Goal: Task Accomplishment & Management: Use online tool/utility

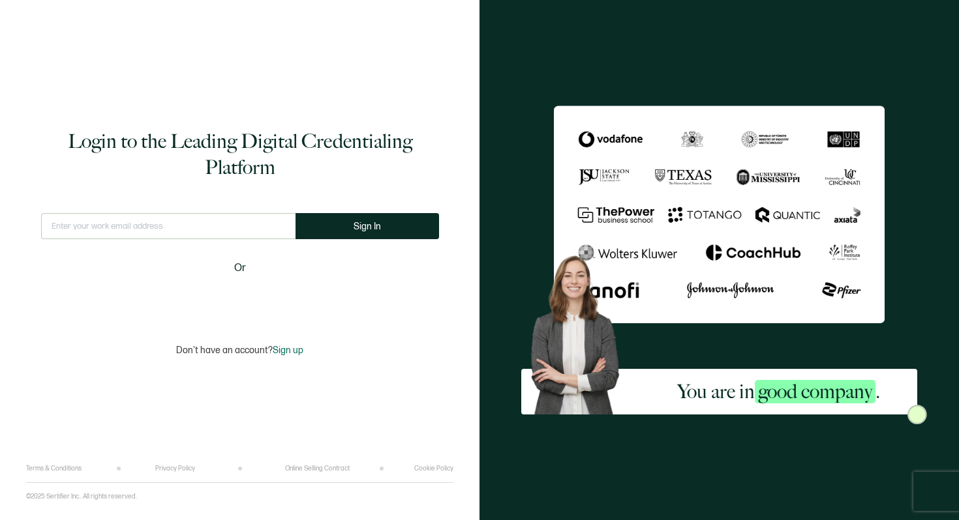
type input "[PERSON_NAME][EMAIL_ADDRESS][DOMAIN_NAME]"
click at [391, 218] on button "Sign In" at bounding box center [371, 226] width 143 height 26
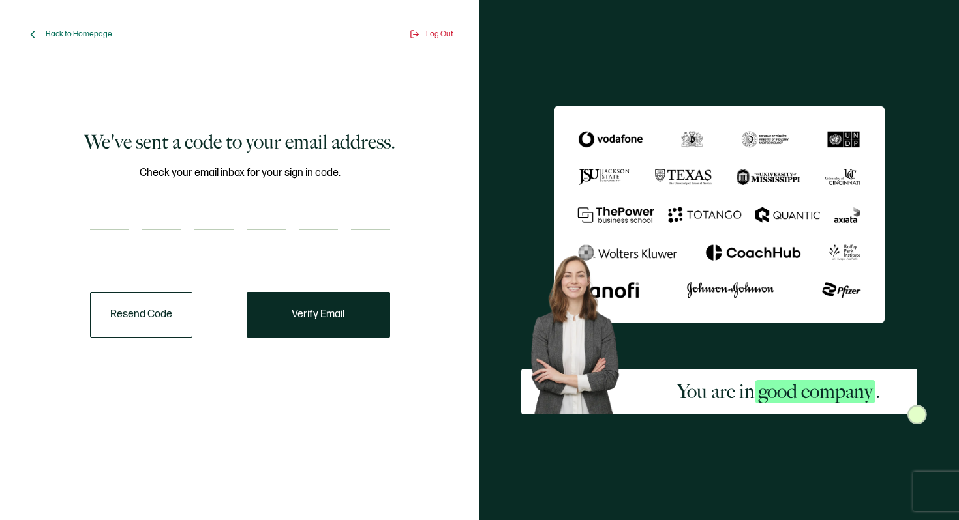
click at [113, 222] on input "number" at bounding box center [109, 217] width 39 height 26
type input "5"
type input "1"
type input "5"
type input "4"
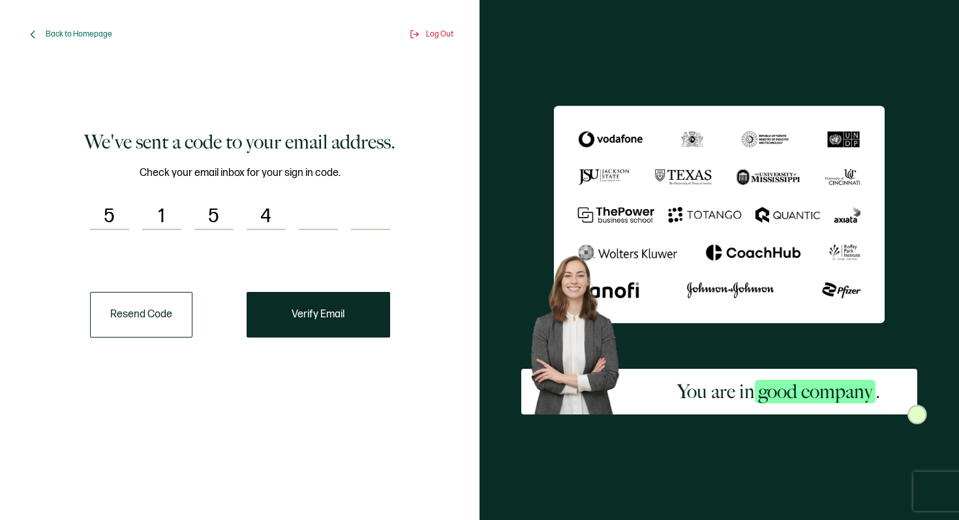
type input "4"
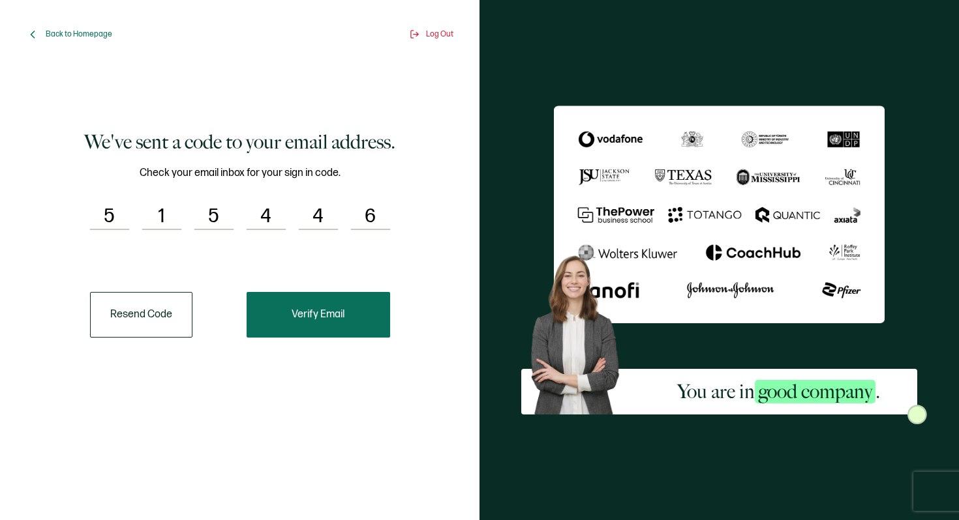
type input "6"
click at [323, 301] on button "Verify Email" at bounding box center [318, 315] width 143 height 46
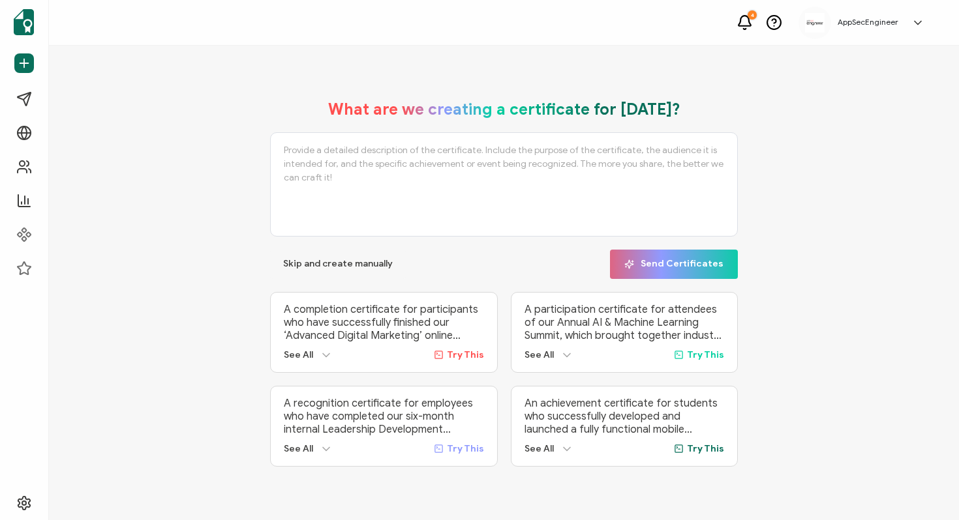
click at [753, 29] on icon at bounding box center [744, 22] width 16 height 16
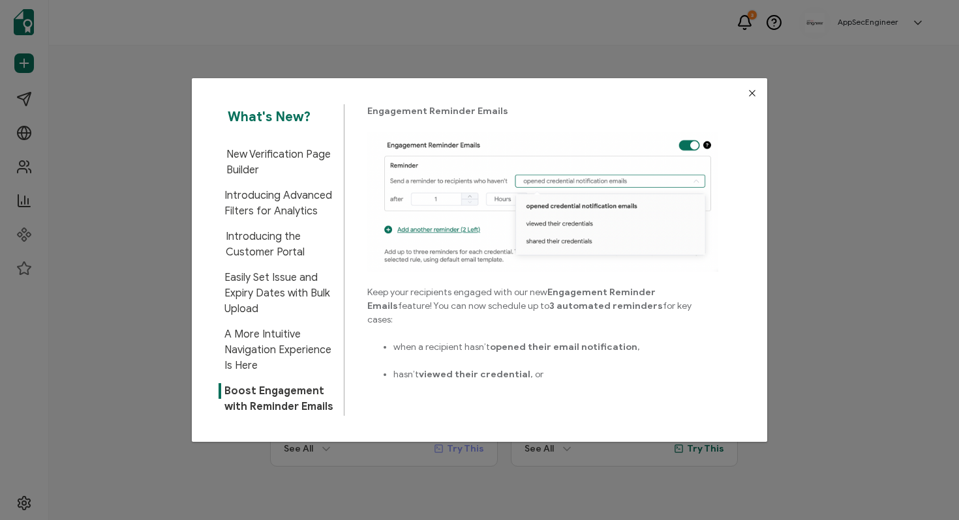
click at [753, 87] on button "Close" at bounding box center [752, 93] width 30 height 30
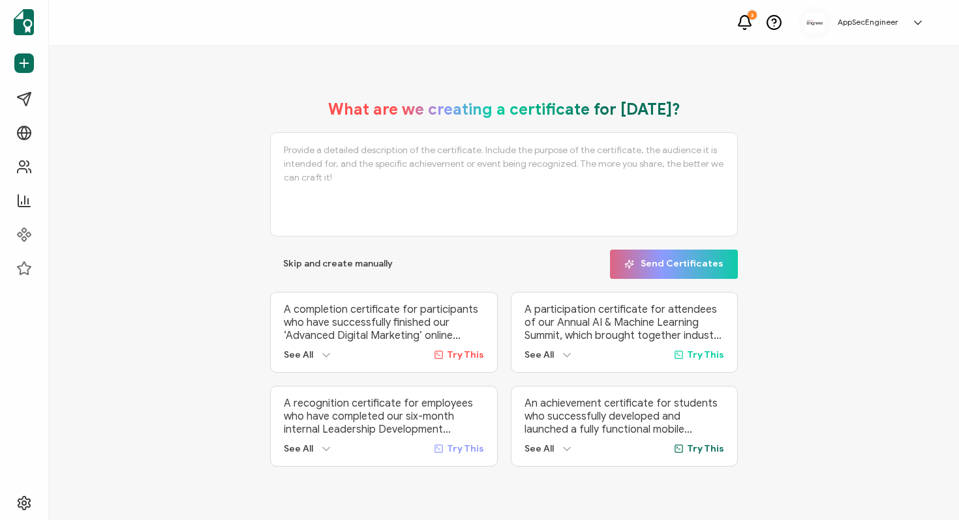
click at [745, 20] on icon at bounding box center [744, 22] width 16 height 16
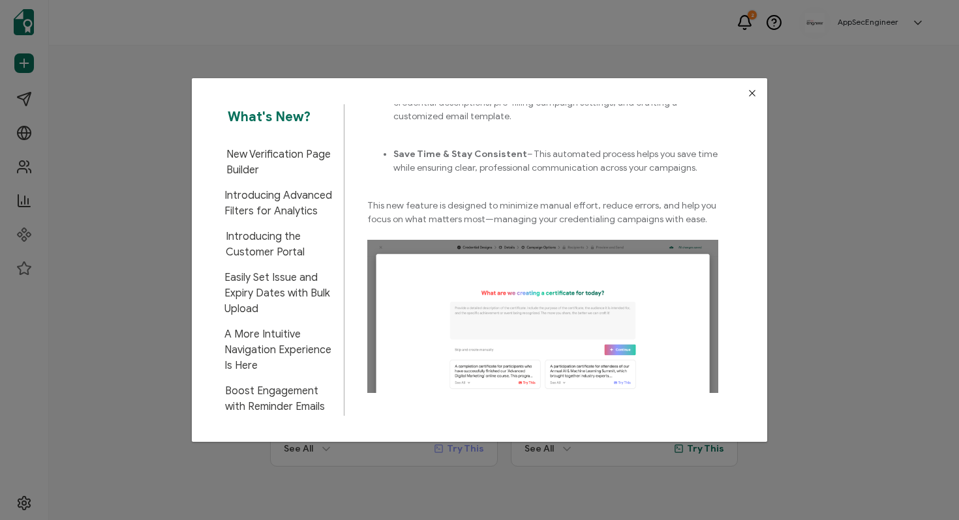
scroll to position [311, 0]
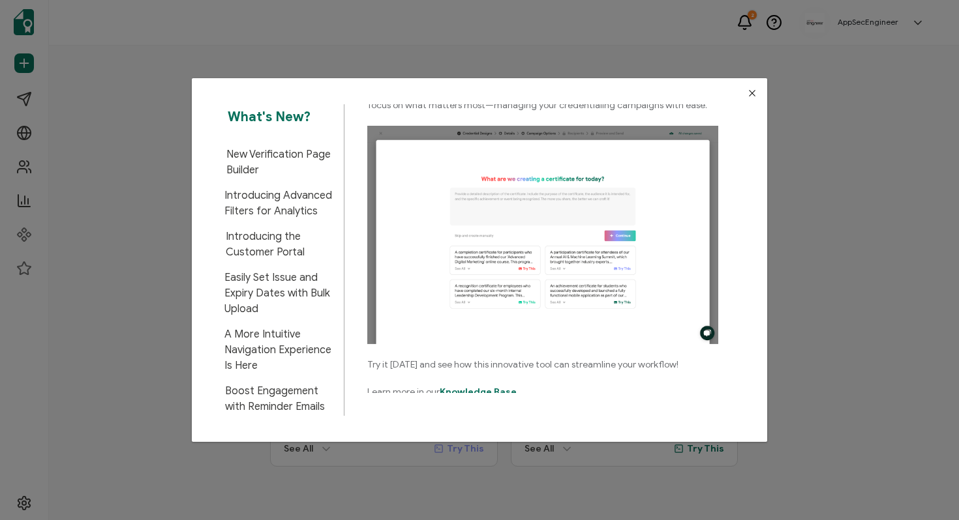
click at [755, 94] on button "Close" at bounding box center [752, 93] width 30 height 30
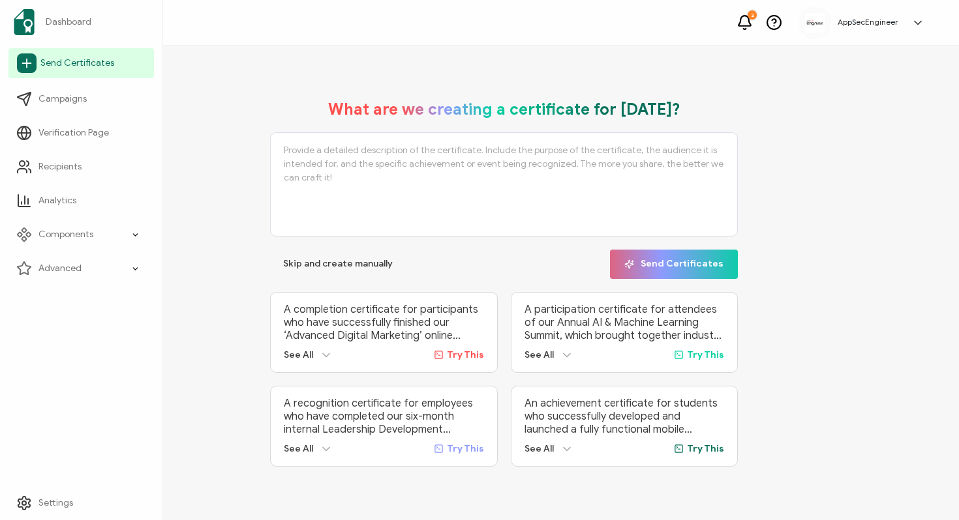
click at [72, 63] on span "Send Certificates" at bounding box center [77, 63] width 74 height 13
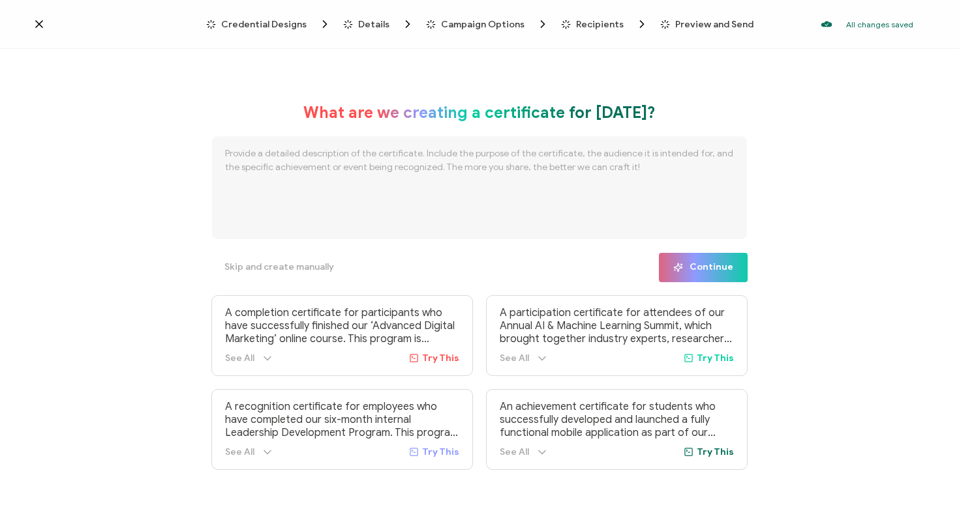
click at [271, 171] on textarea at bounding box center [479, 188] width 536 height 104
click at [602, 170] on textarea at bounding box center [479, 188] width 536 height 104
click at [553, 168] on textarea at bounding box center [479, 188] width 536 height 104
click at [371, 151] on textarea at bounding box center [479, 188] width 536 height 104
paste textarea "AI Security Training"
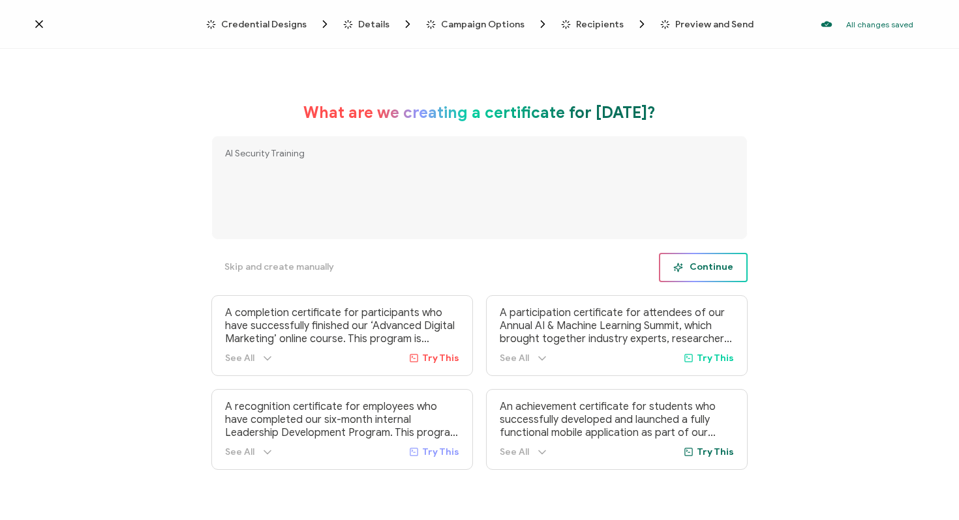
type textarea "AI Security Training"
click at [678, 266] on icon "button" at bounding box center [678, 268] width 10 height 10
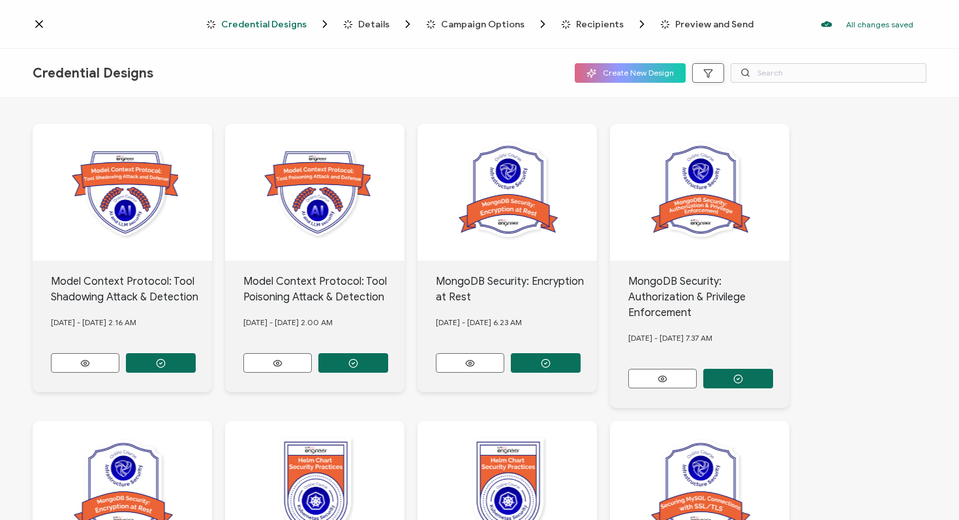
click at [708, 80] on button "button" at bounding box center [708, 73] width 32 height 20
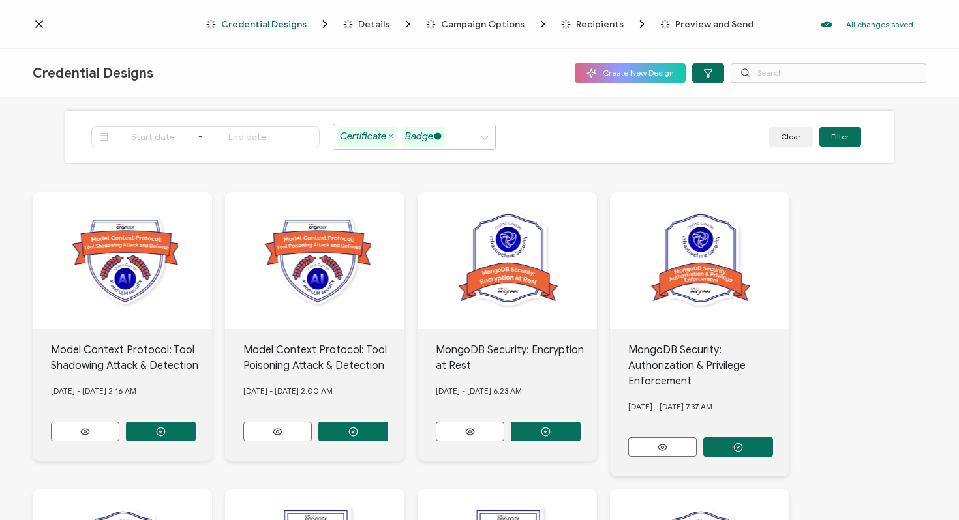
click at [440, 136] on icon at bounding box center [437, 136] width 7 height 7
click at [835, 140] on button "Filter" at bounding box center [840, 137] width 42 height 20
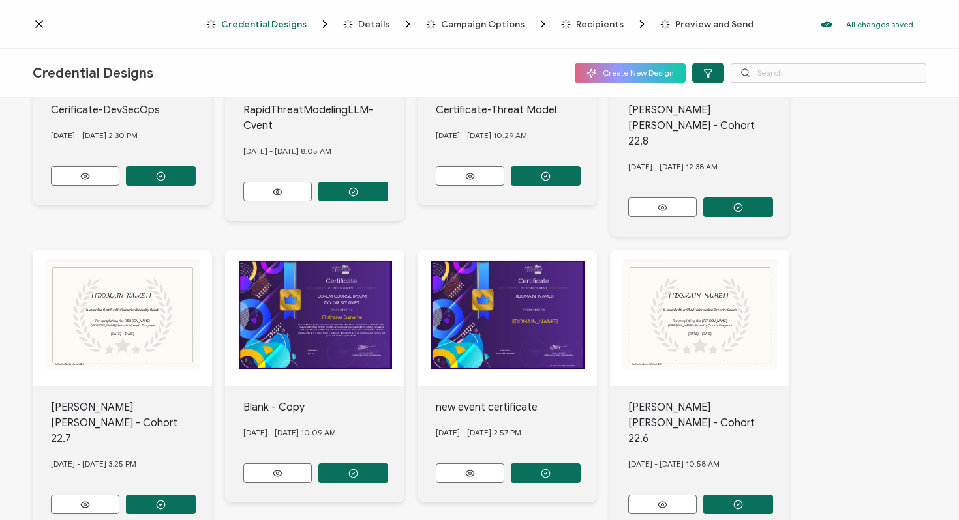
scroll to position [558, 0]
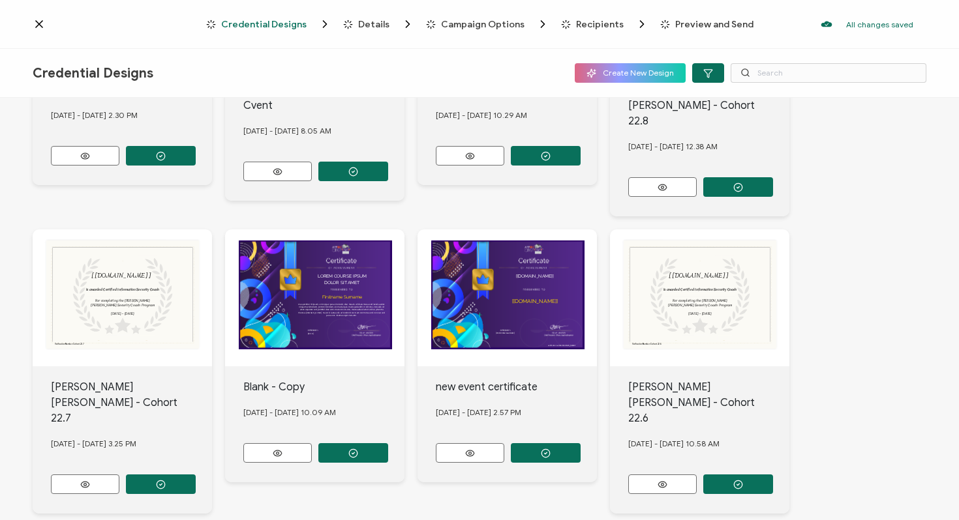
click at [400, 438] on li "96/page" at bounding box center [408, 446] width 91 height 22
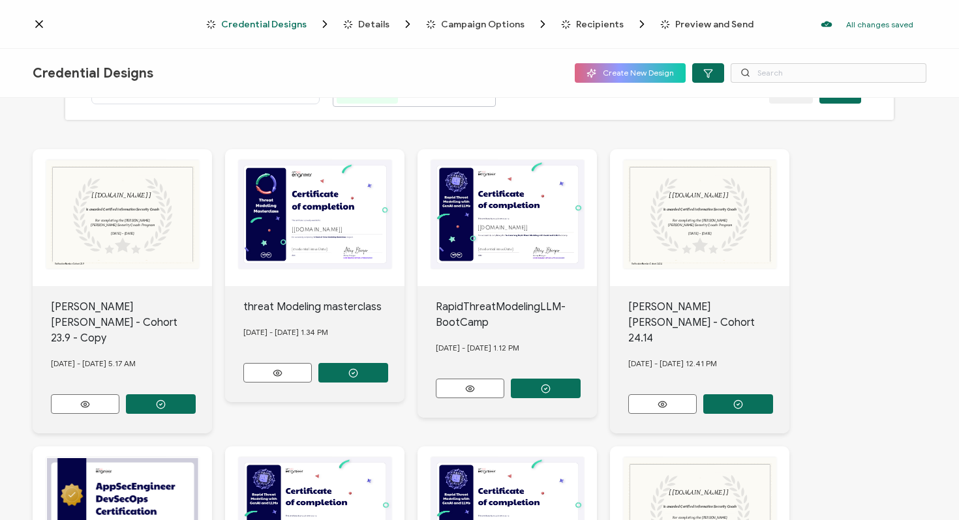
scroll to position [0, 0]
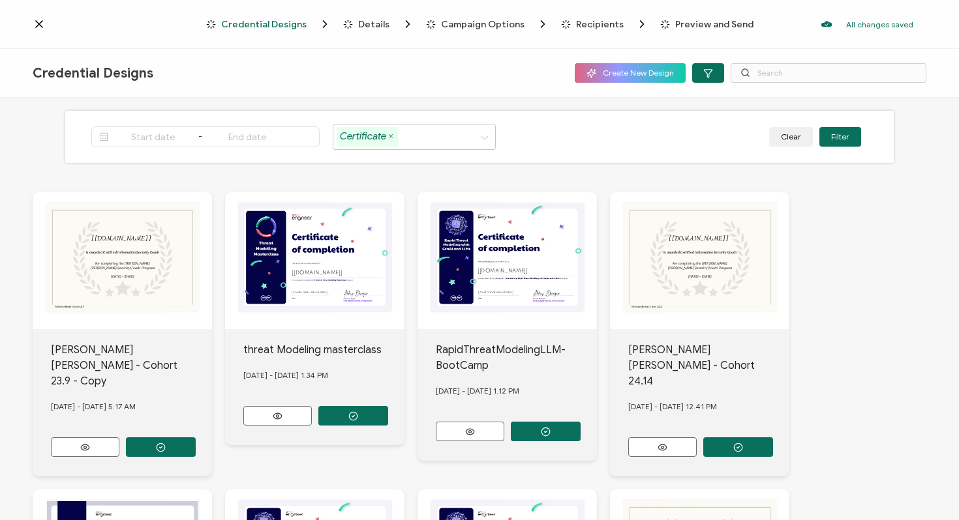
click at [277, 26] on span "Credential Designs" at bounding box center [263, 25] width 85 height 10
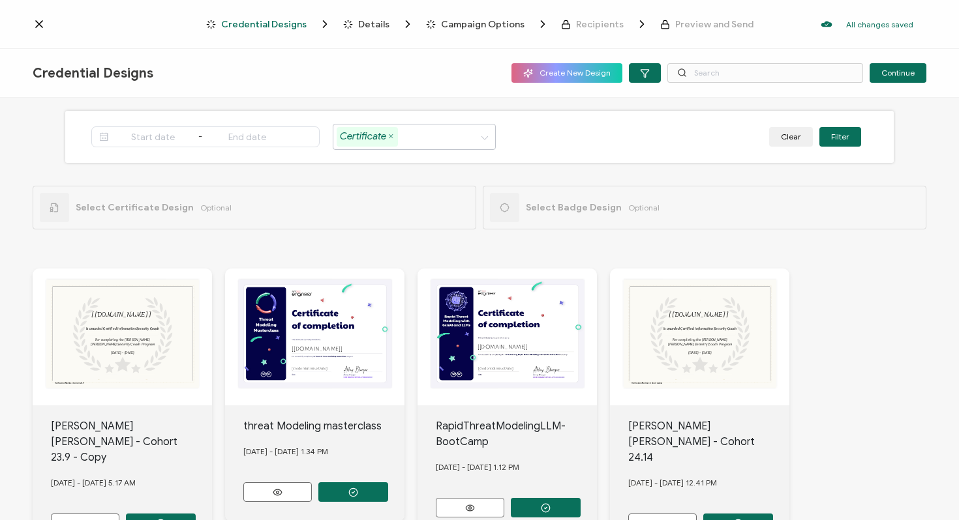
click at [41, 23] on icon at bounding box center [39, 24] width 13 height 13
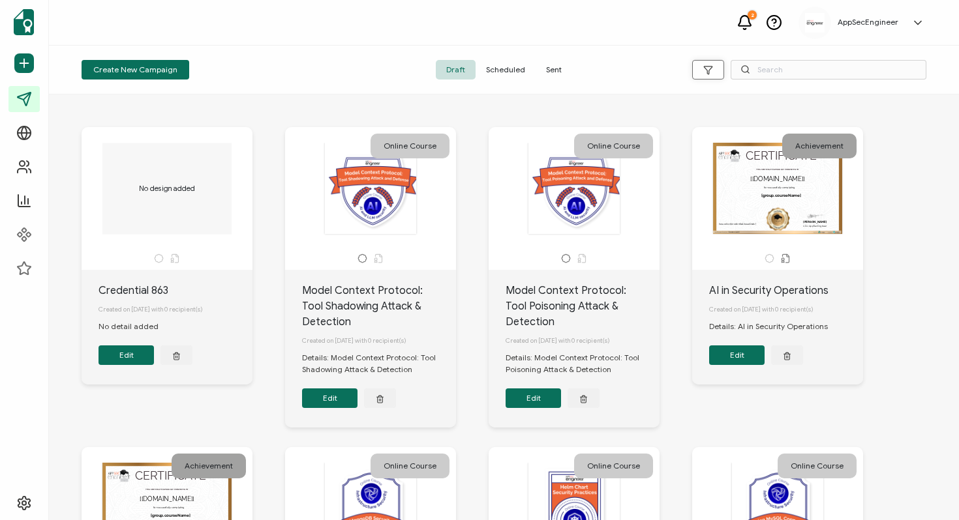
click at [705, 65] on icon "button" at bounding box center [708, 70] width 10 height 10
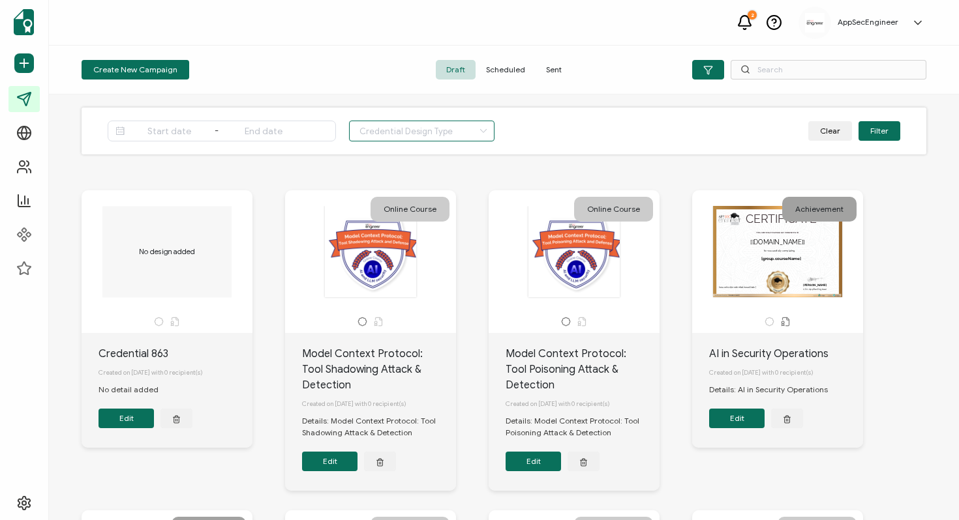
click at [413, 132] on input "text" at bounding box center [421, 131] width 145 height 21
click at [379, 183] on span "Certificate" at bounding box center [383, 187] width 40 height 10
type input "Certificate"
click at [877, 134] on button "Filter" at bounding box center [879, 131] width 42 height 20
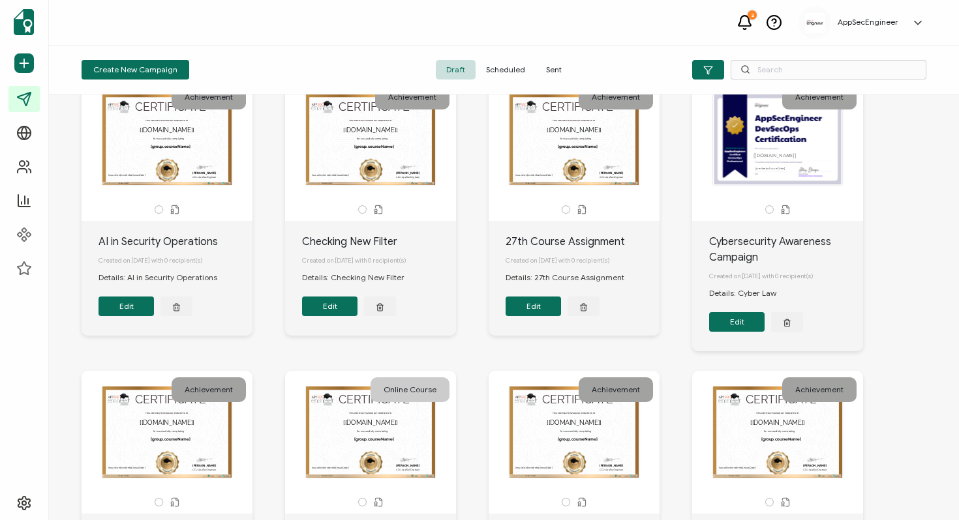
scroll to position [110, 0]
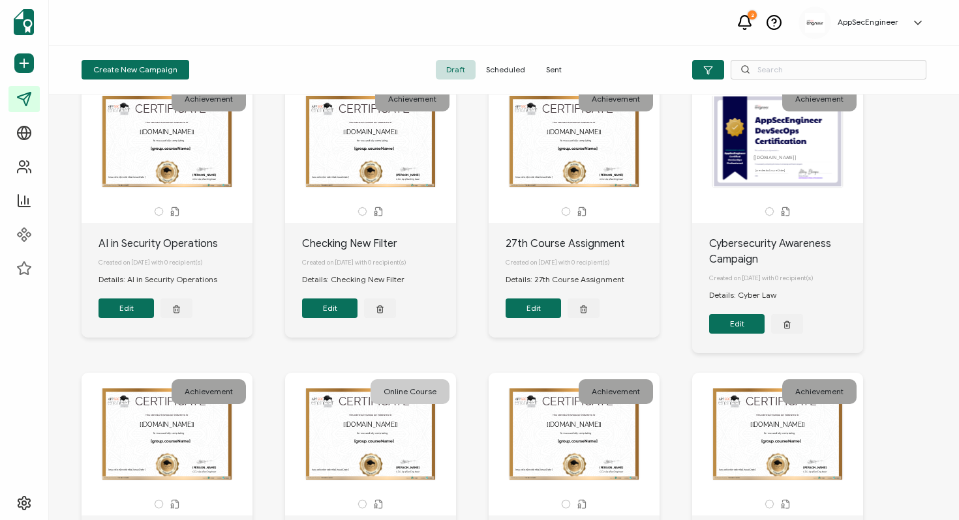
click at [732, 330] on button "Edit" at bounding box center [736, 324] width 55 height 20
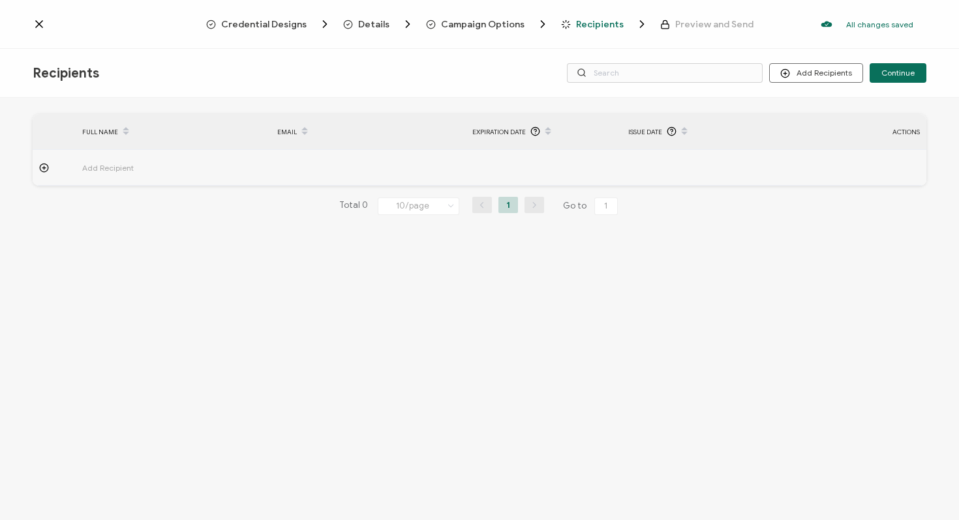
click at [40, 25] on icon at bounding box center [39, 24] width 7 height 7
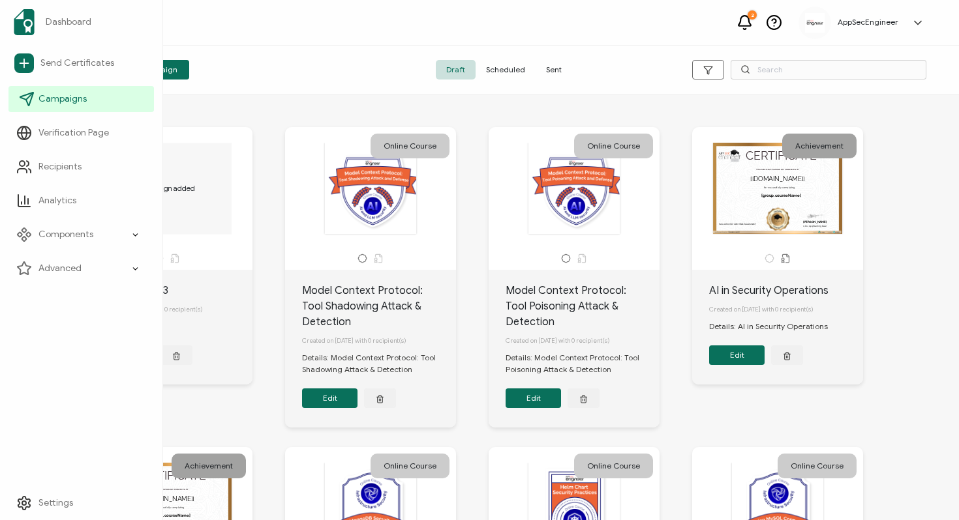
click at [75, 95] on span "Campaigns" at bounding box center [62, 99] width 48 height 13
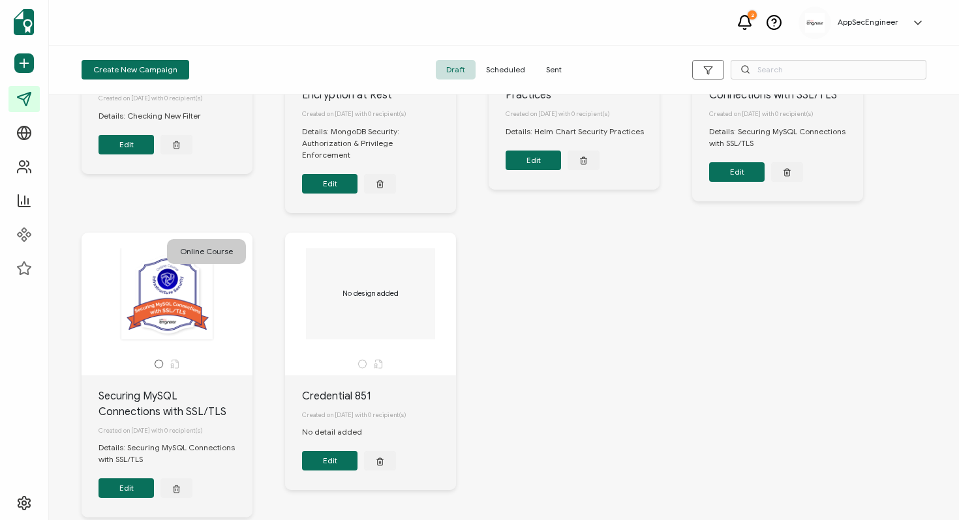
scroll to position [537, 0]
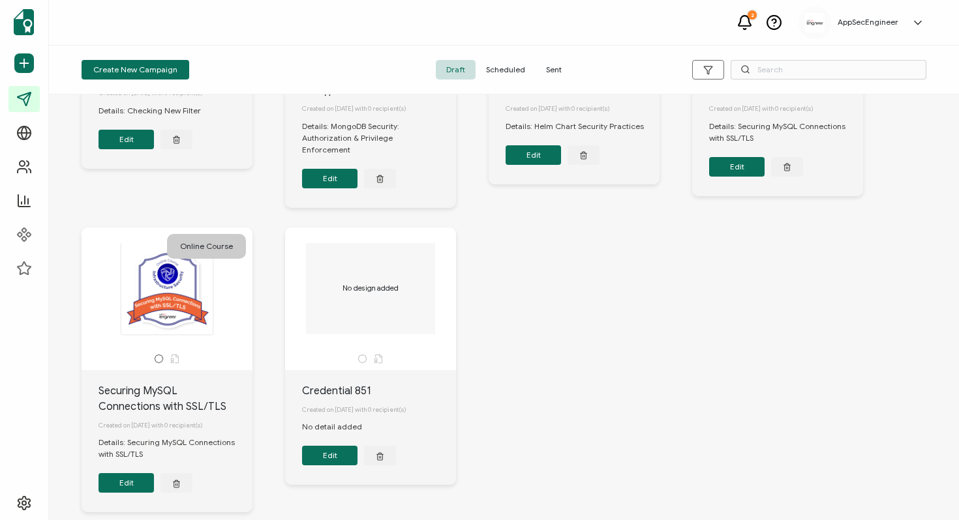
click at [509, 66] on span "Scheduled" at bounding box center [505, 70] width 60 height 20
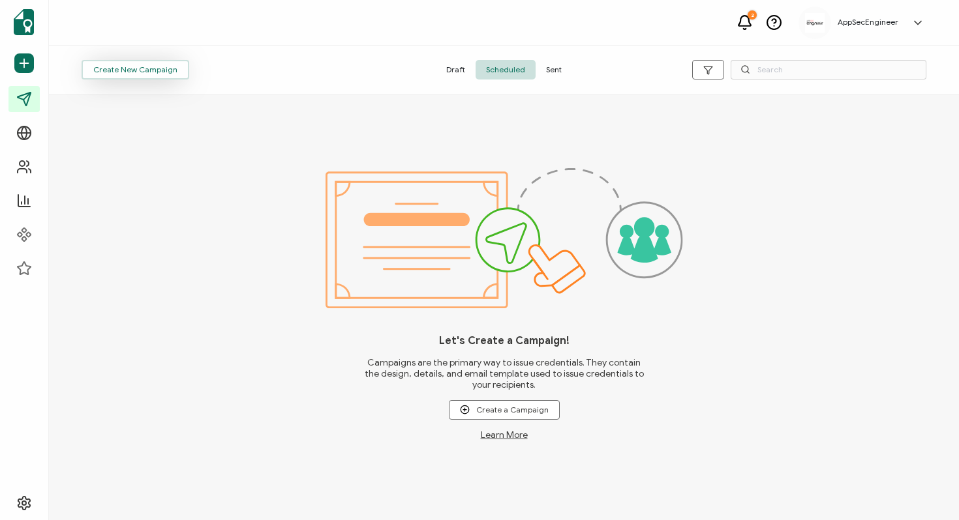
click at [156, 66] on span "Create New Campaign" at bounding box center [135, 70] width 84 height 8
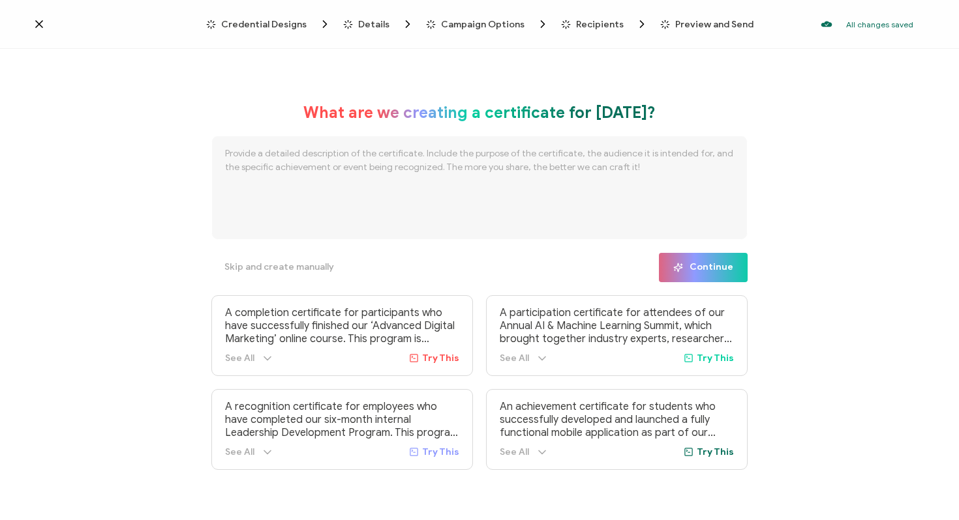
click at [42, 23] on icon at bounding box center [39, 24] width 13 height 13
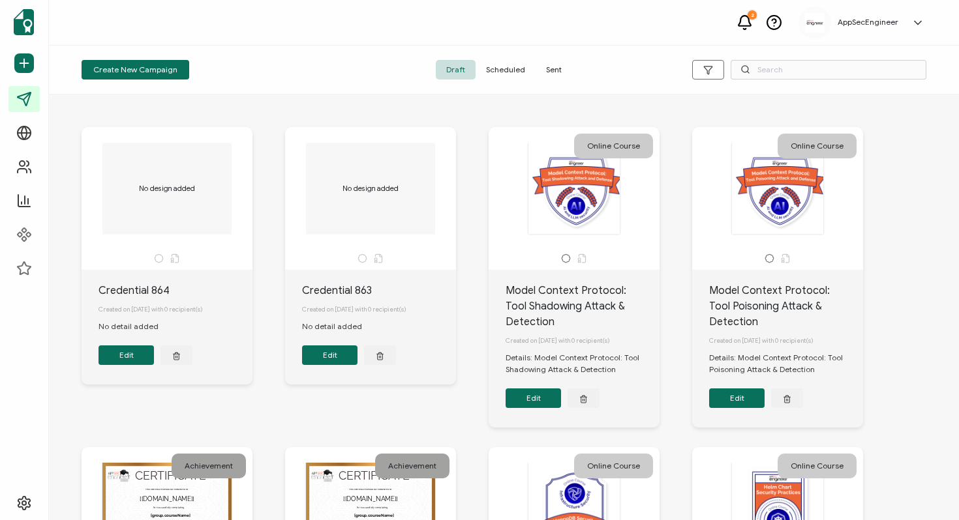
click at [337, 64] on div "Create New Campaign" at bounding box center [223, 70] width 282 height 20
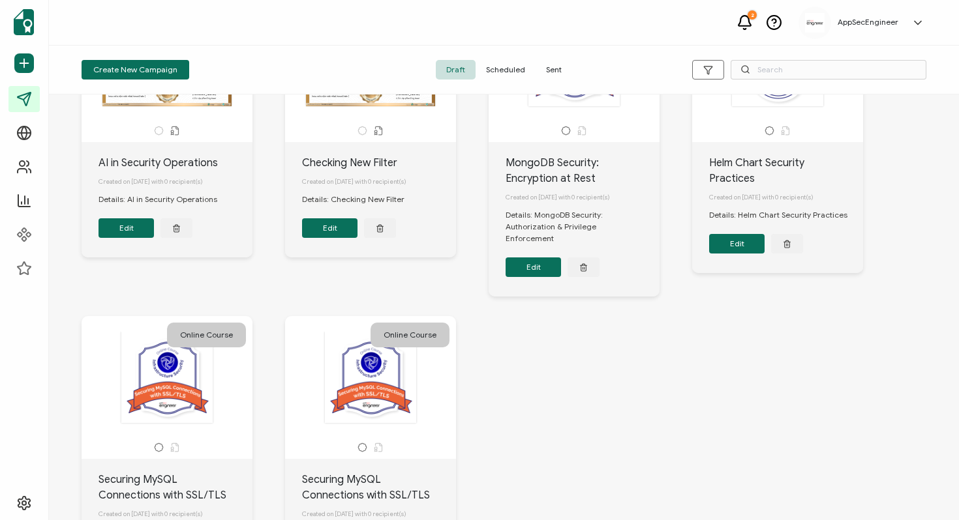
scroll to position [304, 0]
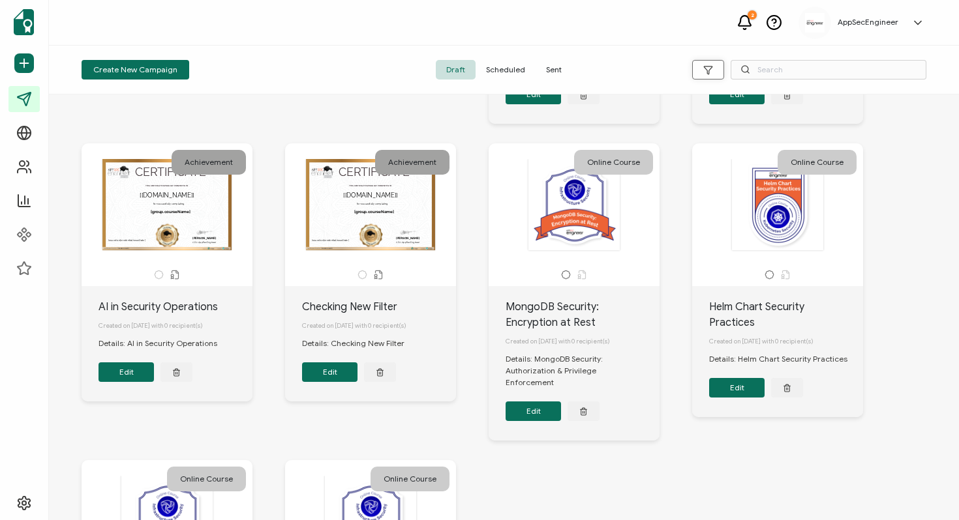
click at [703, 69] on icon "button" at bounding box center [708, 70] width 10 height 10
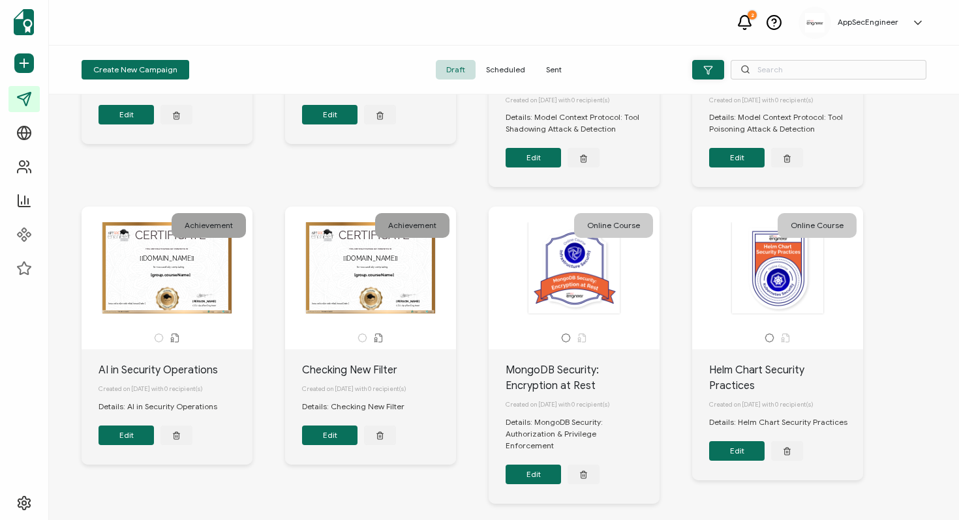
scroll to position [367, 0]
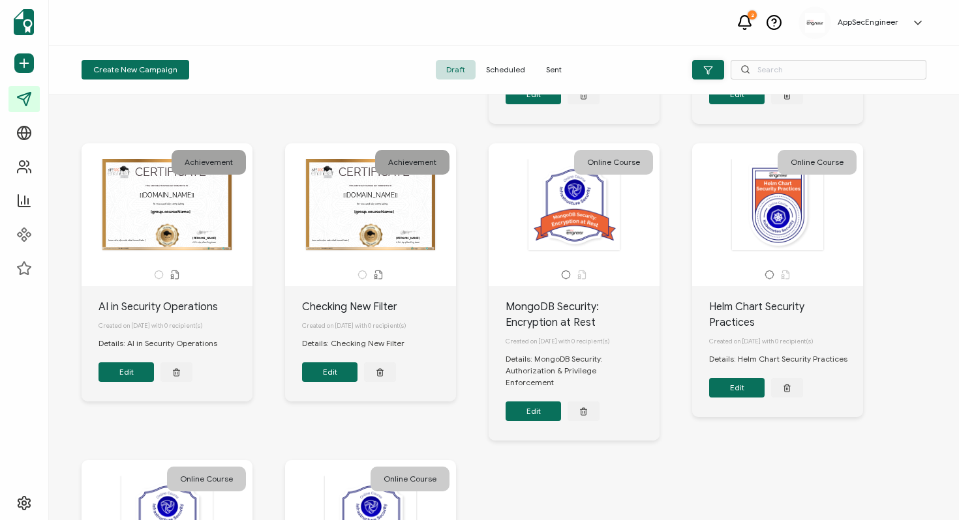
click at [704, 72] on icon "button" at bounding box center [708, 70] width 10 height 10
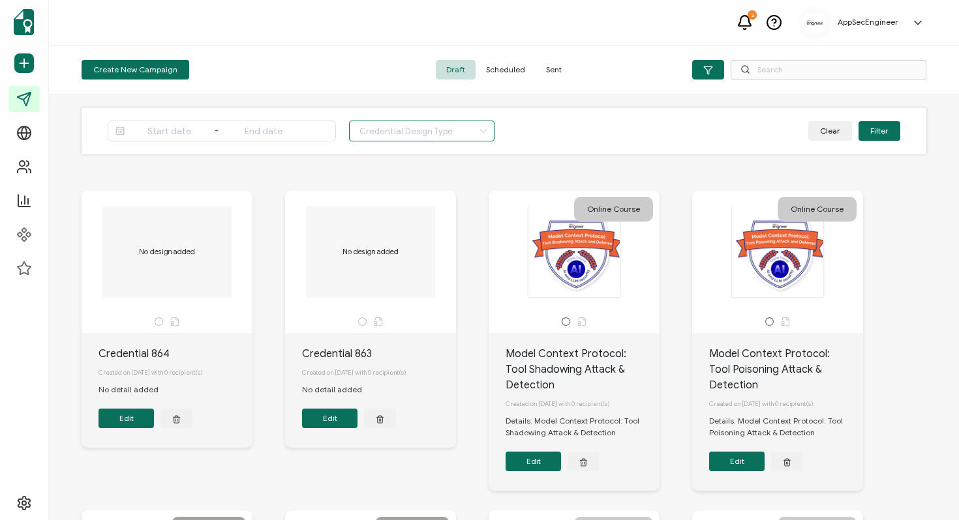
click at [427, 130] on input "text" at bounding box center [421, 131] width 145 height 21
click at [400, 186] on li "Certificate" at bounding box center [411, 187] width 123 height 22
type input "Certificate"
click at [874, 127] on button "Filter" at bounding box center [879, 131] width 42 height 20
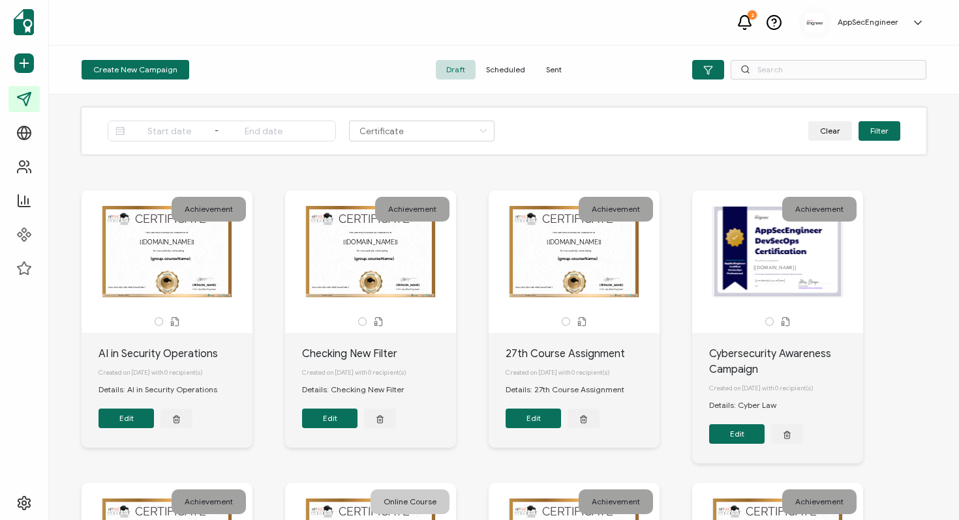
click at [604, 297] on div "CERTIFICATE THIS CERTIFICATE IS PROUDLY PRESENTED TO This box will change accor…" at bounding box center [573, 251] width 137 height 91
click at [740, 438] on button "Edit" at bounding box center [736, 435] width 55 height 20
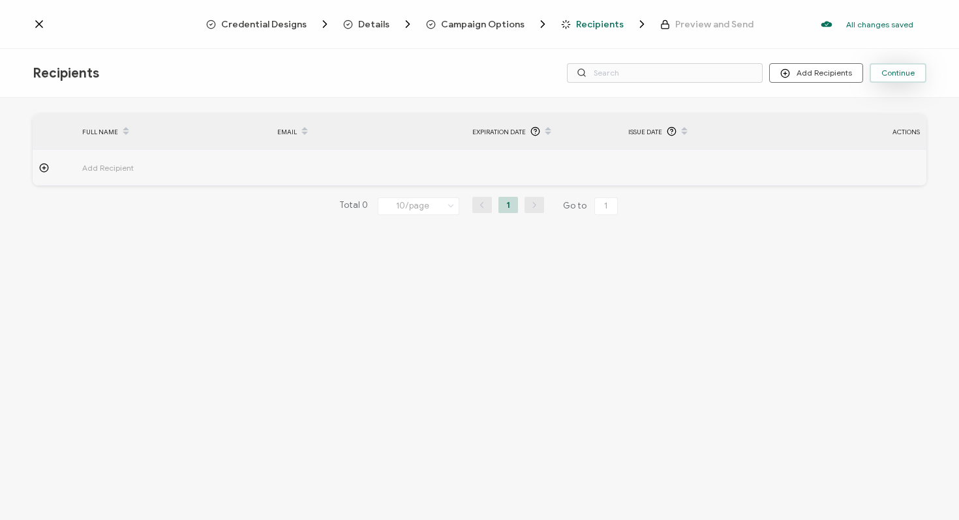
click at [907, 70] on span "Continue" at bounding box center [897, 73] width 33 height 8
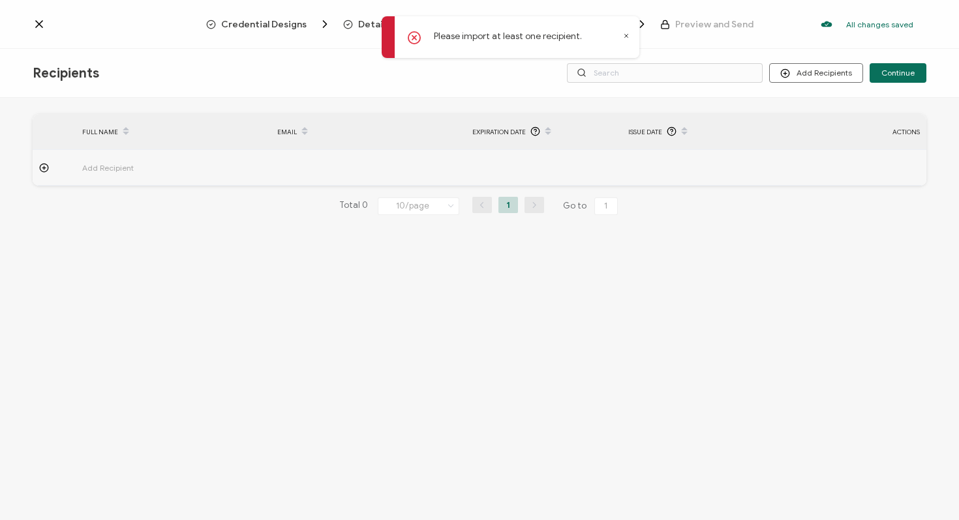
click at [40, 19] on icon at bounding box center [39, 24] width 13 height 13
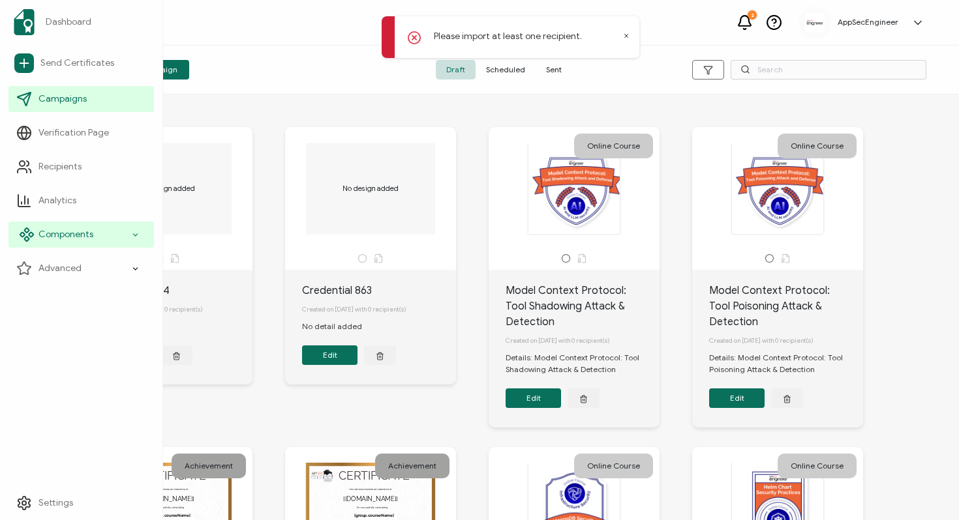
click at [90, 232] on span "Components" at bounding box center [65, 234] width 55 height 13
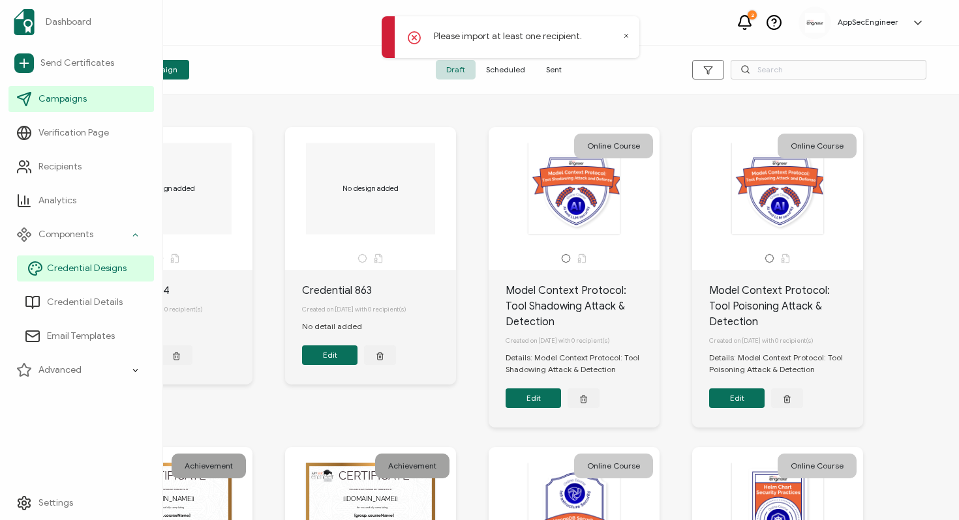
click at [88, 275] on link "Credential Designs" at bounding box center [85, 269] width 137 height 26
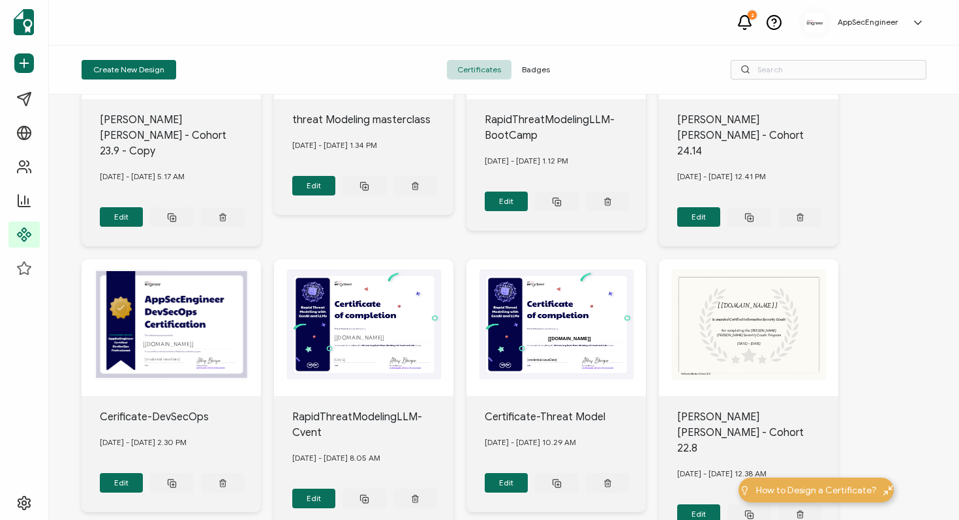
scroll to position [200, 0]
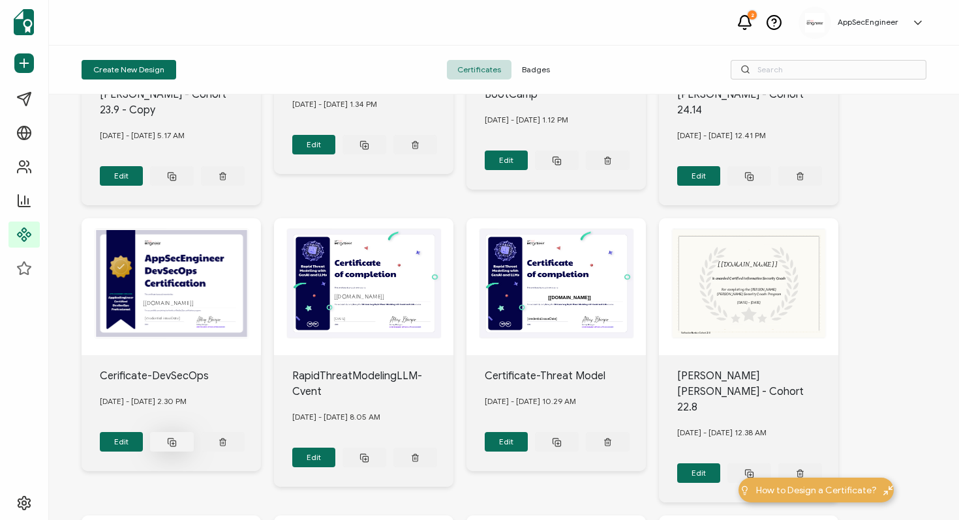
click at [177, 432] on button at bounding box center [172, 442] width 44 height 20
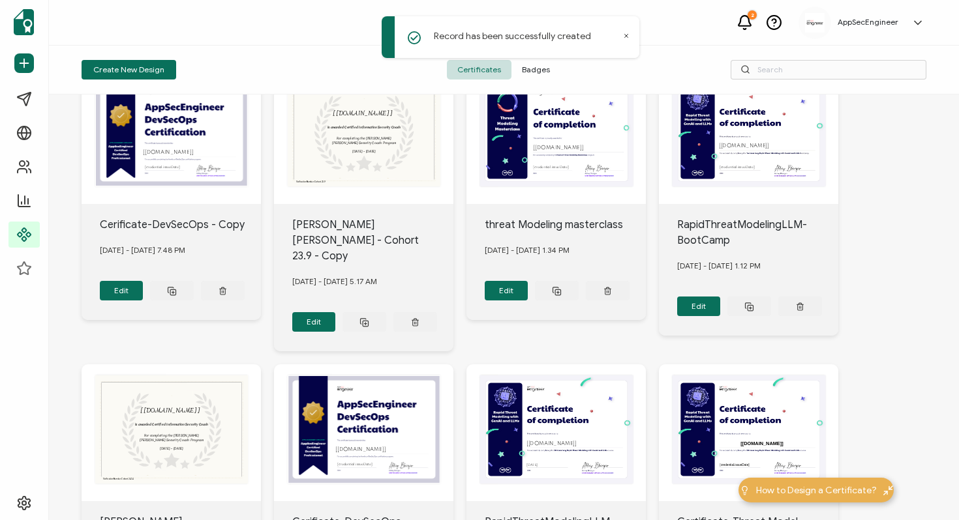
scroll to position [0, 0]
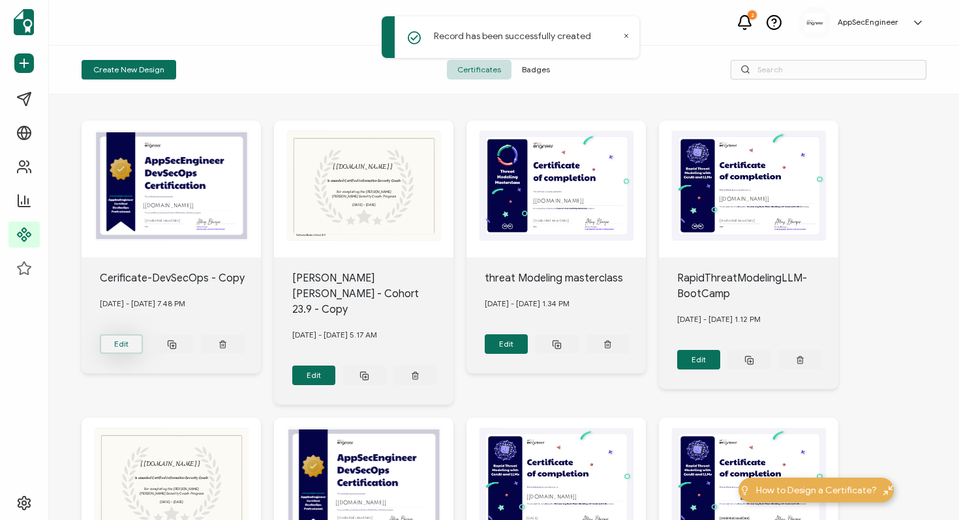
click at [123, 335] on button "Edit" at bounding box center [122, 345] width 44 height 20
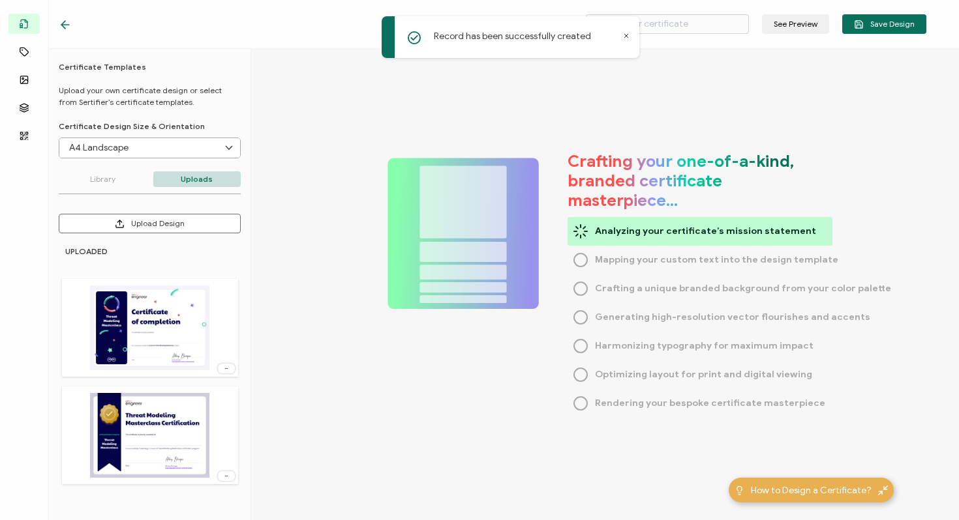
type input "Cerificate-DevSecOps - Copy"
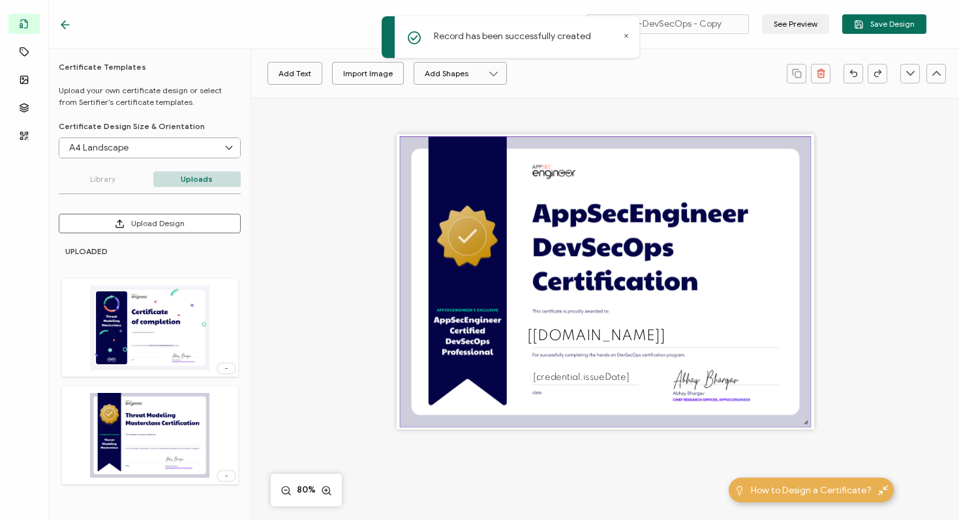
click at [466, 331] on img at bounding box center [605, 282] width 410 height 290
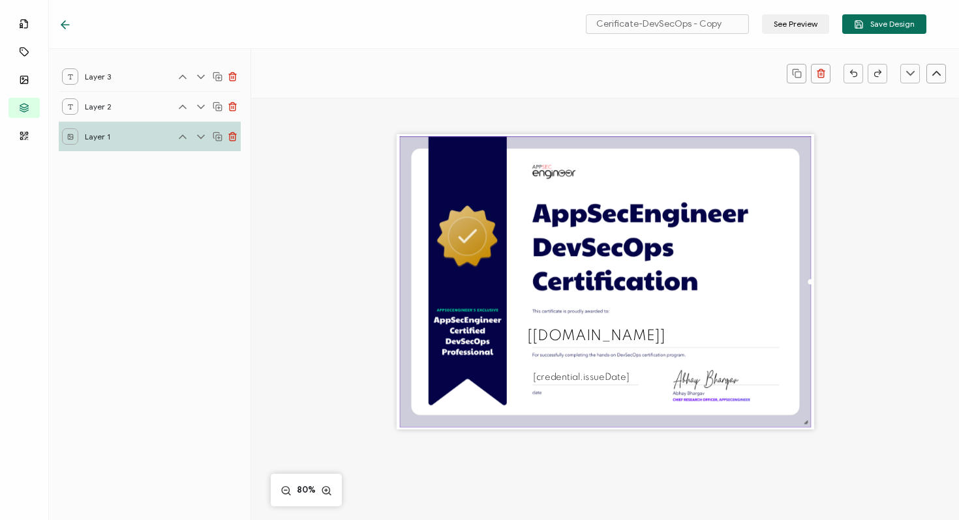
click at [136, 110] on div "Layer 2" at bounding box center [150, 106] width 182 height 30
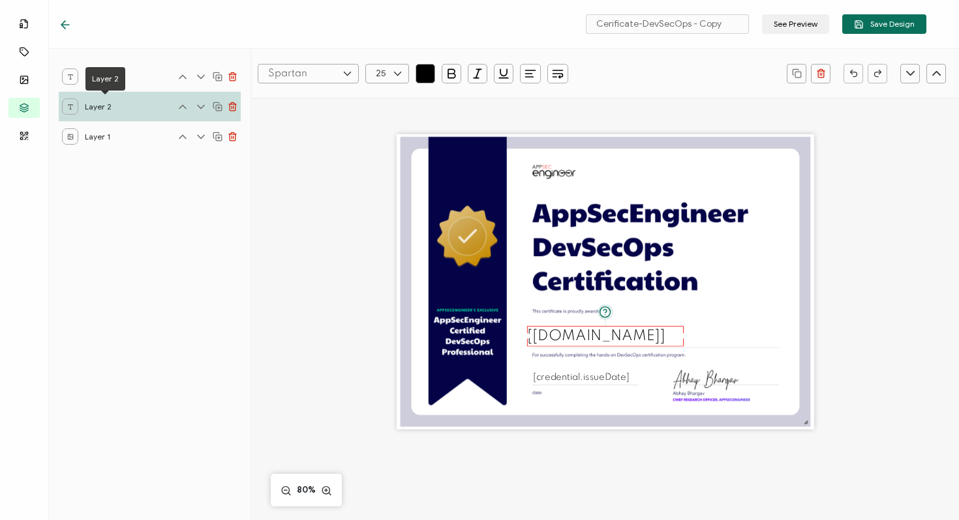
click at [151, 78] on div "Layer 3" at bounding box center [150, 76] width 182 height 29
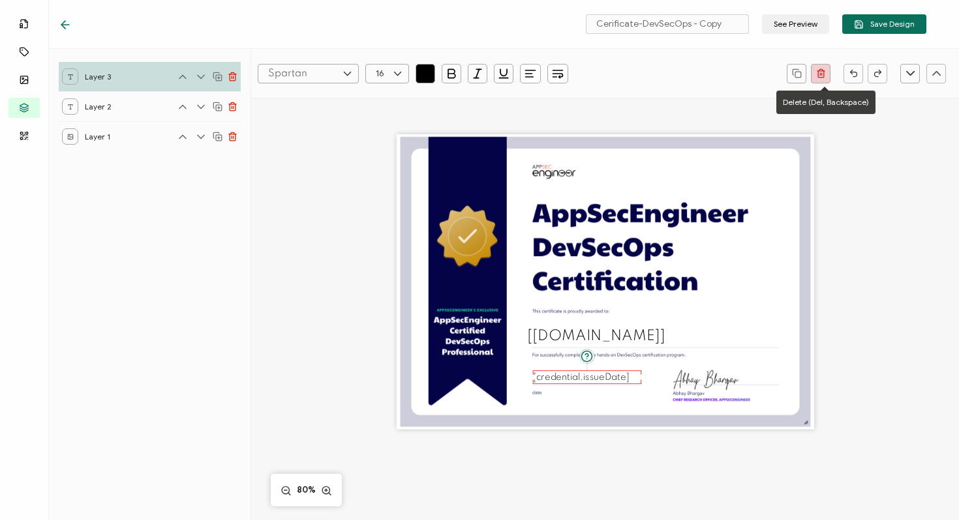
click at [828, 77] on button "button" at bounding box center [821, 74] width 20 height 20
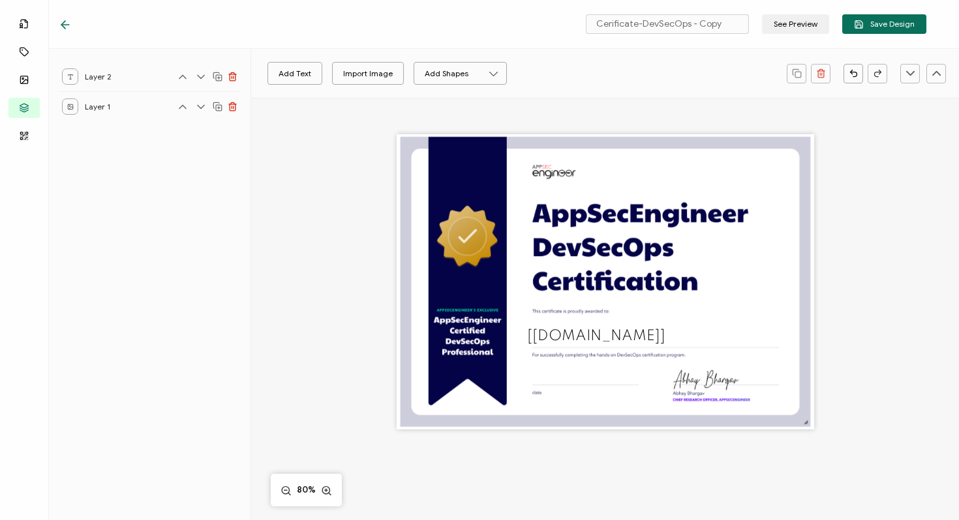
click at [65, 22] on icon at bounding box center [65, 24] width 13 height 13
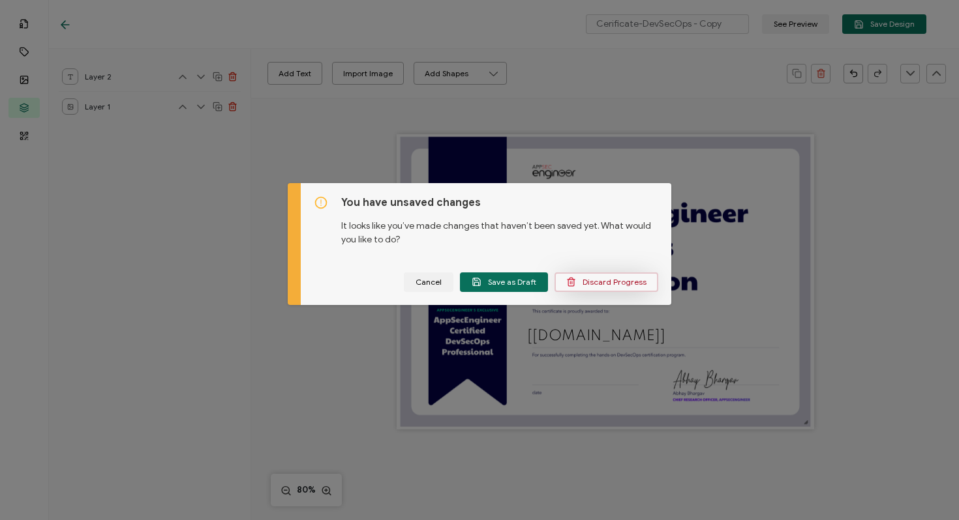
click at [593, 284] on span "Discard Progress" at bounding box center [606, 282] width 80 height 10
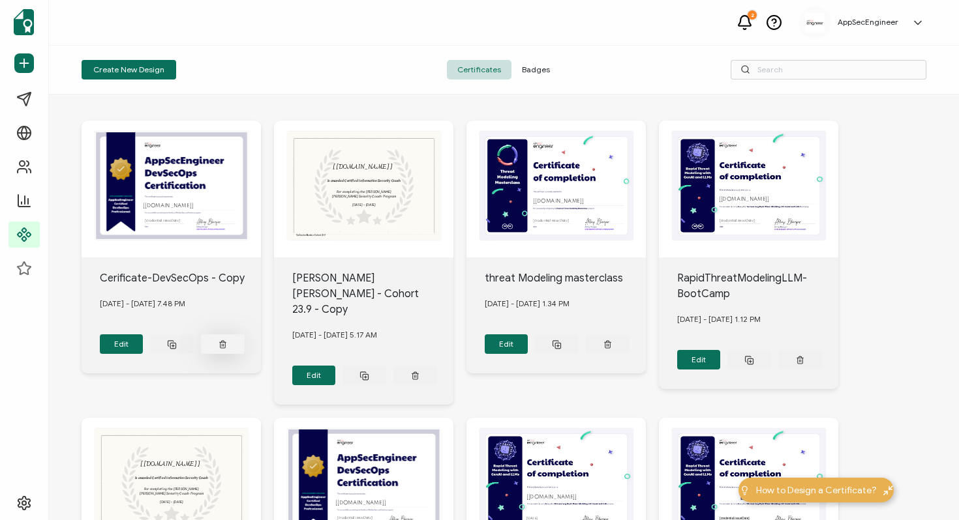
click at [221, 341] on icon at bounding box center [222, 345] width 8 height 10
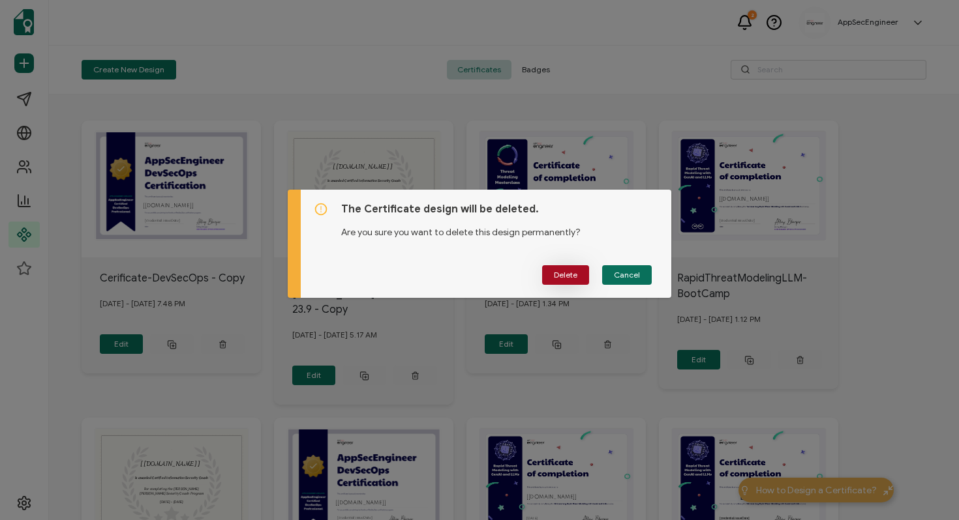
click at [563, 272] on span "Delete" at bounding box center [565, 275] width 23 height 8
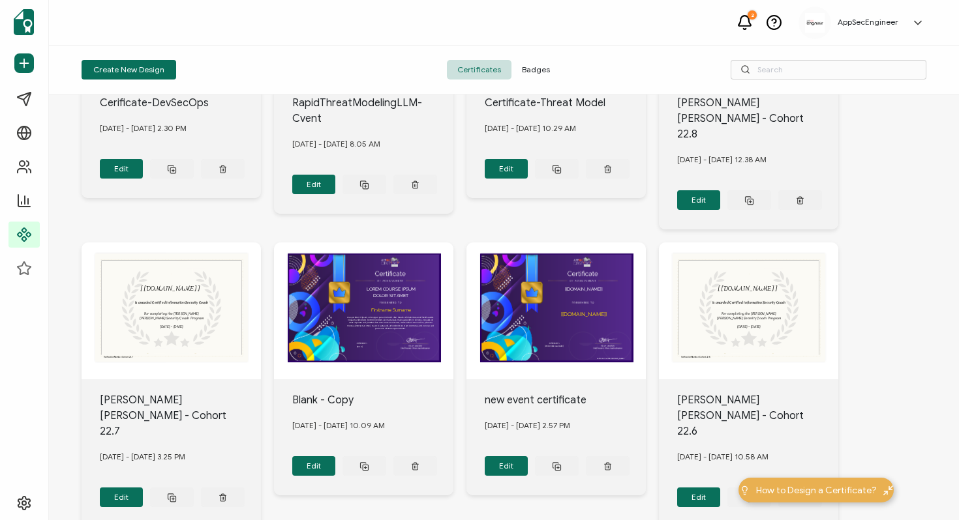
scroll to position [489, 0]
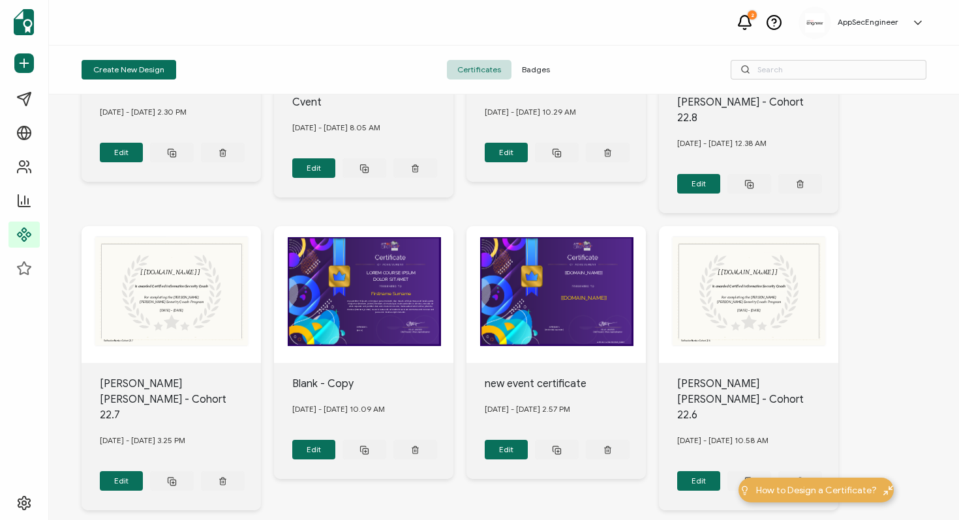
click at [419, 404] on li "24/page" at bounding box center [432, 398] width 91 height 22
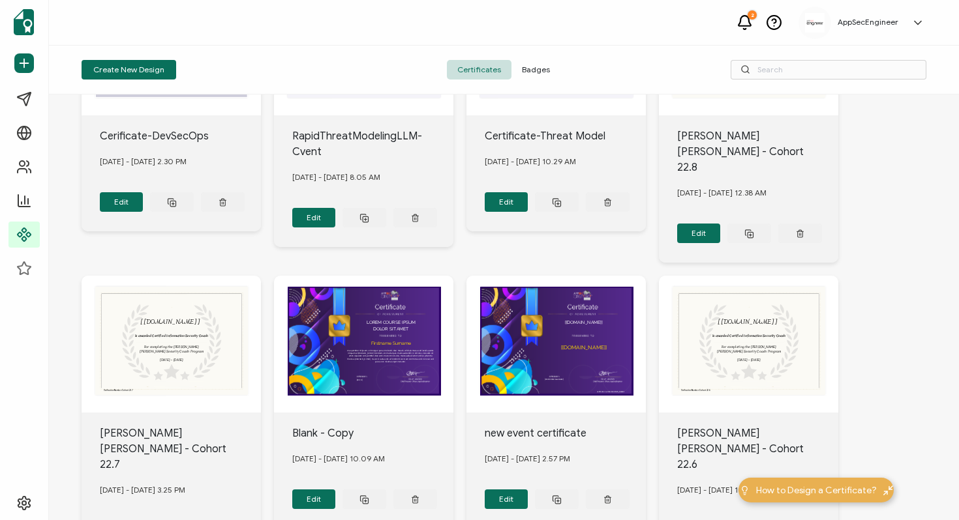
scroll to position [447, 0]
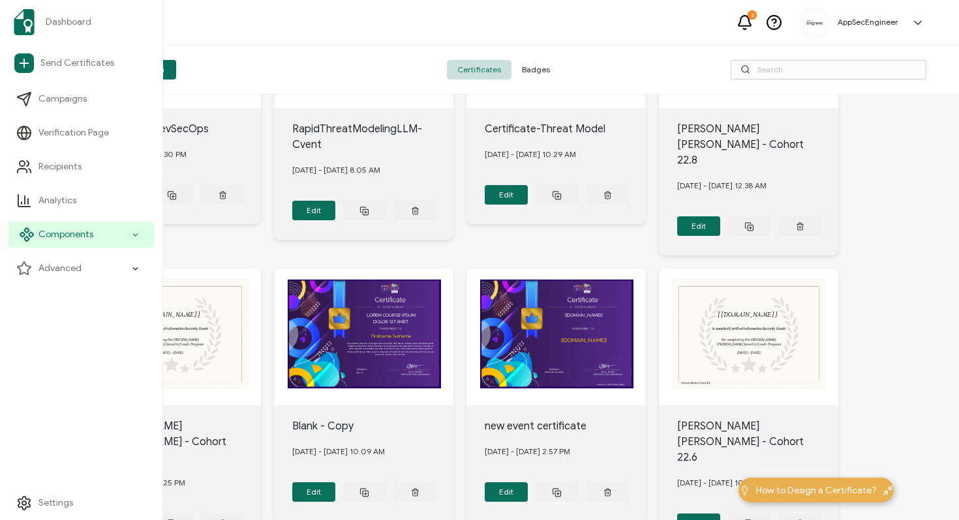
click at [55, 233] on span "Components" at bounding box center [65, 234] width 55 height 13
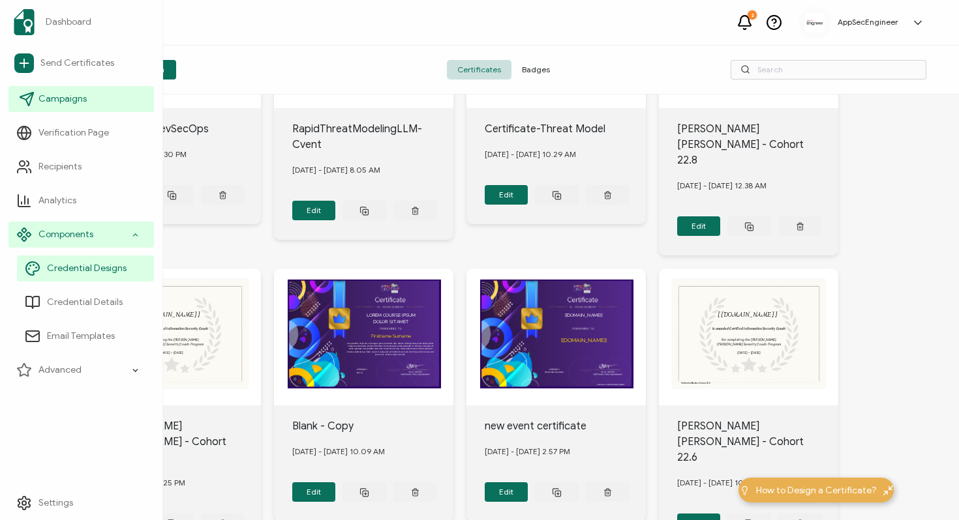
click at [65, 108] on link "Campaigns" at bounding box center [80, 99] width 145 height 26
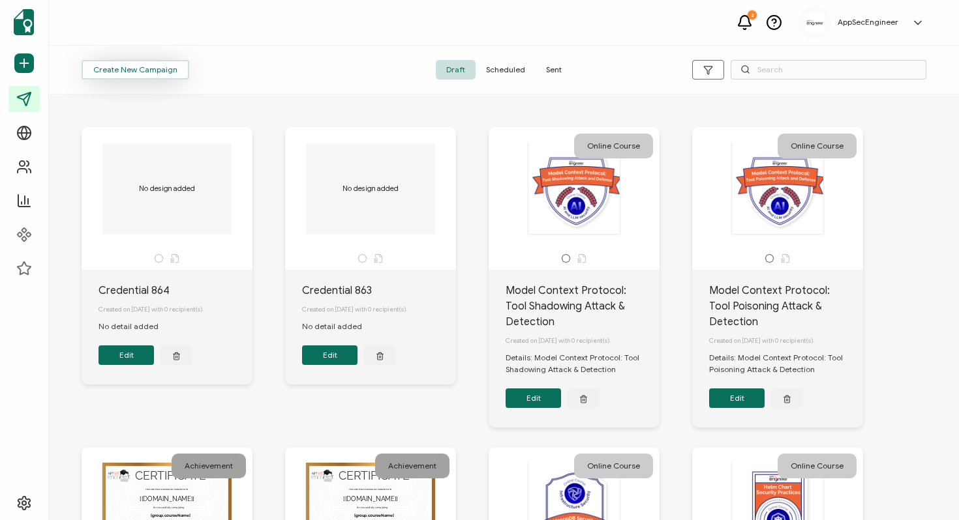
click at [143, 67] on span "Create New Campaign" at bounding box center [135, 70] width 84 height 8
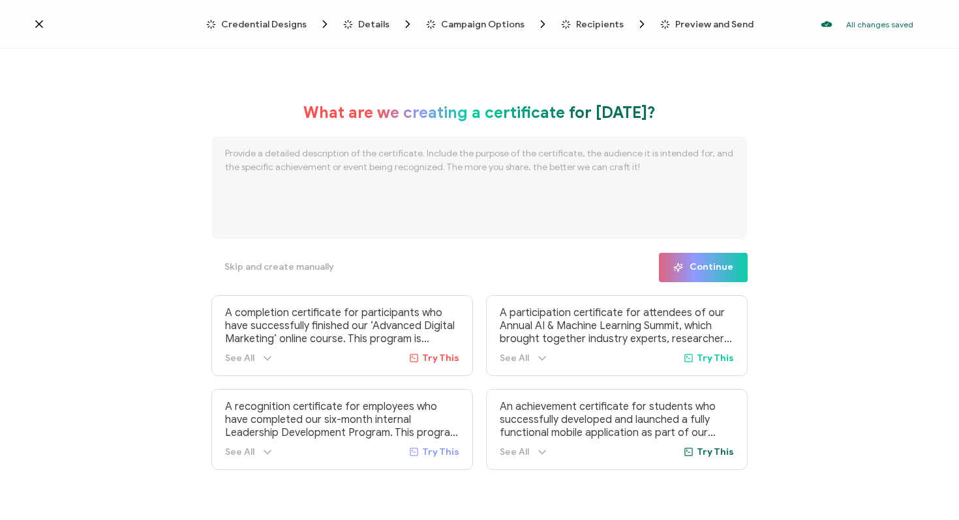
click at [447, 169] on textarea at bounding box center [479, 188] width 536 height 104
paste textarea "AI Security Training"
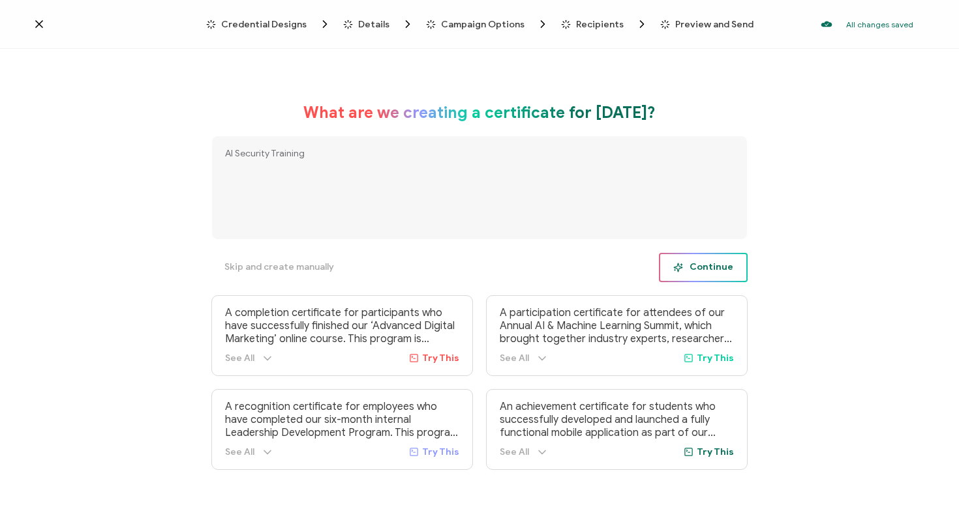
type textarea "AI Security Training"
click at [691, 271] on span "Continue" at bounding box center [703, 268] width 60 height 10
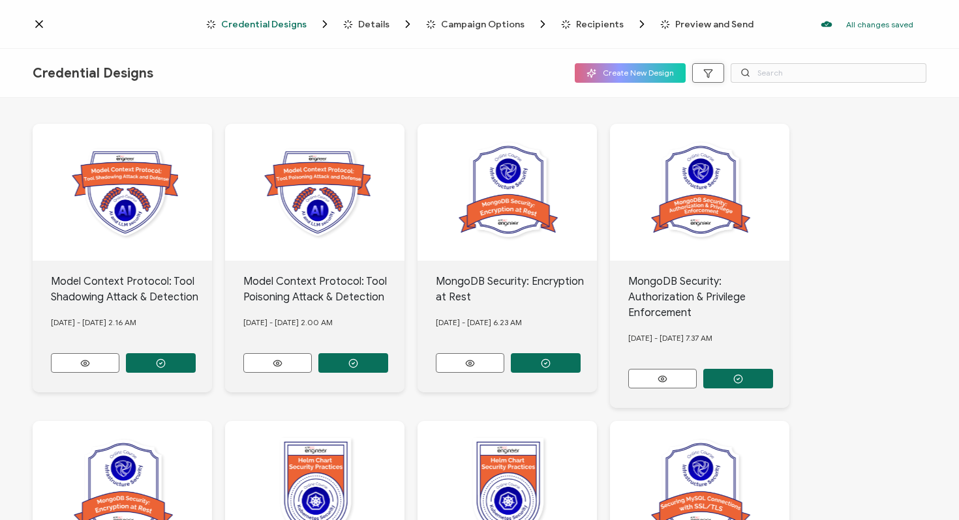
click at [704, 76] on icon "button" at bounding box center [708, 73] width 10 height 10
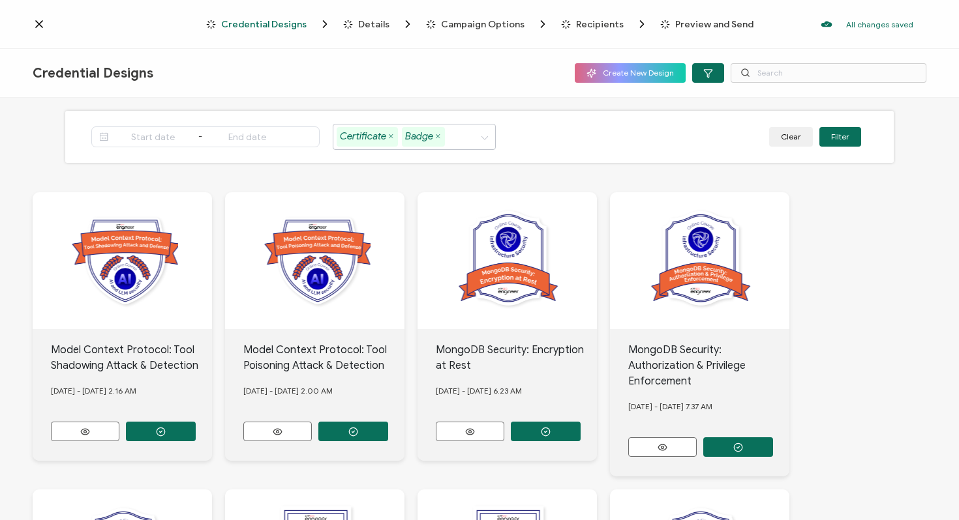
click at [434, 138] on span "Badge" at bounding box center [423, 137] width 43 height 20
click at [438, 137] on icon at bounding box center [437, 136] width 7 height 7
click at [697, 142] on div "- Certificate Clear Filter" at bounding box center [479, 137] width 828 height 52
click at [836, 136] on button "Filter" at bounding box center [840, 137] width 42 height 20
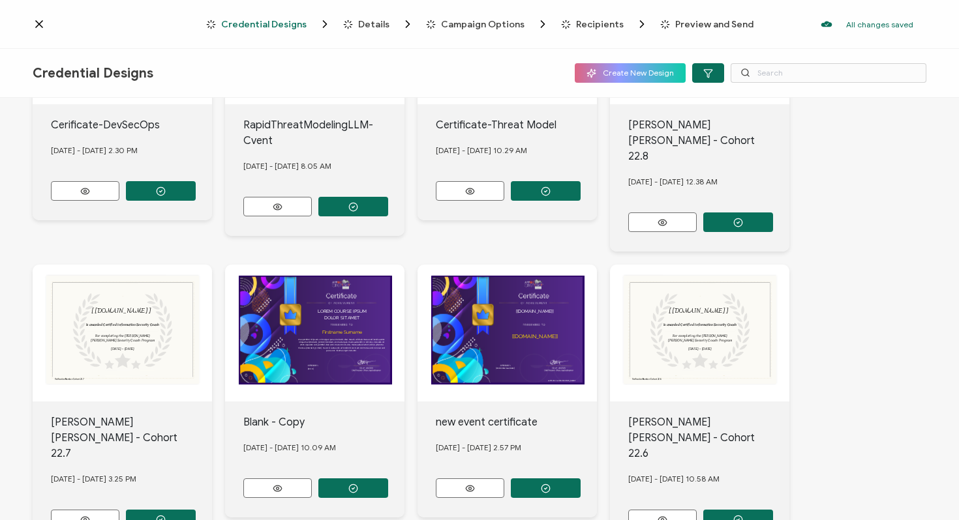
scroll to position [525, 0]
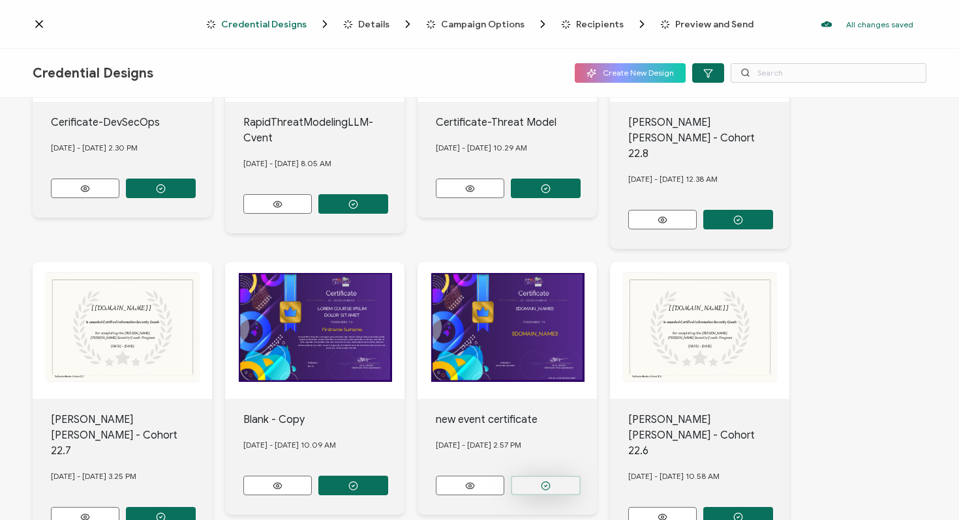
click at [543, 481] on icon "button" at bounding box center [546, 486] width 10 height 10
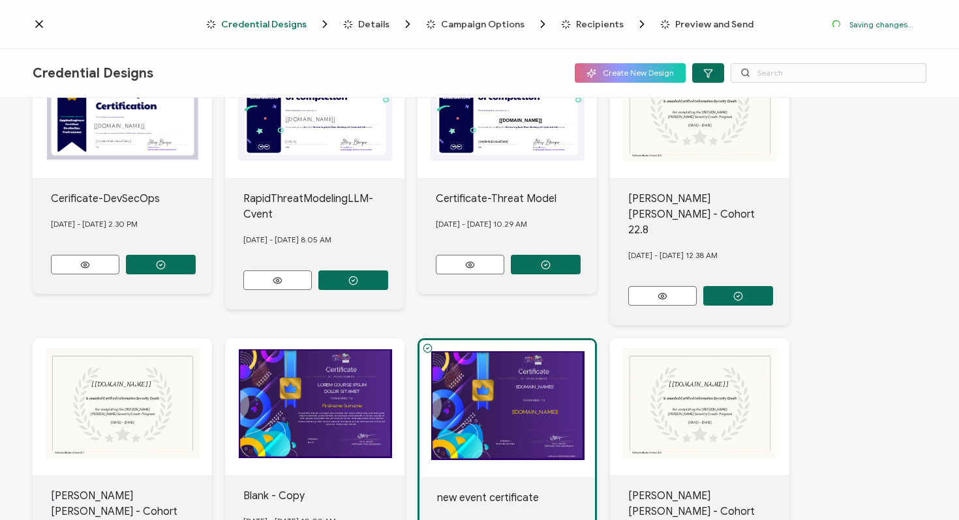
scroll to position [601, 0]
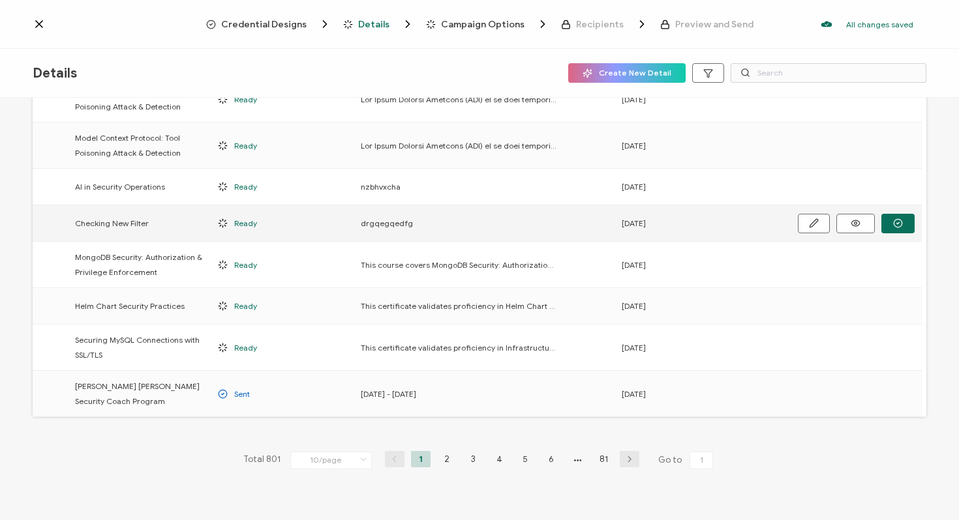
scroll to position [183, 0]
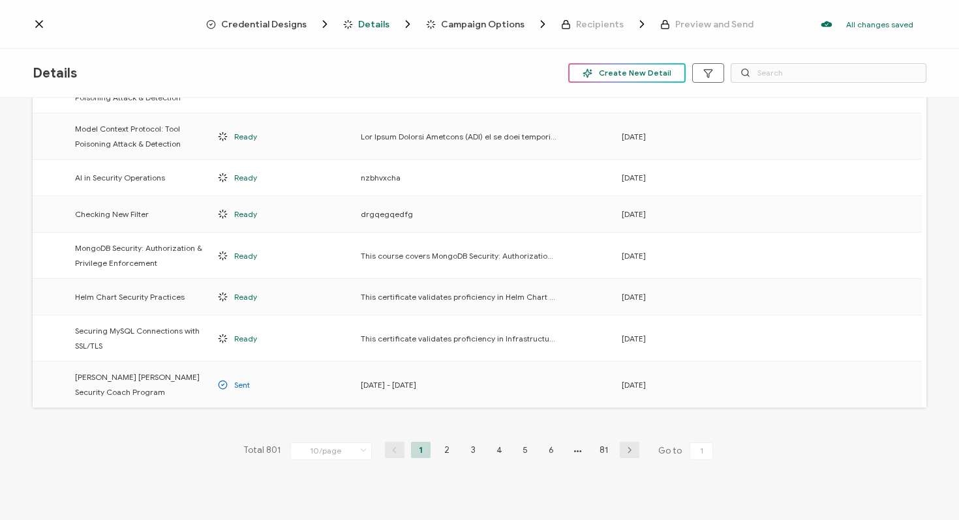
click at [610, 71] on span "Create New Detail" at bounding box center [626, 73] width 89 height 10
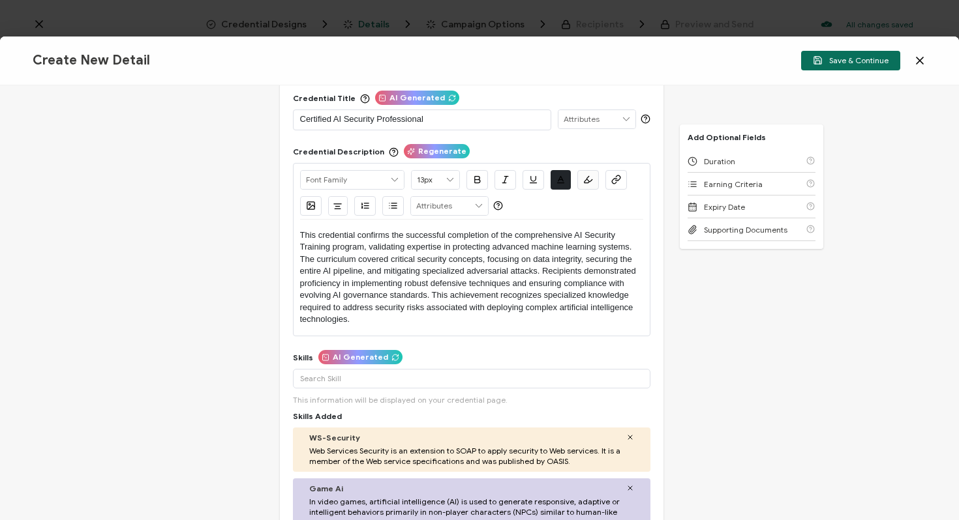
scroll to position [44, 0]
click at [436, 123] on p "Certified AI Security Professional" at bounding box center [422, 119] width 244 height 13
click at [411, 99] on span "Regenerate" at bounding box center [413, 99] width 48 height 8
click at [464, 123] on p "Professional Certificate in AI Security" at bounding box center [422, 119] width 244 height 13
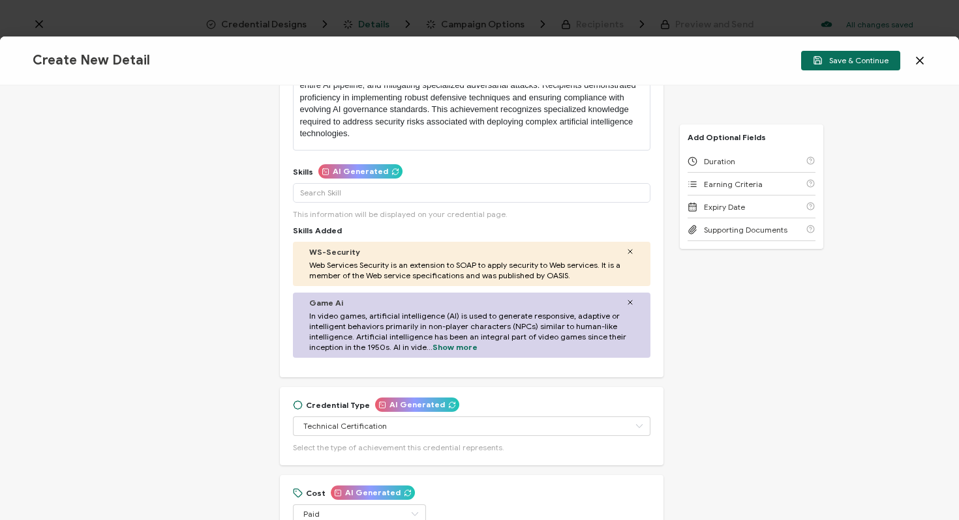
scroll to position [233, 0]
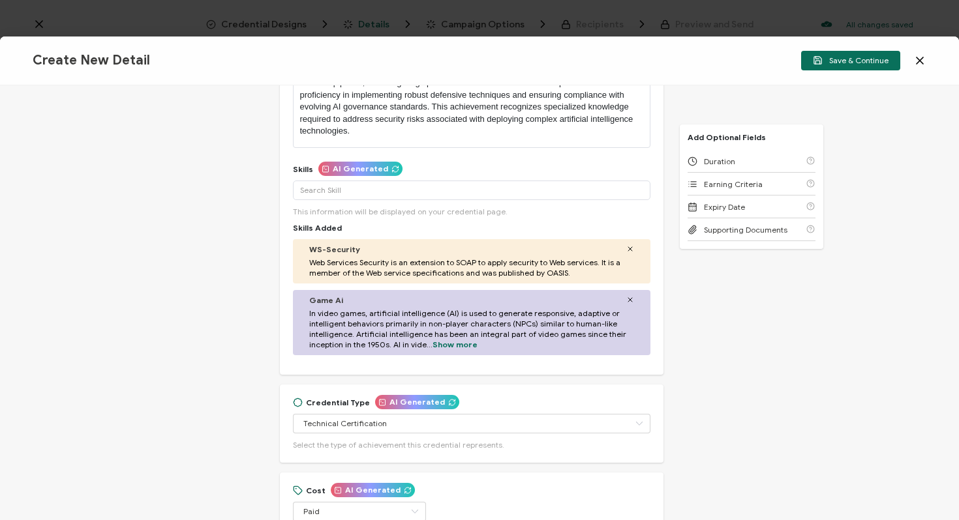
click at [626, 299] on icon at bounding box center [630, 300] width 8 height 8
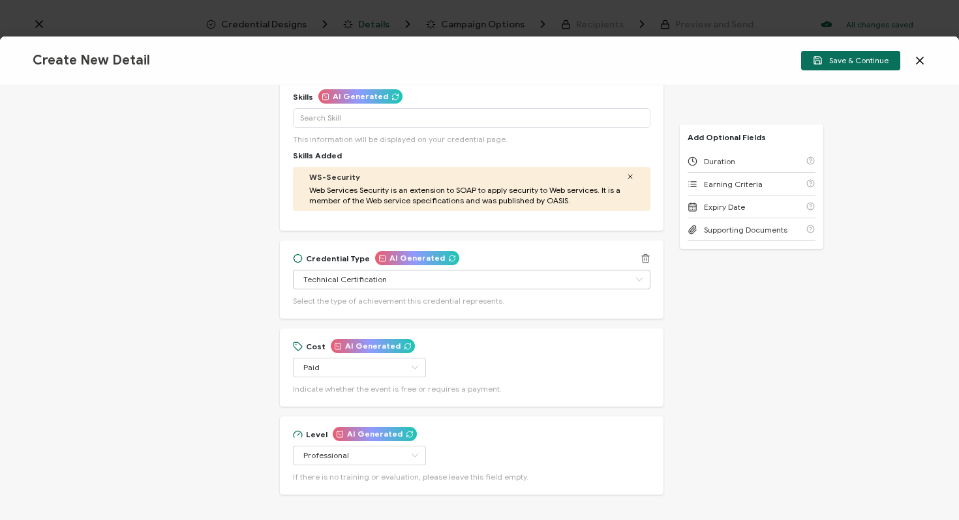
scroll to position [313, 0]
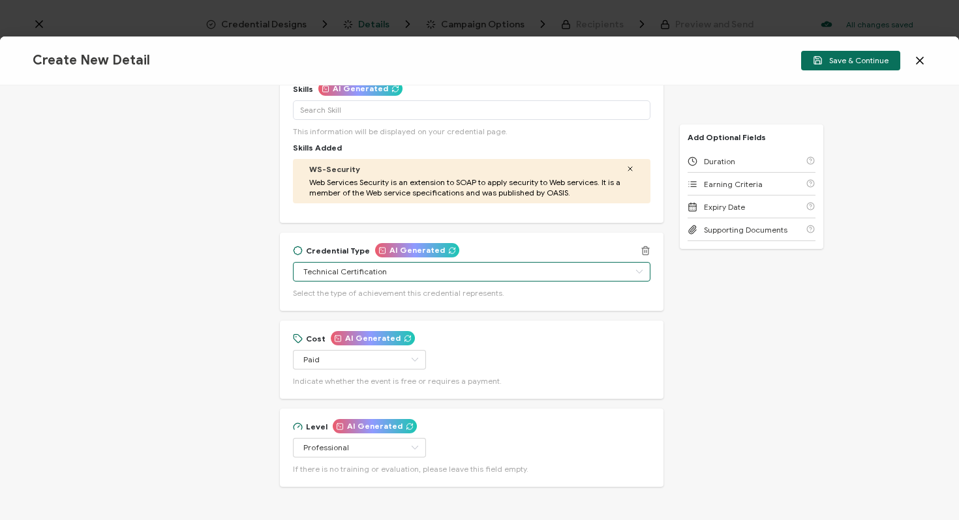
click at [453, 268] on input "Technical Certification" at bounding box center [471, 272] width 357 height 20
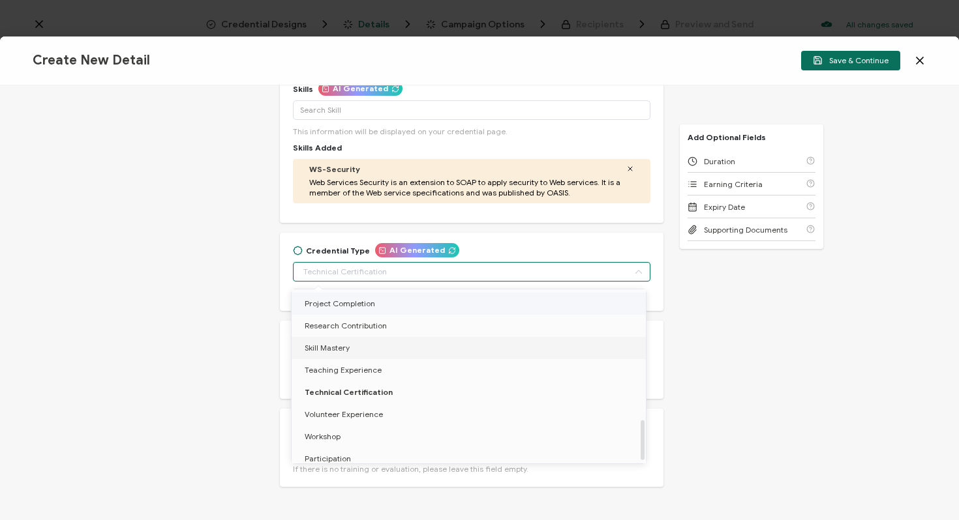
scroll to position [567, 0]
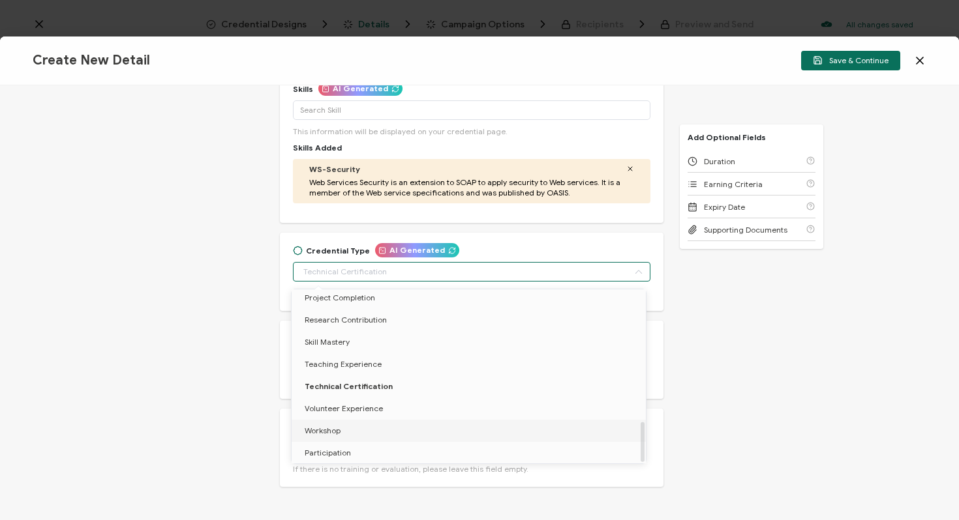
click at [316, 427] on span "Workshop" at bounding box center [323, 431] width 36 height 10
type input "Workshop"
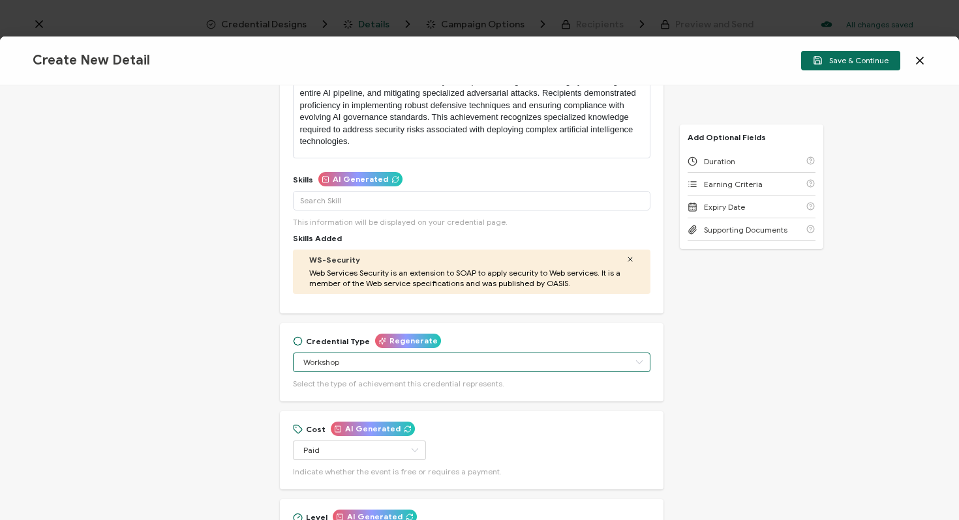
scroll to position [175, 0]
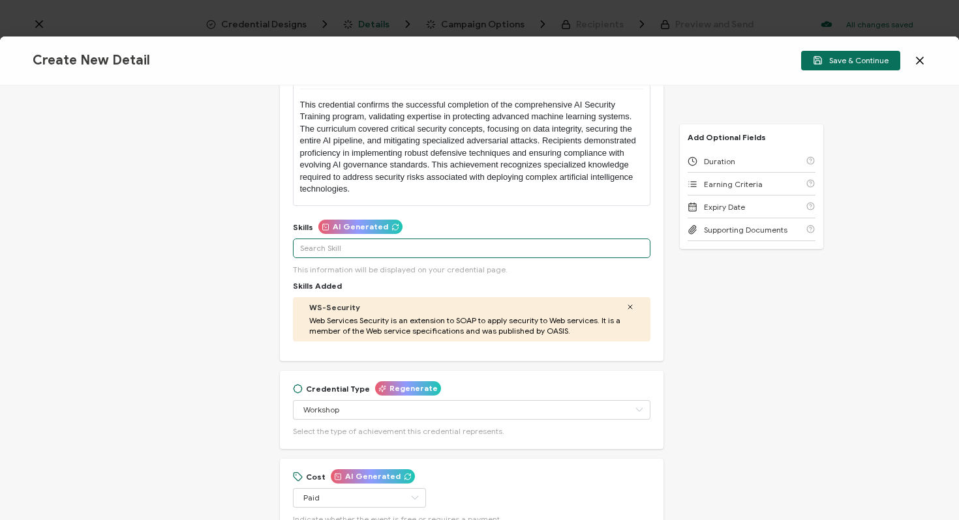
click at [419, 248] on input "text" at bounding box center [471, 249] width 357 height 20
click at [705, 282] on div "Credential Title Regenerate AI Security Training ISSUER Issuer Name Credential …" at bounding box center [479, 302] width 959 height 435
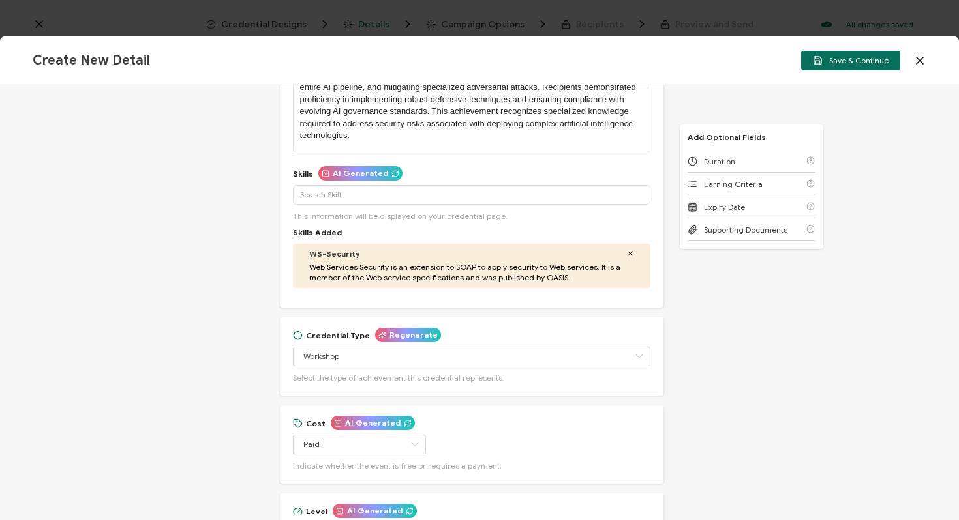
scroll to position [0, 0]
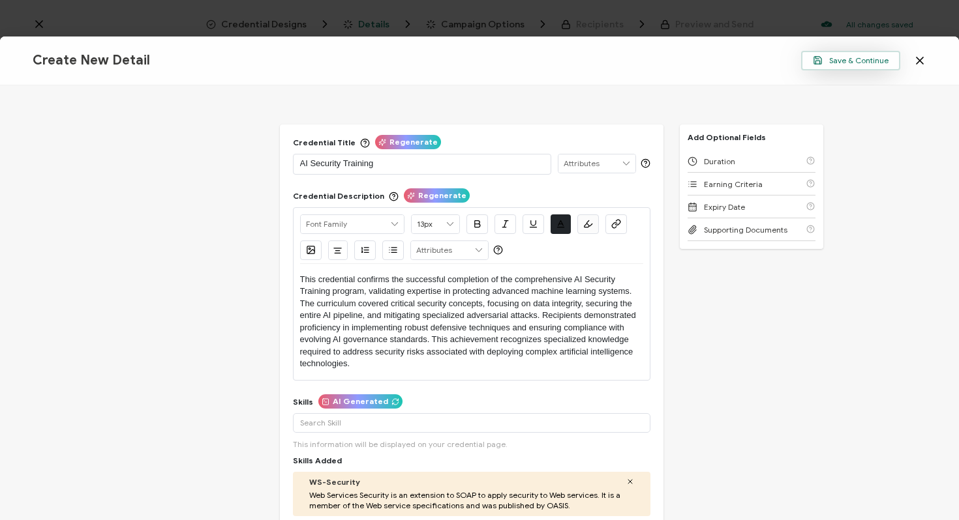
click at [829, 57] on span "Save & Continue" at bounding box center [851, 60] width 76 height 10
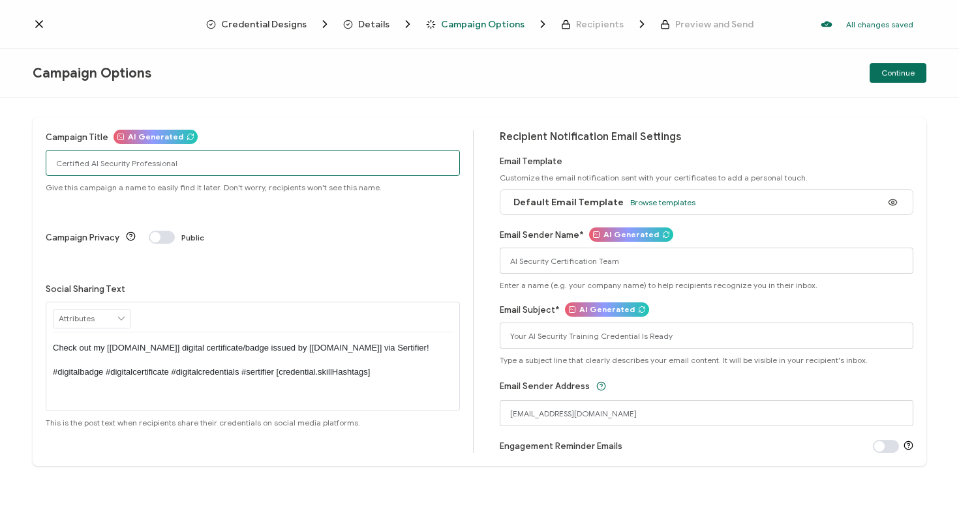
click at [203, 157] on input "Certified AI Security Professional" at bounding box center [253, 163] width 414 height 26
paste input "AI Security Training"
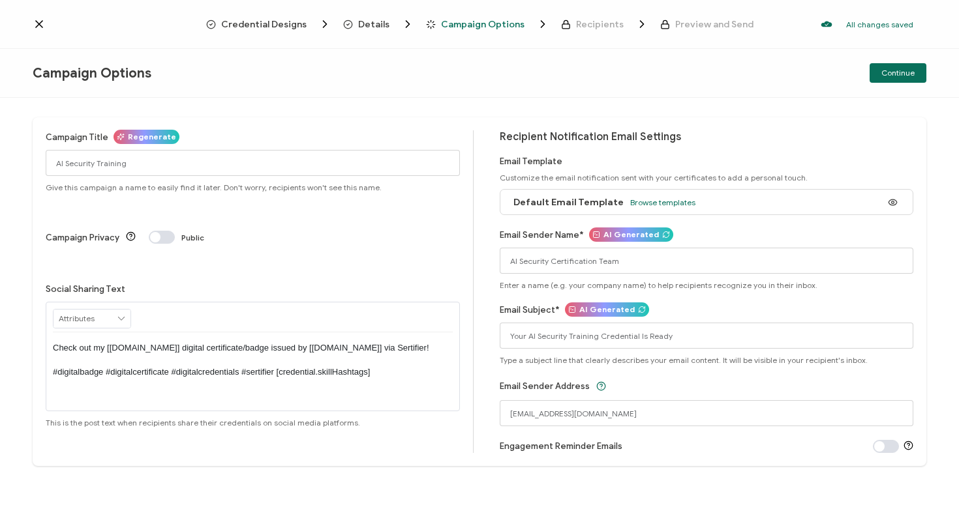
click at [231, 190] on span "Give this campaign a name to easily find it later. Don't worry, recipients won'…" at bounding box center [214, 188] width 336 height 10
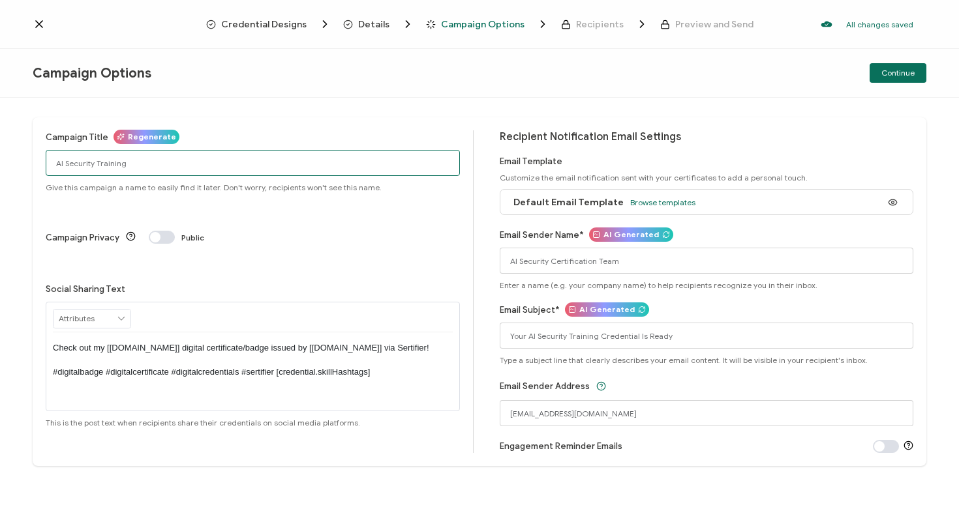
click at [213, 164] on input "AI Security Training" at bounding box center [253, 163] width 414 height 26
type input "AI Security Training - Internal"
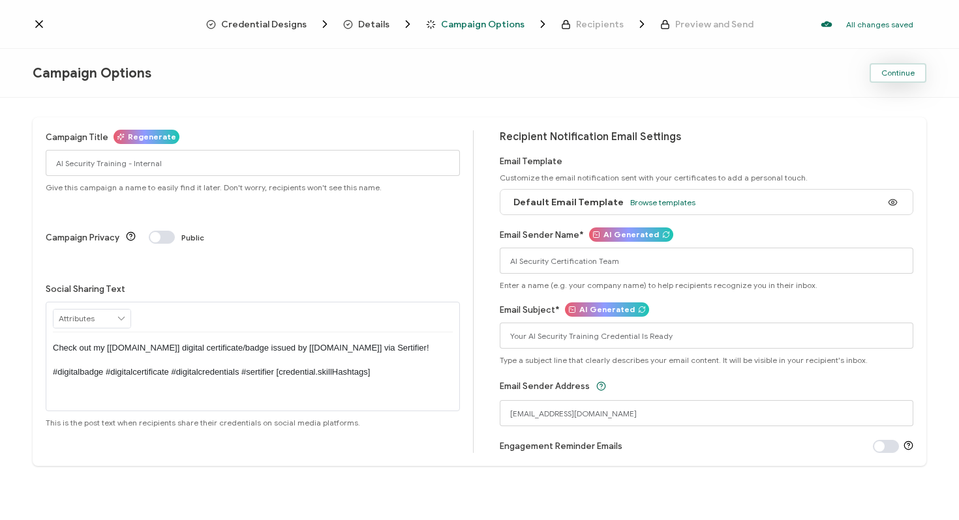
click at [902, 74] on span "Continue" at bounding box center [897, 73] width 33 height 8
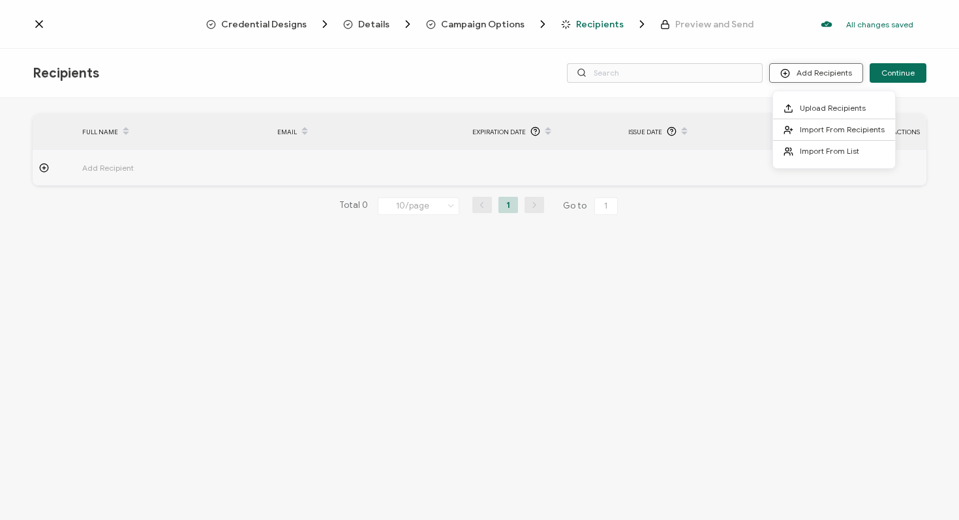
click at [809, 73] on button "Add Recipients" at bounding box center [816, 73] width 94 height 20
click at [819, 125] on span "Import From Recipients" at bounding box center [842, 130] width 85 height 10
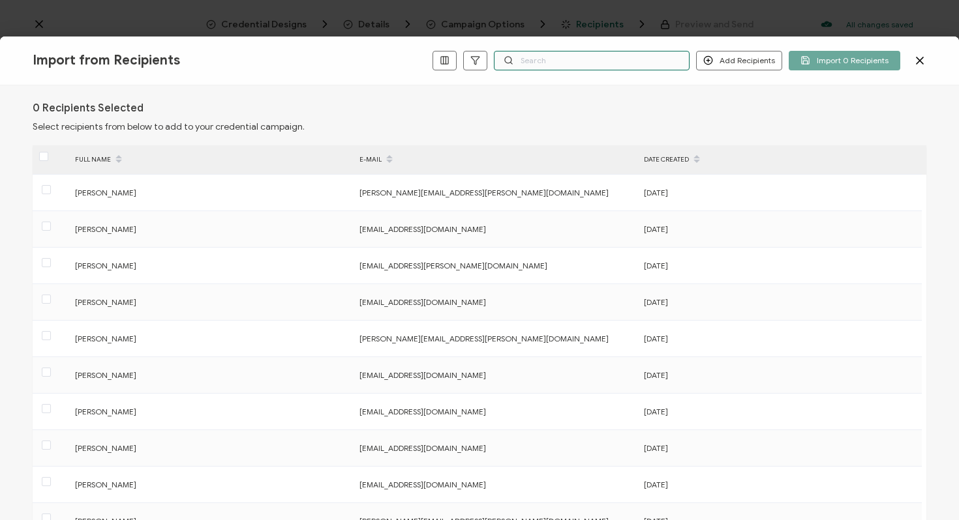
click at [528, 61] on input "text" at bounding box center [592, 61] width 196 height 20
paste input "[EMAIL_ADDRESS][DOMAIN_NAME]"
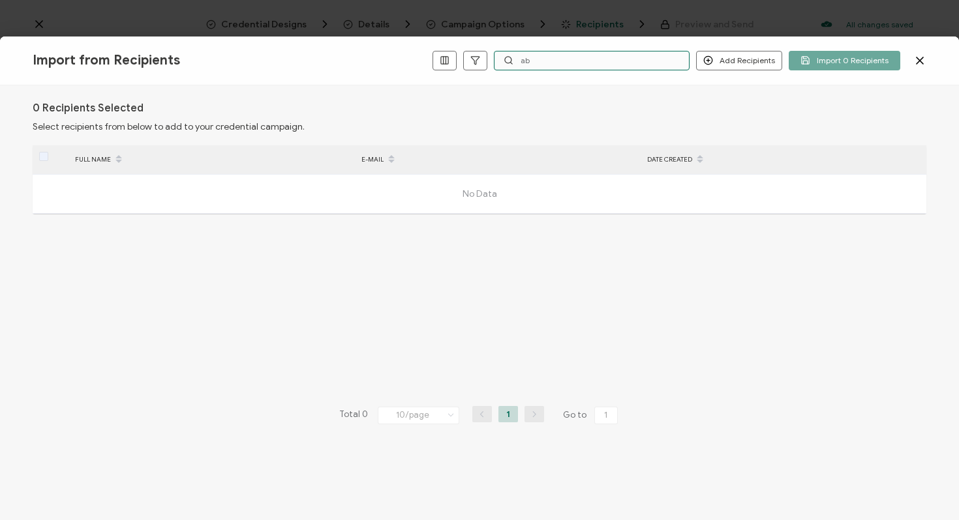
type input "a"
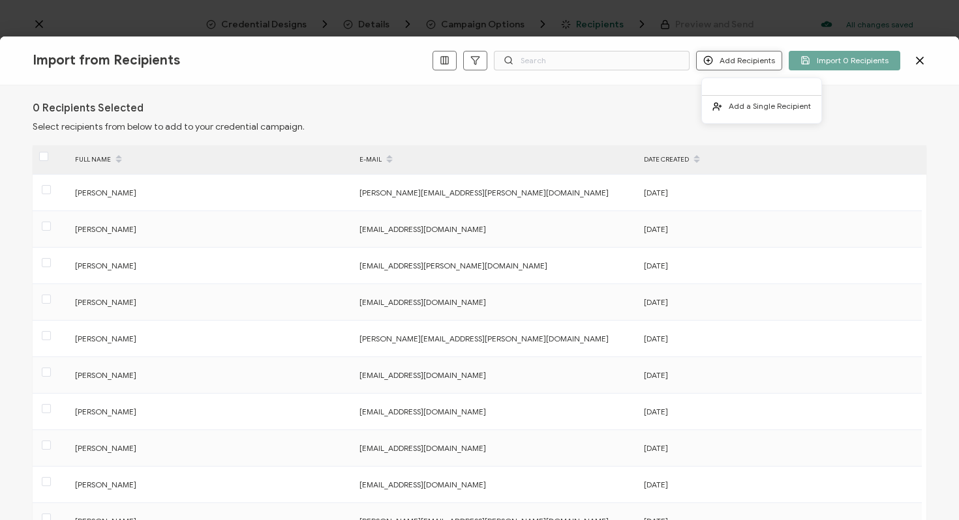
click at [737, 62] on button "Add Recipients" at bounding box center [739, 61] width 86 height 20
click at [566, 121] on div "0 Recipients Selected Select recipients from below to add to your credential ca…" at bounding box center [479, 117] width 893 height 31
click at [924, 60] on icon at bounding box center [919, 60] width 13 height 13
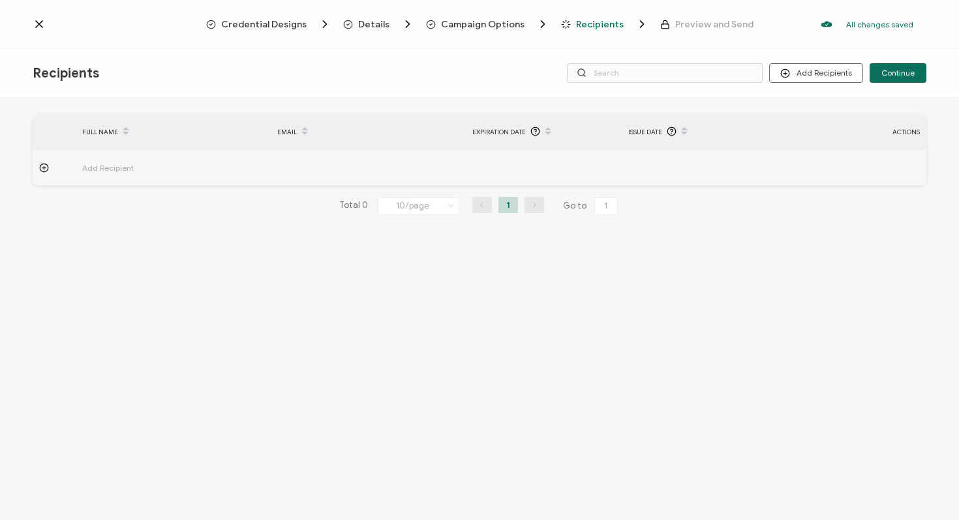
click at [292, 23] on span "Credential Designs" at bounding box center [263, 25] width 85 height 10
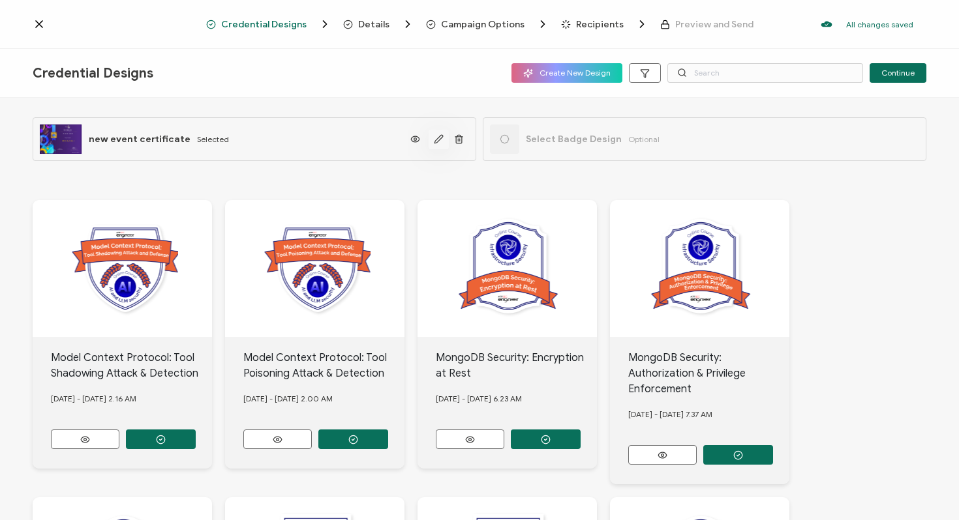
click at [434, 139] on icon "button" at bounding box center [439, 139] width 10 height 10
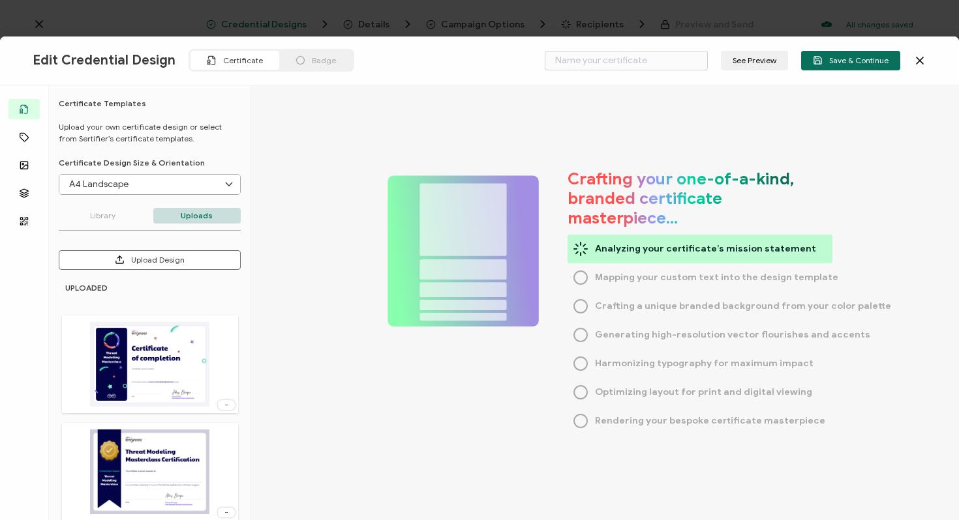
type input "new event certificate"
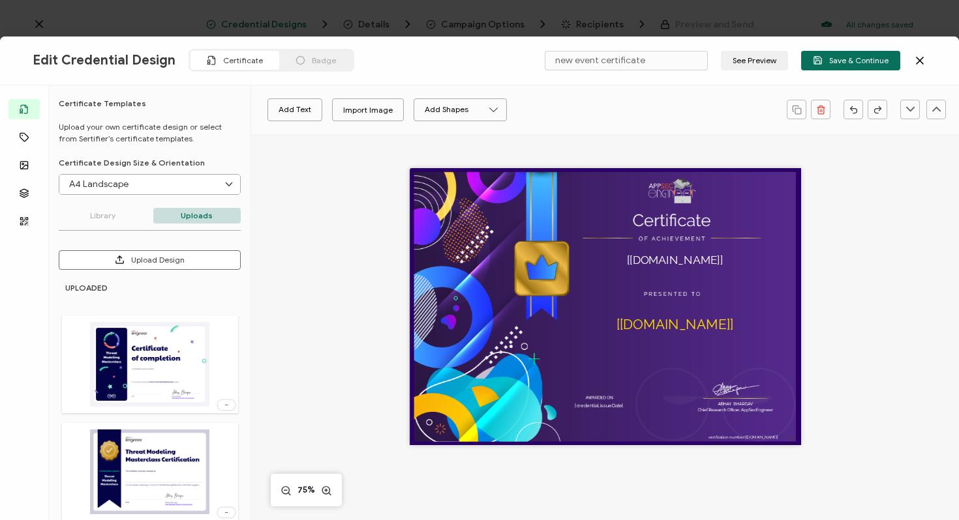
click at [913, 65] on icon at bounding box center [919, 60] width 13 height 13
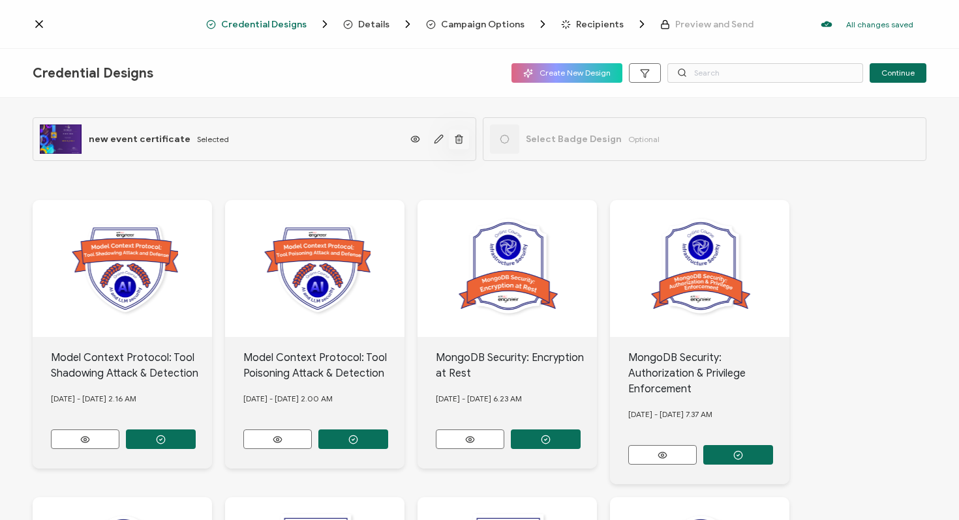
click at [456, 141] on icon "button" at bounding box center [459, 139] width 10 height 10
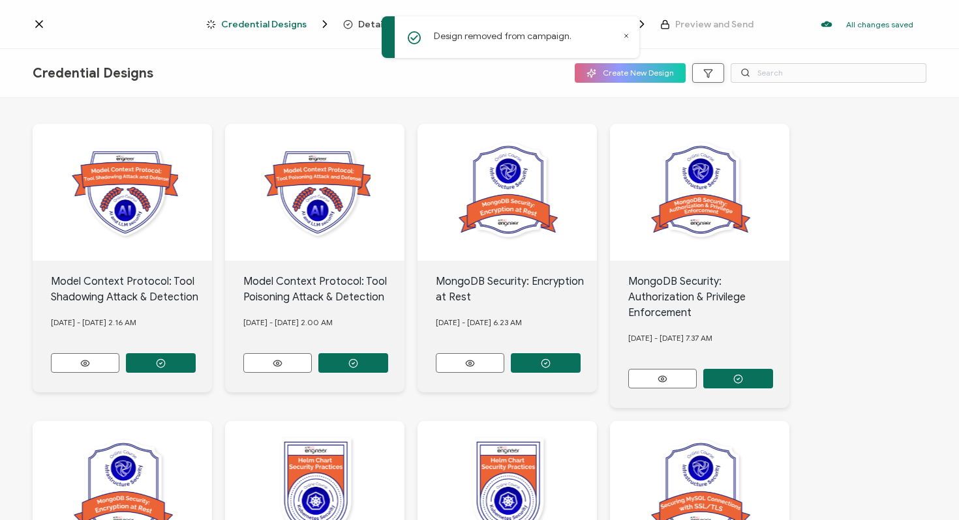
click at [716, 80] on button "button" at bounding box center [708, 73] width 32 height 20
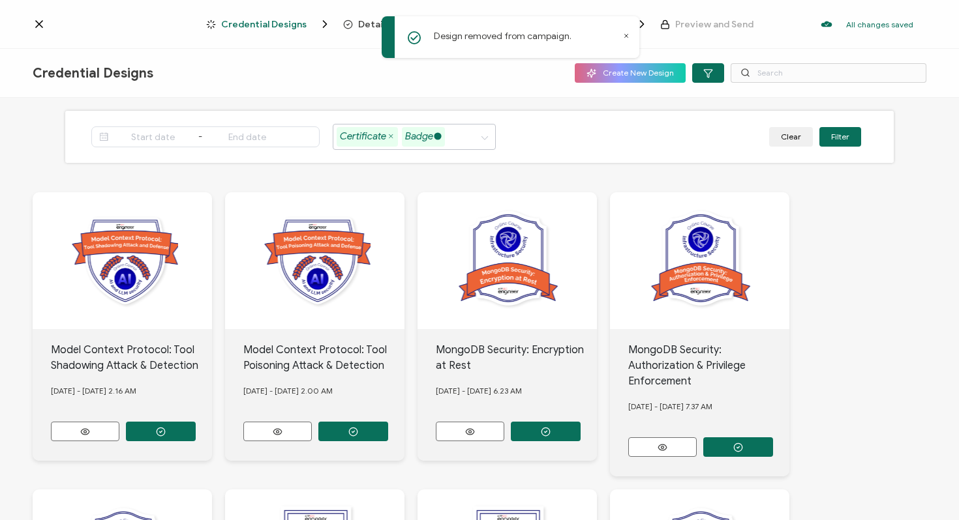
click at [441, 140] on icon at bounding box center [437, 136] width 7 height 7
click at [838, 136] on button "Filter" at bounding box center [840, 137] width 42 height 20
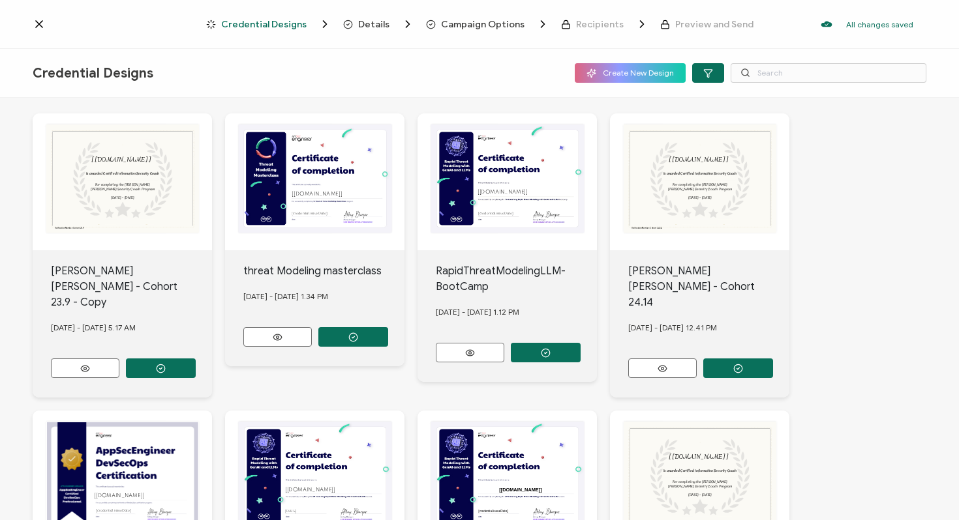
scroll to position [35, 0]
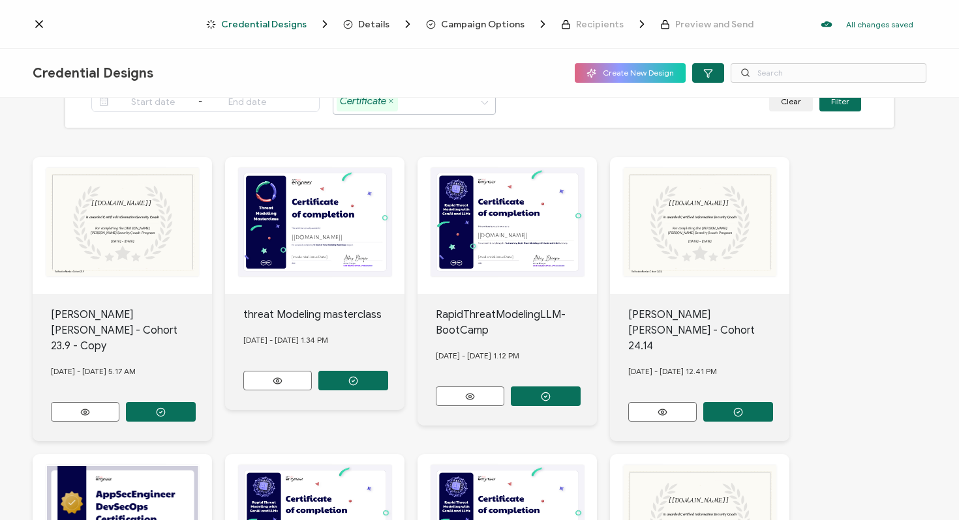
click at [710, 243] on div "The recipient’s full name, which will be automatically filled based on the info…" at bounding box center [699, 225] width 179 height 137
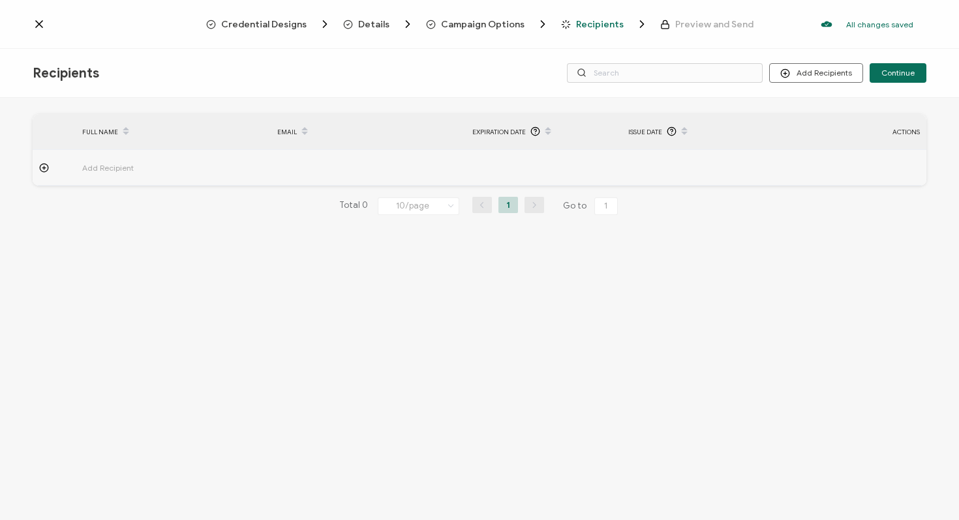
click at [44, 22] on icon at bounding box center [39, 24] width 13 height 13
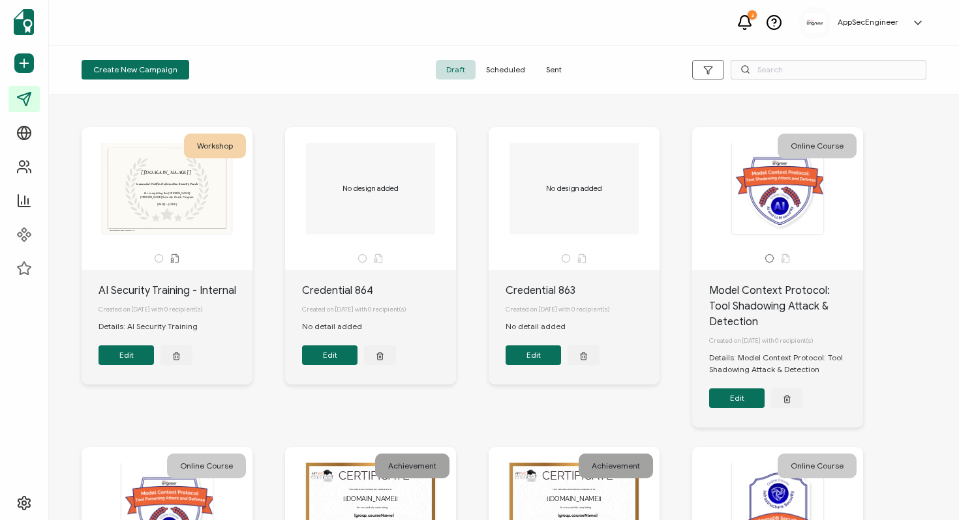
click at [520, 70] on span "Scheduled" at bounding box center [505, 70] width 60 height 20
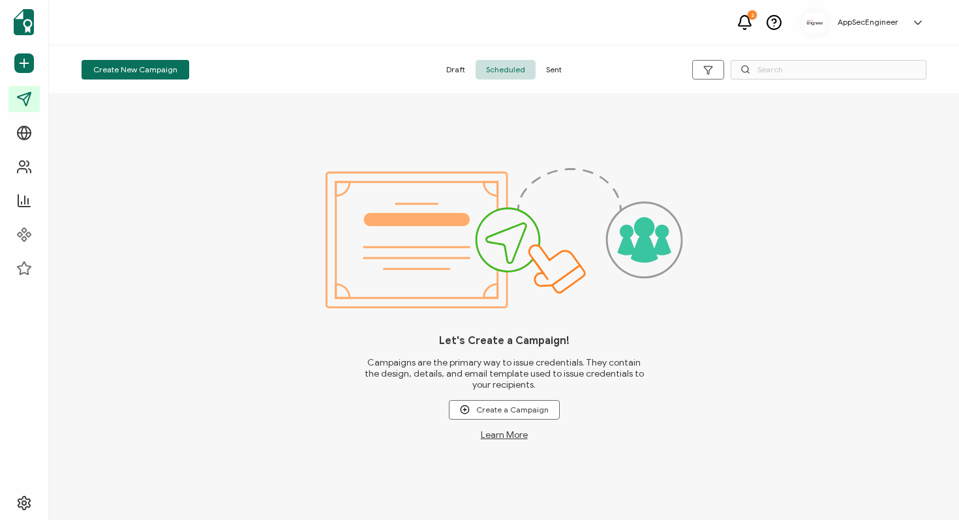
click at [554, 70] on span "Sent" at bounding box center [553, 70] width 37 height 20
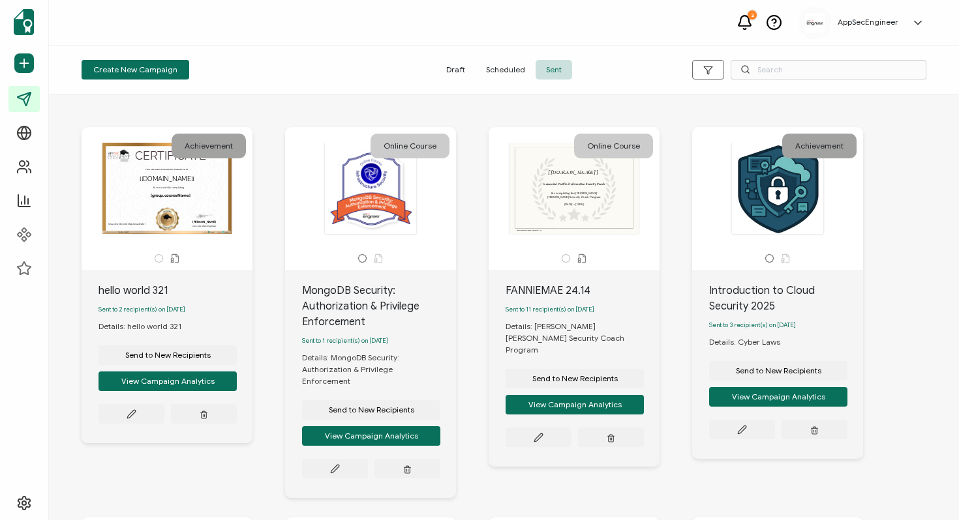
click at [466, 69] on span "Draft" at bounding box center [456, 70] width 40 height 20
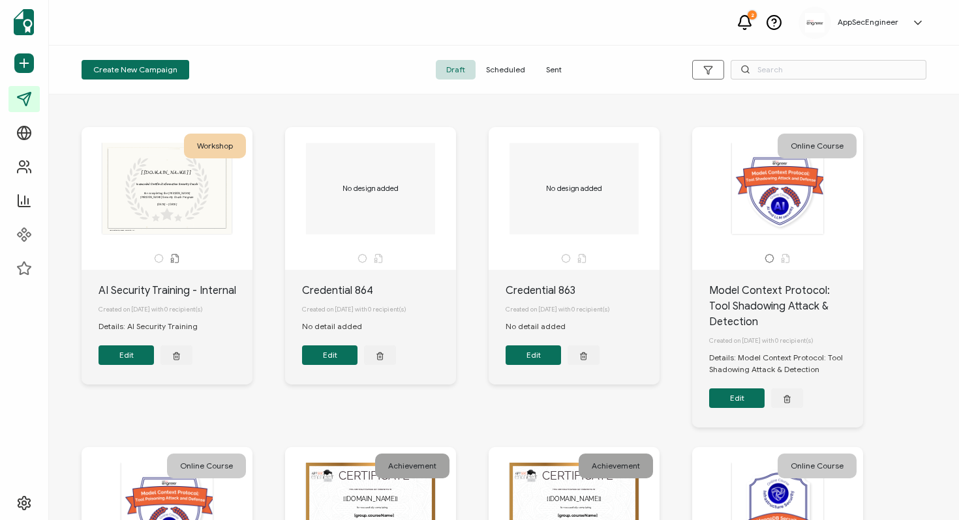
click at [133, 355] on button "Edit" at bounding box center [125, 356] width 55 height 20
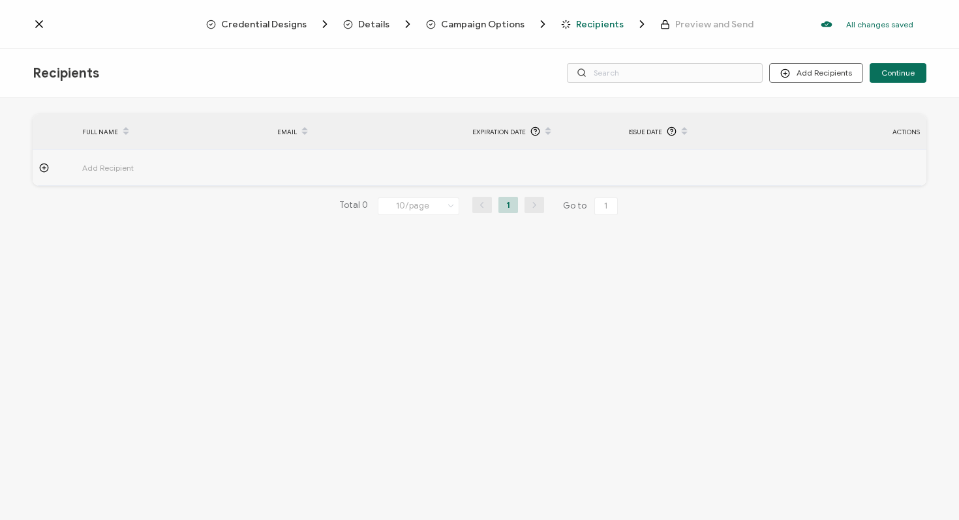
click at [691, 25] on span "Preview and Send" at bounding box center [714, 25] width 78 height 10
click at [880, 71] on button "Continue" at bounding box center [897, 73] width 57 height 20
click at [625, 35] on icon at bounding box center [626, 36] width 3 height 3
click at [801, 75] on button "Add Recipients" at bounding box center [816, 73] width 94 height 20
click at [713, 74] on input "text" at bounding box center [665, 73] width 196 height 20
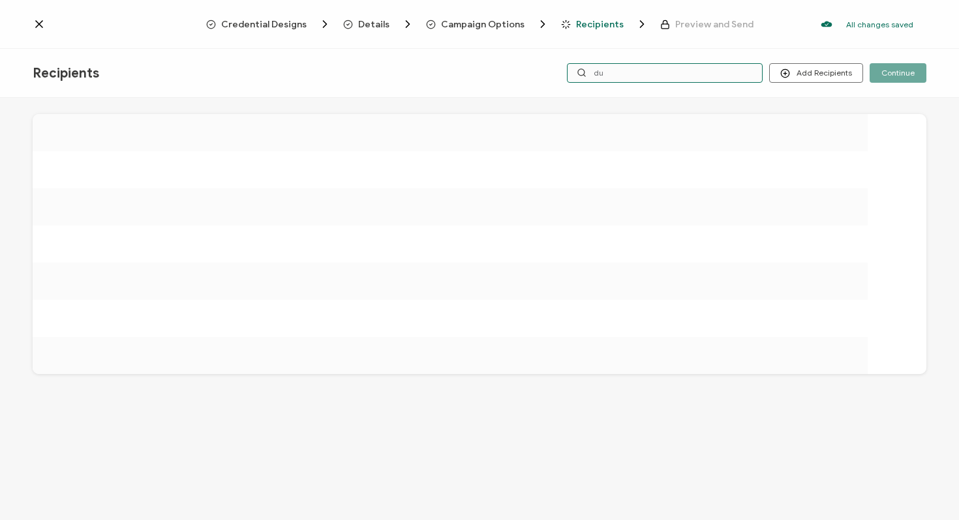
type input "d"
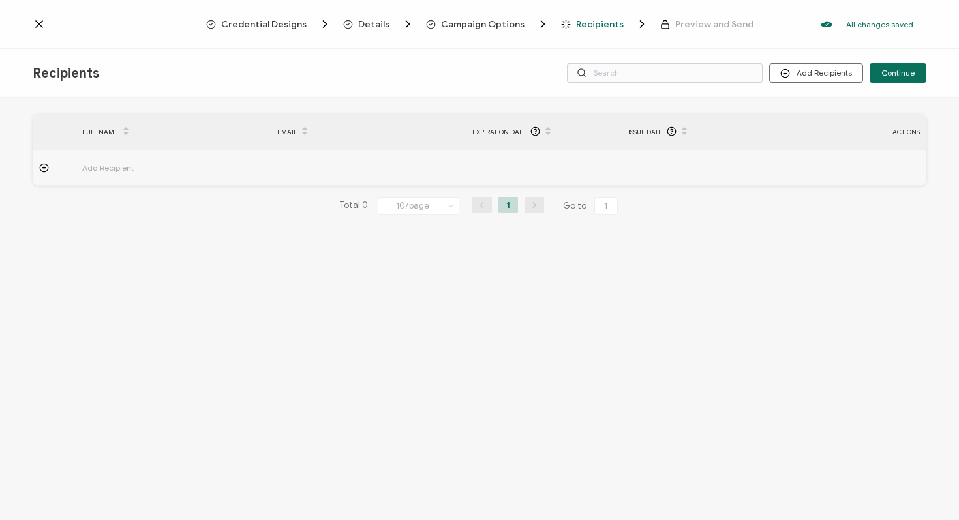
click at [288, 20] on span "Credential Designs" at bounding box center [263, 25] width 85 height 10
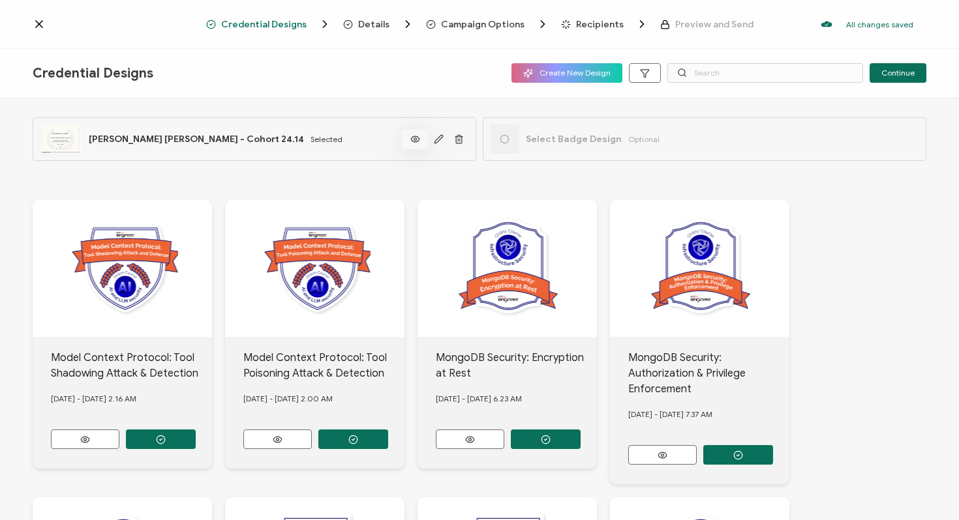
click at [415, 140] on icon at bounding box center [415, 139] width 16 height 10
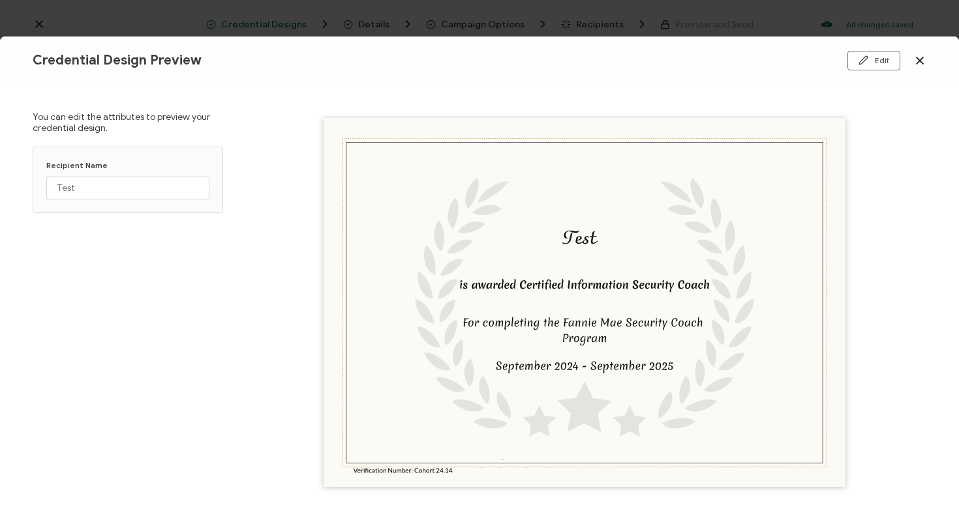
click at [917, 63] on icon at bounding box center [919, 60] width 7 height 7
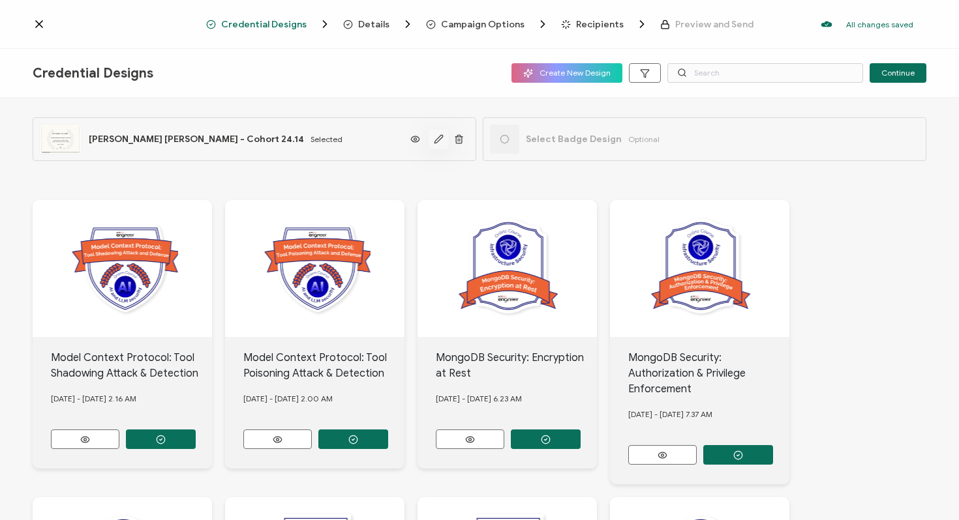
click at [436, 138] on icon "button" at bounding box center [439, 139] width 10 height 10
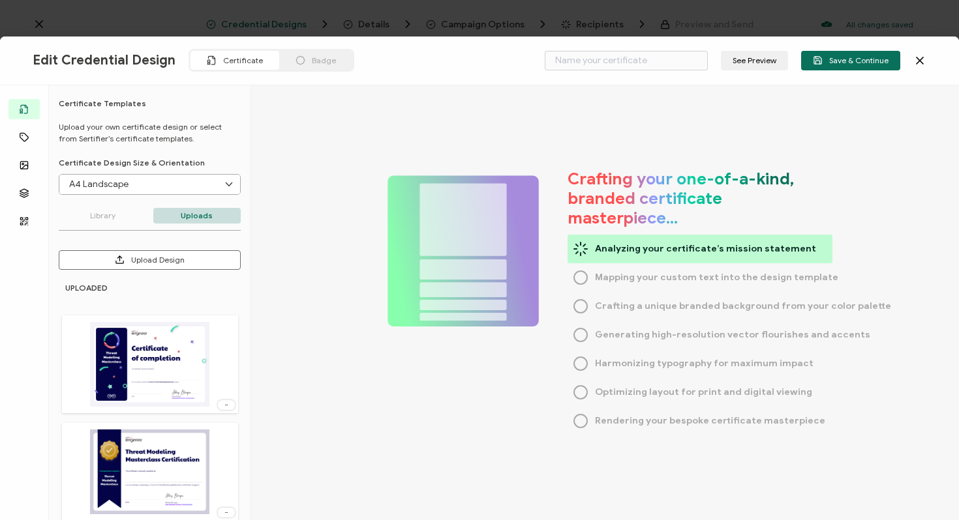
type input "[PERSON_NAME] [PERSON_NAME] - Cohort 24.14"
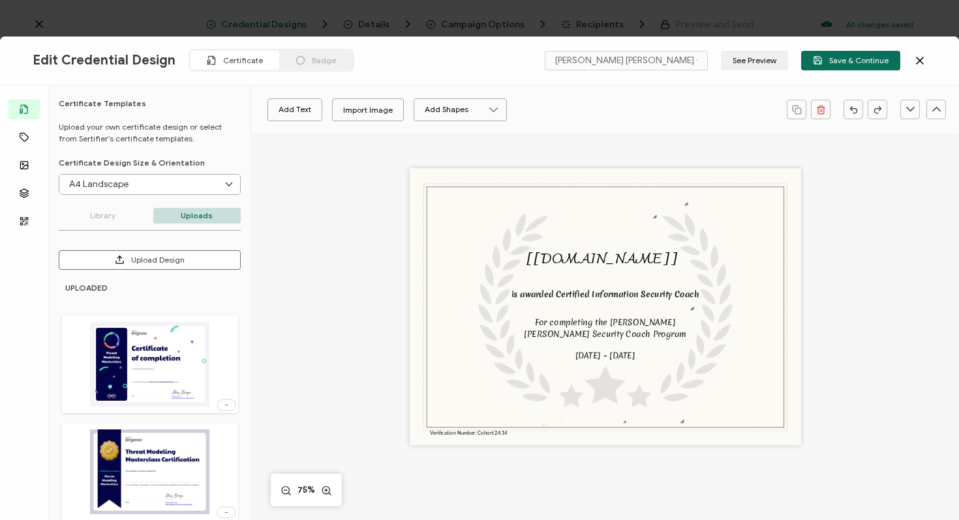
scroll to position [20, 0]
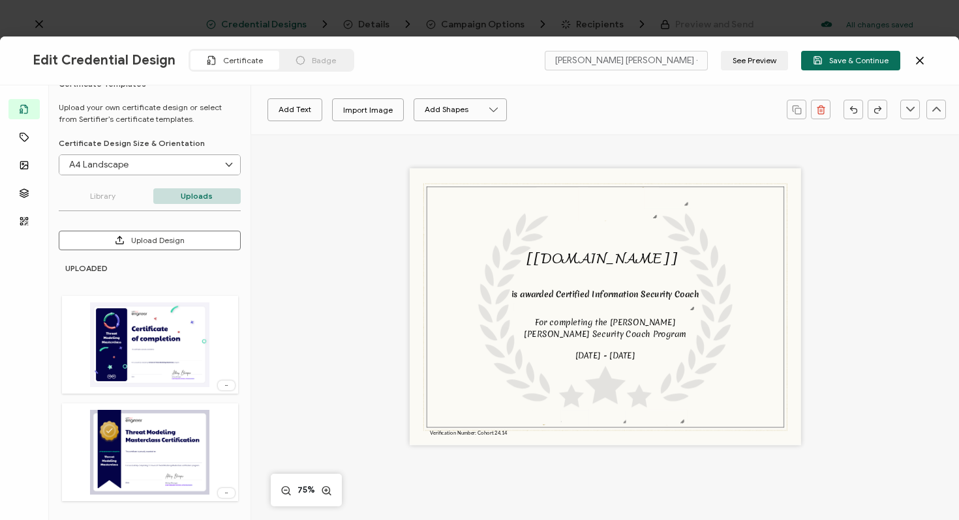
click at [923, 61] on icon at bounding box center [919, 60] width 13 height 13
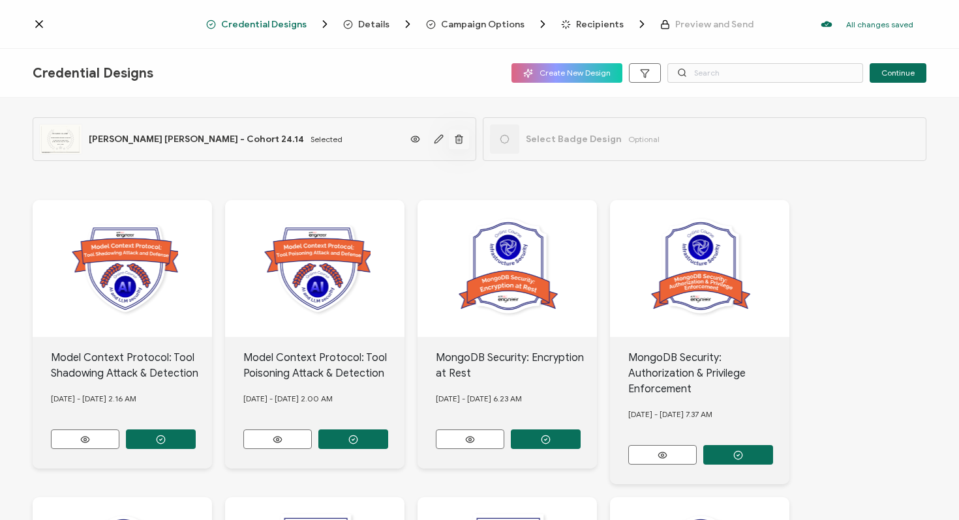
click at [458, 132] on button "button" at bounding box center [459, 140] width 20 height 20
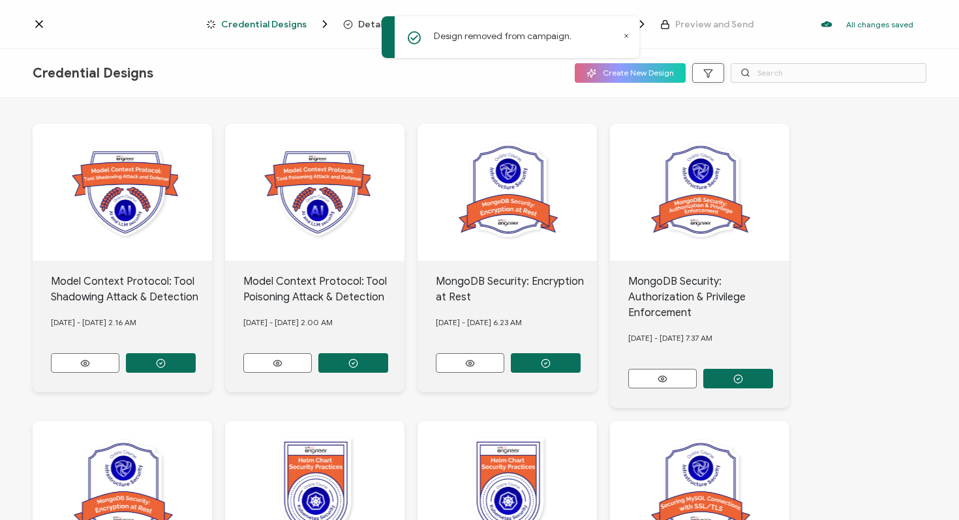
click at [708, 74] on icon "button" at bounding box center [708, 73] width 10 height 10
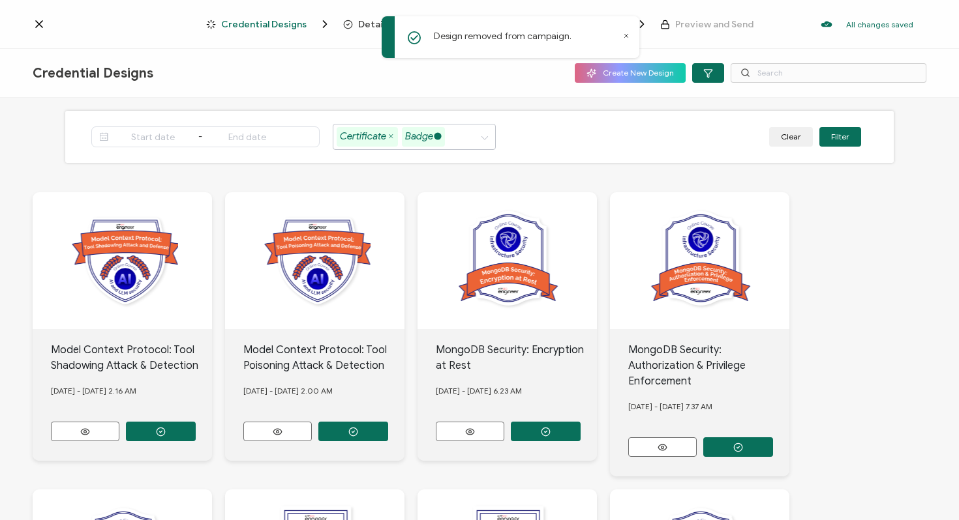
click at [436, 139] on icon at bounding box center [437, 136] width 7 height 7
click at [828, 144] on button "Filter" at bounding box center [840, 137] width 42 height 20
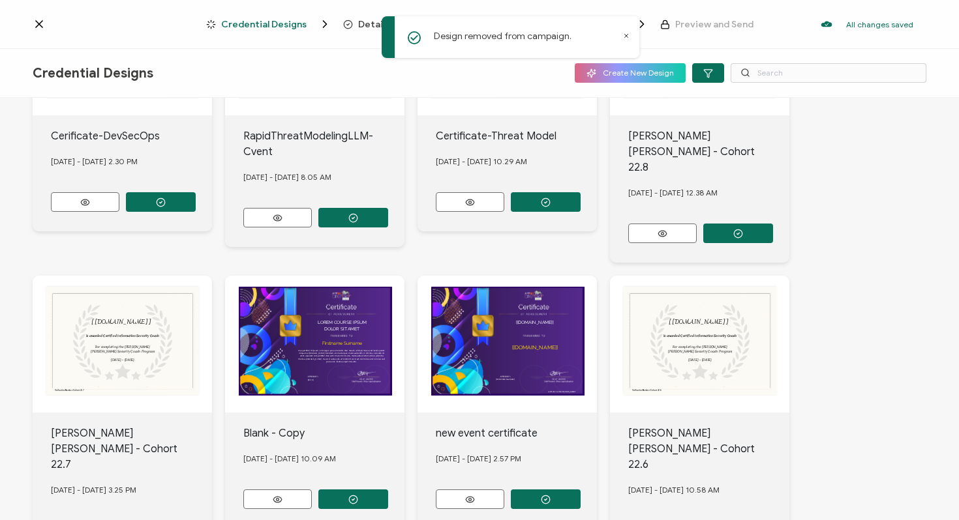
scroll to position [513, 0]
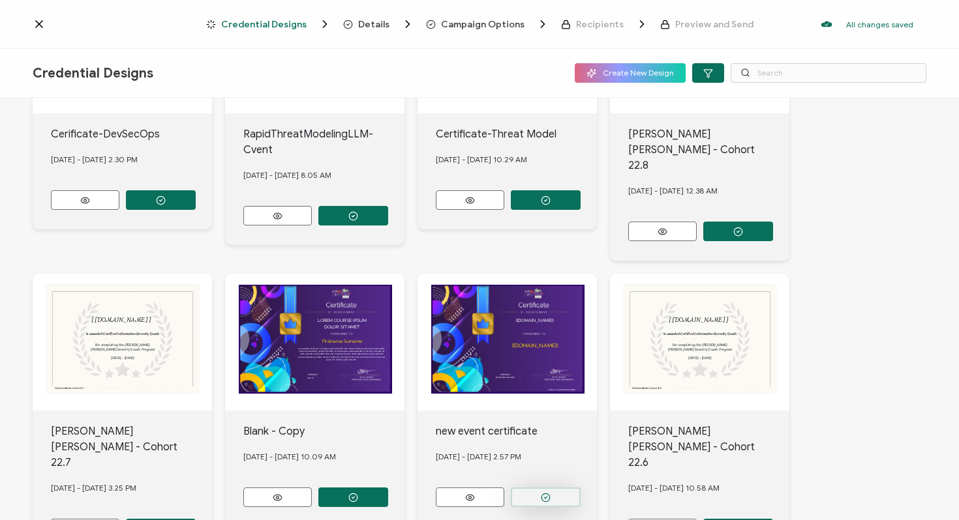
click at [533, 488] on button "button" at bounding box center [546, 498] width 70 height 20
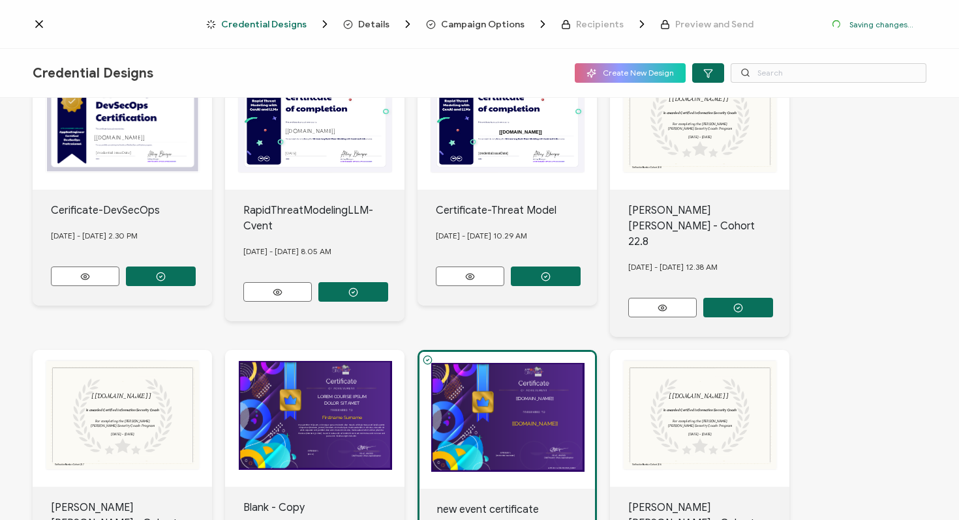
scroll to position [590, 0]
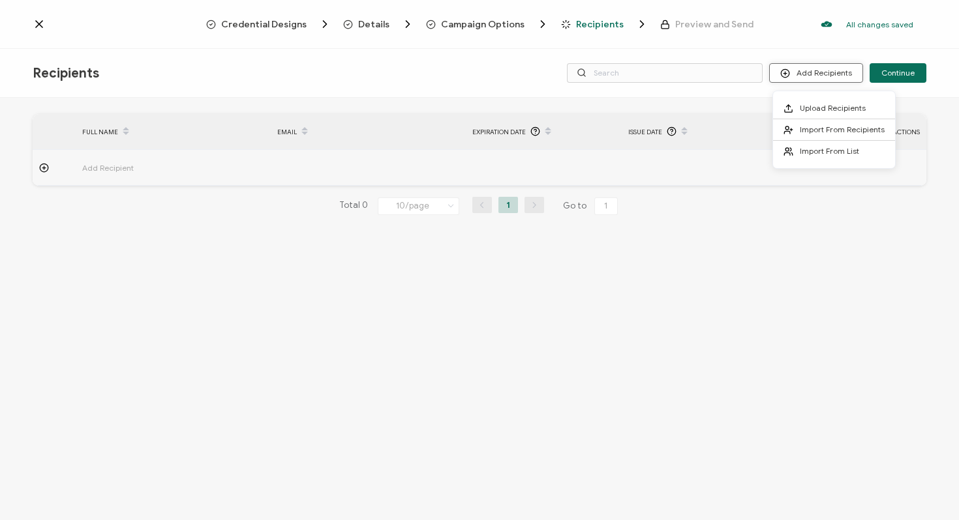
click at [818, 75] on button "Add Recipients" at bounding box center [816, 73] width 94 height 20
click at [627, 151] on td at bounding box center [699, 168] width 156 height 36
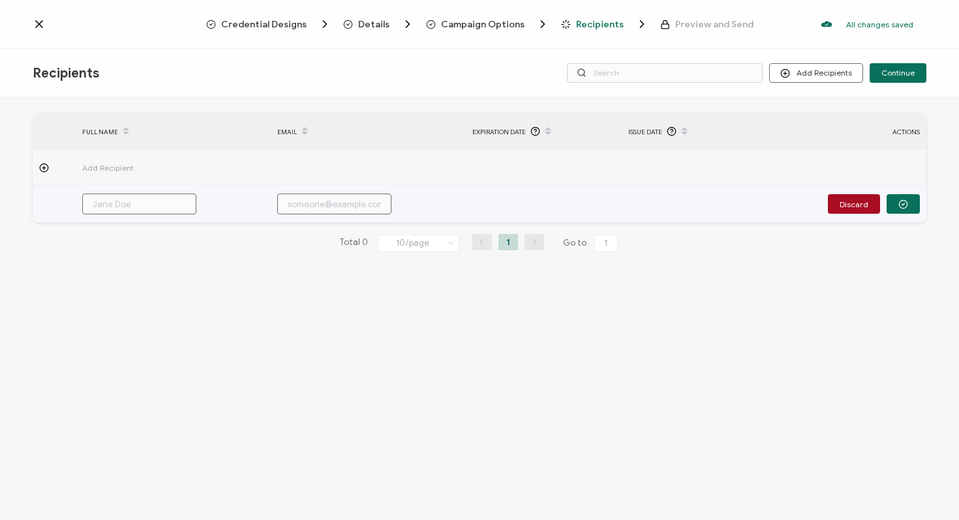
click at [110, 199] on input "text" at bounding box center [139, 204] width 114 height 21
type input "A"
type input "Ab"
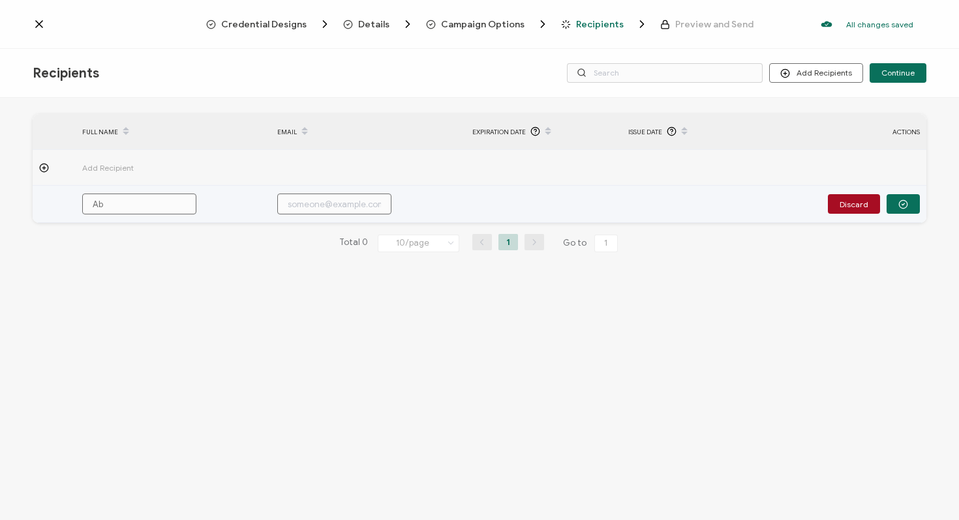
type input "Abh"
type input "Abha"
type input "Abhay"
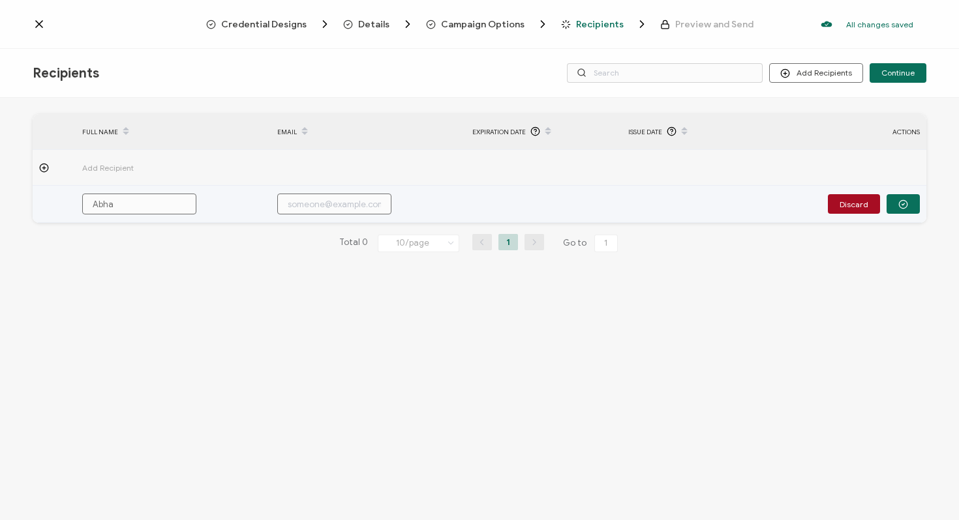
type input "Abhay"
type input "Abhay b"
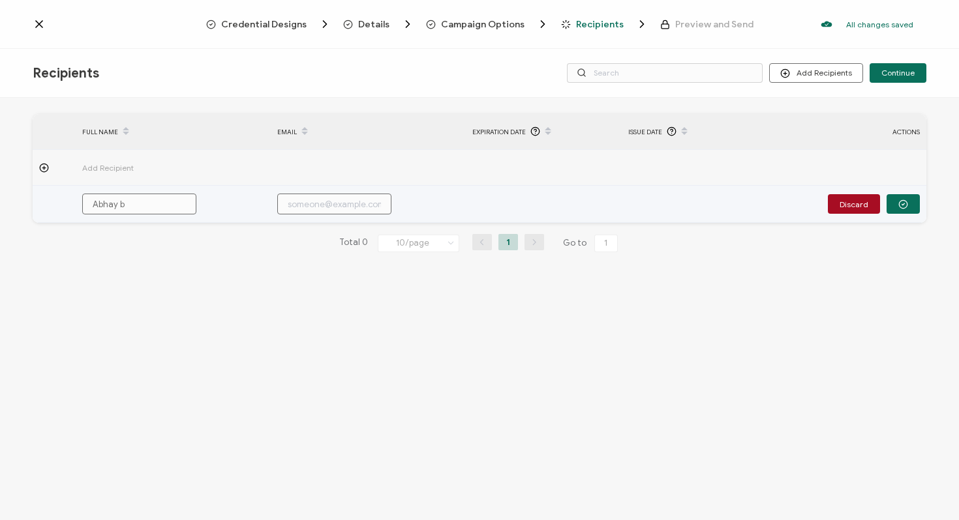
type input "Abhay bh"
type input "Abhay bha"
type input "Abhay bhar"
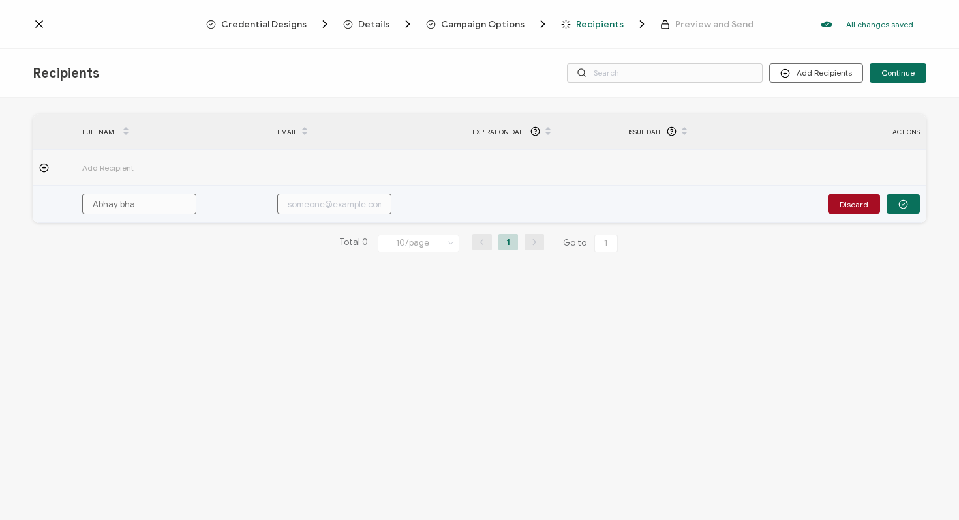
type input "Abhay bhar"
type input "Abhay bharg"
type input "[PERSON_NAME]"
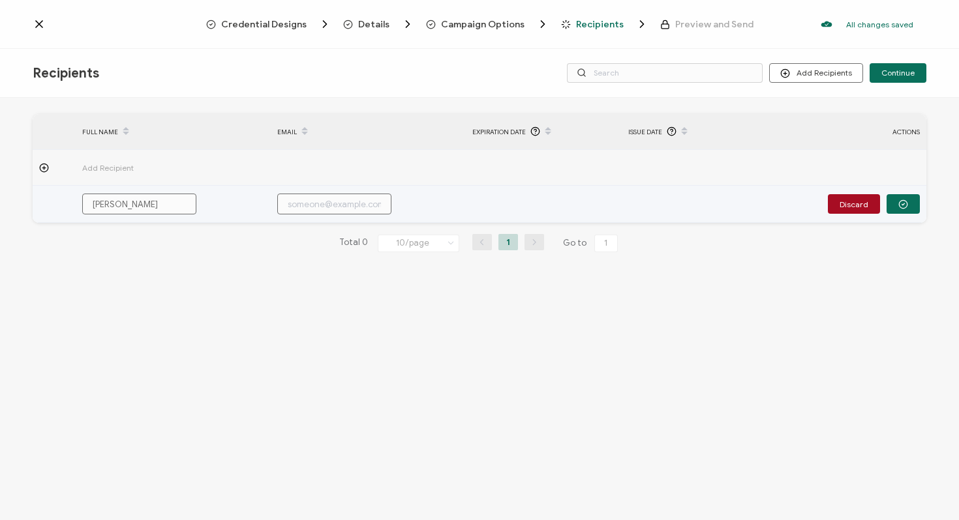
type input "[PERSON_NAME]"
click at [123, 200] on input "[PERSON_NAME]" at bounding box center [139, 204] width 114 height 21
type input "Abhay hargav"
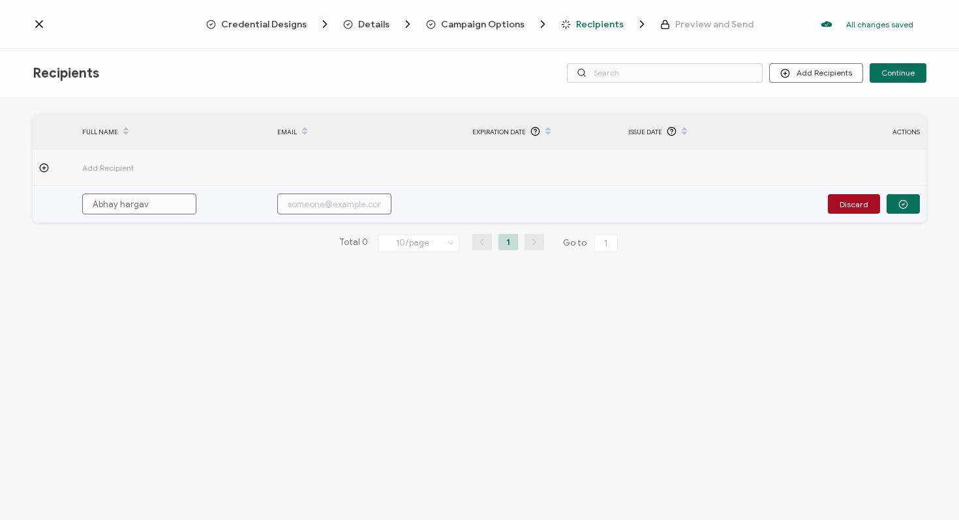
type input "[PERSON_NAME]"
click at [306, 202] on input "text" at bounding box center [334, 204] width 114 height 21
paste input "[EMAIL_ADDRESS][DOMAIN_NAME]"
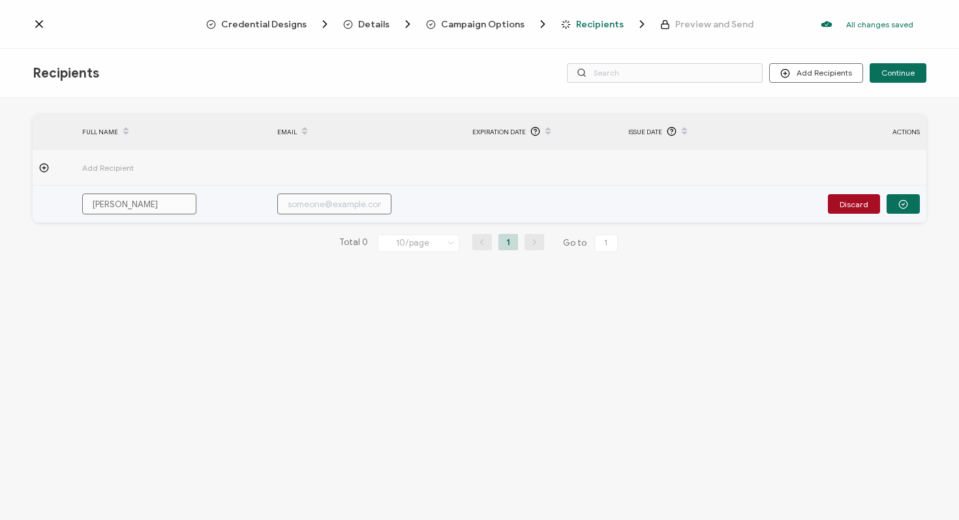
type input "[EMAIL_ADDRESS][DOMAIN_NAME]"
click at [906, 207] on circle "button" at bounding box center [903, 204] width 8 height 8
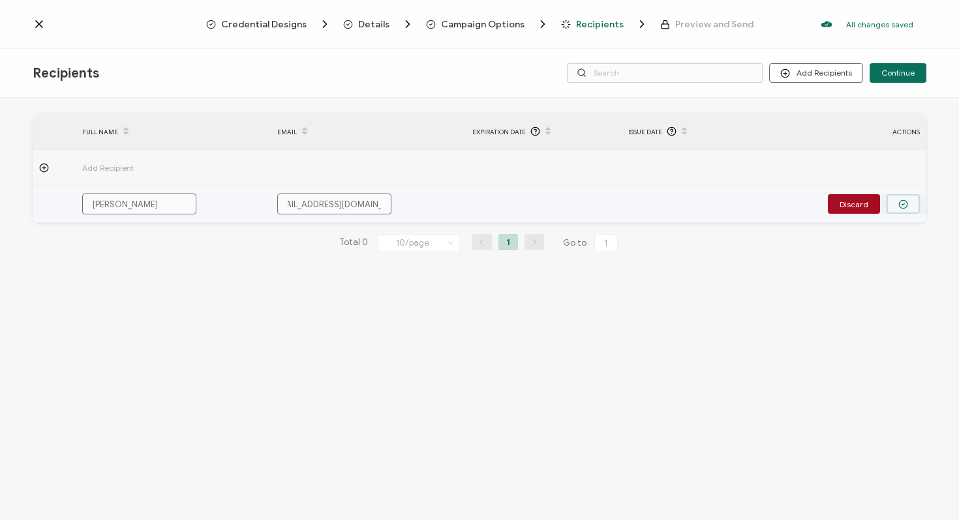
scroll to position [0, 0]
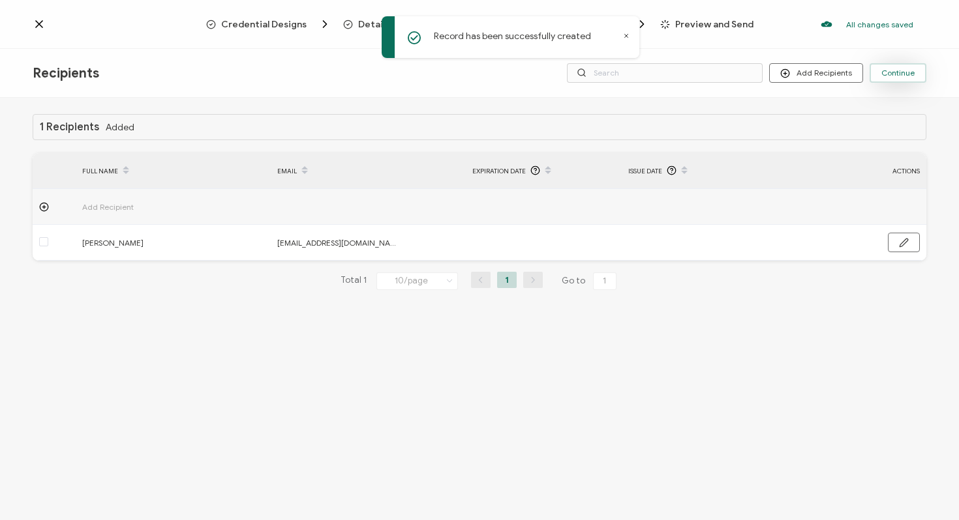
click at [909, 74] on span "Continue" at bounding box center [897, 73] width 33 height 8
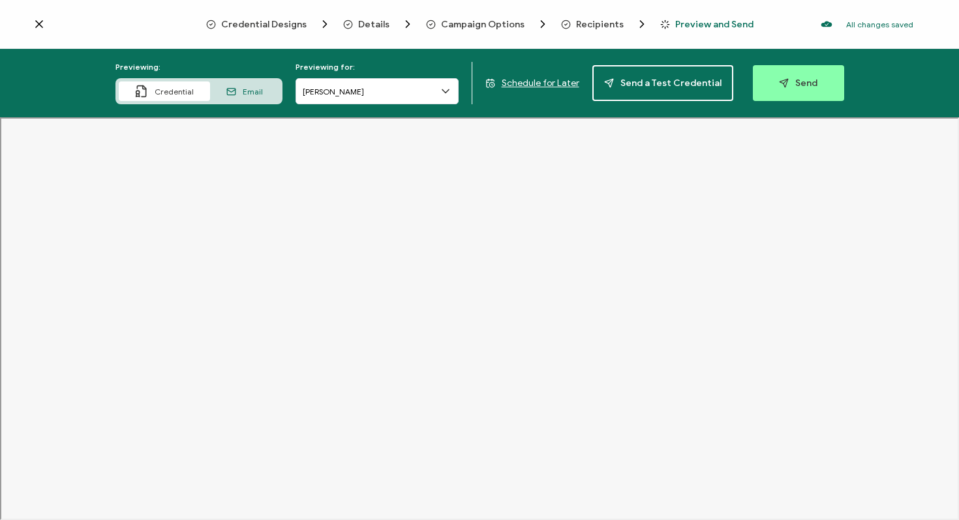
click at [452, 92] on icon at bounding box center [445, 91] width 13 height 13
click at [378, 23] on span "Details" at bounding box center [373, 25] width 31 height 10
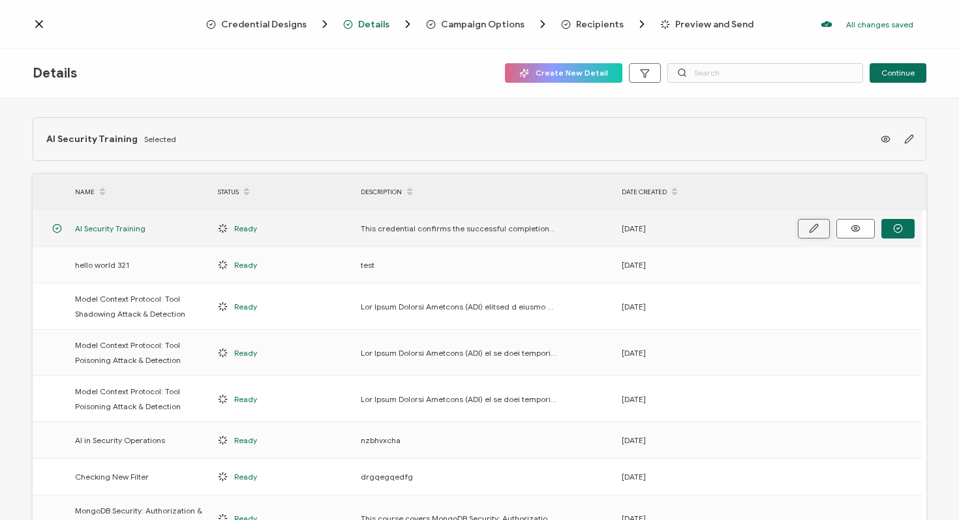
click at [811, 226] on icon "button" at bounding box center [814, 229] width 10 height 10
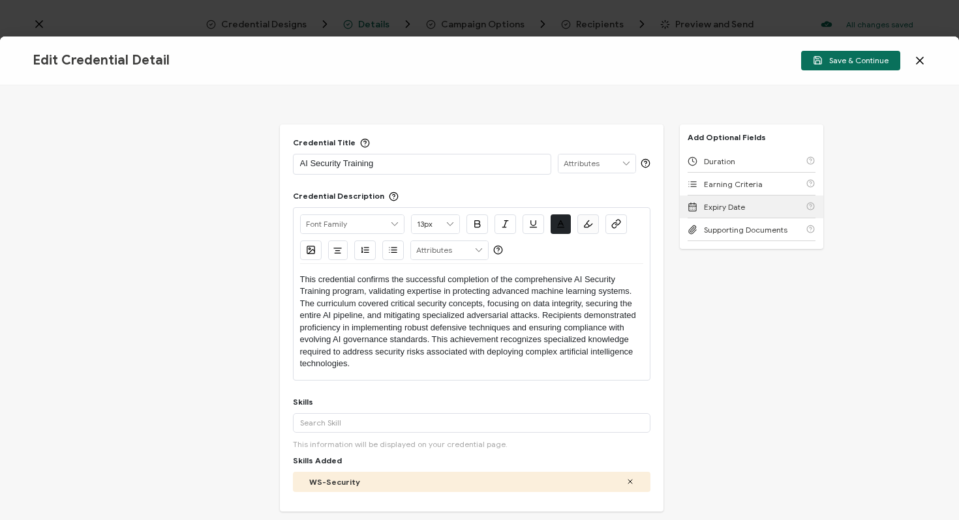
click at [734, 205] on span "Expiry Date" at bounding box center [724, 207] width 41 height 10
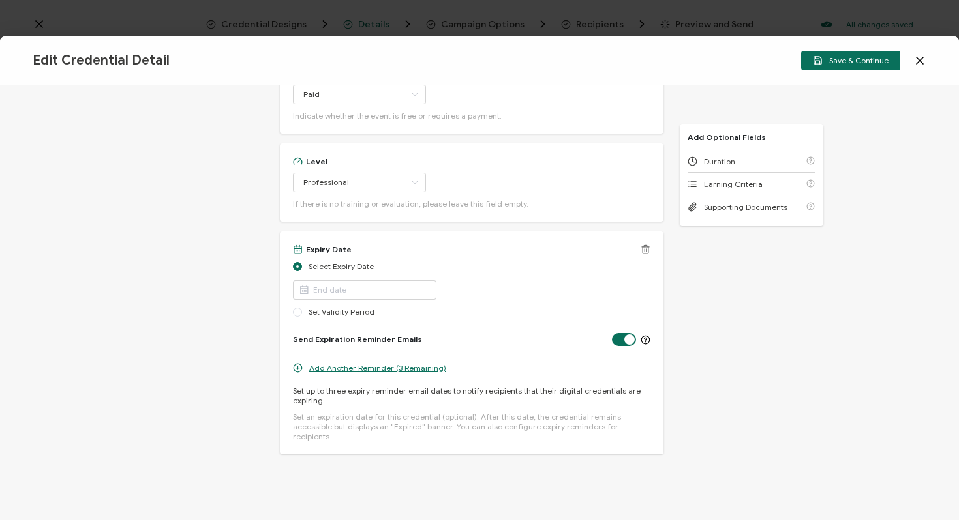
scroll to position [565, 0]
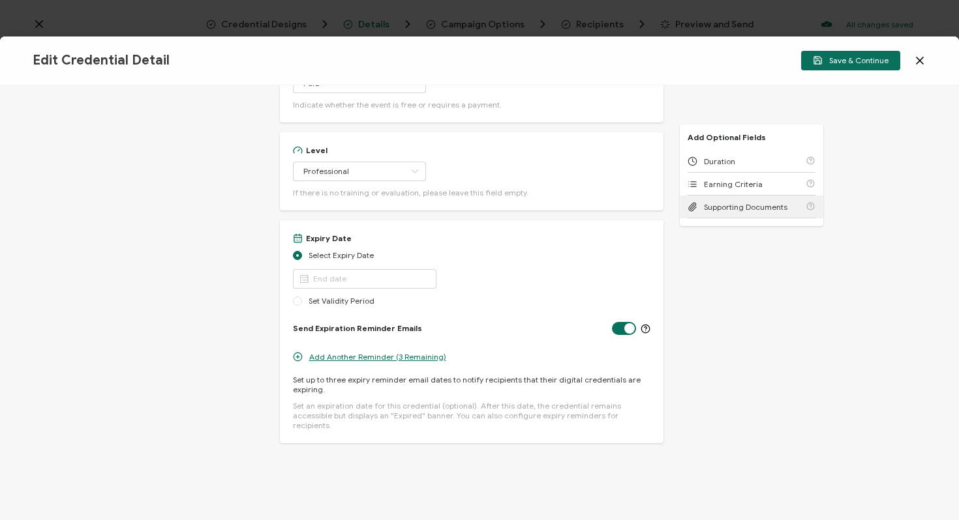
click at [728, 203] on span "Supporting Documents" at bounding box center [745, 207] width 83 height 10
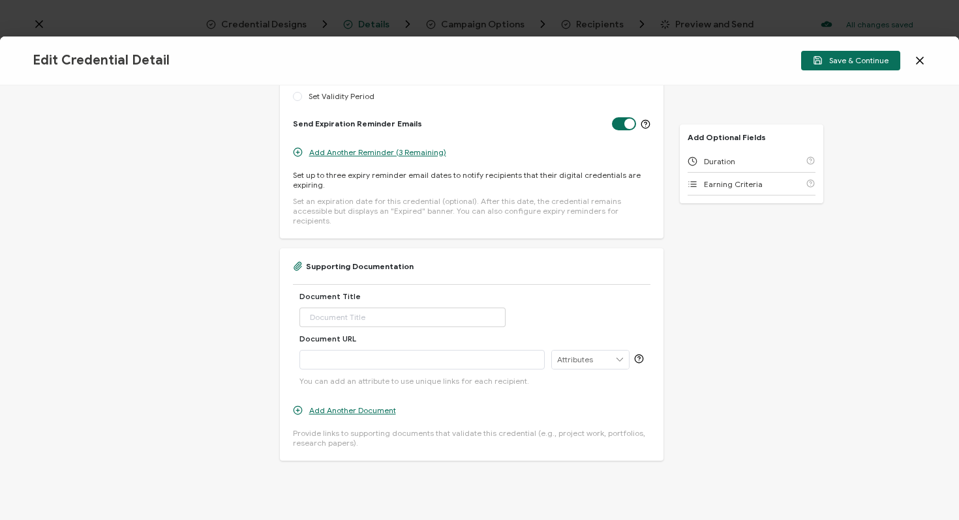
scroll to position [779, 0]
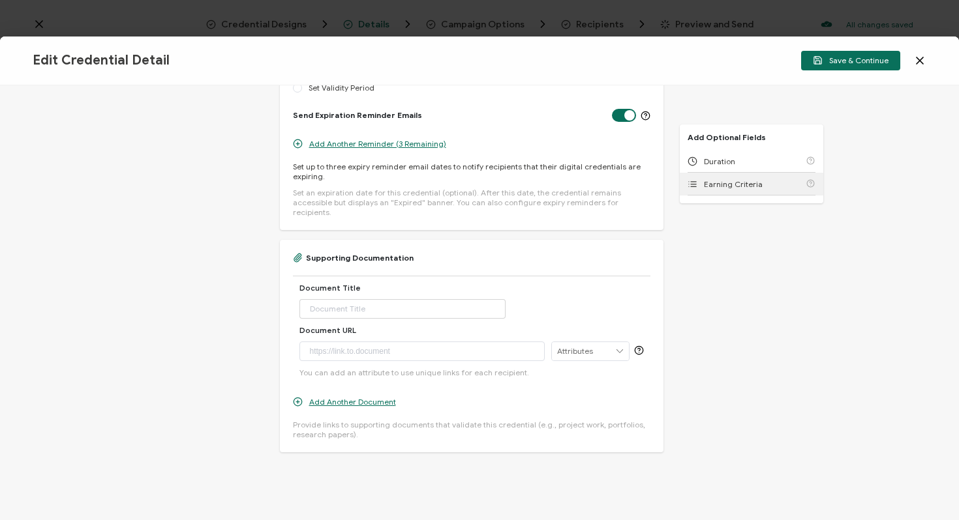
click at [730, 182] on span "Earning Criteria" at bounding box center [733, 184] width 59 height 10
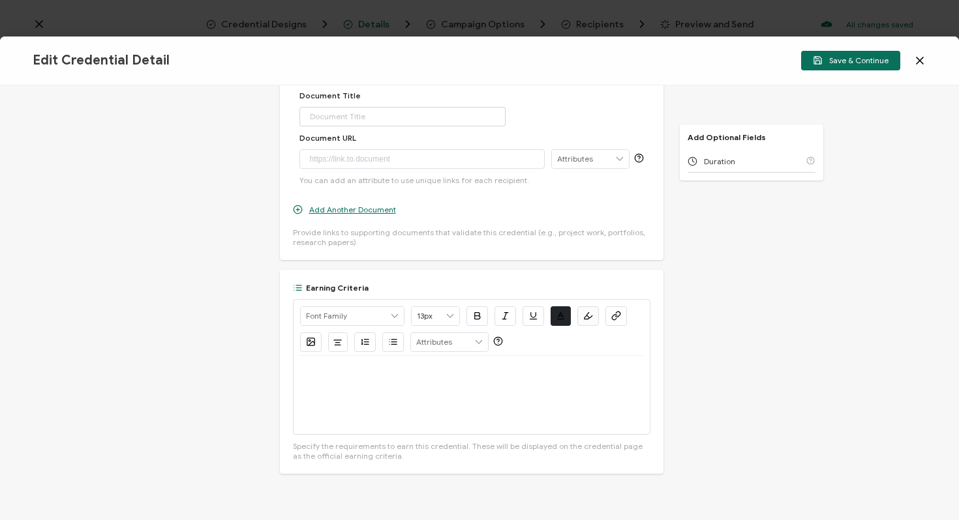
scroll to position [993, 0]
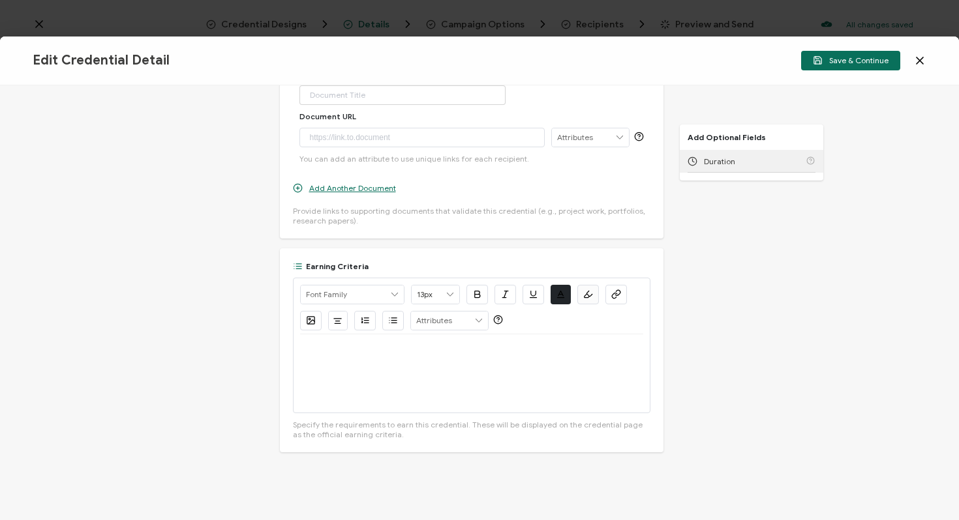
click at [739, 157] on div "Duration" at bounding box center [751, 161] width 128 height 23
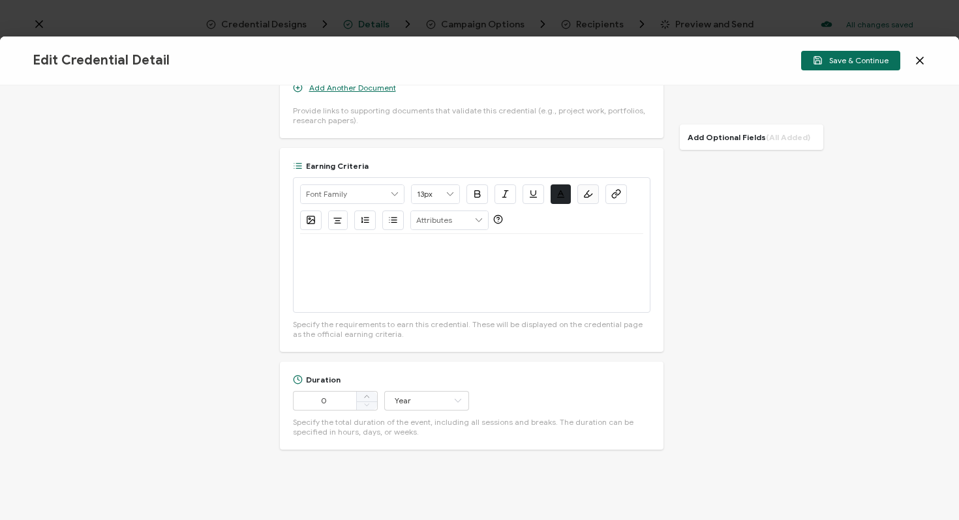
scroll to position [1116, 0]
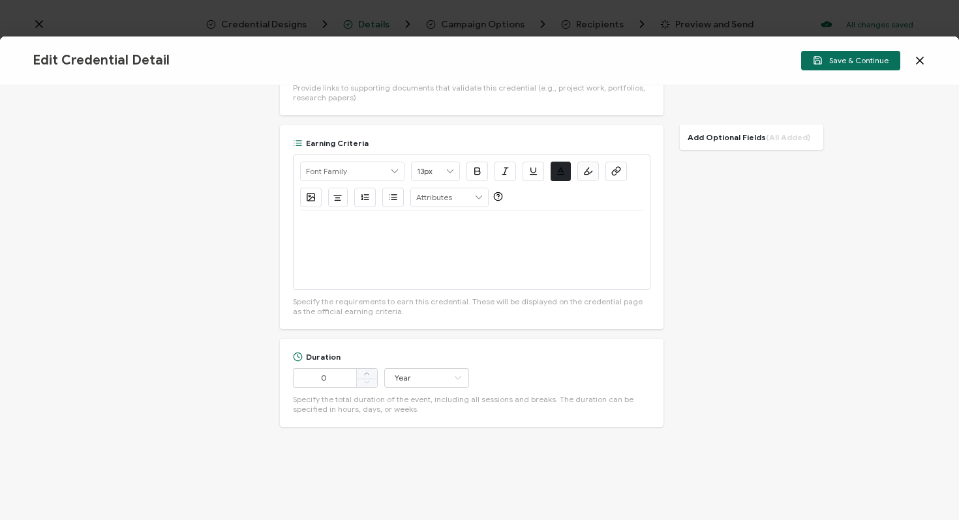
click at [920, 63] on icon at bounding box center [919, 60] width 13 height 13
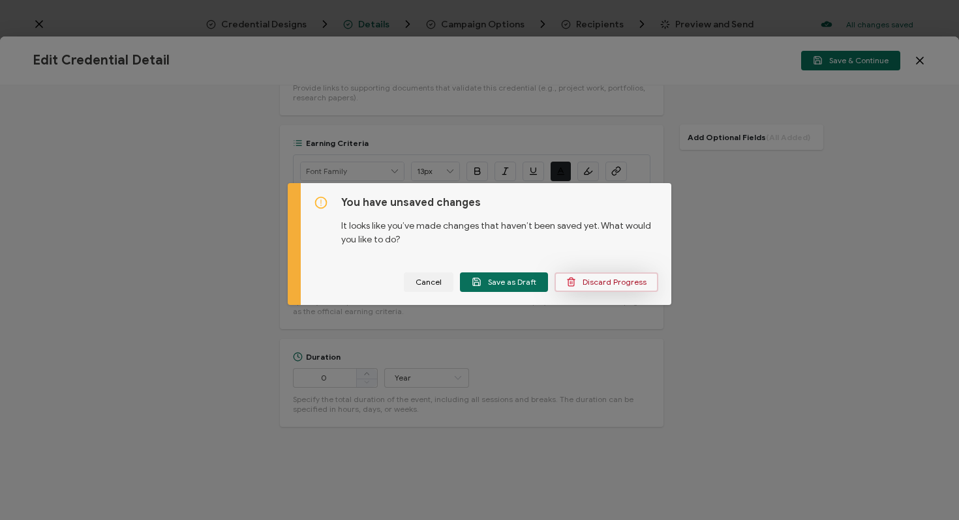
click at [589, 284] on span "Discard Progress" at bounding box center [606, 282] width 80 height 10
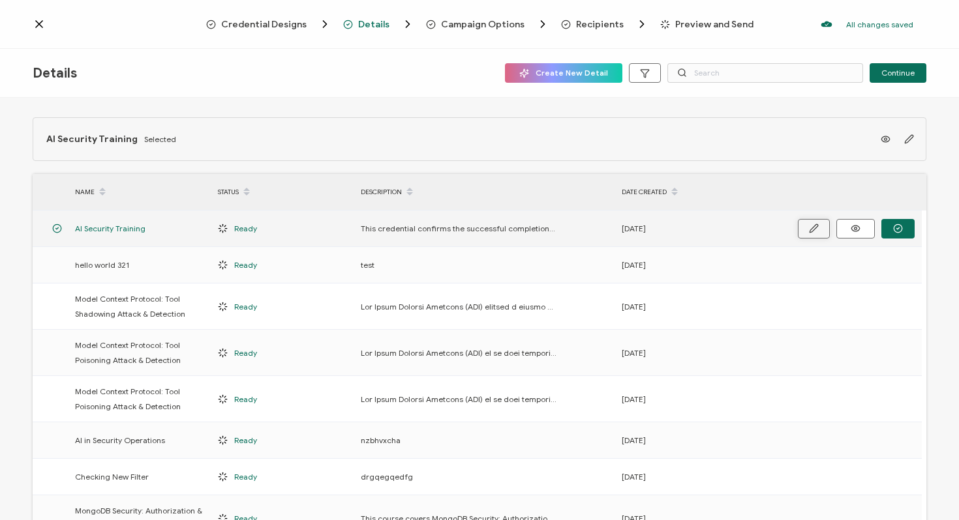
click at [806, 223] on button "button" at bounding box center [814, 229] width 32 height 20
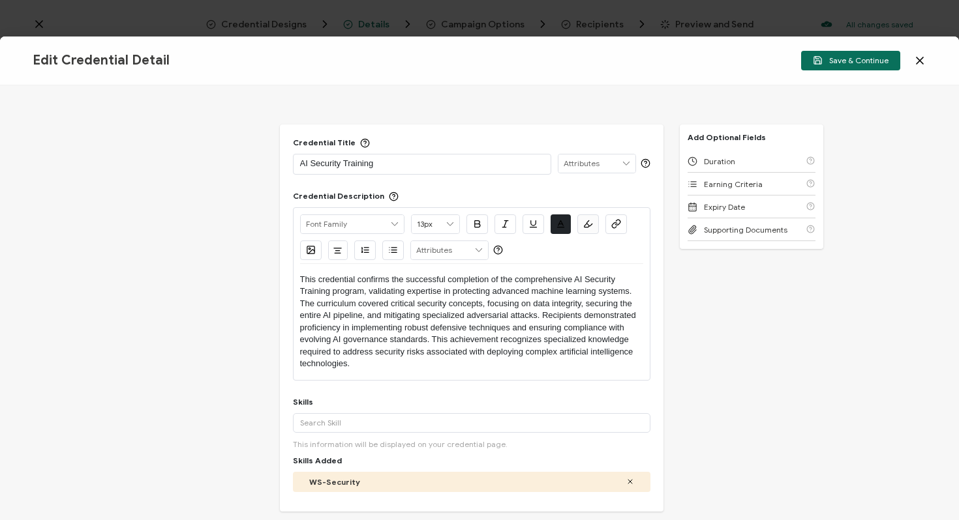
click at [915, 56] on icon at bounding box center [919, 60] width 13 height 13
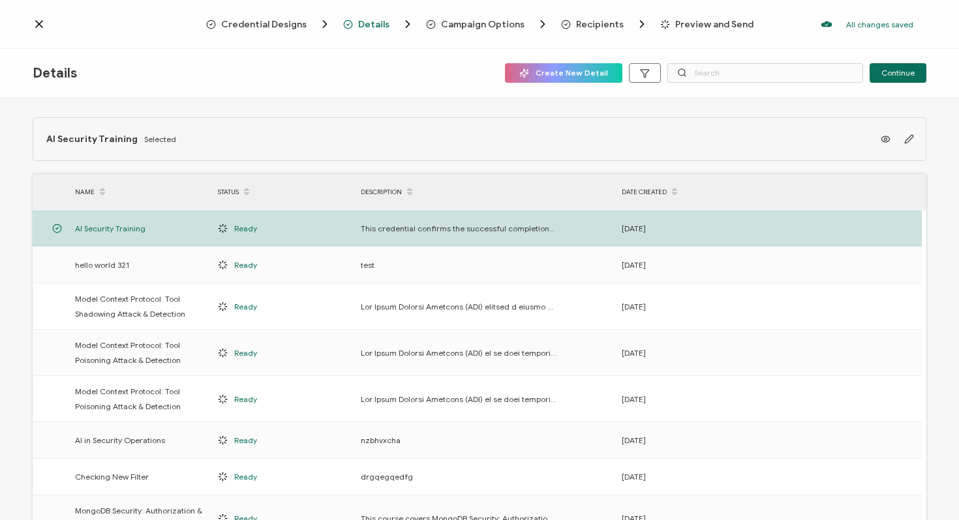
click at [499, 24] on span "Campaign Options" at bounding box center [482, 25] width 83 height 10
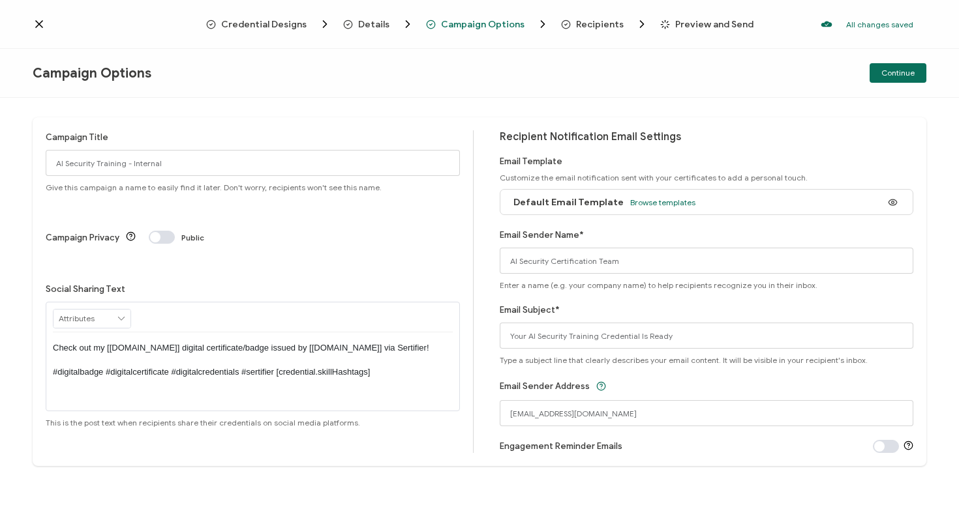
click at [593, 23] on span "Recipients" at bounding box center [600, 25] width 48 height 10
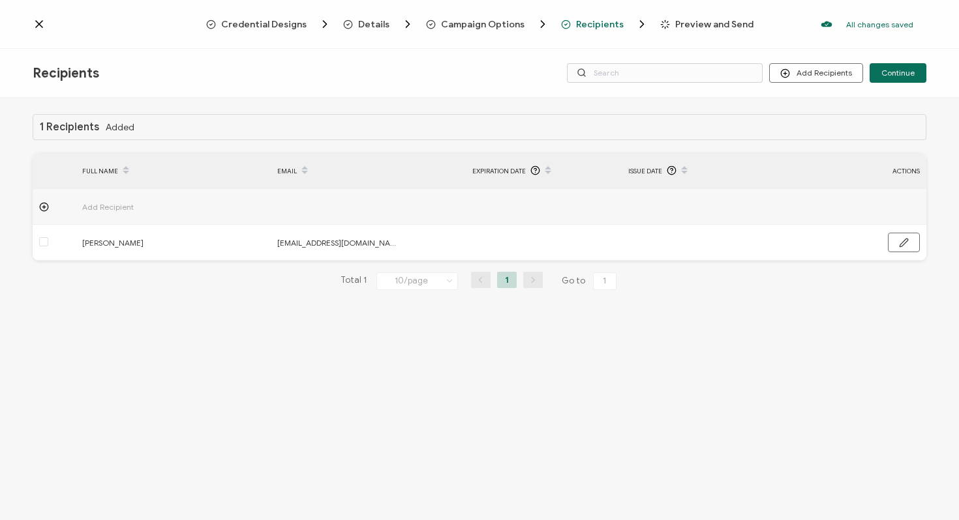
click at [703, 20] on span "Preview and Send" at bounding box center [714, 25] width 78 height 10
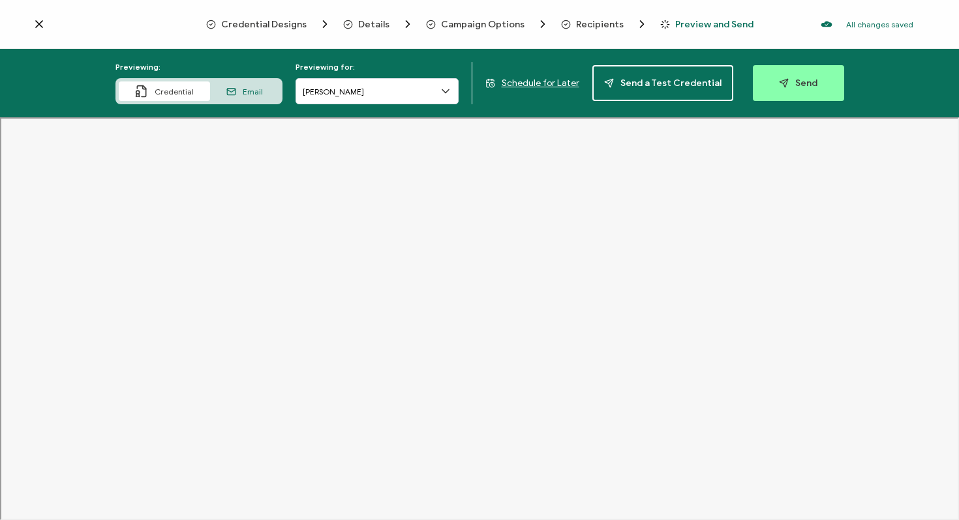
click at [541, 87] on span "Schedule for Later" at bounding box center [540, 83] width 78 height 11
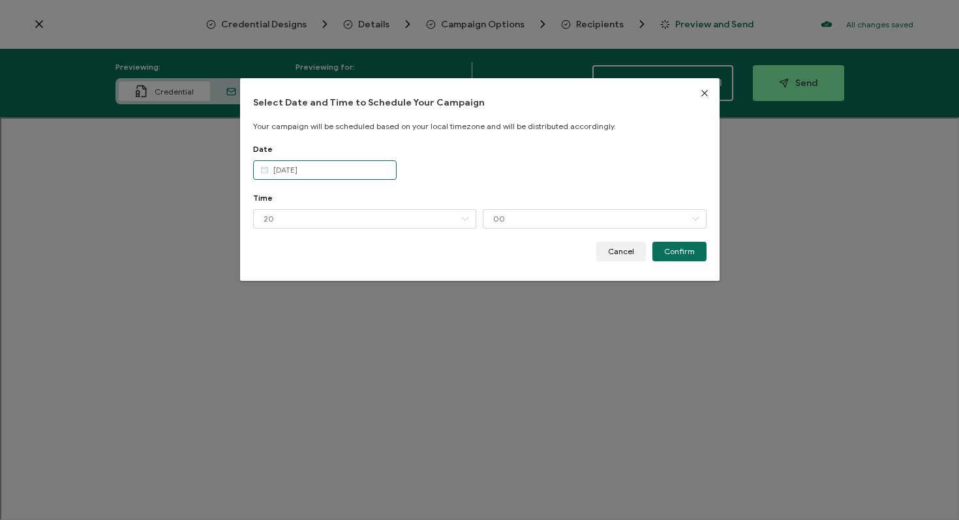
click at [338, 167] on input "[DATE]" at bounding box center [324, 170] width 143 height 20
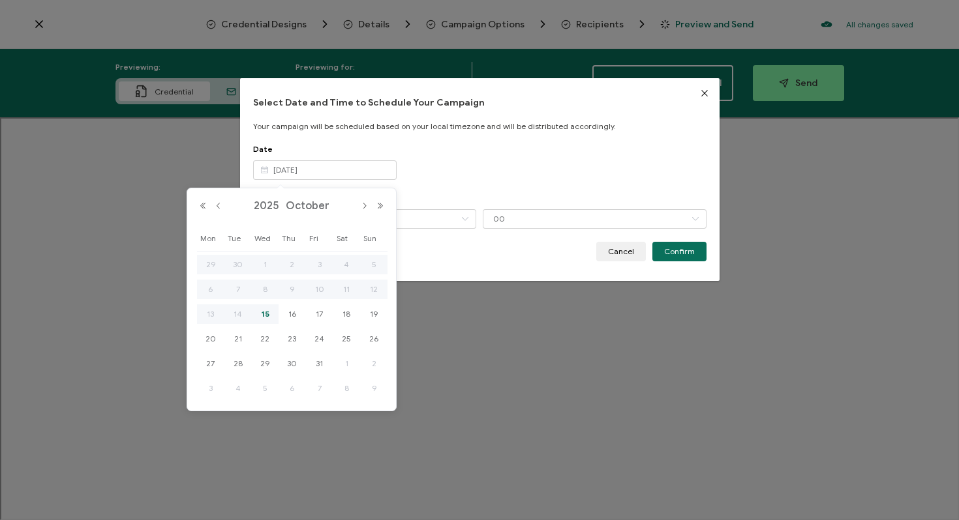
click at [221, 211] on div "[DATE]" at bounding box center [291, 206] width 193 height 20
click at [219, 205] on button "Previous Month" at bounding box center [219, 206] width 16 height 9
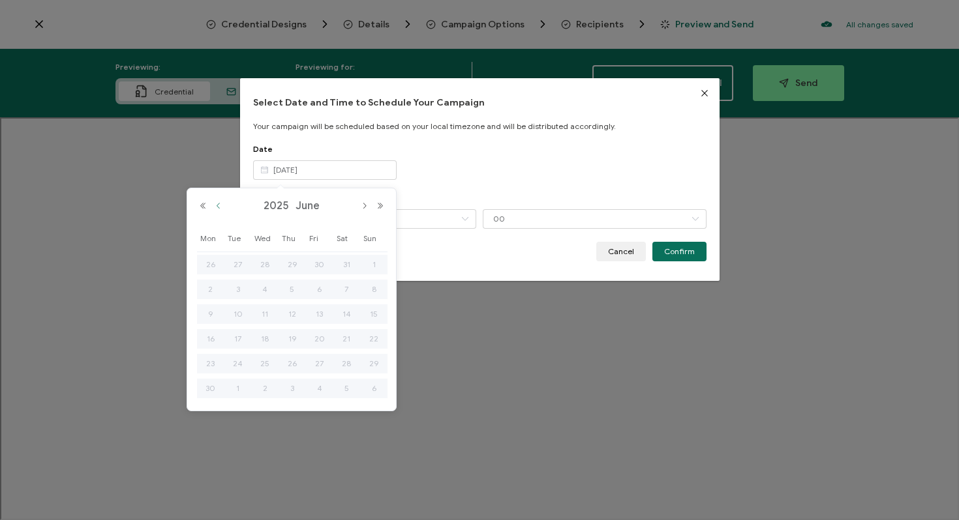
click at [219, 205] on button "Previous Month" at bounding box center [219, 206] width 16 height 9
click at [267, 357] on span "28" at bounding box center [265, 364] width 16 height 16
click at [439, 187] on div "Date [DATE]" at bounding box center [479, 168] width 453 height 49
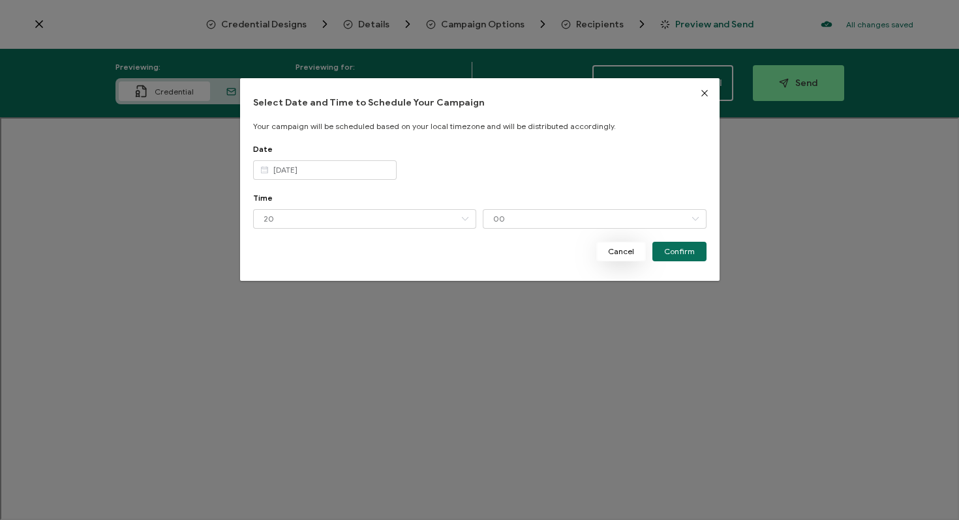
click at [621, 251] on span "Cancel" at bounding box center [621, 252] width 26 height 8
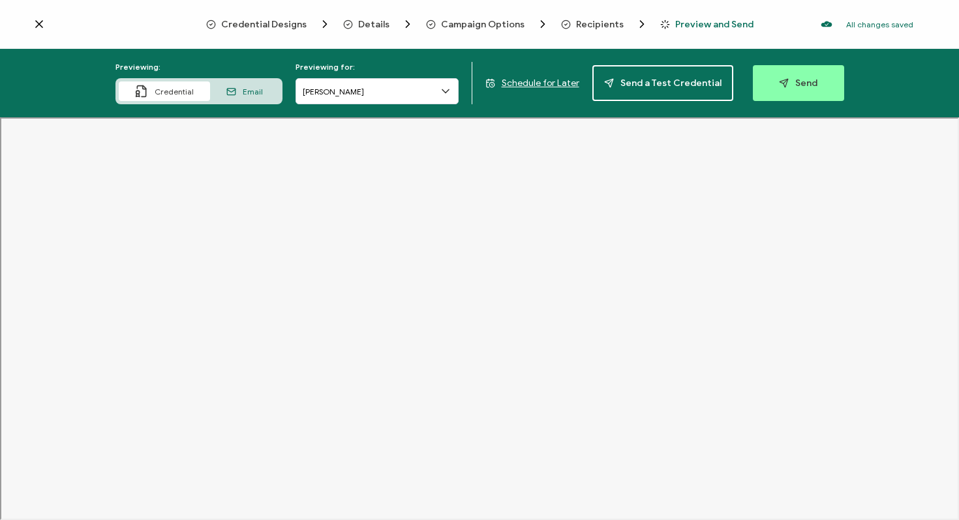
click at [593, 25] on span "Recipients" at bounding box center [600, 25] width 48 height 10
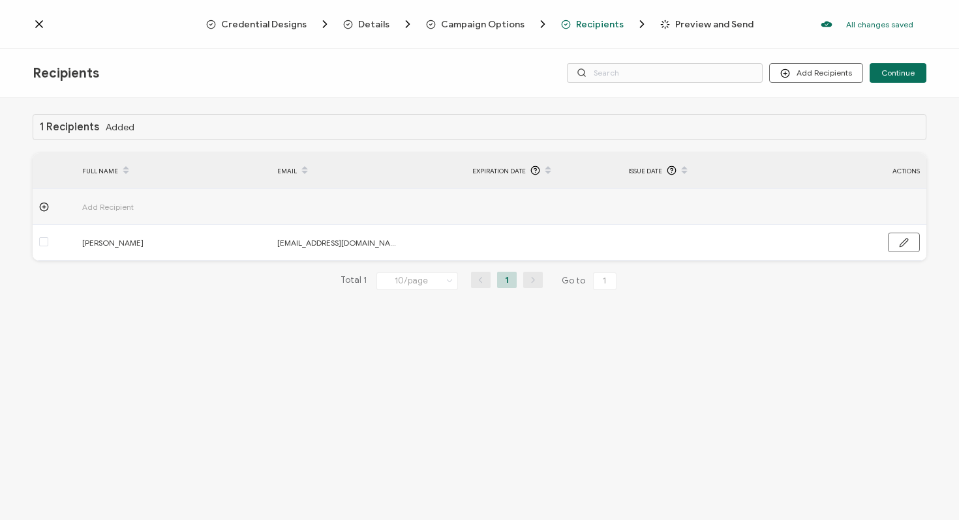
click at [505, 28] on span "Campaign Options" at bounding box center [482, 25] width 83 height 10
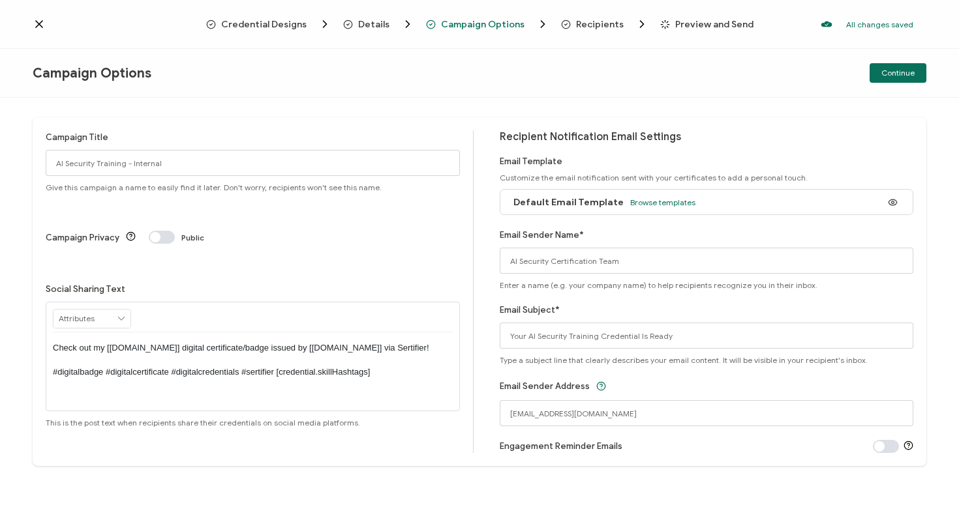
click at [372, 20] on span "Details" at bounding box center [373, 25] width 31 height 10
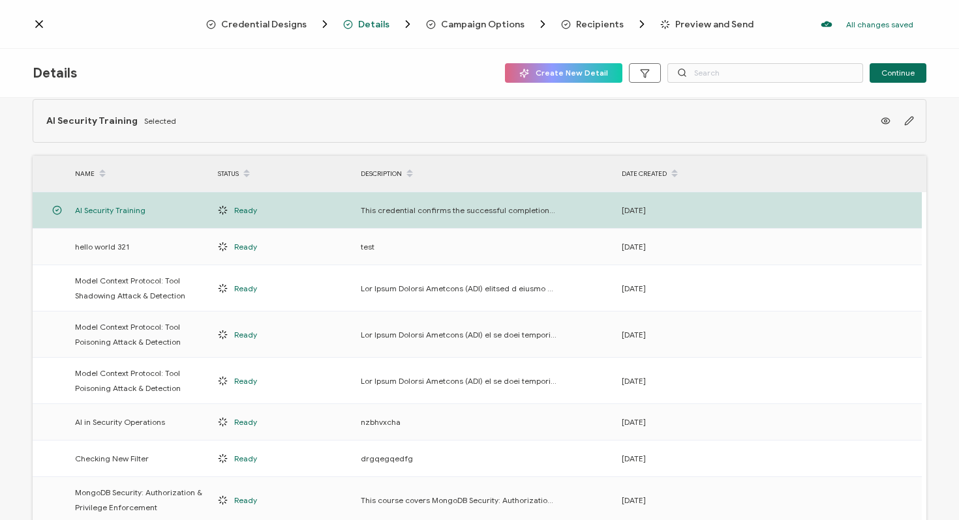
scroll to position [20, 0]
click at [904, 121] on icon "button" at bounding box center [909, 120] width 10 height 10
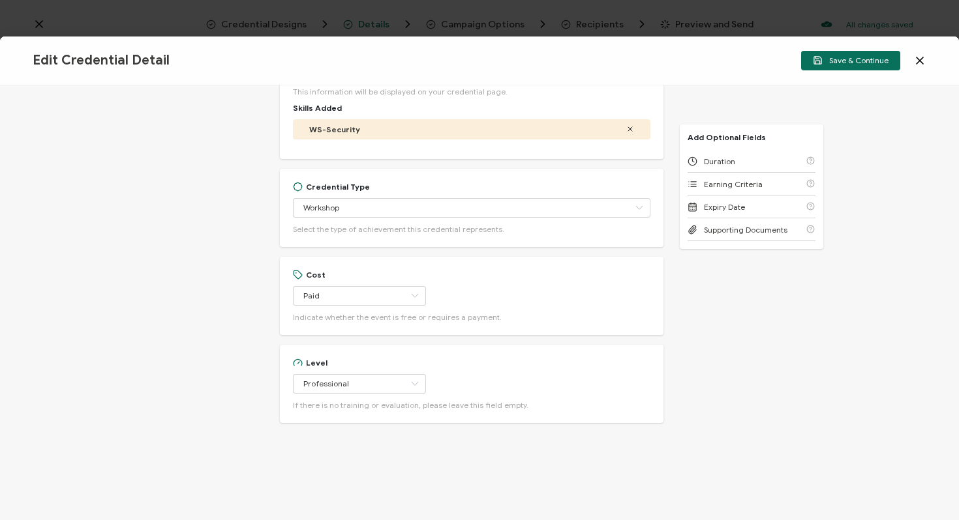
scroll to position [412, 0]
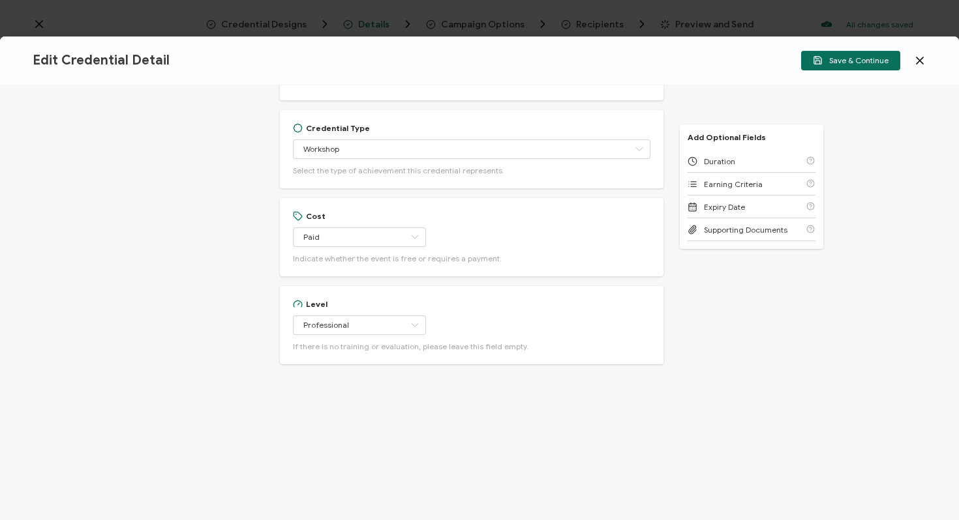
click at [917, 55] on icon at bounding box center [919, 60] width 13 height 13
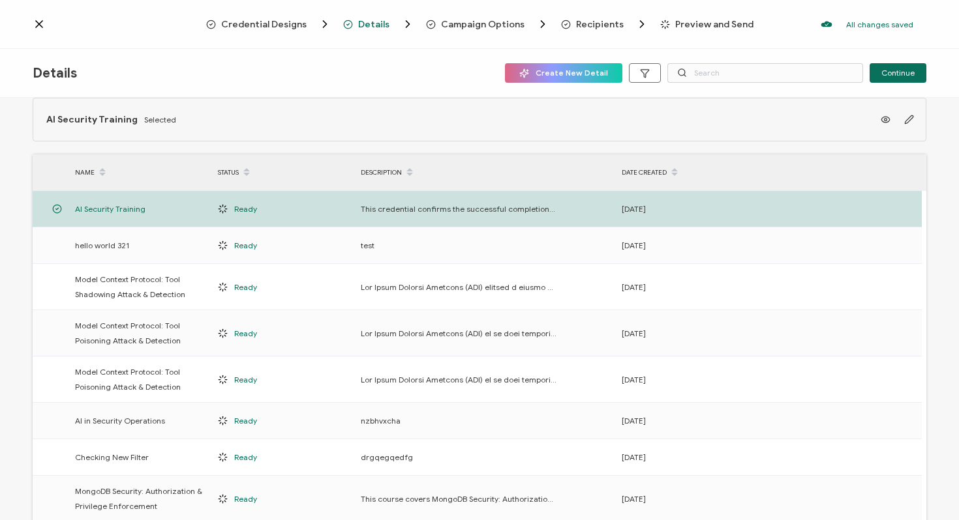
click at [482, 23] on span "Campaign Options" at bounding box center [482, 25] width 83 height 10
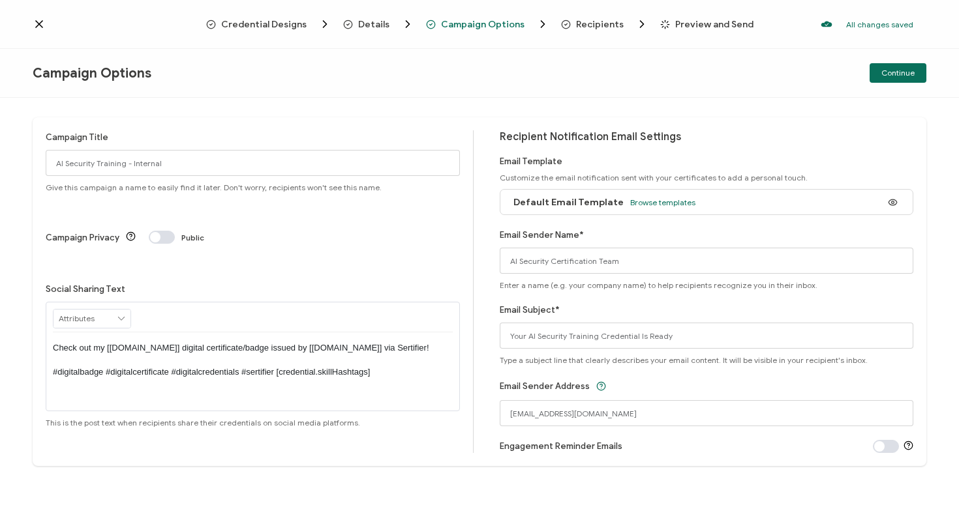
click at [299, 20] on span "Credential Designs" at bounding box center [263, 25] width 85 height 10
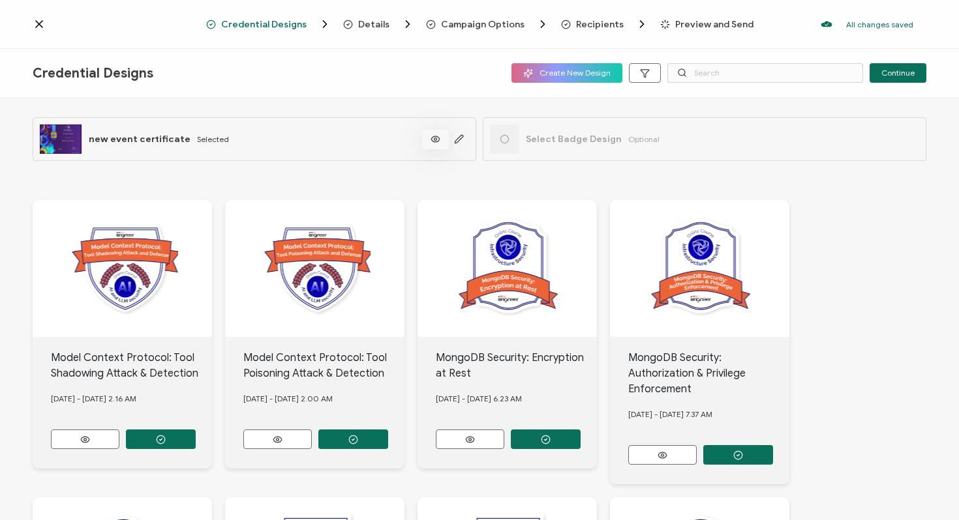
click at [438, 140] on icon at bounding box center [435, 139] width 16 height 10
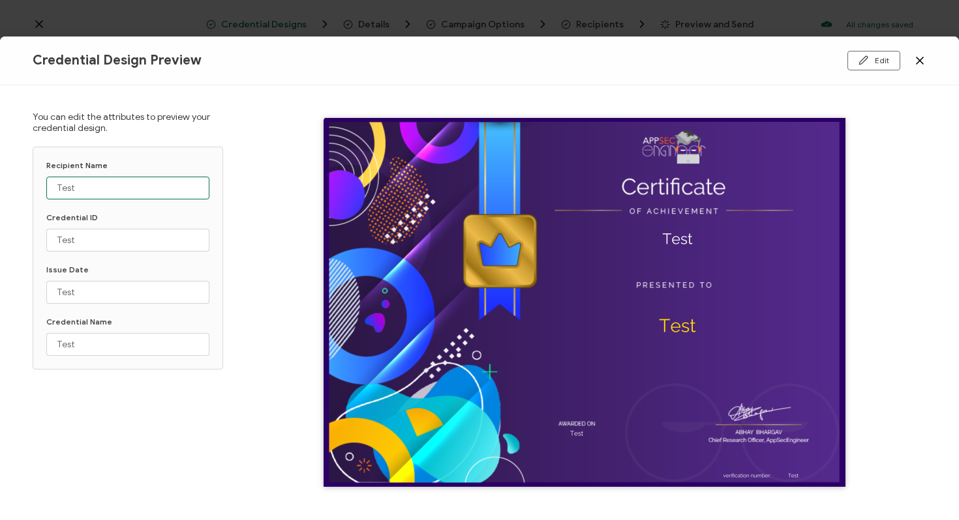
click at [111, 183] on input "Test" at bounding box center [127, 188] width 163 height 23
type input "T"
type input "a"
type input "[PERSON_NAME]"
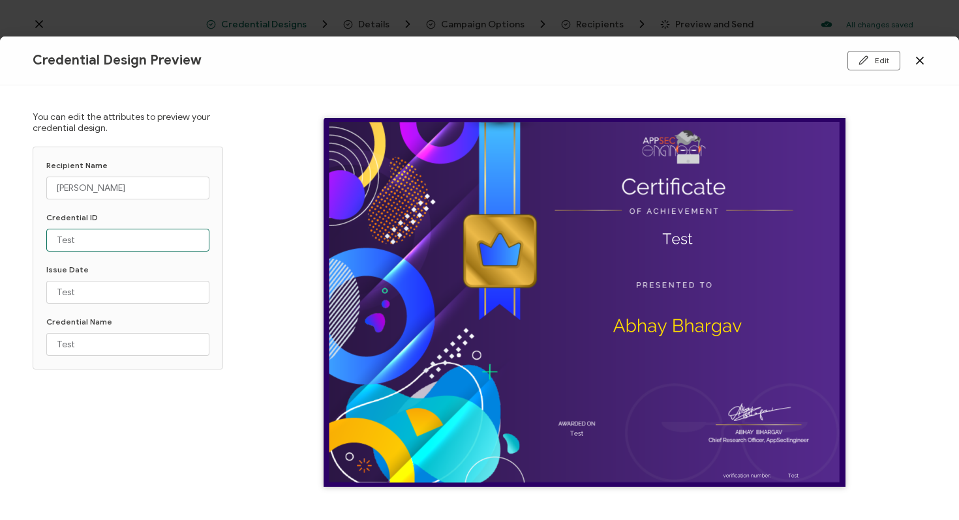
click at [92, 241] on input "Test" at bounding box center [127, 240] width 163 height 23
type input "T"
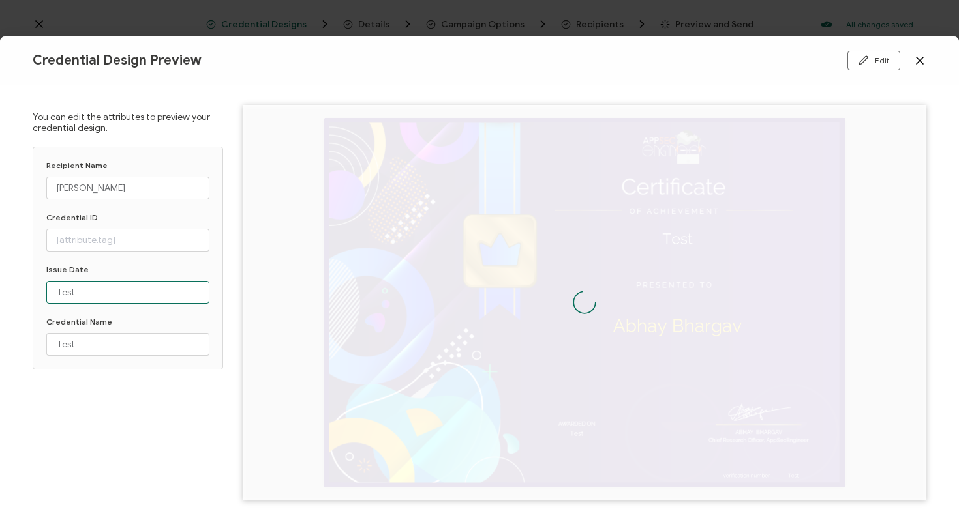
click at [93, 301] on input "Test" at bounding box center [127, 292] width 163 height 23
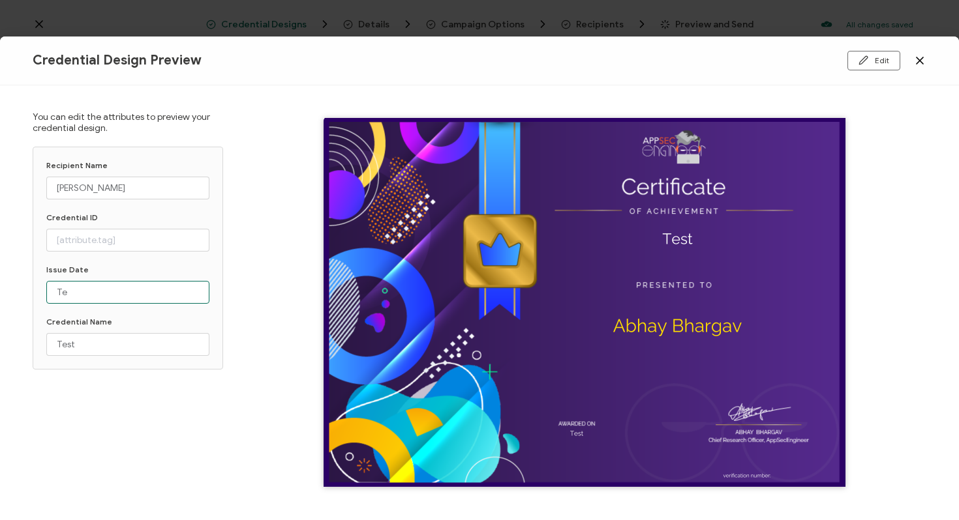
type input "T"
type input "szdd"
click at [882, 60] on button "Edit" at bounding box center [873, 61] width 53 height 20
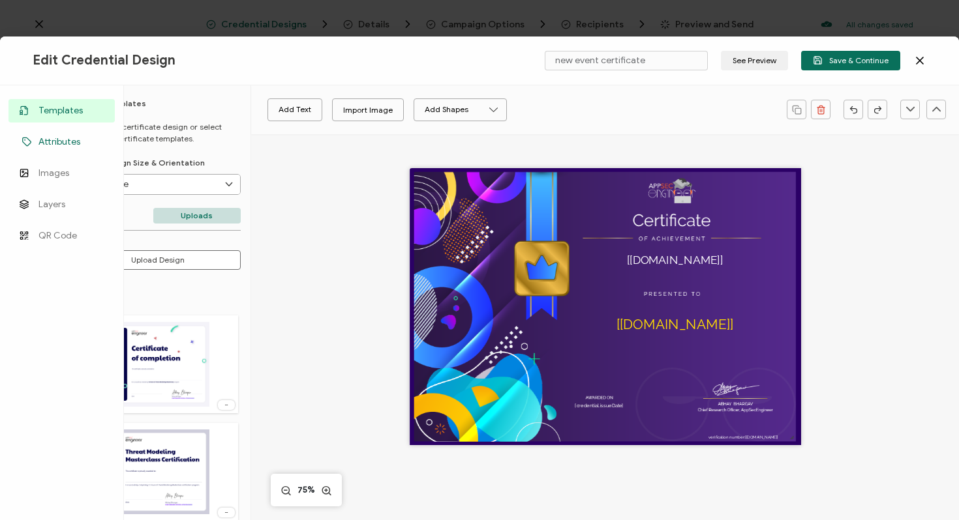
click at [59, 140] on span "Attributes" at bounding box center [59, 142] width 42 height 13
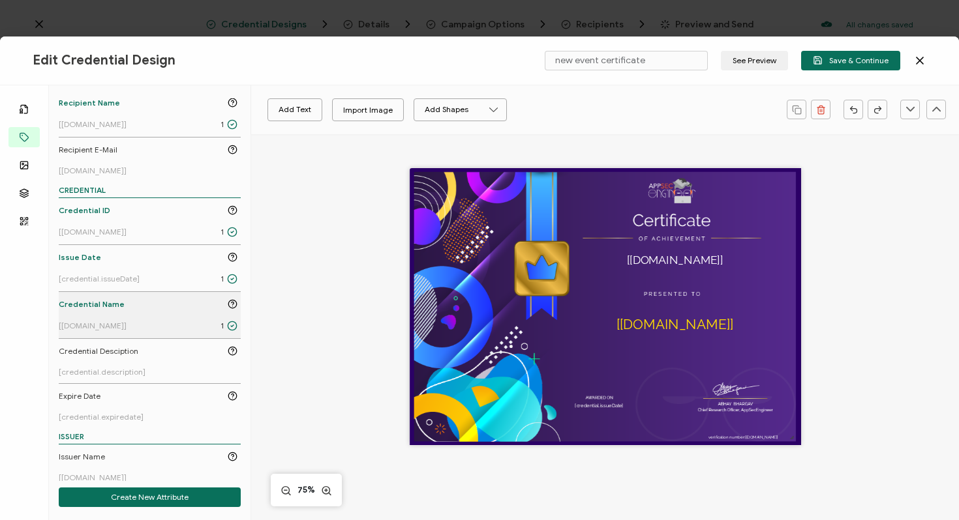
scroll to position [174, 0]
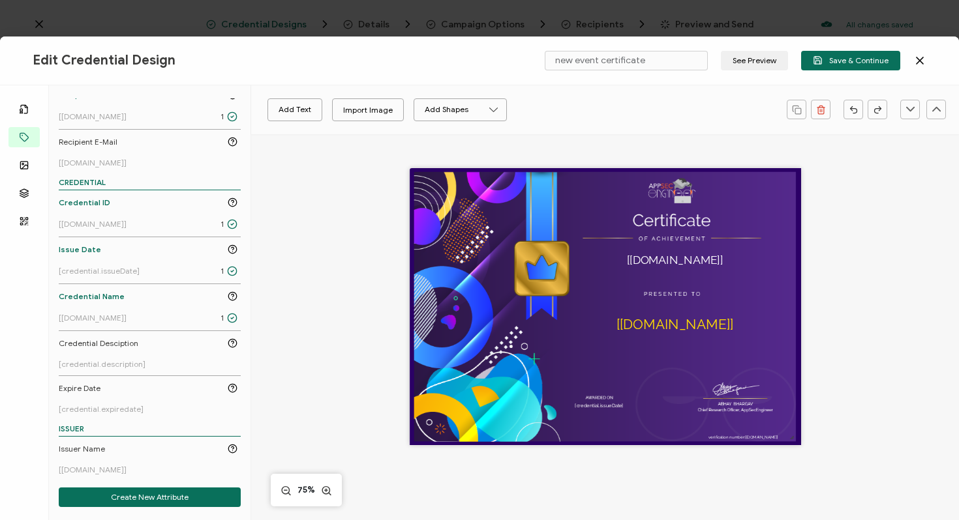
click at [921, 56] on icon at bounding box center [919, 60] width 13 height 13
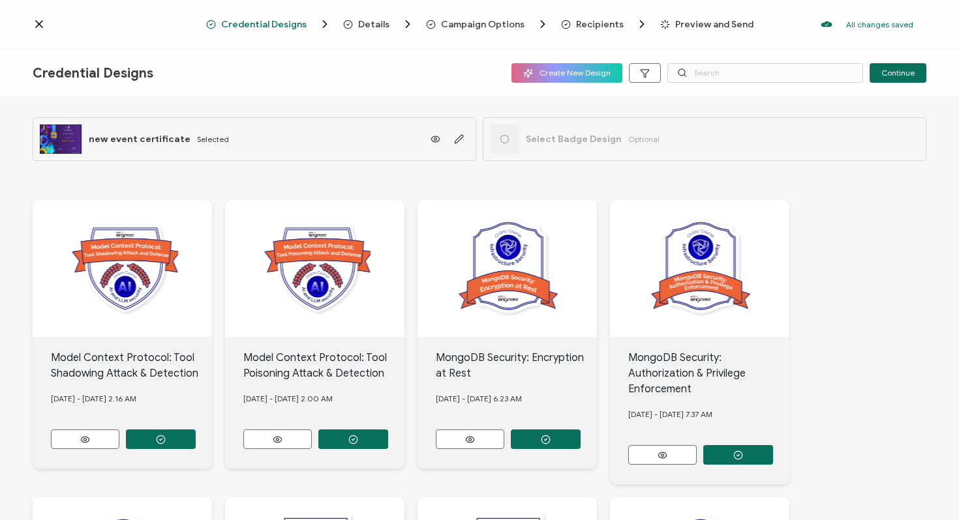
click at [42, 23] on icon at bounding box center [39, 24] width 13 height 13
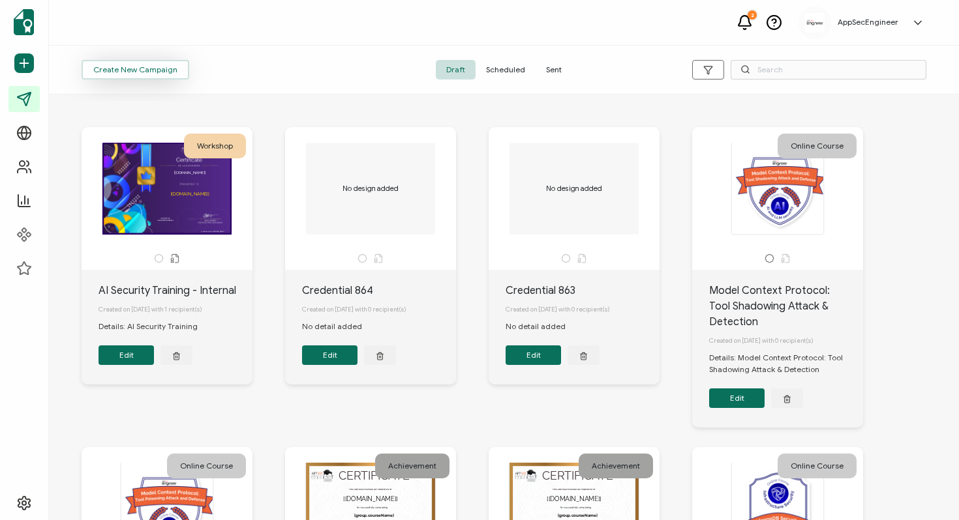
click at [145, 61] on button "Create New Campaign" at bounding box center [136, 70] width 108 height 20
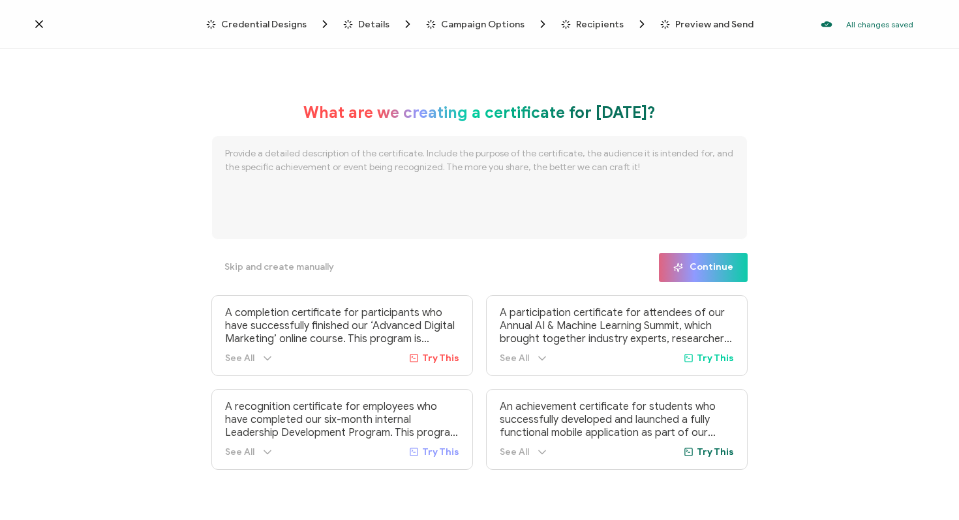
click at [362, 179] on textarea at bounding box center [479, 188] width 536 height 104
paste textarea "Security Automaiton & DevSecOps"
click at [295, 149] on textarea "Security Automaiton & DevSecOps" at bounding box center [479, 188] width 536 height 104
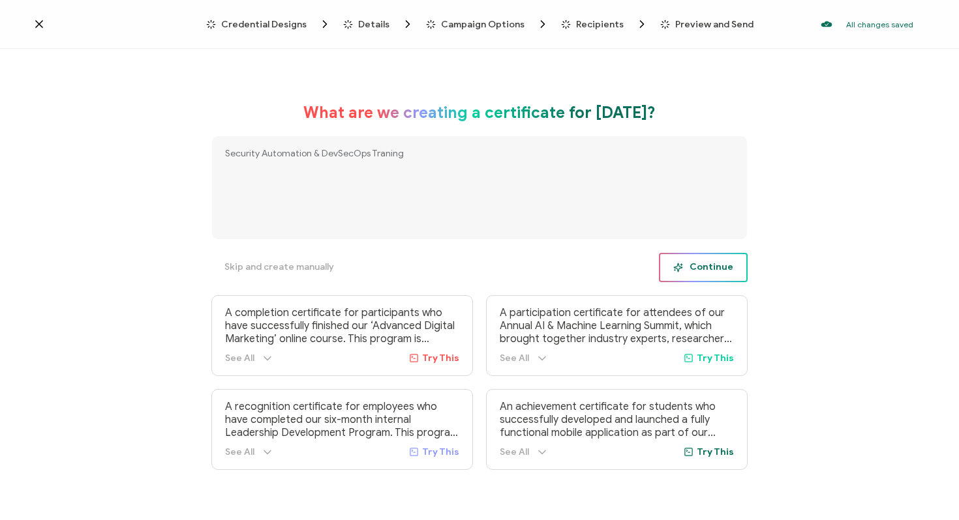
type textarea "Security Automation & DevSecOps Traning"
click at [681, 263] on icon "button" at bounding box center [681, 264] width 0 height 2
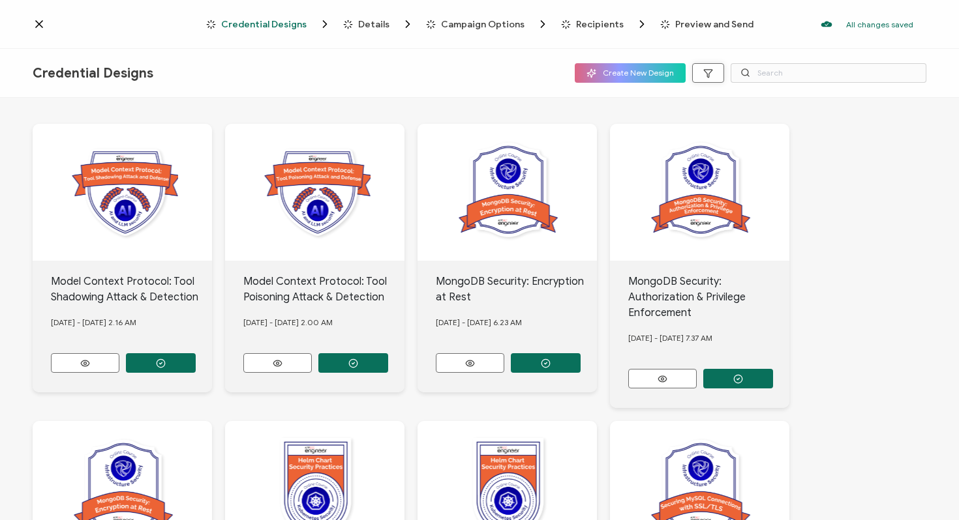
click at [711, 70] on icon "button" at bounding box center [708, 73] width 10 height 10
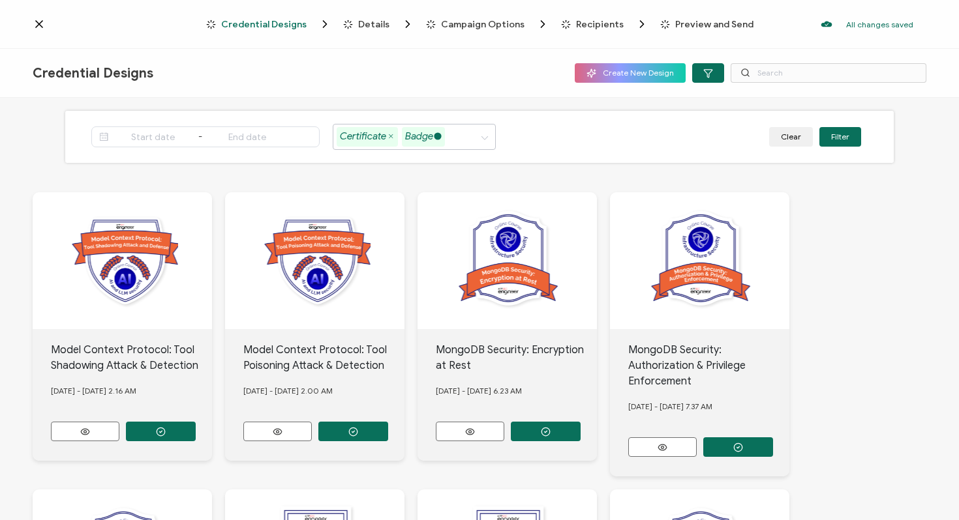
click at [438, 138] on icon at bounding box center [437, 136] width 7 height 7
click at [837, 138] on button "Filter" at bounding box center [840, 137] width 42 height 20
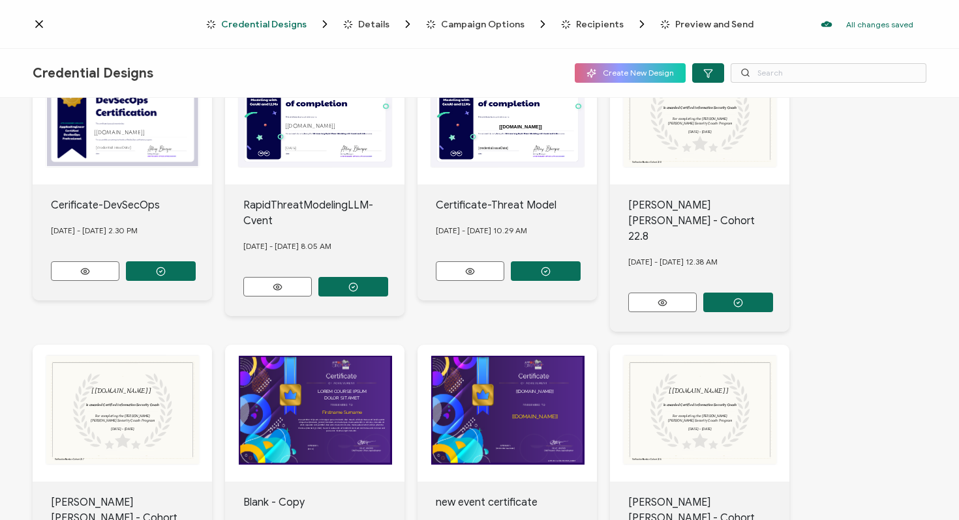
scroll to position [477, 0]
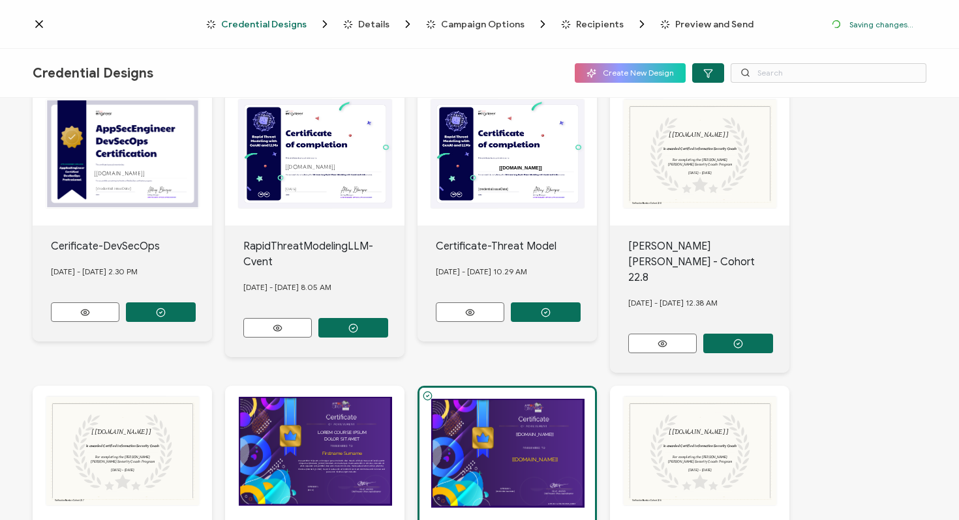
scroll to position [554, 0]
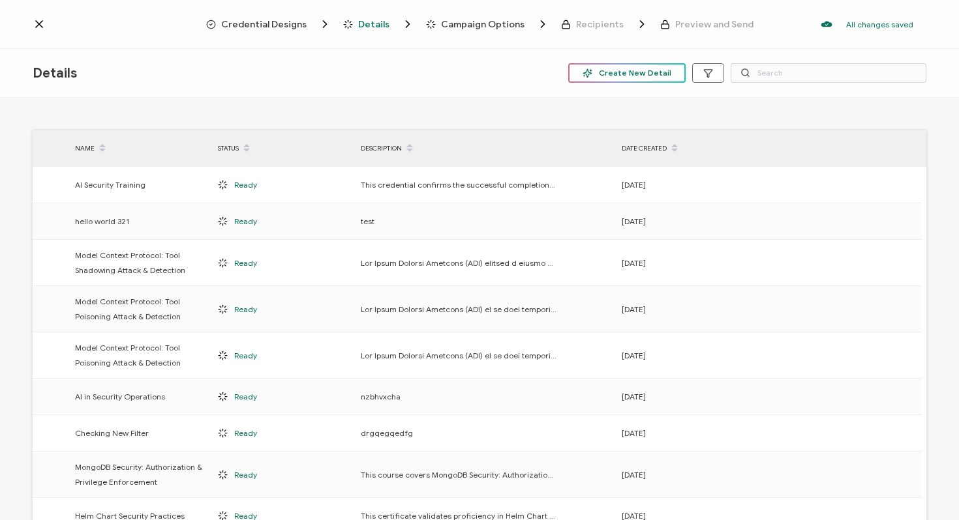
click at [646, 76] on span "Create New Detail" at bounding box center [626, 73] width 89 height 10
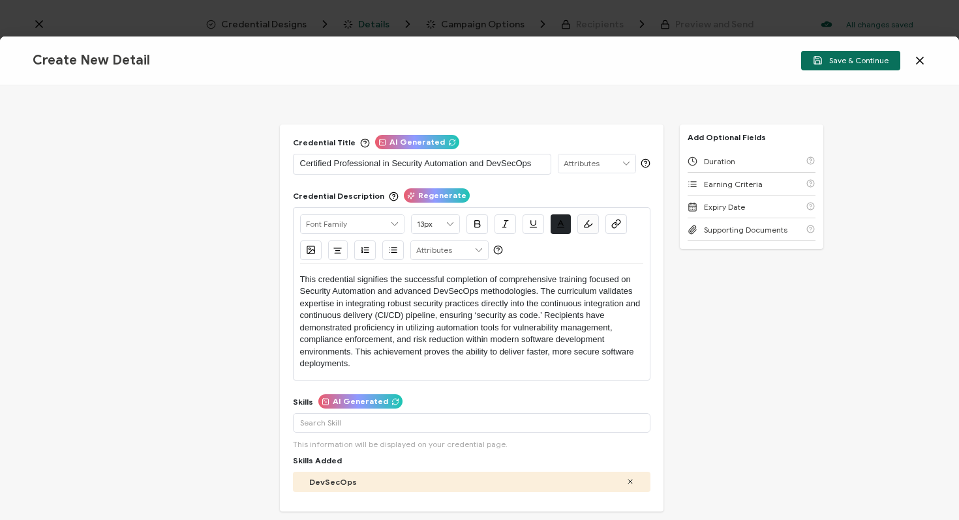
click at [497, 165] on p "Certified Professional in Security Automation and DevSecOps" at bounding box center [422, 163] width 244 height 13
click at [350, 161] on p "Security Automaiton & DevSecOps" at bounding box center [422, 163] width 244 height 13
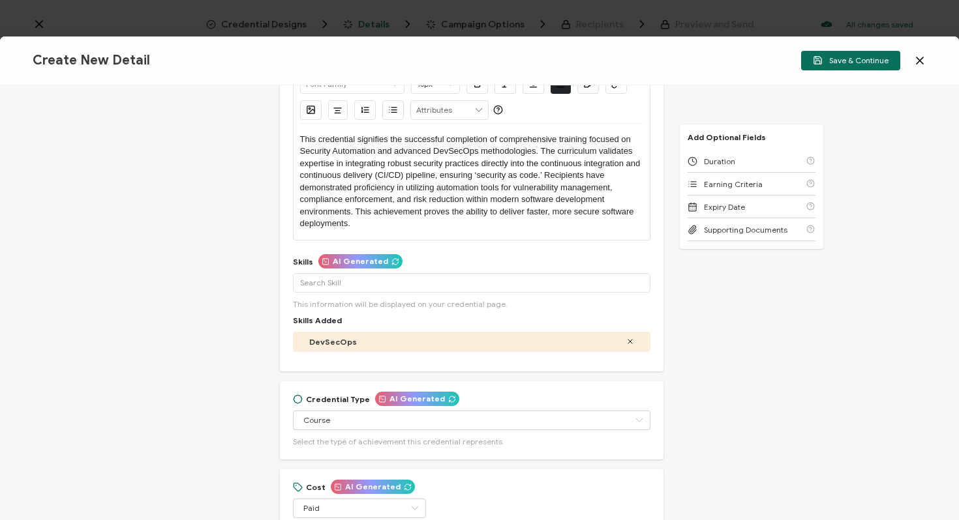
scroll to position [142, 0]
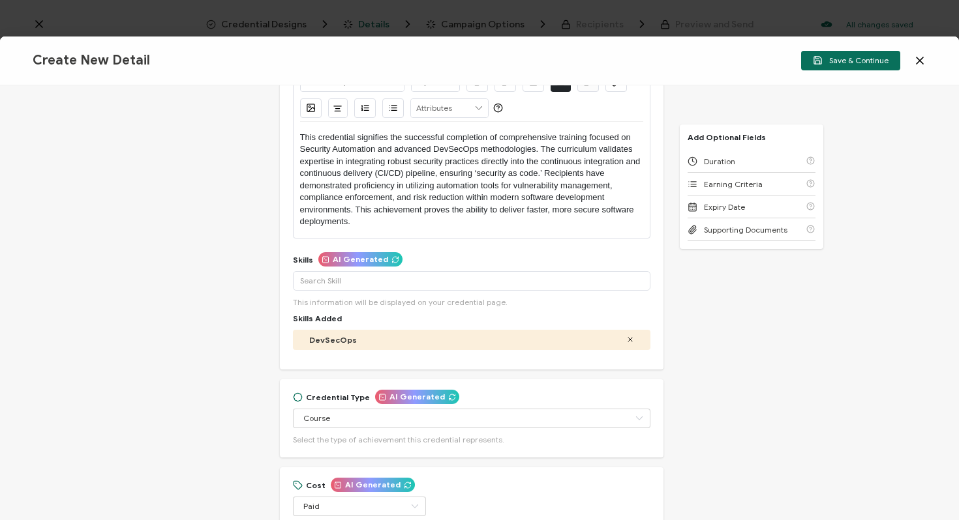
click at [357, 262] on span "AI Generated" at bounding box center [360, 260] width 55 height 8
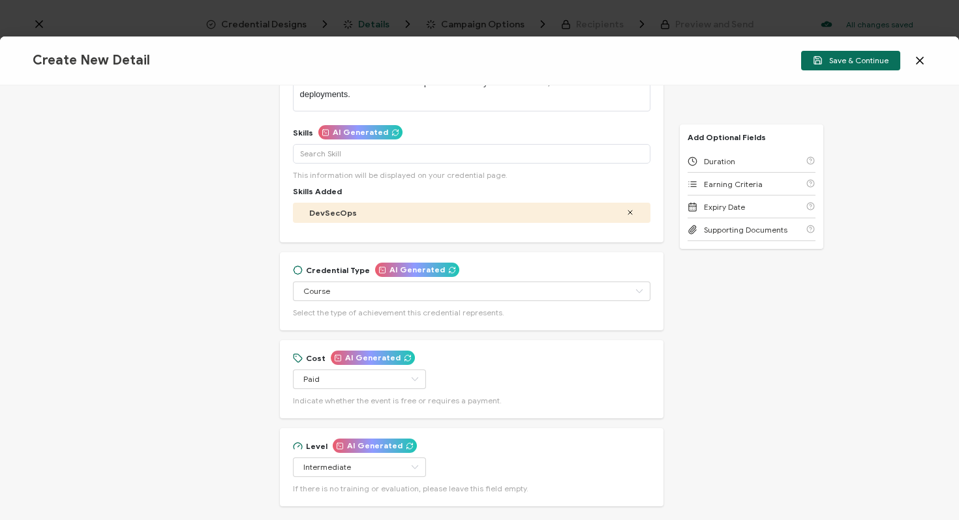
scroll to position [296, 0]
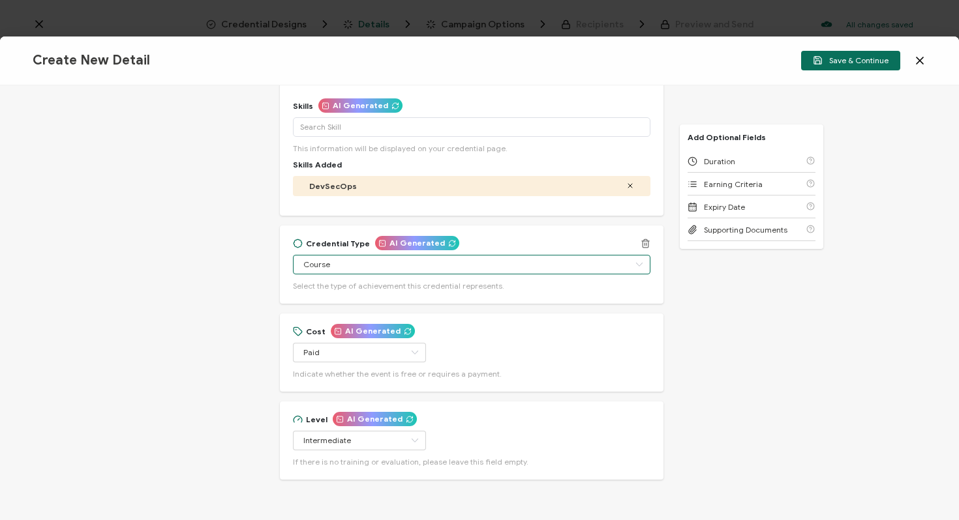
click at [381, 267] on input "Course" at bounding box center [471, 265] width 357 height 20
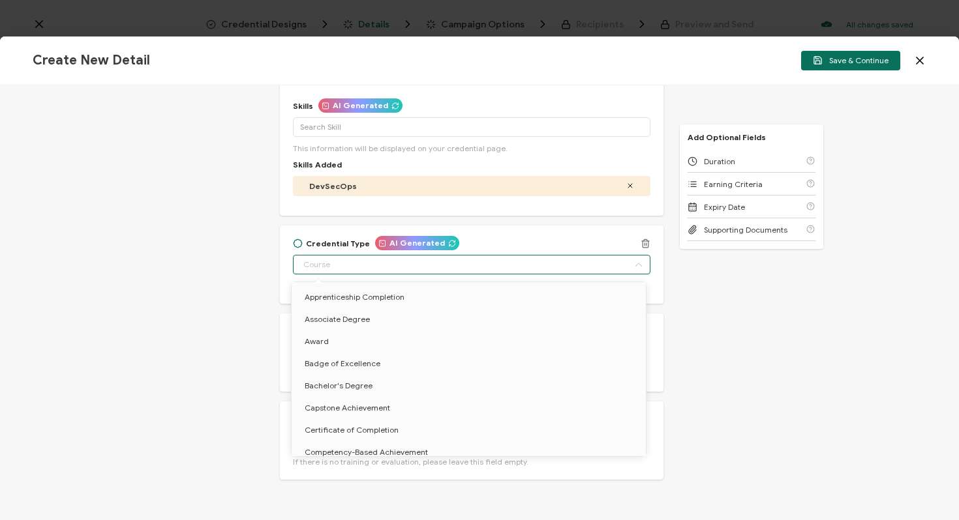
scroll to position [53, 0]
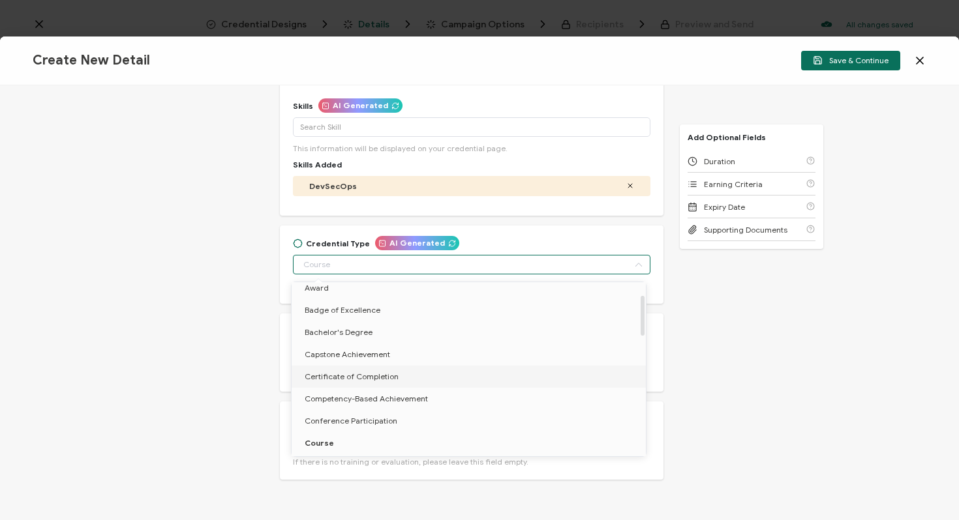
click at [346, 370] on li "Certificate of Completion" at bounding box center [471, 377] width 359 height 22
type input "Certificate of Completion"
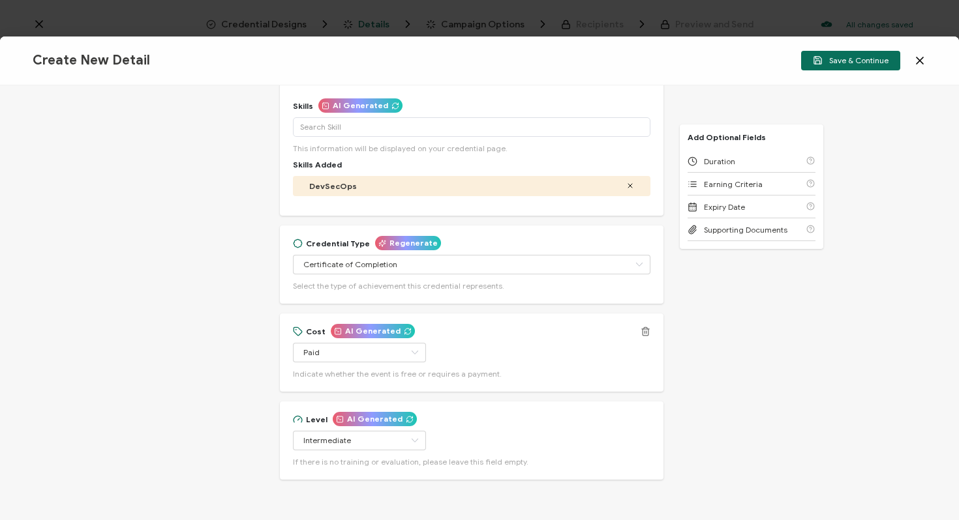
click at [440, 327] on div "Cost AI Generated" at bounding box center [471, 332] width 357 height 10
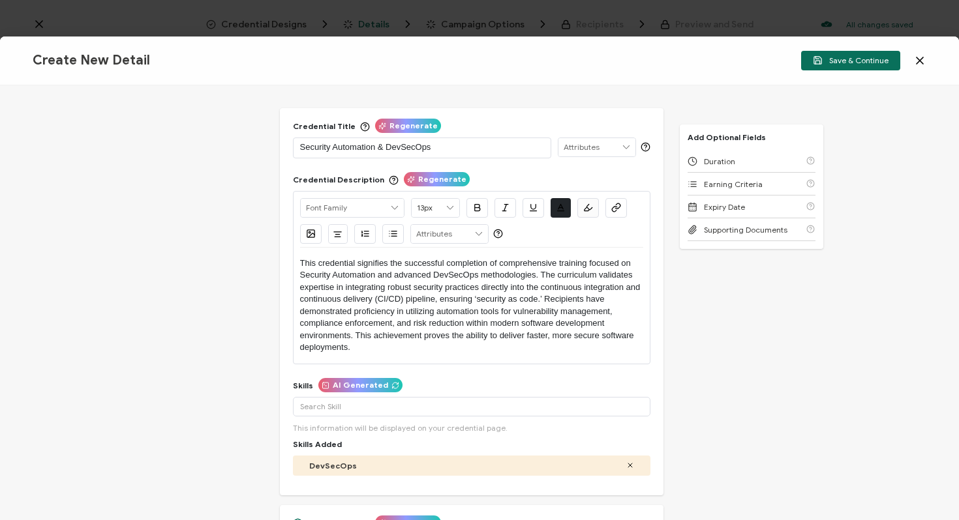
scroll to position [0, 0]
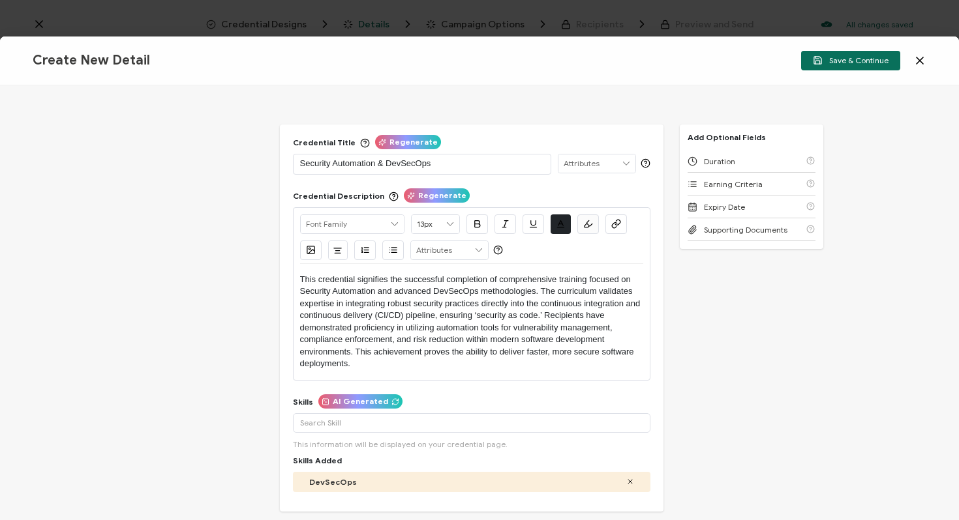
click at [608, 159] on input "text" at bounding box center [596, 164] width 77 height 18
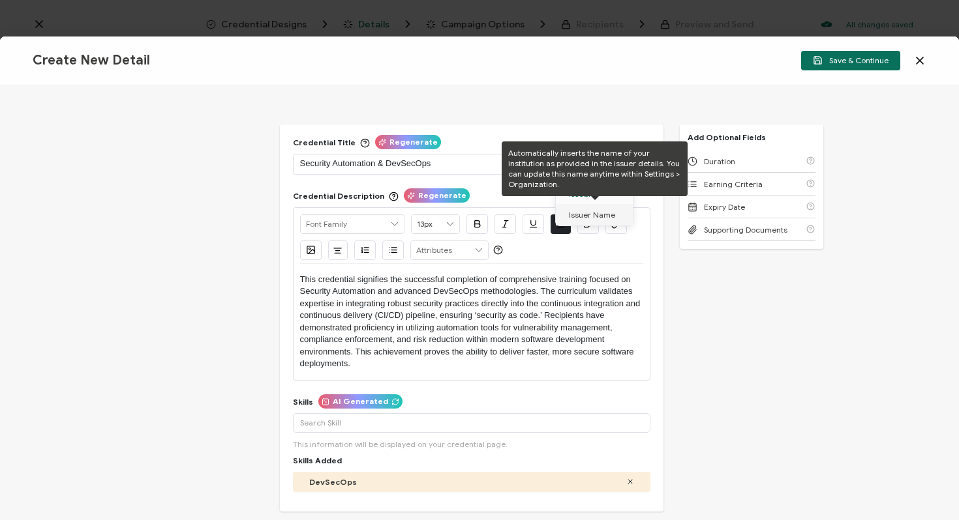
click at [605, 213] on span "Issuer Name" at bounding box center [592, 215] width 46 height 22
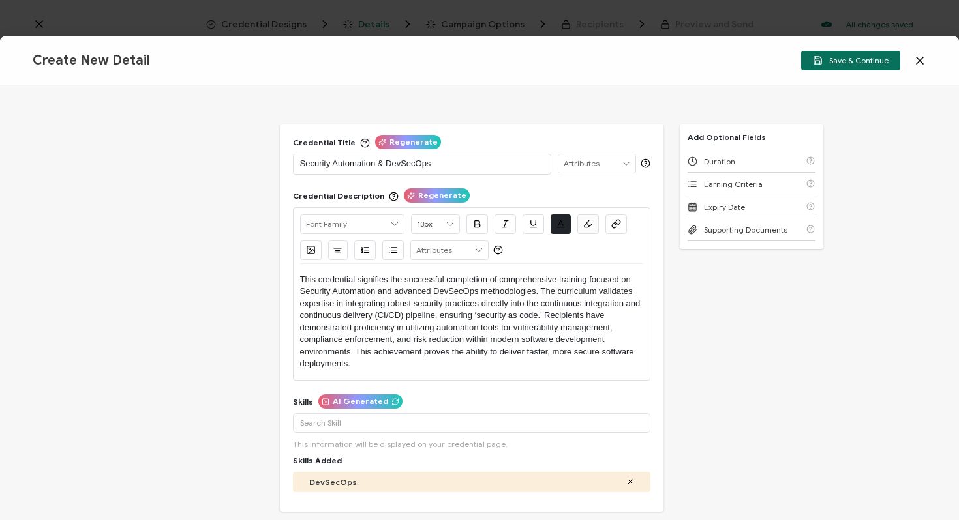
click at [662, 274] on div "Credential Title Regenerate Security Automation & DevSecOps Credential Descript…" at bounding box center [479, 302] width 959 height 435
click at [830, 59] on span "Save & Continue" at bounding box center [851, 60] width 76 height 10
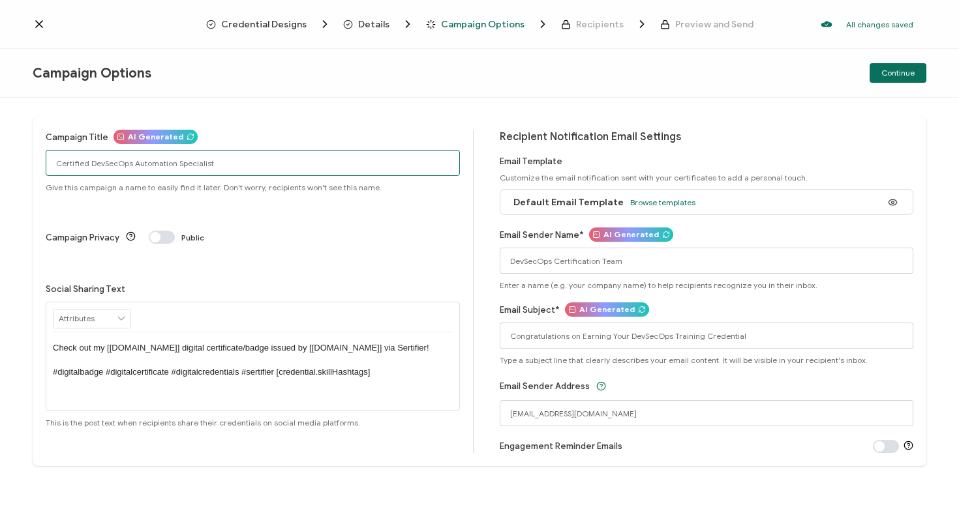
click at [226, 167] on input "Certified DevSecOps Automation Specialist" at bounding box center [253, 163] width 414 height 26
paste input "Security Automaiton & DevSecOps"
click at [108, 160] on input "Security Automaiton & DevSecOps" at bounding box center [253, 163] width 414 height 26
click at [215, 164] on input "Security Automation & DevSecOps" at bounding box center [253, 163] width 414 height 26
type input "Security Automation & DevSecOps - Internal"
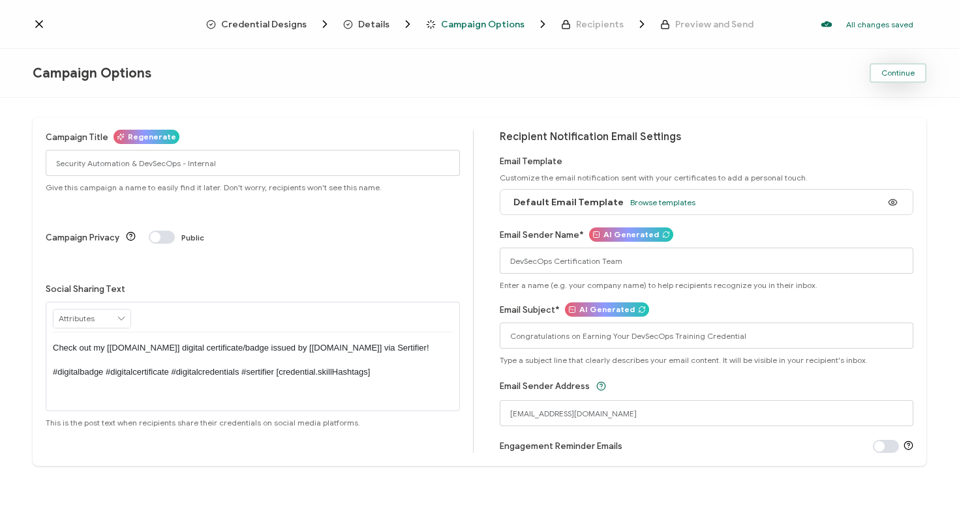
click at [891, 69] on span "Continue" at bounding box center [897, 73] width 33 height 8
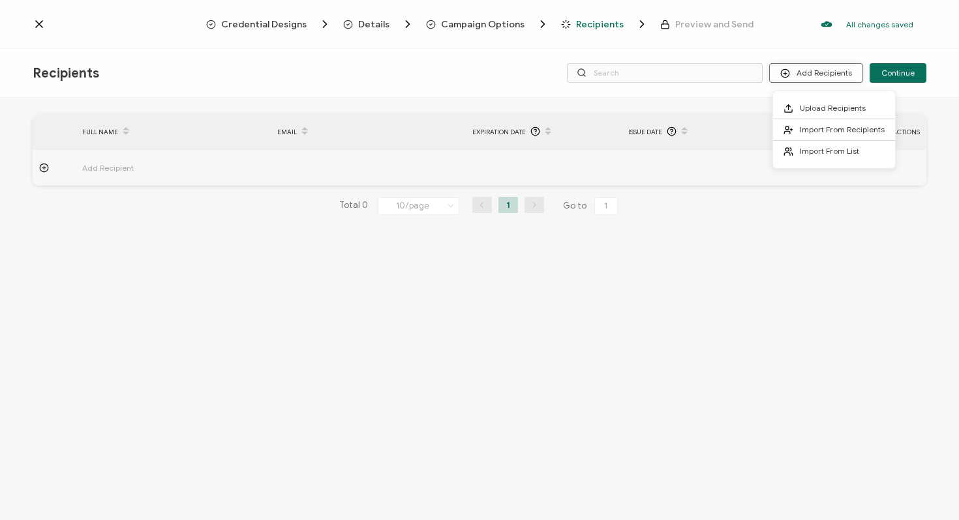
click at [830, 69] on button "Add Recipients" at bounding box center [816, 73] width 94 height 20
click at [822, 72] on button "Add Recipients" at bounding box center [816, 73] width 94 height 20
click at [824, 127] on span "Import From Recipients" at bounding box center [842, 130] width 85 height 10
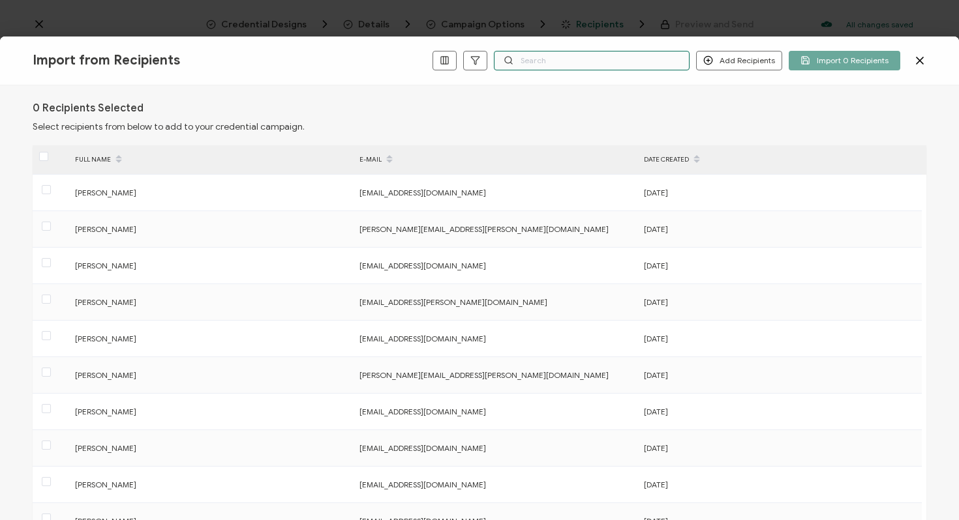
click at [616, 68] on input "text" at bounding box center [592, 61] width 196 height 20
paste input "[EMAIL_ADDRESS][DOMAIN_NAME]"
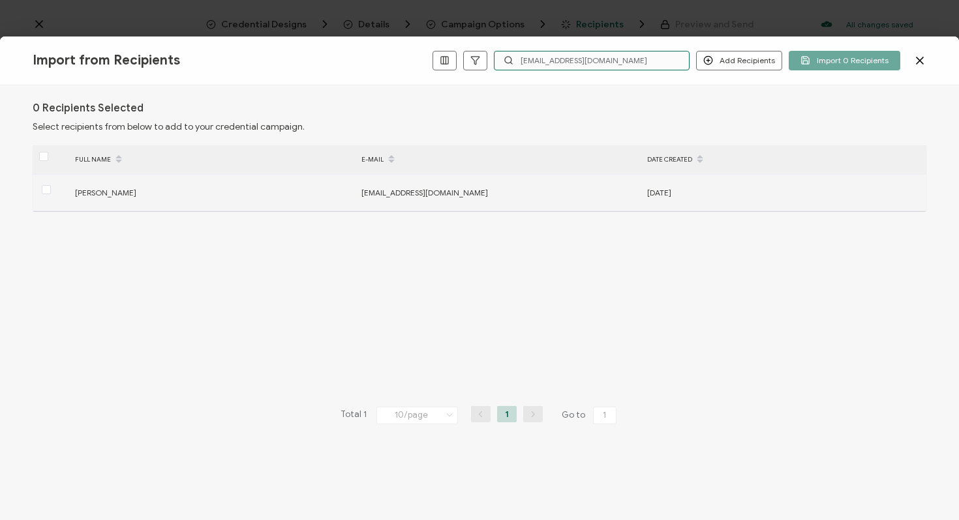
type input "[EMAIL_ADDRESS][DOMAIN_NAME]"
click at [79, 193] on span "[PERSON_NAME]" at bounding box center [105, 193] width 61 height 10
click at [45, 188] on span at bounding box center [46, 189] width 9 height 9
click at [51, 185] on input "checkbox" at bounding box center [51, 185] width 0 height 0
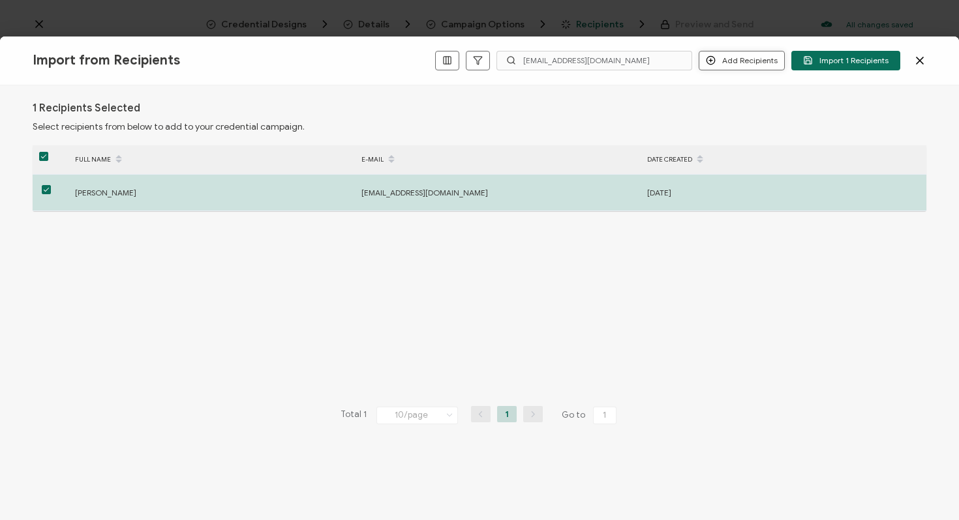
click at [751, 64] on button "Add Recipients" at bounding box center [741, 61] width 86 height 20
click at [852, 62] on span "Import 1 Recipients" at bounding box center [845, 60] width 85 height 10
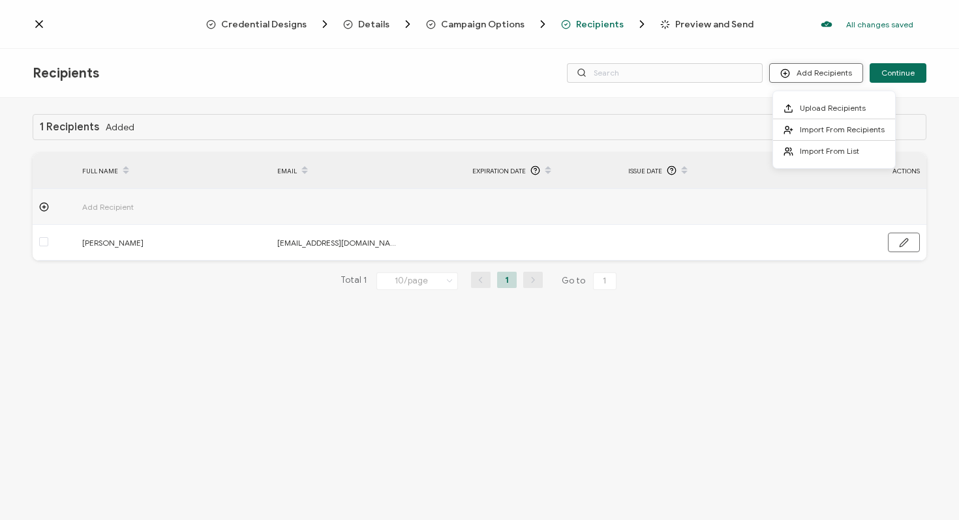
click at [801, 73] on button "Add Recipients" at bounding box center [816, 73] width 94 height 20
click at [800, 126] on span "Import From Recipients" at bounding box center [842, 130] width 85 height 10
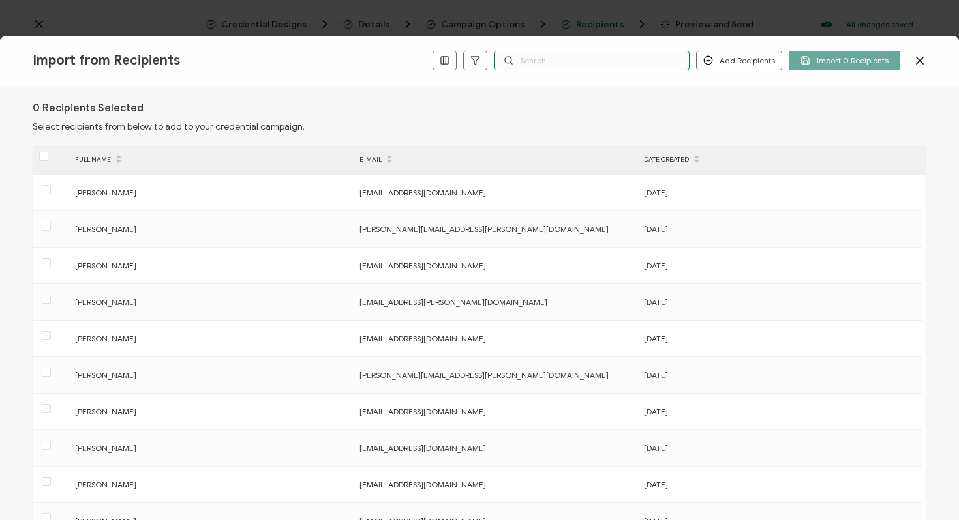
click at [575, 61] on input "text" at bounding box center [592, 61] width 196 height 20
paste input "[EMAIL_ADDRESS][DOMAIN_NAME]"
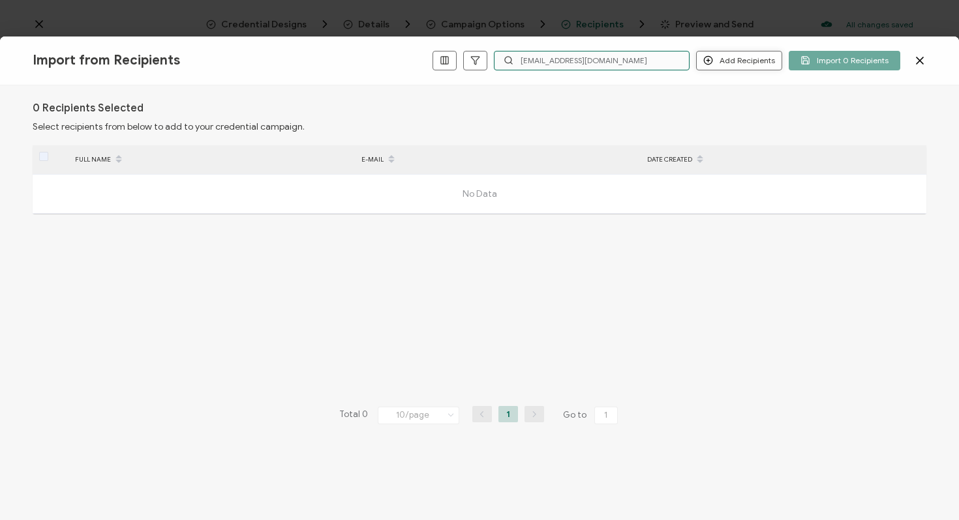
type input "[EMAIL_ADDRESS][DOMAIN_NAME]"
click at [728, 60] on button "Add Recipients" at bounding box center [739, 61] width 86 height 20
click at [737, 106] on span "Add a Single Recipient" at bounding box center [769, 106] width 82 height 10
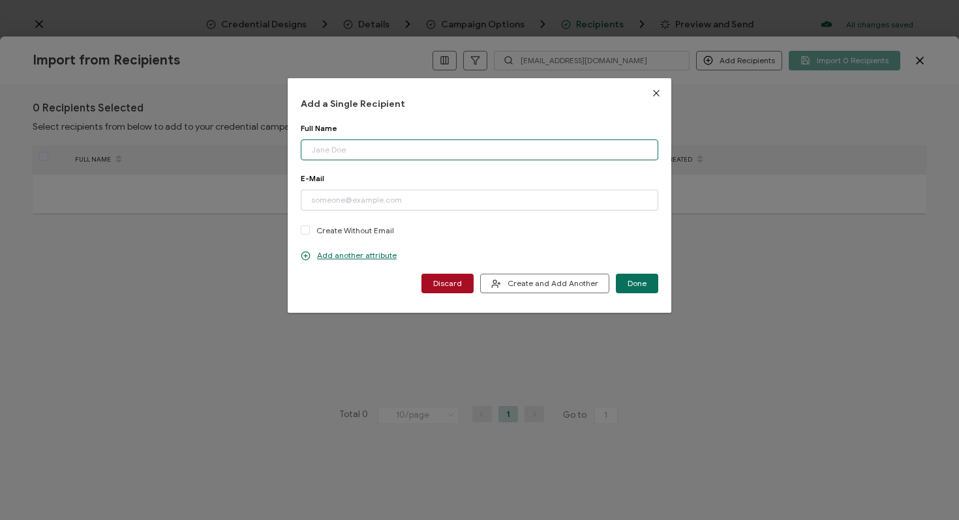
click at [568, 150] on input "dialog" at bounding box center [479, 150] width 357 height 21
type input "[PERSON_NAME]"
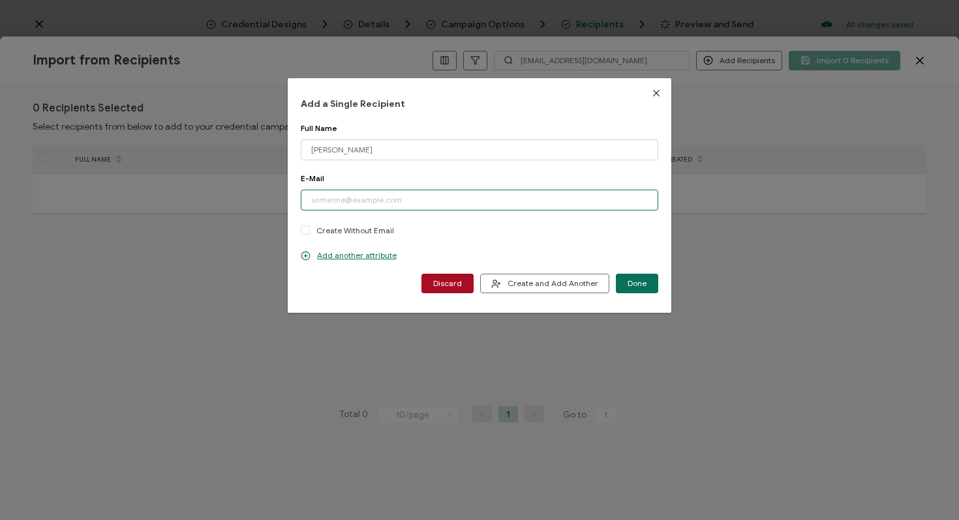
click at [470, 200] on input "dialog" at bounding box center [479, 200] width 357 height 21
paste input "[EMAIL_ADDRESS][DOMAIN_NAME]"
type input "[EMAIL_ADDRESS][DOMAIN_NAME]"
click at [627, 280] on span "Done" at bounding box center [636, 284] width 19 height 8
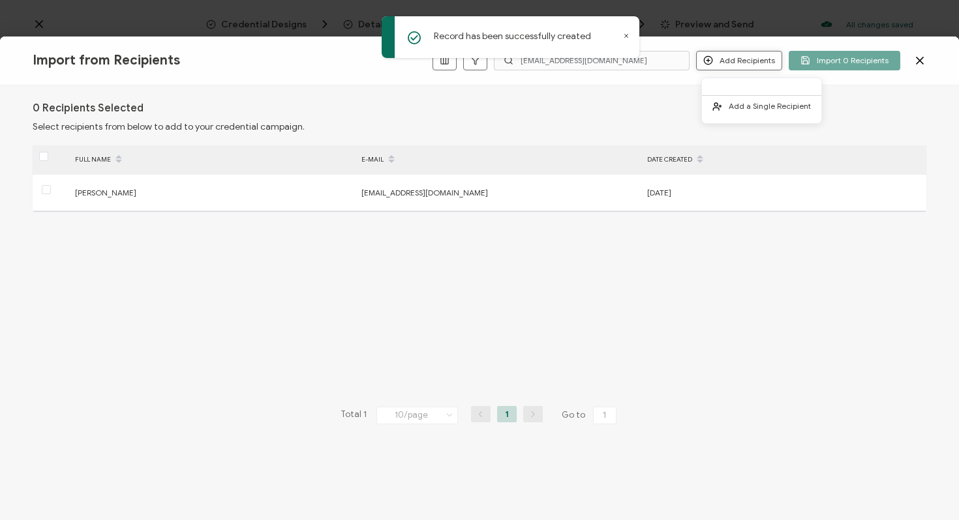
click at [734, 63] on button "Add Recipients" at bounding box center [739, 61] width 86 height 20
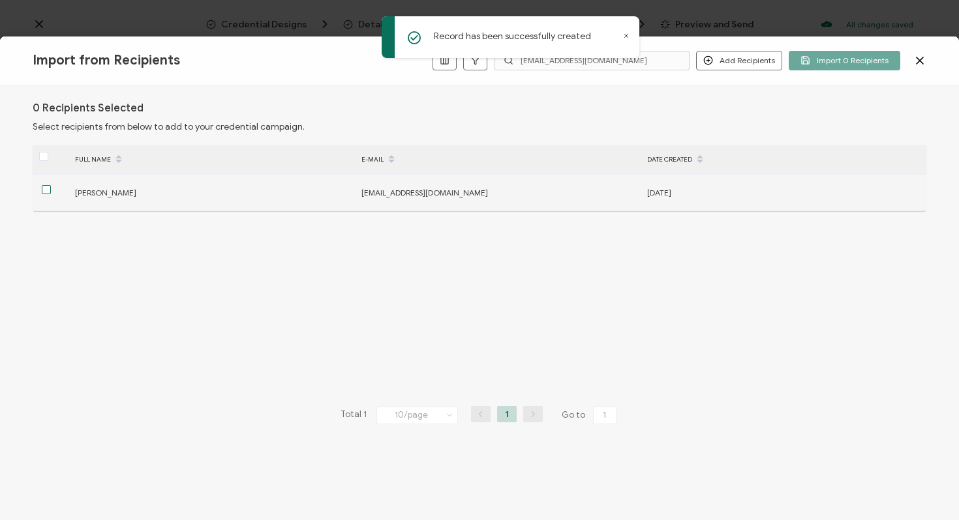
click at [48, 191] on span at bounding box center [46, 189] width 9 height 9
click at [51, 185] on input "checkbox" at bounding box center [51, 185] width 0 height 0
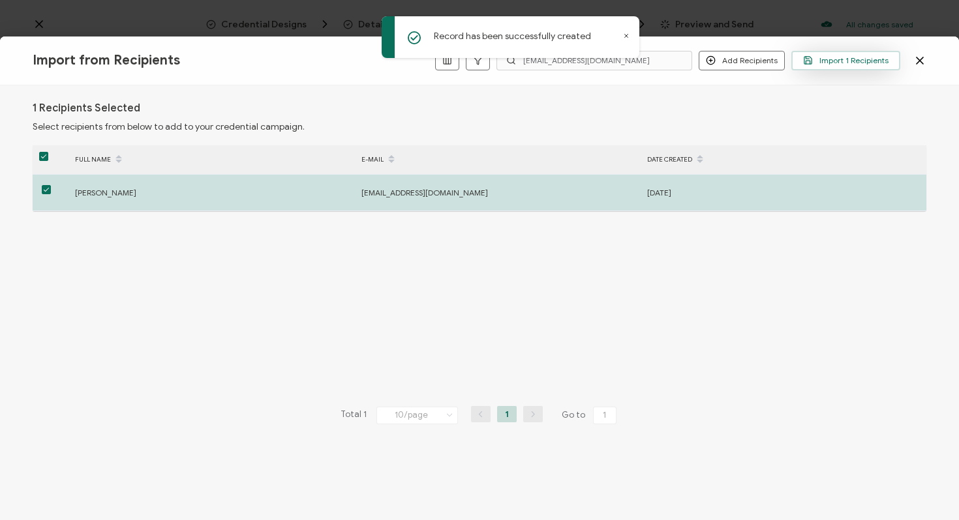
click at [832, 60] on span "Import 1 Recipients" at bounding box center [845, 60] width 85 height 10
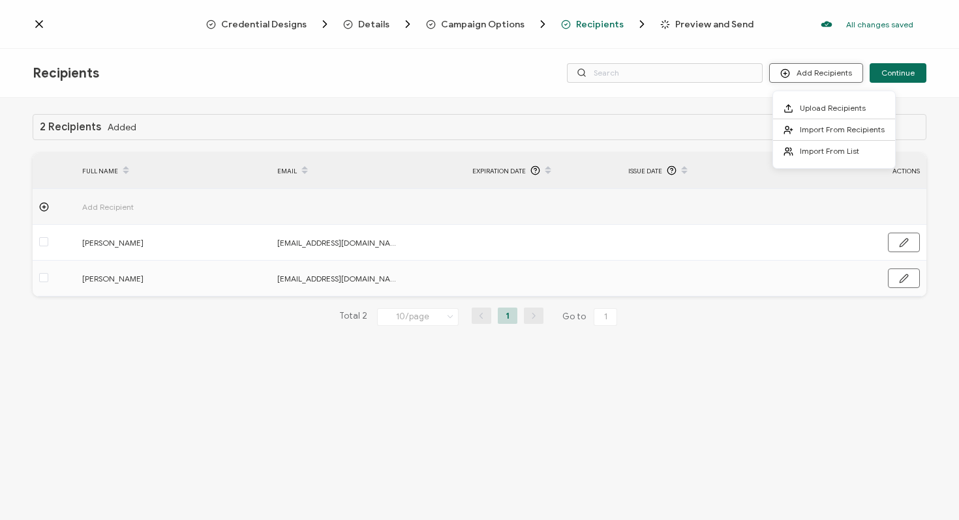
click at [801, 70] on button "Add Recipients" at bounding box center [816, 73] width 94 height 20
click at [807, 126] on span "Import From Recipients" at bounding box center [842, 130] width 85 height 10
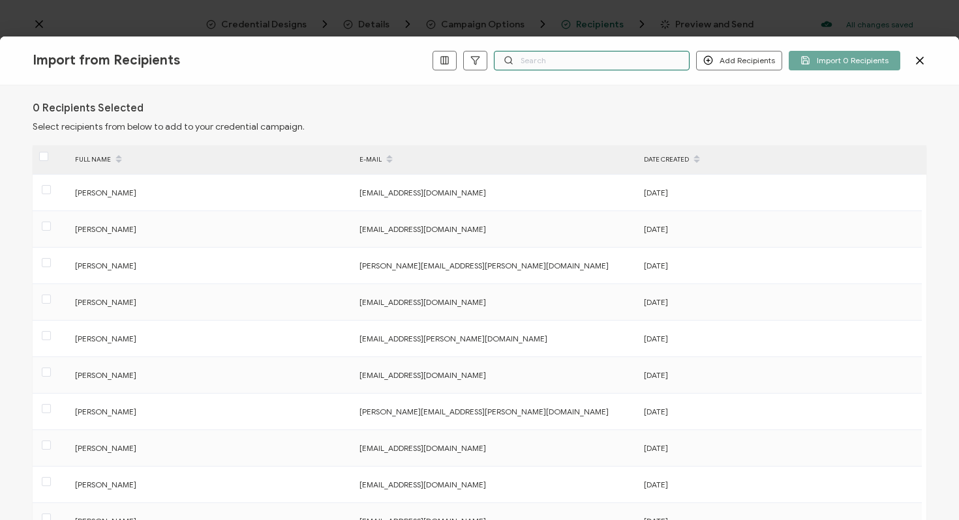
click at [541, 63] on input "text" at bounding box center [592, 61] width 196 height 20
paste input "[EMAIL_ADDRESS][DOMAIN_NAME]"
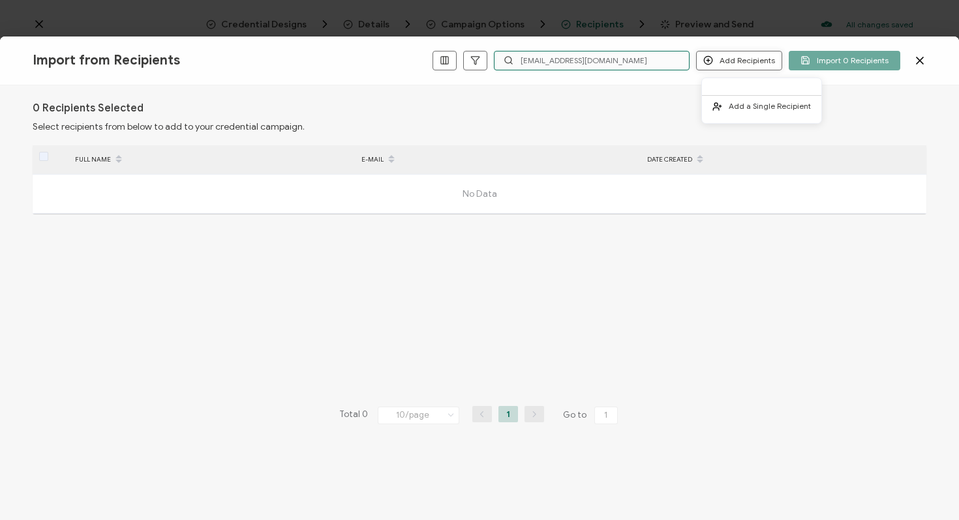
type input "[EMAIL_ADDRESS][DOMAIN_NAME]"
click at [745, 61] on button "Add Recipients" at bounding box center [739, 61] width 86 height 20
click at [730, 106] on span "Add a Single Recipient" at bounding box center [769, 106] width 82 height 10
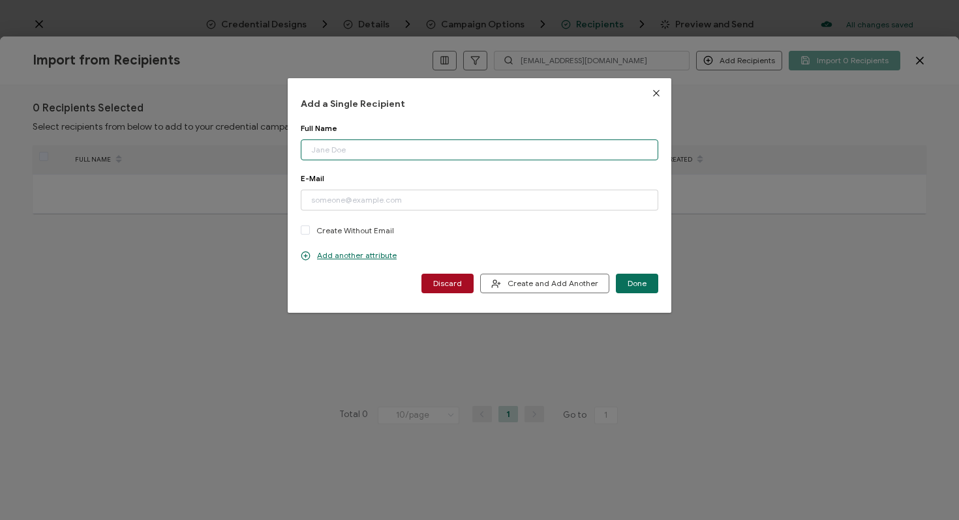
click at [359, 155] on input "dialog" at bounding box center [479, 150] width 357 height 21
type input "[DEMOGRAPHIC_DATA][PERSON_NAME]"
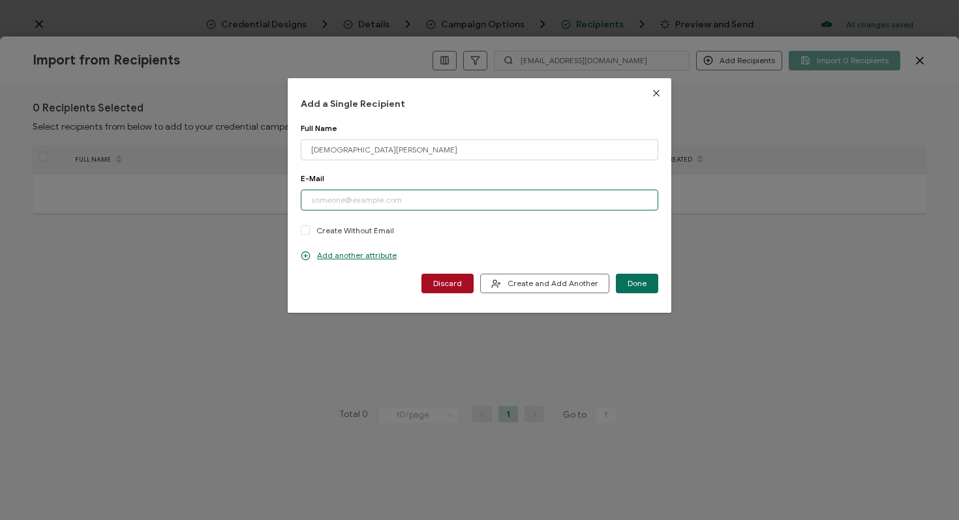
click at [348, 200] on input "dialog" at bounding box center [479, 200] width 357 height 21
paste input "[EMAIL_ADDRESS][DOMAIN_NAME]"
type input "[EMAIL_ADDRESS][DOMAIN_NAME]"
click at [637, 282] on span "Done" at bounding box center [636, 284] width 19 height 8
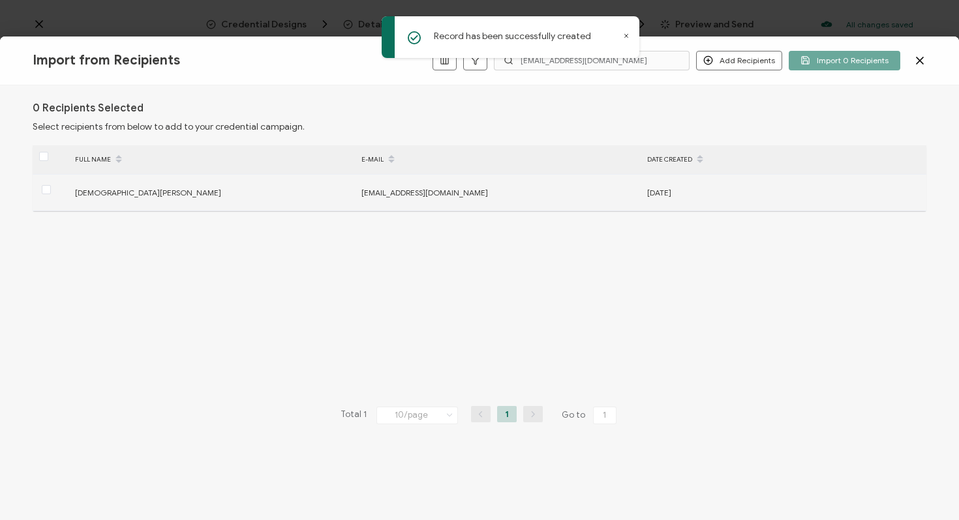
click at [353, 193] on div "[DEMOGRAPHIC_DATA][PERSON_NAME]" at bounding box center [210, 192] width 285 height 15
click at [44, 191] on span at bounding box center [46, 189] width 9 height 9
click at [51, 185] on input "checkbox" at bounding box center [51, 185] width 0 height 0
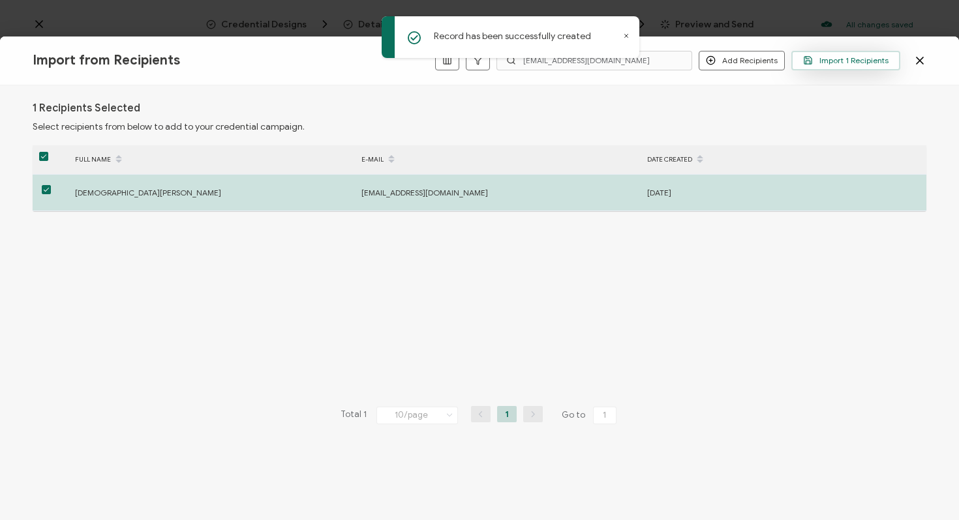
click at [866, 62] on span "Import 1 Recipients" at bounding box center [845, 60] width 85 height 10
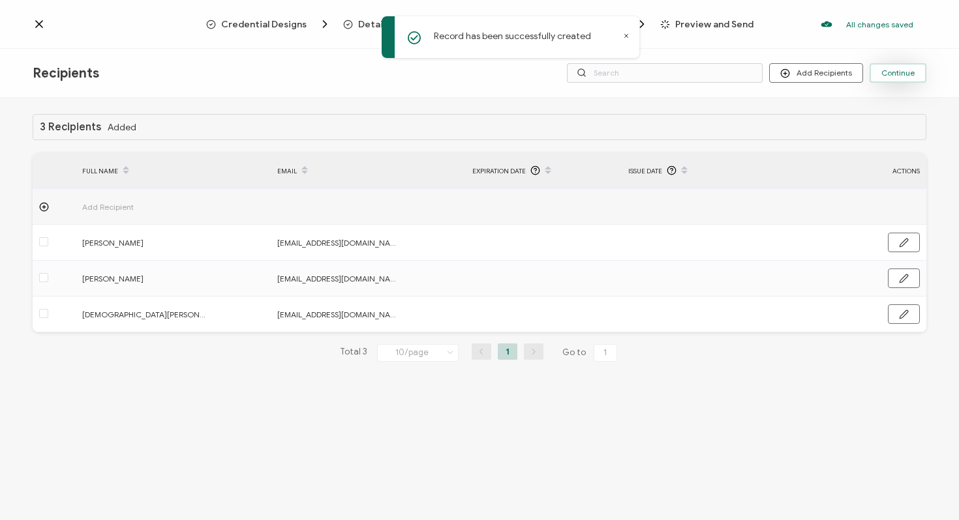
click at [893, 77] on span "Continue" at bounding box center [897, 73] width 33 height 8
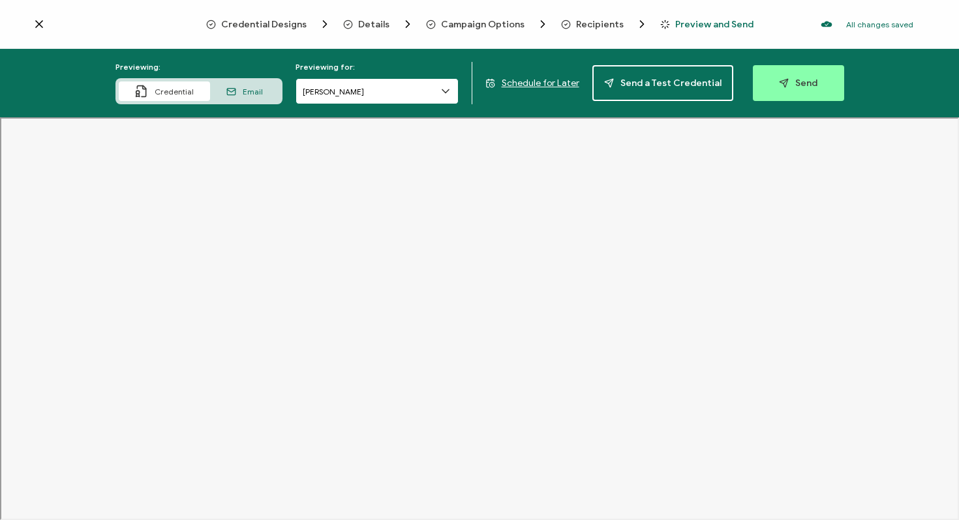
click at [310, 89] on input "[PERSON_NAME]" at bounding box center [376, 91] width 163 height 26
type input "[PERSON_NAME]"
click at [616, 115] on div "Previewing: Credential Email Previewing for: [PERSON_NAME] [PERSON_NAME] ([PERS…" at bounding box center [479, 83] width 959 height 68
click at [40, 23] on icon at bounding box center [39, 24] width 13 height 13
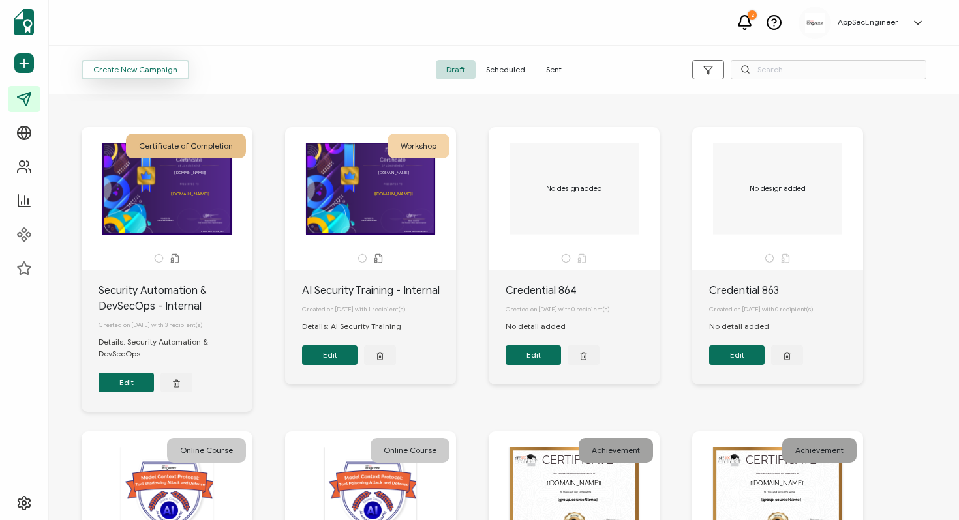
click at [97, 67] on span "Create New Campaign" at bounding box center [135, 70] width 84 height 8
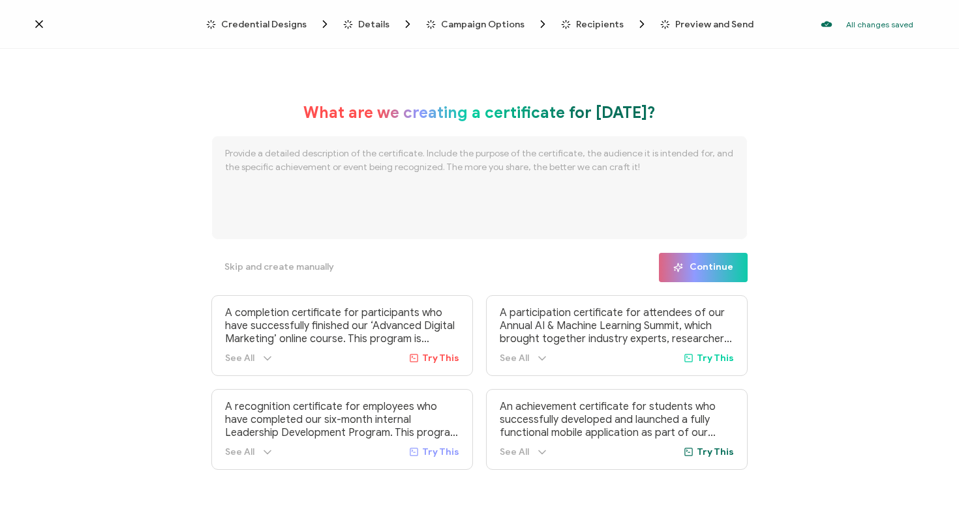
click at [467, 181] on textarea at bounding box center [479, 188] width 536 height 104
paste textarea "Security Awareness Training"
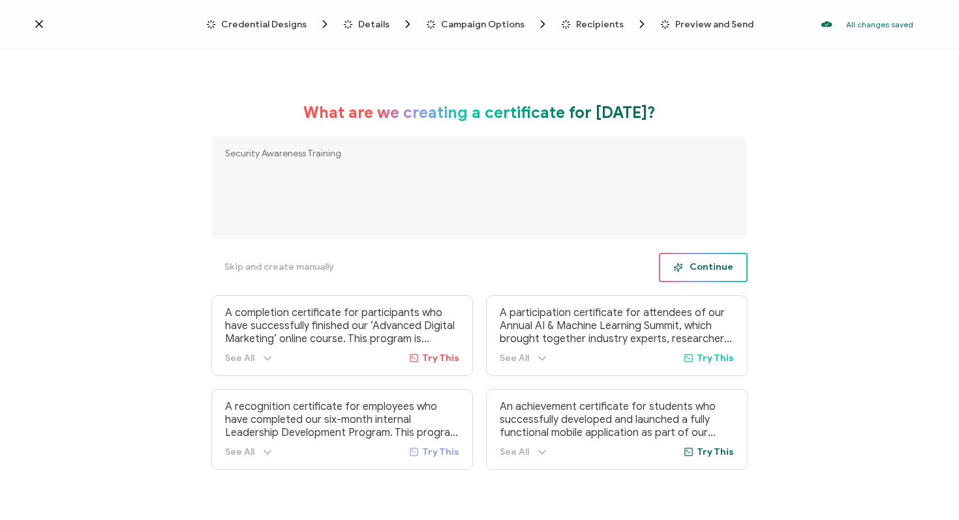
type textarea "Security Awareness Training"
click at [716, 273] on span "Continue" at bounding box center [703, 268] width 60 height 10
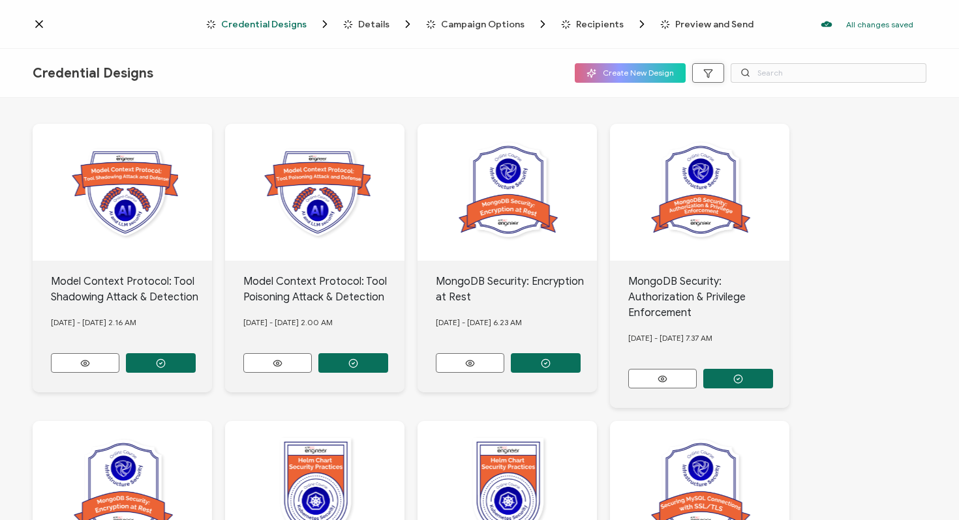
click at [699, 78] on button "button" at bounding box center [708, 73] width 32 height 20
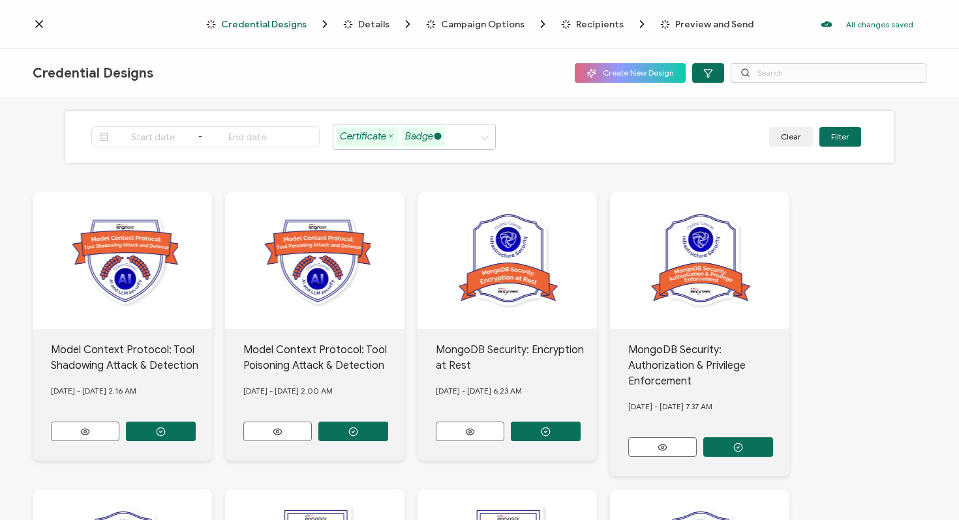
click at [438, 136] on icon at bounding box center [437, 136] width 7 height 7
click at [840, 135] on button "Filter" at bounding box center [840, 137] width 42 height 20
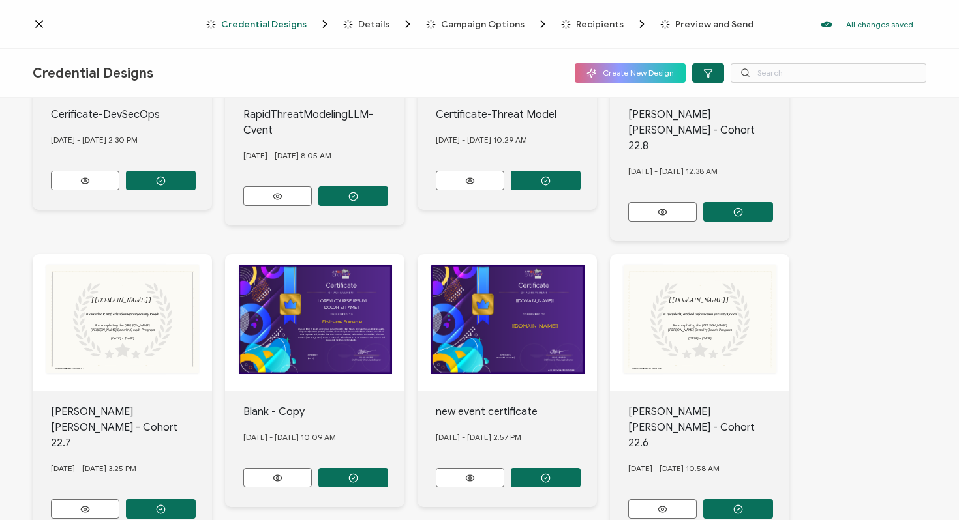
scroll to position [558, 0]
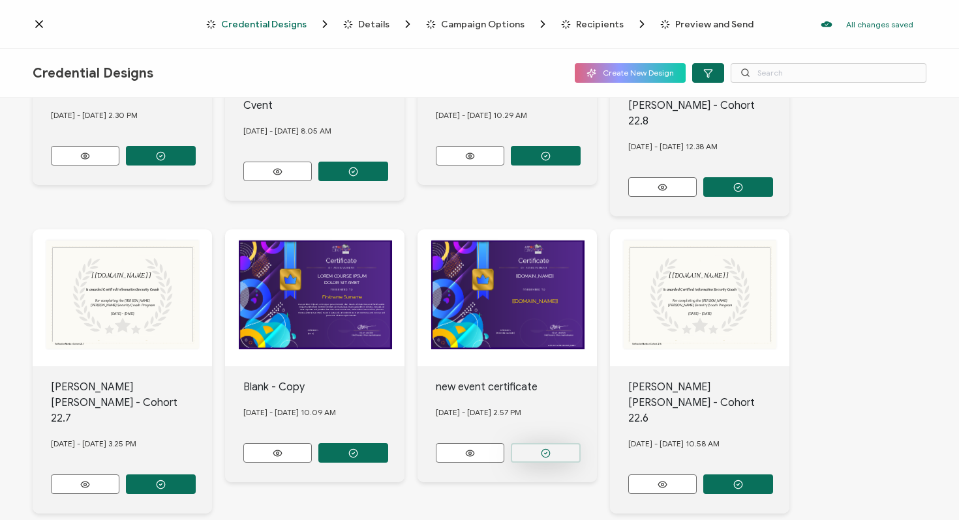
click at [529, 443] on button "button" at bounding box center [546, 453] width 70 height 20
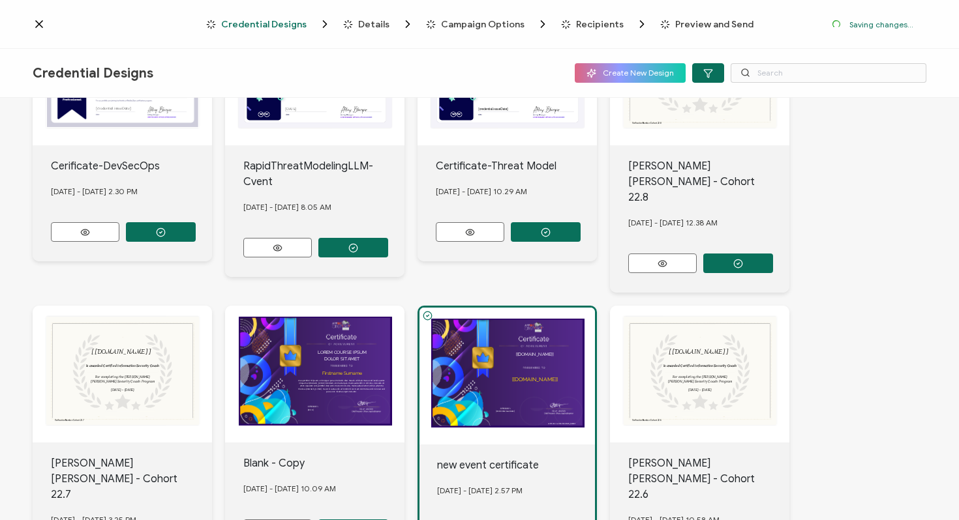
scroll to position [634, 0]
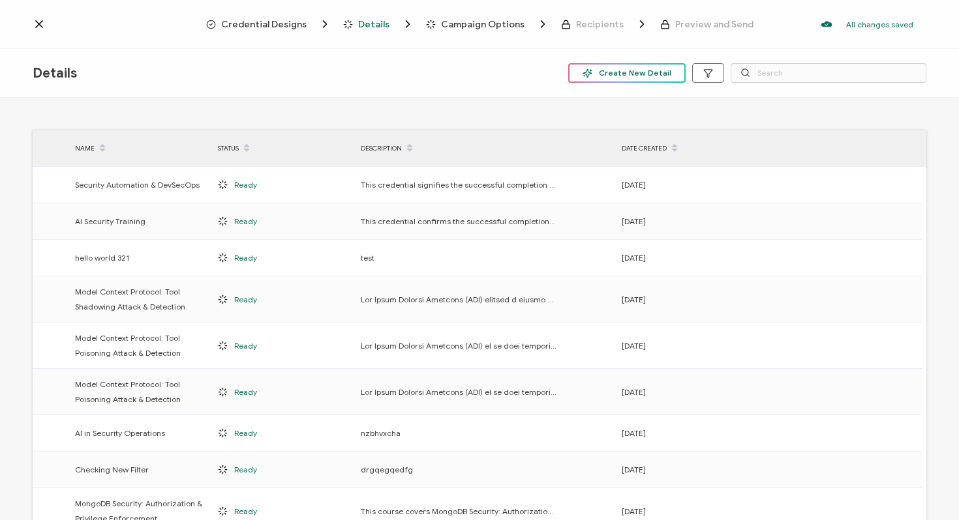
click at [636, 74] on span "Create New Detail" at bounding box center [626, 73] width 89 height 10
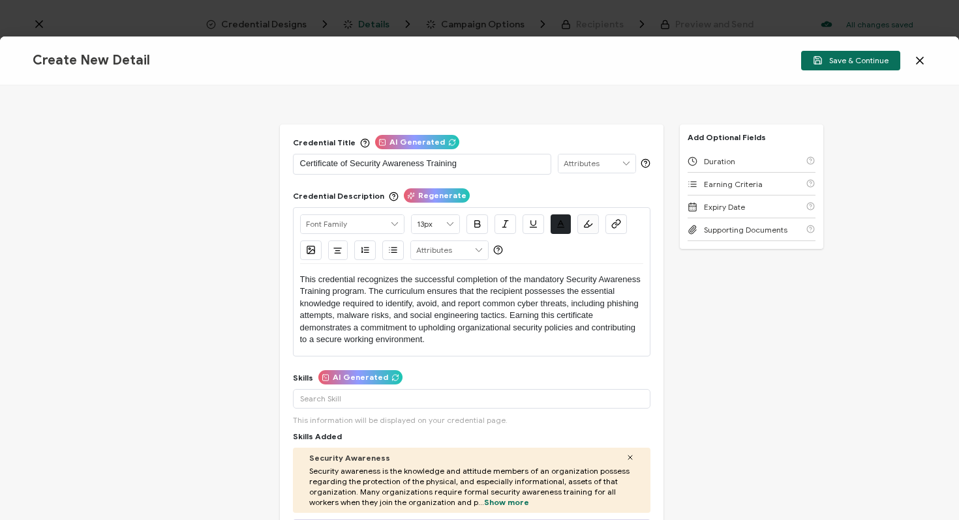
click at [470, 164] on p "Certificate of Security Awareness Training" at bounding box center [422, 163] width 244 height 13
click at [690, 321] on div "Credential Title Regenerate Security Awareness Training ISSUER Issuer Name Cred…" at bounding box center [479, 302] width 959 height 435
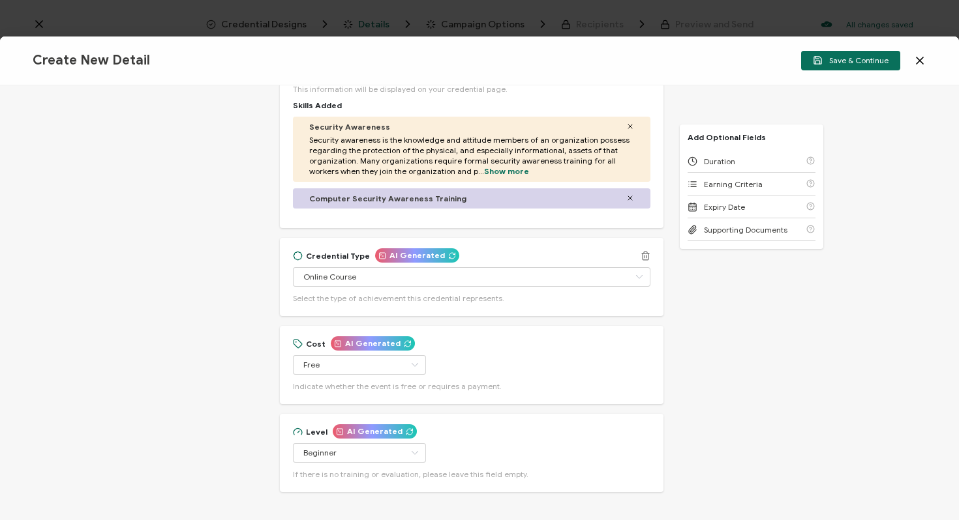
scroll to position [337, 0]
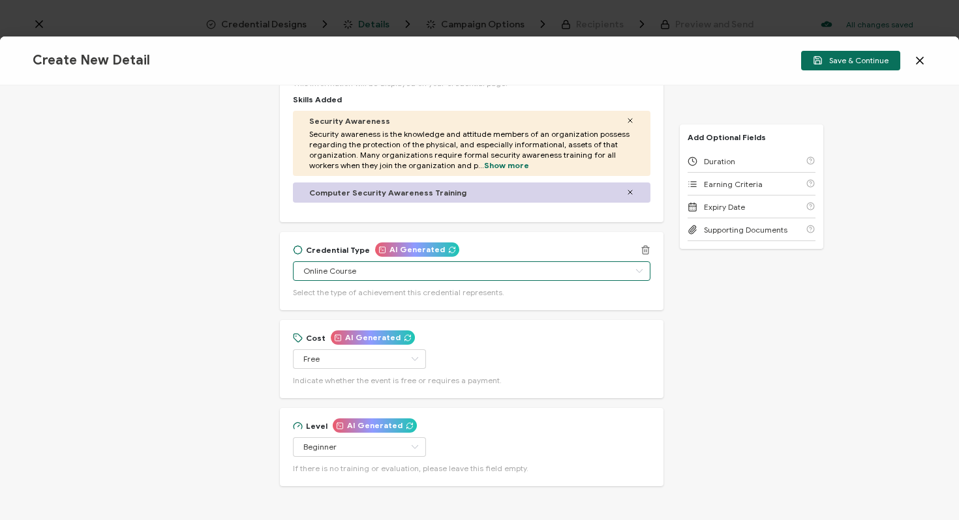
click at [485, 270] on input "Online Course" at bounding box center [471, 272] width 357 height 20
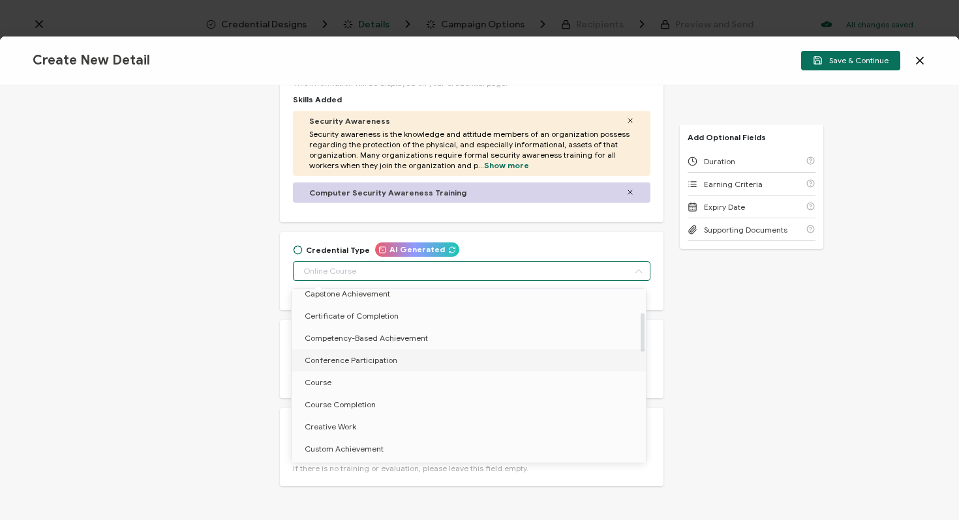
scroll to position [104, 0]
click at [383, 331] on span "Certificate of Completion" at bounding box center [352, 333] width 94 height 10
type input "Certificate of Completion"
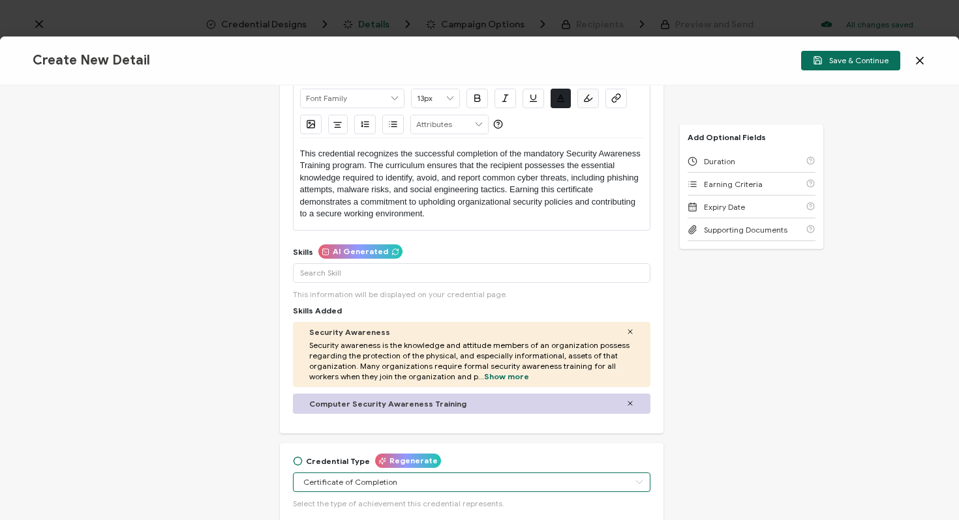
scroll to position [136, 0]
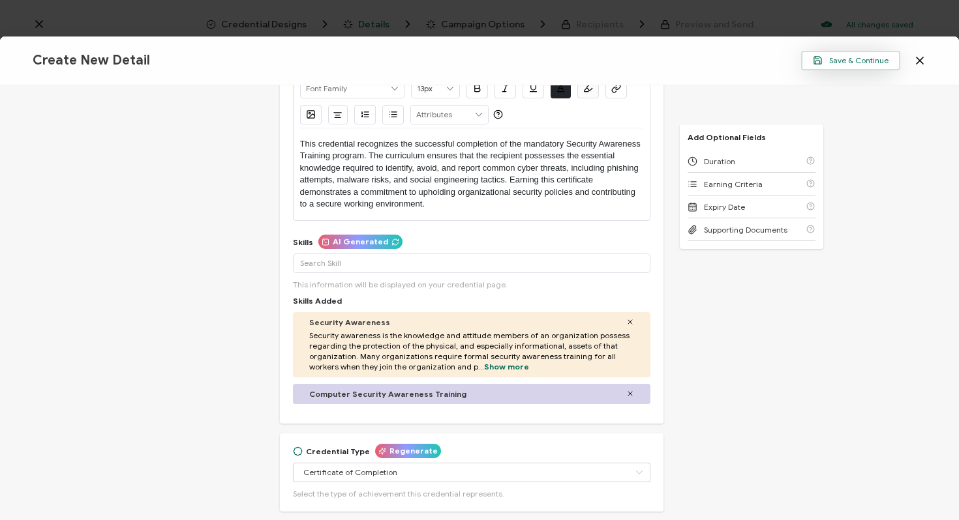
click at [850, 67] on button "Save & Continue" at bounding box center [850, 61] width 99 height 20
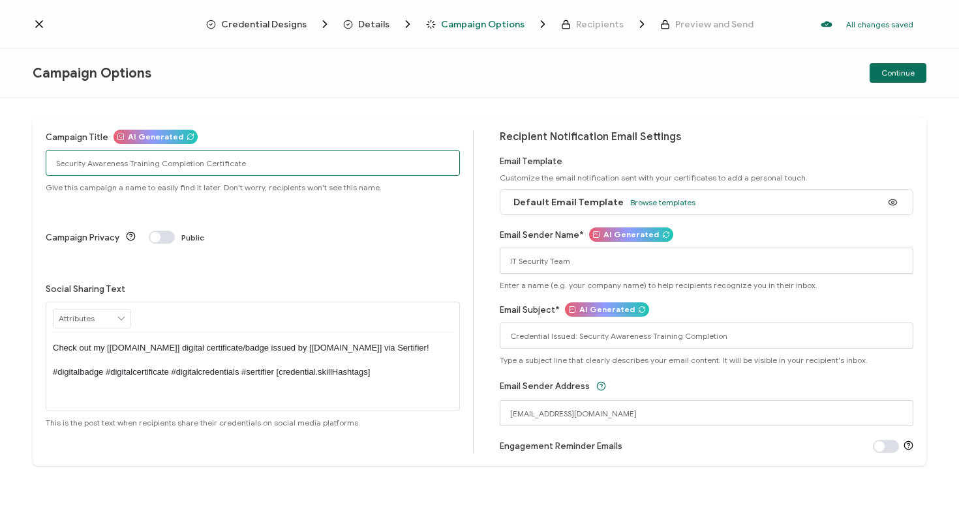
click at [273, 161] on input "Security Awareness Training Completion Certificate" at bounding box center [253, 163] width 414 height 26
paste input "text"
type input "Security Awareness Training - Internal"
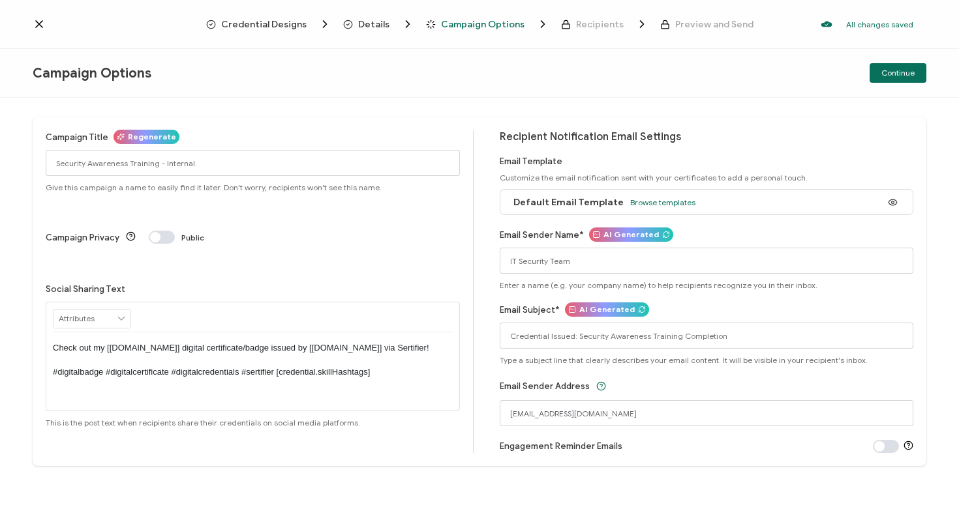
click at [423, 109] on div "Campaign Title Regenerate Security Awareness Training - Internal Give this camp…" at bounding box center [479, 309] width 959 height 423
click at [899, 80] on button "Continue" at bounding box center [897, 73] width 57 height 20
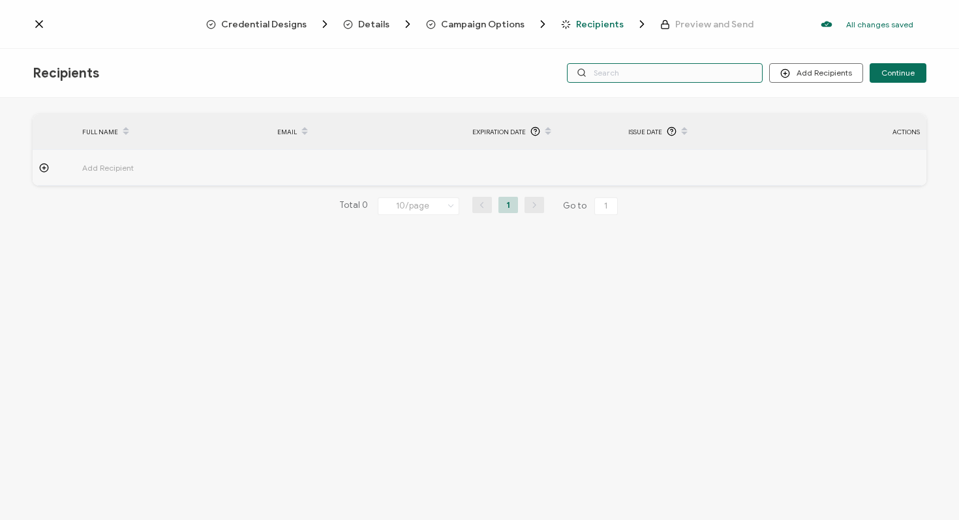
click at [687, 74] on input "text" at bounding box center [665, 73] width 196 height 20
paste input "[PERSON_NAME][EMAIL_ADDRESS][DOMAIN_NAME]"
type input "[PERSON_NAME][EMAIL_ADDRESS][DOMAIN_NAME]"
click at [99, 167] on span "Add Recipient" at bounding box center [144, 167] width 124 height 15
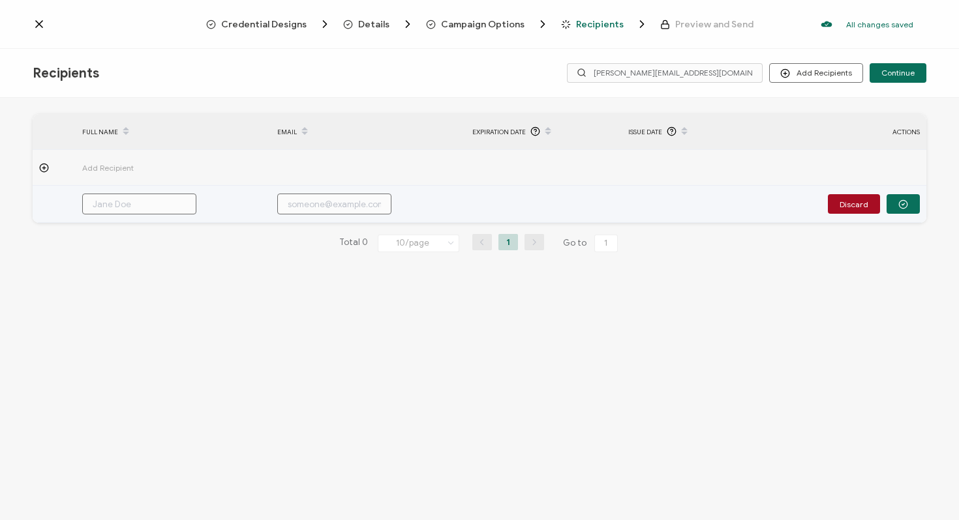
click at [131, 210] on input "text" at bounding box center [139, 204] width 114 height 21
type input "A"
type input "An"
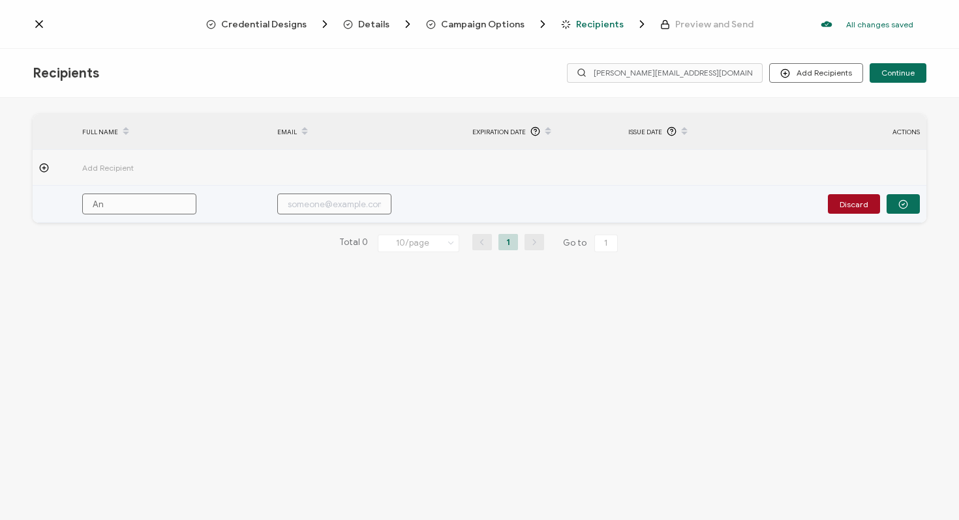
type input "Ane"
type input "Anee"
type input "Anees"
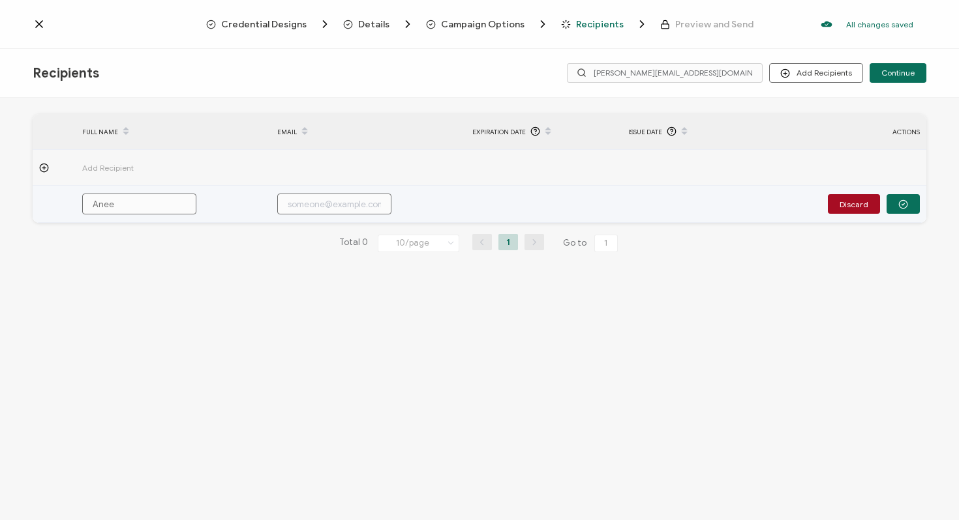
type input "Anees"
type input "[PERSON_NAME]"
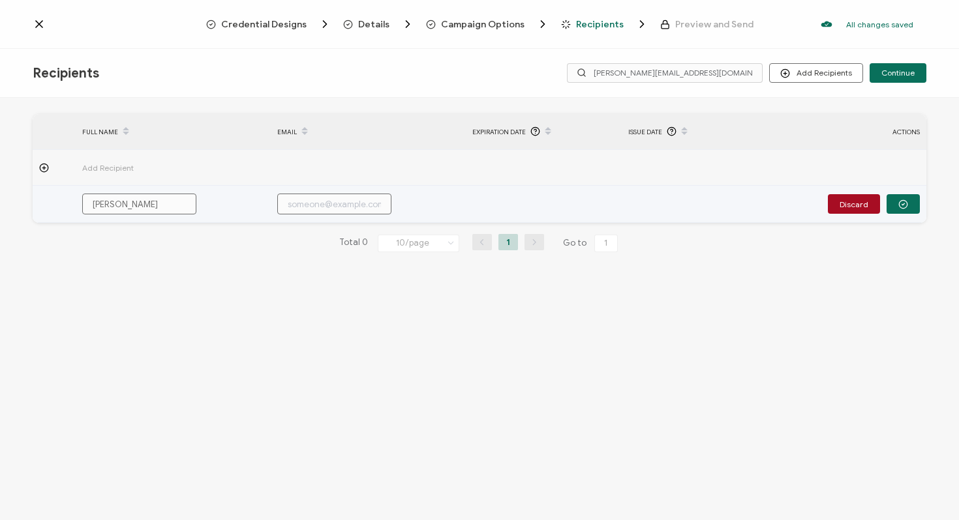
type input "[PERSON_NAME] B"
type input "Aneesh Bh"
type input "[PERSON_NAME]"
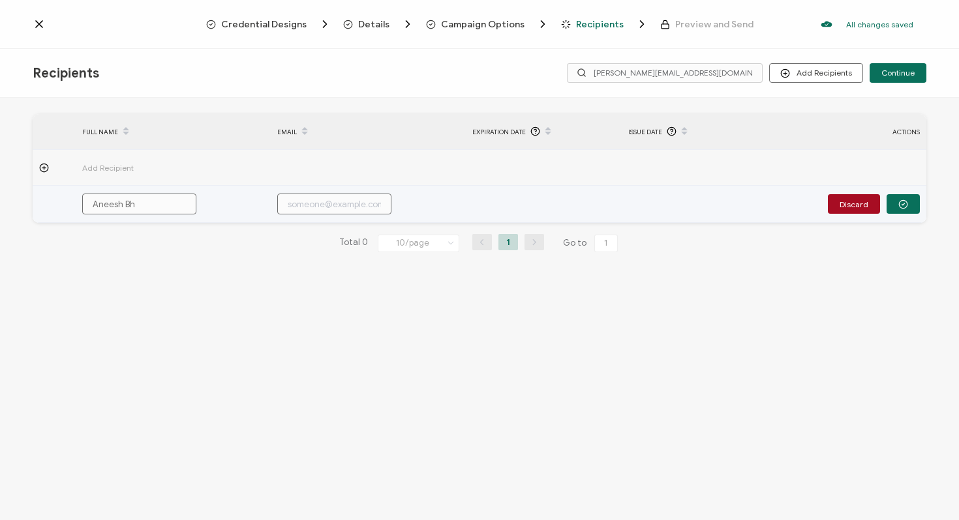
type input "[PERSON_NAME]"
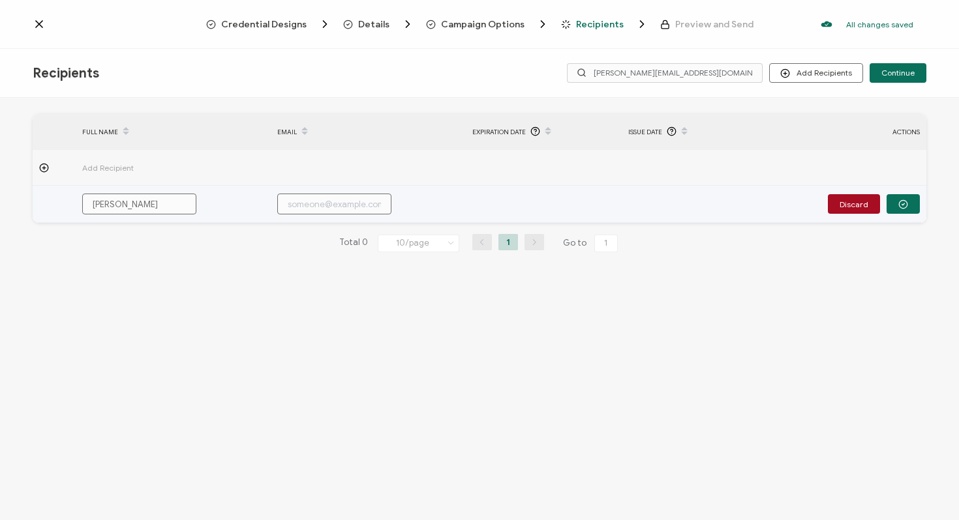
type input "[PERSON_NAME]"
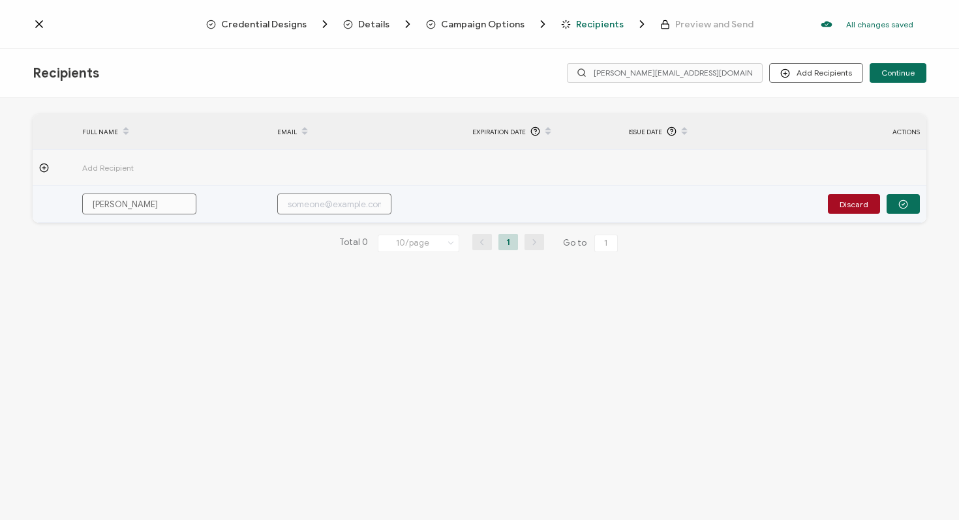
click at [303, 202] on input "text" at bounding box center [334, 204] width 114 height 21
paste input "[PERSON_NAME][EMAIL_ADDRESS][DOMAIN_NAME]"
type input "[PERSON_NAME][EMAIL_ADDRESS][DOMAIN_NAME]"
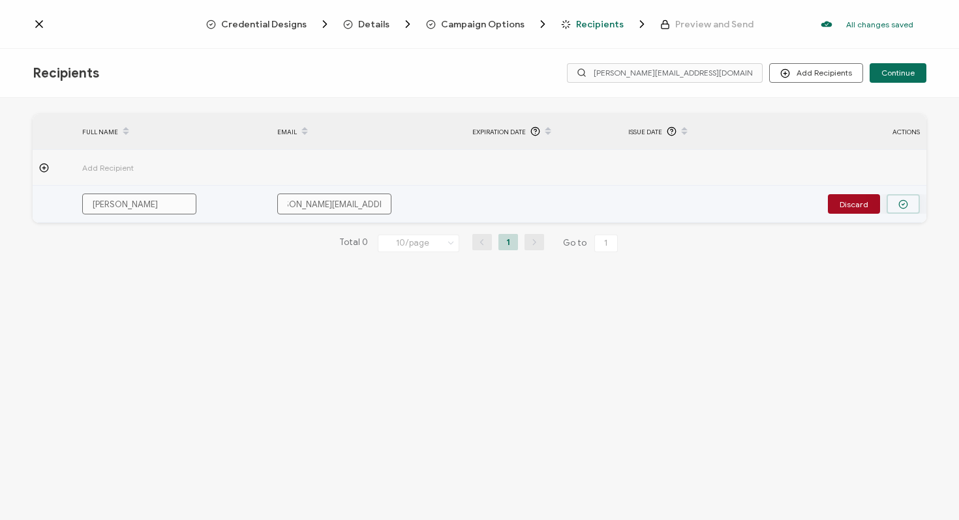
type input "[PERSON_NAME][EMAIL_ADDRESS][DOMAIN_NAME]"
click at [901, 203] on icon "button" at bounding box center [903, 205] width 10 height 10
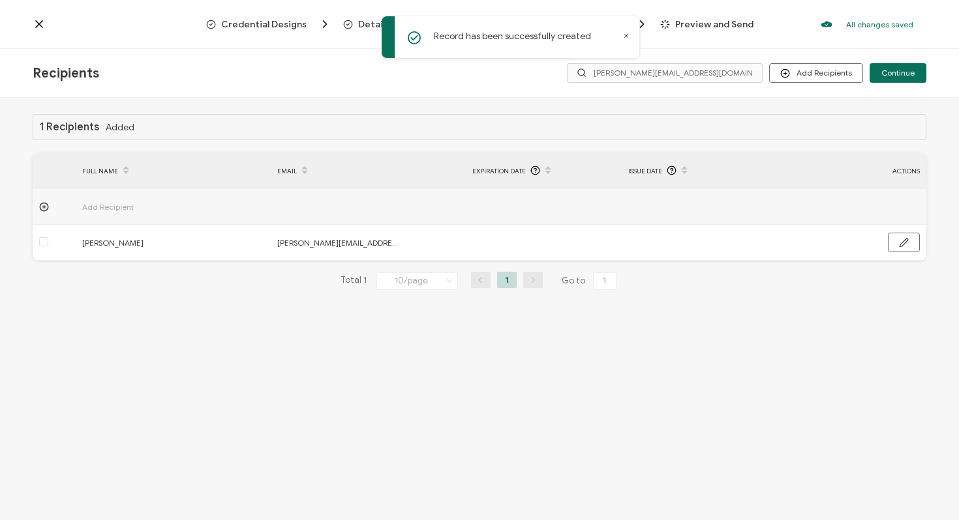
click at [106, 208] on span "Add Recipient" at bounding box center [144, 207] width 124 height 15
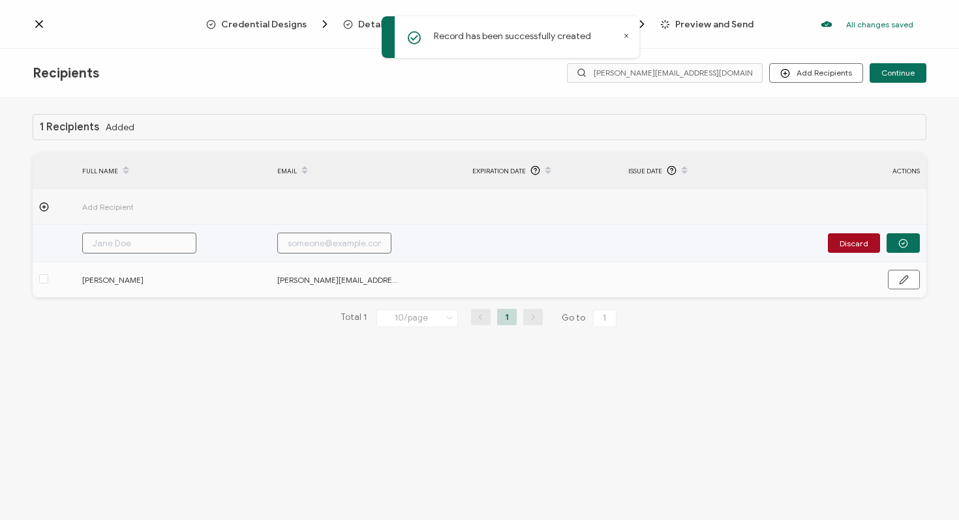
click at [155, 246] on input "text" at bounding box center [139, 243] width 114 height 21
paste input "[PERSON_NAME][EMAIL_ADDRESS][DOMAIN_NAME]"
type input "[PERSON_NAME][EMAIL_ADDRESS][DOMAIN_NAME]"
click at [321, 237] on input "text" at bounding box center [334, 243] width 114 height 21
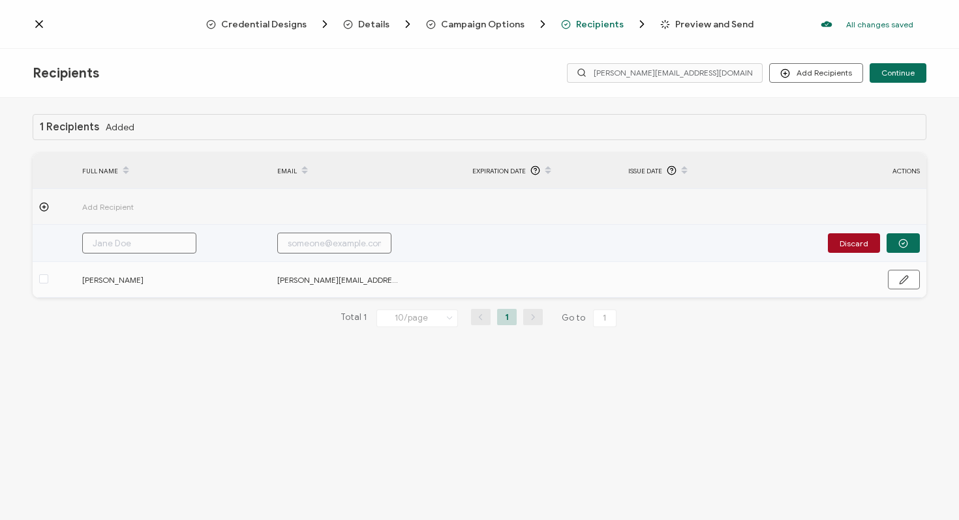
paste input "[PERSON_NAME][EMAIL_ADDRESS][DOMAIN_NAME]"
type input "[PERSON_NAME][EMAIL_ADDRESS][DOMAIN_NAME]"
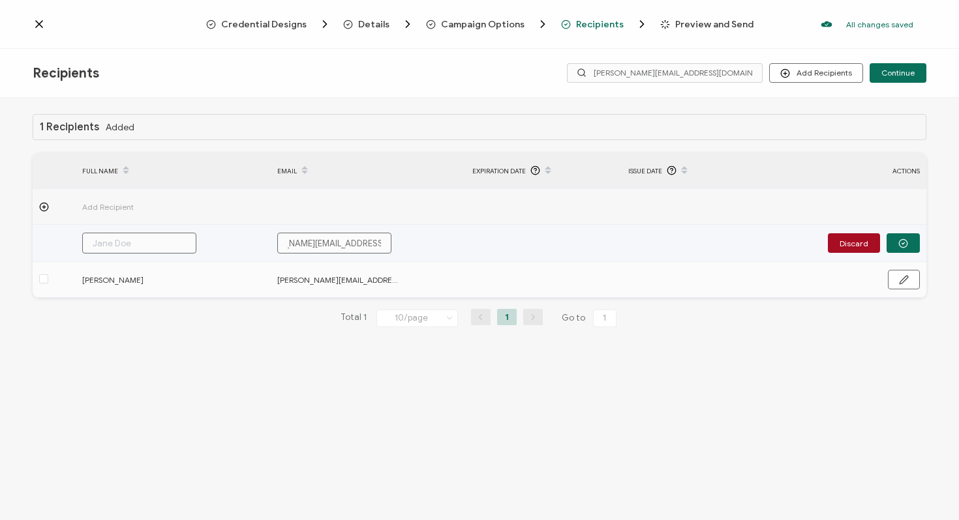
click at [437, 244] on td "[PERSON_NAME][EMAIL_ADDRESS][DOMAIN_NAME]" at bounding box center [368, 243] width 195 height 37
click at [148, 243] on input "text" at bounding box center [139, 243] width 114 height 21
type input "A"
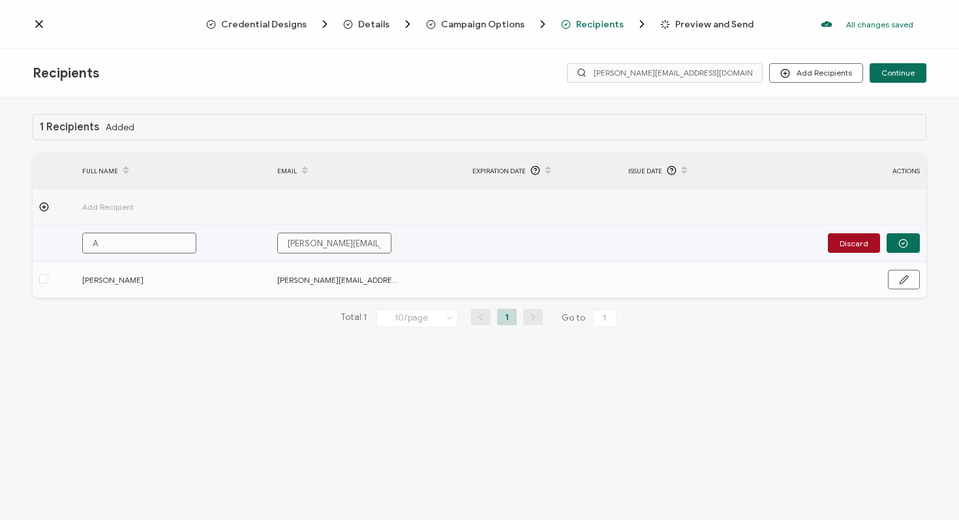
type input "An"
type input "[PERSON_NAME]"
type input "Anin"
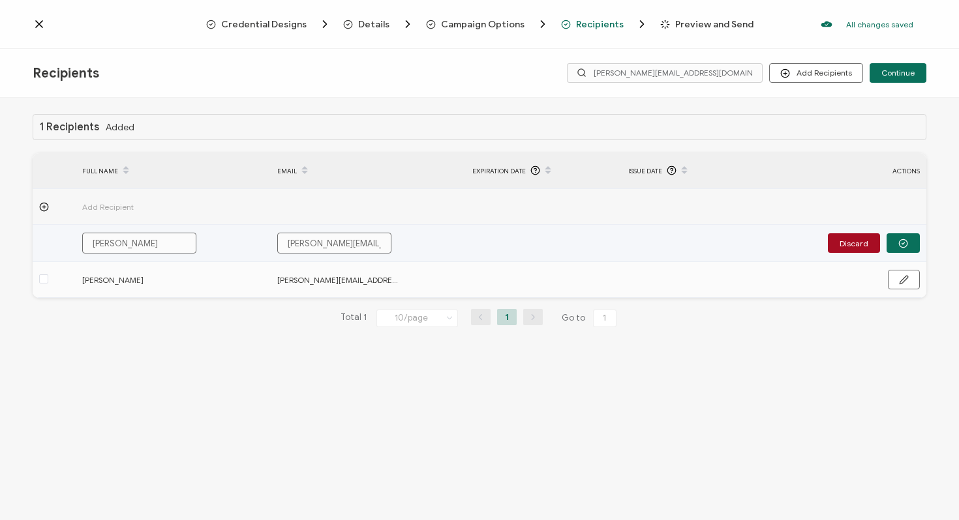
type input "Anin"
type input "[PERSON_NAME]"
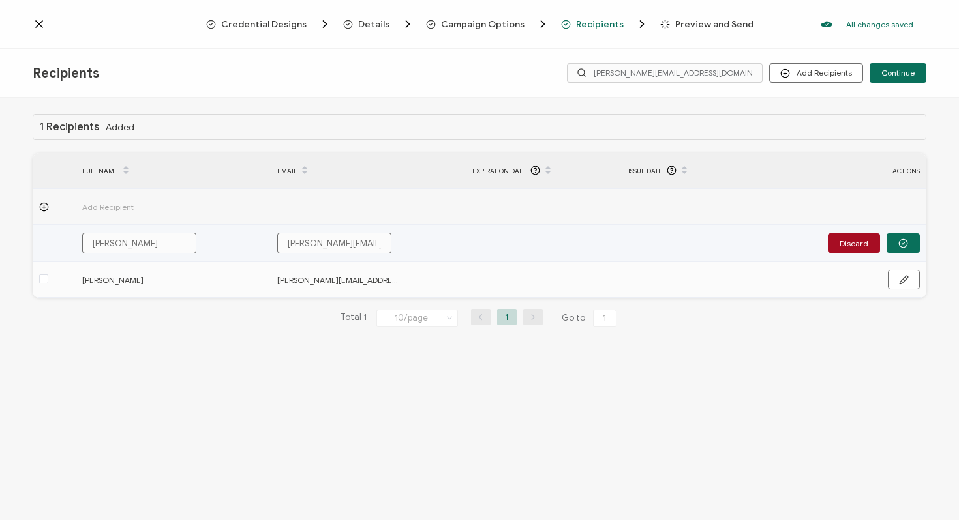
type input "[PERSON_NAME]"
type input "[PERSON_NAME] n"
type input "[PERSON_NAME] na"
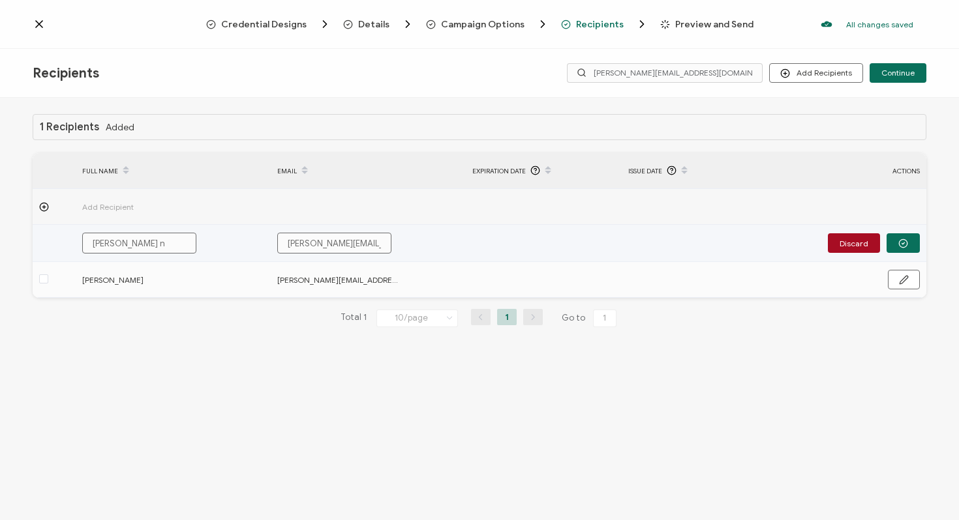
type input "[PERSON_NAME] na"
type input "[PERSON_NAME] nat"
type input "[PERSON_NAME]"
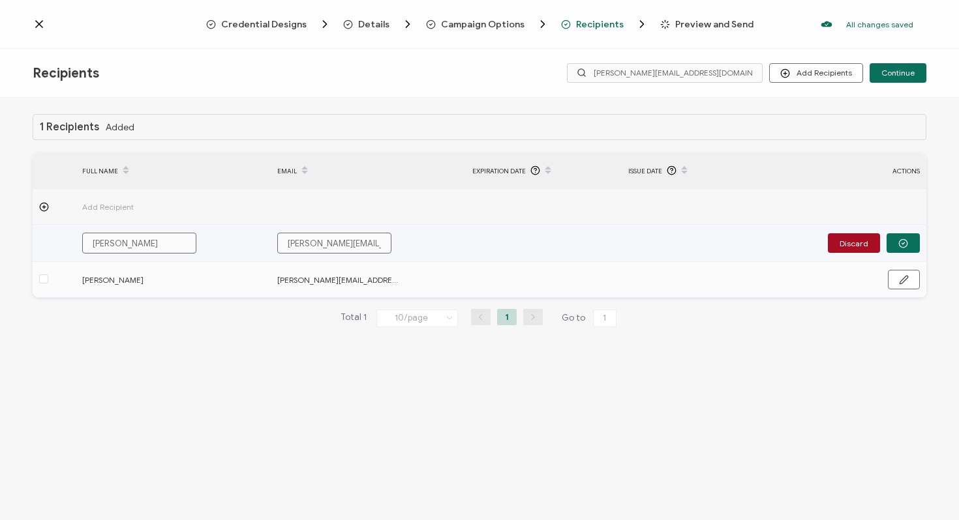
type input "[PERSON_NAME] ath"
type input "[PERSON_NAME]"
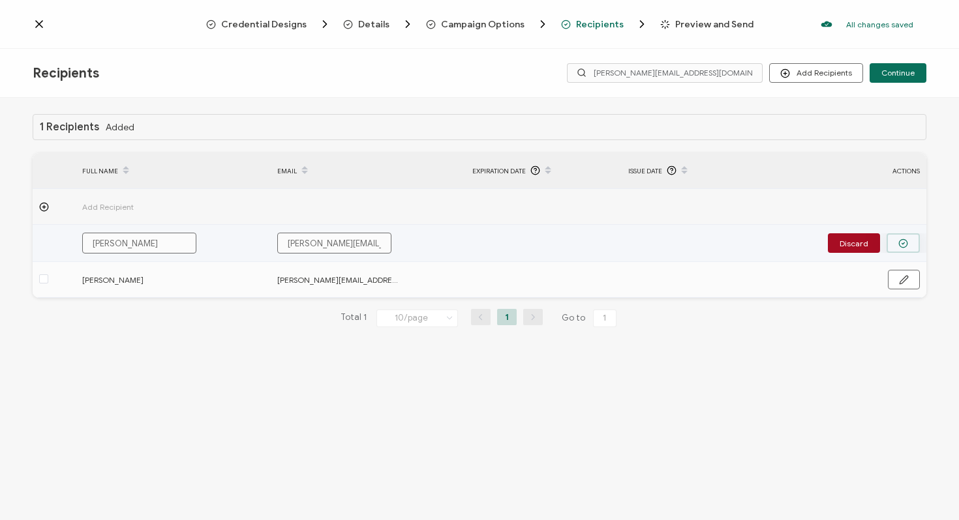
click at [905, 243] on icon "button" at bounding box center [903, 244] width 10 height 10
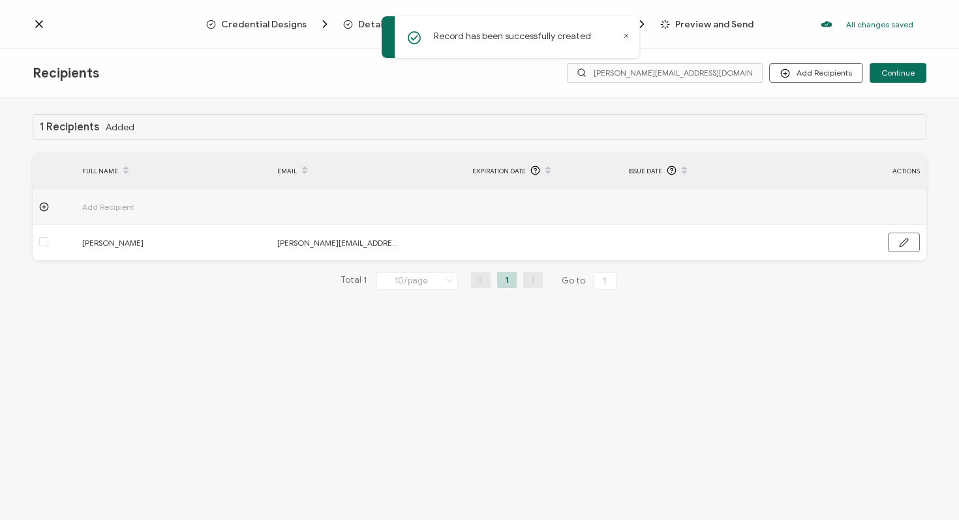
click at [627, 36] on icon at bounding box center [626, 36] width 7 height 7
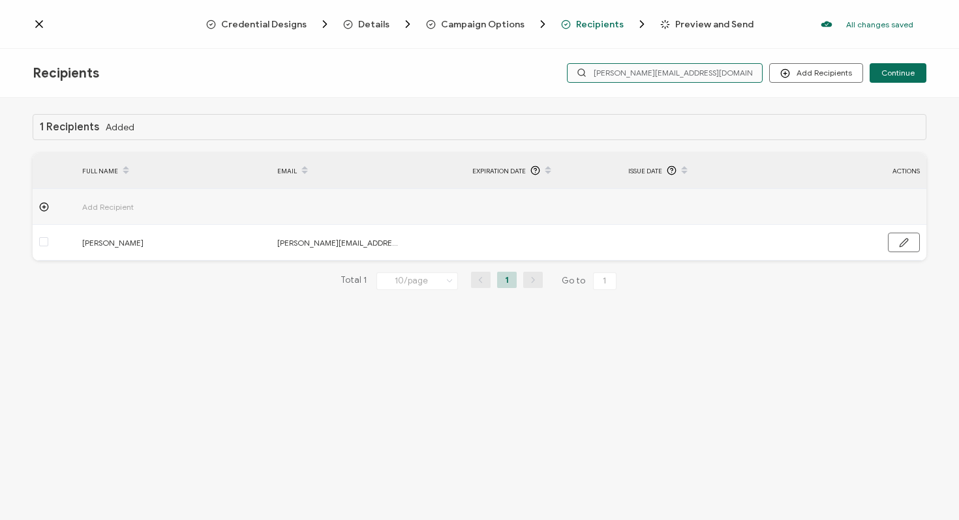
click at [707, 71] on input "[PERSON_NAME][EMAIL_ADDRESS][DOMAIN_NAME]" at bounding box center [665, 73] width 196 height 20
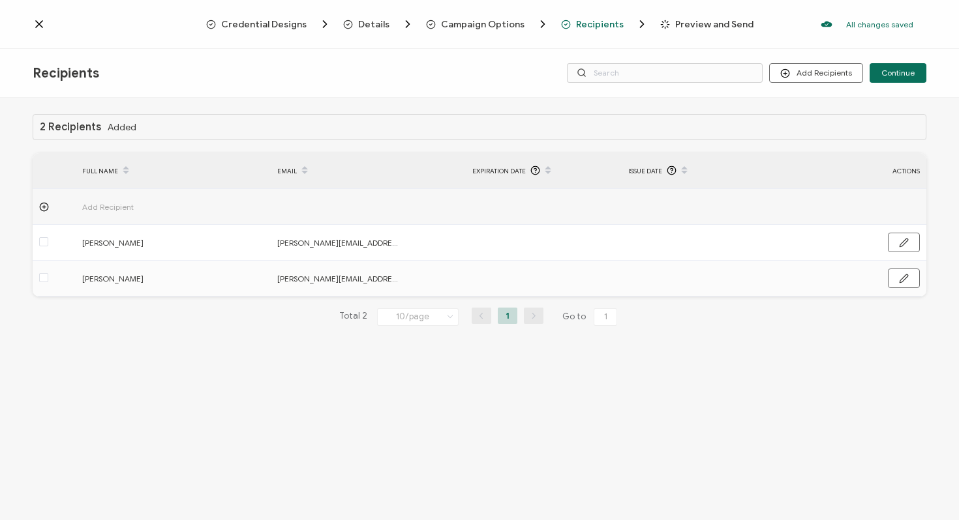
click at [107, 208] on span "Add Recipient" at bounding box center [144, 207] width 124 height 15
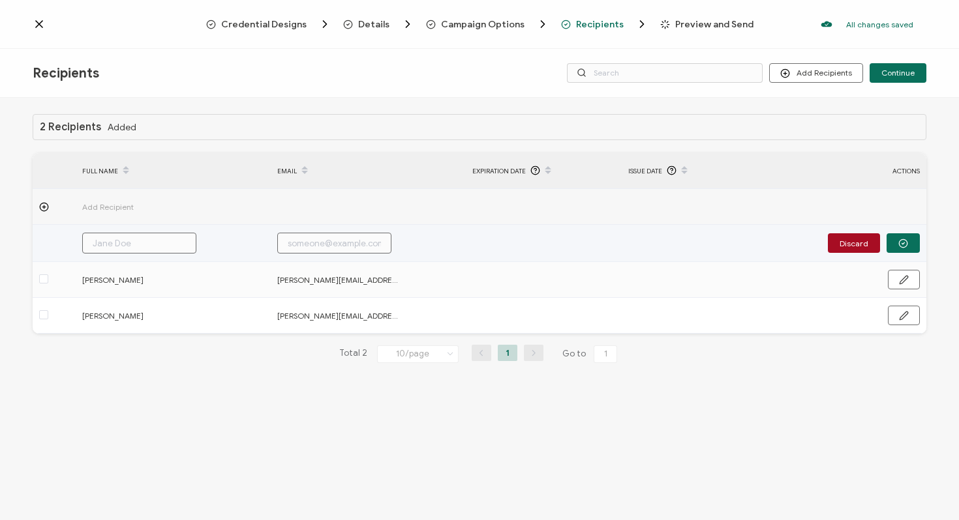
click at [289, 246] on input "text" at bounding box center [334, 243] width 114 height 21
paste input "[PERSON_NAME][EMAIL_ADDRESS][DOMAIN_NAME]"
type input "[PERSON_NAME][EMAIL_ADDRESS][DOMAIN_NAME]"
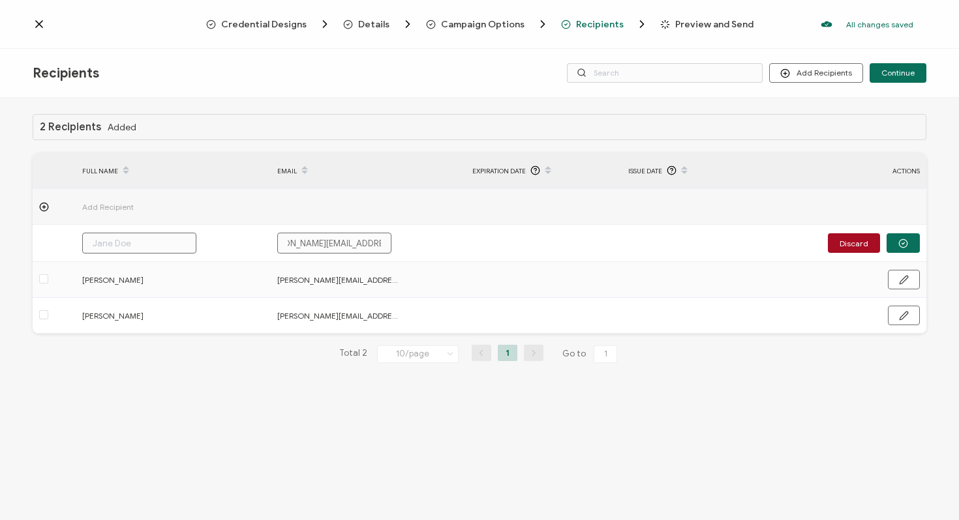
type input "[PERSON_NAME][EMAIL_ADDRESS][DOMAIN_NAME]"
click at [262, 198] on td "Add Recipient" at bounding box center [173, 207] width 195 height 36
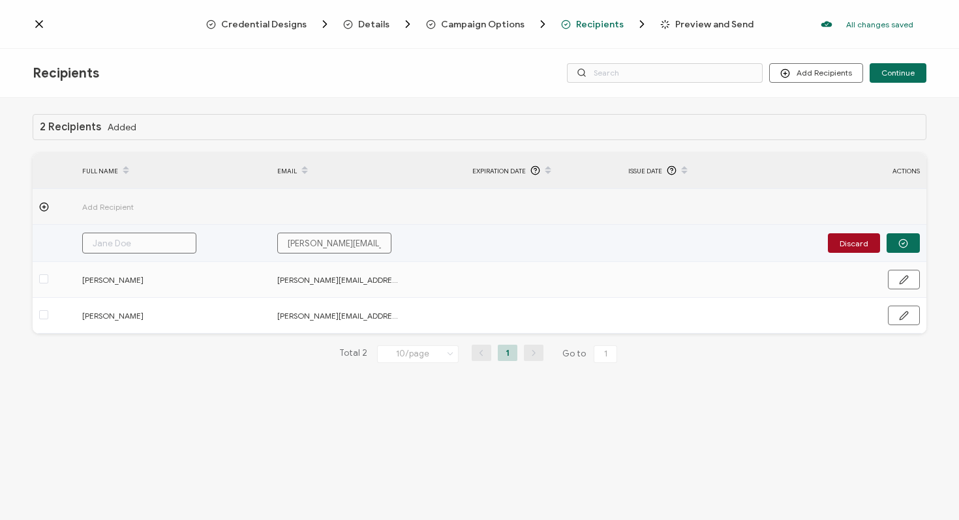
click at [133, 241] on input "text" at bounding box center [139, 243] width 114 height 21
type input "A"
type input "An"
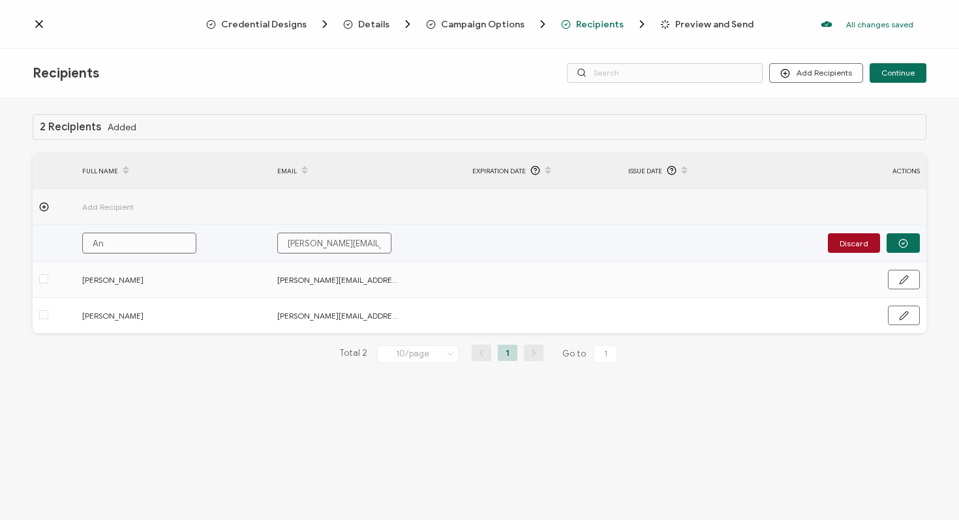
type input "Anu"
type input "Anus"
type input "[PERSON_NAME]"
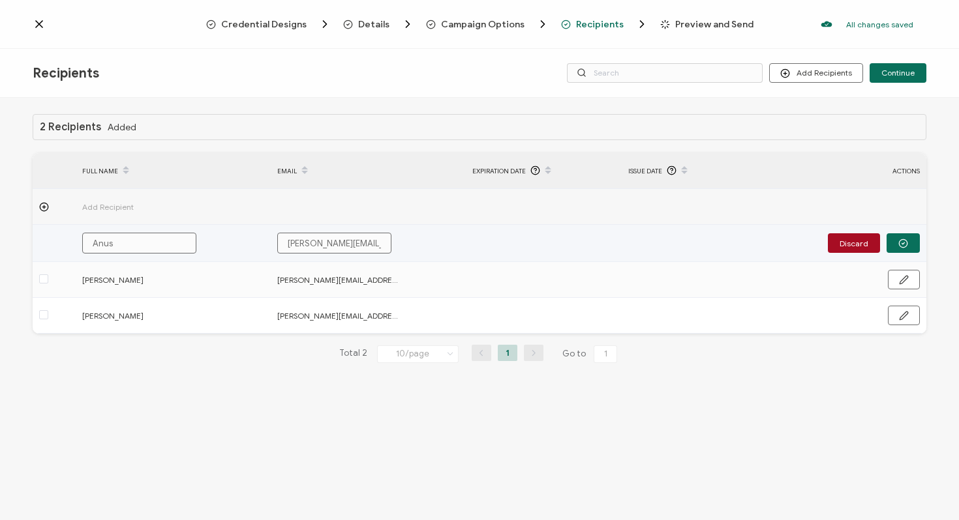
type input "[PERSON_NAME]"
type input "Anushik"
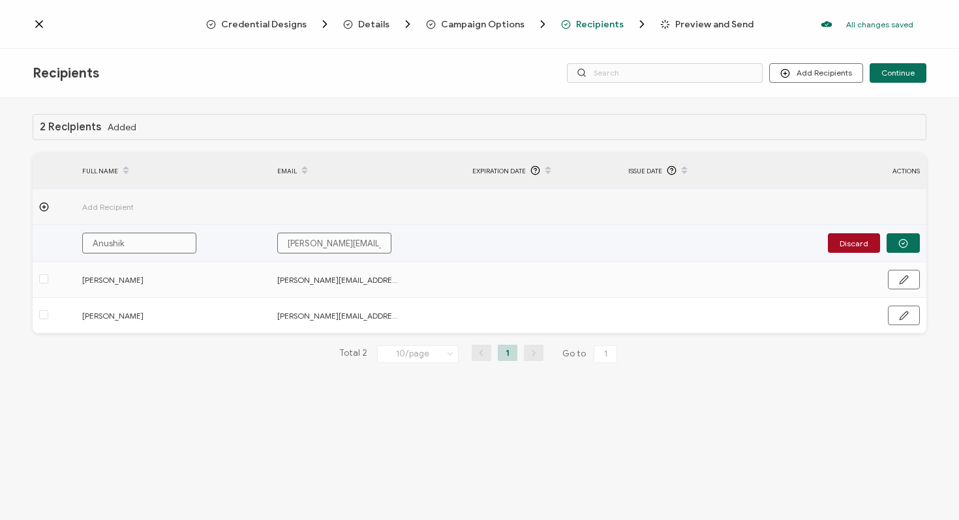
type input "[PERSON_NAME]"
click at [903, 240] on icon "button" at bounding box center [903, 244] width 10 height 10
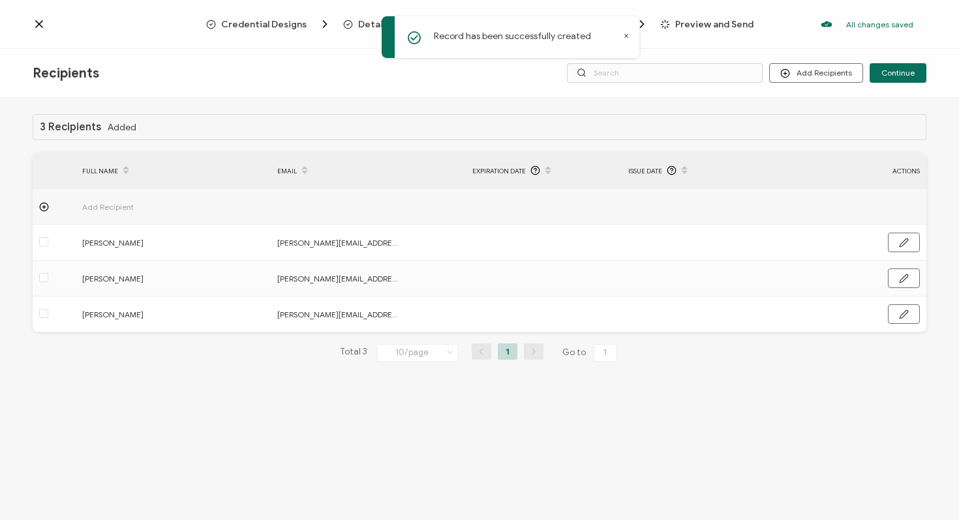
click at [114, 213] on span "Add Recipient" at bounding box center [144, 207] width 124 height 15
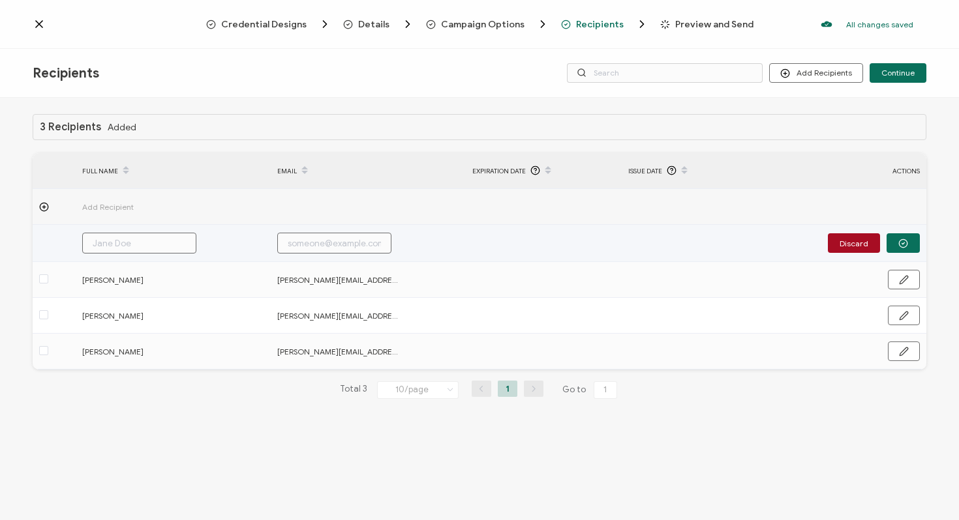
click at [312, 242] on input "text" at bounding box center [334, 243] width 114 height 21
paste input "[EMAIL_ADDRESS][DOMAIN_NAME]"
type input "[EMAIL_ADDRESS][DOMAIN_NAME]"
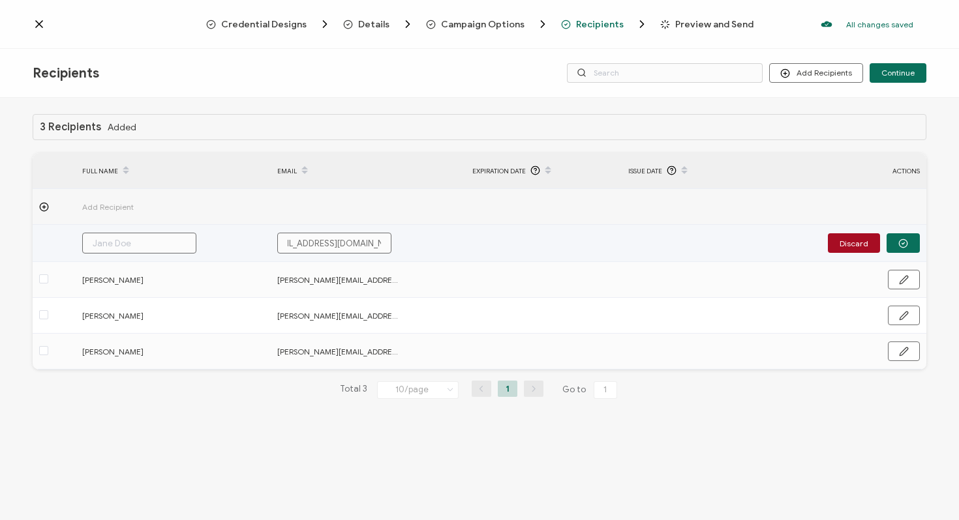
type input "[EMAIL_ADDRESS][DOMAIN_NAME]"
click at [140, 247] on input "text" at bounding box center [139, 243] width 114 height 21
type input "K"
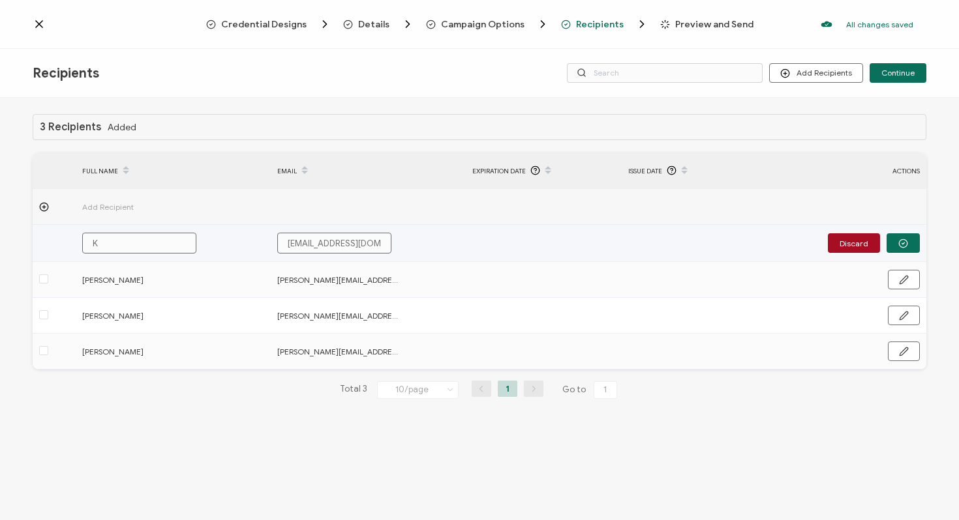
type input "Ki"
type input "Kis"
type input "[PERSON_NAME]"
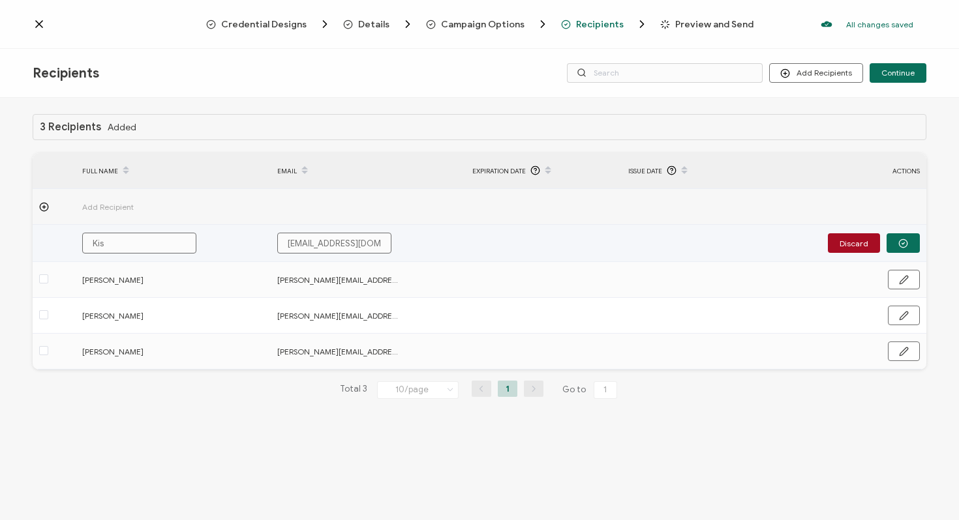
type input "[PERSON_NAME]"
type input "Kisho"
type input "[PERSON_NAME]"
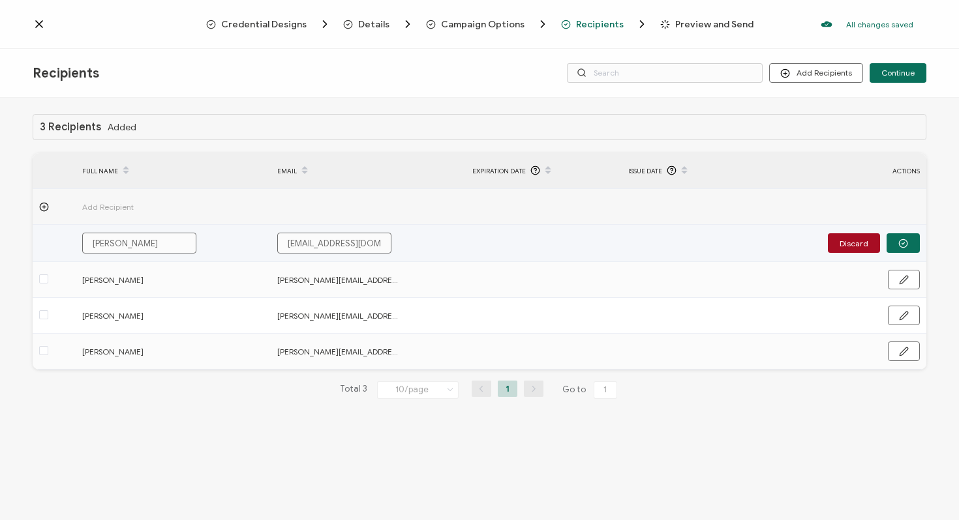
type input "Kishore"
type input "Kishore B"
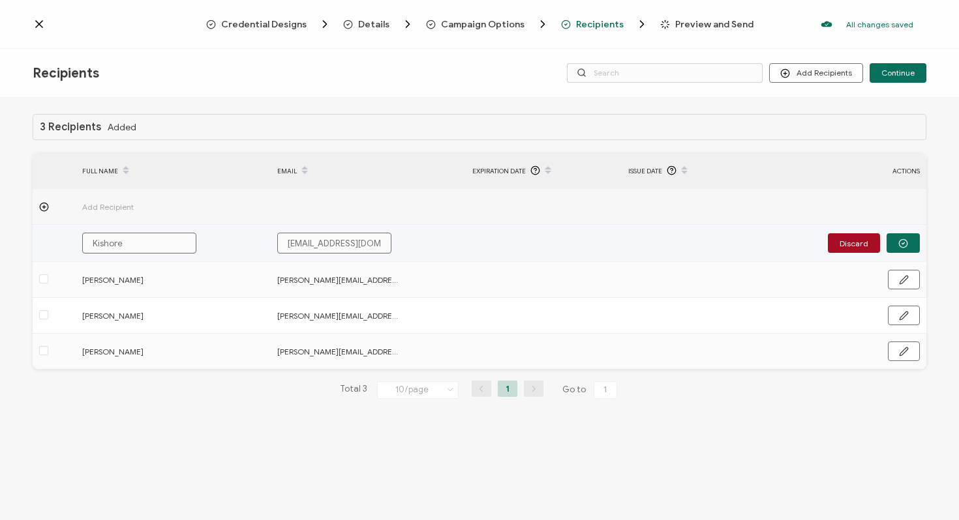
type input "Kishore B"
type input "Kishore Bh"
type input "[PERSON_NAME]"
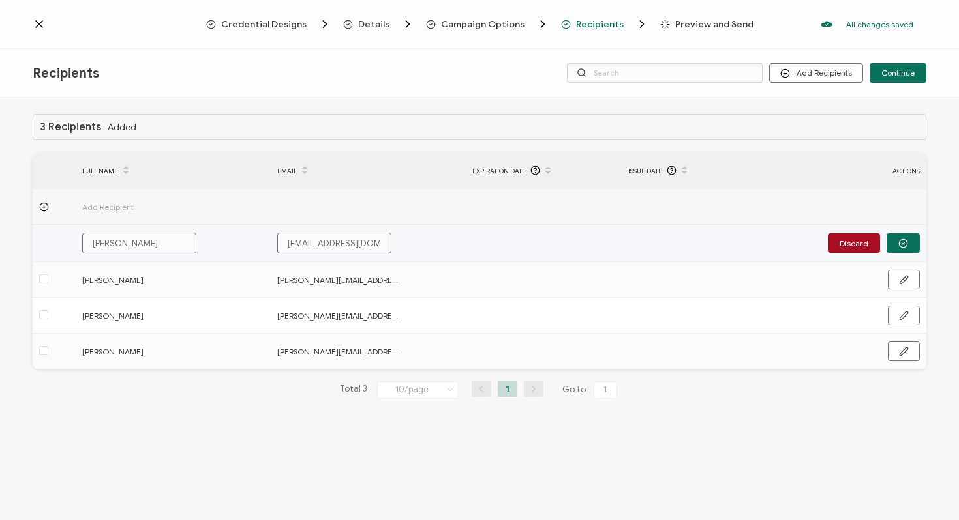
type input "[PERSON_NAME]"
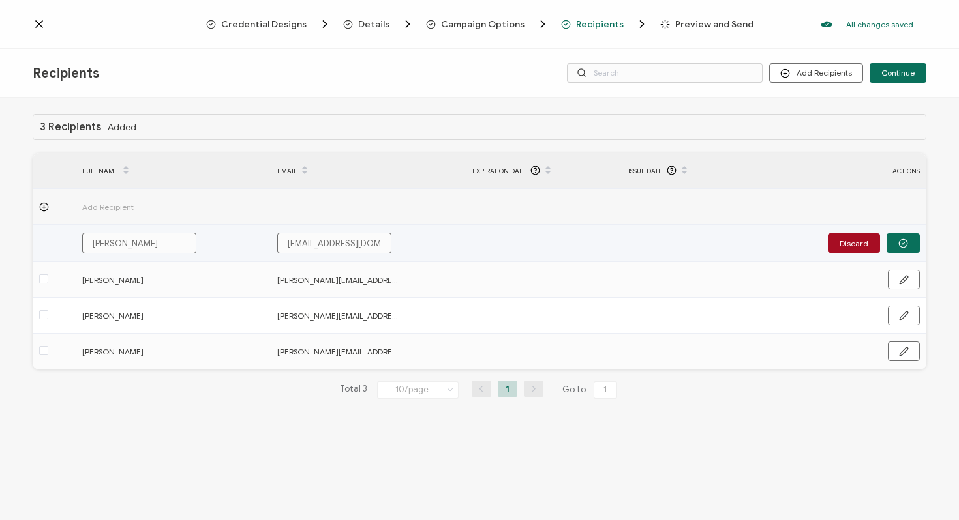
type input "[PERSON_NAME]"
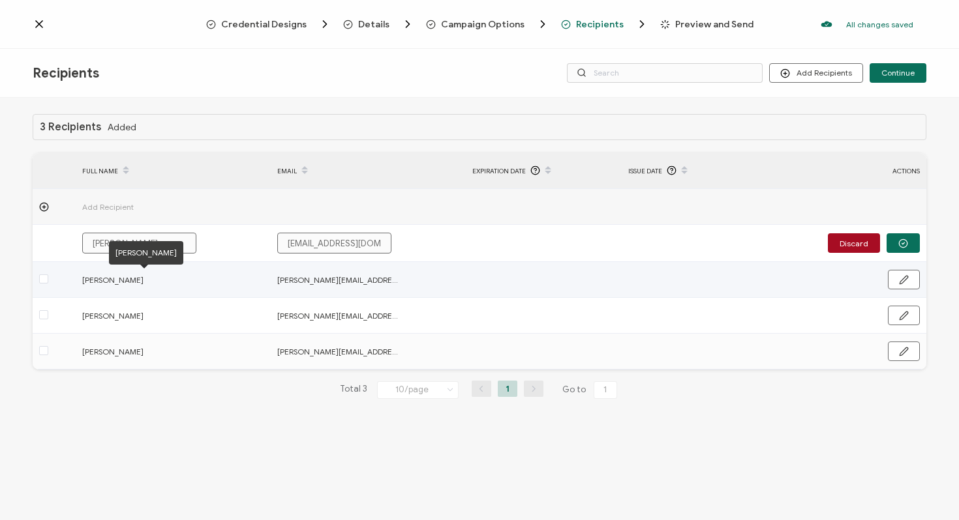
type input "[PERSON_NAME]"
click at [339, 194] on td at bounding box center [368, 207] width 195 height 36
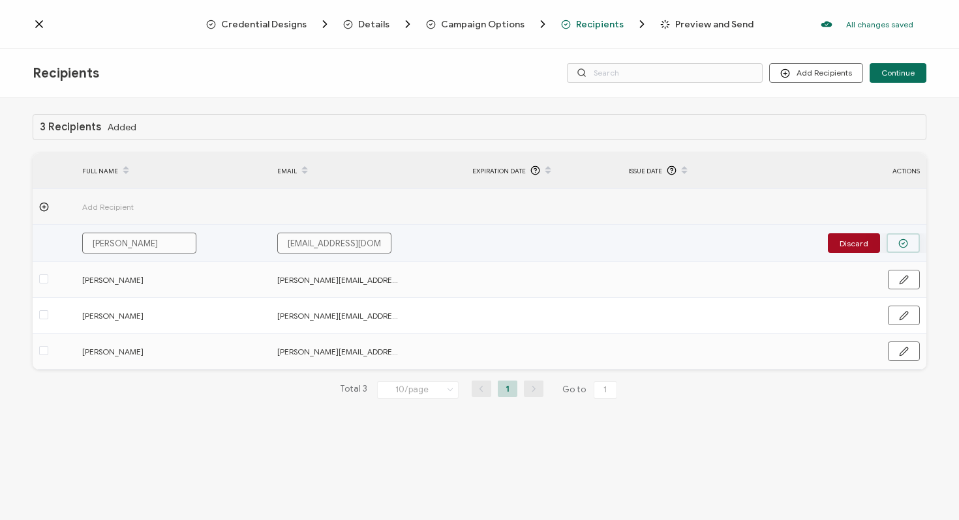
click at [909, 242] on button "button" at bounding box center [902, 243] width 33 height 20
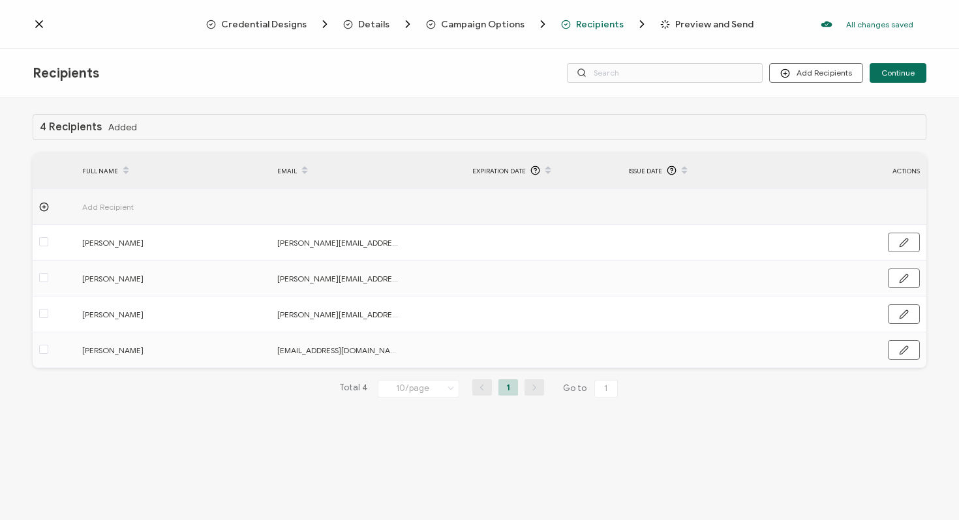
click at [248, 206] on td "Add Recipient" at bounding box center [173, 207] width 195 height 36
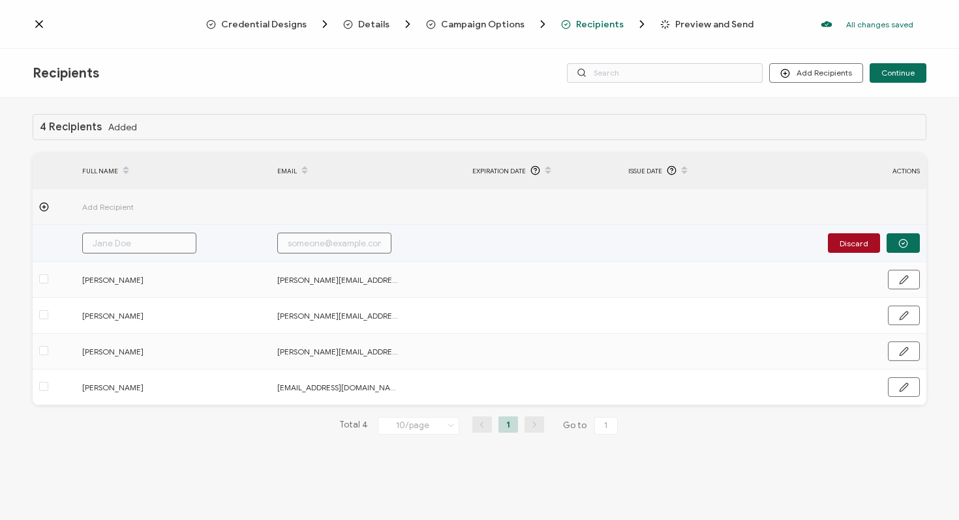
click at [160, 245] on input "text" at bounding box center [139, 243] width 114 height 21
click at [317, 249] on input "text" at bounding box center [334, 243] width 114 height 21
paste input "[PERSON_NAME][EMAIL_ADDRESS][DOMAIN_NAME]"
click at [906, 245] on icon "button" at bounding box center [903, 244] width 10 height 10
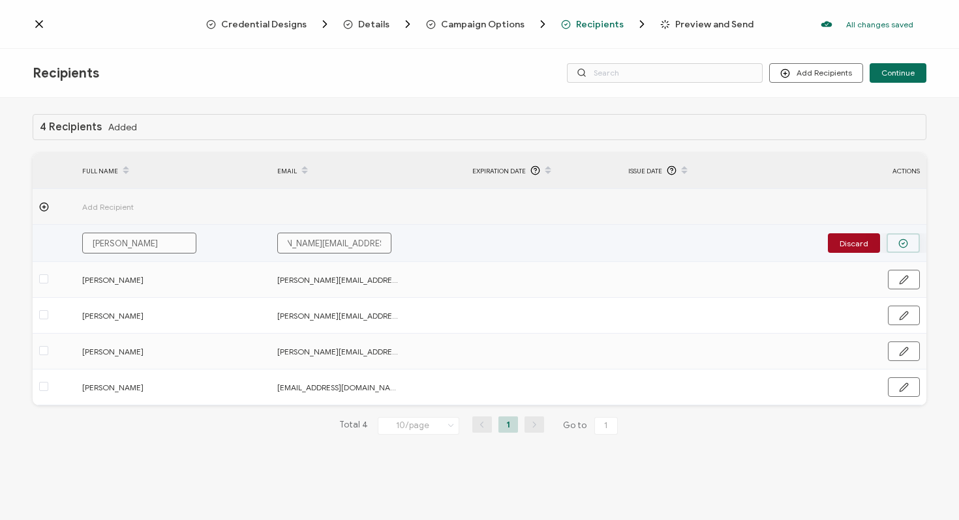
scroll to position [0, 0]
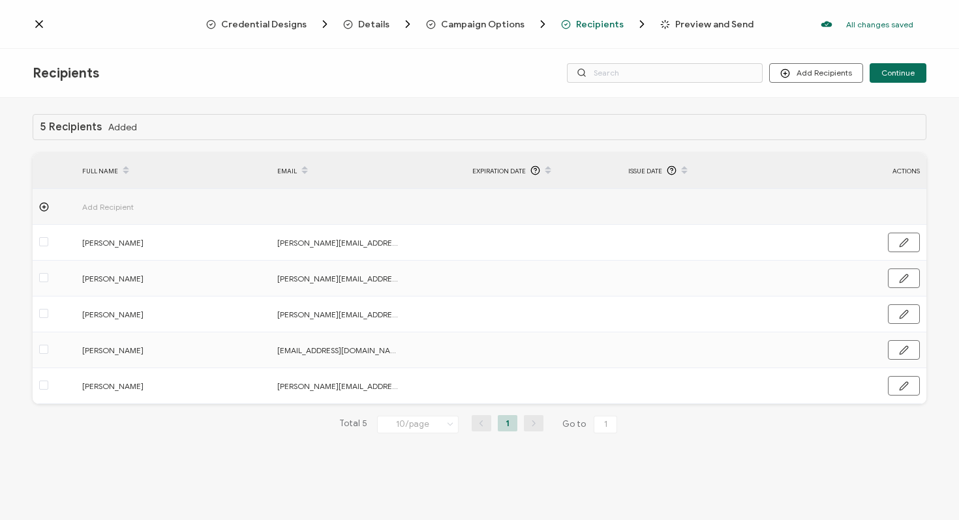
click at [466, 208] on td at bounding box center [544, 207] width 156 height 36
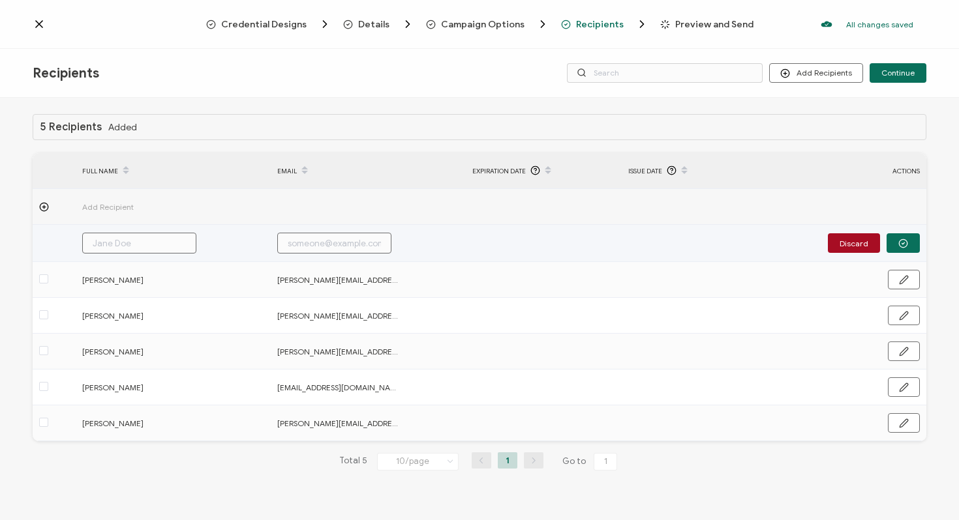
click at [293, 246] on input "text" at bounding box center [334, 243] width 114 height 21
paste input "[PERSON_NAME][EMAIL_ADDRESS][DOMAIN_NAME]"
click at [155, 248] on input "text" at bounding box center [139, 243] width 114 height 21
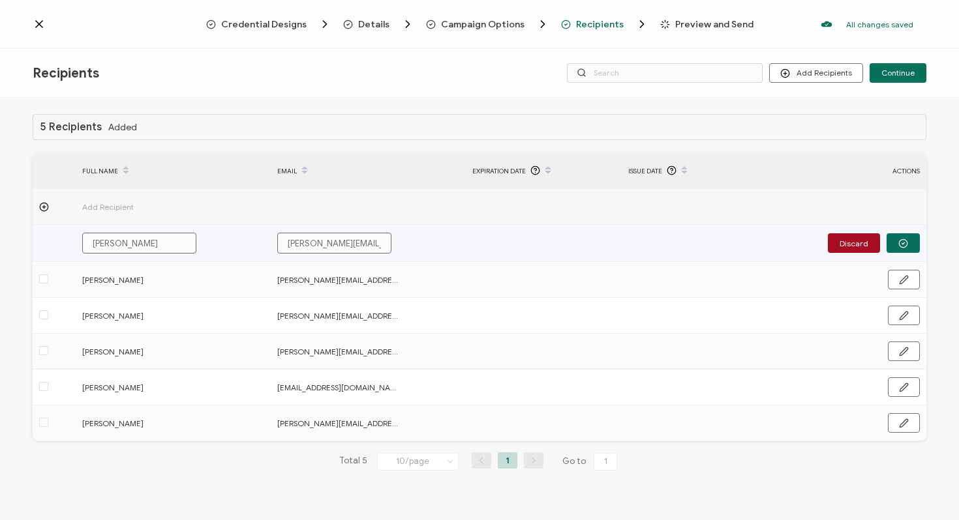
click at [158, 241] on input "[PERSON_NAME]" at bounding box center [139, 243] width 114 height 21
click at [905, 244] on icon "button" at bounding box center [903, 244] width 10 height 10
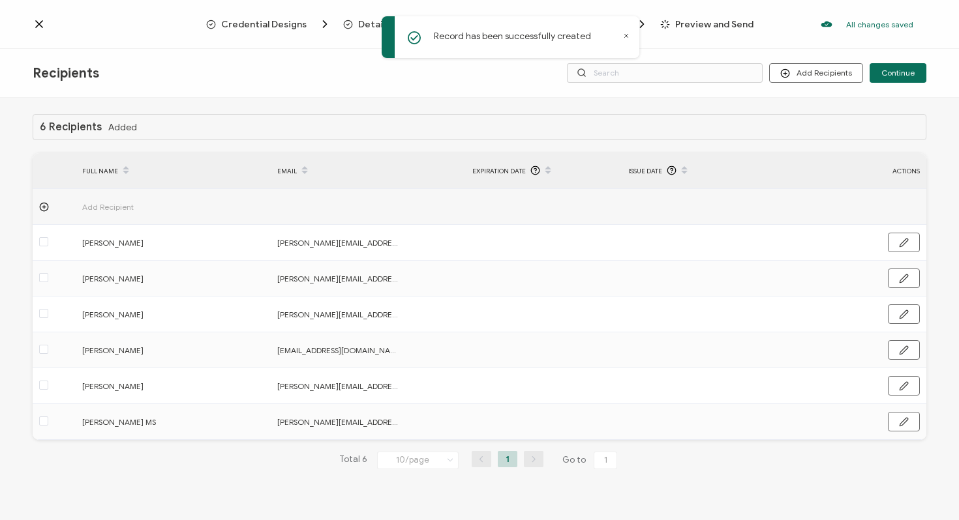
click at [103, 200] on span "Add Recipient" at bounding box center [144, 207] width 124 height 15
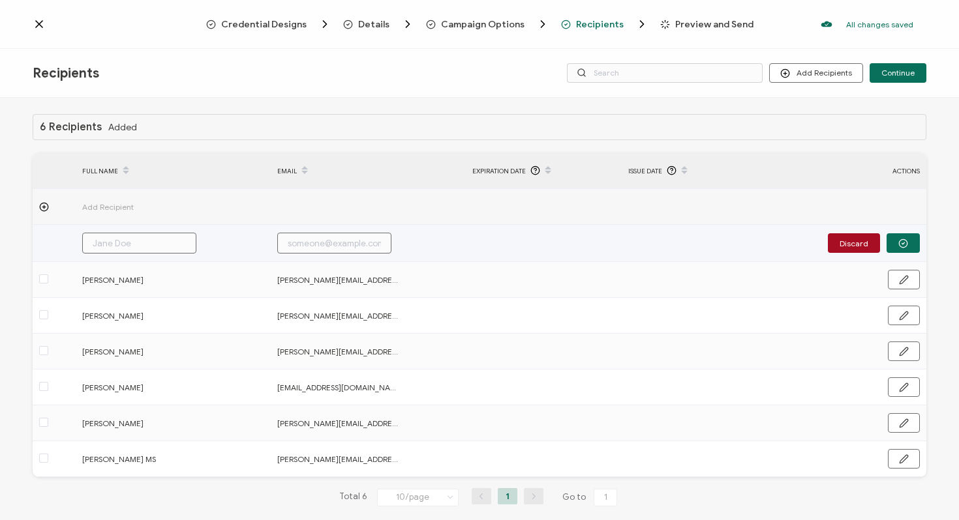
click at [355, 244] on input "text" at bounding box center [334, 243] width 114 height 21
paste input "[EMAIL_ADDRESS][DOMAIN_NAME]"
click at [146, 247] on input "text" at bounding box center [139, 243] width 114 height 21
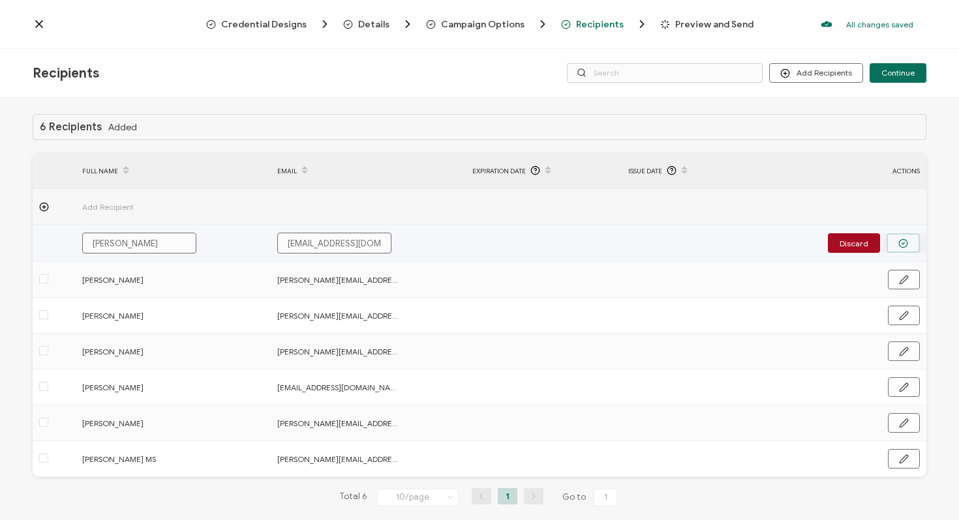
click at [898, 244] on icon "button" at bounding box center [903, 244] width 10 height 10
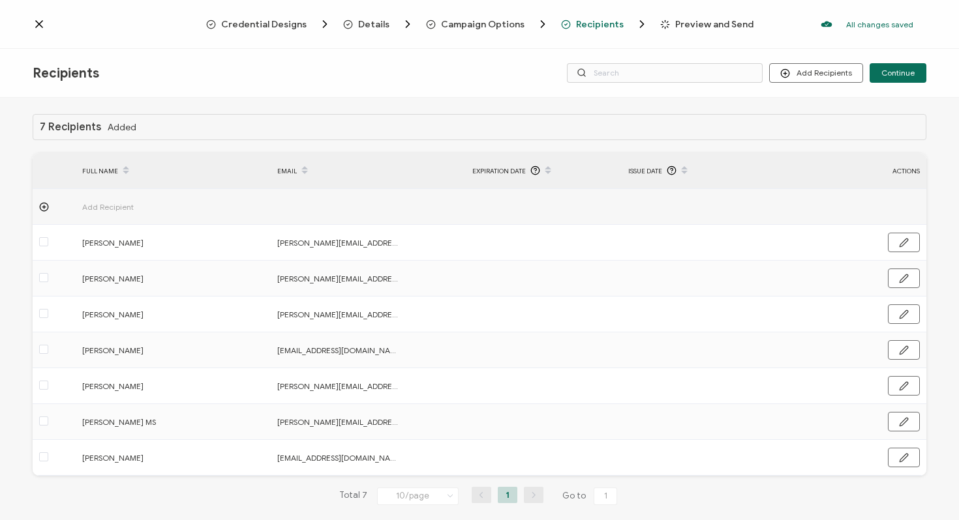
click at [366, 214] on td at bounding box center [368, 207] width 195 height 36
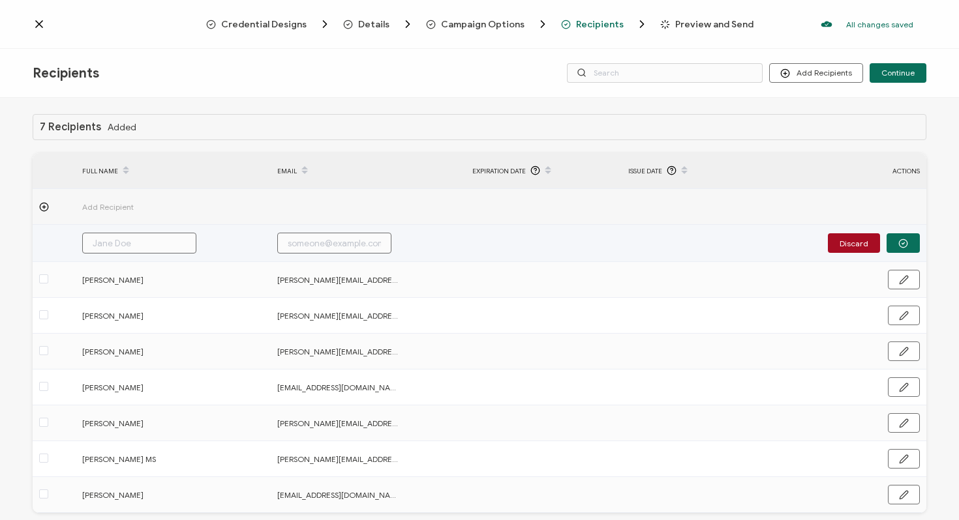
click at [173, 245] on input "text" at bounding box center [139, 243] width 114 height 21
click at [299, 243] on input "text" at bounding box center [334, 243] width 114 height 21
paste input "[EMAIL_ADDRESS][DOMAIN_NAME]"
click at [900, 237] on button "button" at bounding box center [902, 243] width 33 height 20
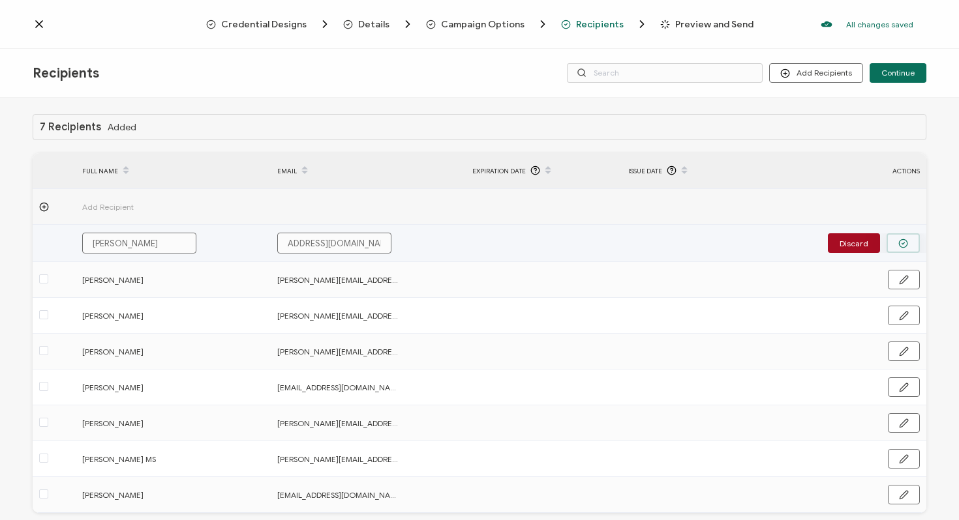
scroll to position [0, 0]
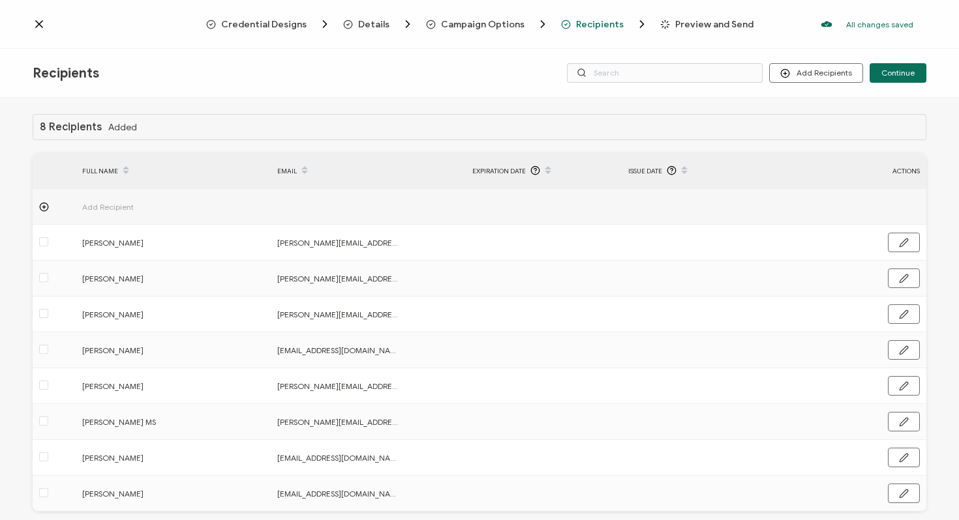
click at [210, 210] on div "Add Recipient" at bounding box center [157, 207] width 162 height 15
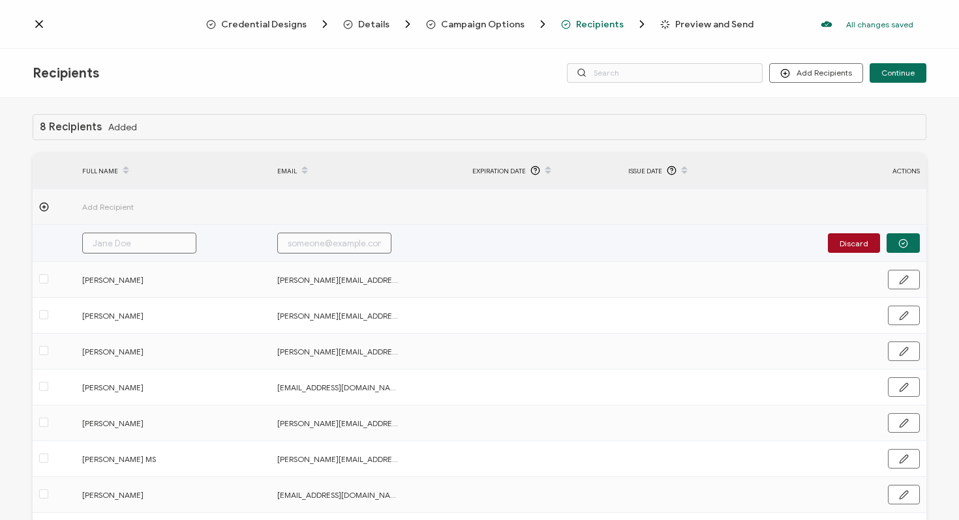
click at [312, 240] on input "text" at bounding box center [334, 243] width 114 height 21
paste input "[PERSON_NAME][EMAIL_ADDRESS][DOMAIN_NAME]"
click at [147, 245] on input "text" at bounding box center [139, 243] width 114 height 21
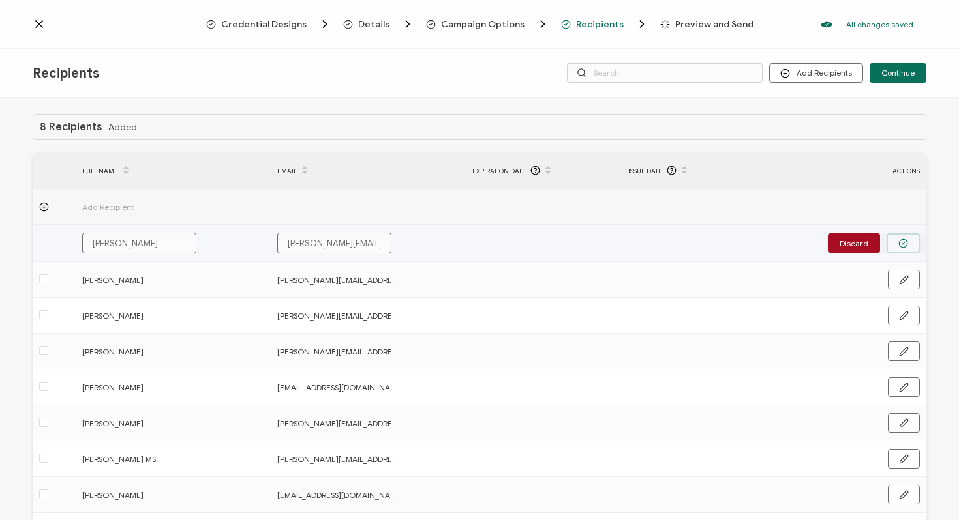
click at [900, 245] on icon "button" at bounding box center [903, 244] width 10 height 10
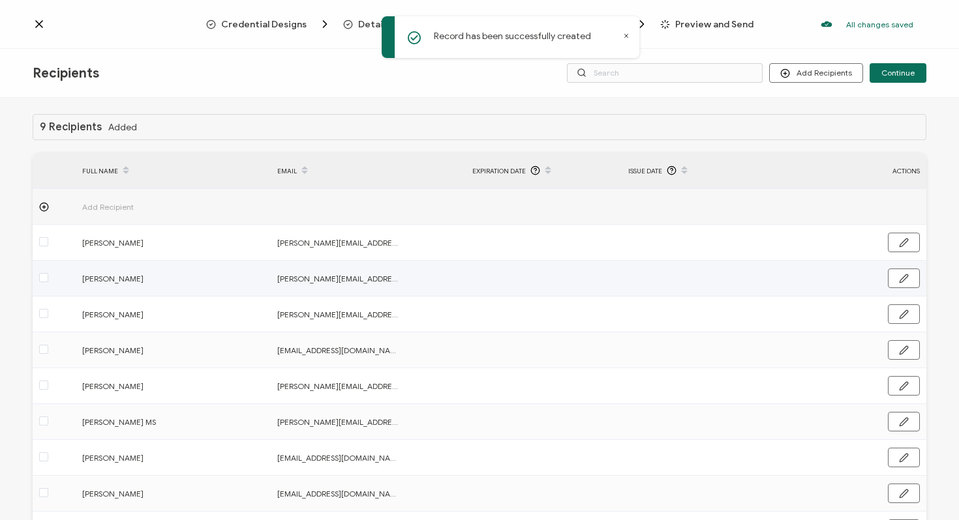
scroll to position [90, 0]
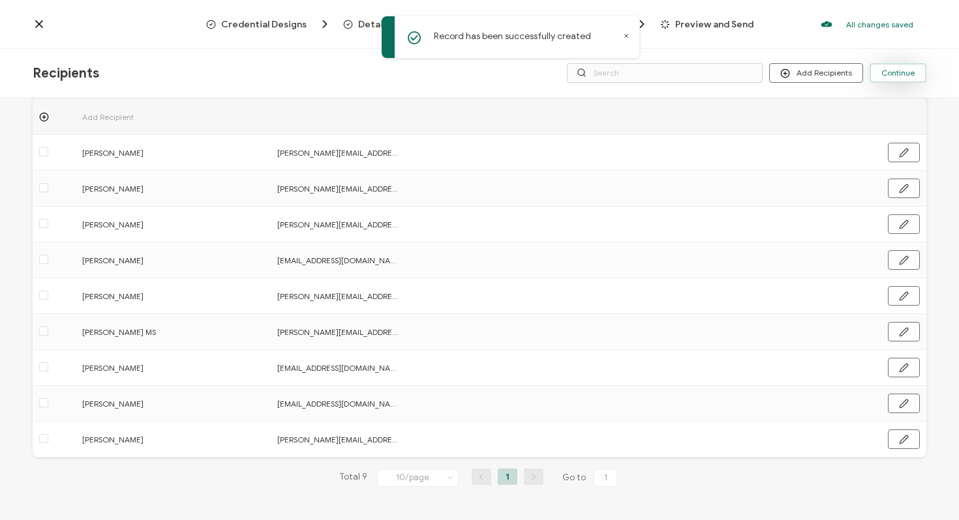
click at [899, 71] on span "Continue" at bounding box center [897, 73] width 33 height 8
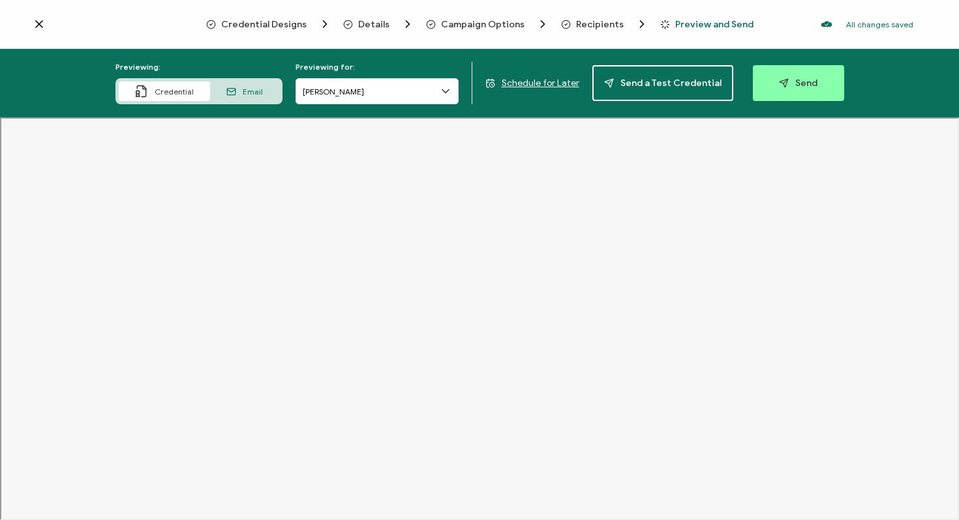
click at [35, 26] on icon at bounding box center [39, 24] width 13 height 13
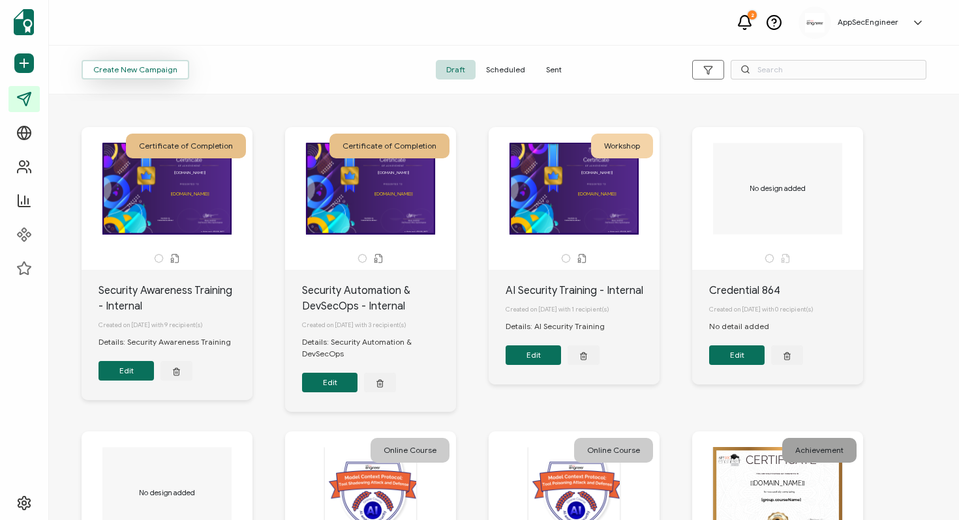
click at [173, 71] on button "Create New Campaign" at bounding box center [136, 70] width 108 height 20
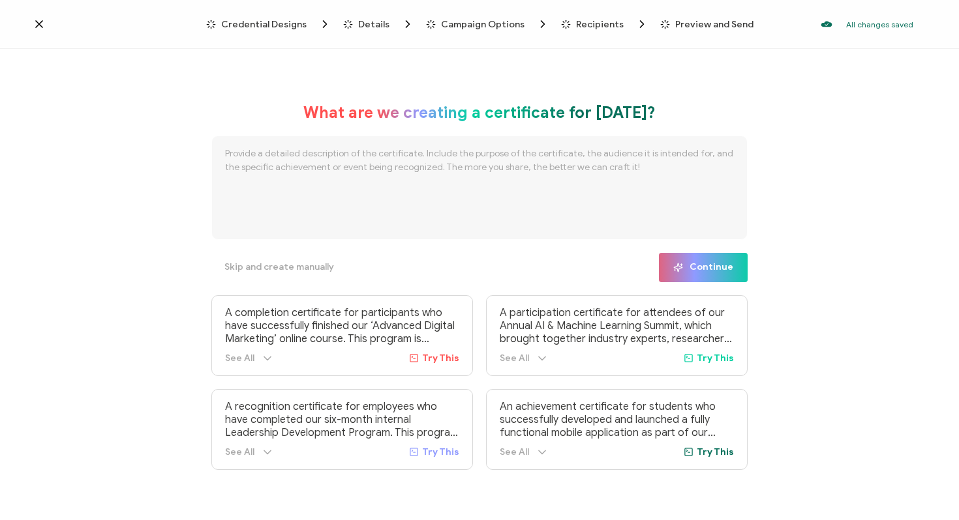
click at [290, 162] on textarea at bounding box center [479, 188] width 536 height 104
paste textarea "Secure Coding & Threat Modeling Training"
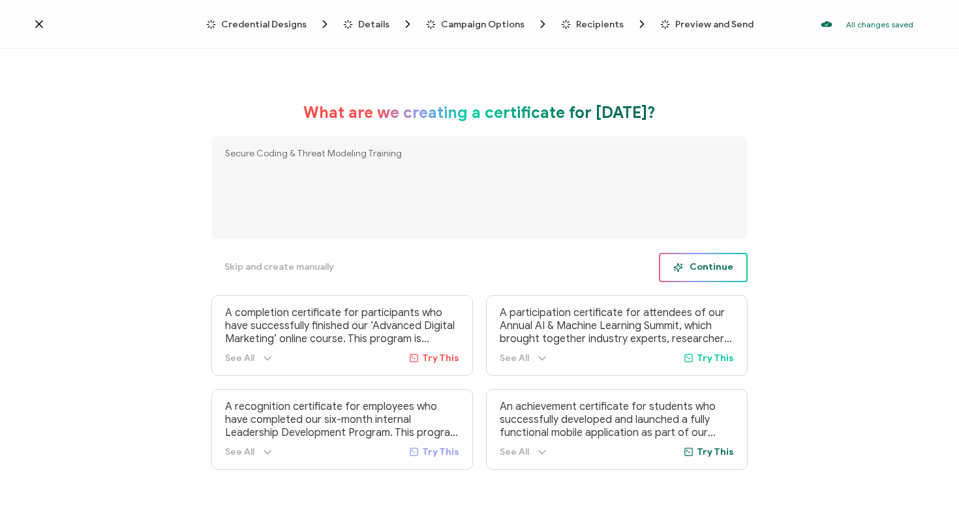
click at [715, 270] on span "Continue" at bounding box center [703, 268] width 60 height 10
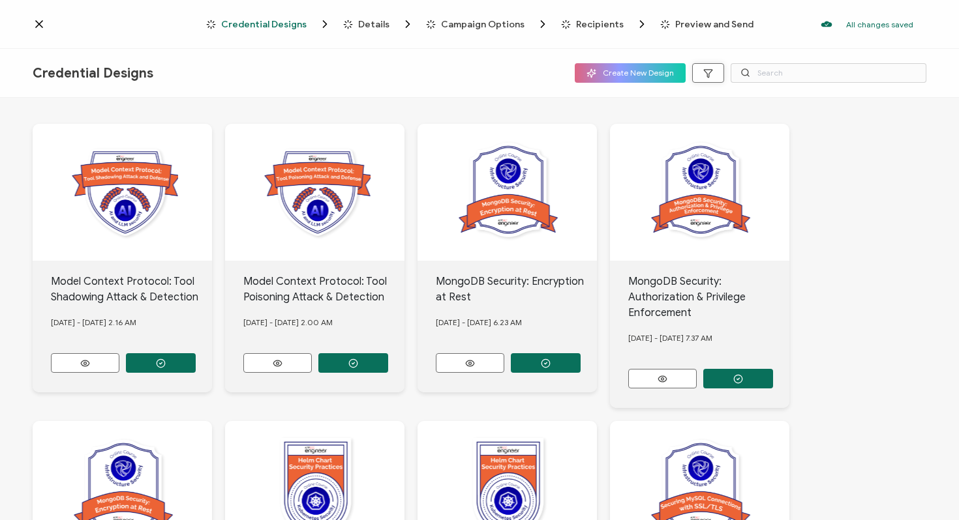
click at [715, 71] on button "button" at bounding box center [708, 73] width 32 height 20
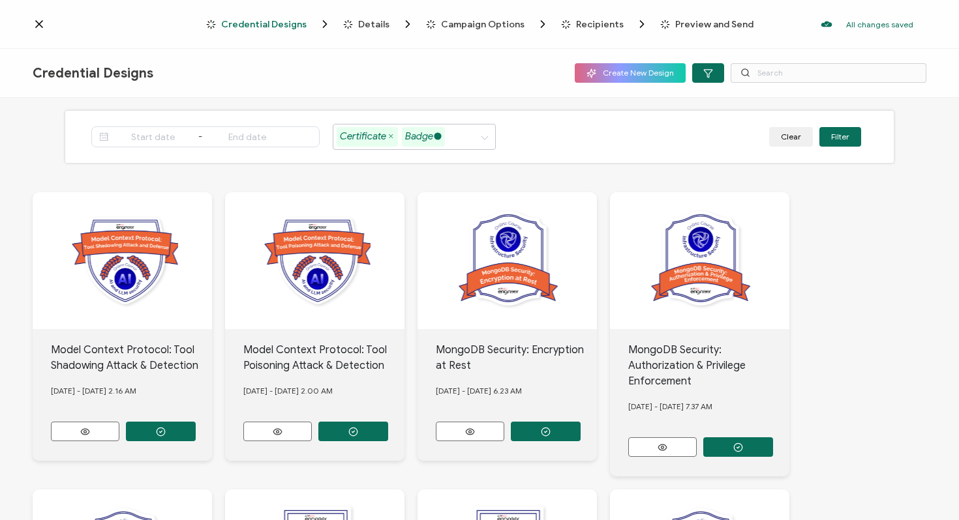
click at [435, 134] on icon at bounding box center [437, 136] width 7 height 7
click at [854, 130] on button "Filter" at bounding box center [840, 137] width 42 height 20
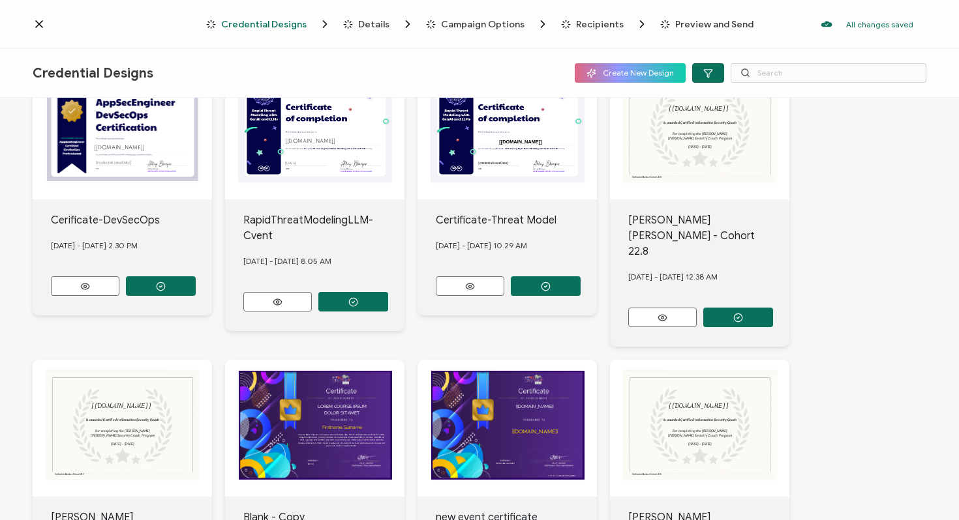
scroll to position [487, 0]
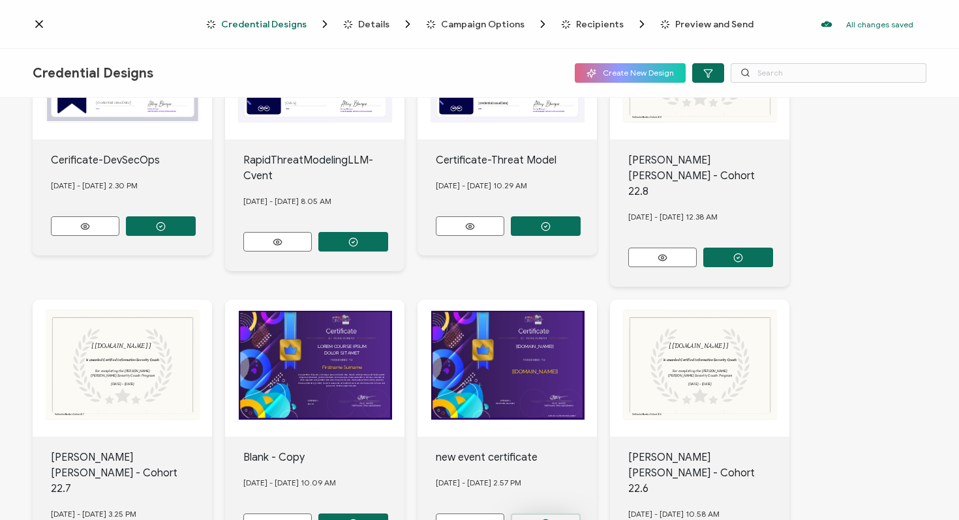
click at [548, 519] on icon "button" at bounding box center [546, 524] width 10 height 10
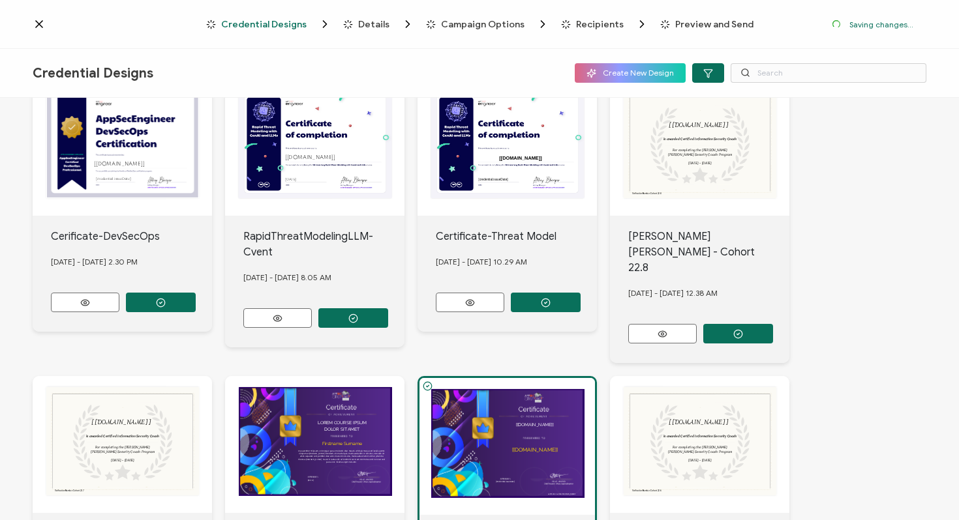
scroll to position [563, 0]
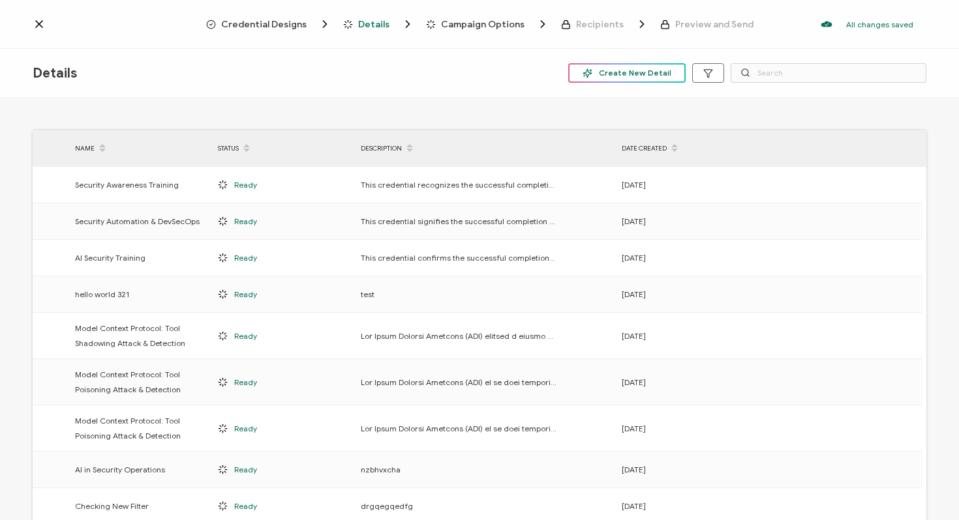
click at [670, 74] on span "Create New Detail" at bounding box center [626, 73] width 89 height 10
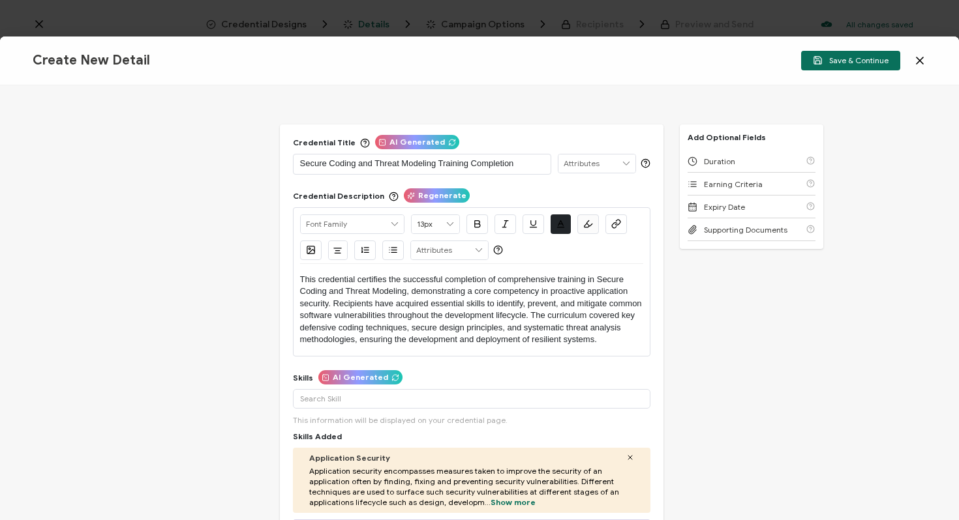
click at [444, 160] on p "Secure Coding and Threat Modeling Training Completion" at bounding box center [422, 163] width 244 height 13
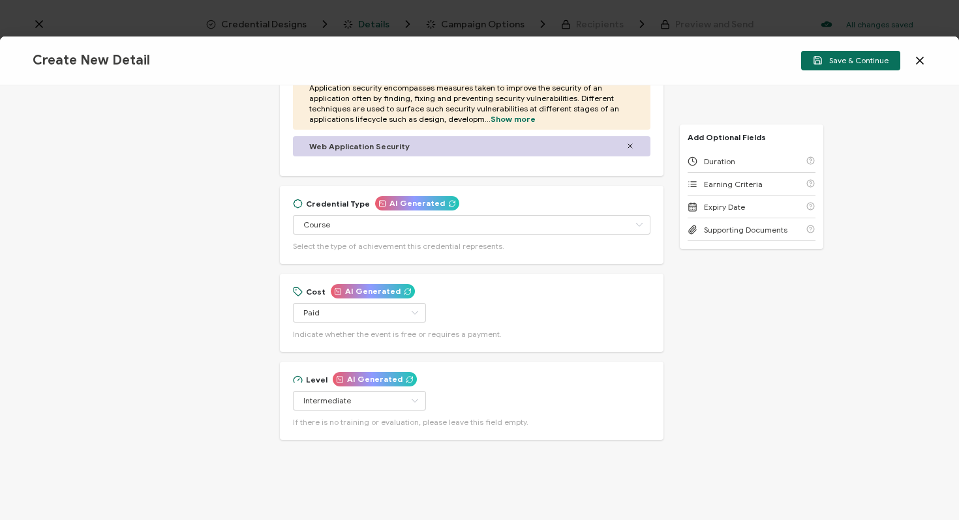
scroll to position [385, 0]
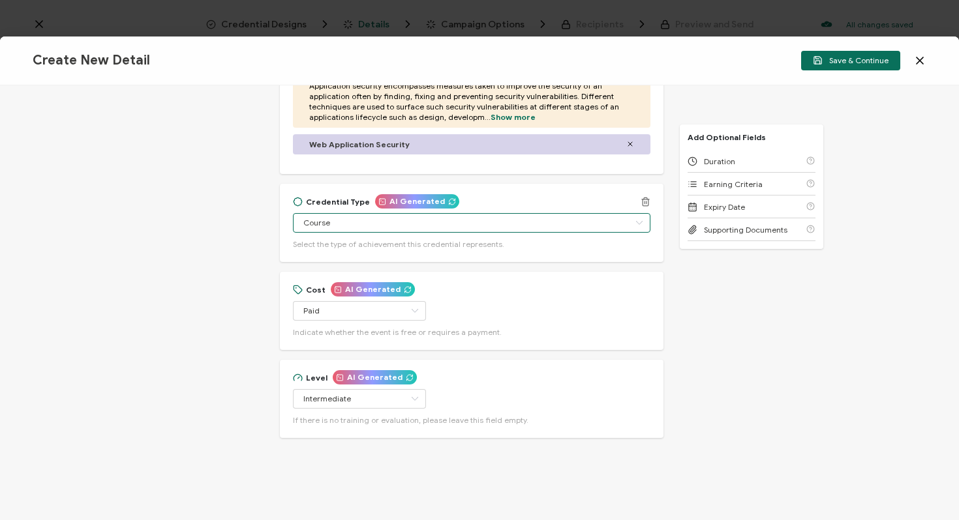
click at [432, 217] on input "Course" at bounding box center [471, 223] width 357 height 20
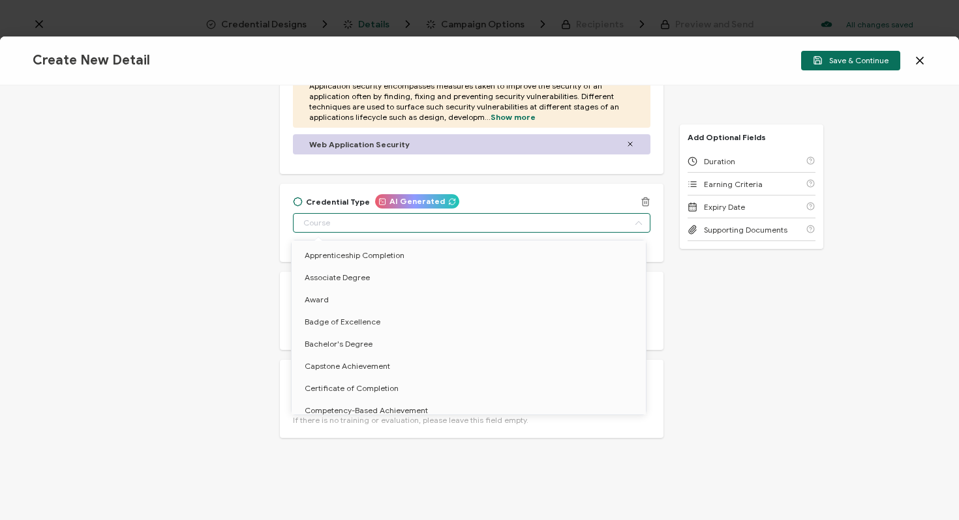
scroll to position [53, 0]
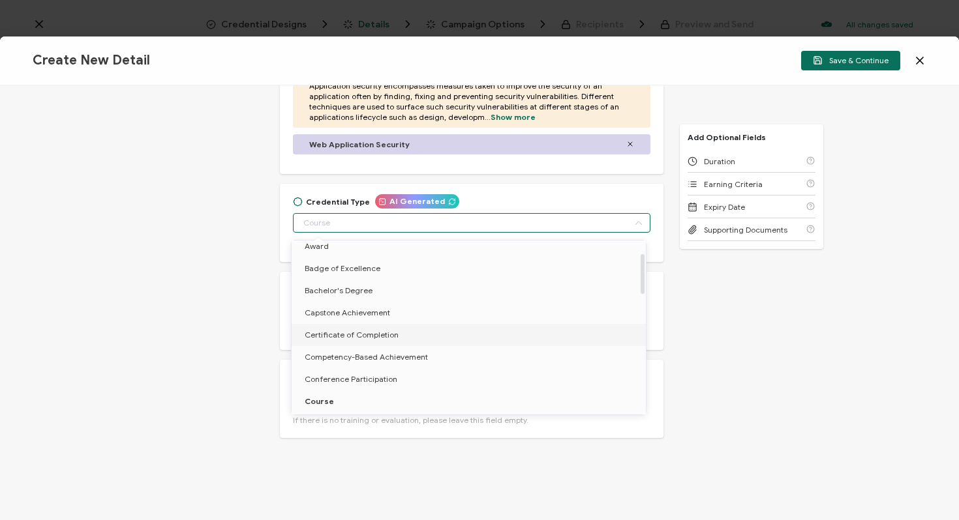
click at [338, 335] on span "Certificate of Completion" at bounding box center [352, 335] width 94 height 10
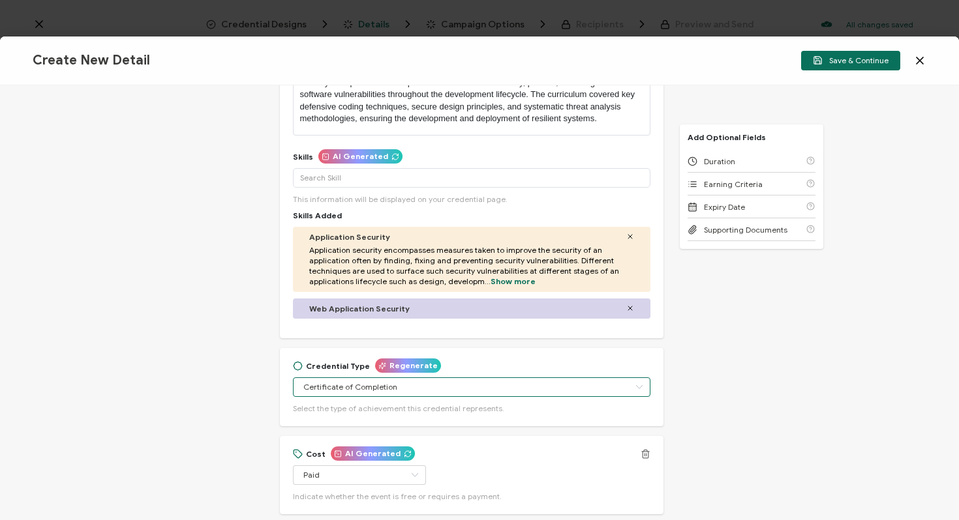
scroll to position [170, 0]
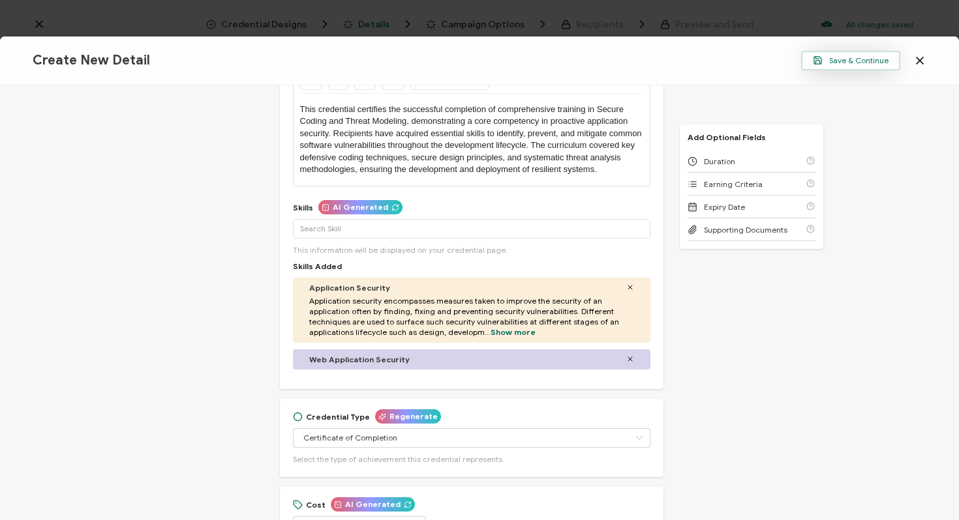
click at [833, 61] on span "Save & Continue" at bounding box center [851, 60] width 76 height 10
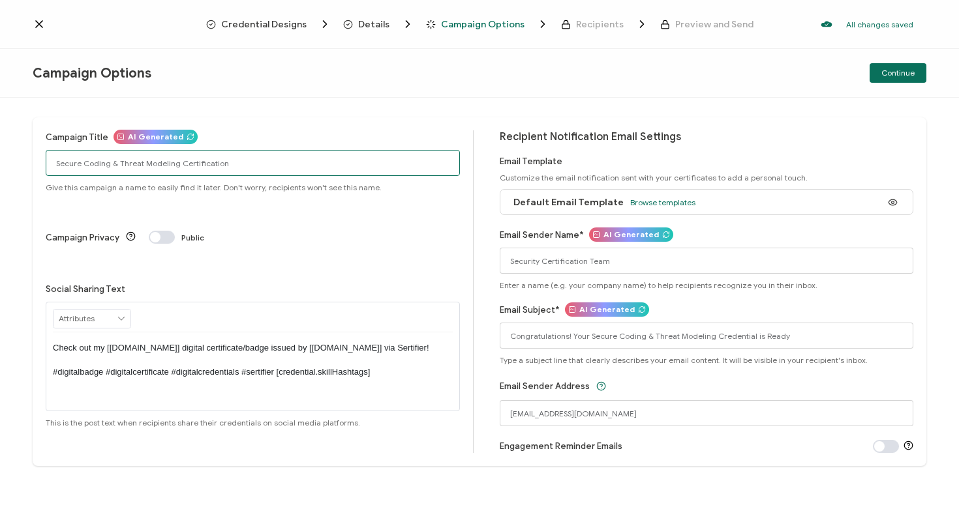
click at [249, 162] on input "Secure Coding & Threat Modeling Certification" at bounding box center [253, 163] width 414 height 26
paste input "Training"
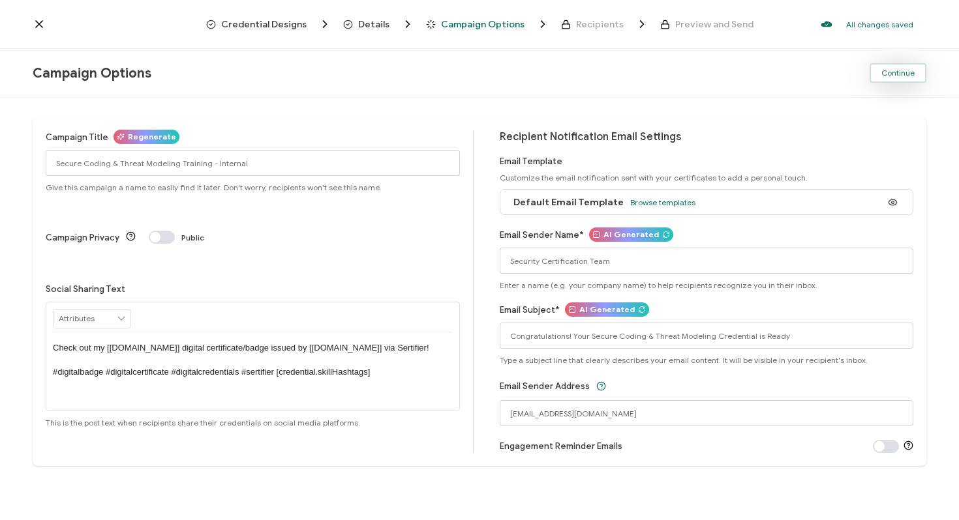
click at [916, 77] on button "Continue" at bounding box center [897, 73] width 57 height 20
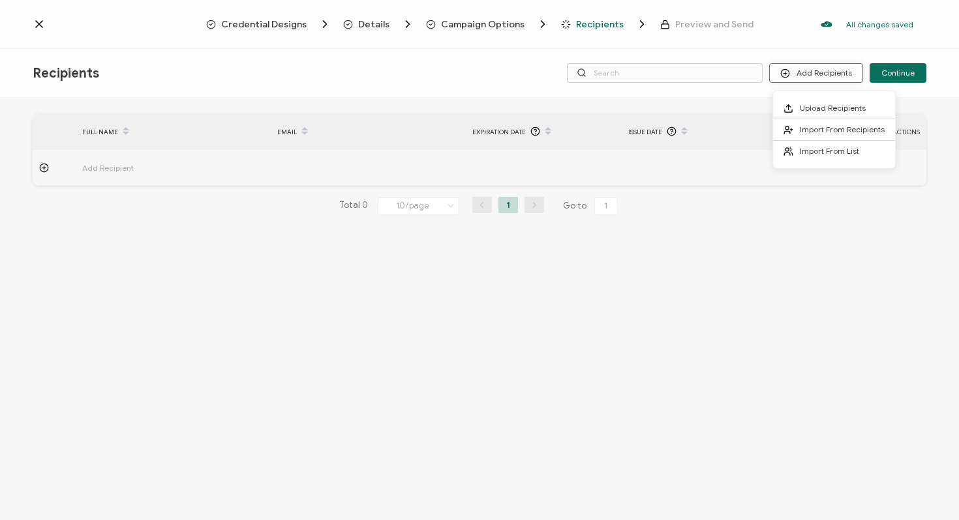
click at [831, 73] on button "Add Recipients" at bounding box center [816, 73] width 94 height 20
click at [820, 69] on button "Add Recipients" at bounding box center [816, 73] width 94 height 20
click at [814, 127] on span "Import From Recipients" at bounding box center [842, 130] width 85 height 10
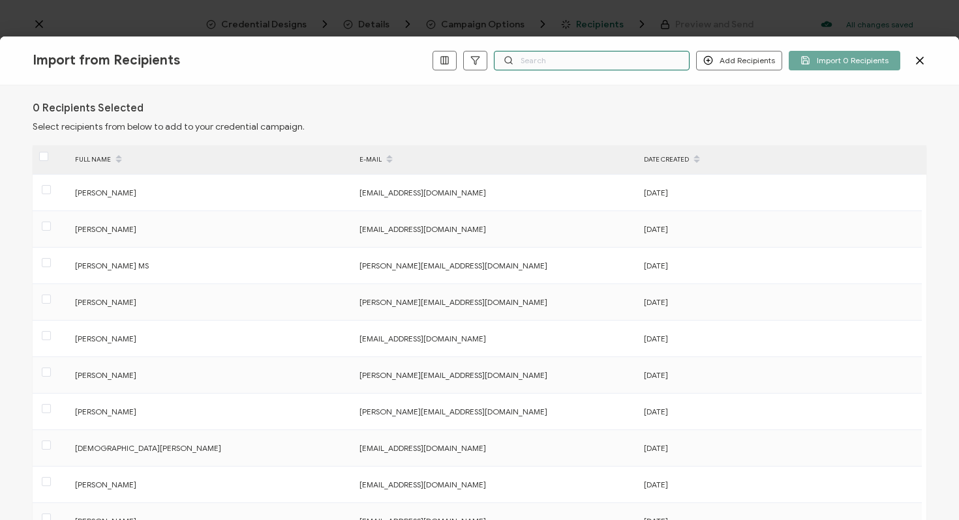
click at [598, 53] on input "text" at bounding box center [592, 61] width 196 height 20
paste input "[EMAIL_ADDRESS][PERSON_NAME][DOMAIN_NAME]"
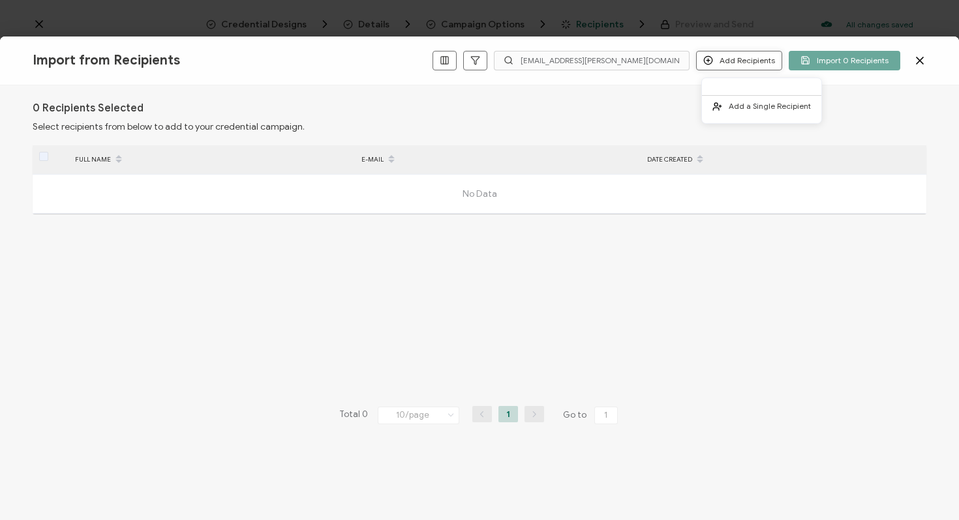
click at [722, 59] on button "Add Recipients" at bounding box center [739, 61] width 86 height 20
click at [740, 107] on span "Add a Single Recipient" at bounding box center [769, 106] width 82 height 10
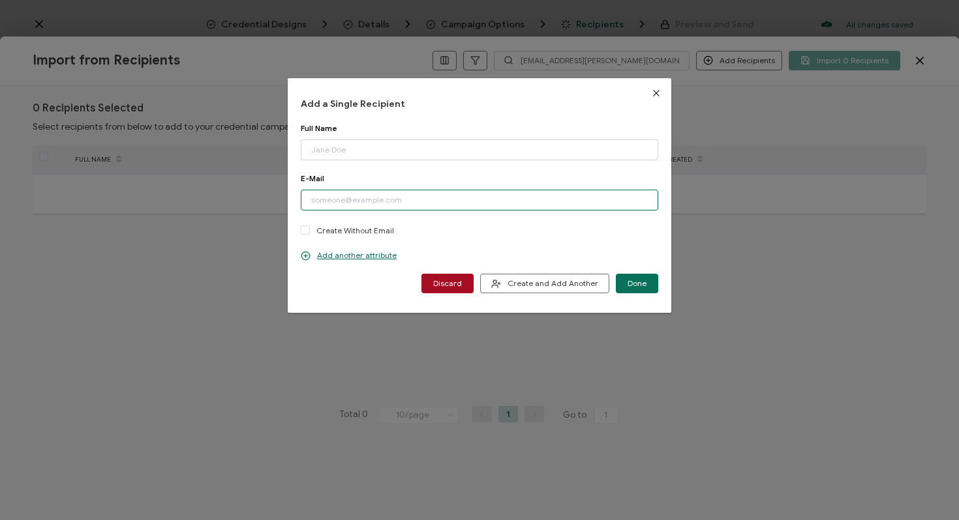
click at [436, 198] on input "dialog" at bounding box center [479, 200] width 357 height 21
paste input "[EMAIL_ADDRESS][PERSON_NAME][DOMAIN_NAME]"
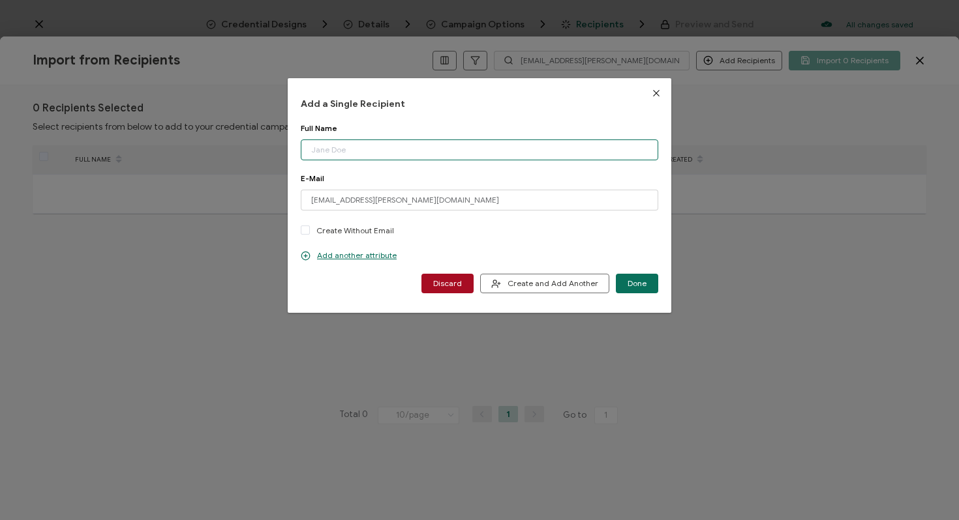
click at [407, 151] on input "dialog" at bounding box center [479, 150] width 357 height 21
click at [627, 283] on span "Done" at bounding box center [636, 284] width 19 height 8
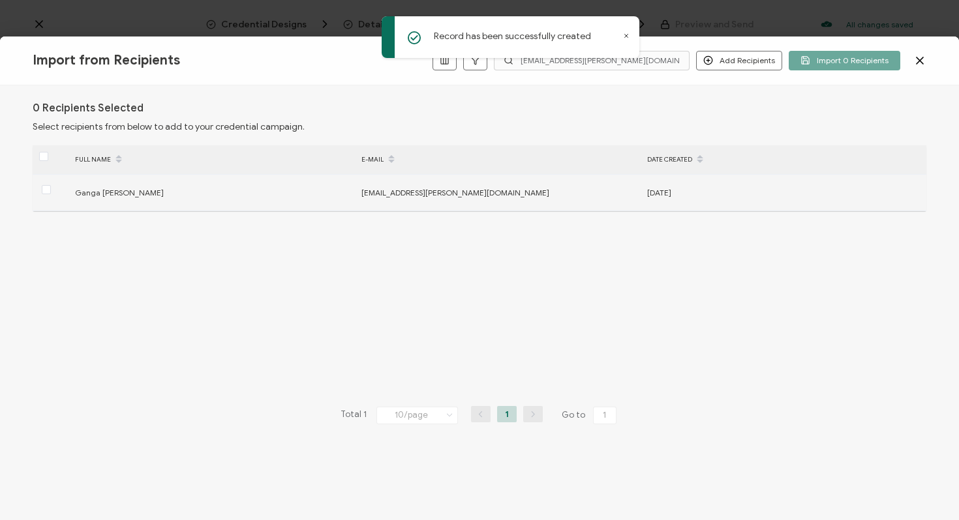
click at [661, 190] on span "[DATE]" at bounding box center [659, 193] width 24 height 10
click at [48, 187] on span at bounding box center [46, 189] width 9 height 9
click at [51, 185] on input "checkbox" at bounding box center [51, 185] width 0 height 0
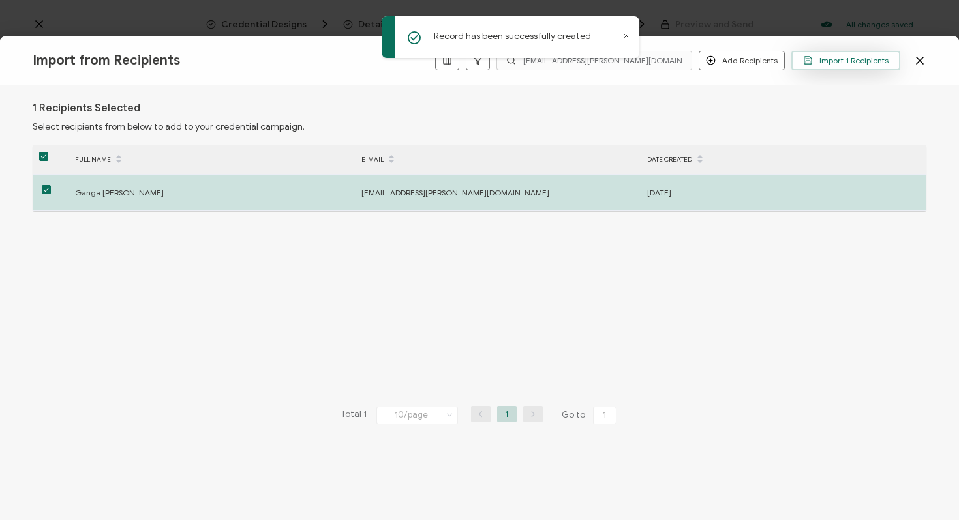
click at [825, 63] on span "Import 1 Recipients" at bounding box center [845, 60] width 85 height 10
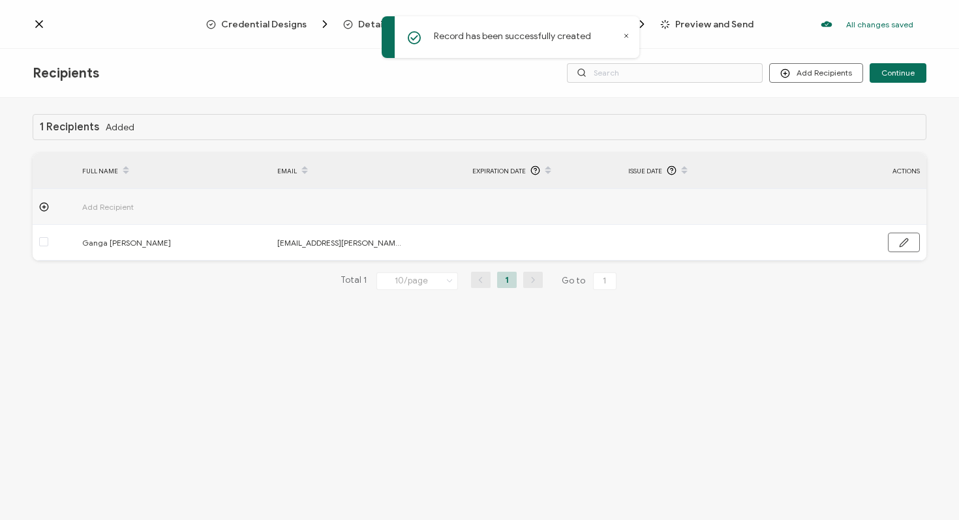
click at [868, 73] on div "Add Recipients Continue" at bounding box center [847, 73] width 157 height 20
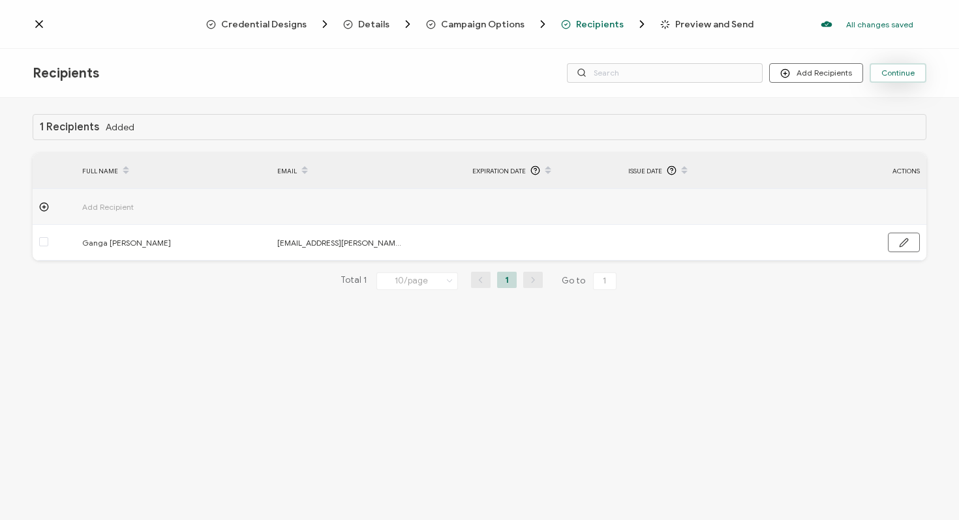
click at [883, 73] on span "Continue" at bounding box center [897, 73] width 33 height 8
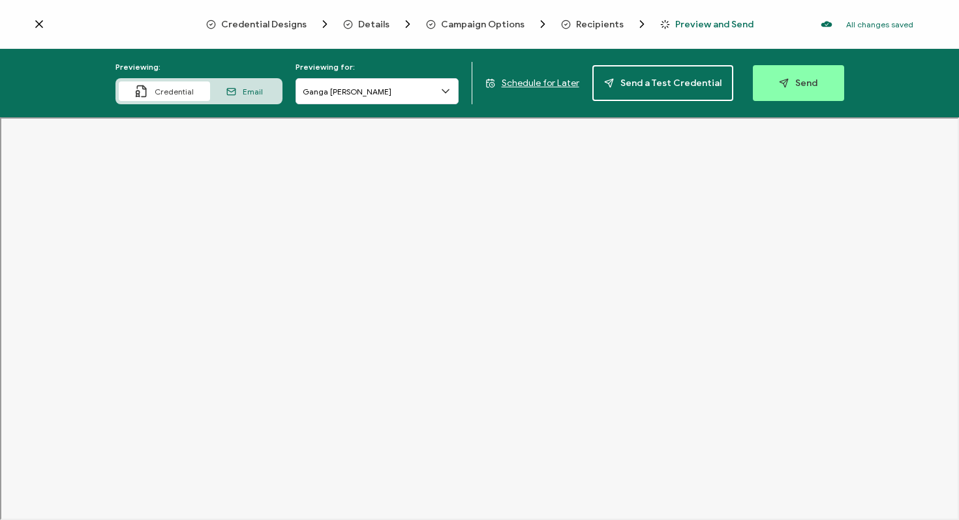
click at [44, 24] on icon at bounding box center [39, 24] width 13 height 13
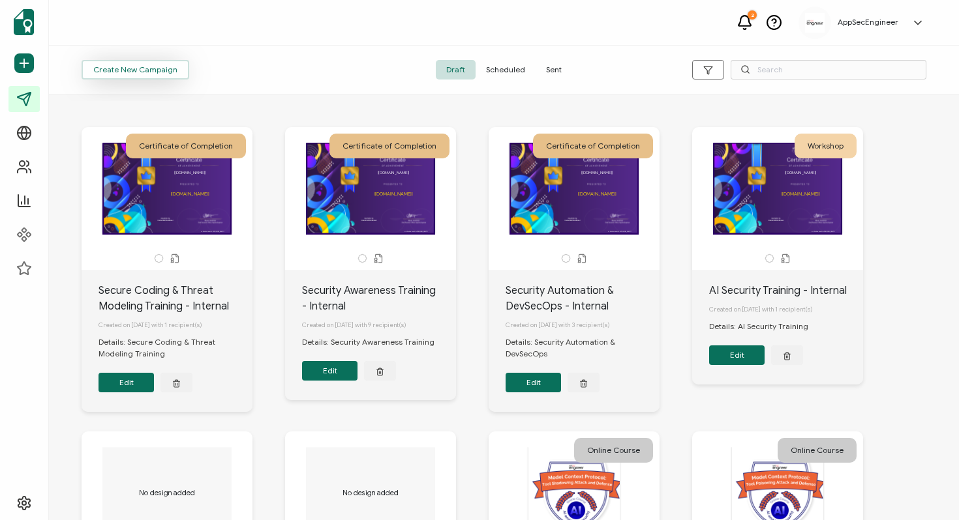
click at [148, 64] on button "Create New Campaign" at bounding box center [136, 70] width 108 height 20
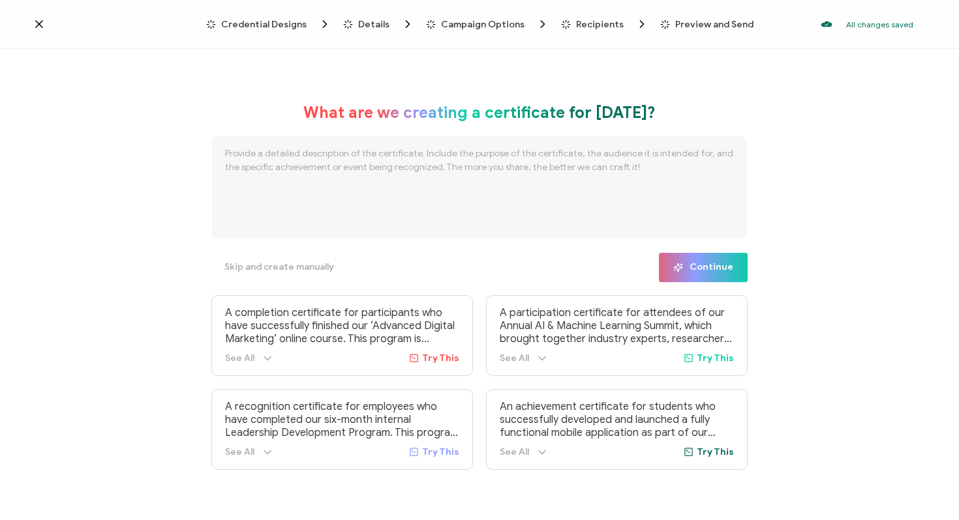
click at [272, 153] on textarea at bounding box center [479, 188] width 536 height 104
paste textarea "Secure Coding & Cloud Security Training"
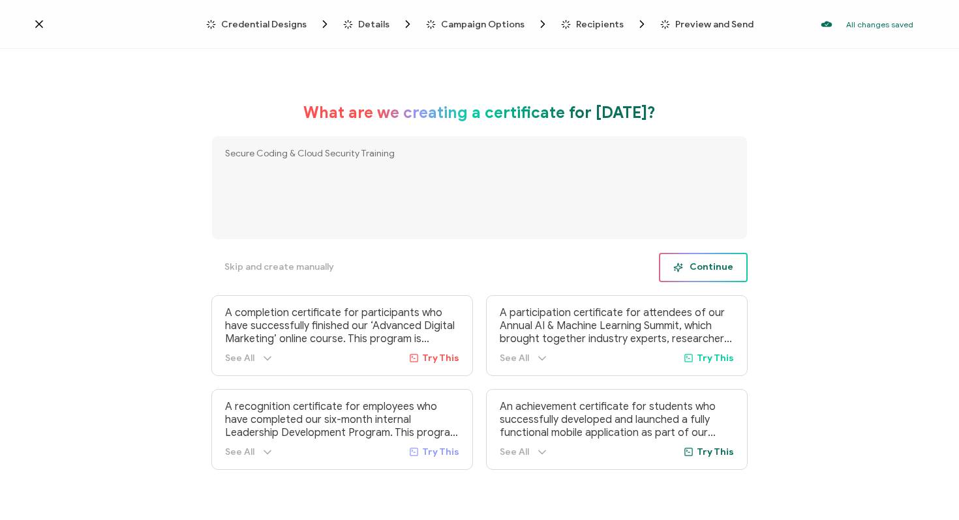
click at [698, 264] on span "Continue" at bounding box center [703, 268] width 60 height 10
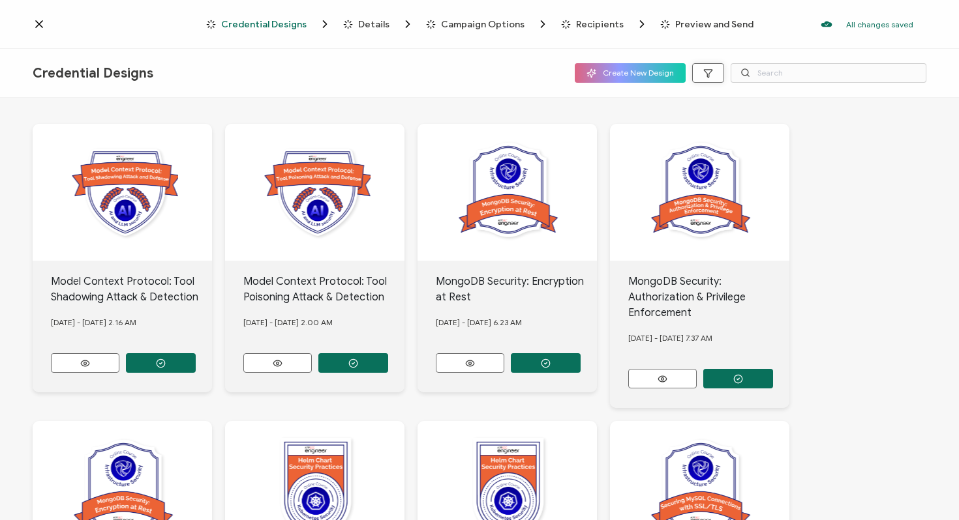
click at [707, 70] on icon "button" at bounding box center [708, 73] width 10 height 10
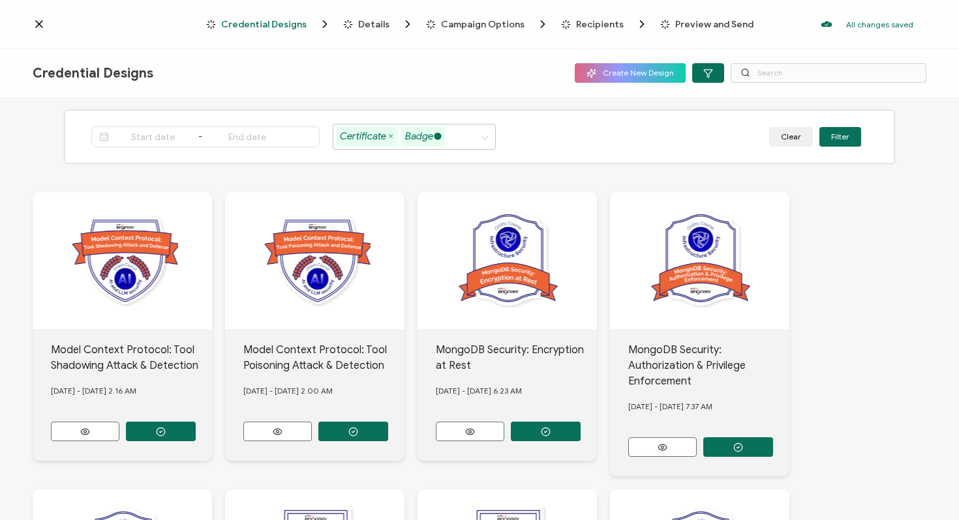
click at [440, 138] on icon at bounding box center [437, 136] width 7 height 7
click at [843, 143] on button "Filter" at bounding box center [840, 137] width 42 height 20
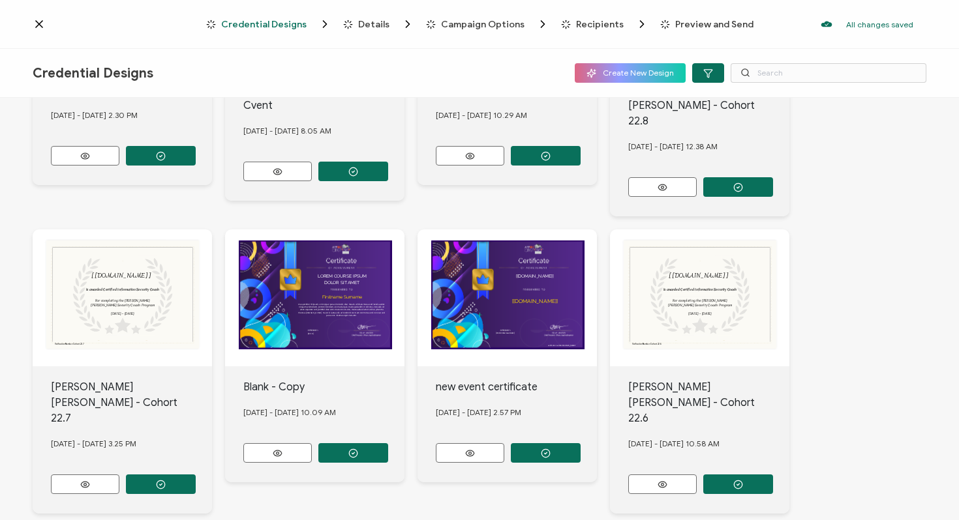
scroll to position [558, 0]
click at [551, 443] on button "button" at bounding box center [546, 453] width 70 height 20
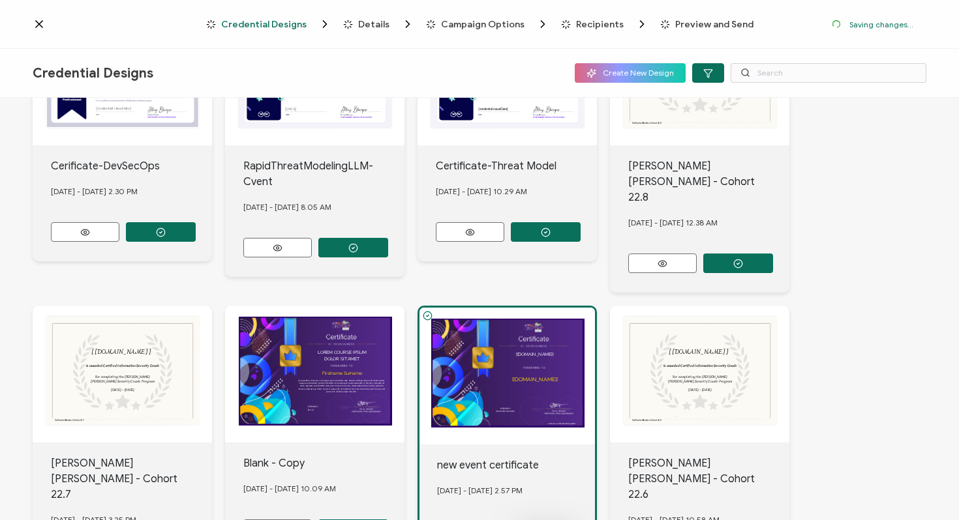
scroll to position [634, 0]
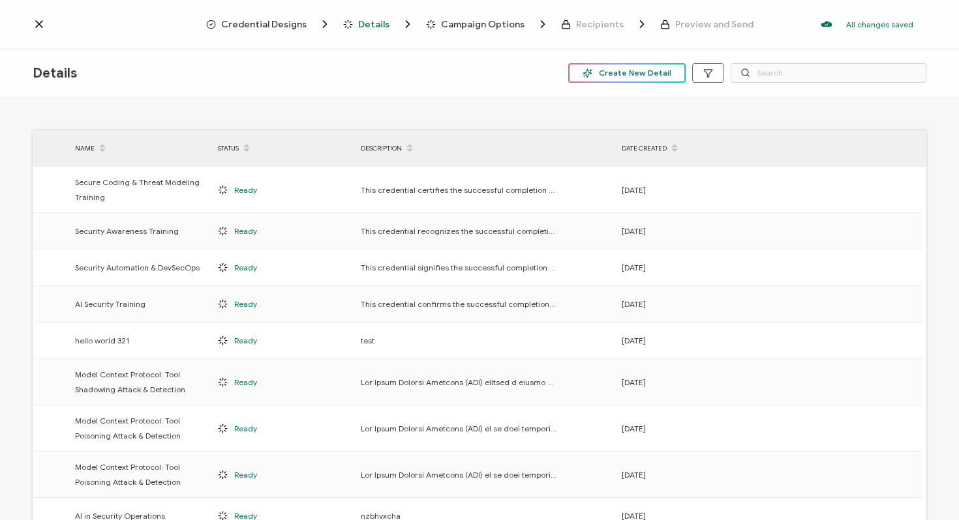
click at [633, 78] on span "Create New Detail" at bounding box center [626, 73] width 89 height 10
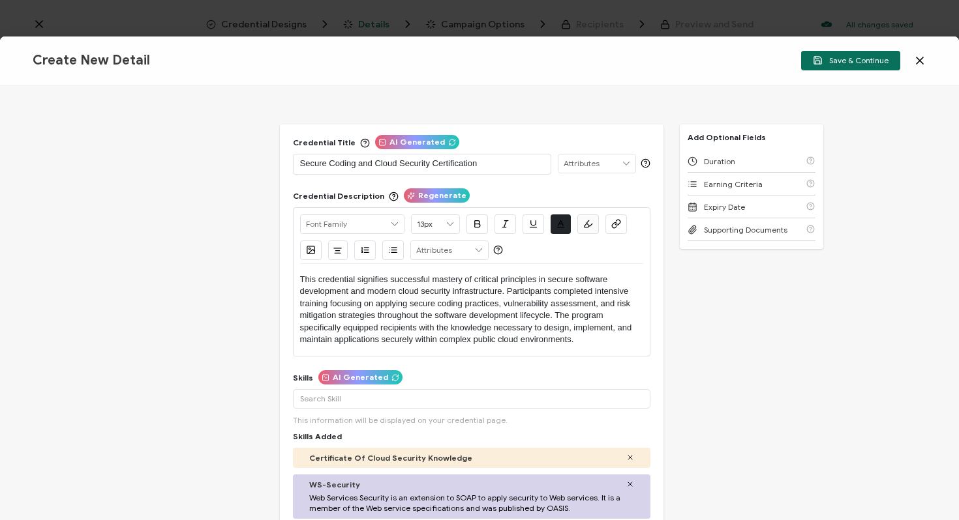
click at [493, 158] on p "Secure Coding and Cloud Security Certification" at bounding box center [422, 163] width 244 height 13
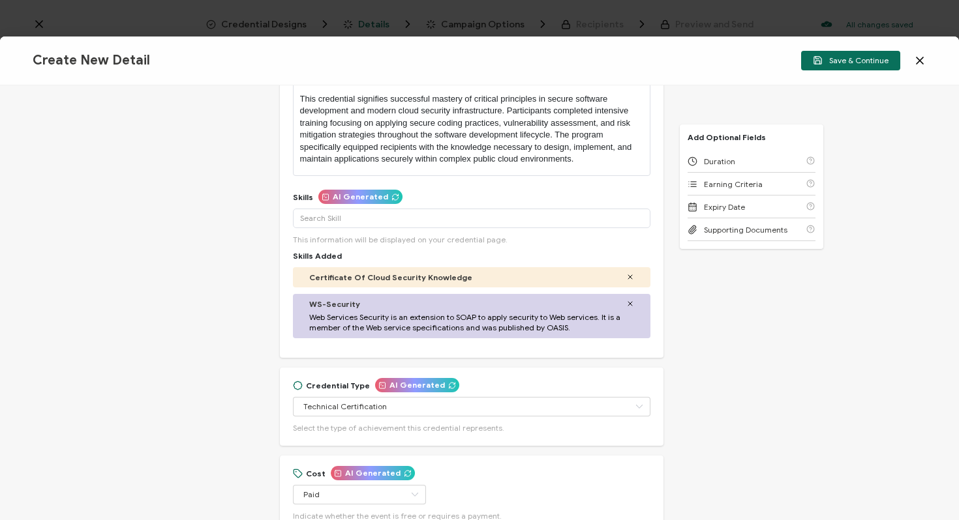
scroll to position [184, 0]
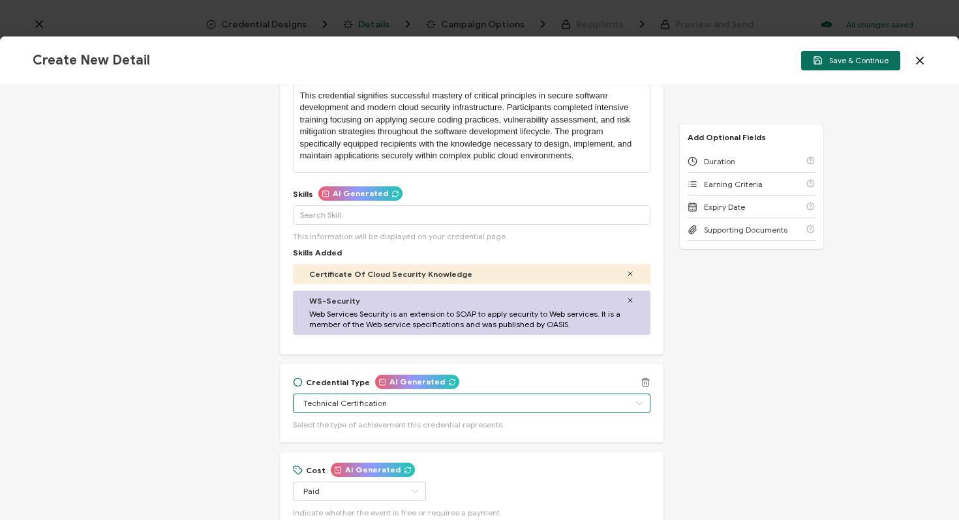
click at [497, 402] on input "Technical Certification" at bounding box center [471, 404] width 357 height 20
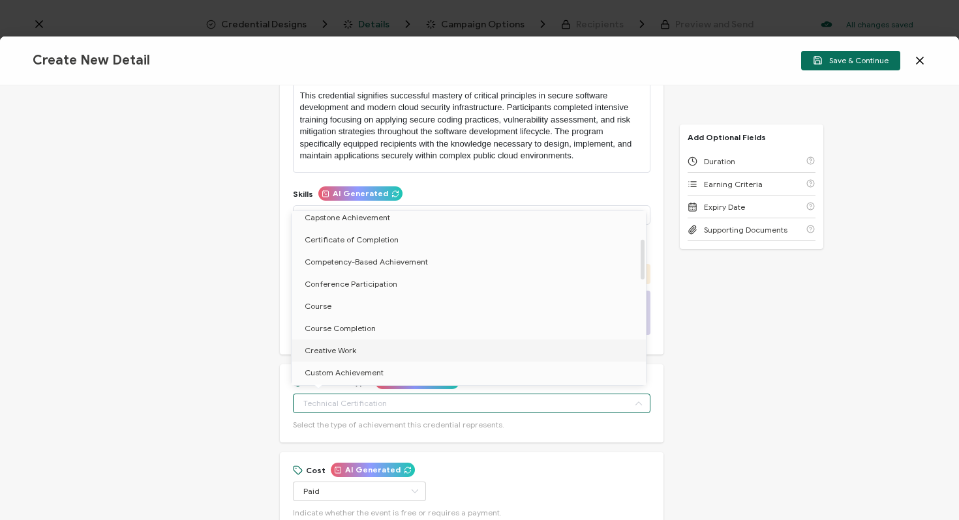
scroll to position [117, 0]
click at [470, 239] on li "Certificate of Completion" at bounding box center [471, 242] width 359 height 22
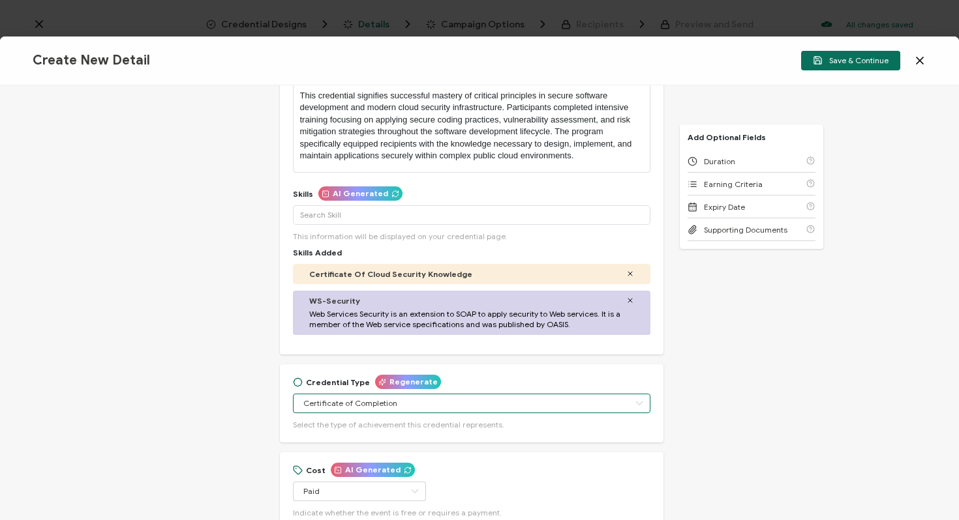
scroll to position [267, 0]
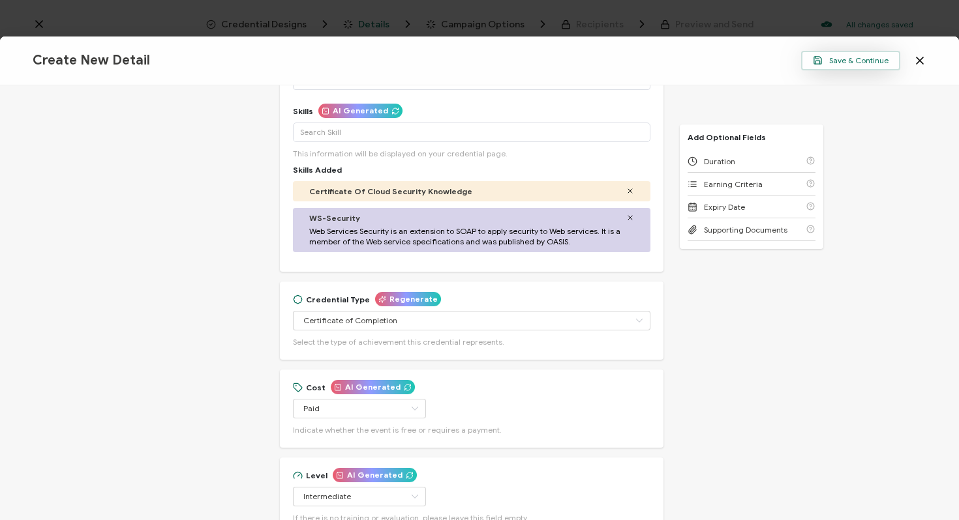
click at [837, 65] on span "Save & Continue" at bounding box center [851, 60] width 76 height 10
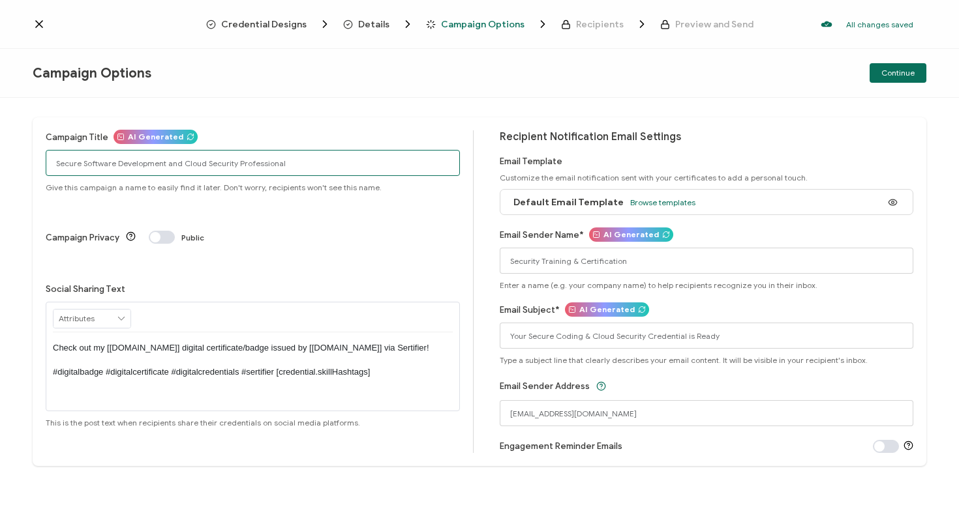
click at [306, 158] on input "Secure Software Development and Cloud Security Professional" at bounding box center [253, 163] width 414 height 26
paste input "Coding & Cloud Security Training"
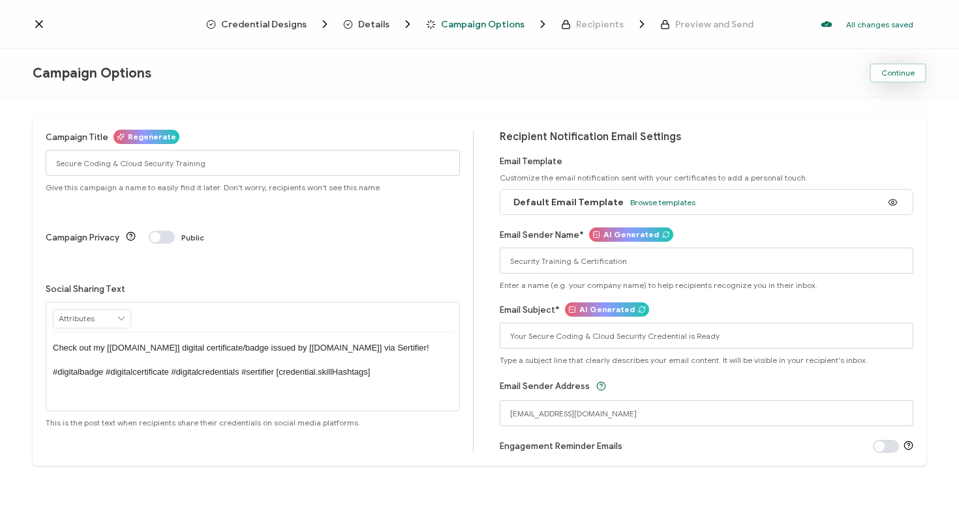
click at [897, 69] on span "Continue" at bounding box center [897, 73] width 33 height 8
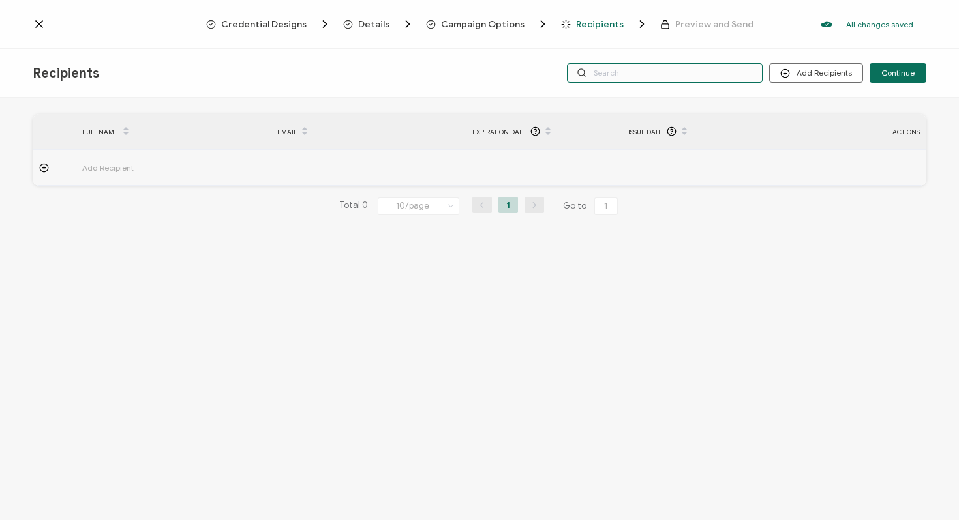
click at [632, 67] on input "text" at bounding box center [665, 73] width 196 height 20
click at [631, 70] on input "text" at bounding box center [665, 73] width 196 height 20
paste input "[EMAIL_ADDRESS][DOMAIN_NAME]"
click at [112, 171] on span "Add Recipient" at bounding box center [144, 167] width 124 height 15
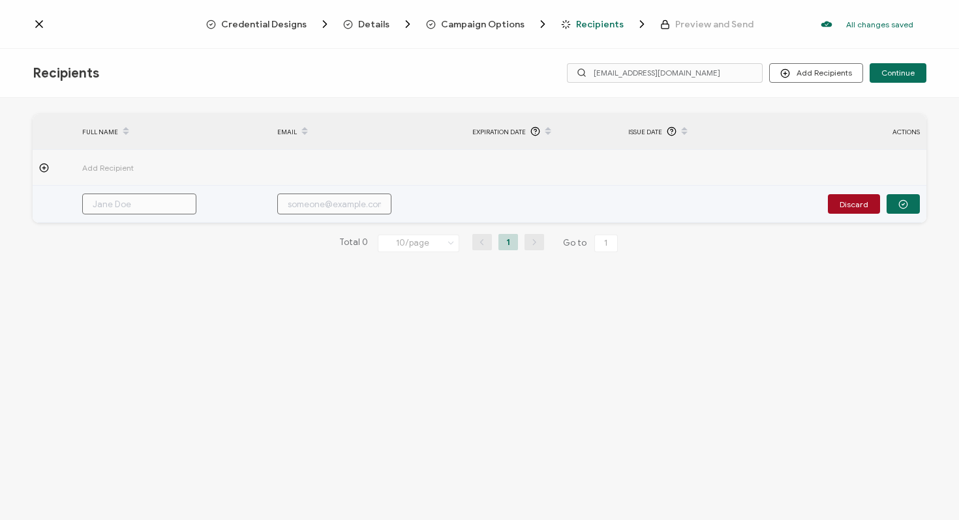
click at [121, 200] on input "text" at bounding box center [139, 204] width 114 height 21
click at [338, 200] on input "text" at bounding box center [334, 204] width 114 height 21
paste input "[EMAIL_ADDRESS][DOMAIN_NAME]"
click at [910, 200] on button "button" at bounding box center [902, 204] width 33 height 20
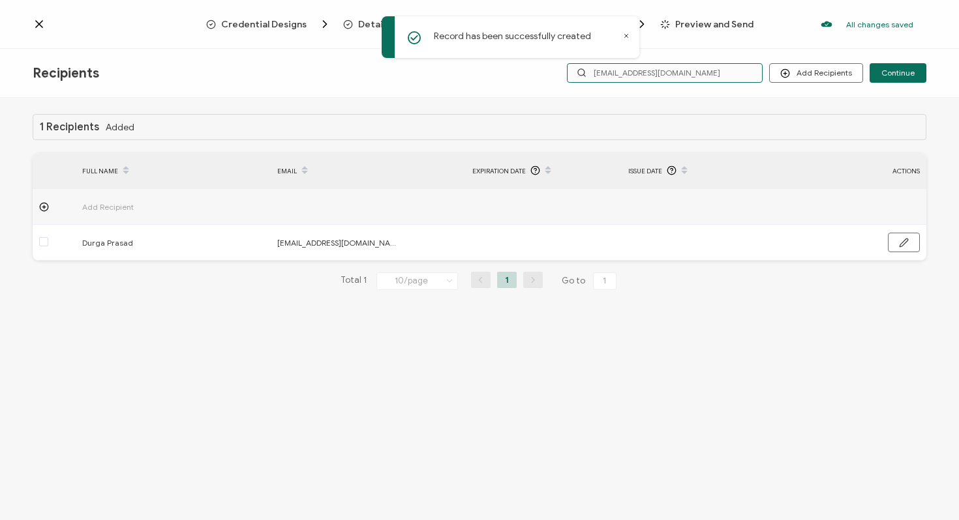
click at [697, 72] on input "[EMAIL_ADDRESS][DOMAIN_NAME]" at bounding box center [665, 73] width 196 height 20
click at [93, 205] on span "Add Recipient" at bounding box center [144, 207] width 124 height 15
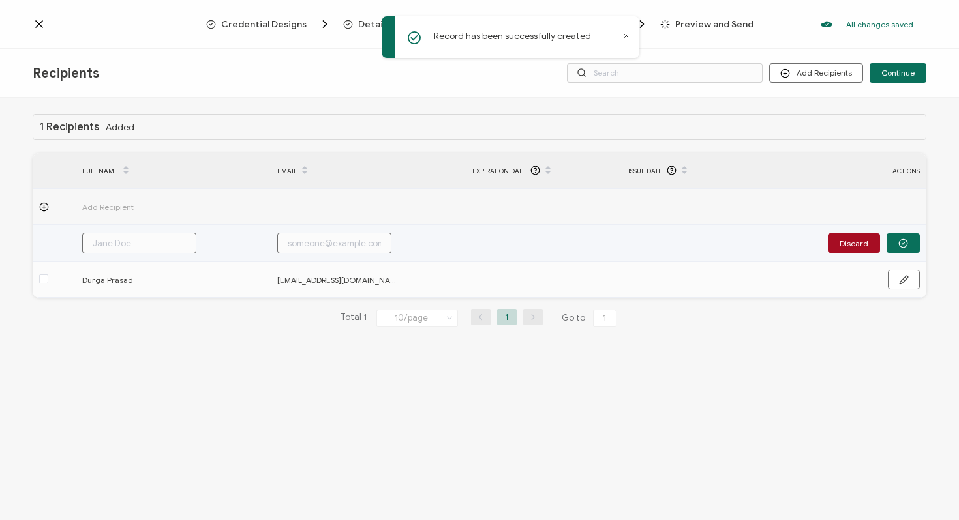
click at [152, 244] on input "text" at bounding box center [139, 243] width 114 height 21
click at [338, 238] on input "text" at bounding box center [334, 243] width 114 height 21
paste input "[EMAIL_ADDRESS][DOMAIN_NAME]"
click at [125, 245] on input "text" at bounding box center [139, 243] width 114 height 21
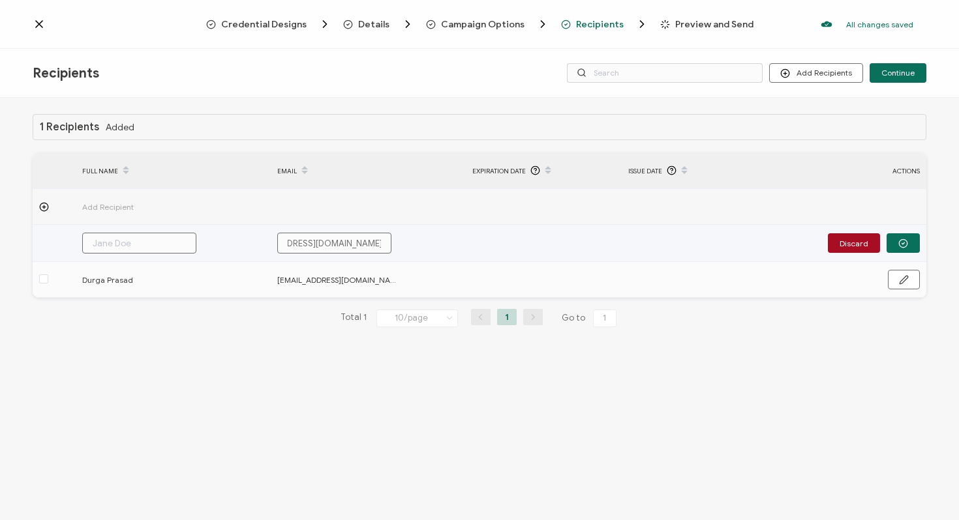
scroll to position [0, 0]
click at [903, 241] on icon "button" at bounding box center [903, 244] width 10 height 10
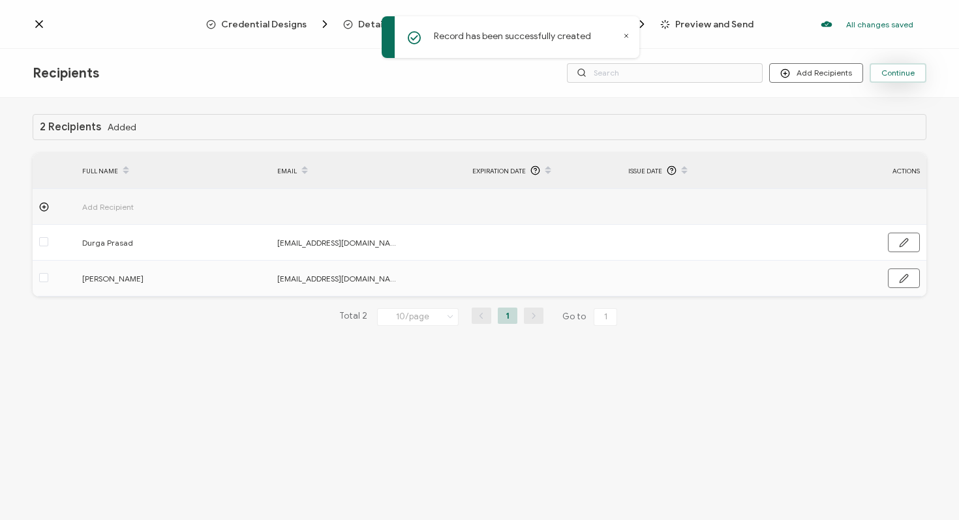
click at [886, 74] on span "Continue" at bounding box center [897, 73] width 33 height 8
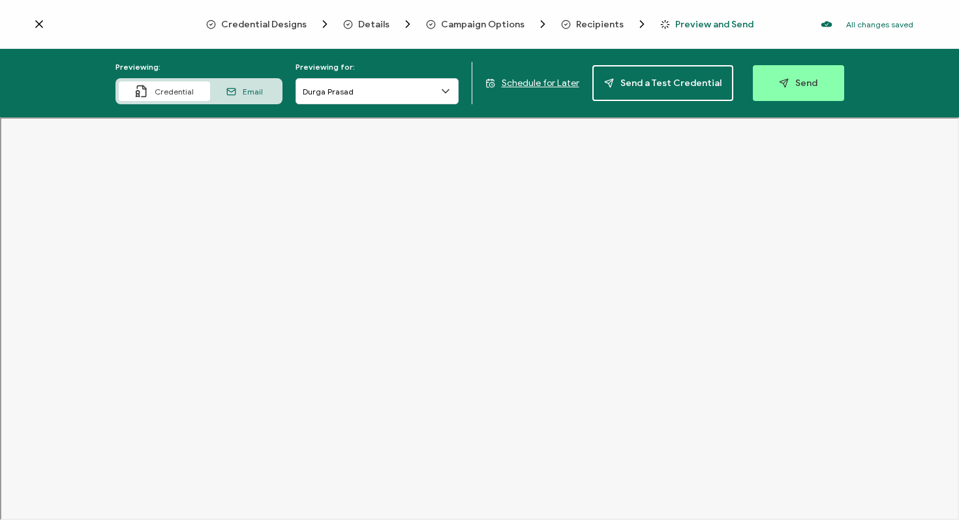
click at [44, 25] on icon at bounding box center [39, 24] width 13 height 13
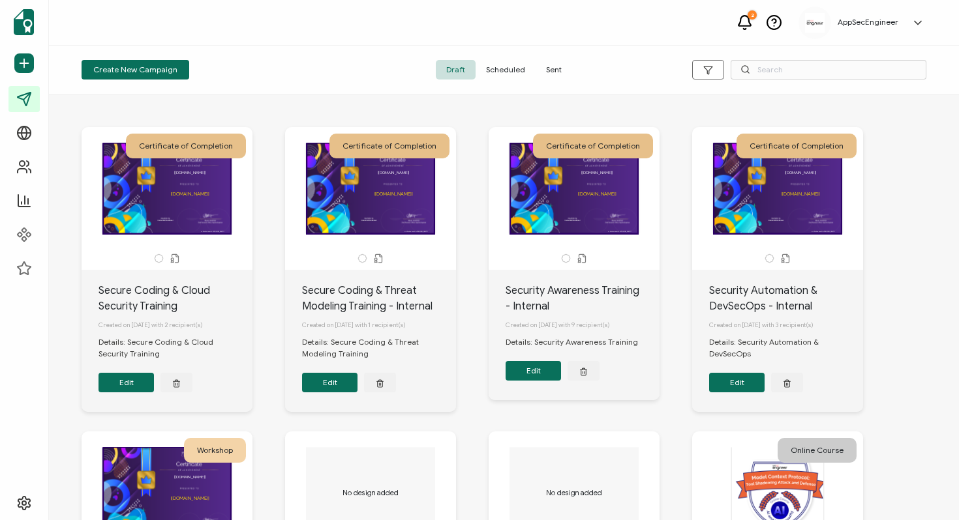
click at [133, 383] on button "Edit" at bounding box center [125, 383] width 55 height 20
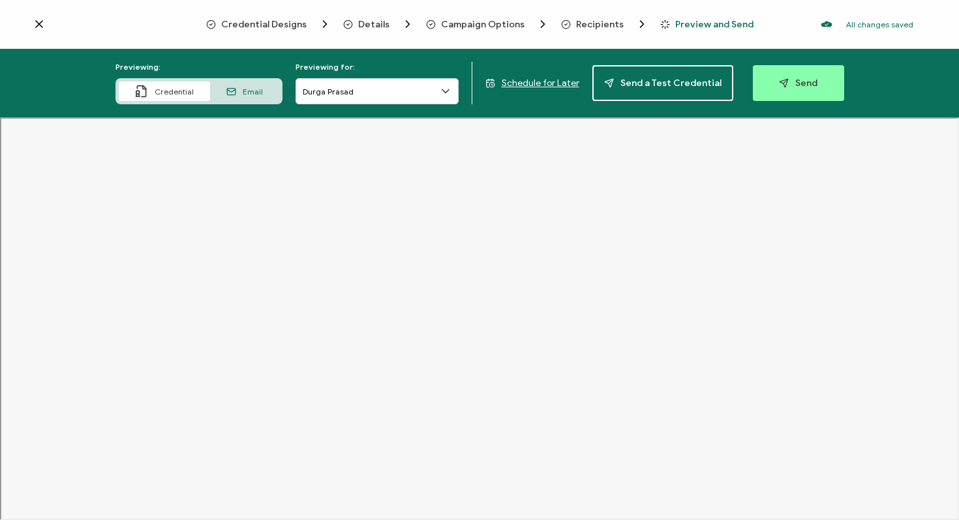
click at [464, 23] on span "Campaign Options" at bounding box center [482, 25] width 83 height 10
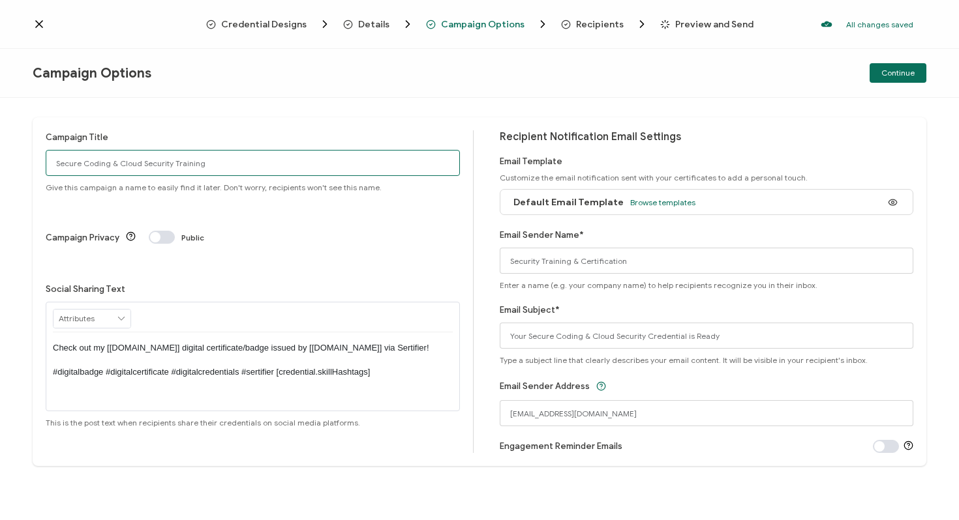
click at [254, 158] on input "Secure Coding & Cloud Security Training" at bounding box center [253, 163] width 414 height 26
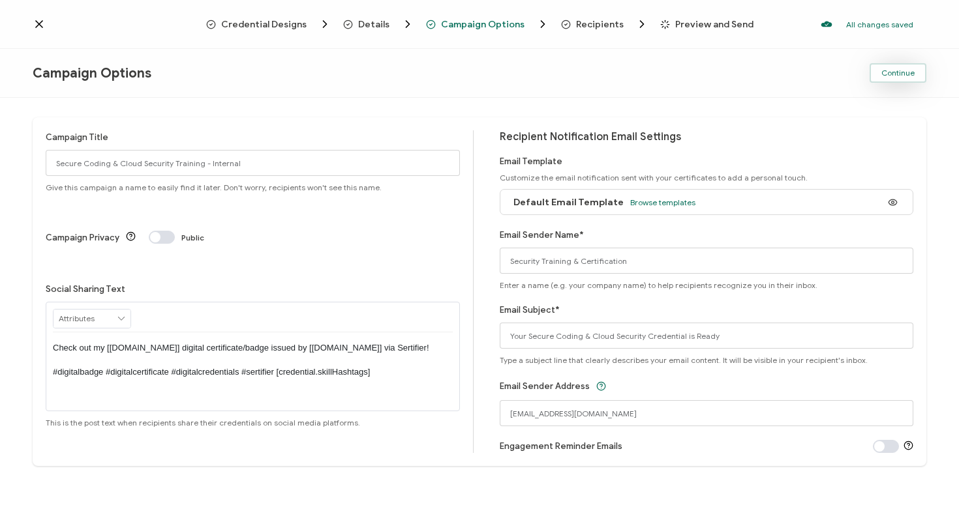
click at [882, 71] on span "Continue" at bounding box center [897, 73] width 33 height 8
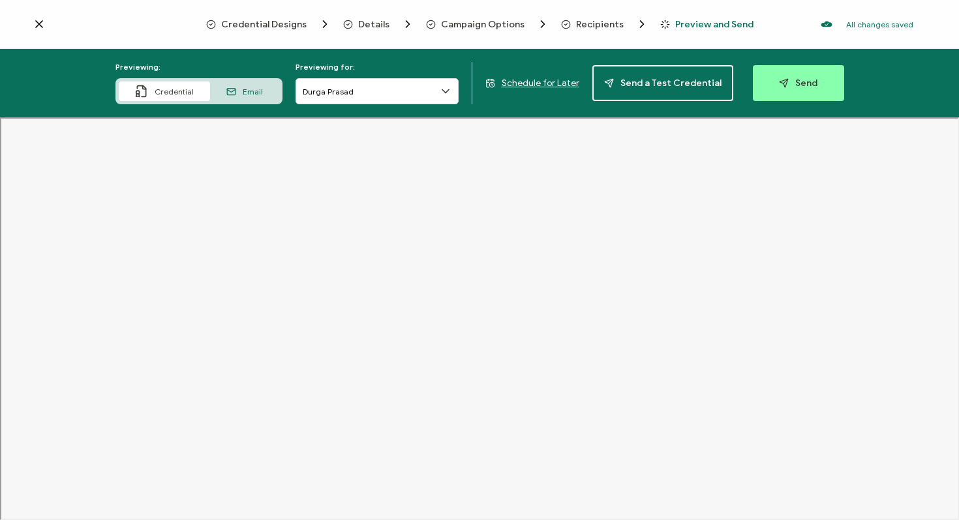
click at [40, 25] on icon at bounding box center [39, 24] width 7 height 7
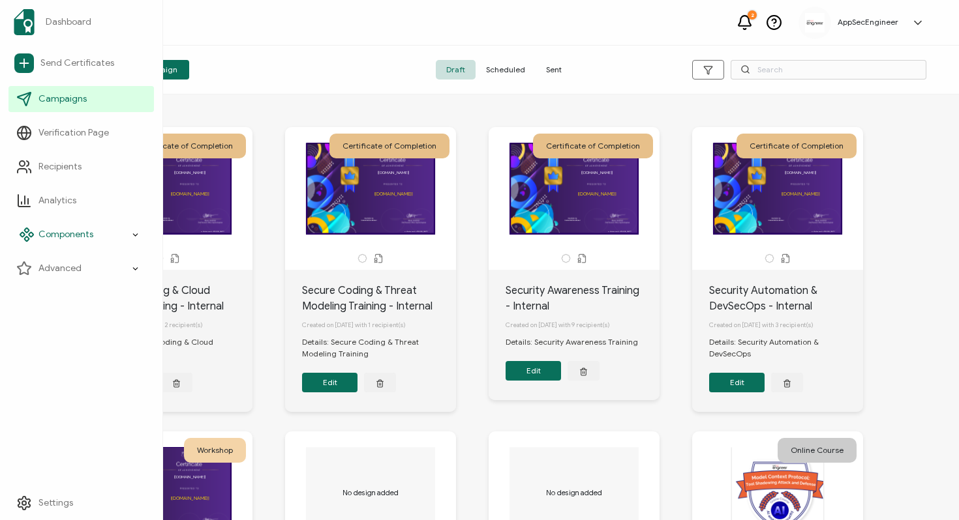
click at [49, 232] on span "Components" at bounding box center [65, 234] width 55 height 13
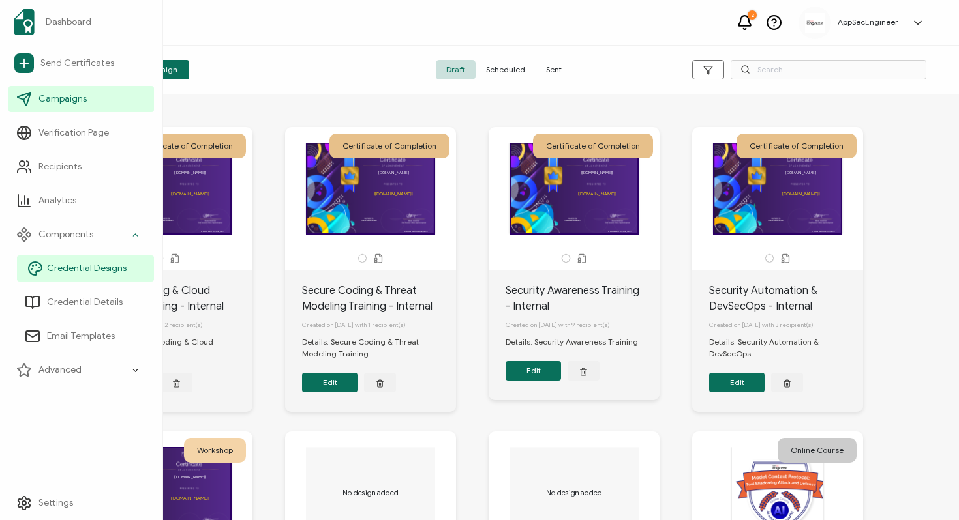
click at [78, 267] on span "Credential Designs" at bounding box center [87, 268] width 80 height 13
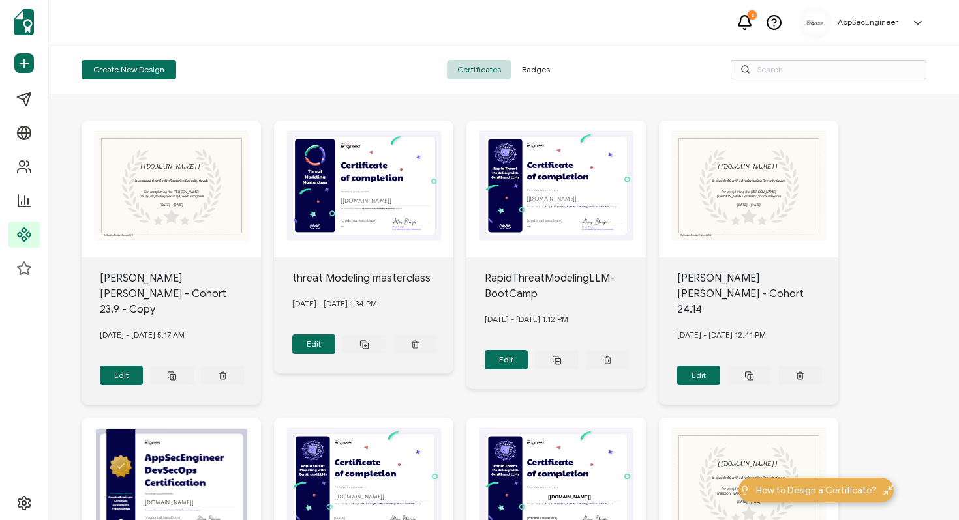
scroll to position [489, 0]
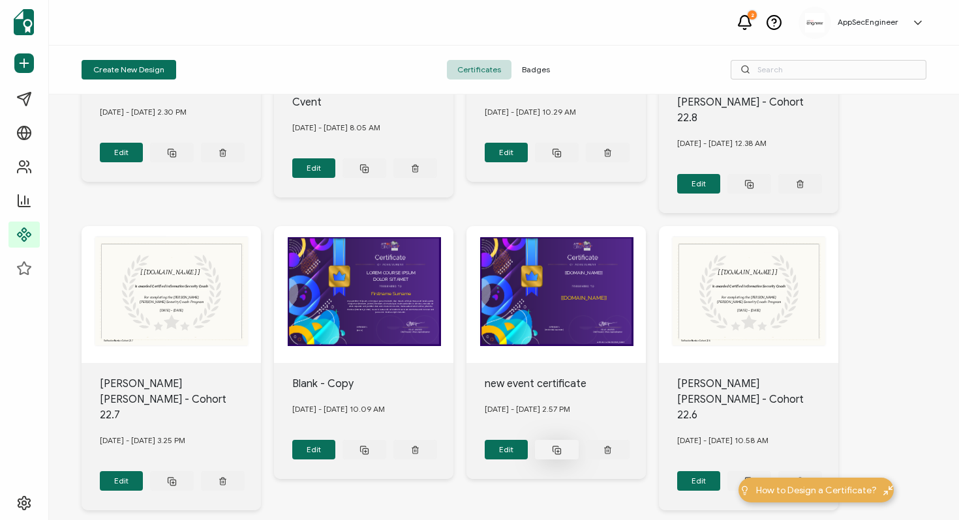
click at [558, 445] on icon at bounding box center [557, 450] width 10 height 10
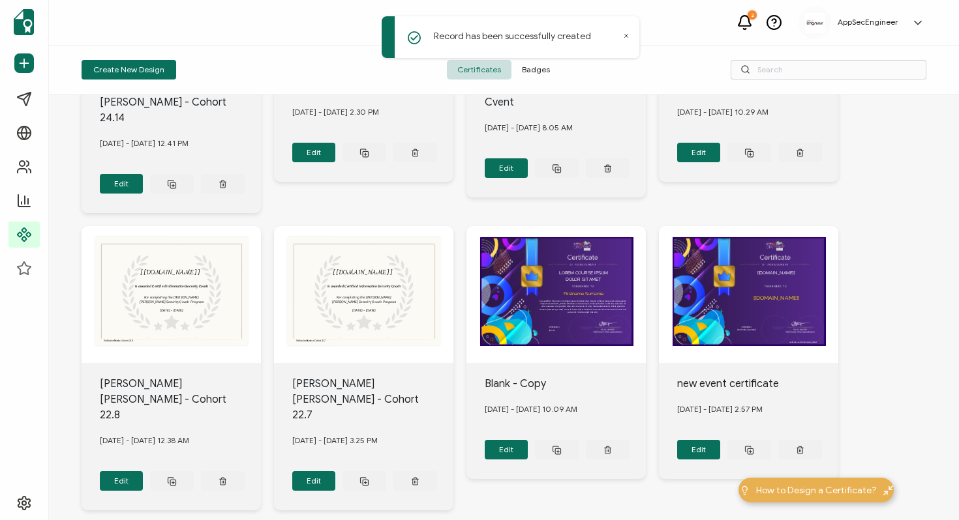
scroll to position [0, 0]
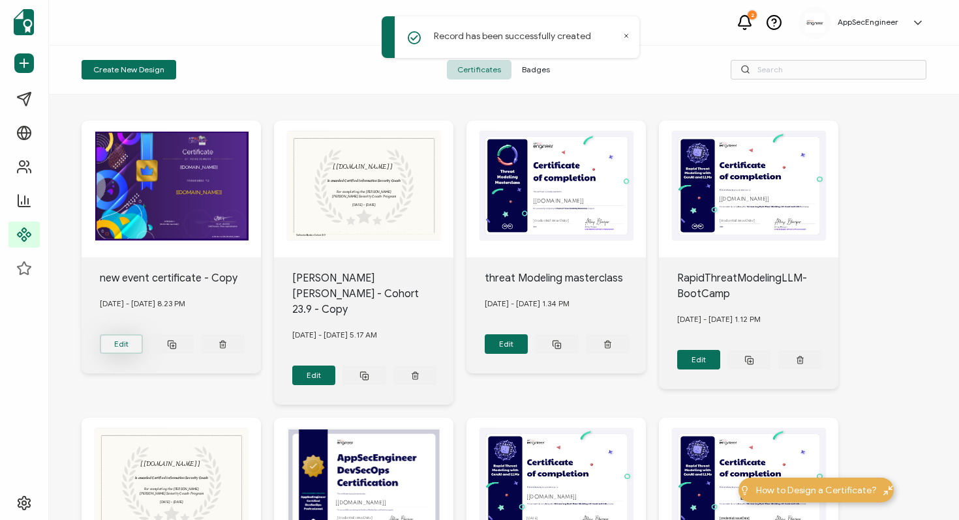
click at [123, 340] on button "Edit" at bounding box center [122, 345] width 44 height 20
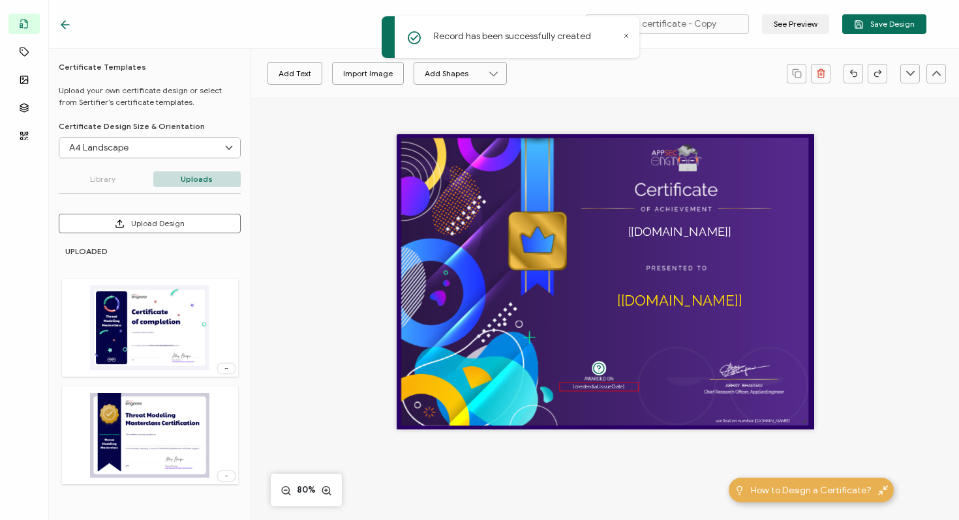
click at [602, 387] on pre "[credential.issueDate]" at bounding box center [599, 387] width 52 height 6
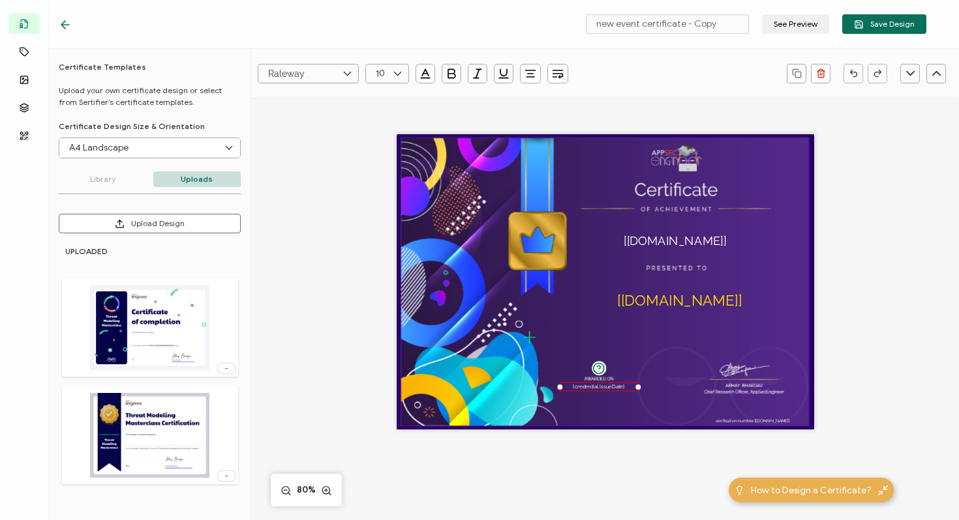
drag, startPoint x: 657, startPoint y: 226, endPoint x: 653, endPoint y: 235, distance: 10.2
click at [653, 235] on pre "[[DOMAIN_NAME]]" at bounding box center [674, 240] width 103 height 14
click at [691, 193] on img at bounding box center [605, 282] width 408 height 288
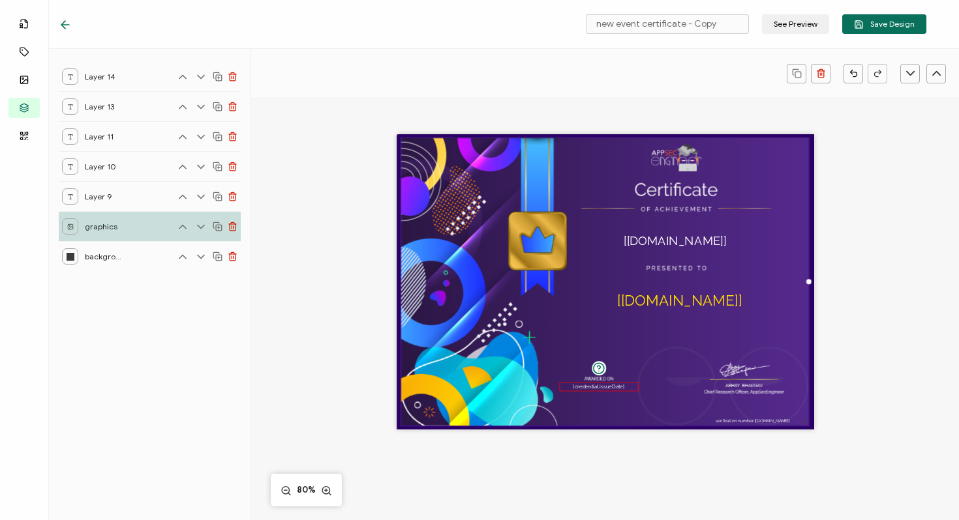
click at [579, 387] on pre "[credential.issueDate]" at bounding box center [599, 387] width 52 height 6
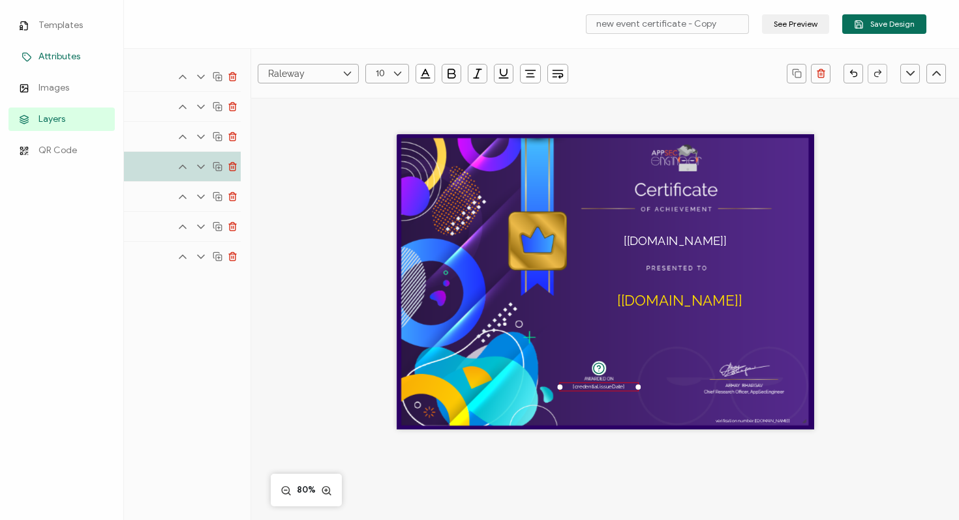
click at [52, 59] on span "Attributes" at bounding box center [59, 56] width 42 height 13
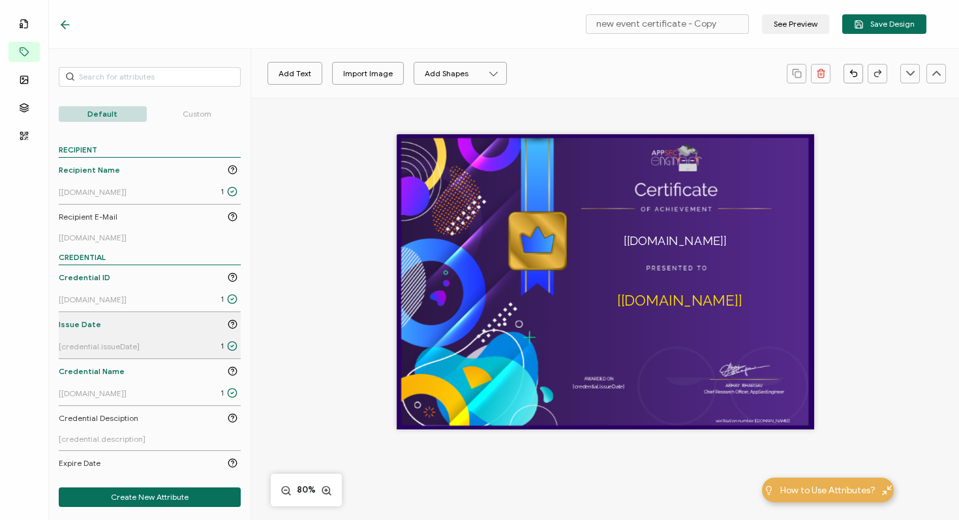
scroll to position [58, 0]
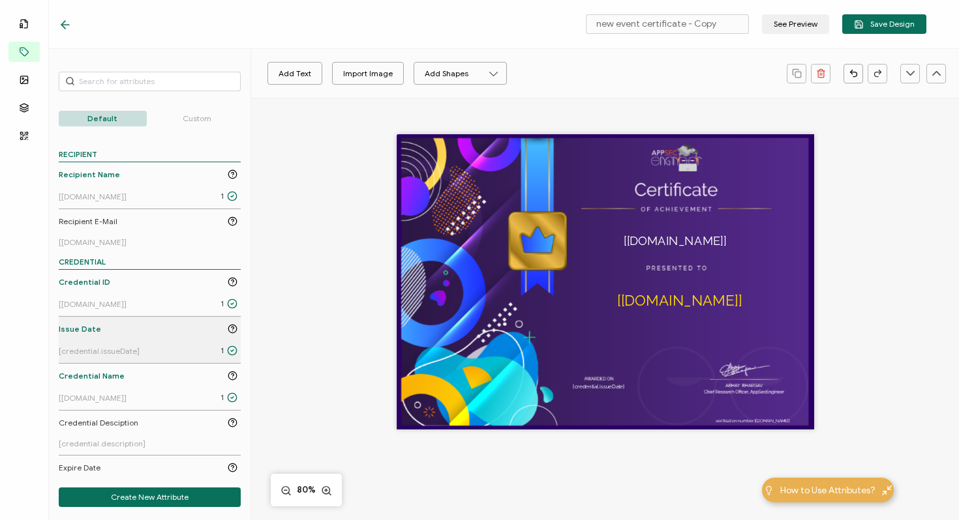
click at [230, 352] on icon at bounding box center [232, 351] width 10 height 10
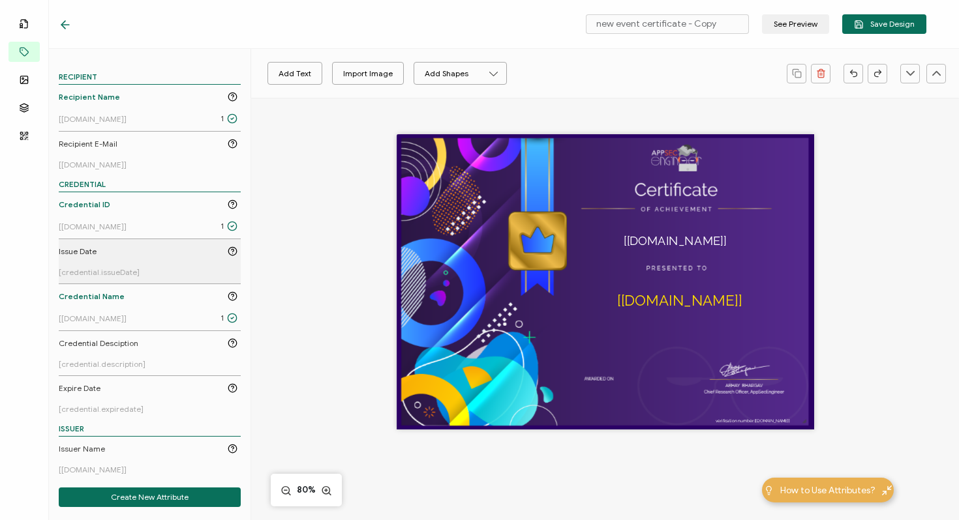
scroll to position [0, 0]
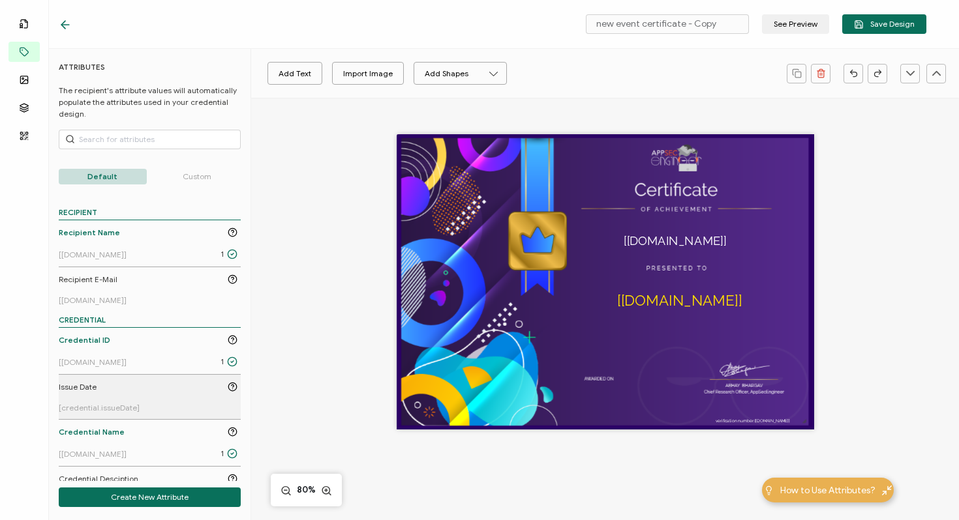
click at [185, 172] on p "Custom" at bounding box center [197, 177] width 88 height 16
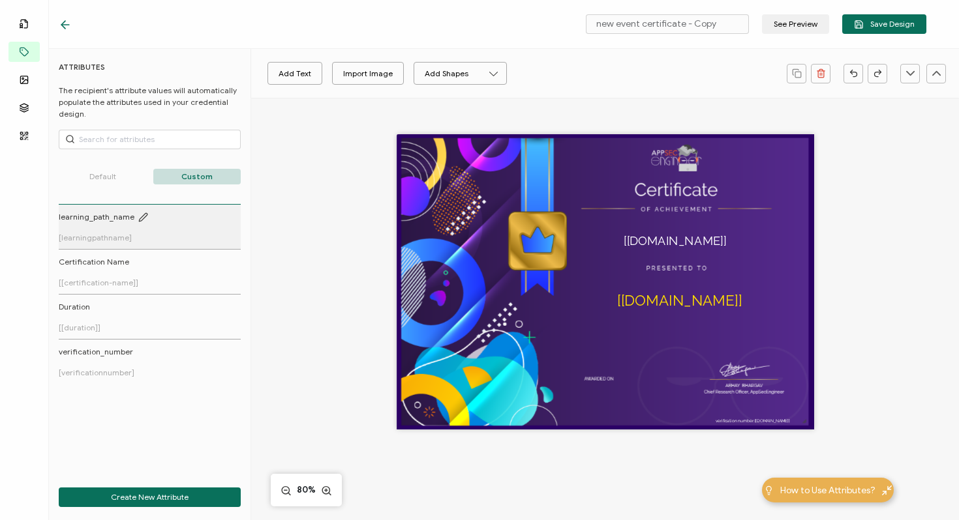
click at [93, 235] on span "[learningpathname]" at bounding box center [95, 238] width 73 height 10
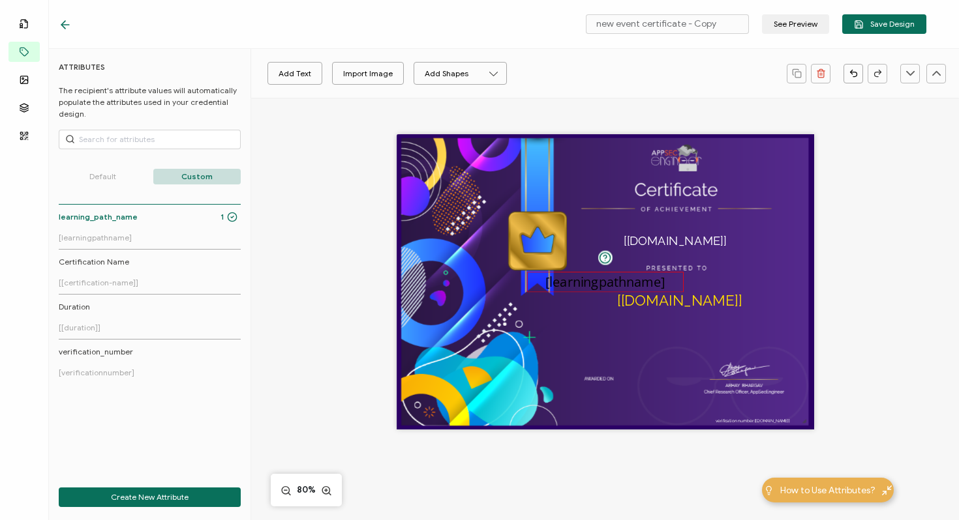
click at [597, 282] on pre "[learningpathname]" at bounding box center [604, 282] width 119 height 18
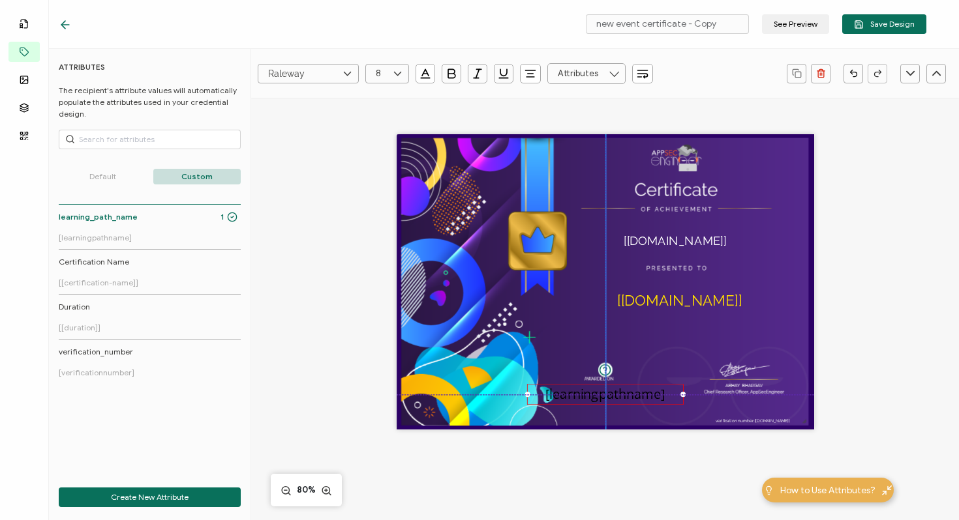
drag, startPoint x: 597, startPoint y: 282, endPoint x: 597, endPoint y: 393, distance: 111.5
click at [597, 393] on pre "[learningpathname]" at bounding box center [604, 394] width 119 height 18
click at [355, 72] on input "Raleway" at bounding box center [308, 74] width 101 height 20
click at [305, 158] on span "Open Sans" at bounding box center [290, 159] width 39 height 11
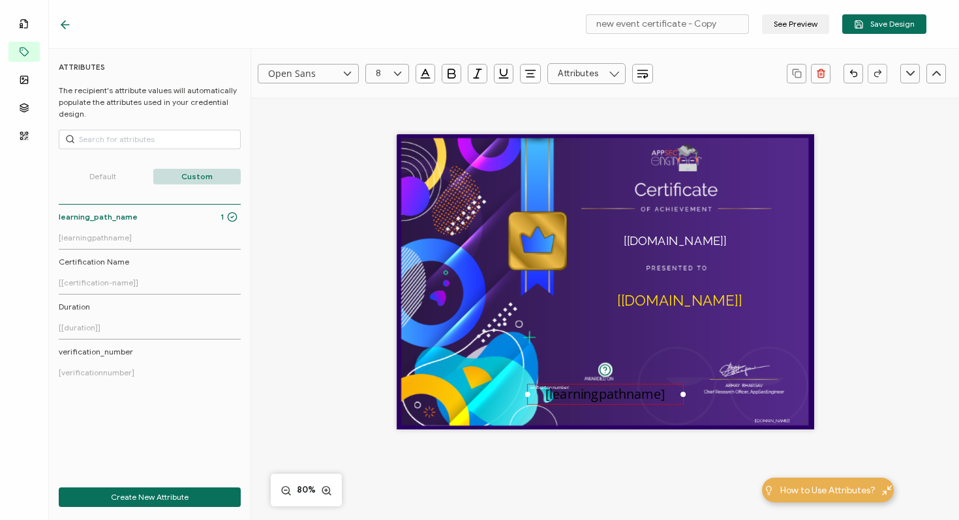
click at [395, 74] on icon at bounding box center [397, 74] width 16 height 20
click at [380, 186] on span "5" at bounding box center [381, 186] width 5 height 10
drag, startPoint x: 590, startPoint y: 395, endPoint x: 616, endPoint y: 333, distance: 68.1
click at [616, 333] on pre "[learningpathname]" at bounding box center [631, 332] width 119 height 18
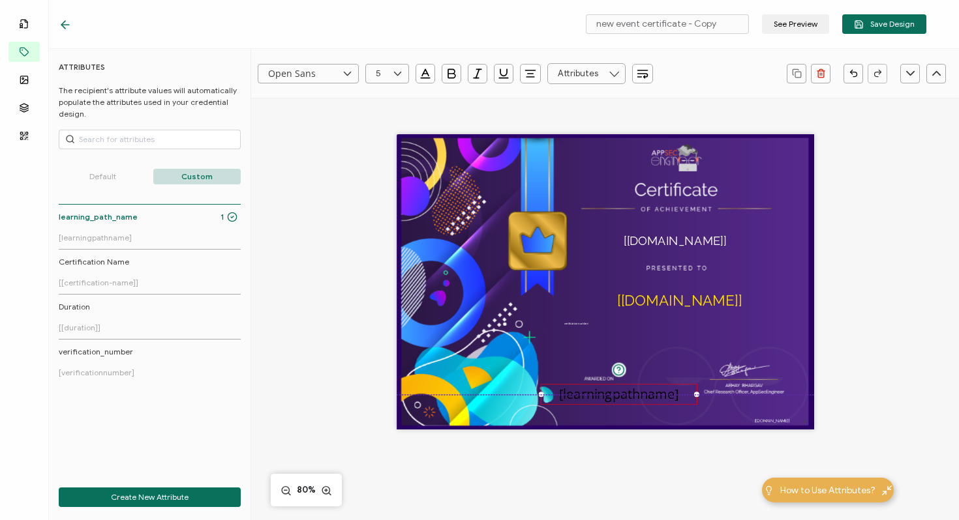
drag, startPoint x: 621, startPoint y: 334, endPoint x: 607, endPoint y: 398, distance: 65.5
click at [607, 398] on pre "[learningpathname]" at bounding box center [618, 394] width 119 height 18
click at [393, 72] on icon at bounding box center [397, 74] width 16 height 20
click at [388, 106] on li "0" at bounding box center [389, 106] width 47 height 22
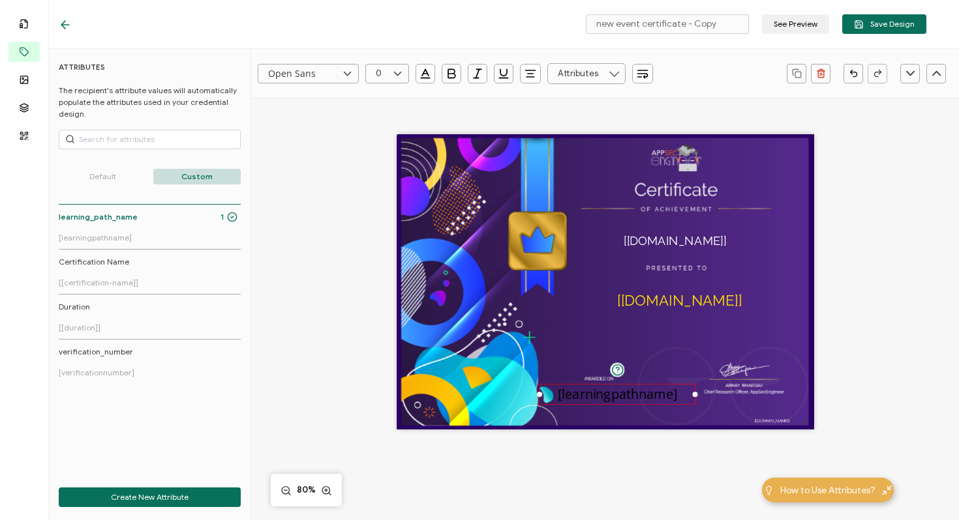
click at [385, 73] on input "0" at bounding box center [387, 74] width 44 height 20
click at [387, 192] on li "4" at bounding box center [389, 195] width 47 height 22
click at [391, 74] on icon at bounding box center [397, 74] width 16 height 20
click at [387, 196] on span "30" at bounding box center [384, 199] width 10 height 10
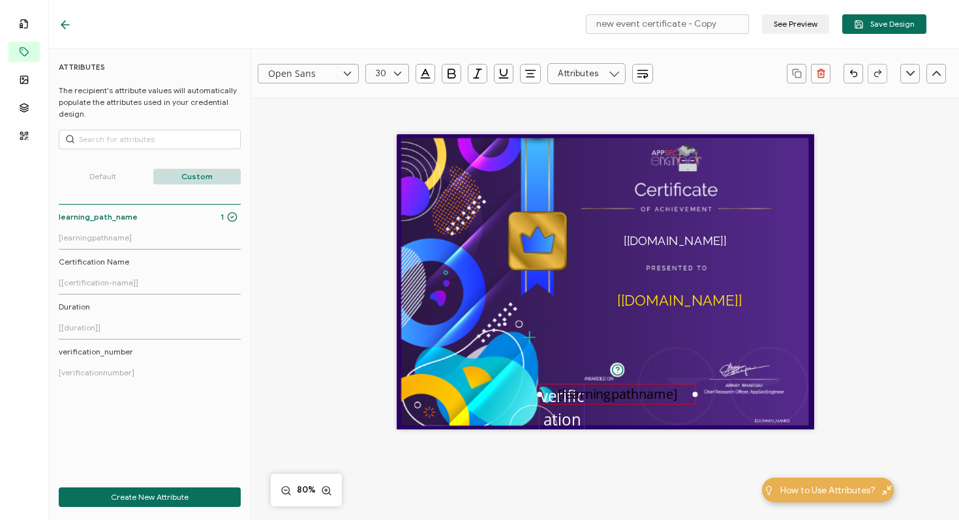
click at [563, 423] on pre "verification number:" at bounding box center [562, 432] width 45 height 92
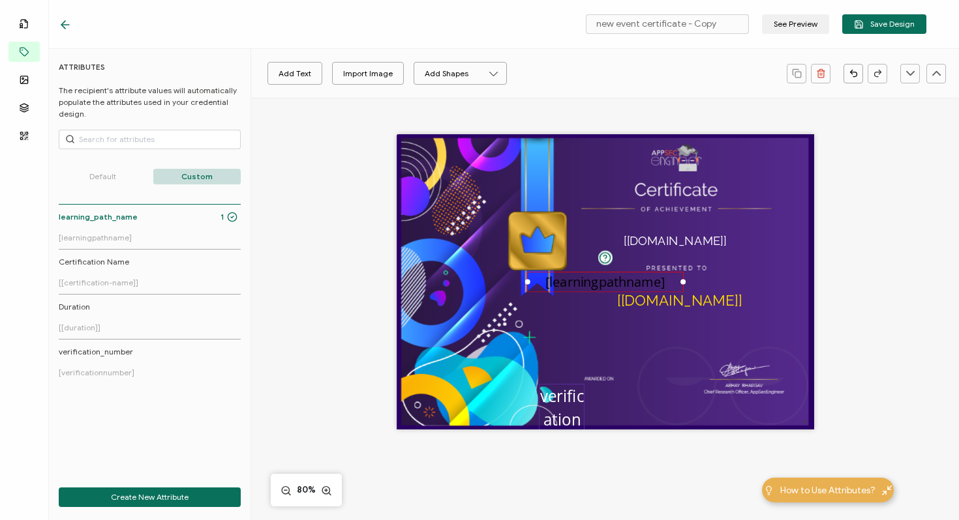
click at [563, 401] on pre "verification number:" at bounding box center [562, 432] width 45 height 92
click at [543, 382] on img at bounding box center [605, 282] width 408 height 288
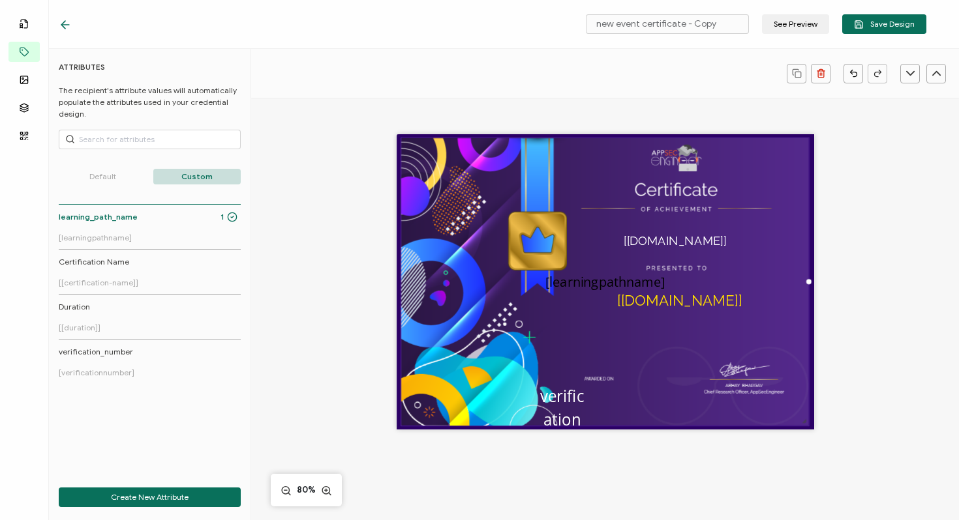
click at [543, 363] on img at bounding box center [605, 282] width 408 height 288
click at [563, 398] on pre "verification number:" at bounding box center [562, 432] width 45 height 92
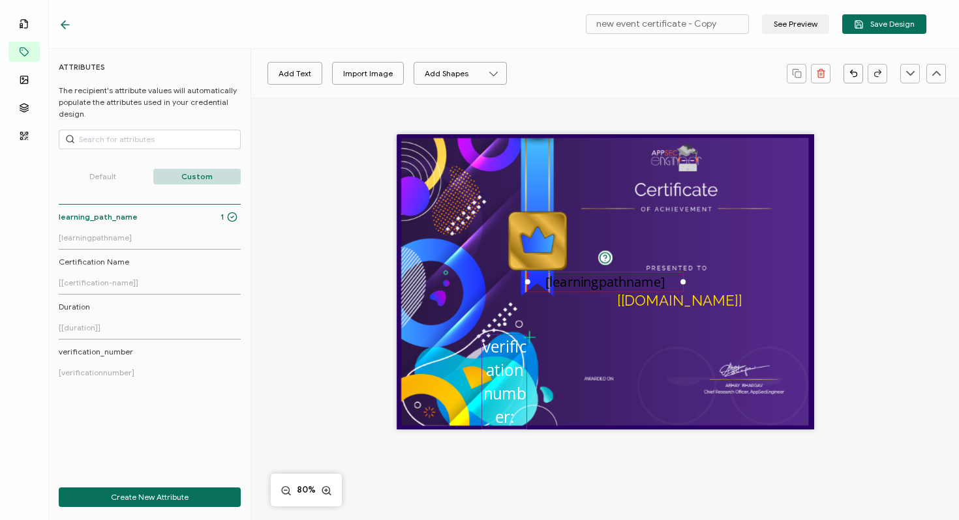
drag, startPoint x: 563, startPoint y: 398, endPoint x: 506, endPoint y: 401, distance: 57.5
click at [506, 401] on pre "verification number:" at bounding box center [505, 383] width 45 height 92
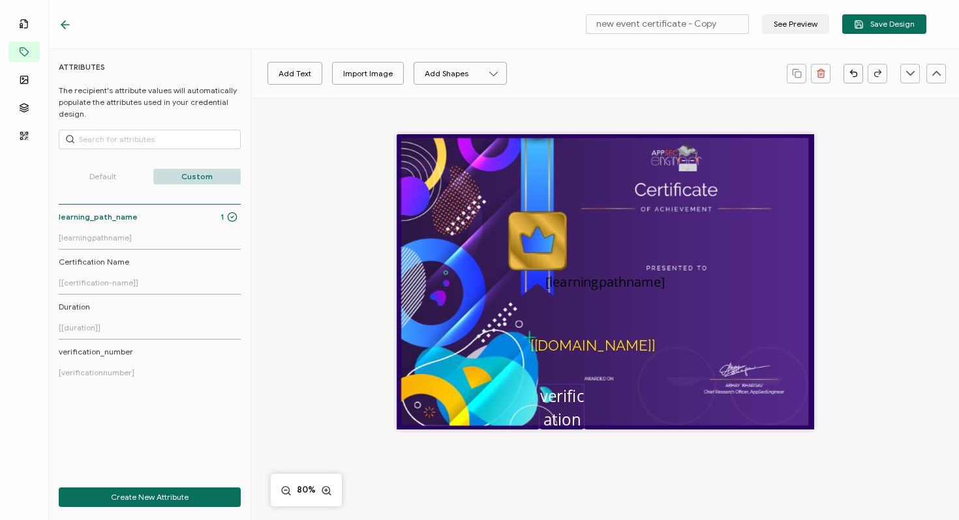
click at [549, 391] on pre "verification number:" at bounding box center [562, 432] width 45 height 92
click at [554, 379] on img at bounding box center [605, 282] width 408 height 288
click at [500, 406] on img at bounding box center [605, 282] width 408 height 288
click at [573, 283] on pre "[learningpathname]" at bounding box center [604, 282] width 119 height 18
click at [584, 395] on div at bounding box center [585, 432] width 4 height 94
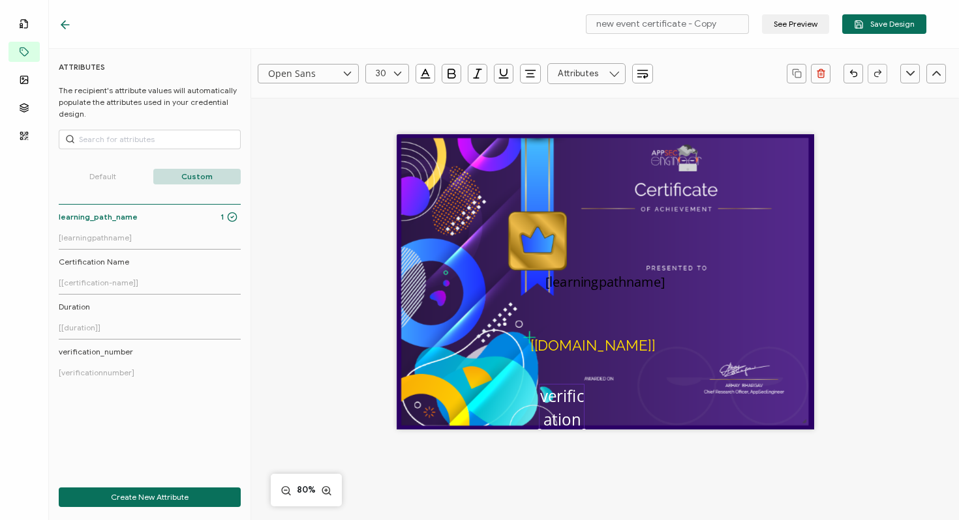
click at [401, 74] on icon at bounding box center [397, 74] width 16 height 20
click at [382, 217] on span "5" at bounding box center [381, 217] width 5 height 10
drag, startPoint x: 560, startPoint y: 385, endPoint x: 611, endPoint y: 420, distance: 61.9
click at [723, 421] on pre "verification number:" at bounding box center [724, 422] width 25 height 3
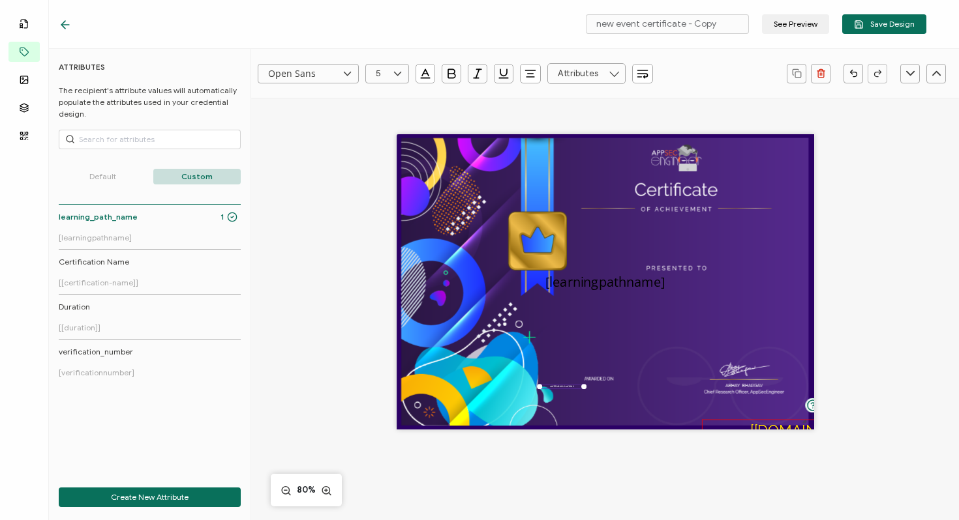
click at [774, 427] on pre "[[DOMAIN_NAME]]" at bounding box center [812, 430] width 125 height 17
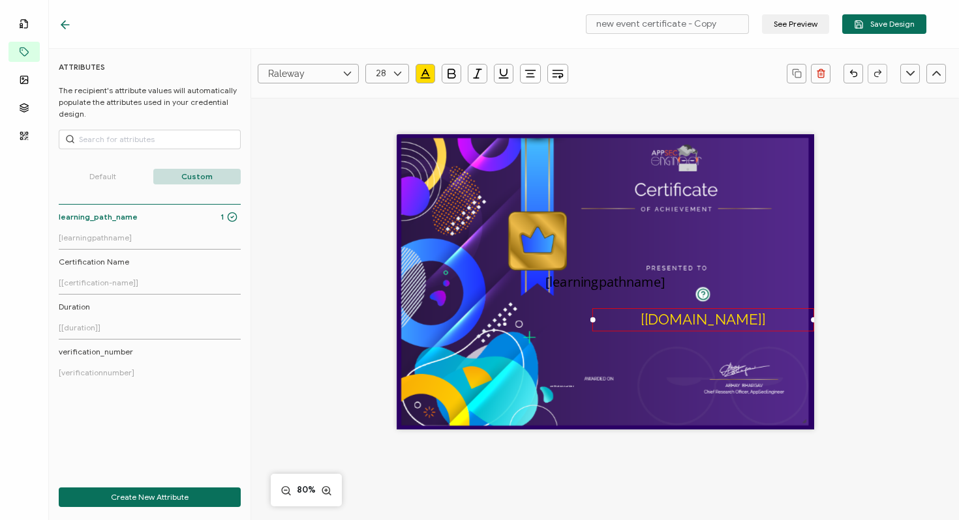
drag, startPoint x: 774, startPoint y: 427, endPoint x: 674, endPoint y: 313, distance: 151.1
click at [674, 313] on pre "[[DOMAIN_NAME]]" at bounding box center [702, 319] width 125 height 17
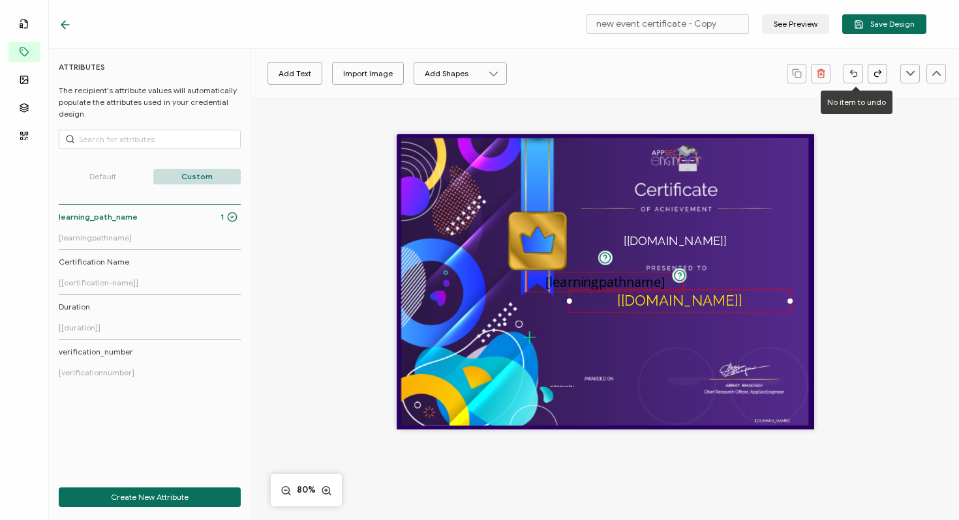
click at [590, 280] on pre "[learningpathname]" at bounding box center [604, 282] width 119 height 18
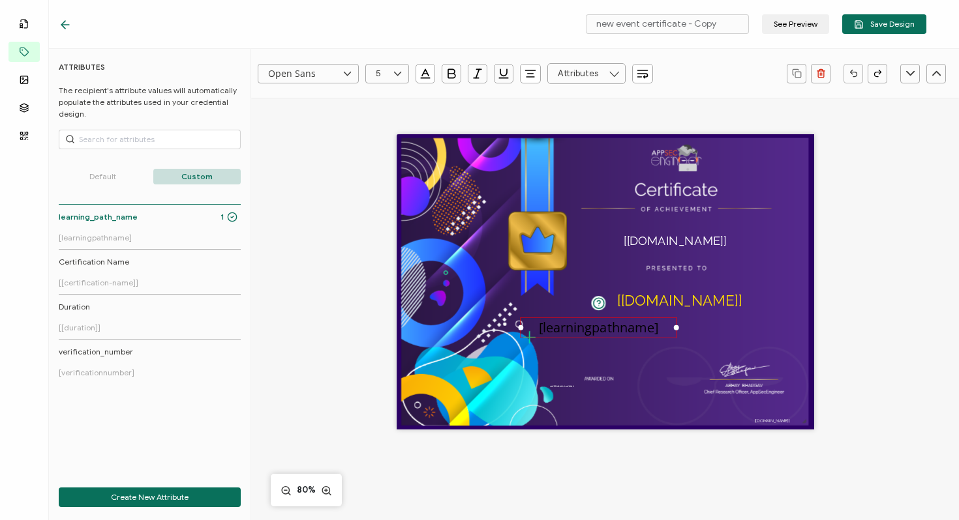
drag, startPoint x: 590, startPoint y: 280, endPoint x: 580, endPoint y: 328, distance: 49.2
click at [580, 328] on pre "[learningpathname]" at bounding box center [598, 327] width 119 height 18
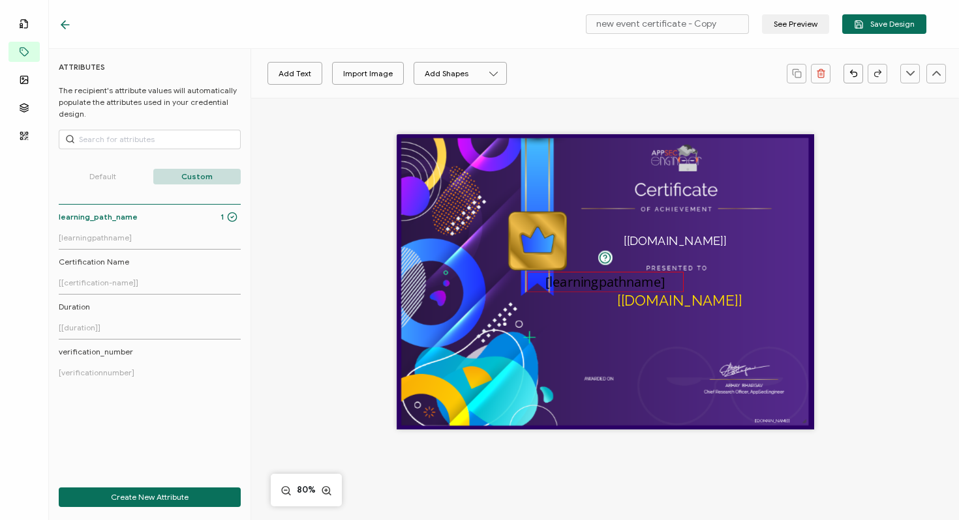
click at [597, 285] on pre "[learningpathname]" at bounding box center [604, 282] width 119 height 18
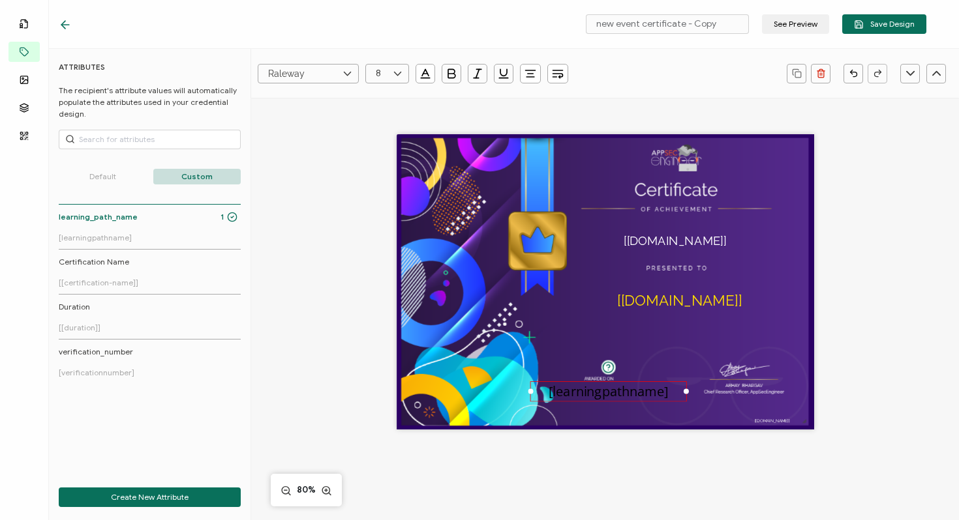
drag, startPoint x: 597, startPoint y: 285, endPoint x: 601, endPoint y: 395, distance: 109.6
click at [601, 395] on pre "[learningpathname]" at bounding box center [607, 391] width 119 height 18
click at [427, 74] on icon "button" at bounding box center [425, 74] width 5 height 0
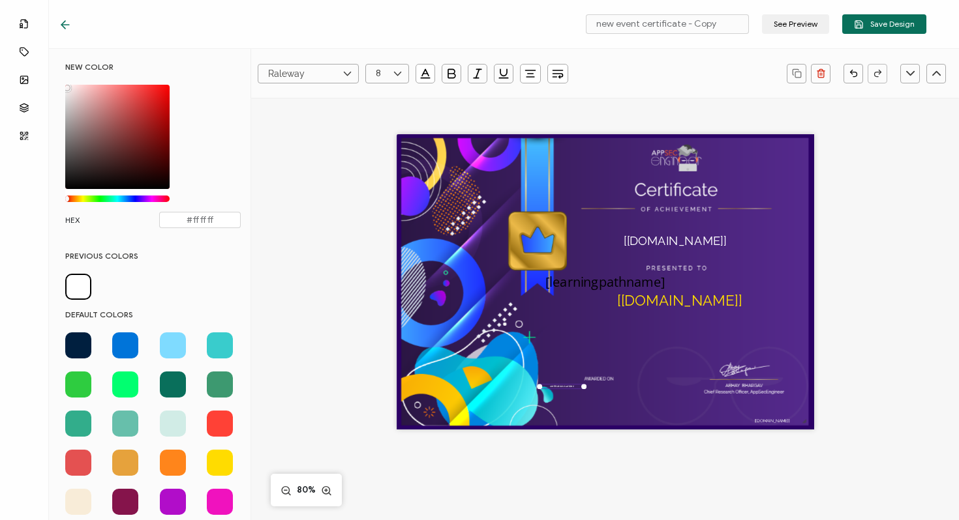
click at [82, 278] on span at bounding box center [78, 287] width 26 height 26
click at [68, 22] on icon at bounding box center [65, 24] width 13 height 13
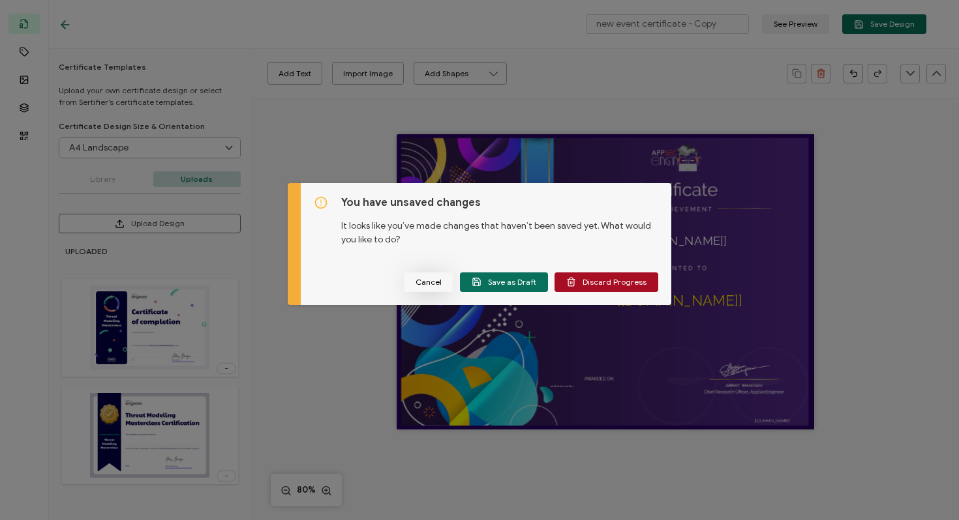
click at [425, 284] on span "Cancel" at bounding box center [428, 282] width 26 height 8
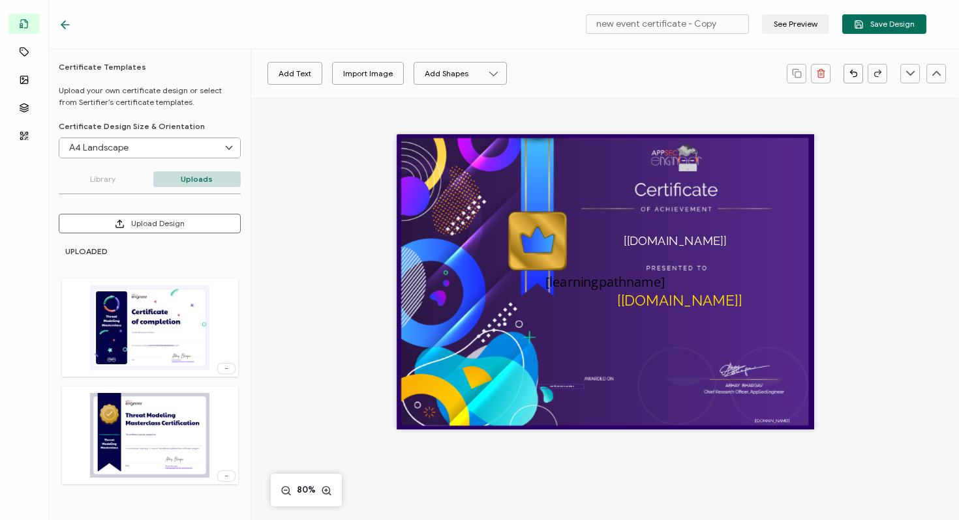
click at [553, 386] on pre "verification number:" at bounding box center [562, 386] width 25 height 3
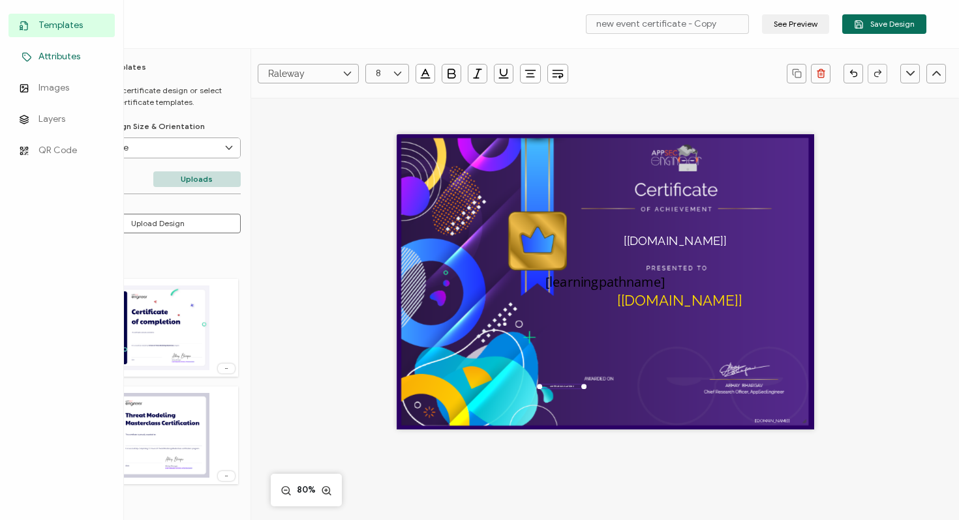
click at [58, 60] on span "Attributes" at bounding box center [59, 56] width 42 height 13
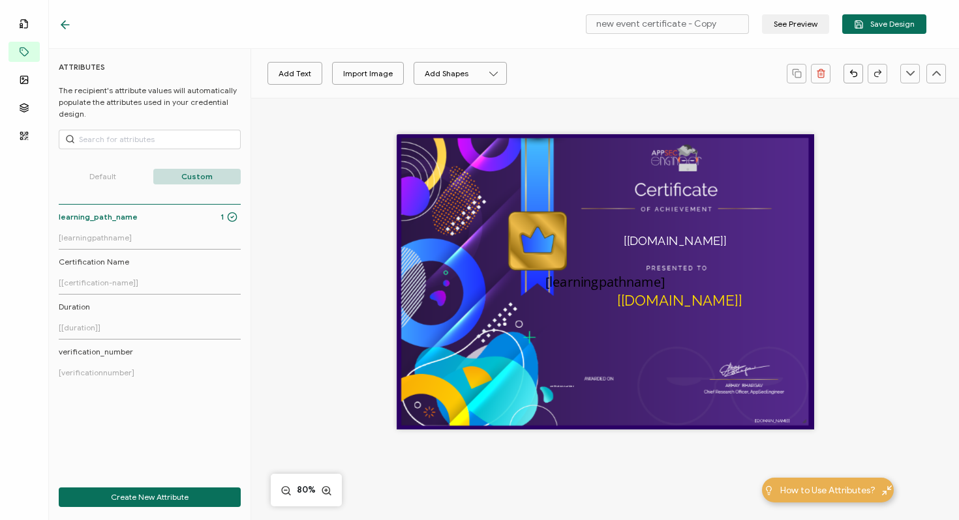
click at [102, 177] on p "Default" at bounding box center [103, 177] width 88 height 16
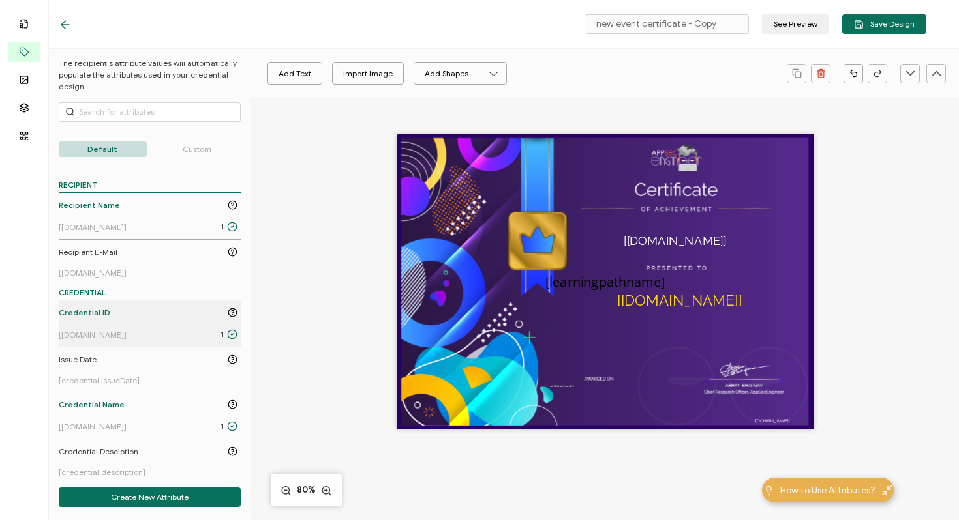
scroll to position [136, 0]
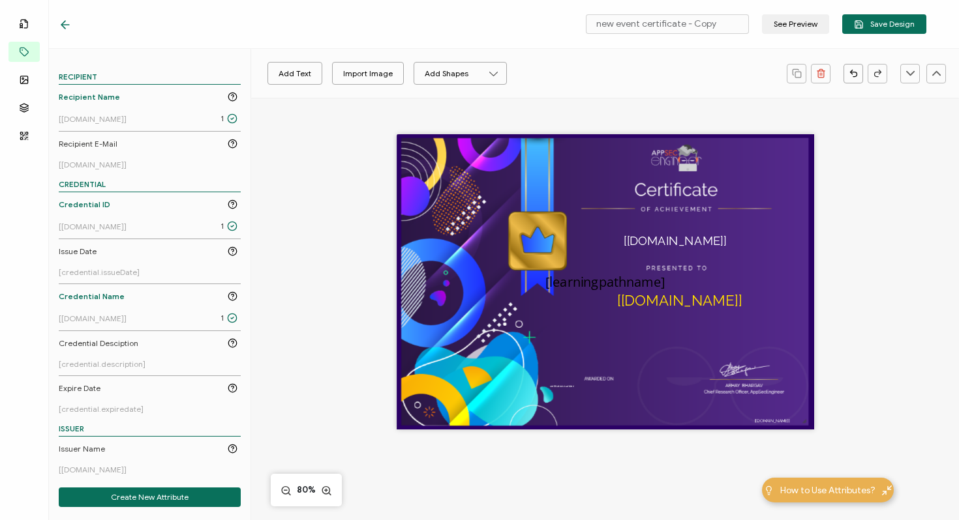
click at [181, 49] on p "Custom" at bounding box center [197, 41] width 88 height 16
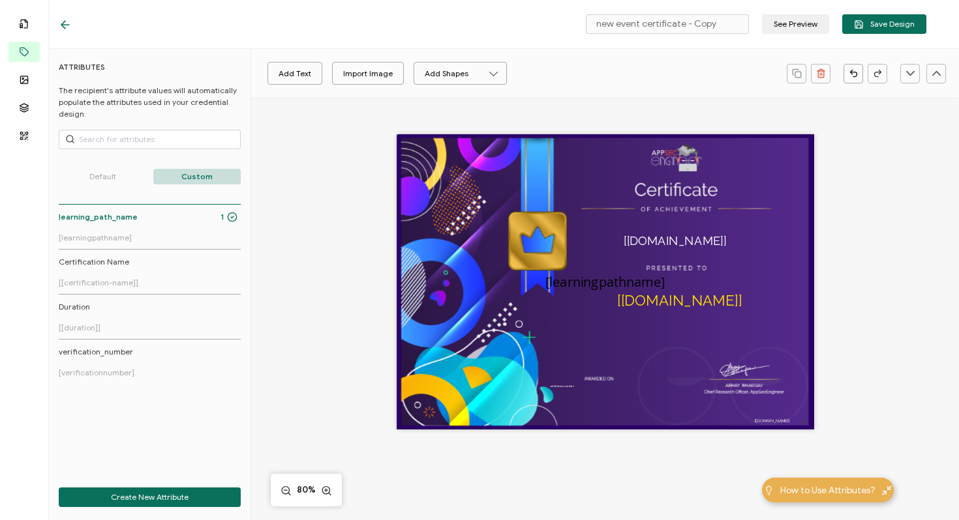
scroll to position [0, 0]
click at [565, 389] on img at bounding box center [605, 282] width 408 height 288
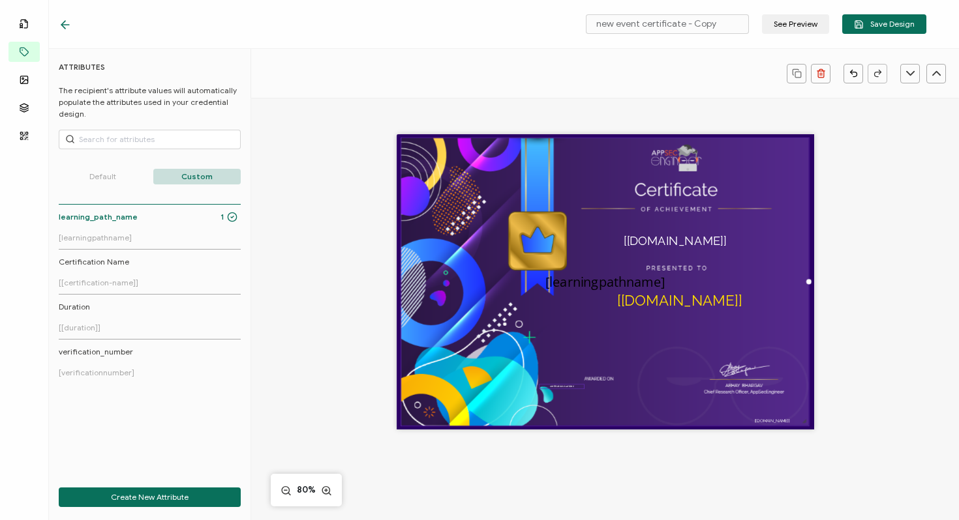
click at [561, 387] on pre "verification number:" at bounding box center [562, 386] width 25 height 3
click at [327, 491] on icon at bounding box center [326, 491] width 11 height 13
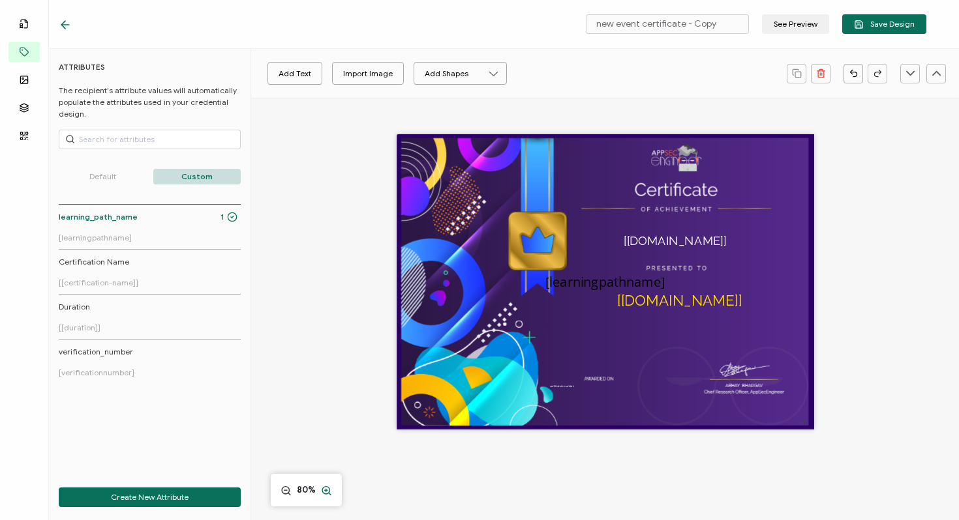
click at [327, 491] on icon at bounding box center [326, 491] width 11 height 13
click at [559, 386] on pre "verification number:" at bounding box center [562, 386] width 25 height 3
drag, startPoint x: 559, startPoint y: 386, endPoint x: 509, endPoint y: 415, distance: 57.6
click at [509, 415] on pre "verification number:" at bounding box center [512, 415] width 25 height 3
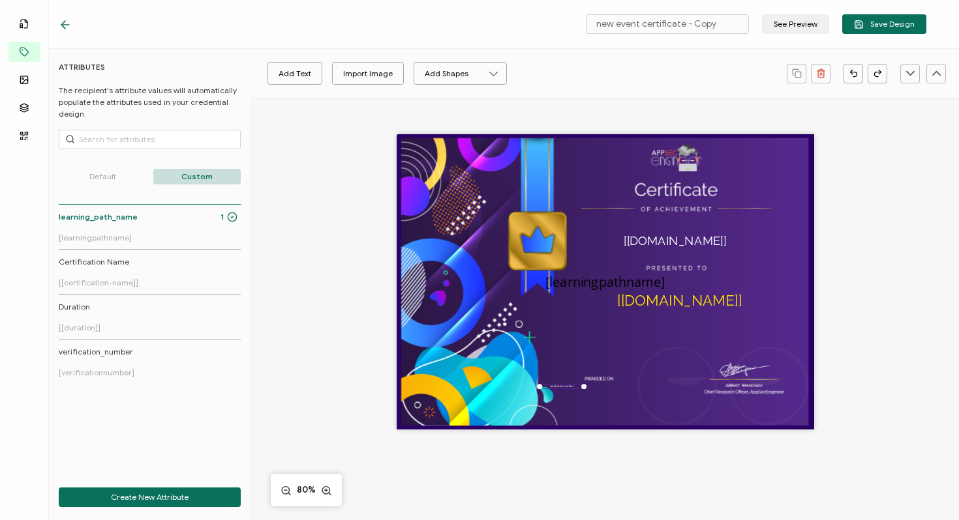
click at [561, 385] on pre "verification number:" at bounding box center [562, 386] width 25 height 3
click at [571, 363] on img at bounding box center [605, 282] width 408 height 288
click at [560, 385] on pre "verification number:" at bounding box center [562, 386] width 25 height 3
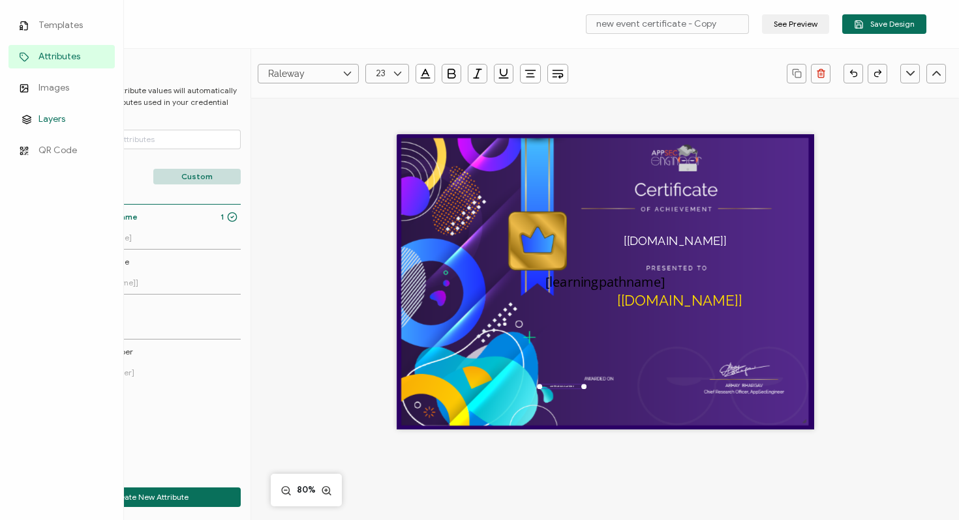
click at [66, 121] on link "Layers" at bounding box center [61, 119] width 106 height 23
click at [60, 115] on span "Layers" at bounding box center [51, 119] width 27 height 13
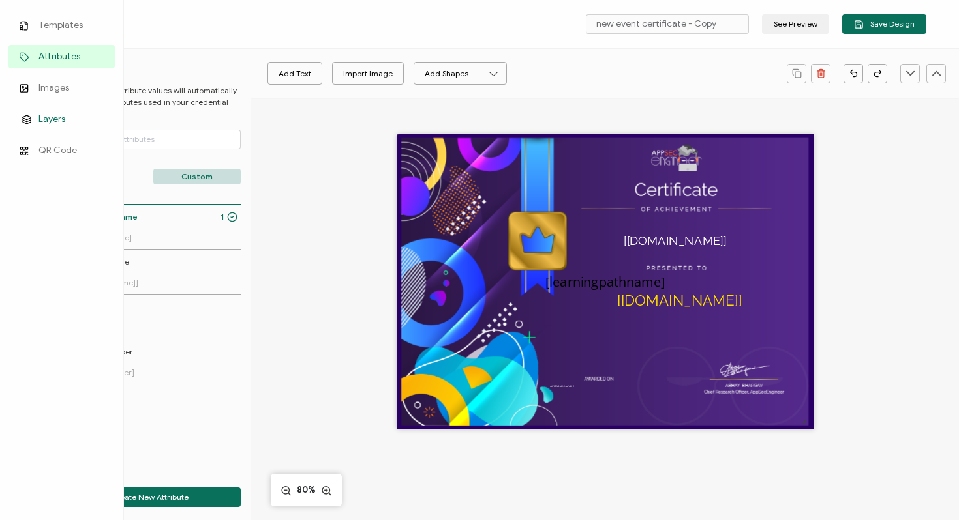
click at [60, 115] on span "Layers" at bounding box center [51, 119] width 27 height 13
click at [50, 20] on span "Templates" at bounding box center [60, 25] width 44 height 13
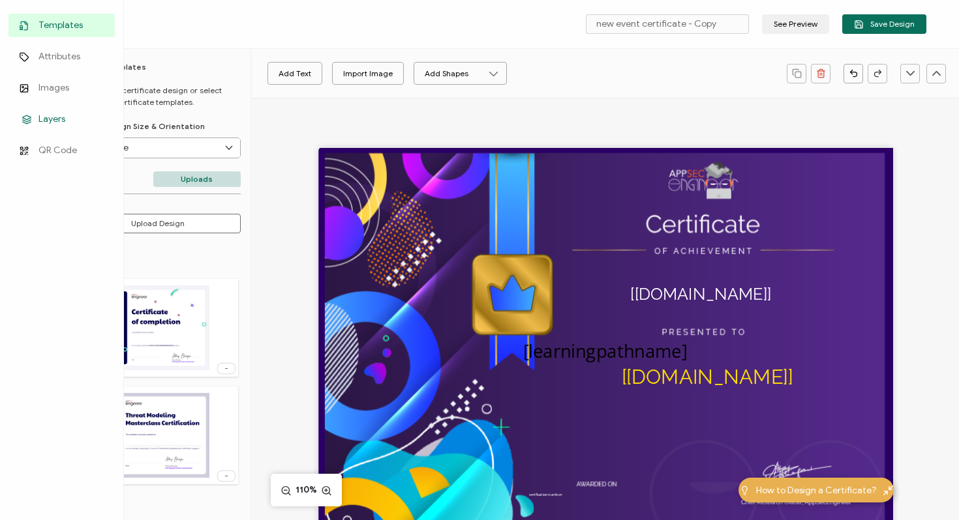
click at [43, 122] on span "Layers" at bounding box center [51, 119] width 27 height 13
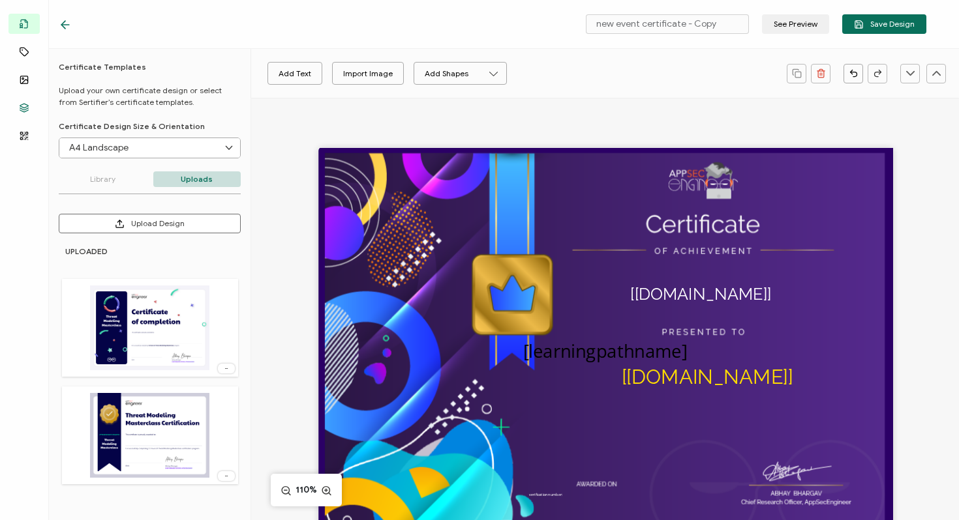
click at [228, 102] on p "Upload your own certificate design or select from Sertifier’s certificate templ…" at bounding box center [150, 96] width 182 height 23
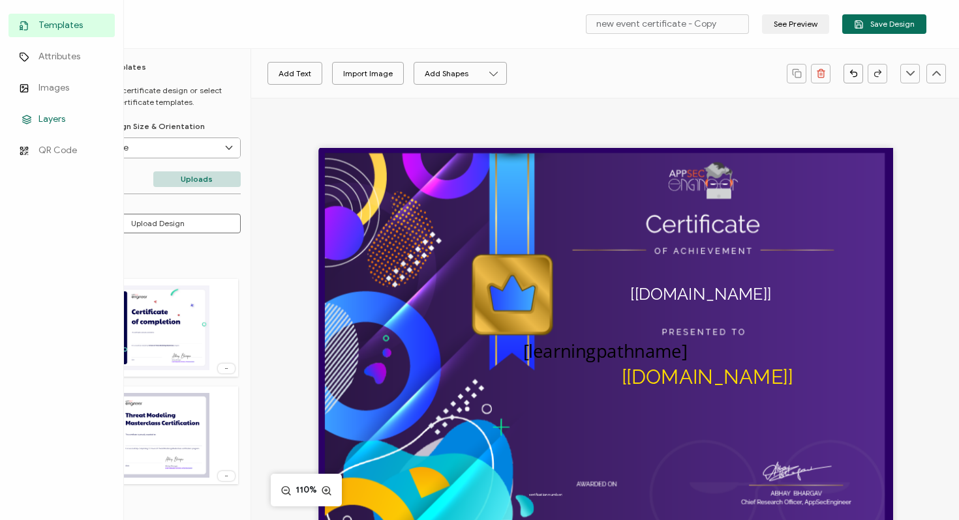
click at [55, 115] on span "Layers" at bounding box center [51, 119] width 27 height 13
click at [55, 87] on span "Images" at bounding box center [53, 88] width 31 height 13
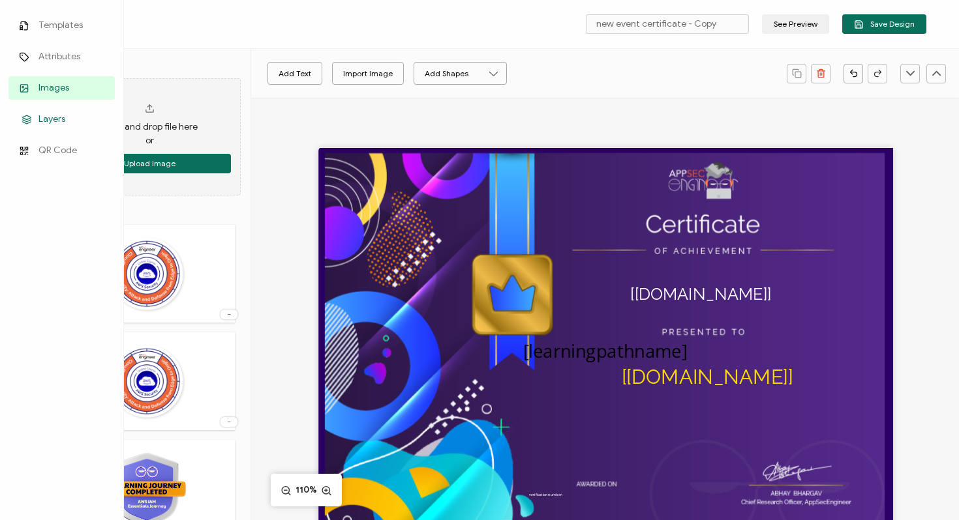
click at [50, 125] on span "Layers" at bounding box center [51, 119] width 27 height 13
click at [50, 117] on span "Layers" at bounding box center [51, 119] width 27 height 13
click at [60, 50] on span "Attributes" at bounding box center [59, 56] width 42 height 13
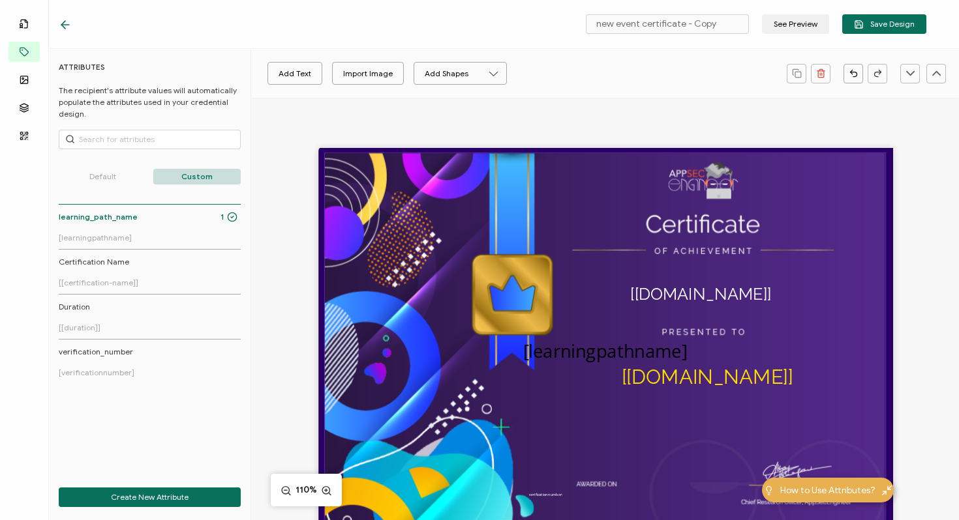
scroll to position [65, 0]
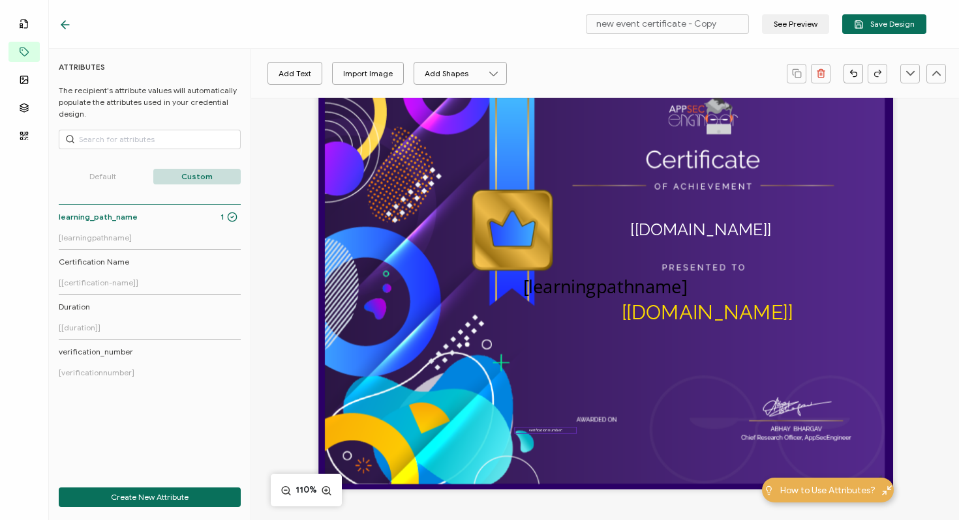
click at [541, 432] on pre "verification number:" at bounding box center [546, 430] width 34 height 5
drag, startPoint x: 541, startPoint y: 432, endPoint x: 675, endPoint y: 462, distance: 137.6
click at [675, 462] on div "The recipient’s full name, which will be automatically filled based on the info…" at bounding box center [605, 286] width 574 height 406
click at [544, 430] on pre "verification number:" at bounding box center [546, 430] width 34 height 5
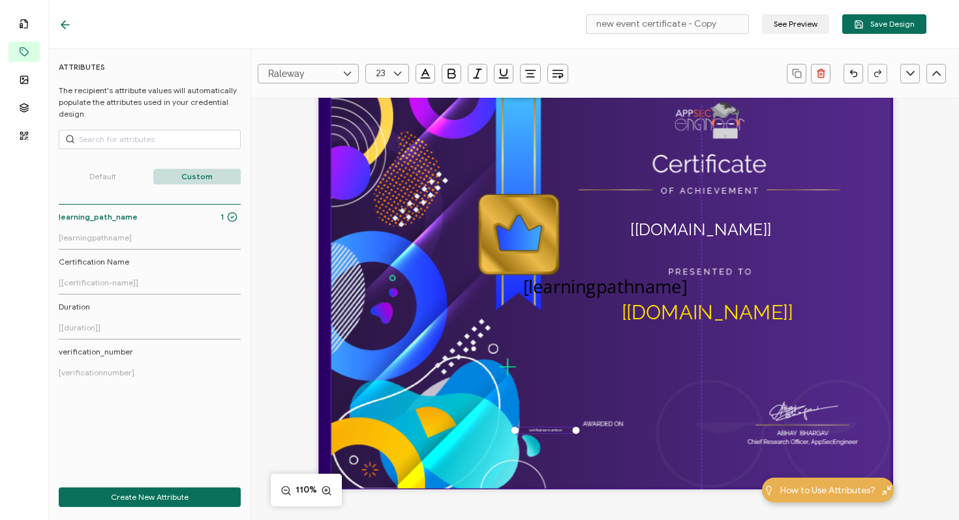
drag, startPoint x: 543, startPoint y: 427, endPoint x: 633, endPoint y: 448, distance: 92.5
click at [633, 448] on img at bounding box center [611, 291] width 560 height 396
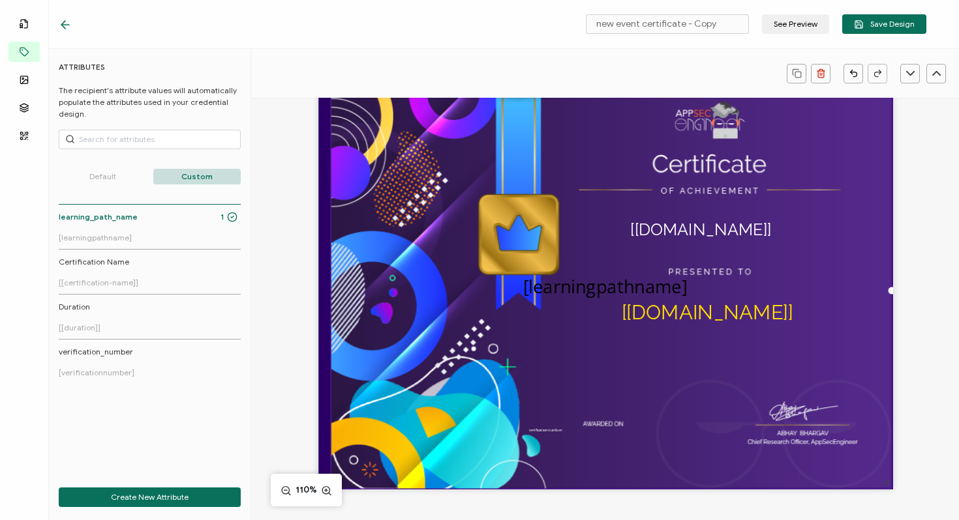
click at [854, 72] on icon "button" at bounding box center [853, 73] width 10 height 10
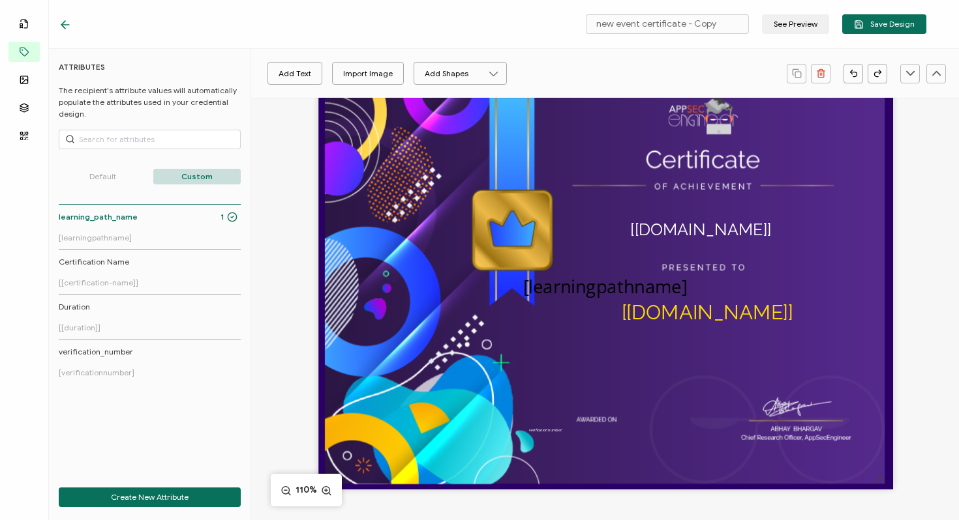
click at [854, 72] on icon "button" at bounding box center [853, 73] width 10 height 10
click at [535, 282] on pre "[learningpathname]" at bounding box center [605, 286] width 164 height 24
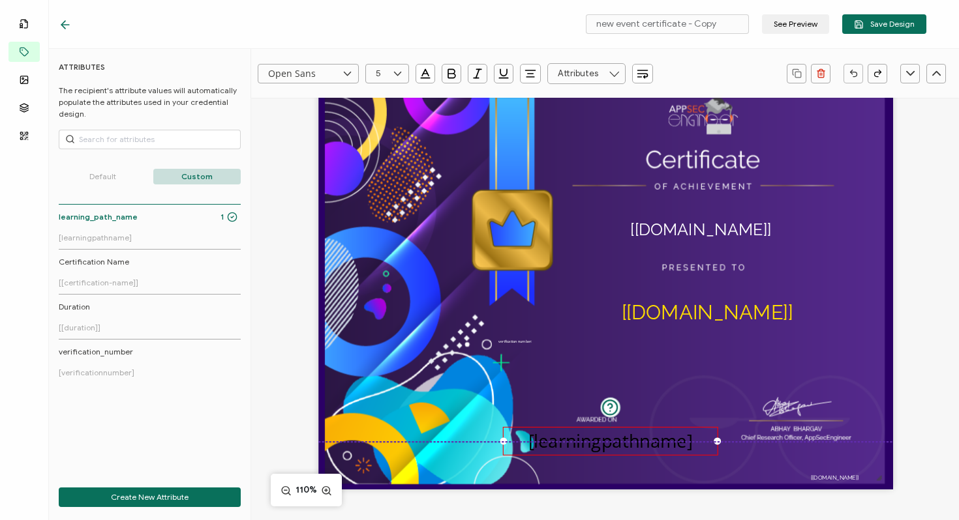
drag, startPoint x: 535, startPoint y: 282, endPoint x: 540, endPoint y: 436, distance: 153.3
click at [540, 436] on pre "[learningpathname]" at bounding box center [610, 440] width 164 height 24
click at [579, 440] on pre "[learningpathname]" at bounding box center [610, 440] width 164 height 24
click at [821, 73] on line "button" at bounding box center [821, 74] width 0 height 3
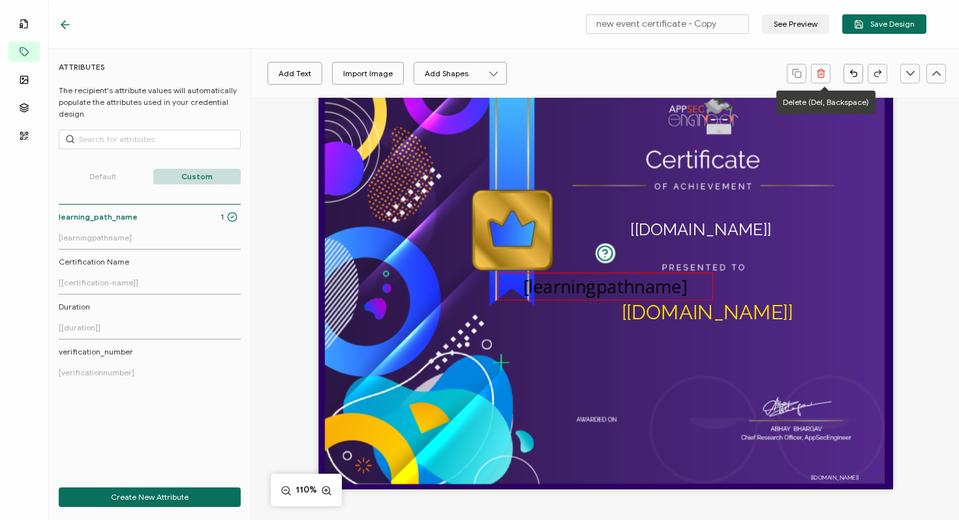
click at [596, 290] on pre "[learningpathname]" at bounding box center [605, 286] width 164 height 24
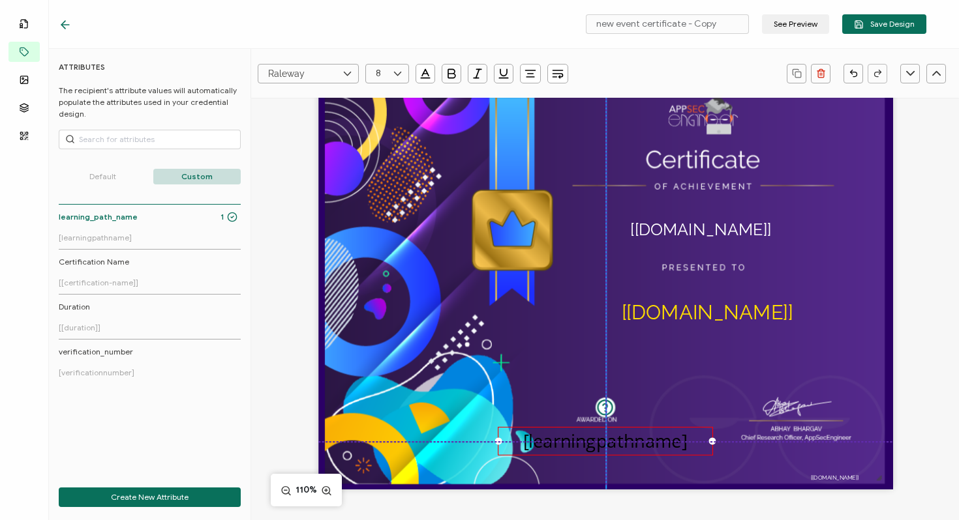
drag, startPoint x: 596, startPoint y: 290, endPoint x: 597, endPoint y: 443, distance: 153.3
click at [597, 443] on pre "[learningpathname]" at bounding box center [605, 440] width 164 height 24
click at [531, 426] on img at bounding box center [605, 287] width 560 height 396
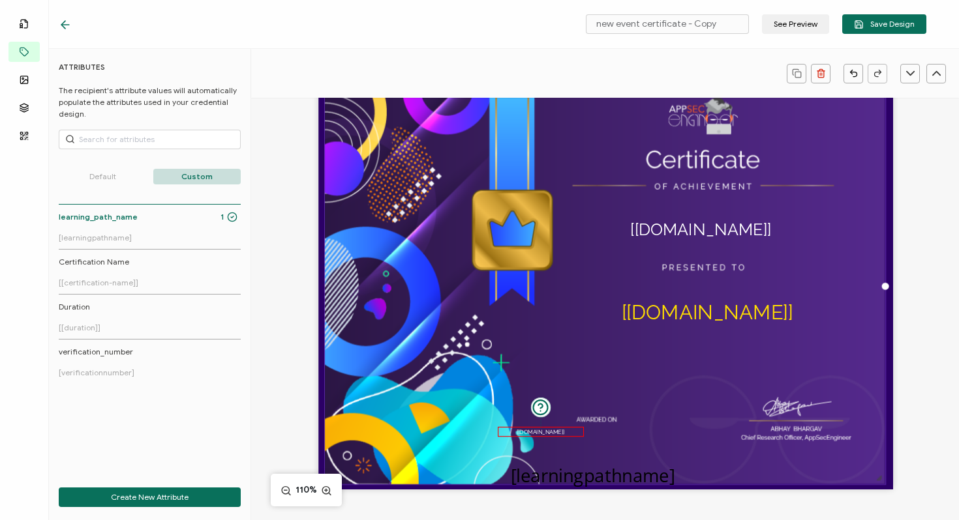
drag, startPoint x: 586, startPoint y: 288, endPoint x: 573, endPoint y: 427, distance: 139.6
click at [573, 427] on div "The recipient’s full name, which will be automatically filled based on the info…" at bounding box center [605, 286] width 574 height 406
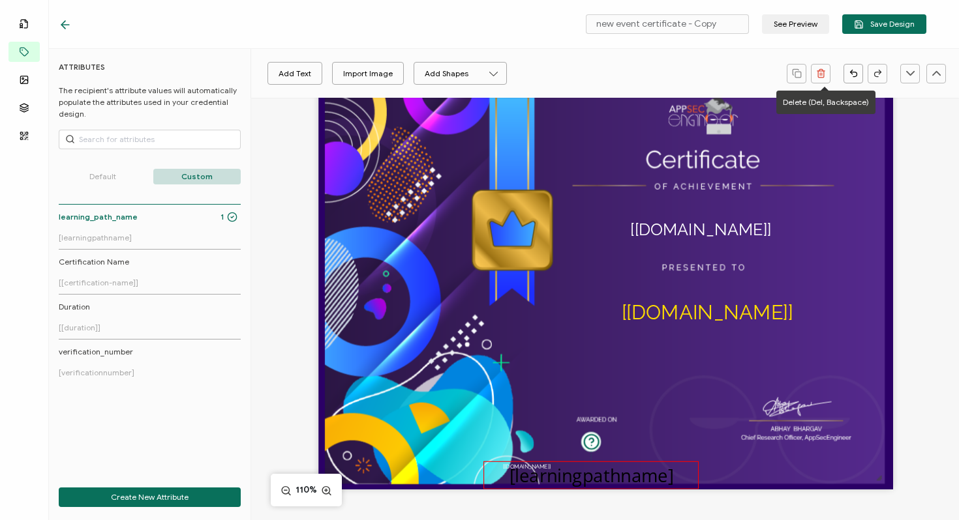
click at [533, 469] on pre "[learningpathname]" at bounding box center [591, 474] width 164 height 24
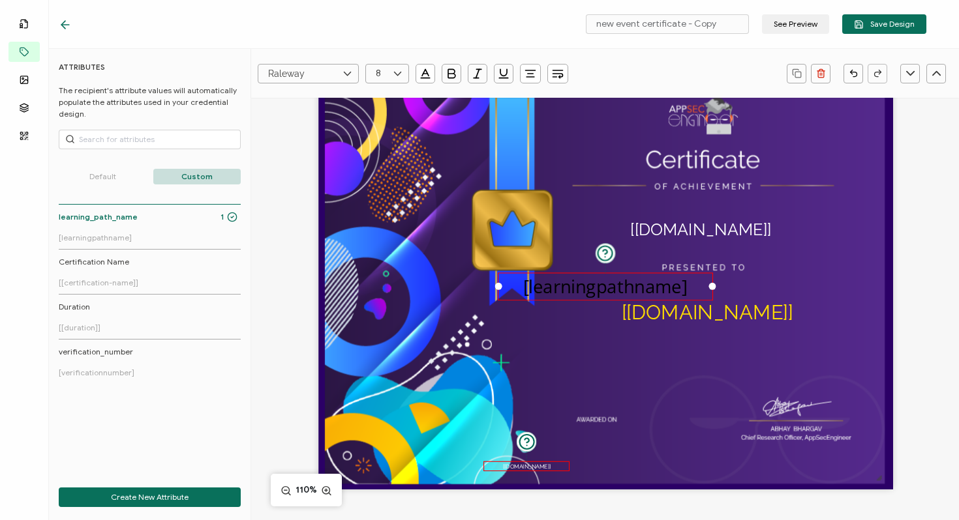
click at [533, 465] on pre "[[DOMAIN_NAME]]" at bounding box center [527, 465] width 48 height 7
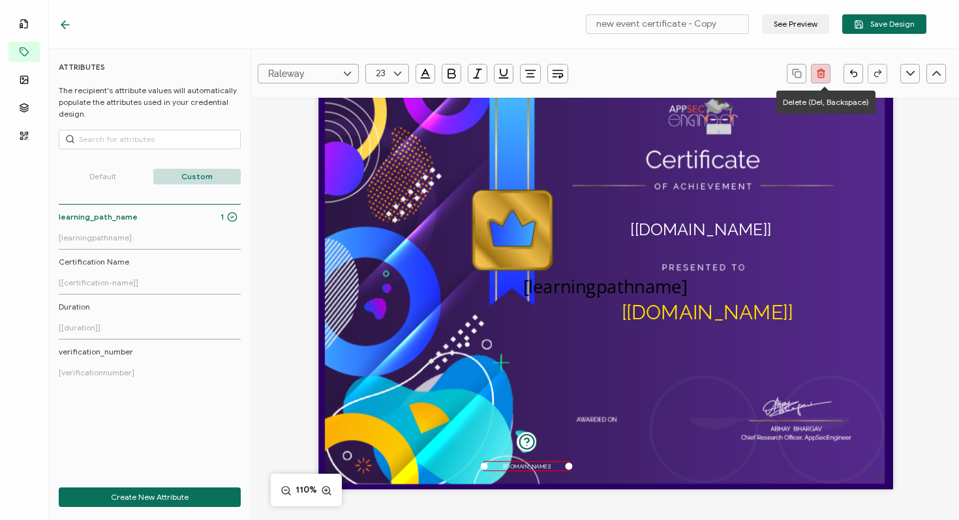
click at [818, 75] on icon "button" at bounding box center [821, 74] width 6 height 7
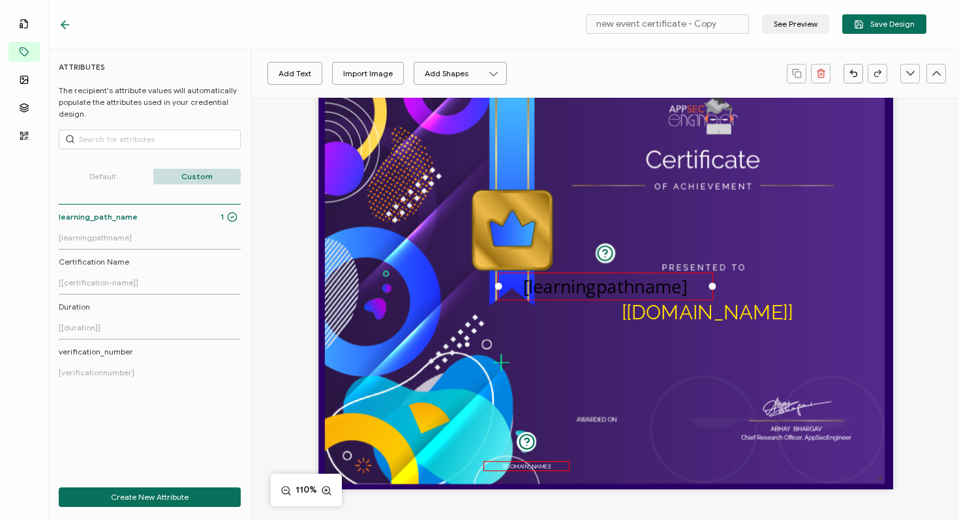
click at [531, 466] on pre "[[DOMAIN_NAME]]" at bounding box center [527, 465] width 48 height 7
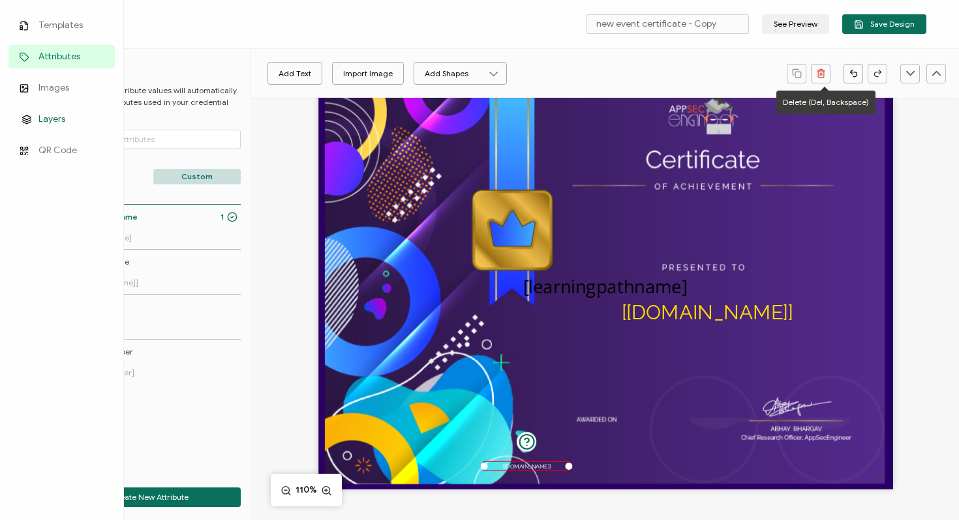
click at [526, 437] on img at bounding box center [527, 441] width 18 height 17
click at [46, 123] on span "Layers" at bounding box center [51, 119] width 27 height 13
click at [39, 118] on span "Layers" at bounding box center [51, 119] width 27 height 13
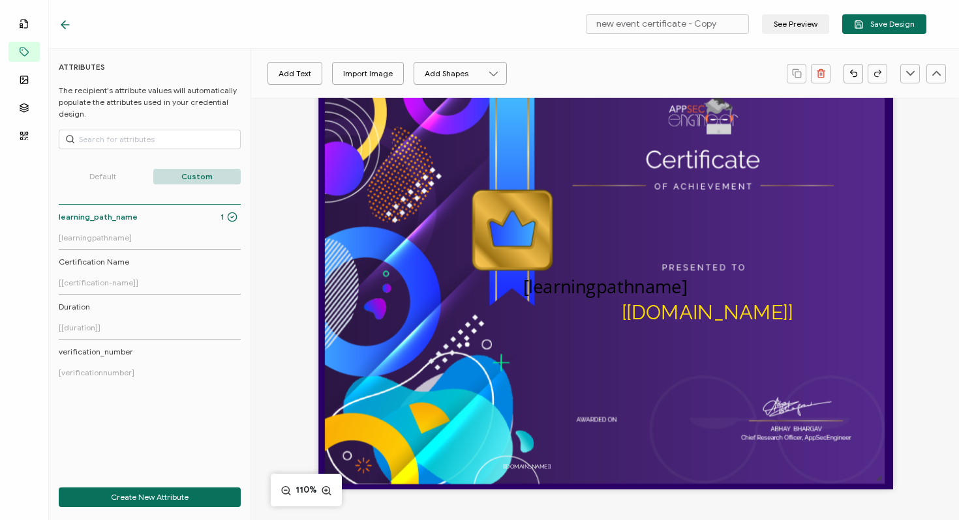
click at [0, 0] on span "Templates" at bounding box center [0, 0] width 0 height 0
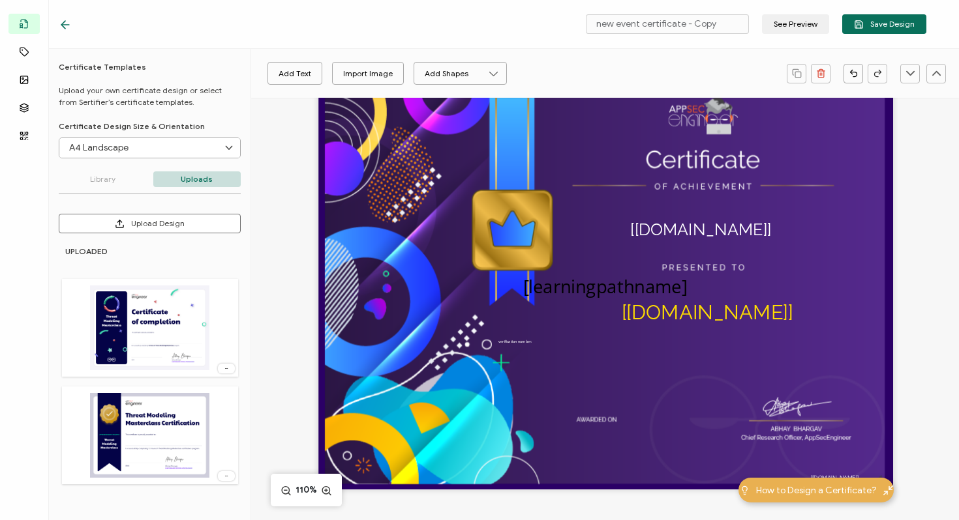
click at [69, 23] on icon at bounding box center [65, 24] width 13 height 13
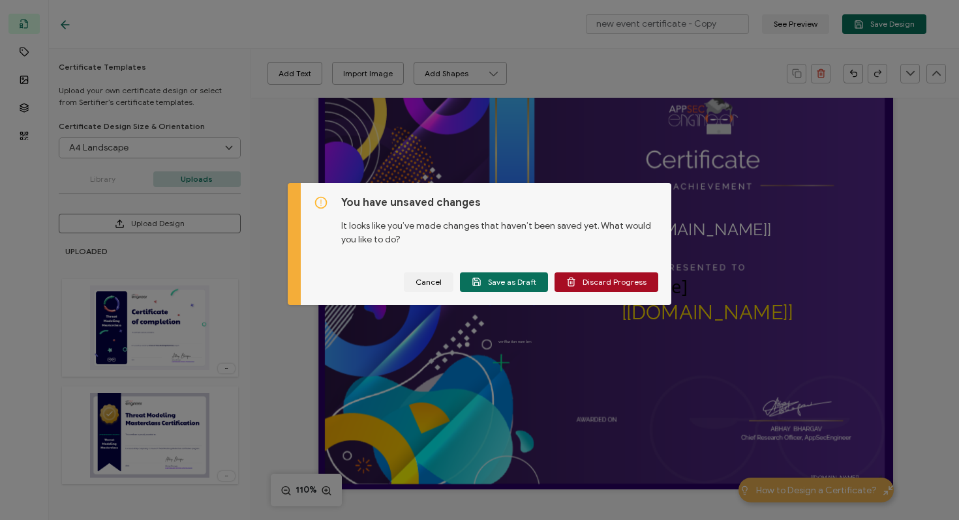
click at [588, 282] on div "You have unsaved changes It looks like you’ve made changes that haven’t been sa…" at bounding box center [486, 244] width 370 height 122
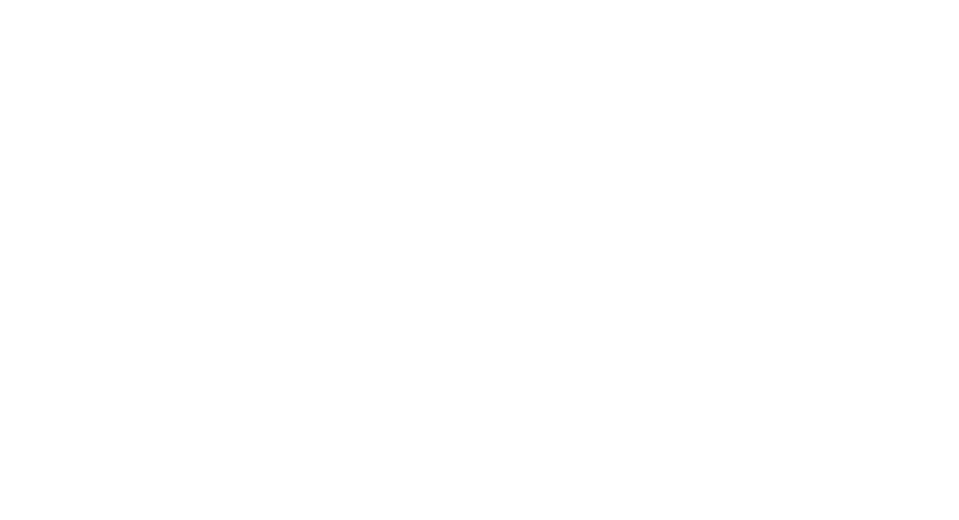
scroll to position [18, 0]
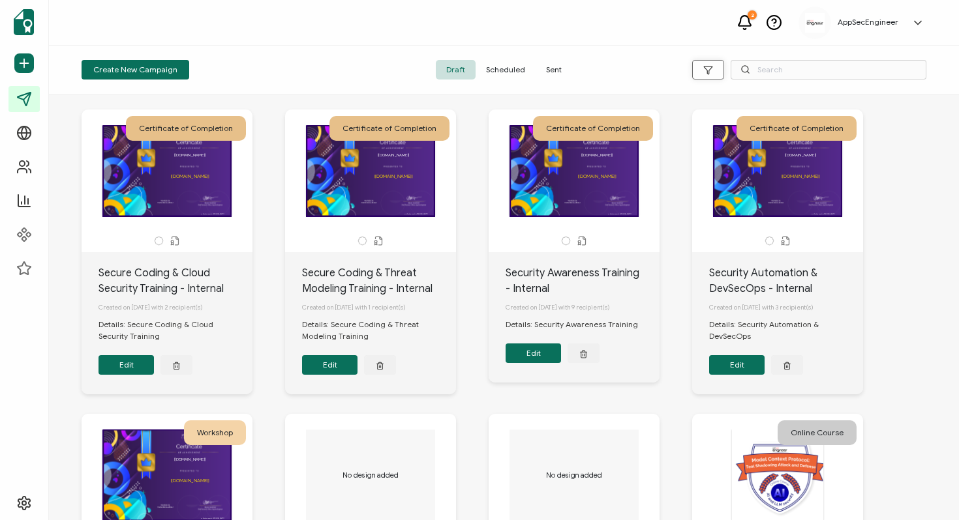
click at [717, 65] on button "button" at bounding box center [708, 70] width 32 height 20
click at [711, 68] on icon "button" at bounding box center [708, 70] width 10 height 10
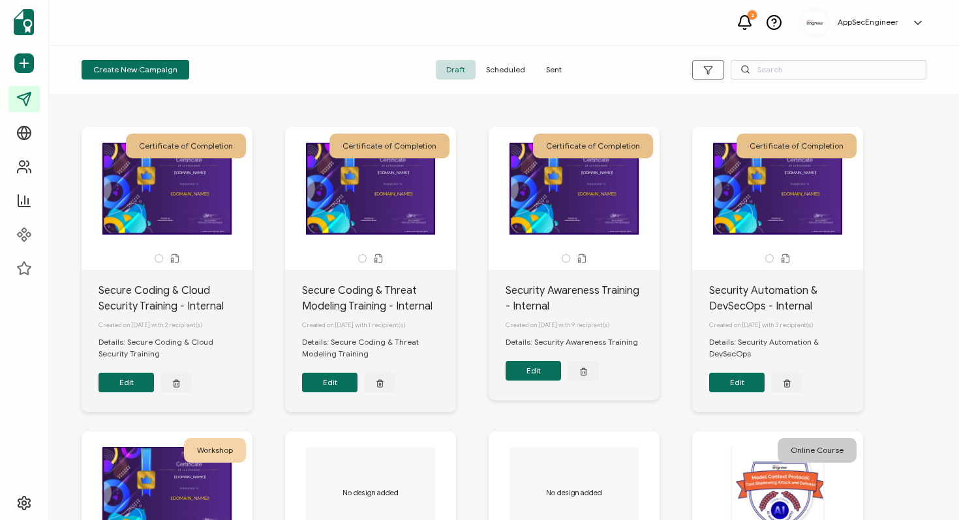
click at [708, 65] on icon "button" at bounding box center [708, 70] width 10 height 10
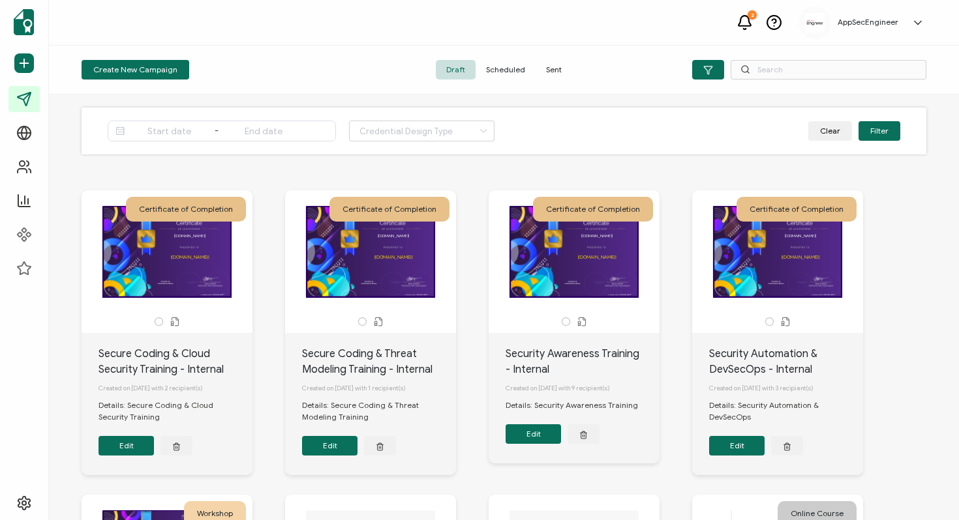
click at [551, 72] on span "Sent" at bounding box center [553, 70] width 37 height 20
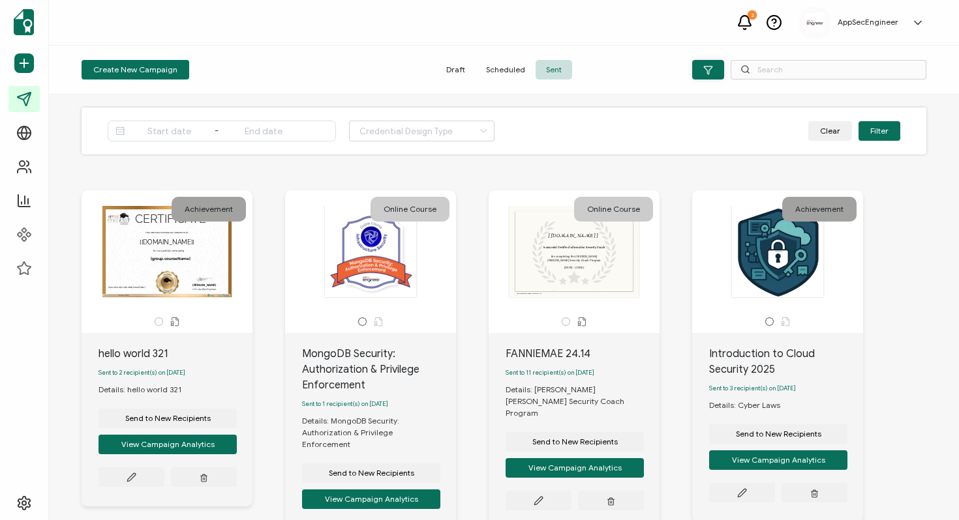
click at [715, 68] on button "button" at bounding box center [708, 70] width 32 height 20
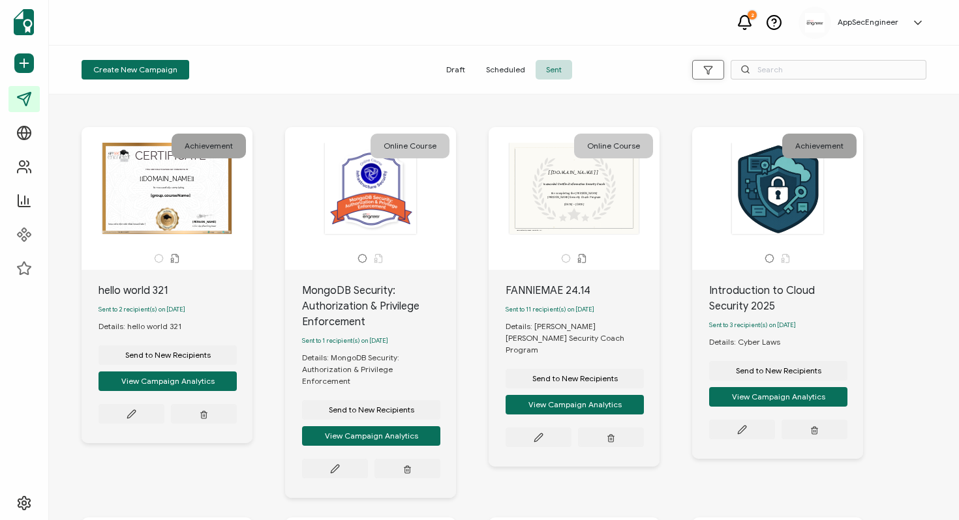
click at [715, 68] on button "button" at bounding box center [708, 70] width 32 height 20
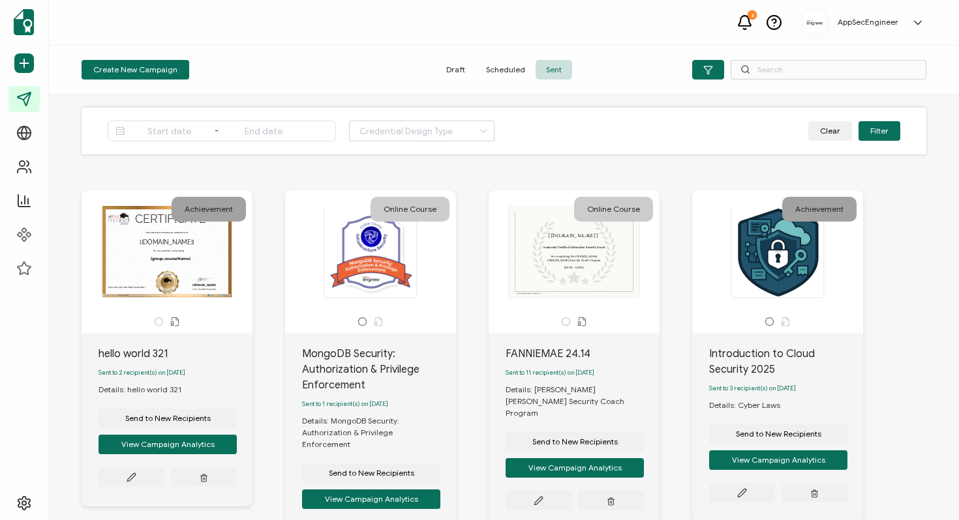
click at [440, 119] on div "- Both Certificate Badge Clear Filter" at bounding box center [504, 131] width 845 height 47
click at [436, 127] on input "text" at bounding box center [421, 131] width 145 height 21
click at [394, 186] on span "Certificate" at bounding box center [383, 187] width 40 height 10
type input "Certificate"
click at [880, 126] on button "Filter" at bounding box center [879, 131] width 42 height 20
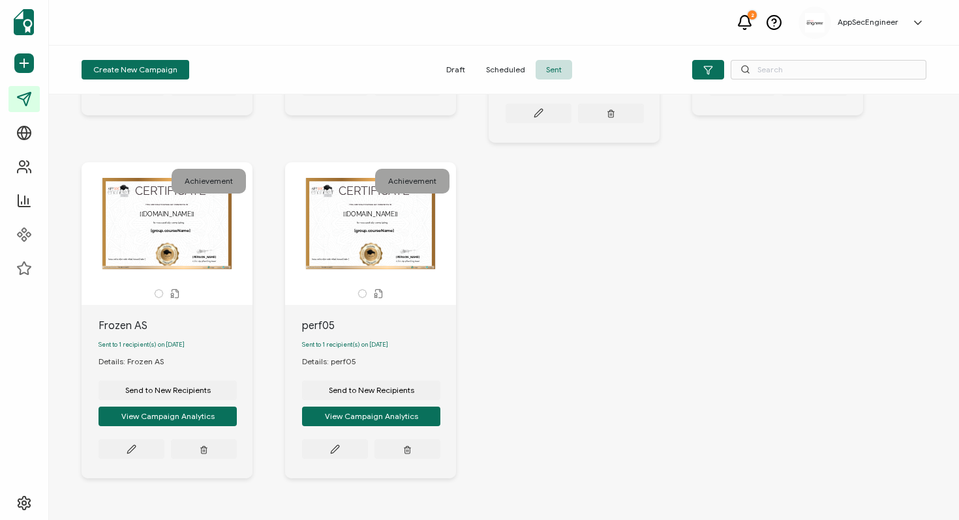
scroll to position [774, 0]
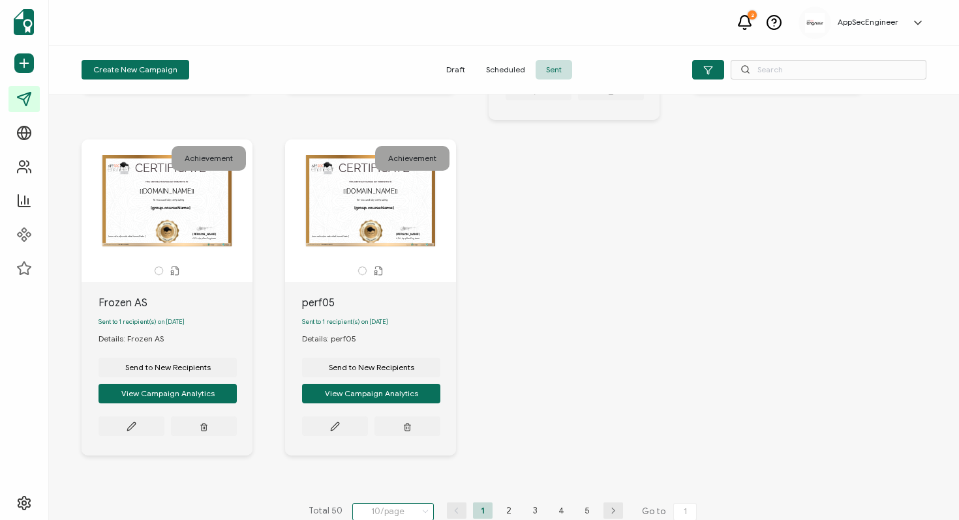
click at [394, 503] on input "10/page" at bounding box center [393, 512] width 82 height 18
click at [400, 456] on li "50/page" at bounding box center [395, 462] width 91 height 22
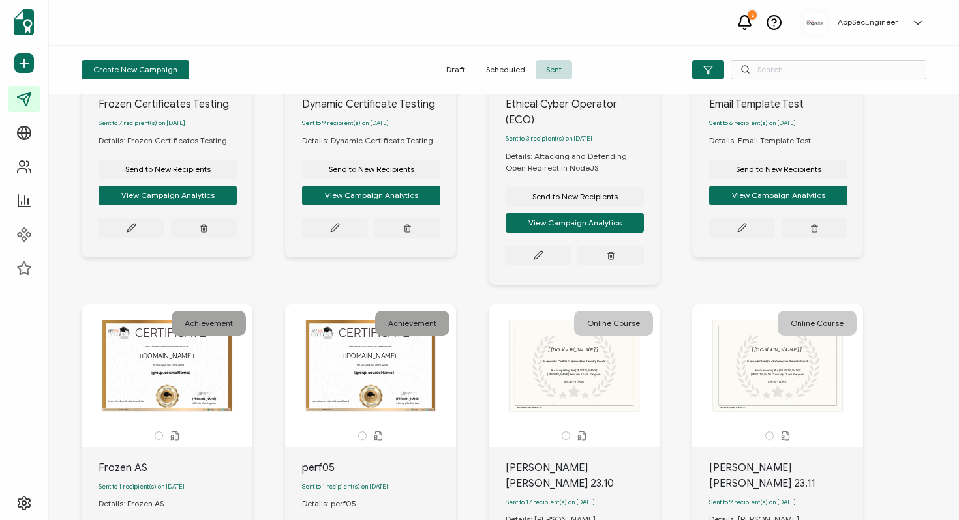
scroll to position [0, 0]
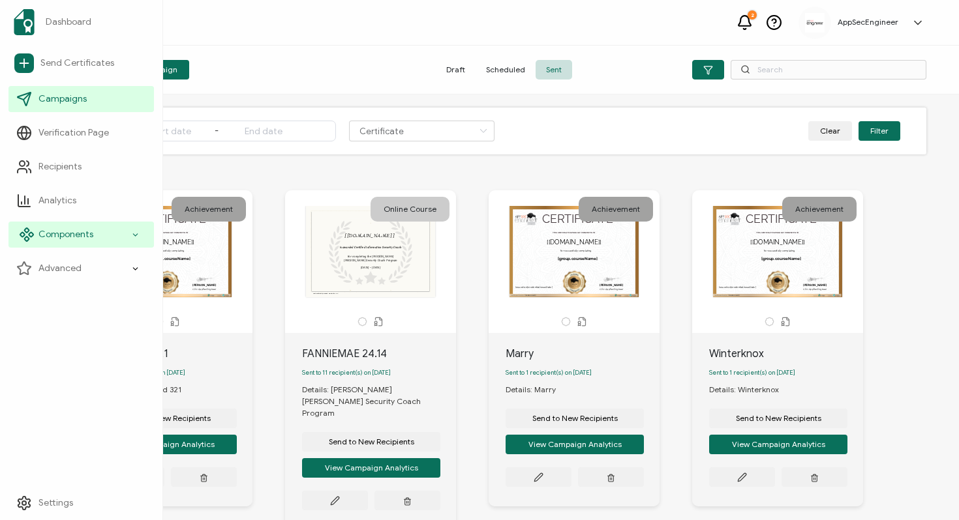
click at [64, 233] on span "Components" at bounding box center [65, 234] width 55 height 13
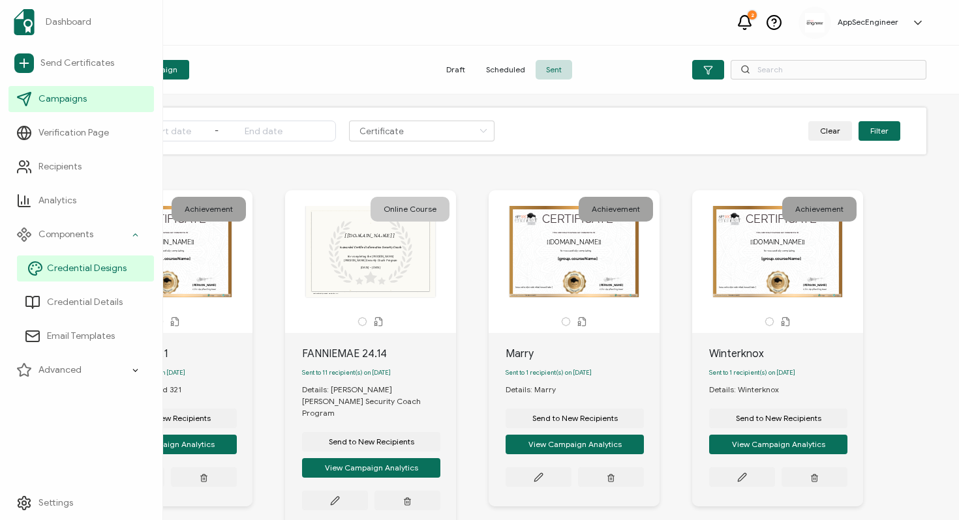
click at [61, 263] on span "Credential Designs" at bounding box center [87, 268] width 80 height 13
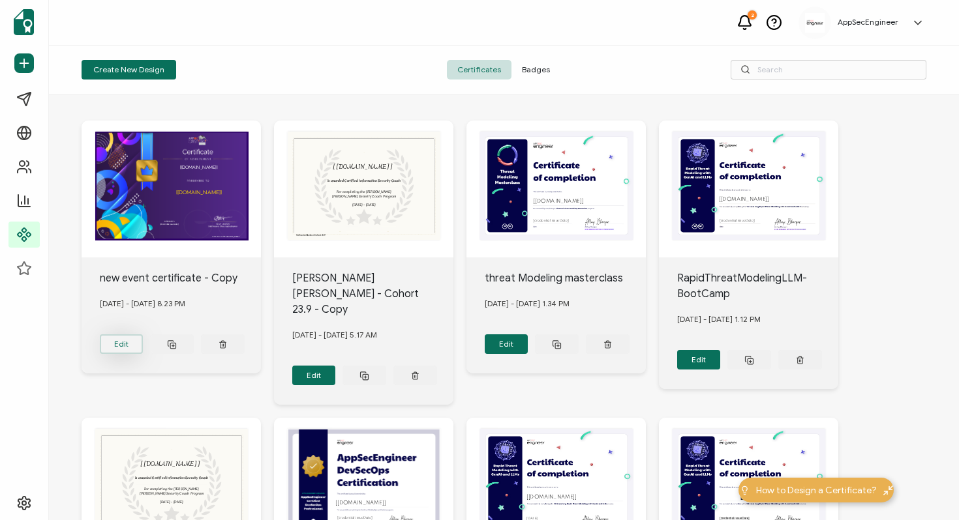
click at [133, 344] on button "Edit" at bounding box center [122, 345] width 44 height 20
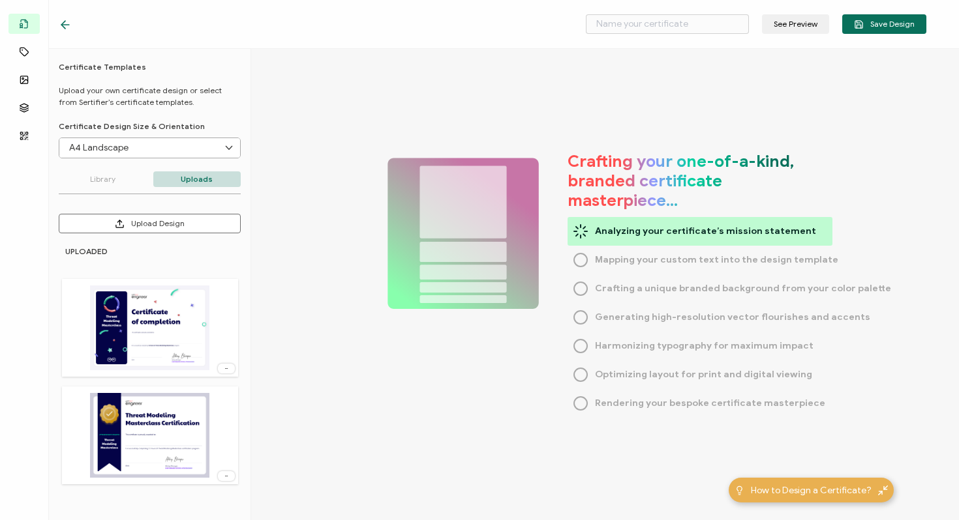
type input "new event certificate - Copy"
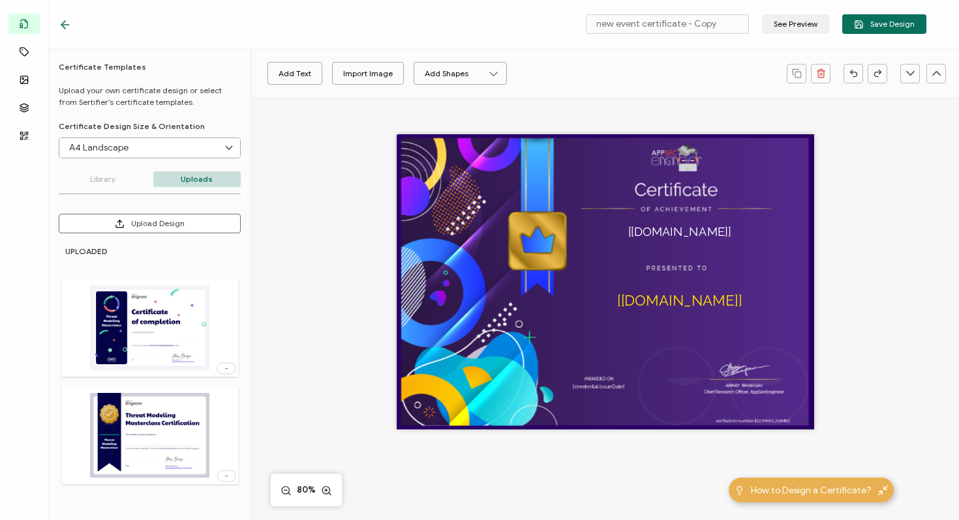
click at [111, 173] on p "Library" at bounding box center [103, 180] width 88 height 16
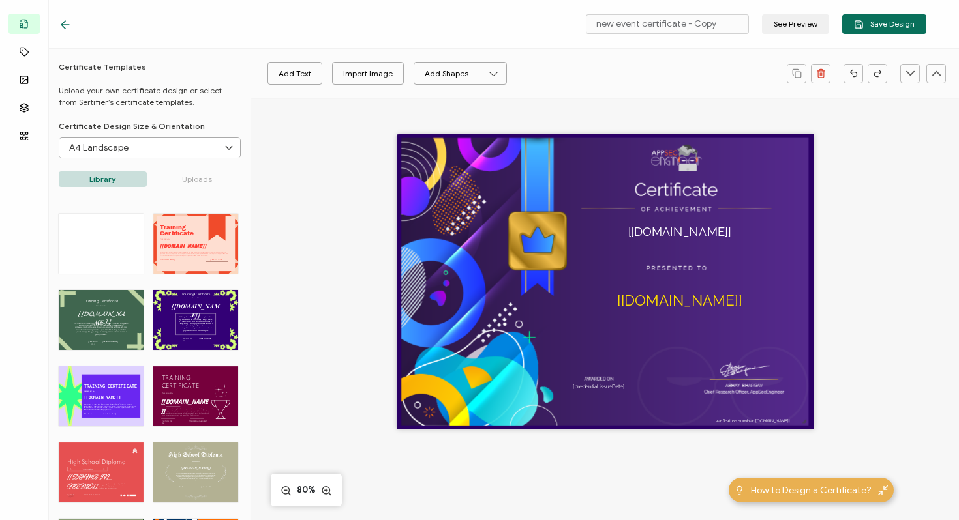
click at [175, 143] on input "A4 Landscape" at bounding box center [149, 148] width 181 height 20
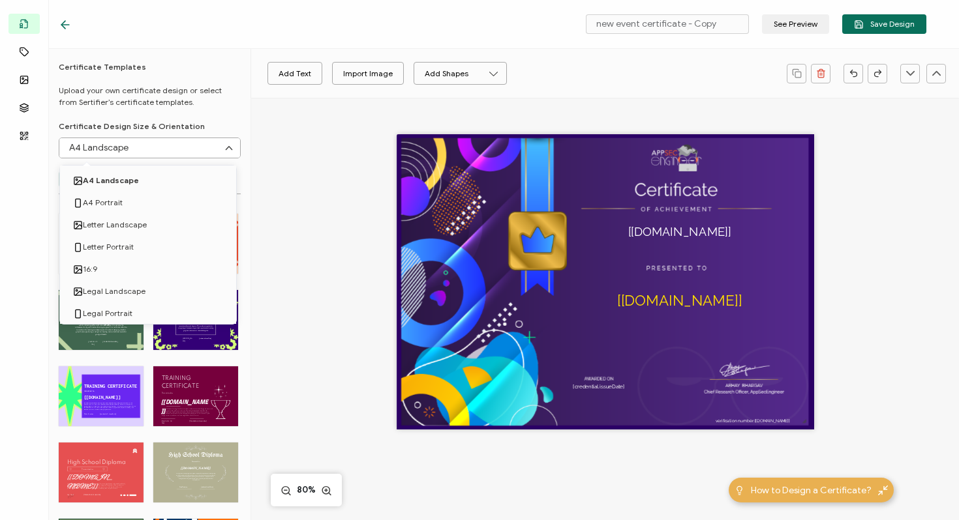
click at [175, 143] on input "A4 Landscape" at bounding box center [149, 148] width 181 height 20
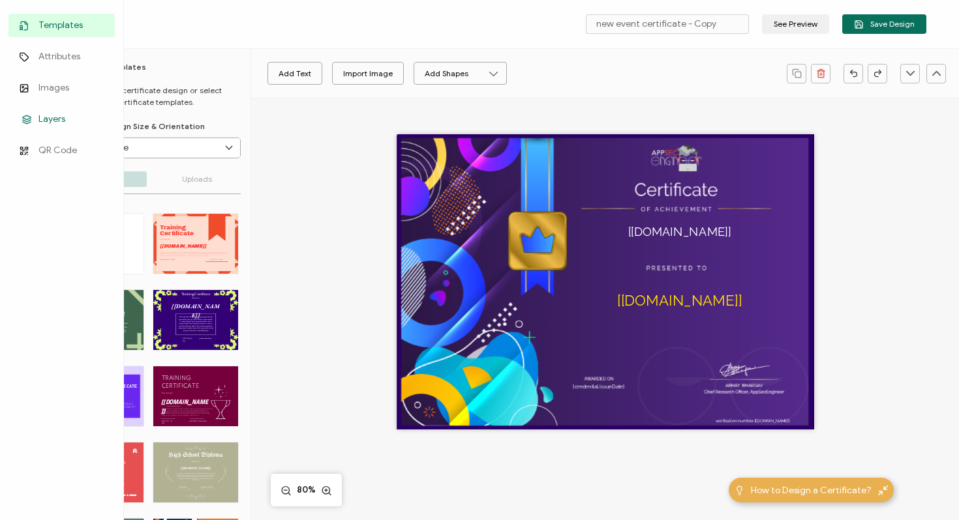
click at [57, 119] on span "Layers" at bounding box center [51, 119] width 27 height 13
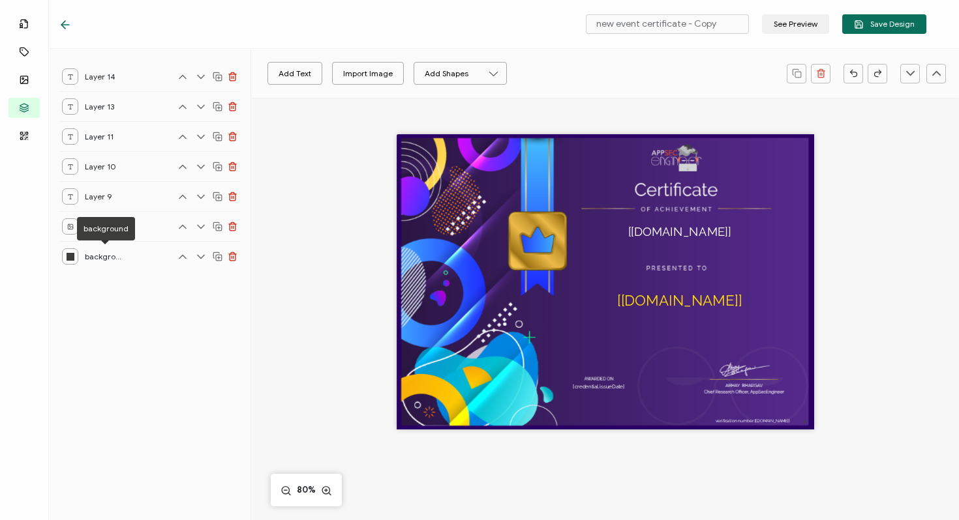
click at [116, 254] on span "background" at bounding box center [104, 256] width 39 height 16
click at [117, 223] on span "graphics" at bounding box center [104, 226] width 39 height 16
click at [69, 226] on icon at bounding box center [70, 227] width 7 height 7
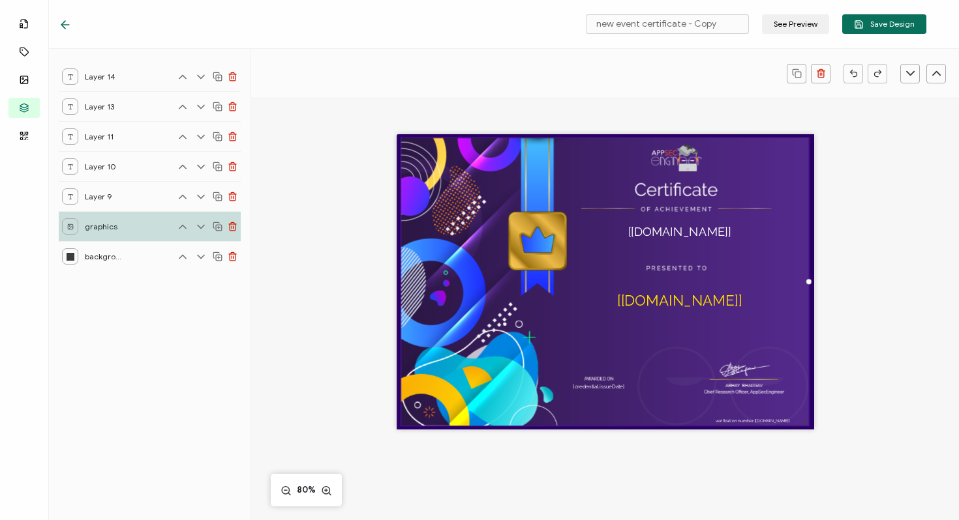
click at [69, 226] on icon at bounding box center [70, 227] width 7 height 7
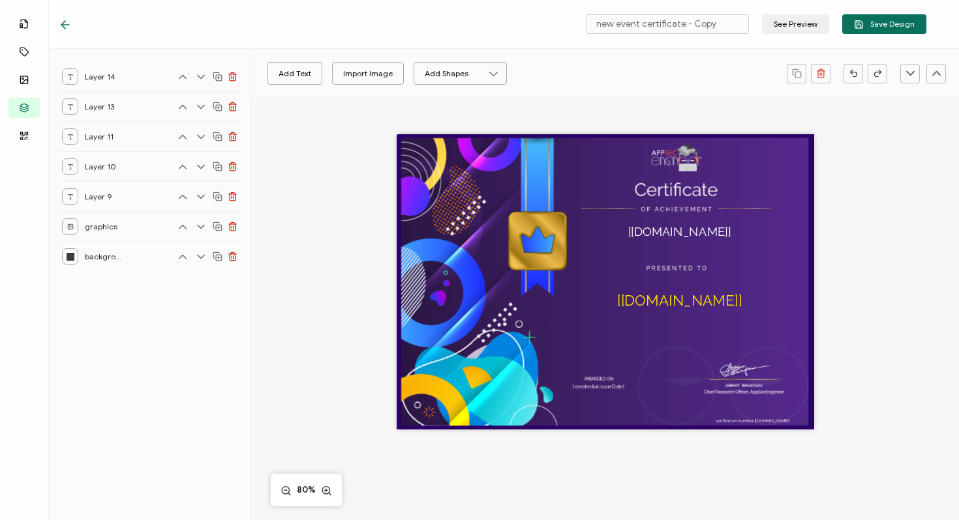
click at [69, 226] on icon at bounding box center [70, 227] width 7 height 7
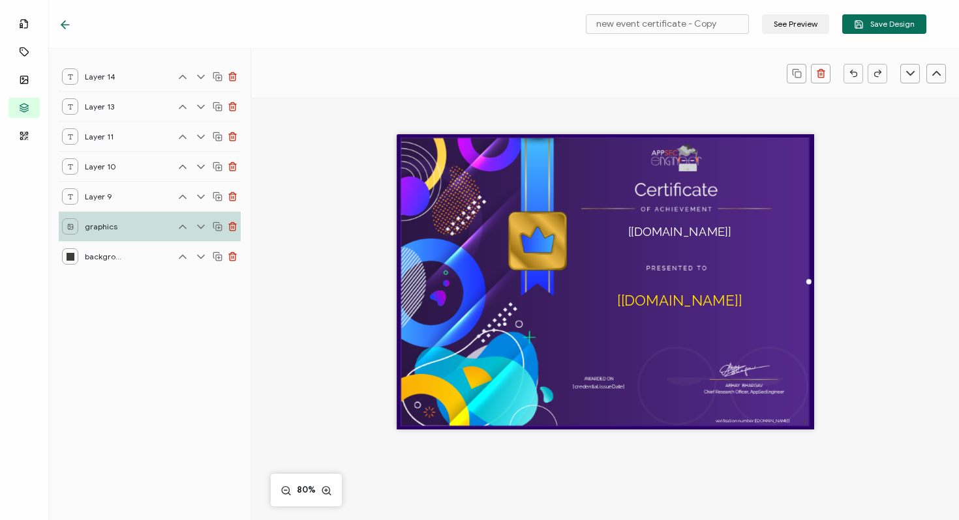
click at [71, 256] on div at bounding box center [71, 257] width 8 height 8
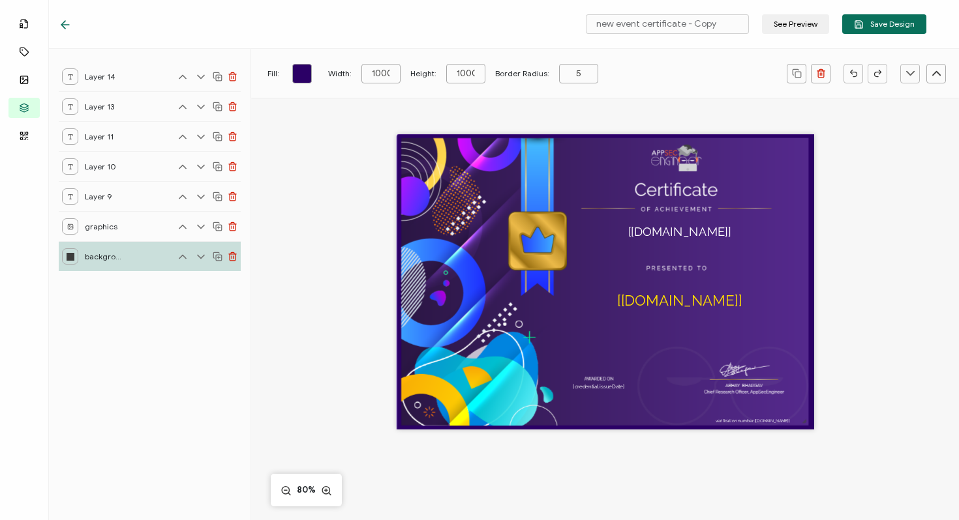
click at [70, 199] on icon at bounding box center [70, 197] width 7 height 7
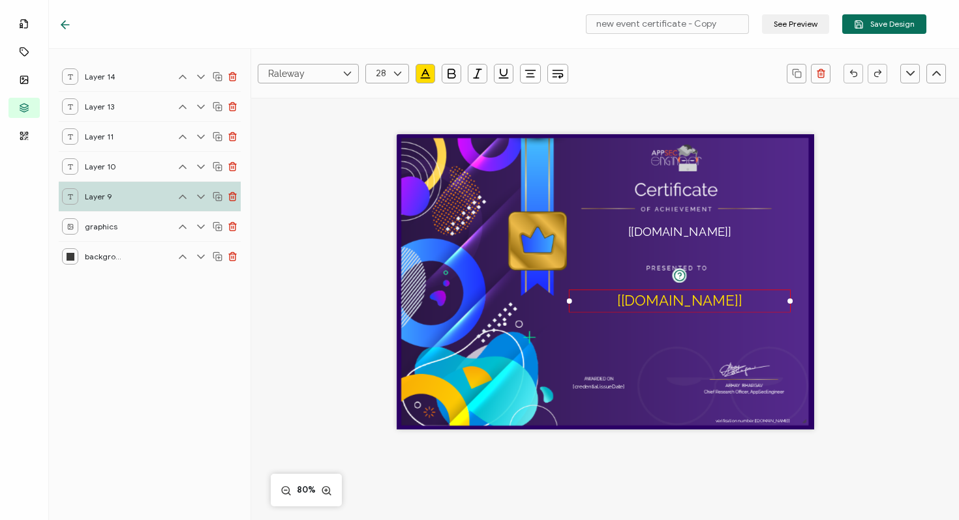
click at [72, 167] on icon at bounding box center [70, 167] width 7 height 7
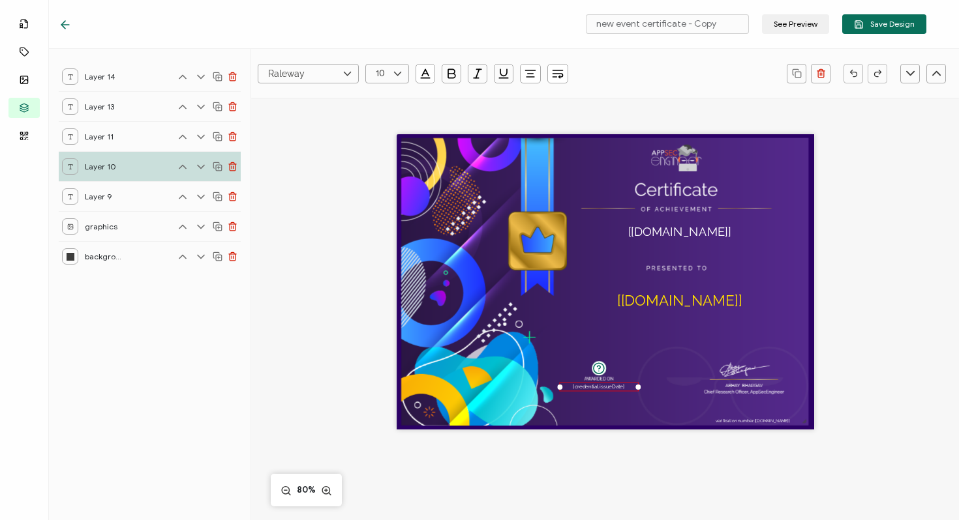
click at [72, 134] on icon at bounding box center [70, 137] width 7 height 7
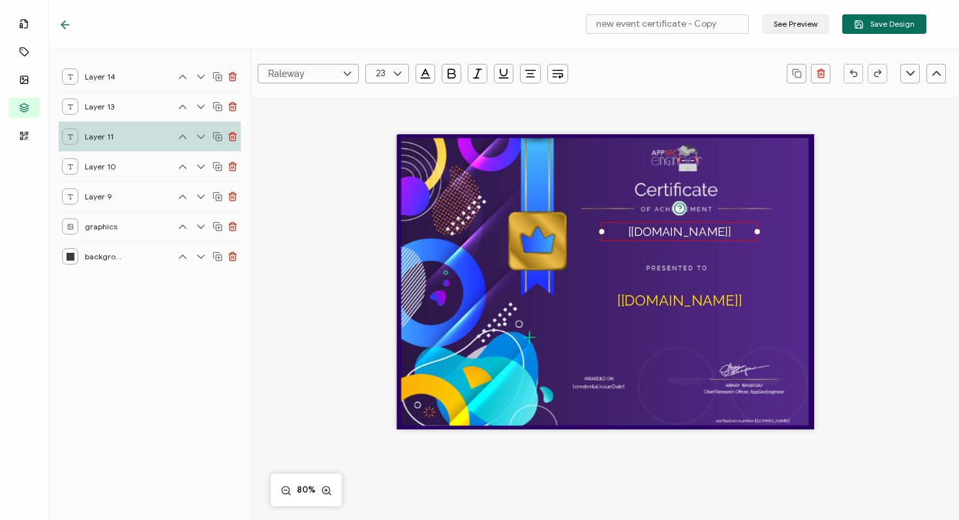
click at [72, 106] on icon at bounding box center [70, 107] width 7 height 7
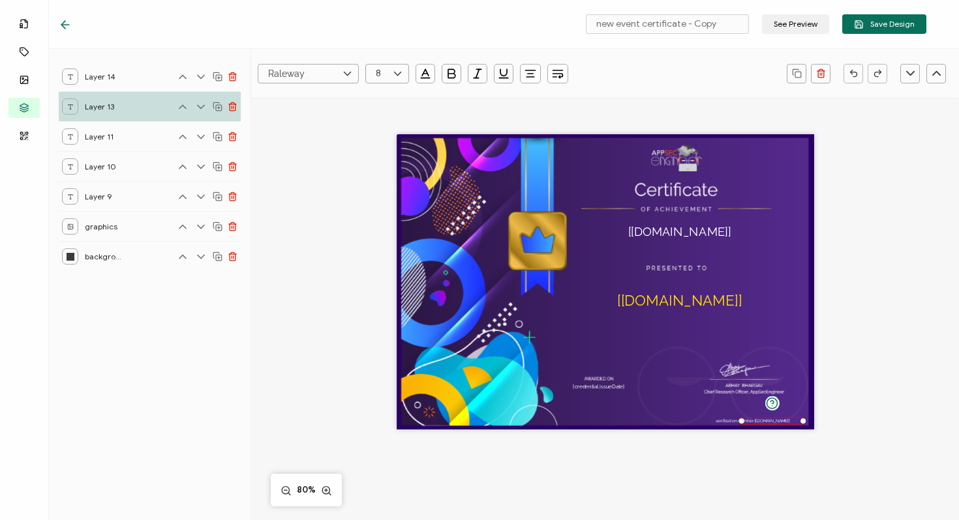
click at [72, 74] on icon at bounding box center [70, 77] width 7 height 7
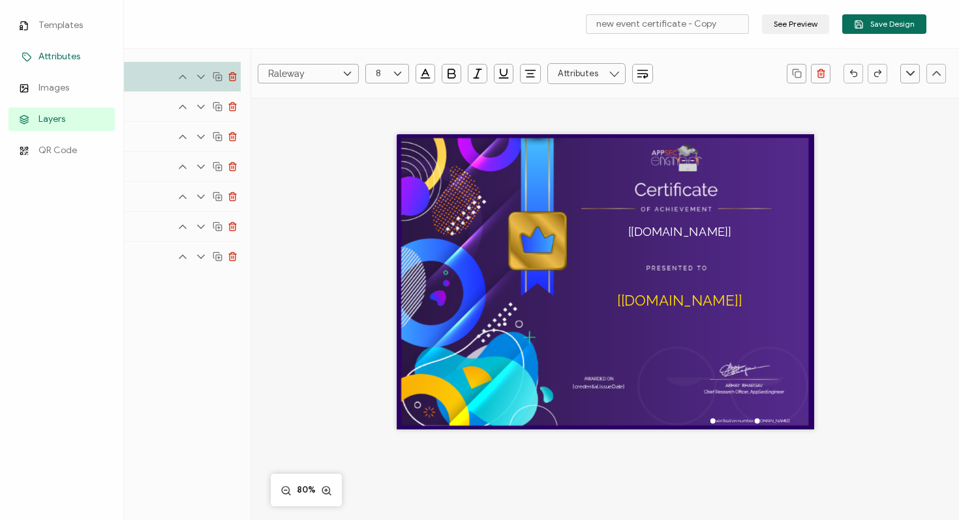
click at [50, 59] on span "Attributes" at bounding box center [59, 56] width 42 height 13
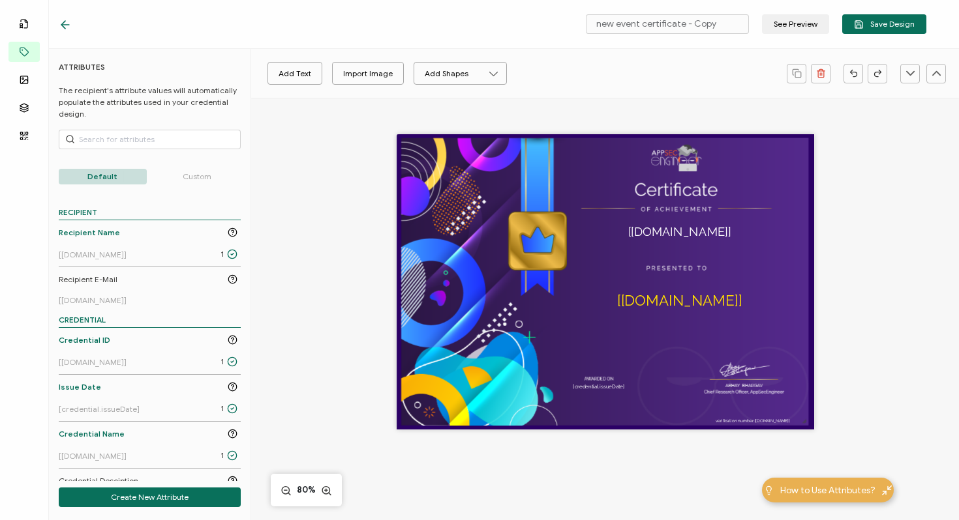
click at [332, 262] on div "The recipient’s full name, which will be automatically filled based on the info…" at bounding box center [605, 300] width 566 height 405
click at [590, 388] on pre "[credential.issueDate]" at bounding box center [599, 387] width 52 height 6
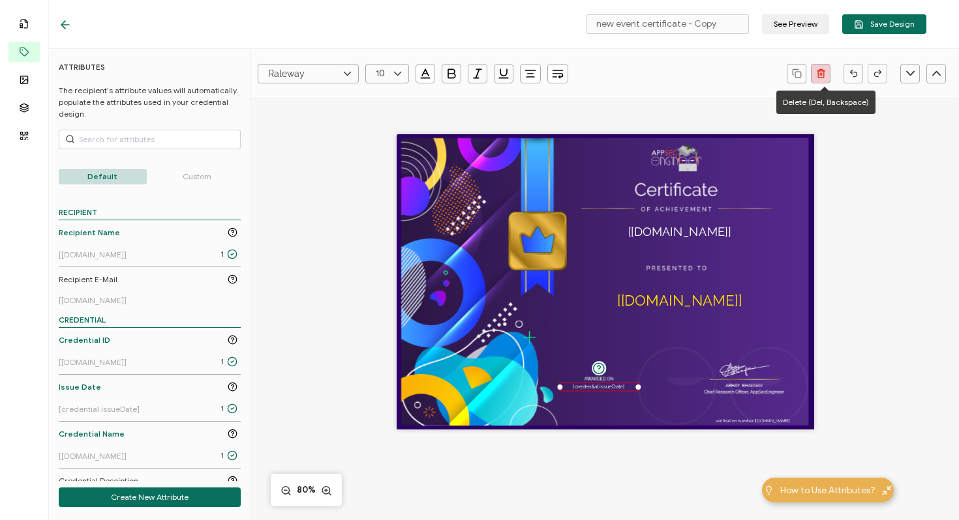
click at [816, 73] on icon "button" at bounding box center [821, 73] width 10 height 10
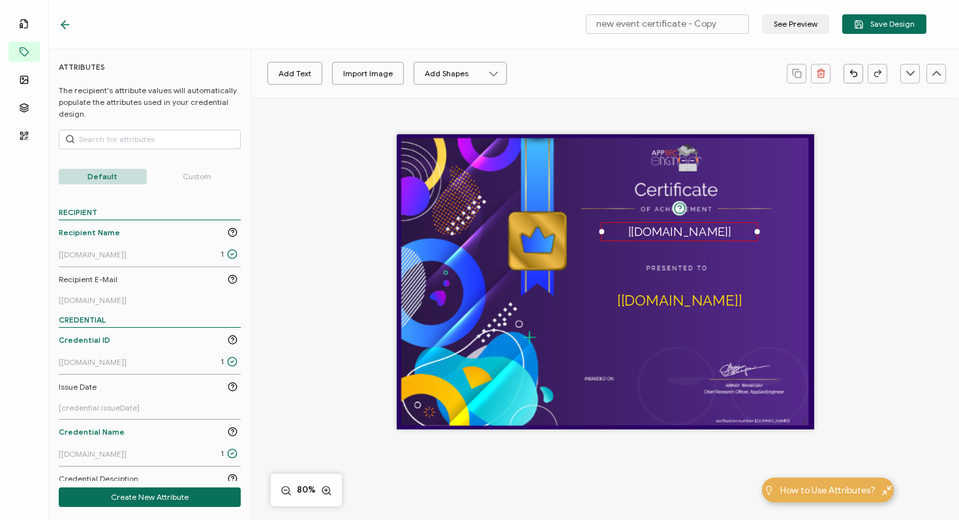
click at [190, 172] on p "Custom" at bounding box center [197, 177] width 88 height 16
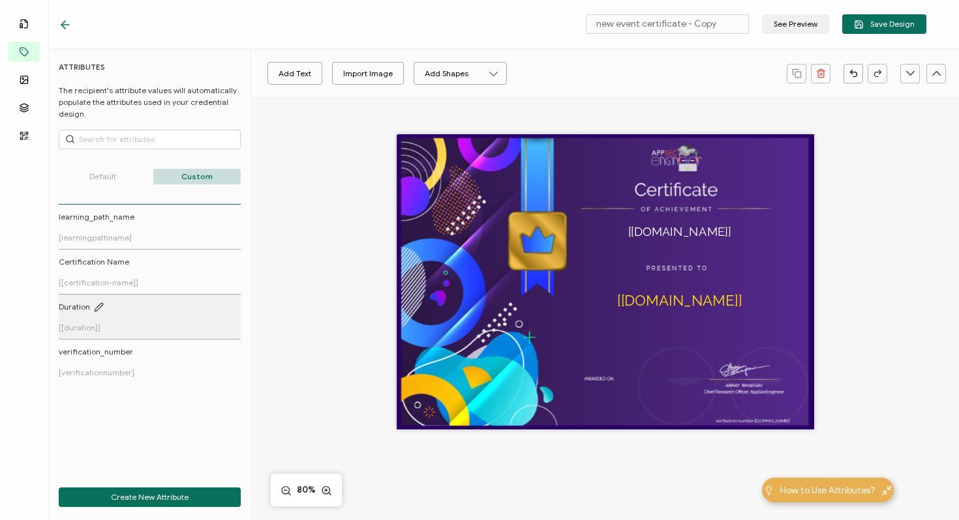
click at [91, 318] on link "Duration [[duration]]" at bounding box center [148, 316] width 179 height 31
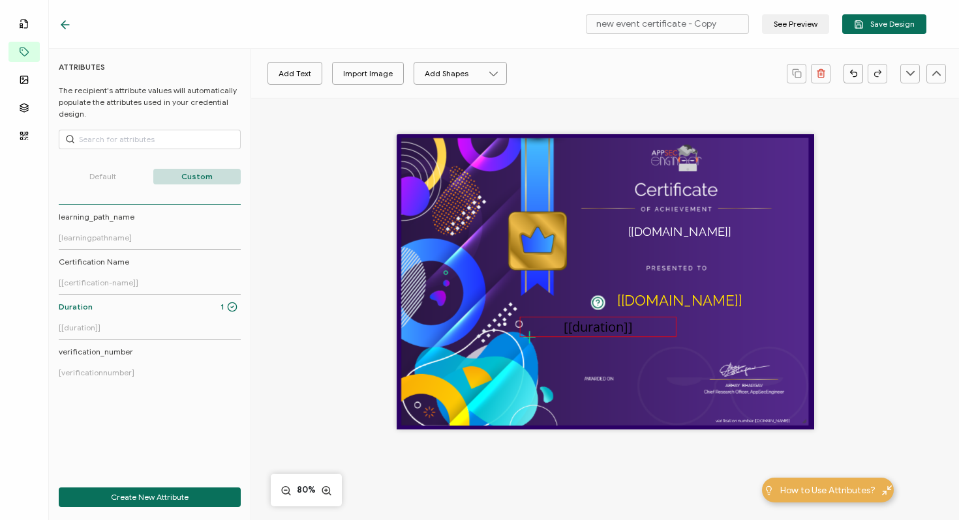
drag, startPoint x: 595, startPoint y: 281, endPoint x: 590, endPoint y: 342, distance: 60.9
click at [590, 333] on pre "[[duration]]" at bounding box center [597, 327] width 68 height 18
click at [584, 333] on pre "[[duration]]" at bounding box center [599, 334] width 68 height 18
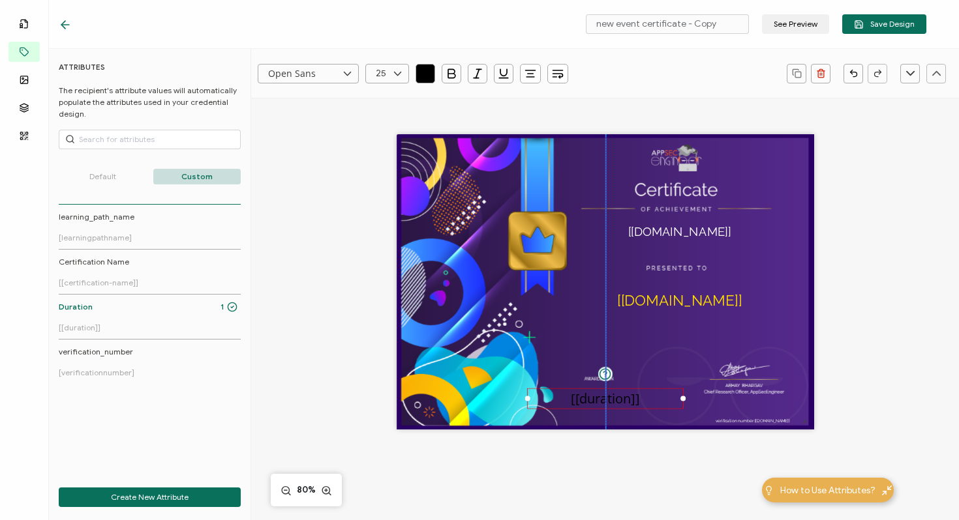
drag, startPoint x: 584, startPoint y: 333, endPoint x: 589, endPoint y: 398, distance: 64.7
click at [589, 398] on pre "[[duration]]" at bounding box center [605, 398] width 68 height 18
click at [424, 74] on icon "button" at bounding box center [425, 73] width 13 height 13
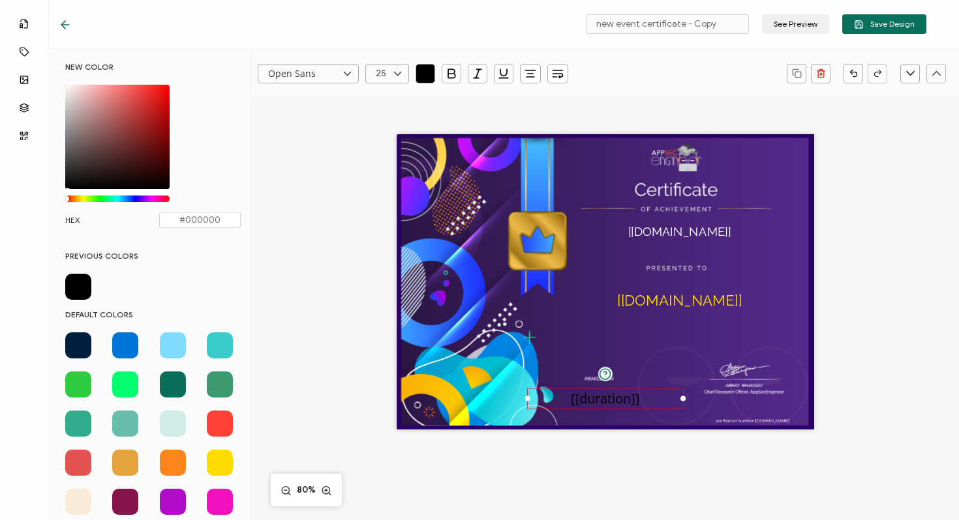
click at [68, 85] on div "Chrome color picker" at bounding box center [117, 137] width 104 height 104
type input "#FDF5F5"
click at [398, 71] on icon at bounding box center [397, 74] width 16 height 20
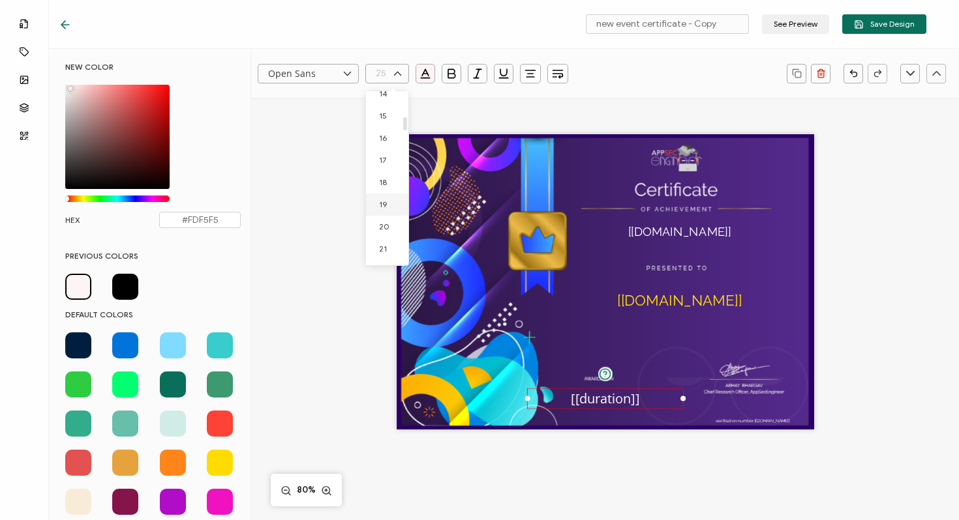
scroll to position [322, 0]
click at [390, 125] on li "15" at bounding box center [389, 117] width 47 height 22
type input "15"
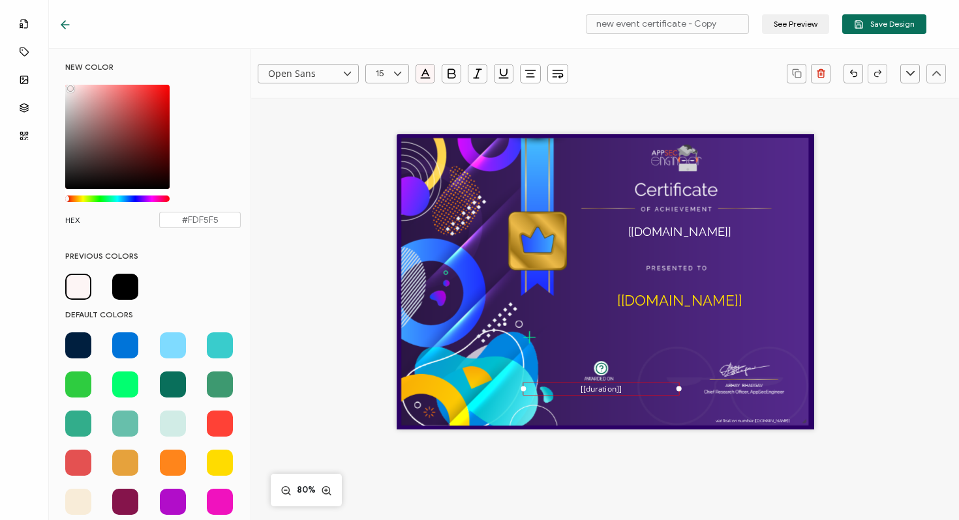
drag, startPoint x: 593, startPoint y: 397, endPoint x: 590, endPoint y: 391, distance: 7.1
click at [590, 391] on pre "[[duration]]" at bounding box center [600, 388] width 41 height 10
click at [337, 127] on div "The recipient’s full name, which will be automatically filled based on the info…" at bounding box center [605, 300] width 566 height 405
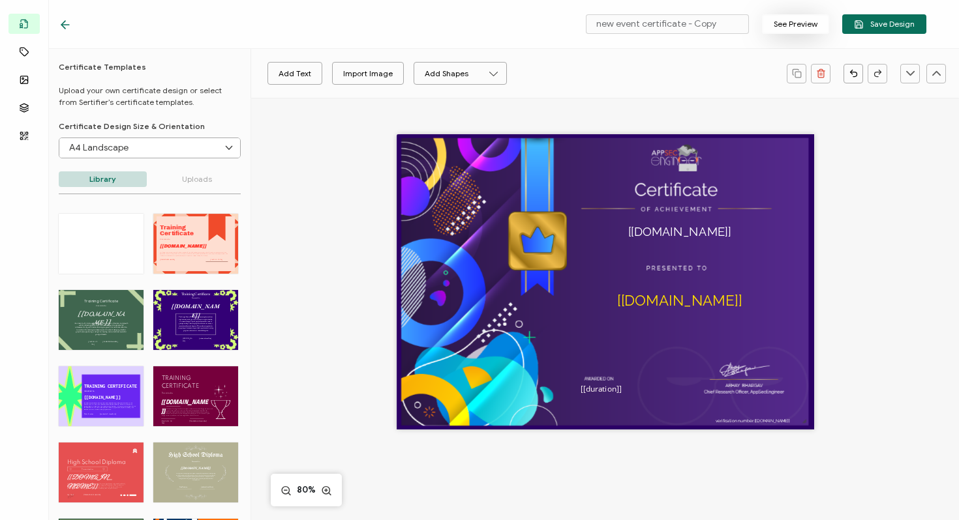
click at [799, 20] on button "See Preview" at bounding box center [795, 24] width 67 height 20
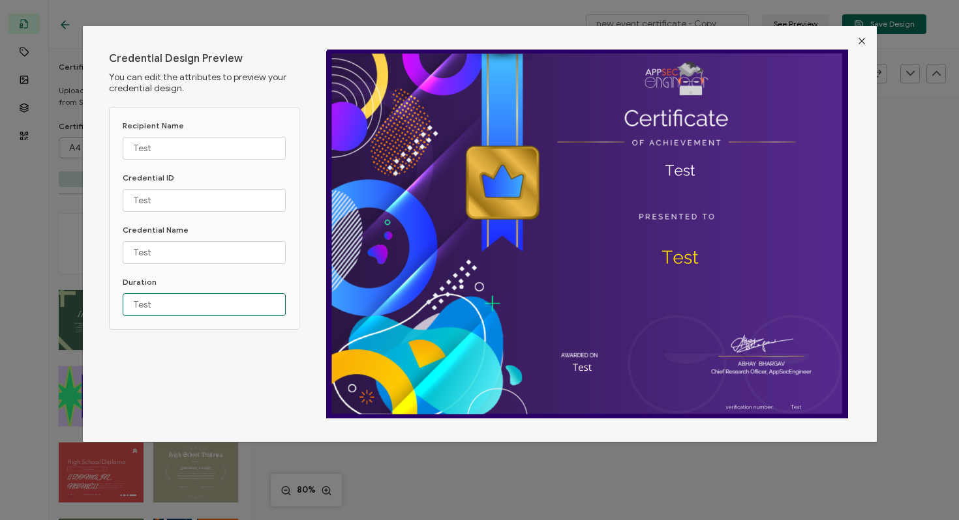
click at [173, 306] on input "Test" at bounding box center [204, 304] width 163 height 23
type input "T"
type input "May 2025"
click at [865, 39] on button "Close" at bounding box center [861, 41] width 30 height 30
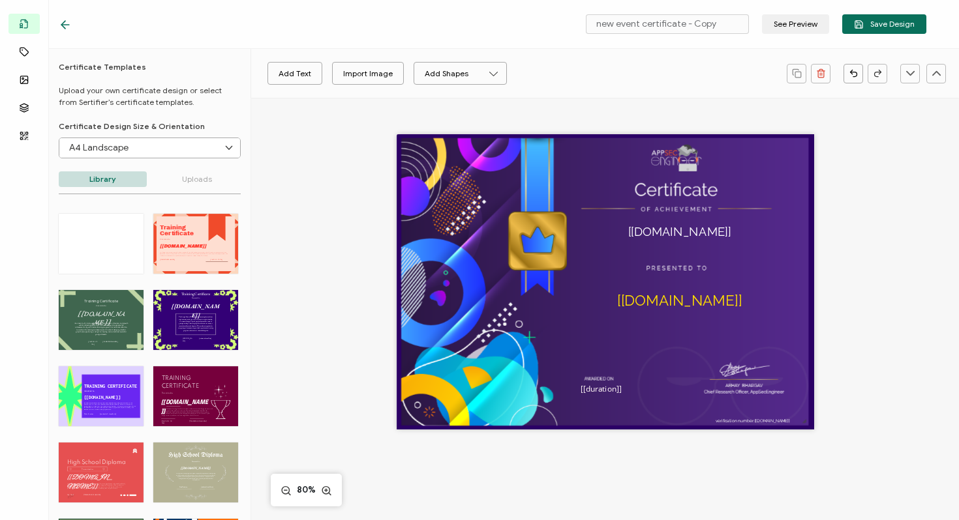
click at [63, 26] on icon at bounding box center [63, 25] width 4 height 8
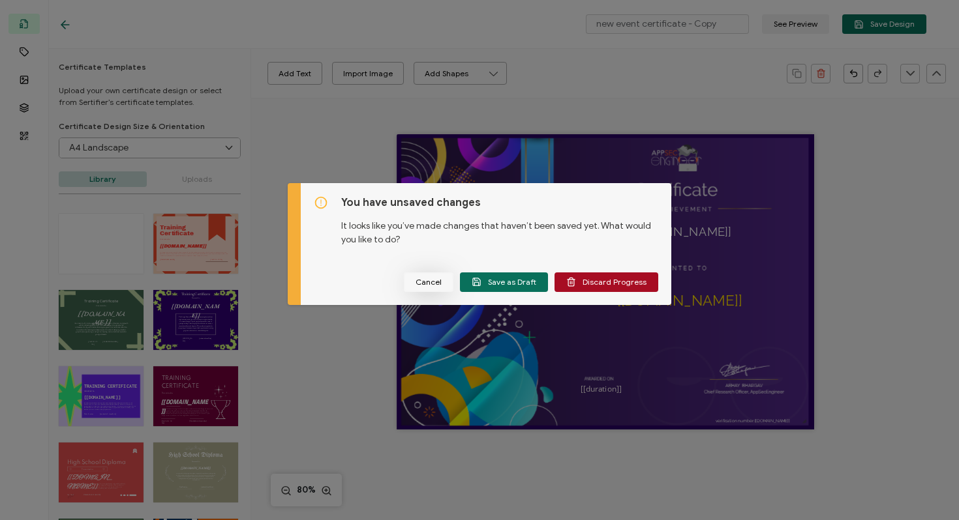
click at [424, 282] on span "Cancel" at bounding box center [428, 282] width 26 height 8
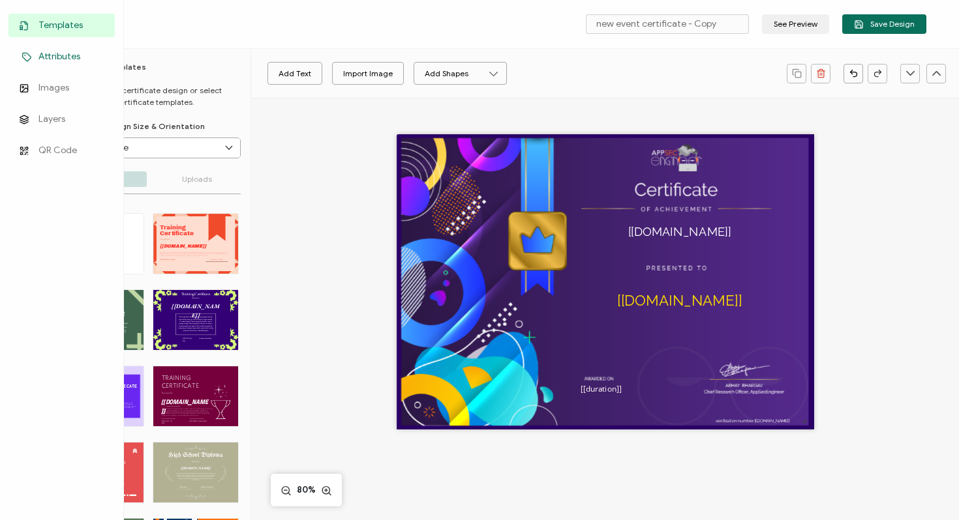
click at [73, 55] on span "Attributes" at bounding box center [59, 56] width 42 height 13
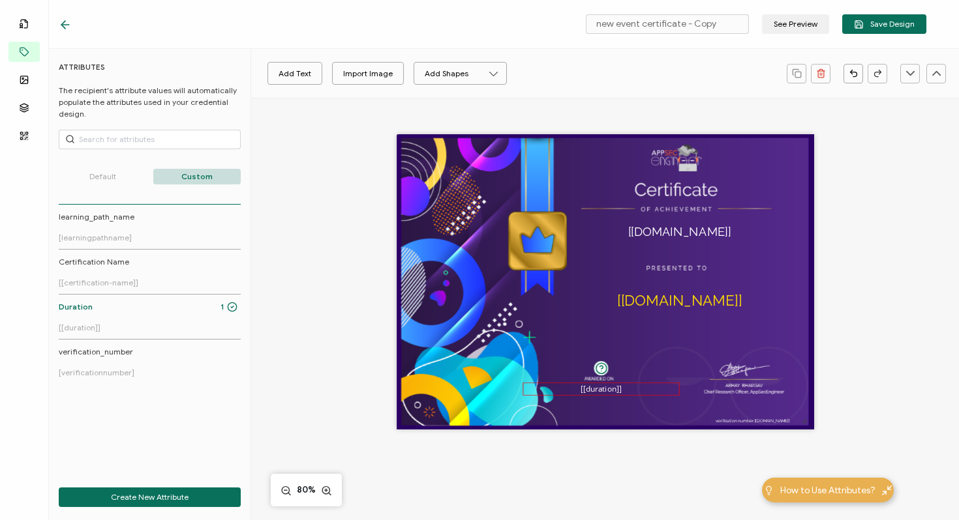
click at [605, 390] on pre "[[duration]]" at bounding box center [600, 388] width 41 height 10
click at [392, 70] on icon at bounding box center [397, 74] width 16 height 20
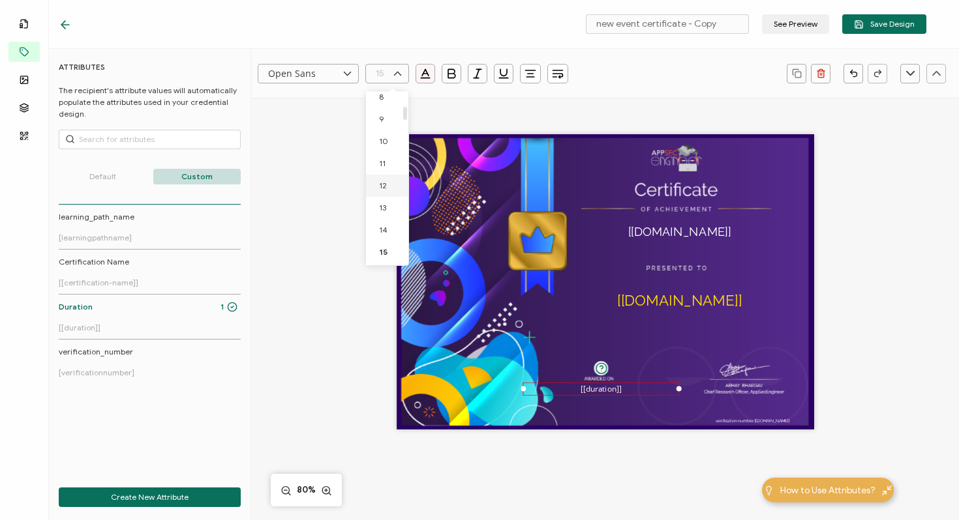
click at [383, 188] on span "12" at bounding box center [383, 186] width 8 height 10
type input "12"
click at [788, 22] on button "See Preview" at bounding box center [795, 24] width 67 height 20
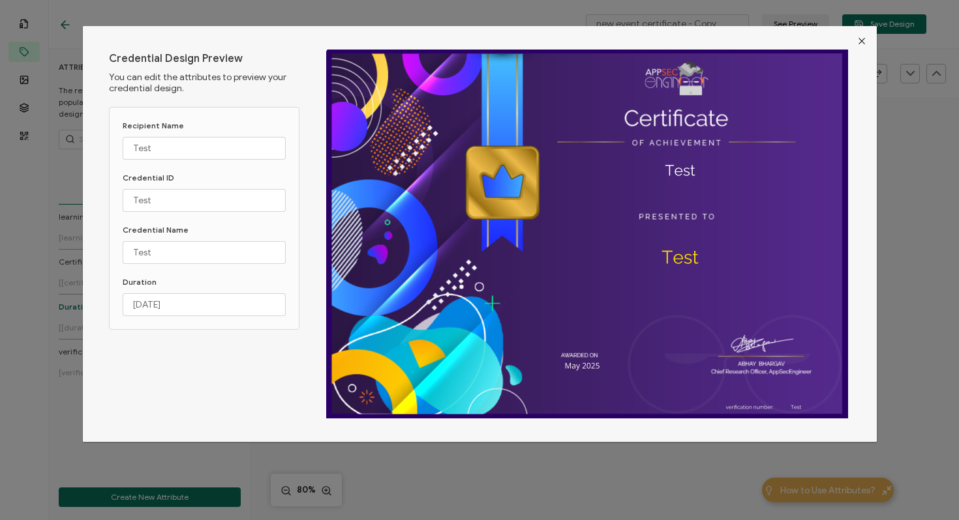
click at [864, 41] on icon "Close" at bounding box center [861, 41] width 10 height 10
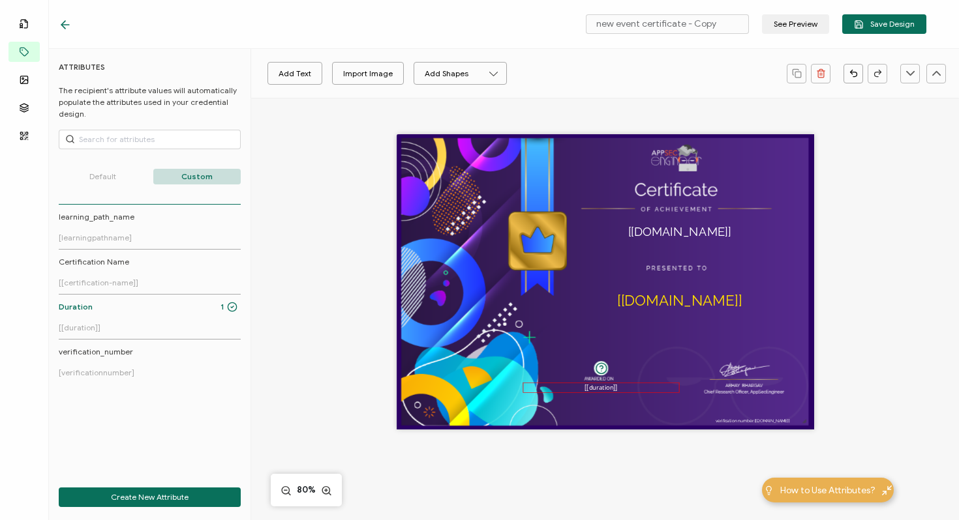
click at [596, 387] on pre "[[duration]]" at bounding box center [600, 387] width 33 height 9
click at [592, 387] on pre "[[duration]]" at bounding box center [596, 387] width 33 height 9
click at [797, 22] on button "See Preview" at bounding box center [795, 24] width 67 height 20
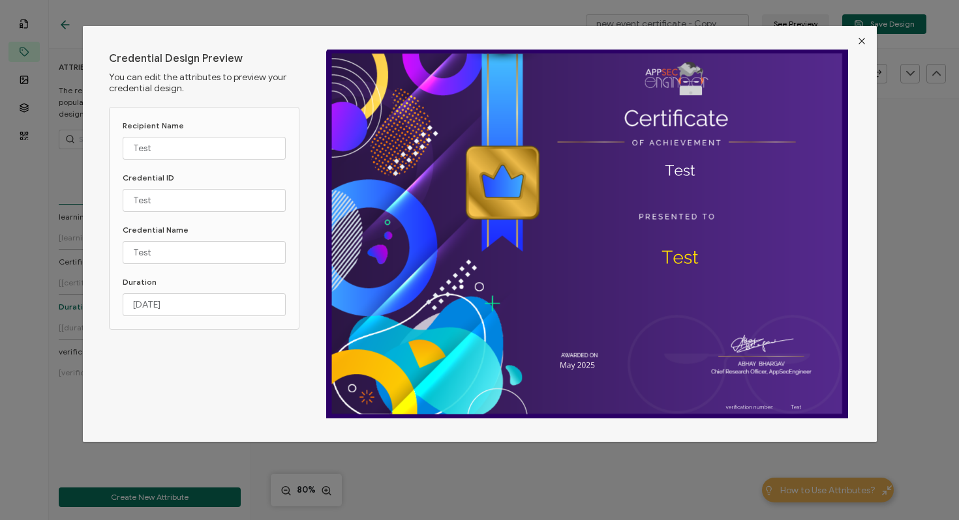
click at [857, 42] on icon "Close" at bounding box center [861, 41] width 10 height 10
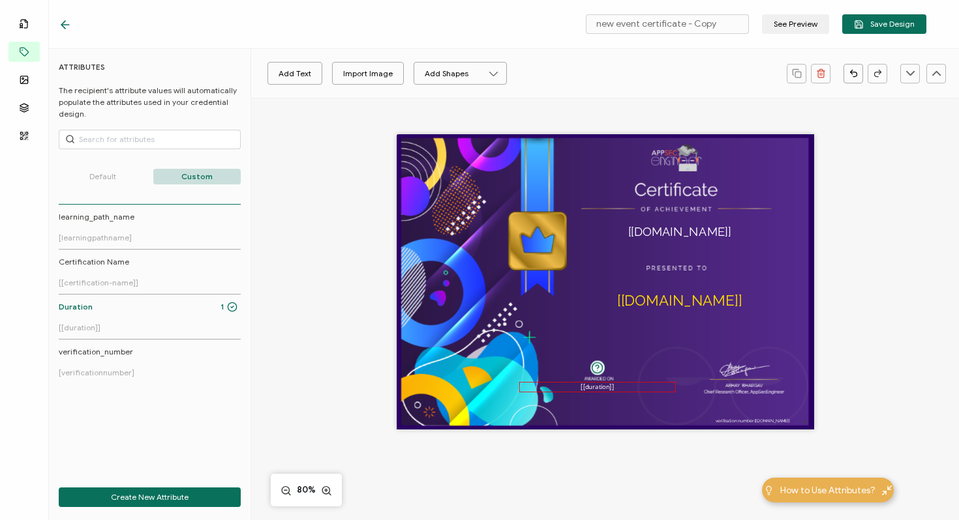
click at [592, 387] on pre "[[duration]]" at bounding box center [596, 387] width 33 height 9
click at [595, 386] on pre "[[duration]]" at bounding box center [599, 386] width 33 height 9
click at [807, 20] on button "See Preview" at bounding box center [795, 24] width 67 height 20
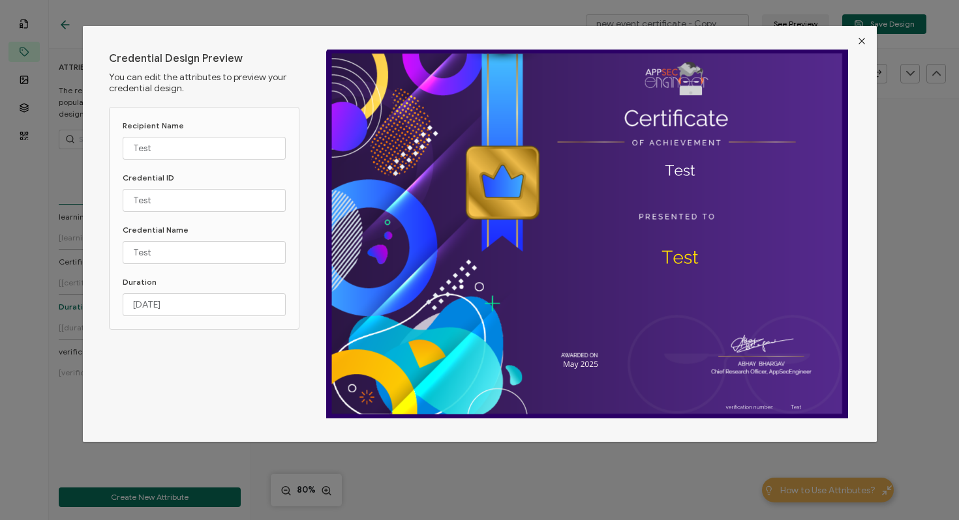
click at [864, 40] on button "Close" at bounding box center [861, 41] width 30 height 30
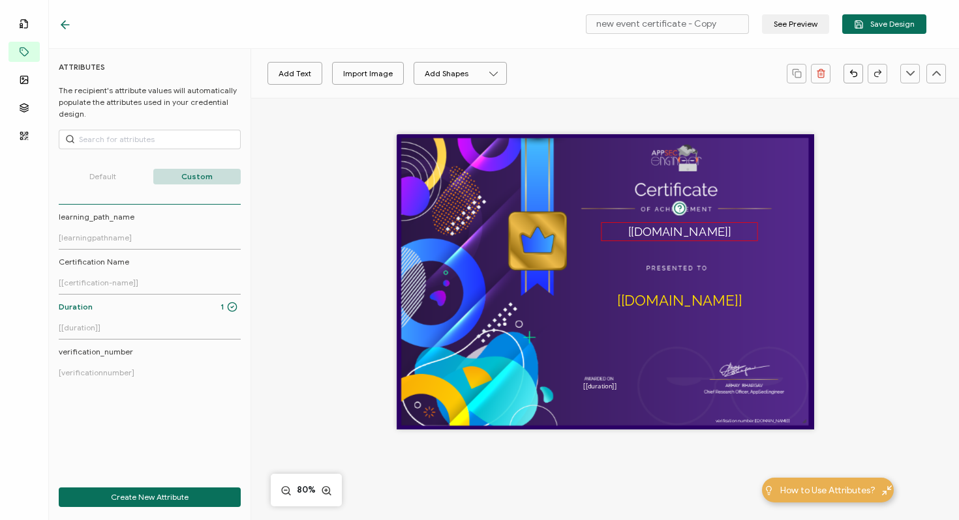
click at [653, 233] on pre "[[DOMAIN_NAME]]" at bounding box center [679, 231] width 103 height 14
drag, startPoint x: 653, startPoint y: 233, endPoint x: 653, endPoint y: 241, distance: 7.8
click at [653, 241] on pre "[[DOMAIN_NAME]]" at bounding box center [679, 239] width 103 height 14
click at [803, 22] on button "See Preview" at bounding box center [795, 24] width 67 height 20
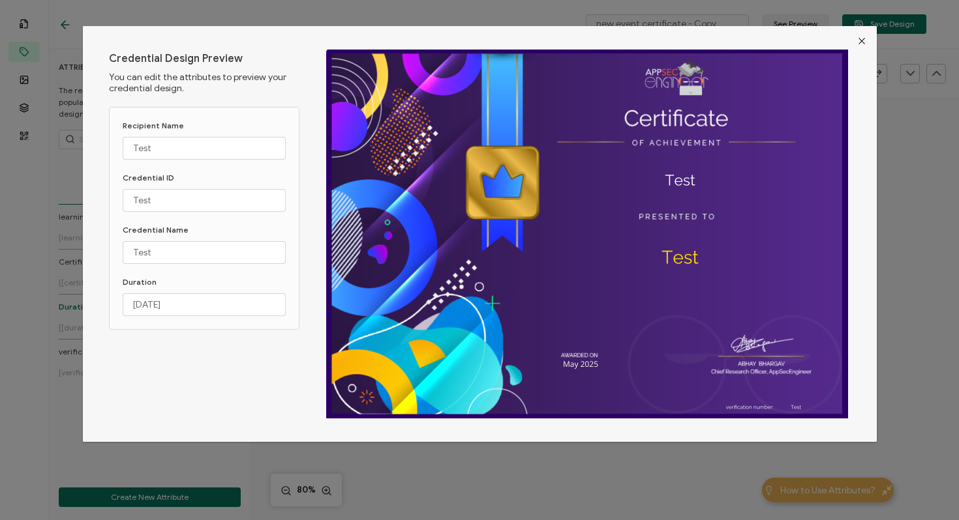
click at [860, 42] on icon "Close" at bounding box center [861, 41] width 10 height 10
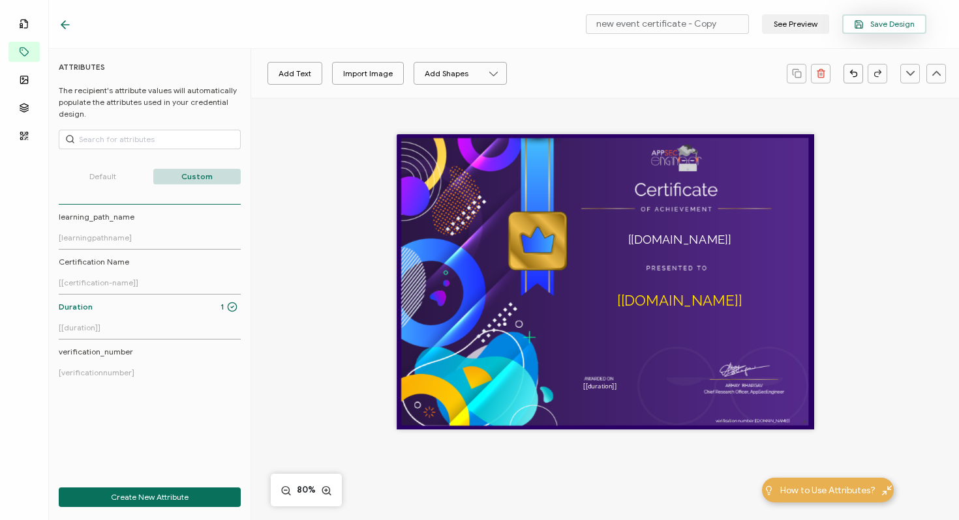
click at [878, 25] on span "Save Design" at bounding box center [884, 25] width 61 height 10
click at [67, 25] on icon at bounding box center [65, 25] width 8 height 0
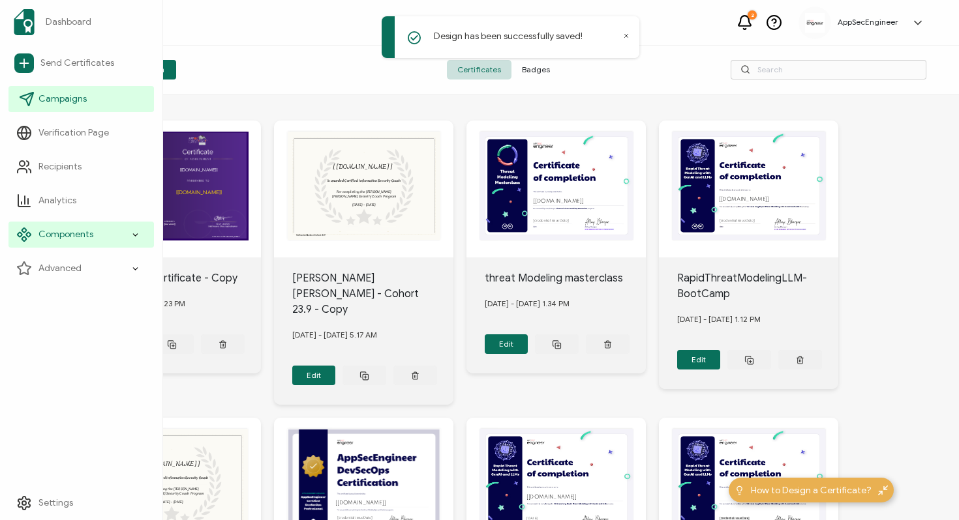
click at [71, 97] on span "Campaigns" at bounding box center [62, 99] width 48 height 13
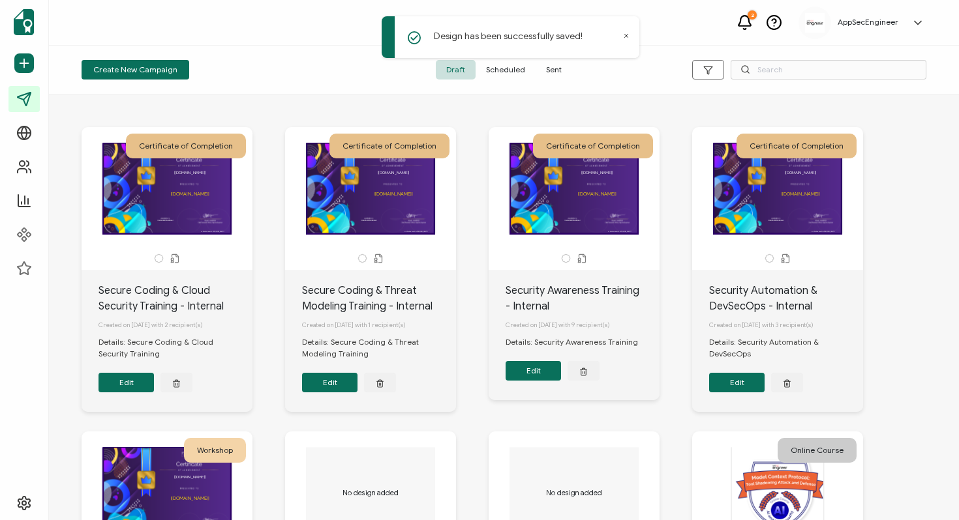
click at [119, 386] on button "Edit" at bounding box center [125, 383] width 55 height 20
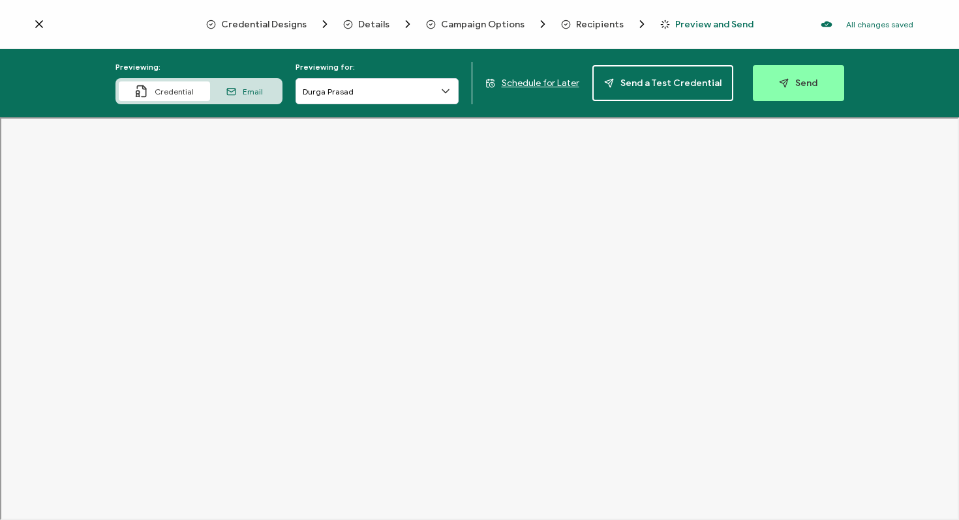
click at [259, 25] on span "Credential Designs" at bounding box center [263, 25] width 85 height 10
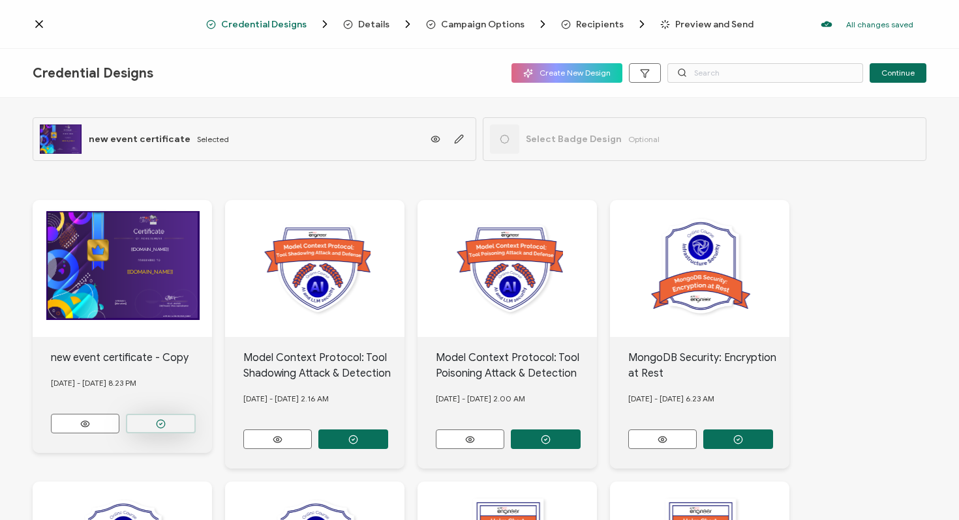
click at [160, 420] on icon "button" at bounding box center [161, 424] width 10 height 10
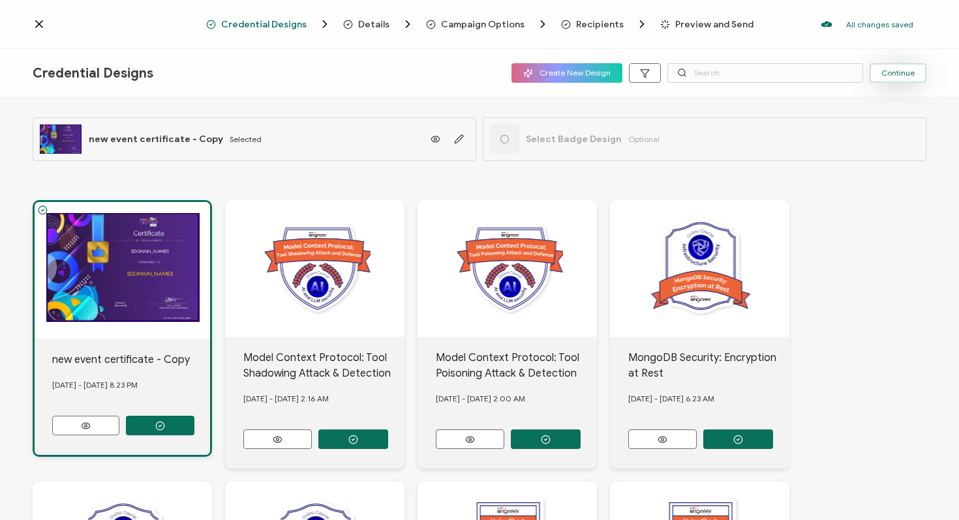
click at [876, 81] on button "Continue" at bounding box center [897, 73] width 57 height 20
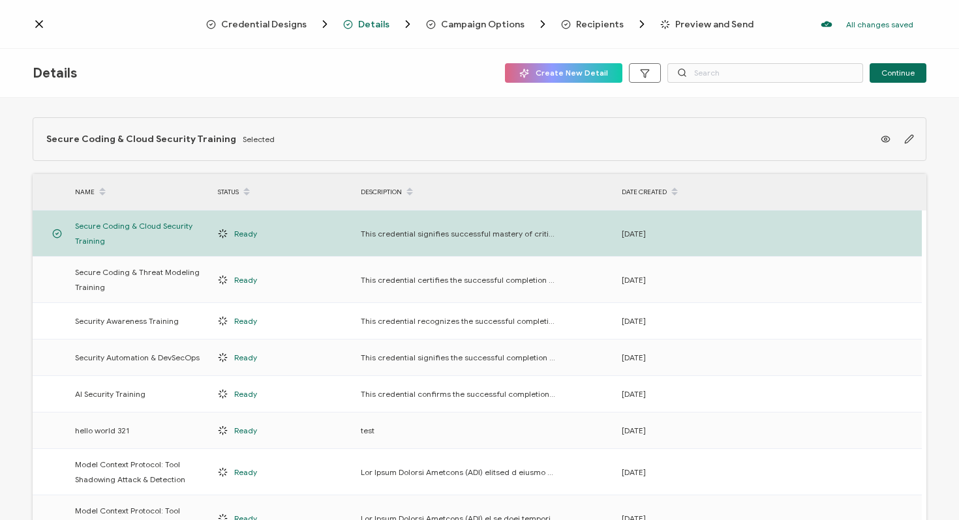
click at [876, 81] on button "Continue" at bounding box center [897, 73] width 57 height 20
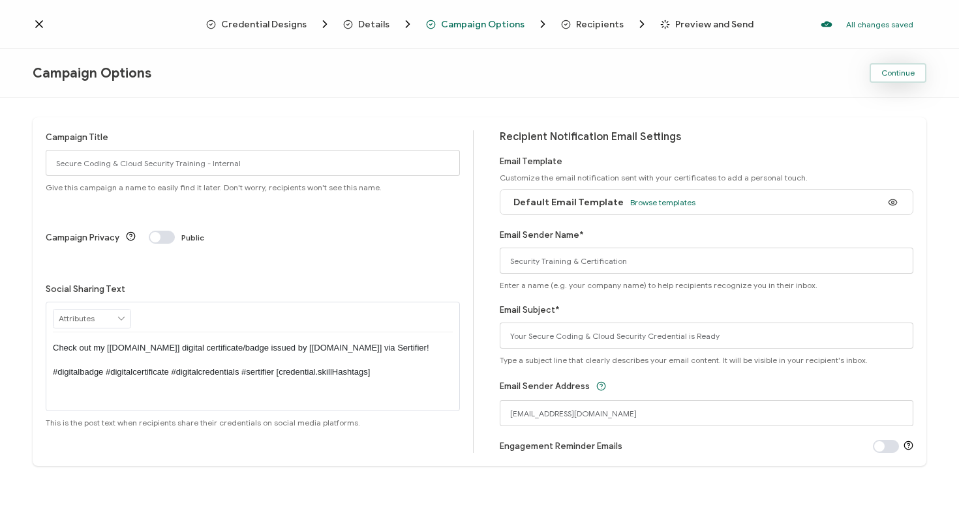
click at [884, 78] on button "Continue" at bounding box center [897, 73] width 57 height 20
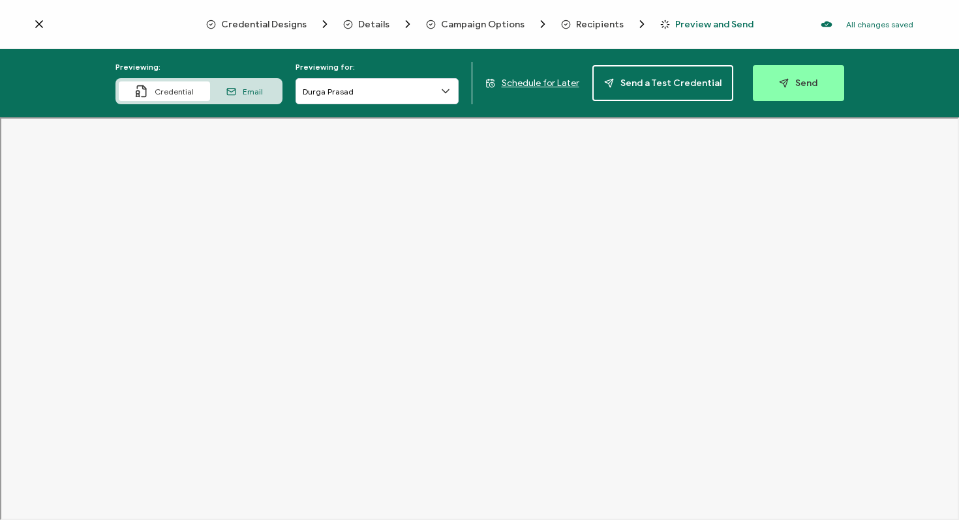
click at [374, 20] on span "Details" at bounding box center [373, 25] width 31 height 10
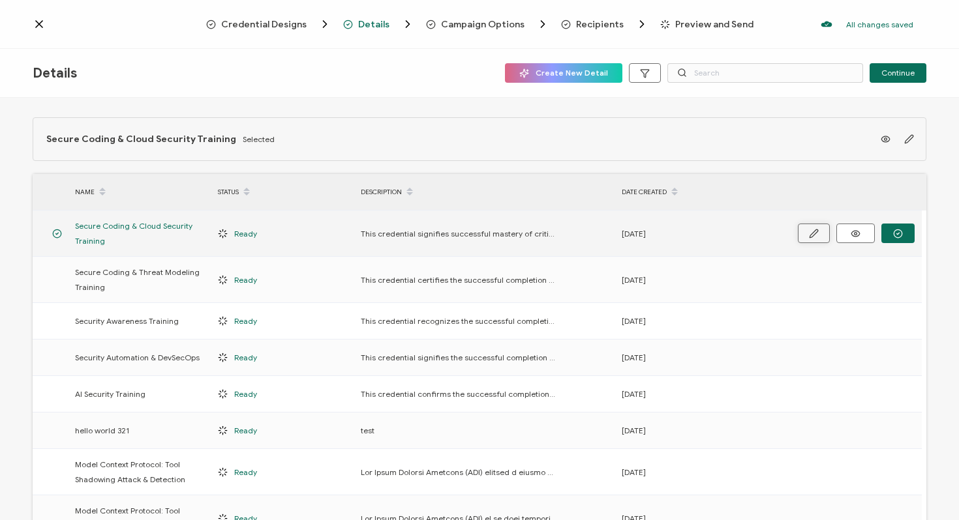
click at [817, 230] on icon "button" at bounding box center [813, 234] width 8 height 8
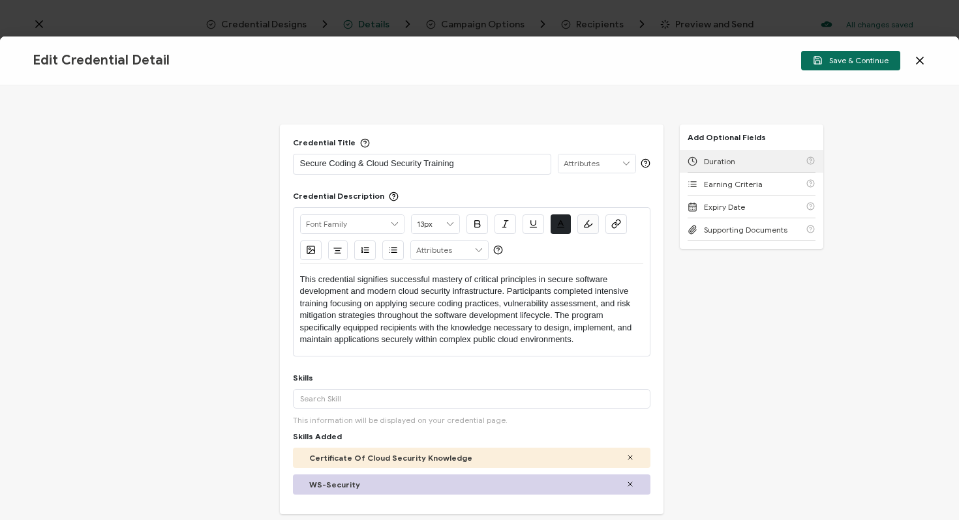
click at [713, 162] on span "Duration" at bounding box center [719, 162] width 31 height 10
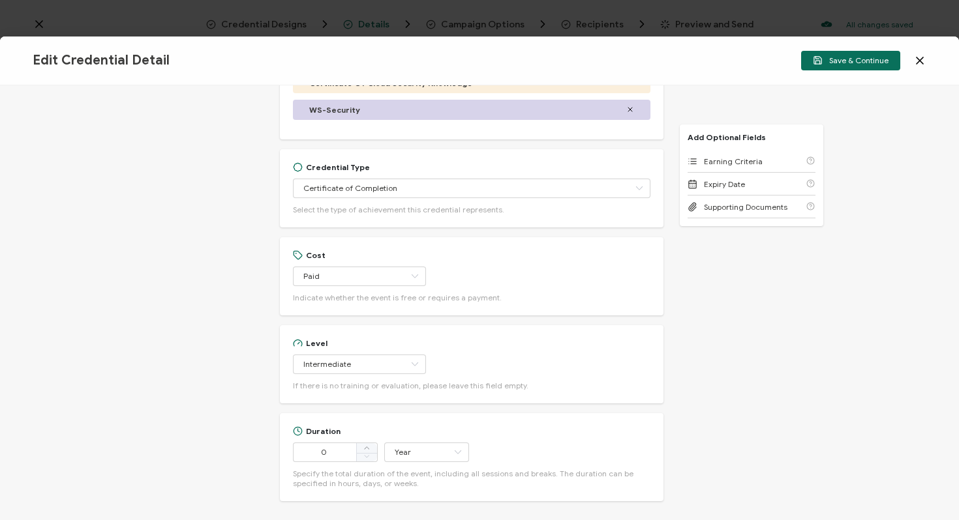
scroll to position [512, 0]
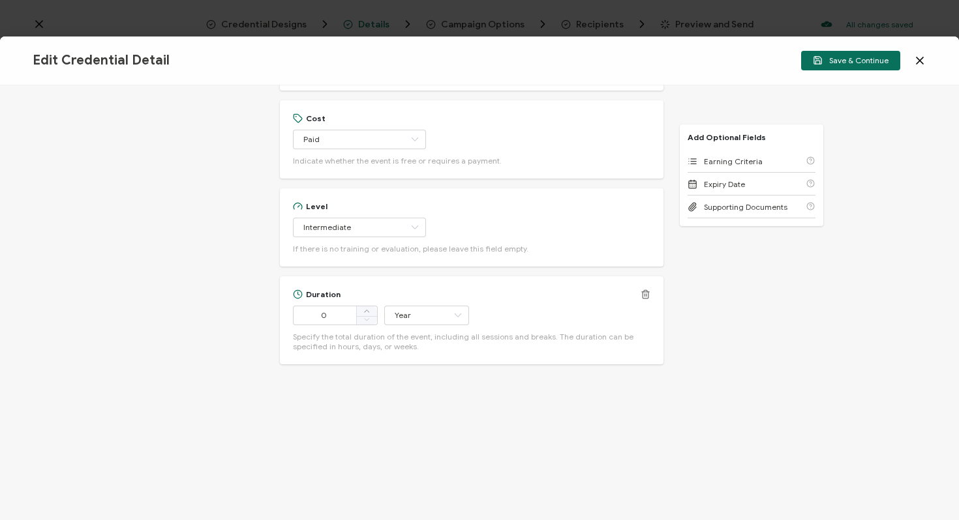
click at [644, 291] on icon at bounding box center [645, 291] width 3 height 2
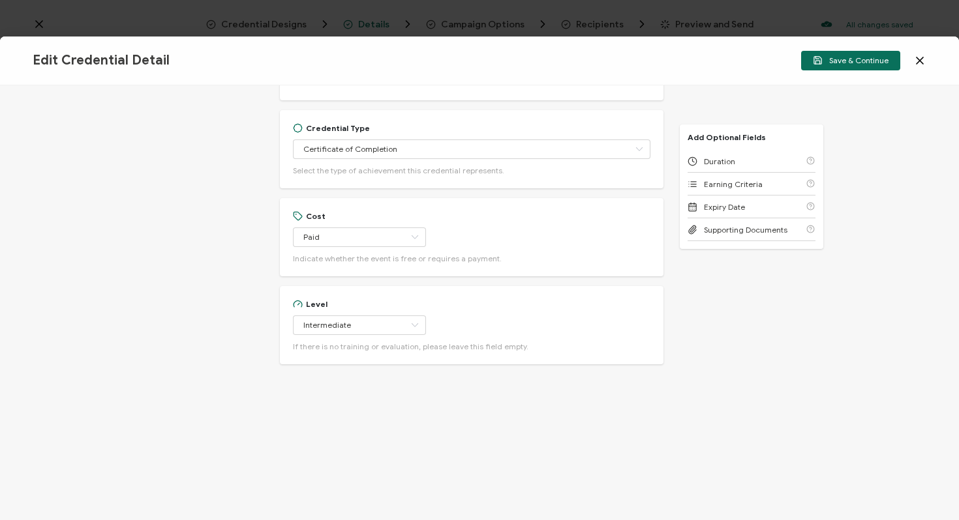
click at [712, 314] on div "Credential Title Secure Coding & Cloud Security Training ISSUER Issuer Name Cre…" at bounding box center [479, 302] width 959 height 435
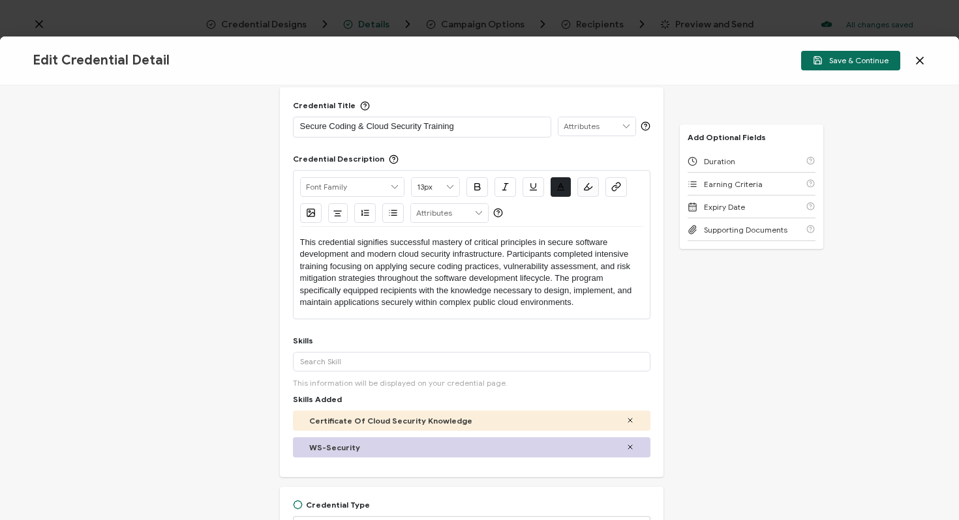
scroll to position [0, 0]
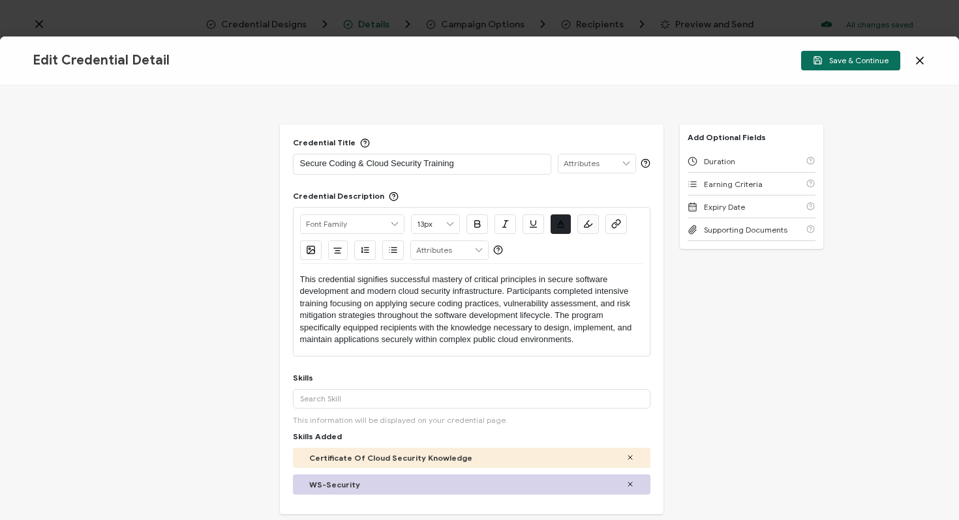
click at [602, 161] on input "text" at bounding box center [596, 164] width 77 height 18
click at [704, 312] on div "Credential Title Secure Coding & Cloud Security Training Credential Description…" at bounding box center [479, 302] width 959 height 435
click at [923, 59] on icon at bounding box center [919, 60] width 13 height 13
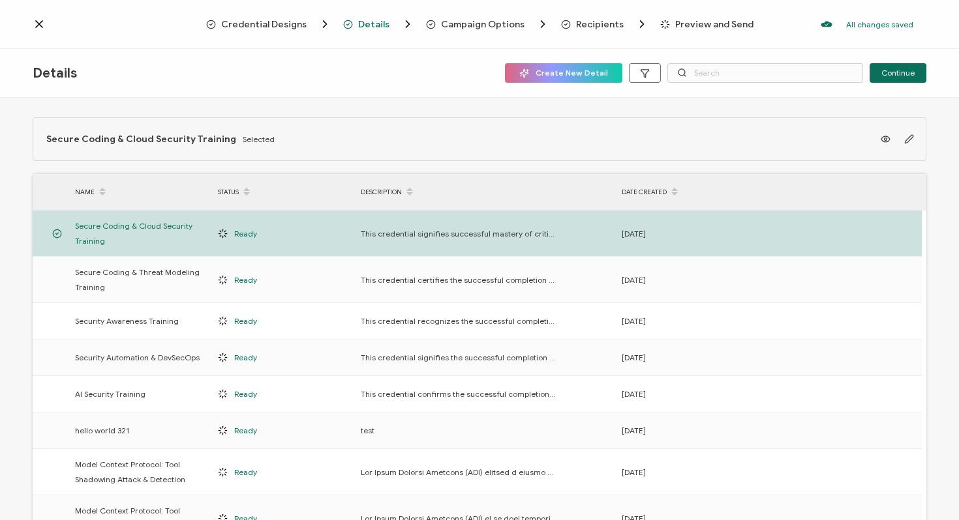
click at [727, 25] on span "Preview and Send" at bounding box center [714, 25] width 78 height 10
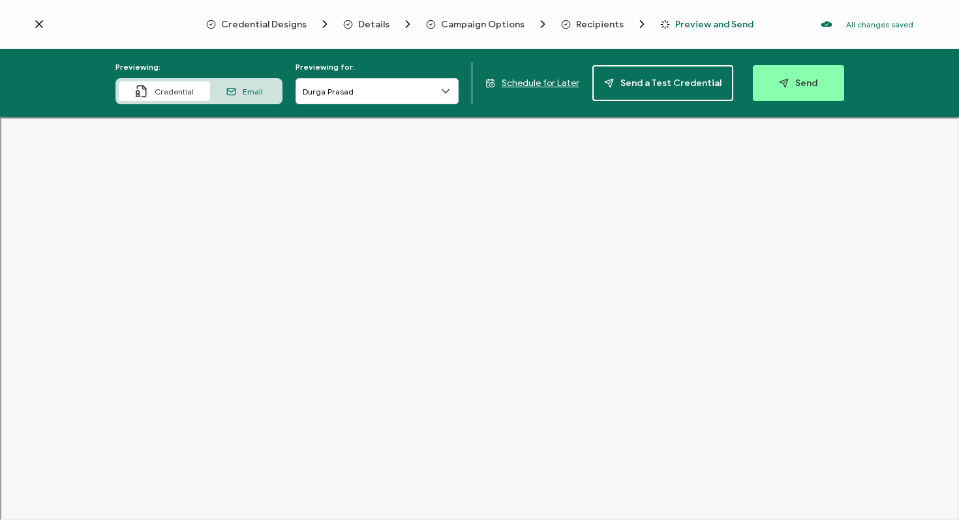
click at [40, 25] on icon at bounding box center [39, 24] width 7 height 7
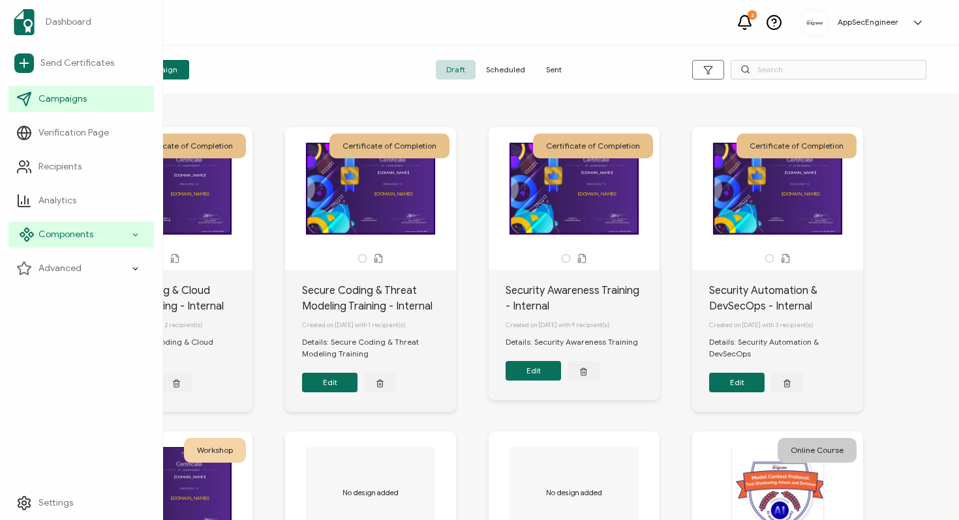
click at [91, 235] on span "Components" at bounding box center [65, 234] width 55 height 13
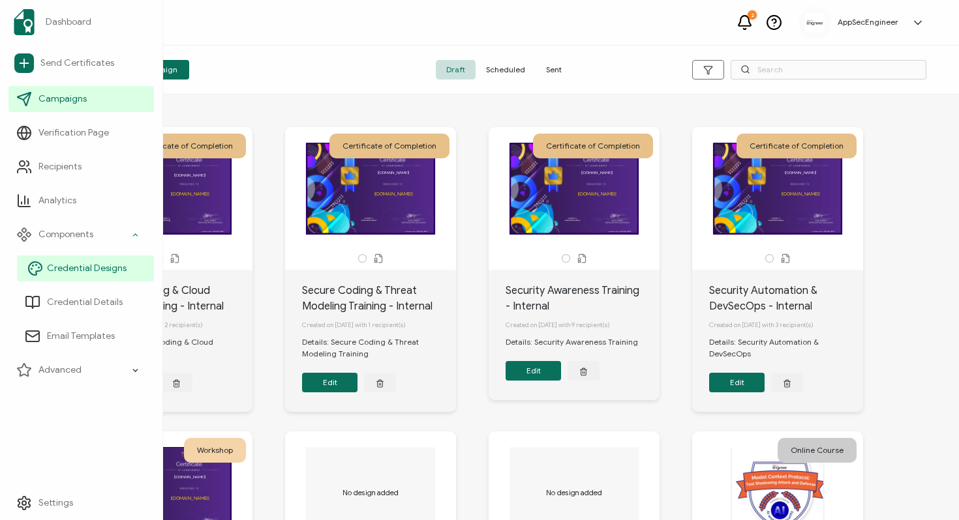
click at [84, 279] on link "Credential Designs" at bounding box center [85, 269] width 137 height 26
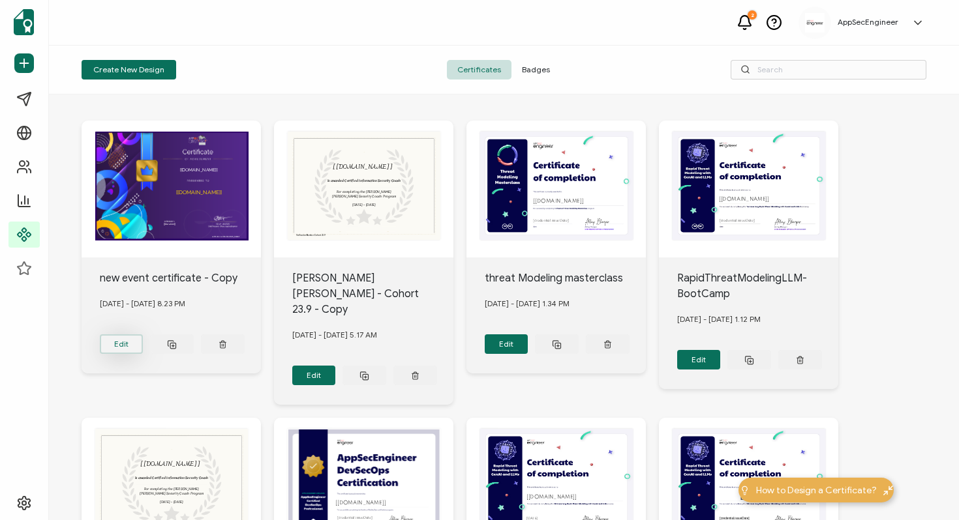
click at [118, 344] on button "Edit" at bounding box center [122, 345] width 44 height 20
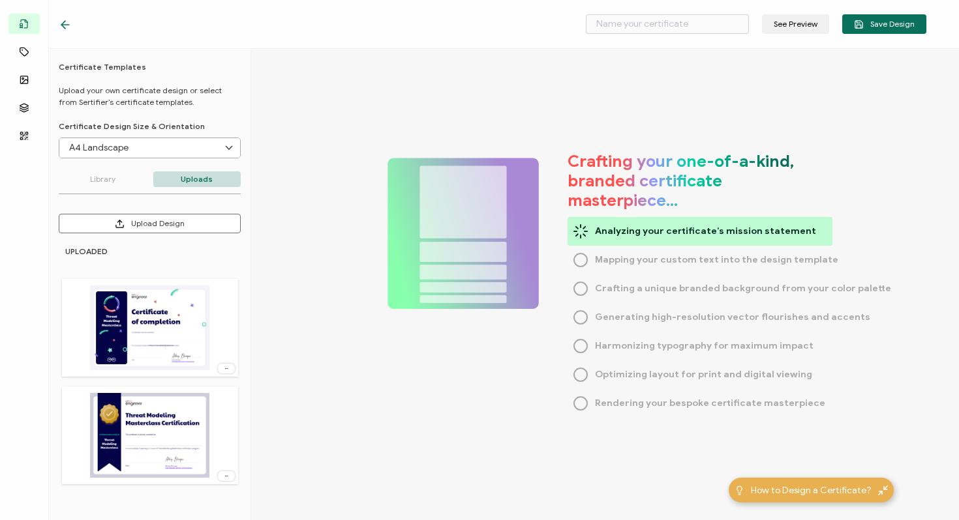
type input "new event certificate - Copy"
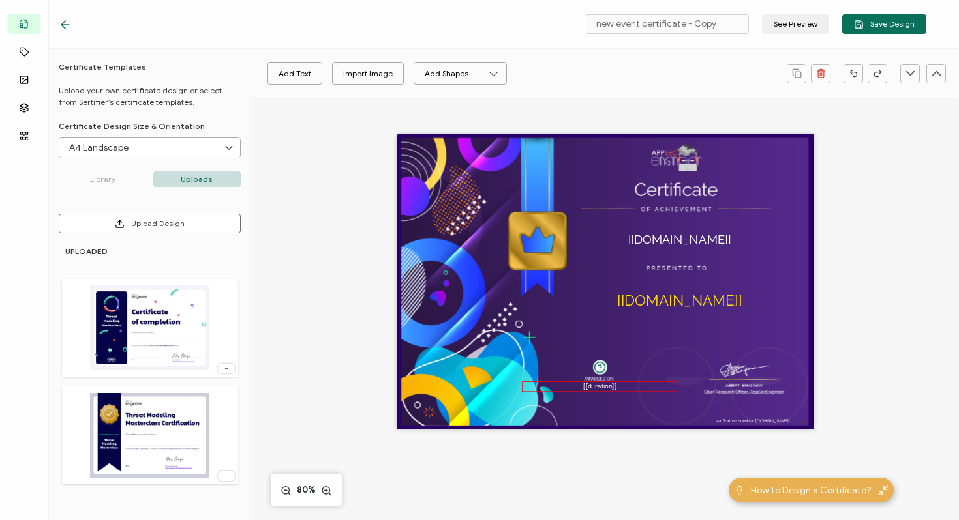
click at [605, 387] on pre "[[duration]]" at bounding box center [599, 386] width 33 height 9
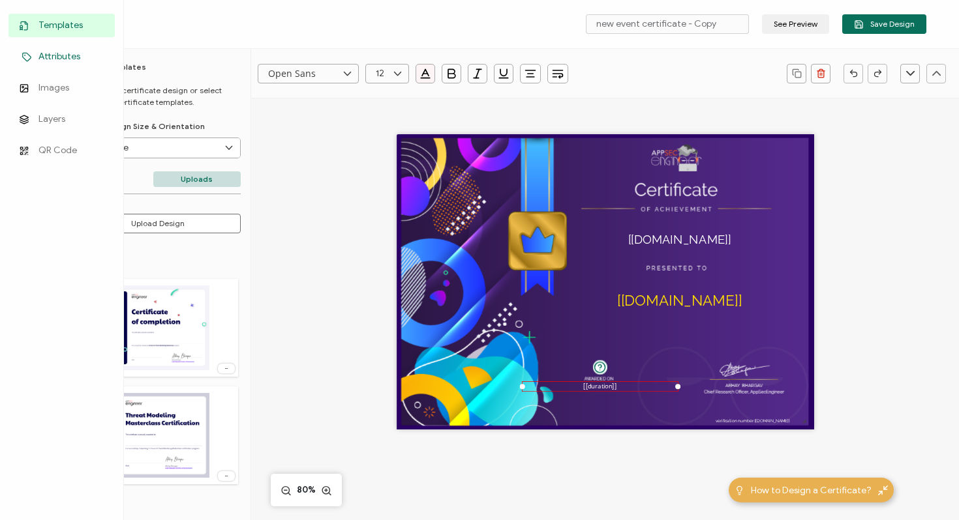
click at [50, 60] on span "Attributes" at bounding box center [59, 56] width 42 height 13
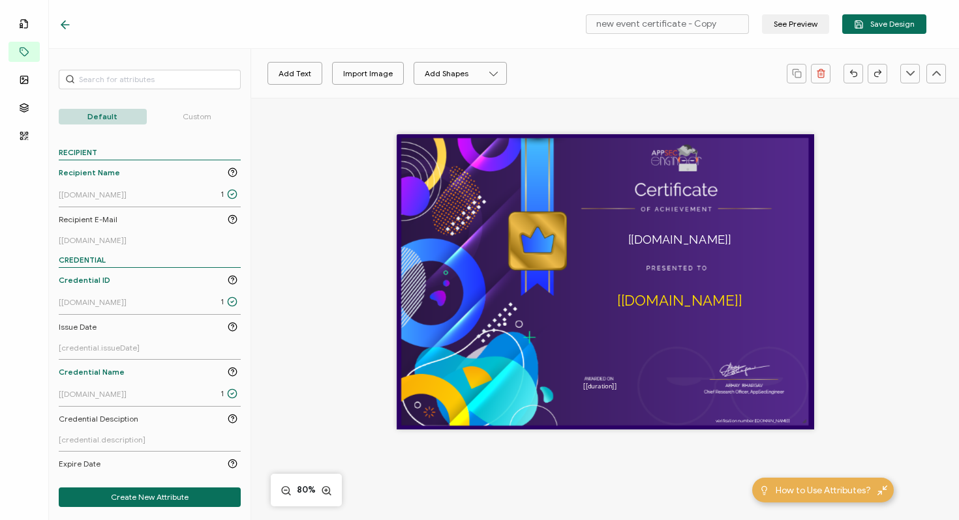
scroll to position [68, 0]
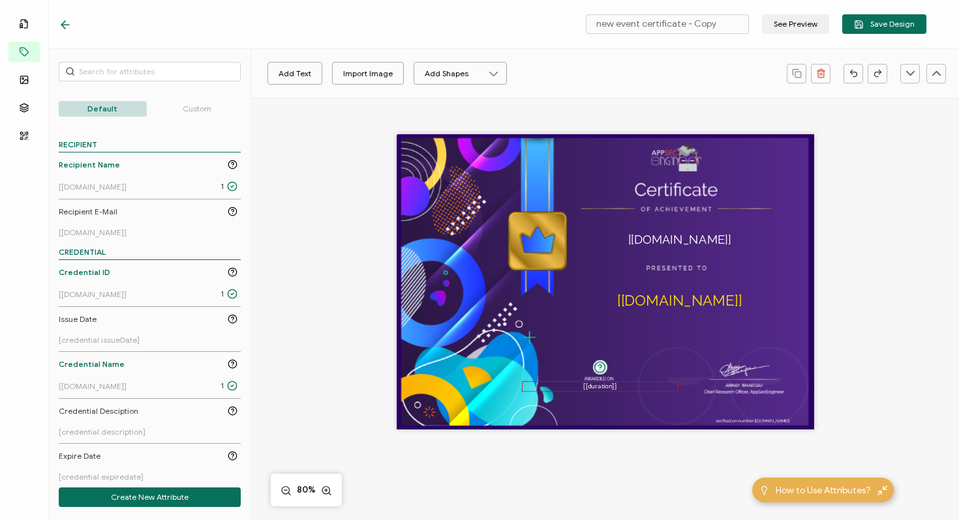
click at [593, 387] on pre "[[duration]]" at bounding box center [599, 386] width 33 height 9
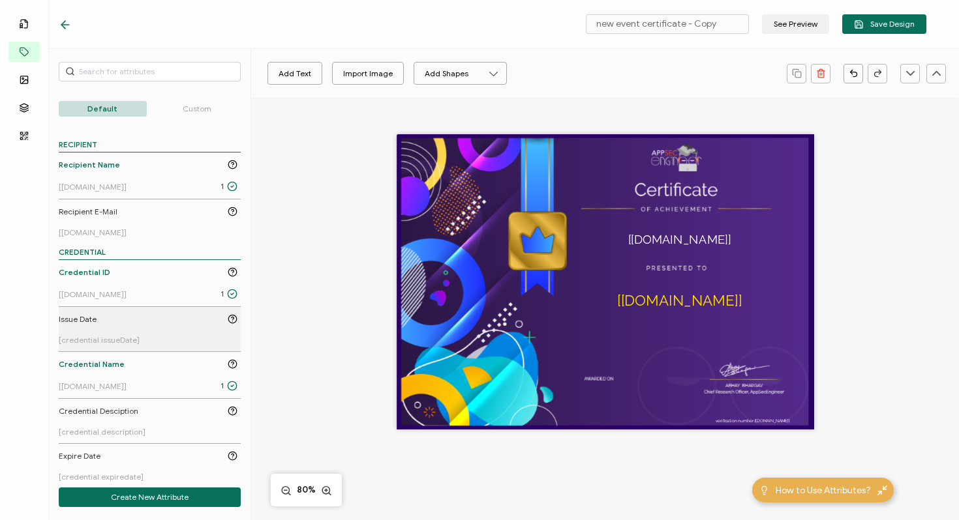
click at [106, 318] on div "Issue Date" at bounding box center [148, 320] width 179 height 12
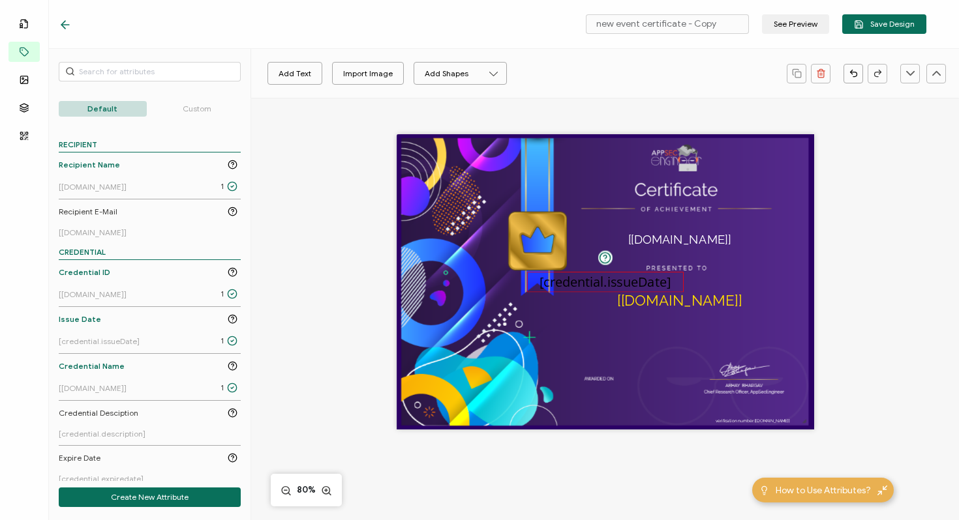
click at [584, 279] on pre "[credential.issueDate]" at bounding box center [605, 282] width 132 height 18
click at [433, 74] on button "button" at bounding box center [425, 74] width 20 height 20
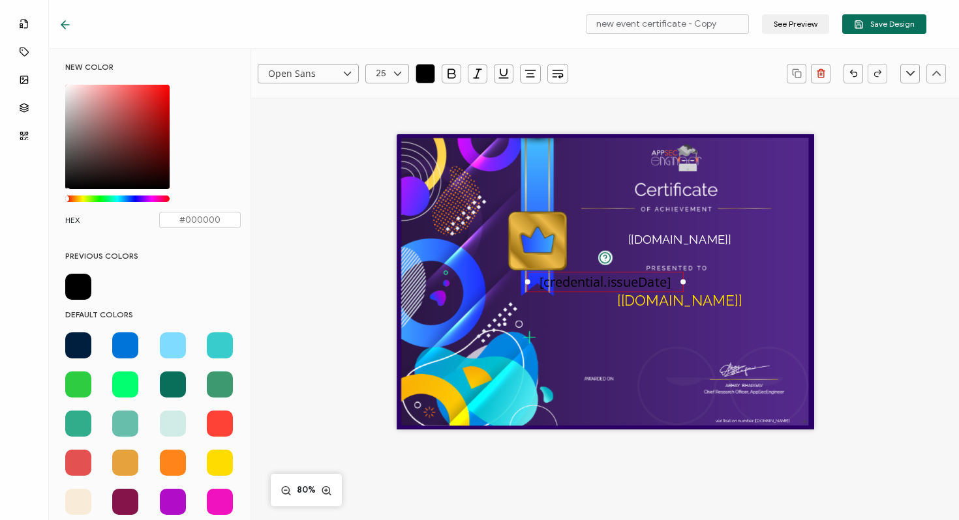
click at [68, 85] on div "Chrome color picker" at bounding box center [117, 137] width 104 height 104
type input "#FDF5F5"
click at [397, 70] on icon at bounding box center [397, 74] width 16 height 20
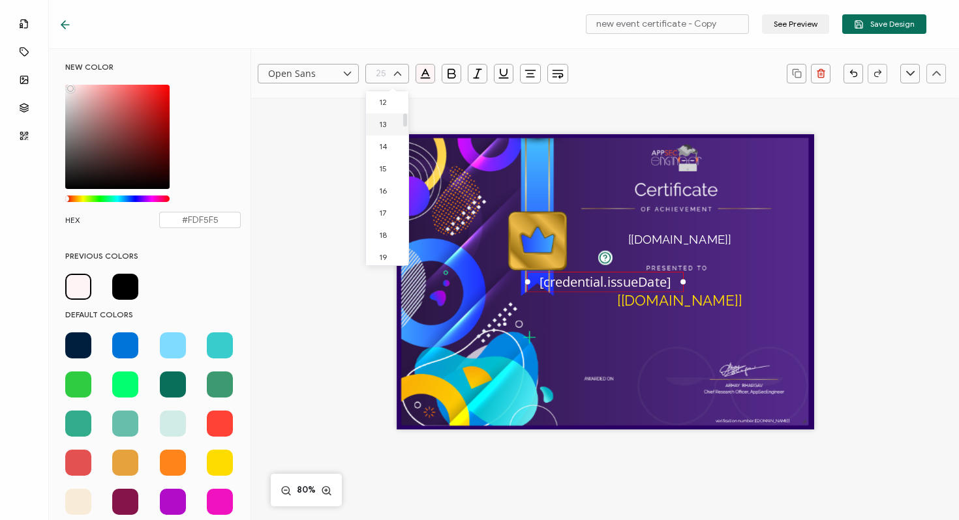
scroll to position [258, 0]
click at [383, 112] on span "12" at bounding box center [383, 114] width 8 height 10
type input "12"
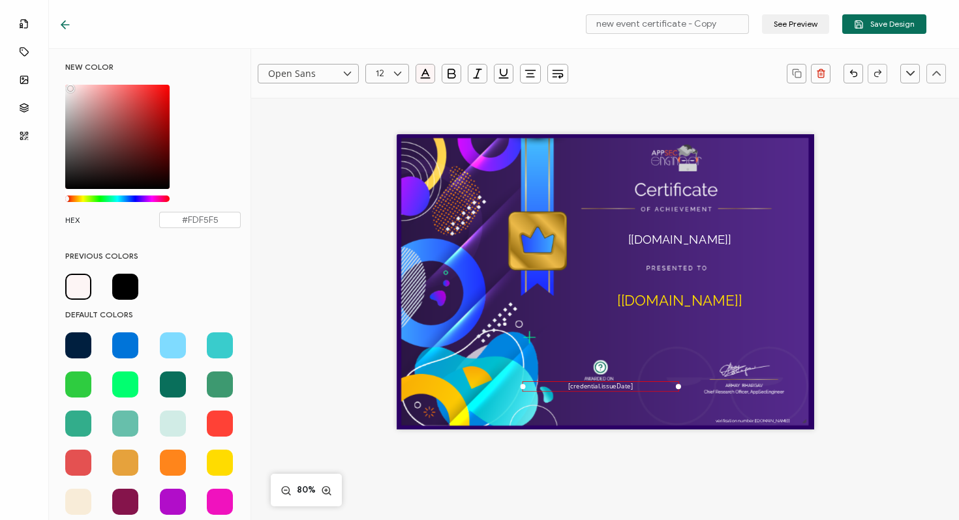
drag, startPoint x: 582, startPoint y: 276, endPoint x: 578, endPoint y: 385, distance: 109.7
click at [578, 385] on pre "[credential.issueDate]" at bounding box center [600, 386] width 64 height 9
click at [879, 28] on span "Save Design" at bounding box center [884, 25] width 61 height 10
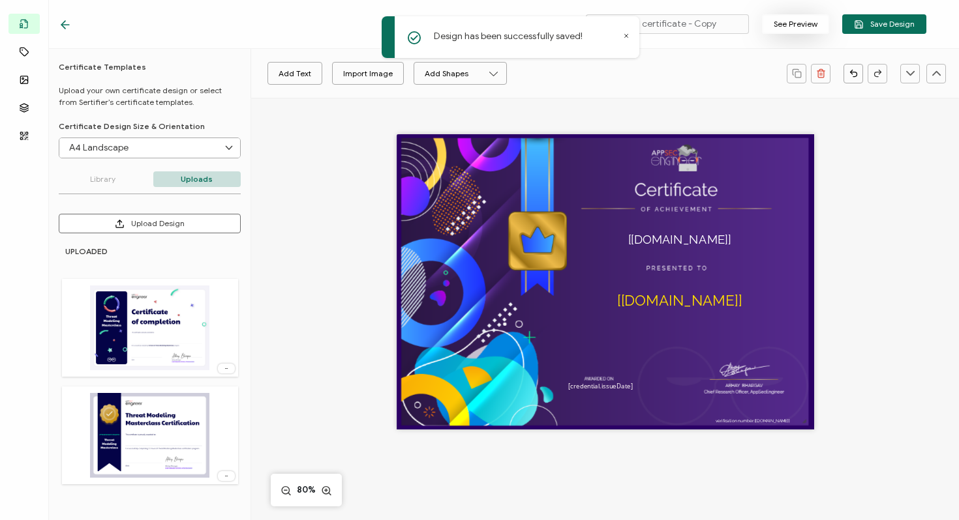
click at [804, 22] on button "See Preview" at bounding box center [795, 24] width 67 height 20
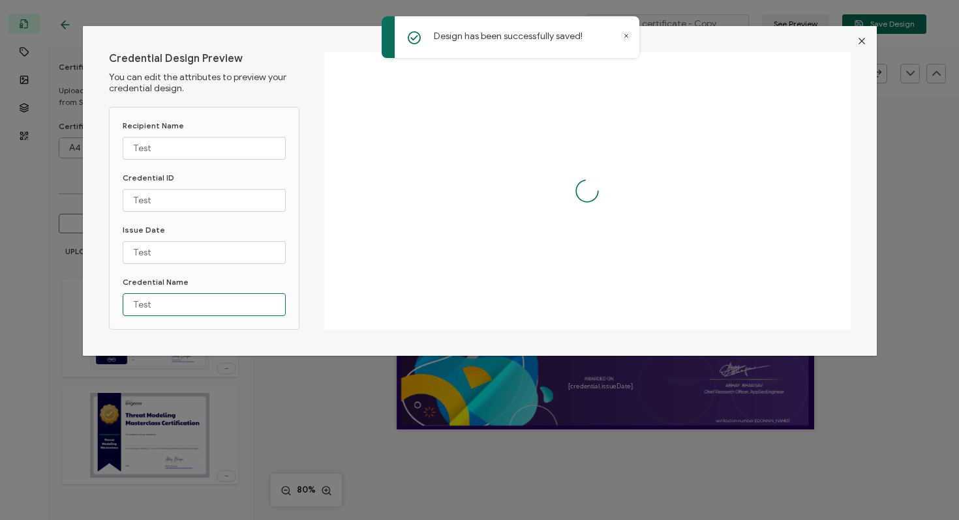
click at [152, 303] on input "Test" at bounding box center [204, 304] width 163 height 23
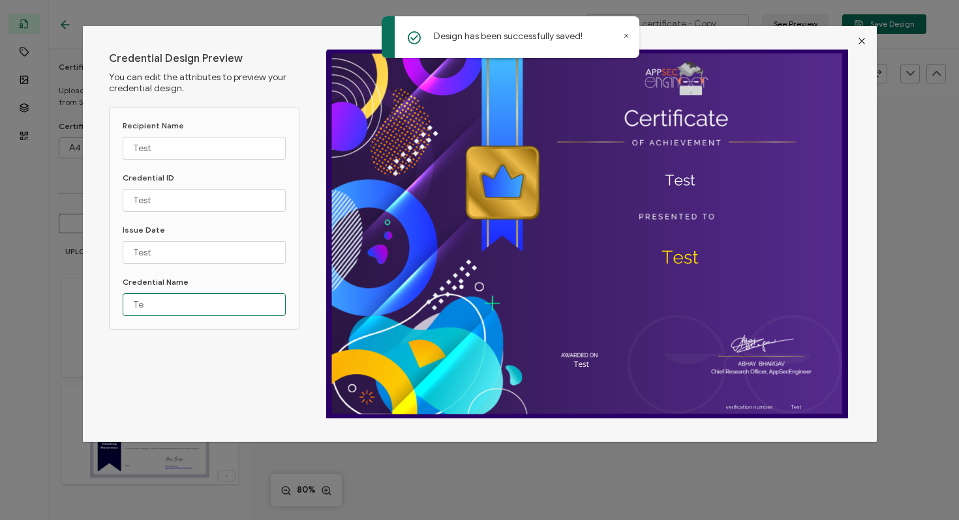
type input "T"
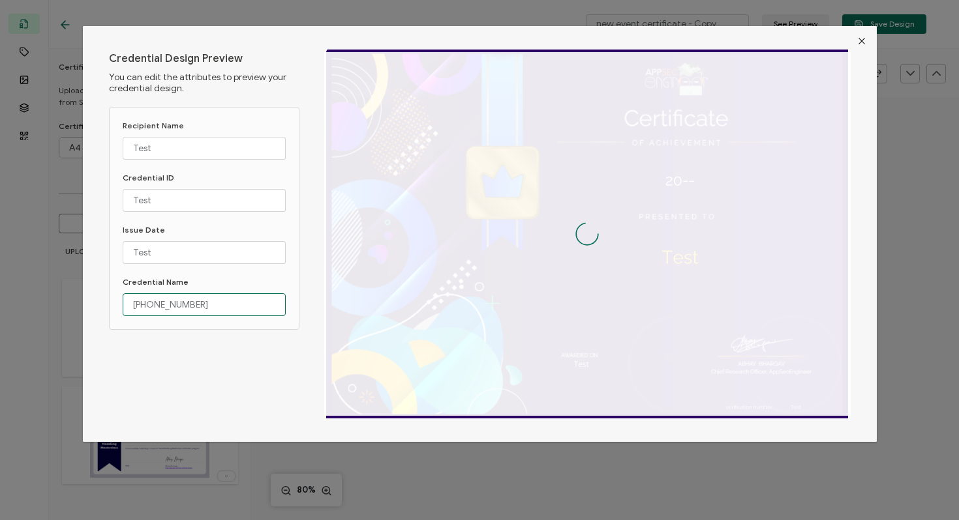
type input "20-05-2025"
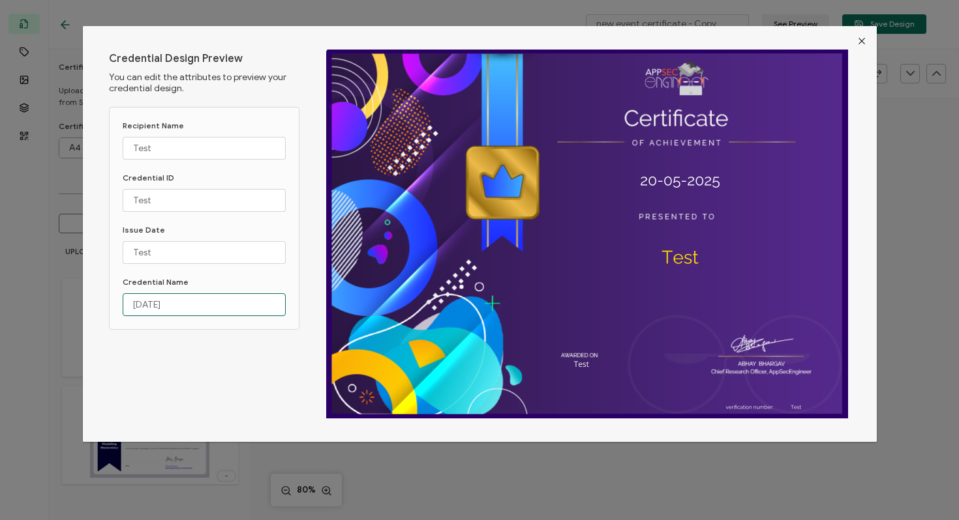
drag, startPoint x: 199, startPoint y: 304, endPoint x: 130, endPoint y: 303, distance: 69.1
click at [130, 303] on input "20-05-2025" at bounding box center [204, 304] width 163 height 23
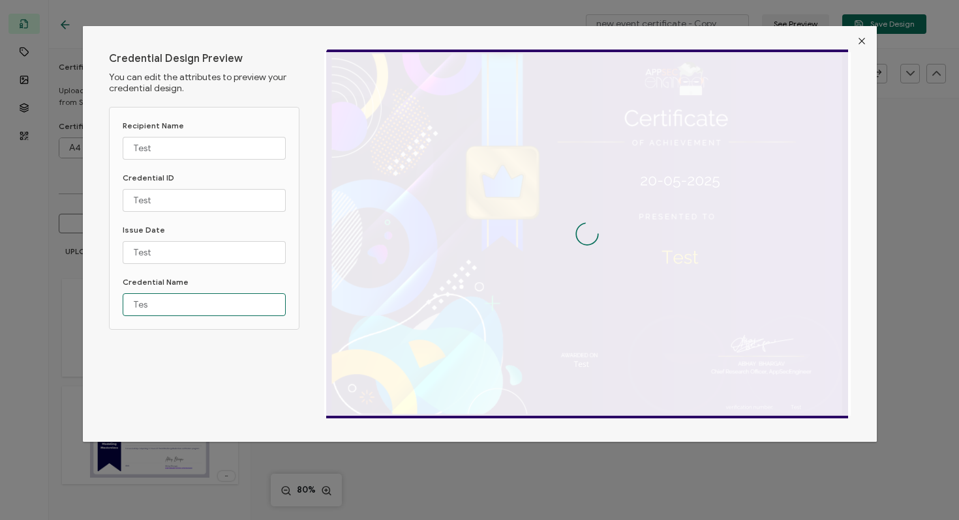
type input "Test"
click at [176, 252] on input "Test" at bounding box center [204, 252] width 163 height 23
type input "T"
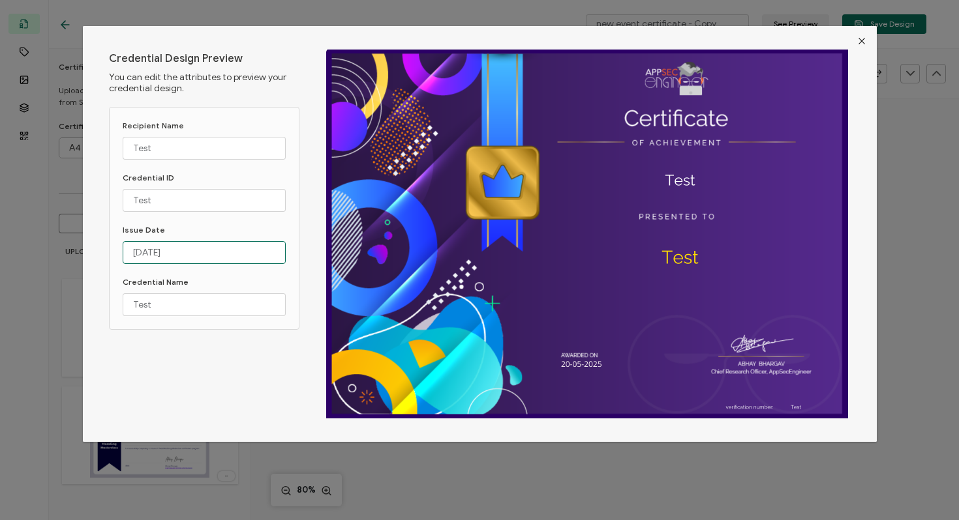
type input "20-05-2025"
click at [857, 45] on icon "Close" at bounding box center [861, 41] width 10 height 10
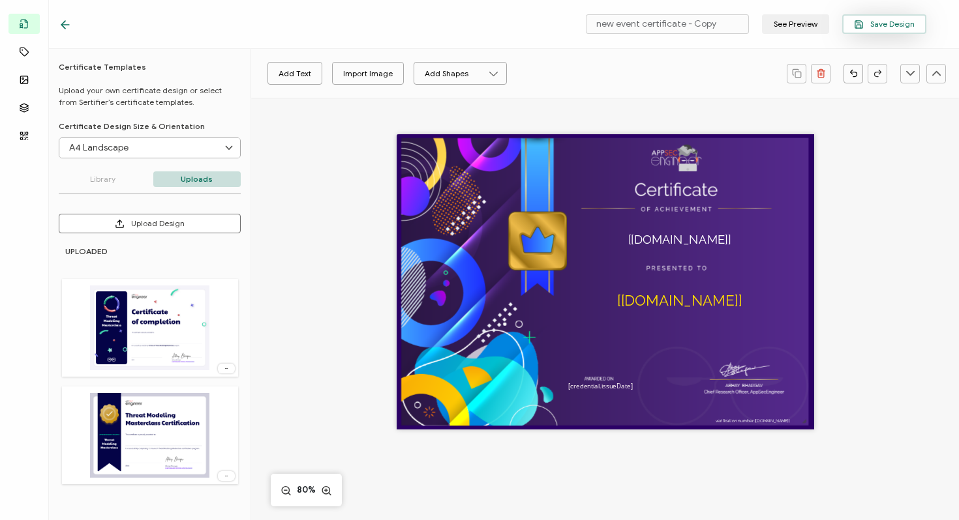
click at [870, 25] on span "Save Design" at bounding box center [884, 25] width 61 height 10
click at [63, 22] on icon at bounding box center [63, 25] width 4 height 8
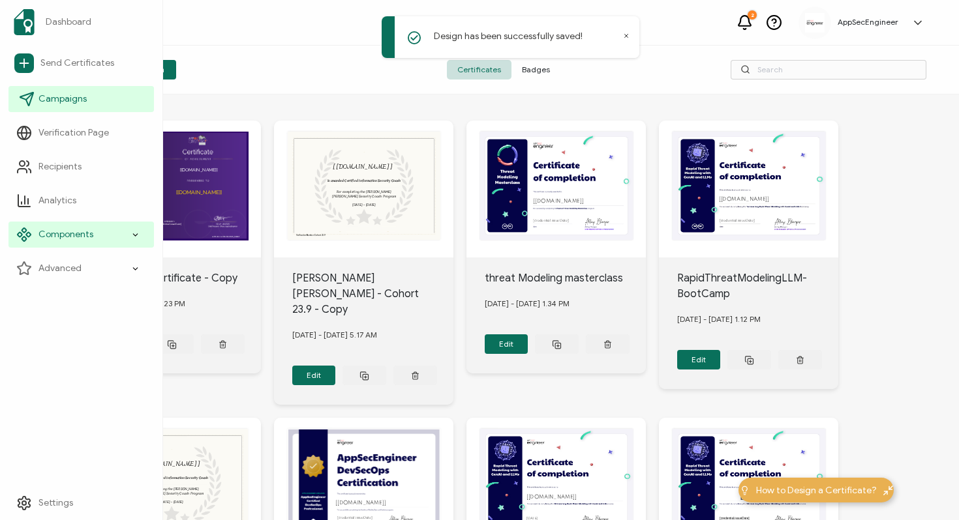
click at [42, 100] on span "Campaigns" at bounding box center [62, 99] width 48 height 13
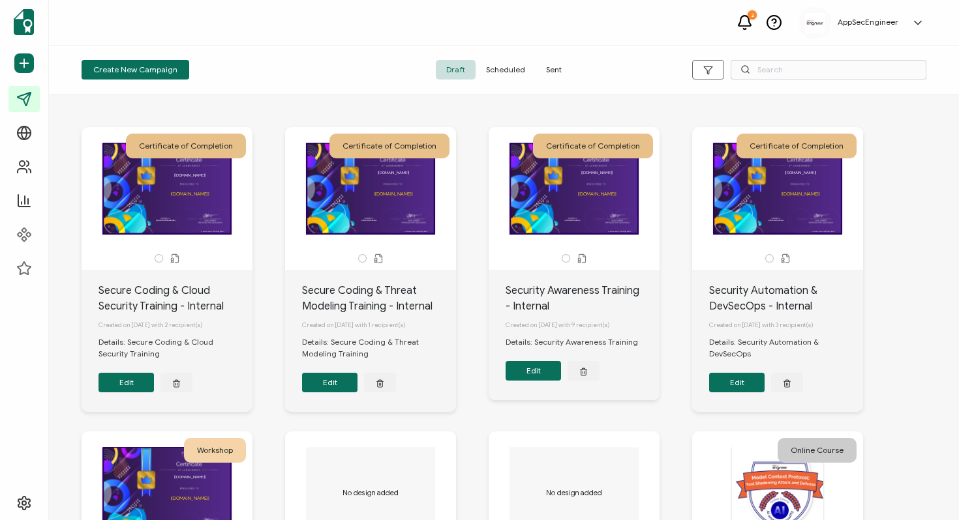
click at [125, 382] on button "Edit" at bounding box center [125, 383] width 55 height 20
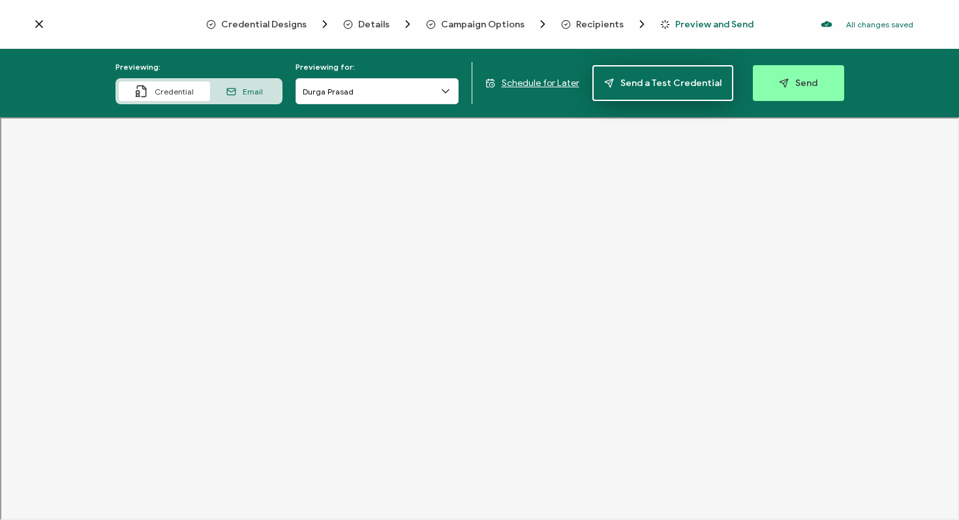
click at [647, 78] on span "Send a Test Credential" at bounding box center [662, 83] width 117 height 10
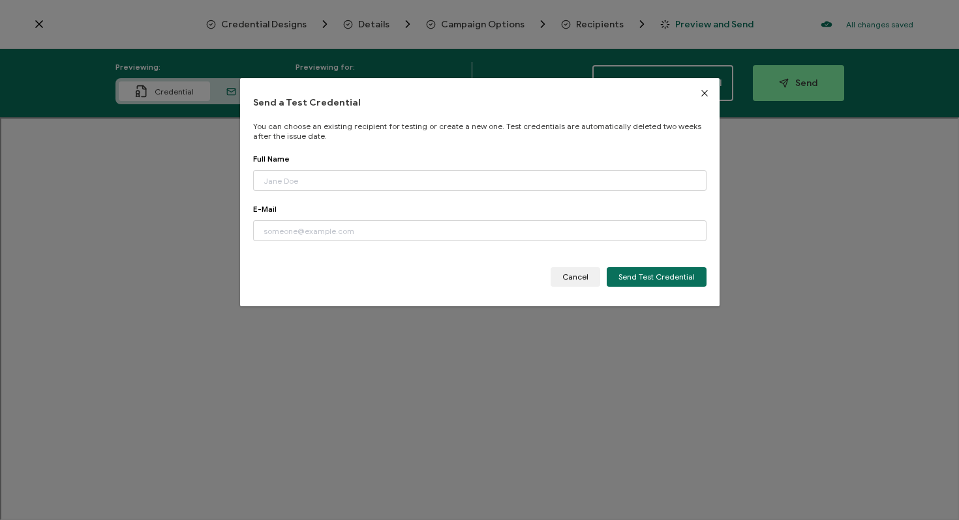
click at [700, 95] on icon "Close" at bounding box center [704, 93] width 10 height 10
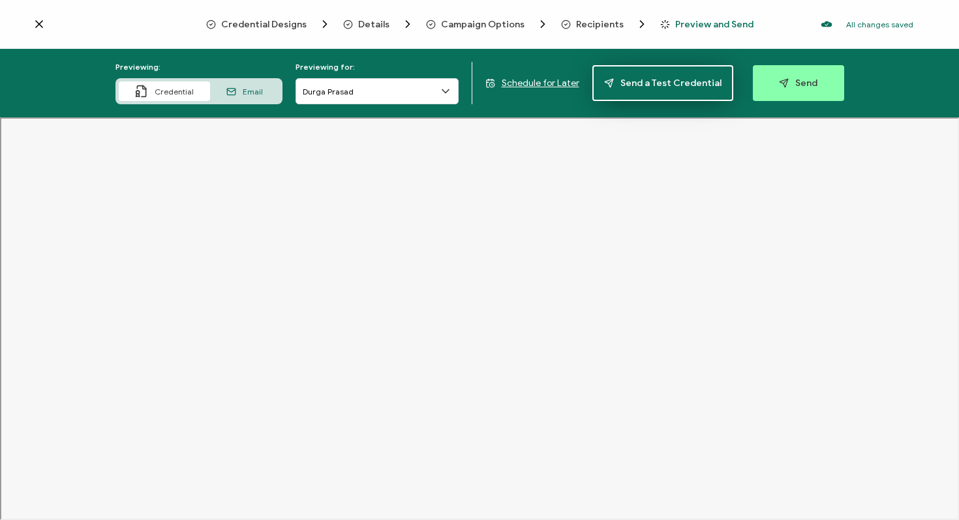
click at [648, 78] on span "Send a Test Credential" at bounding box center [662, 83] width 117 height 10
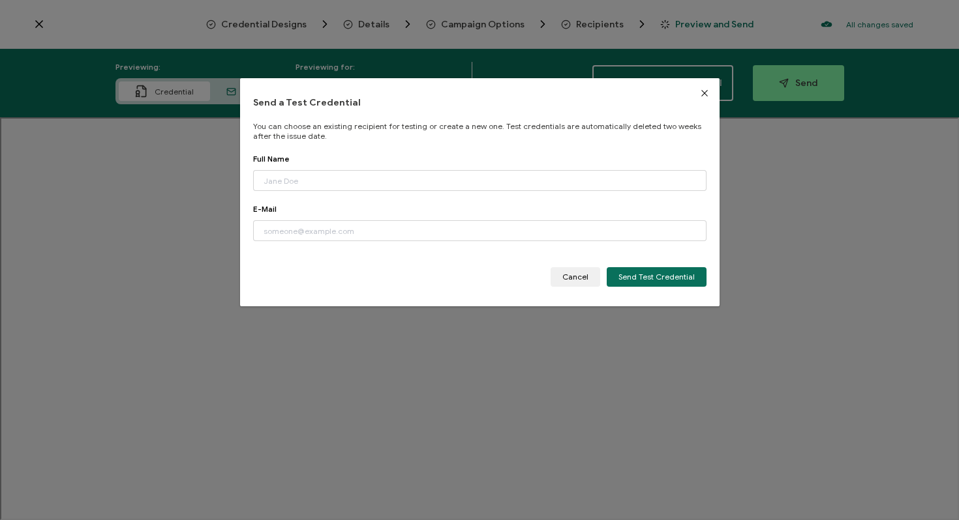
click at [699, 89] on icon "Close" at bounding box center [704, 93] width 10 height 10
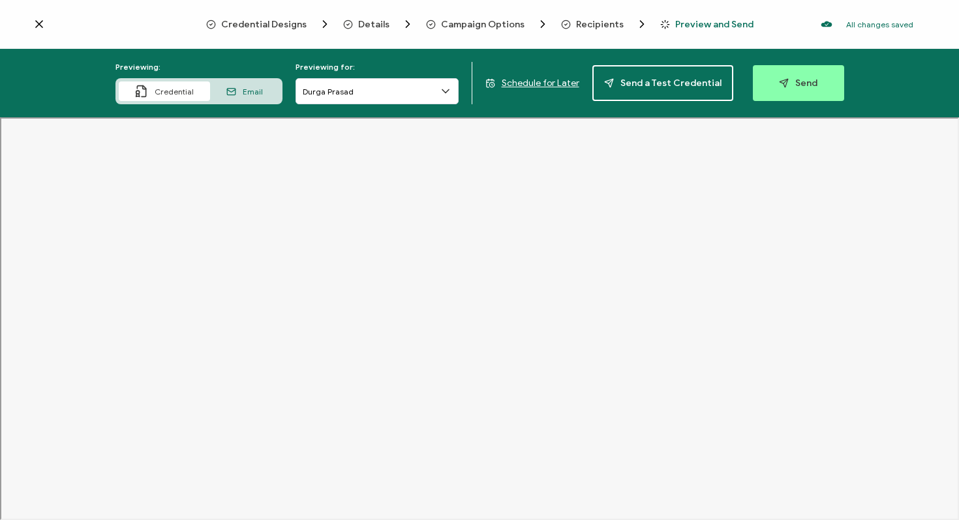
click at [35, 19] on icon at bounding box center [39, 24] width 13 height 13
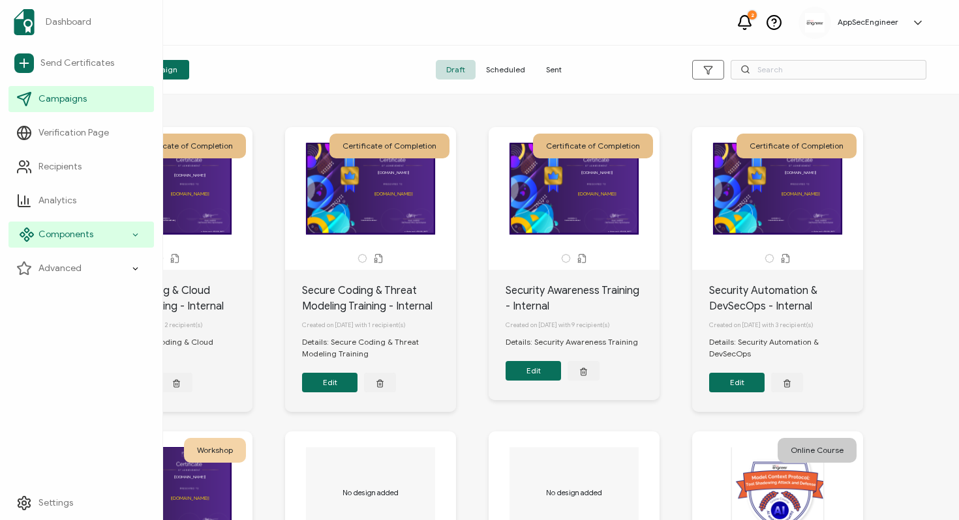
click at [67, 240] on span "Components" at bounding box center [65, 234] width 55 height 13
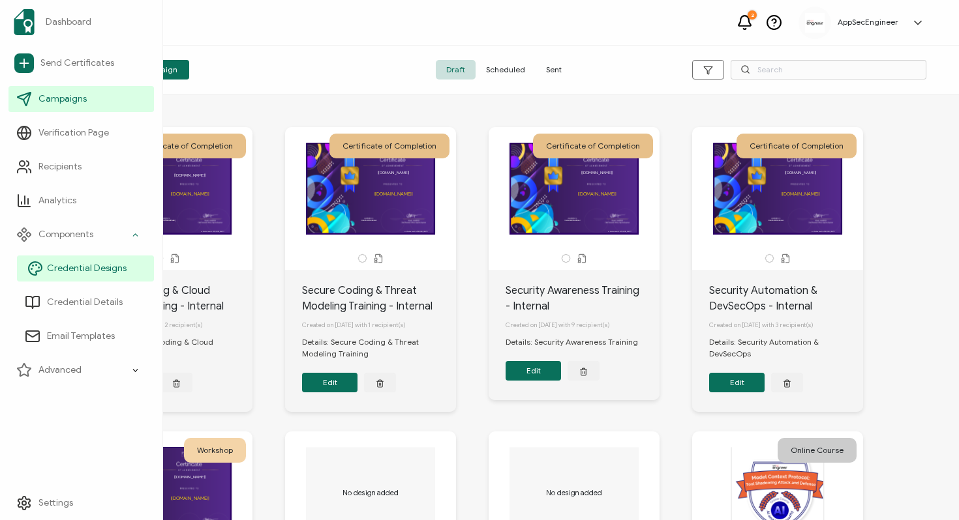
click at [64, 274] on span "Credential Designs" at bounding box center [87, 268] width 80 height 13
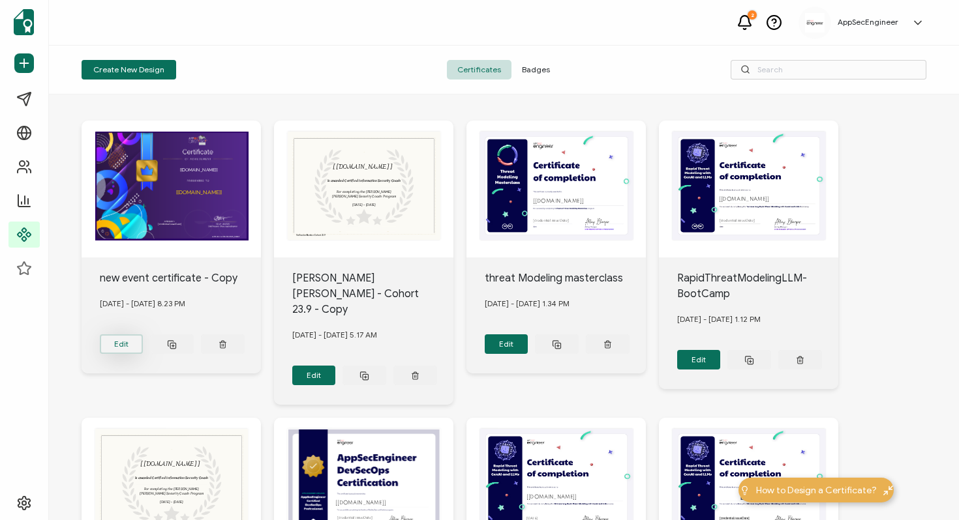
click at [125, 338] on button "Edit" at bounding box center [122, 345] width 44 height 20
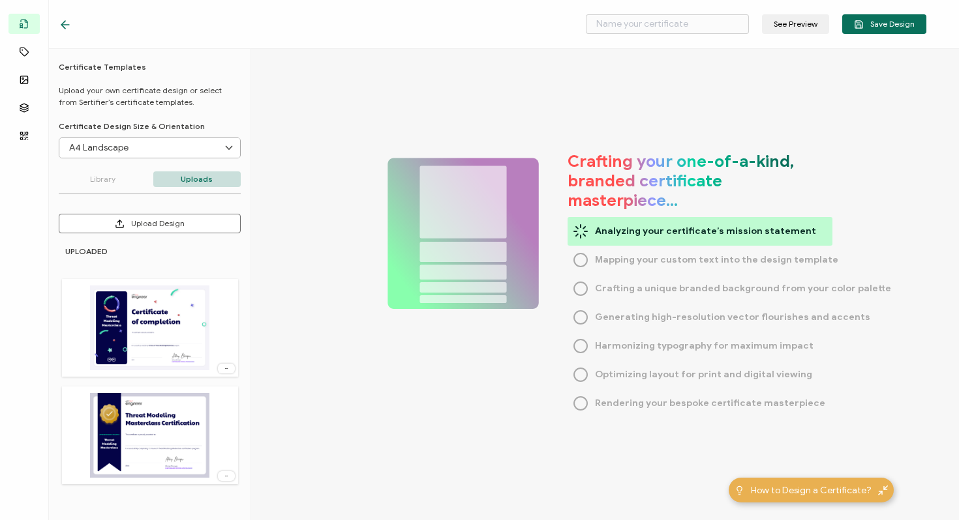
type input "new event certificate - Copy"
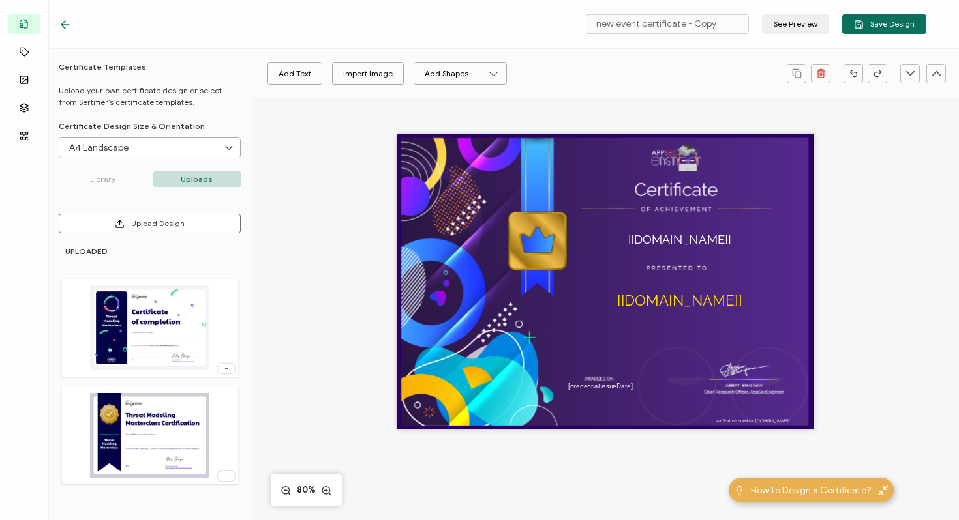
click at [66, 23] on icon at bounding box center [65, 24] width 13 height 13
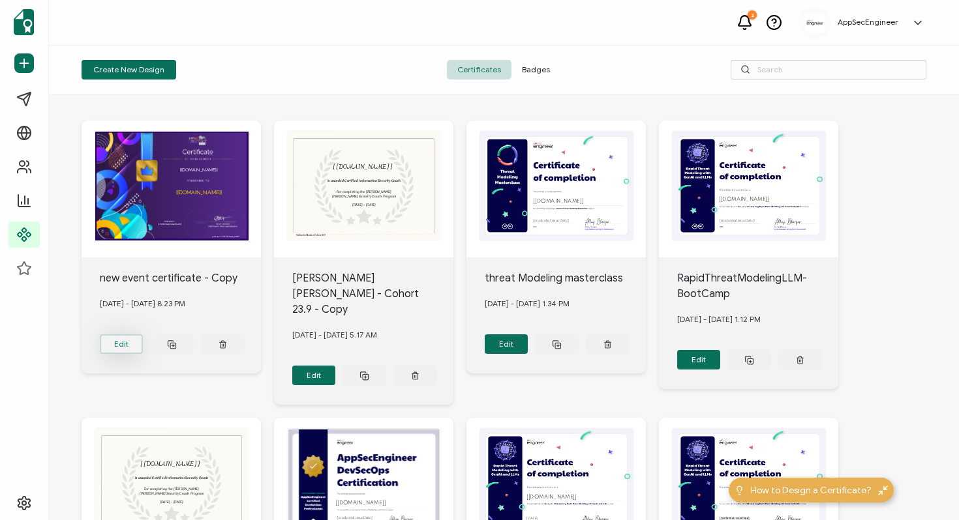
click at [119, 335] on button "Edit" at bounding box center [122, 345] width 44 height 20
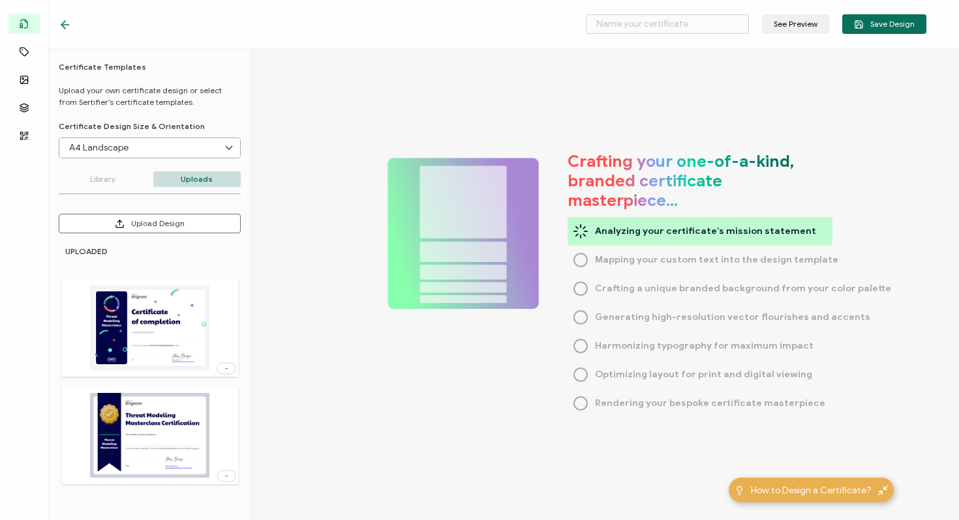
type input "new event certificate - Copy"
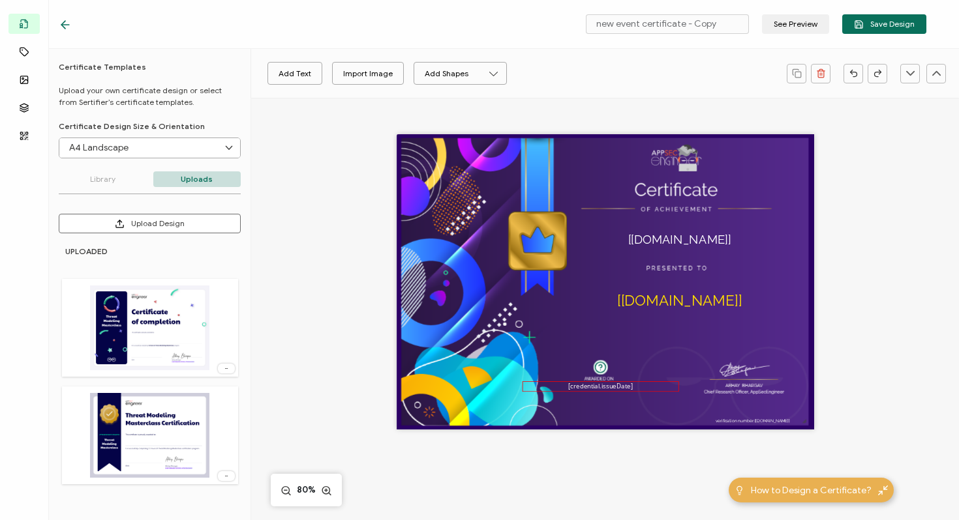
click at [595, 389] on pre "[credential.issueDate]" at bounding box center [600, 386] width 64 height 9
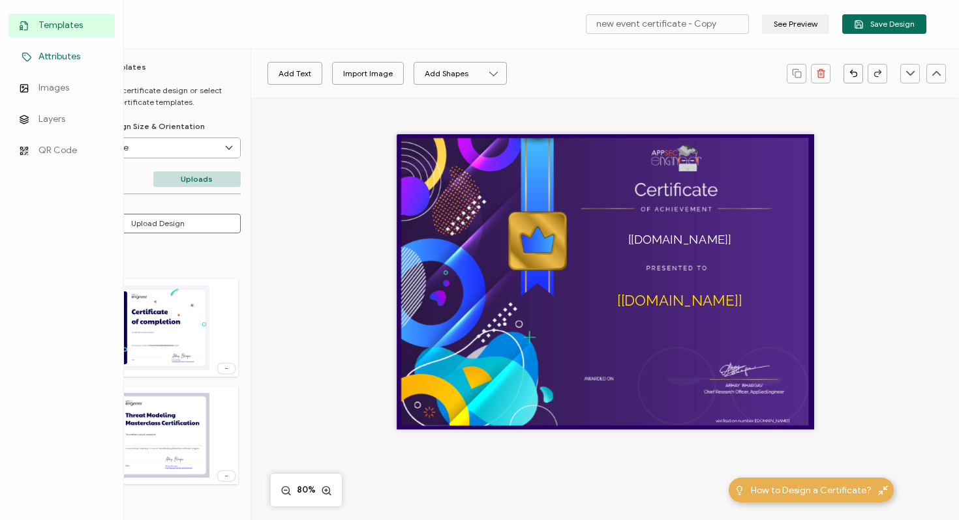
click at [42, 55] on span "Attributes" at bounding box center [59, 56] width 42 height 13
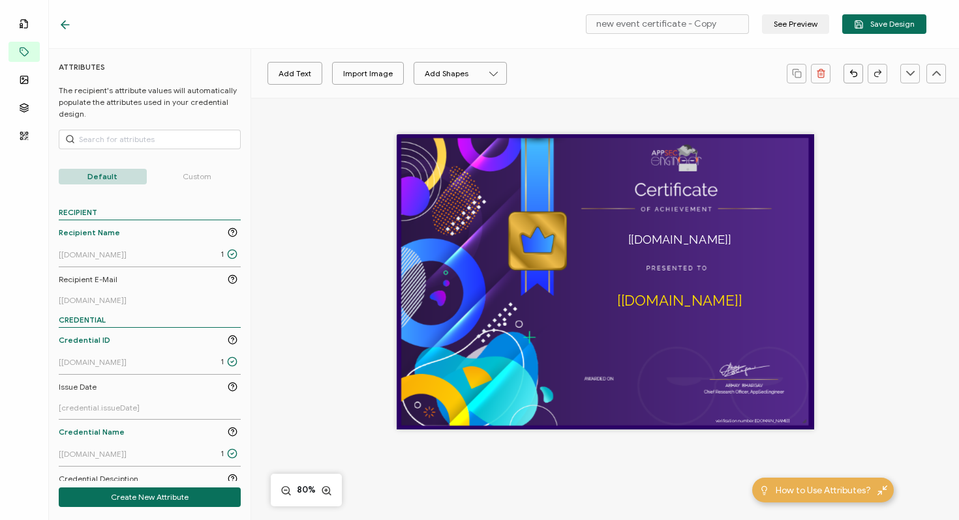
click at [192, 173] on p "Custom" at bounding box center [197, 177] width 88 height 16
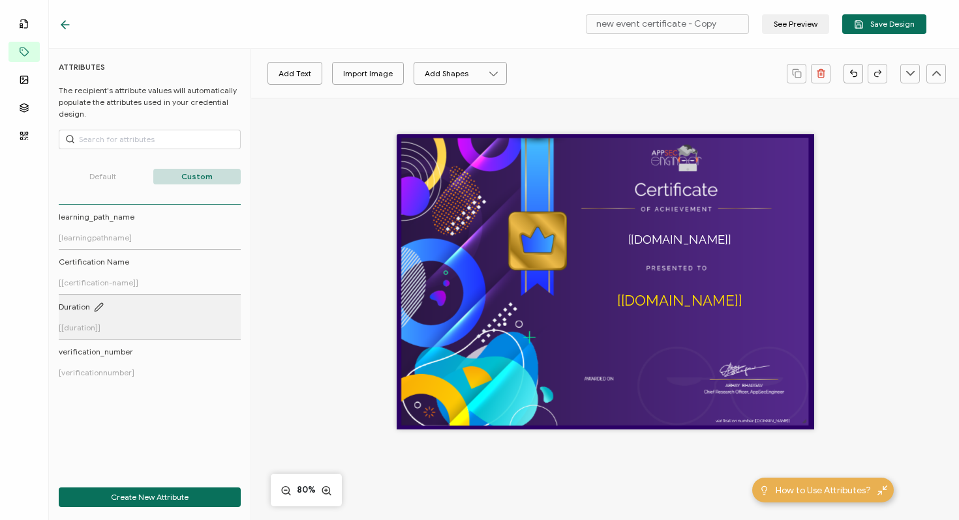
click at [96, 320] on link "Duration [[duration]]" at bounding box center [148, 316] width 179 height 31
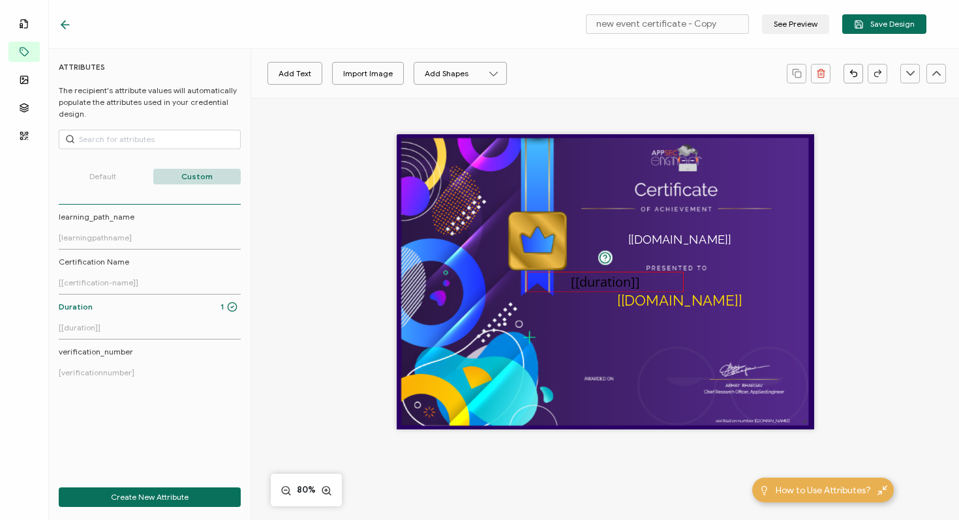
click at [604, 279] on pre "[[duration]]" at bounding box center [605, 282] width 68 height 18
click at [403, 76] on icon at bounding box center [397, 74] width 16 height 20
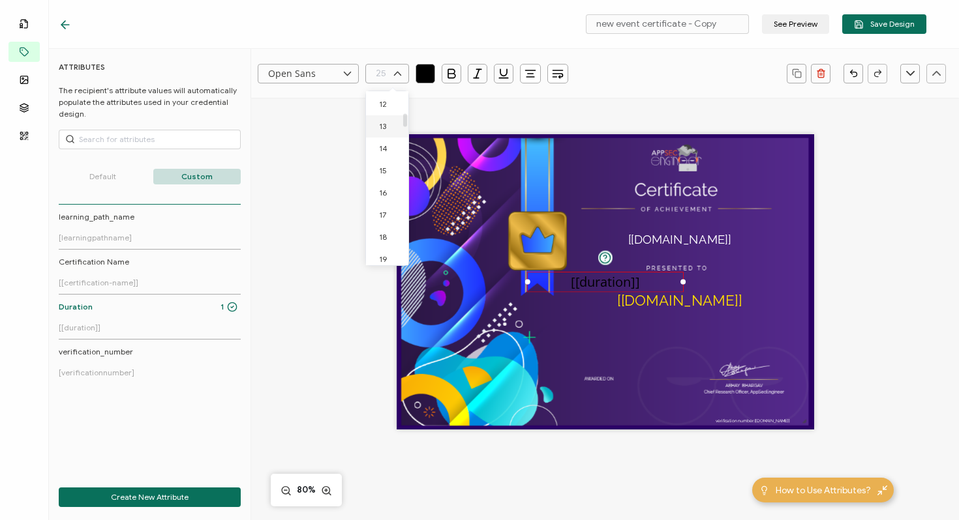
scroll to position [263, 0]
click at [387, 108] on li "12" at bounding box center [389, 109] width 47 height 22
type input "12"
click at [425, 70] on icon "button" at bounding box center [425, 72] width 7 height 7
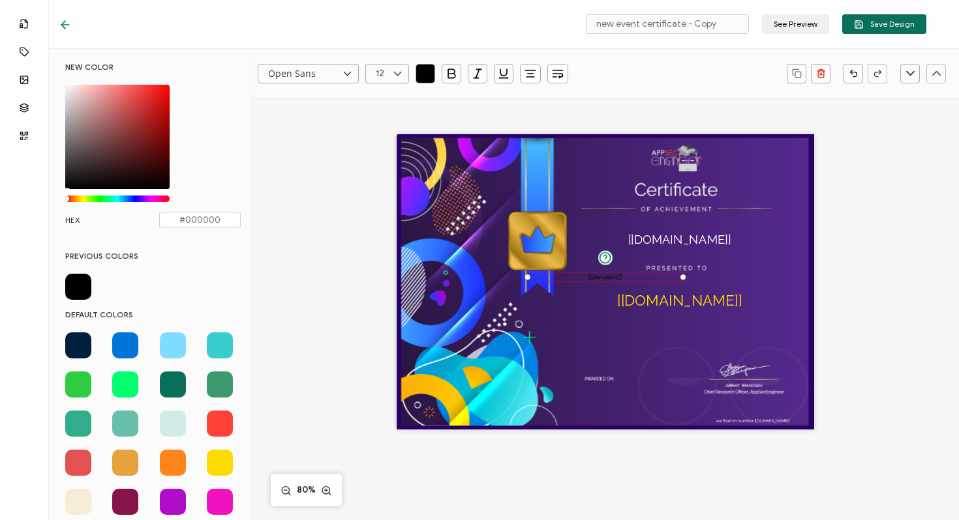
click at [67, 85] on div "Chrome color picker" at bounding box center [117, 137] width 104 height 104
click at [68, 87] on div "Chrome color picker" at bounding box center [69, 88] width 7 height 7
type input "#FAF4F4"
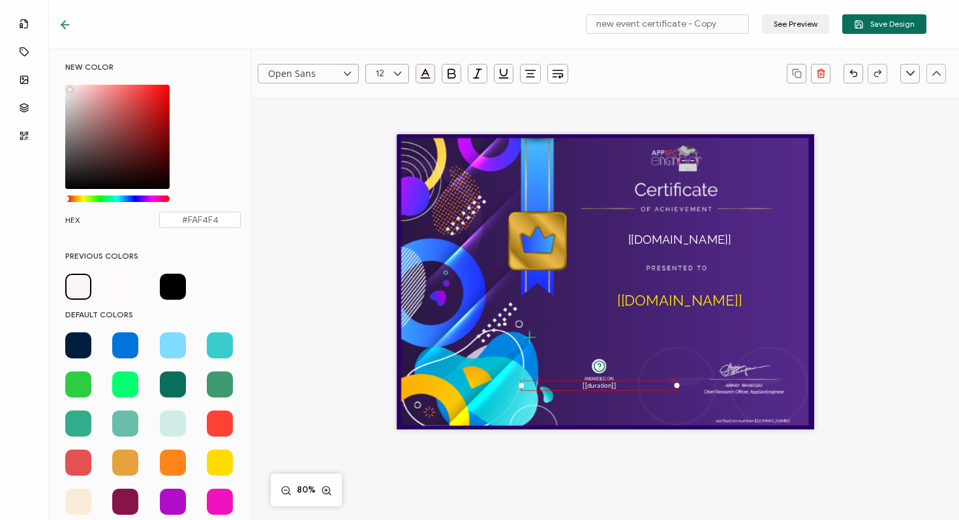
drag, startPoint x: 606, startPoint y: 275, endPoint x: 601, endPoint y: 383, distance: 109.1
click at [601, 383] on pre "[[duration]]" at bounding box center [598, 386] width 33 height 9
click at [899, 26] on span "Save Design" at bounding box center [884, 25] width 61 height 10
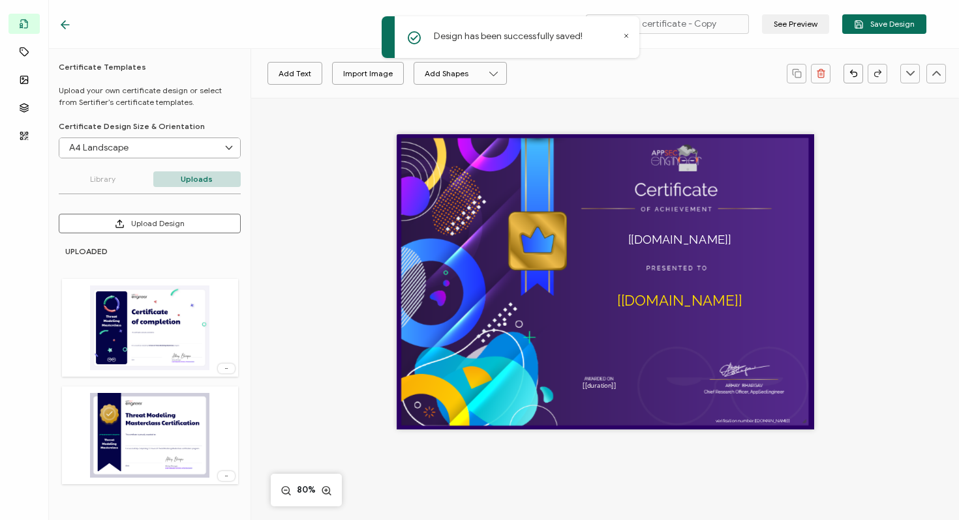
click at [68, 23] on icon at bounding box center [65, 24] width 13 height 13
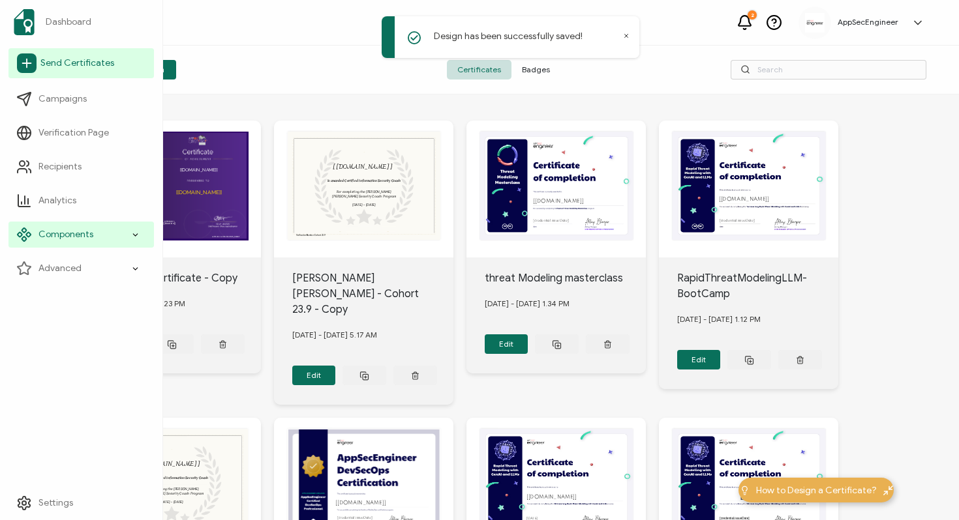
click at [85, 57] on span "Send Certificates" at bounding box center [77, 63] width 74 height 13
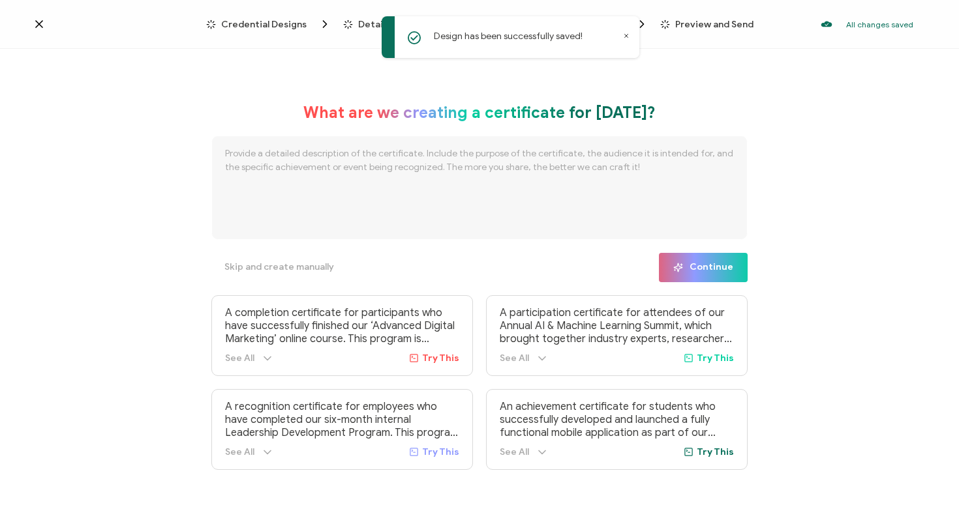
click at [40, 23] on icon at bounding box center [39, 24] width 7 height 7
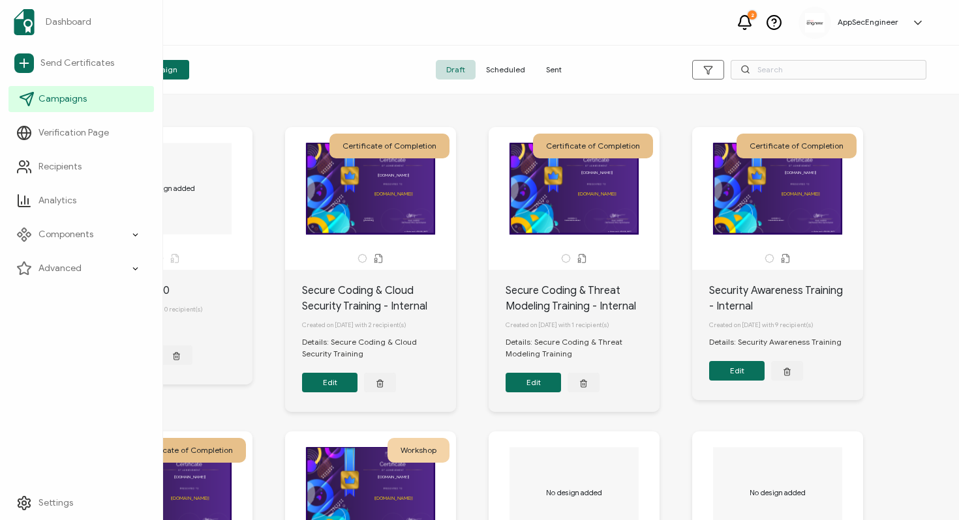
click at [59, 95] on span "Campaigns" at bounding box center [62, 99] width 48 height 13
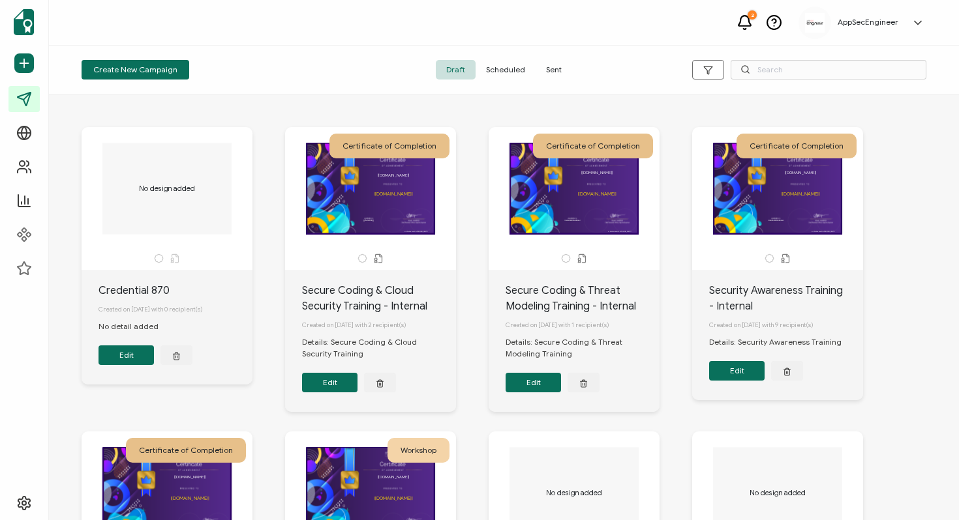
click at [331, 387] on button "Edit" at bounding box center [329, 383] width 55 height 20
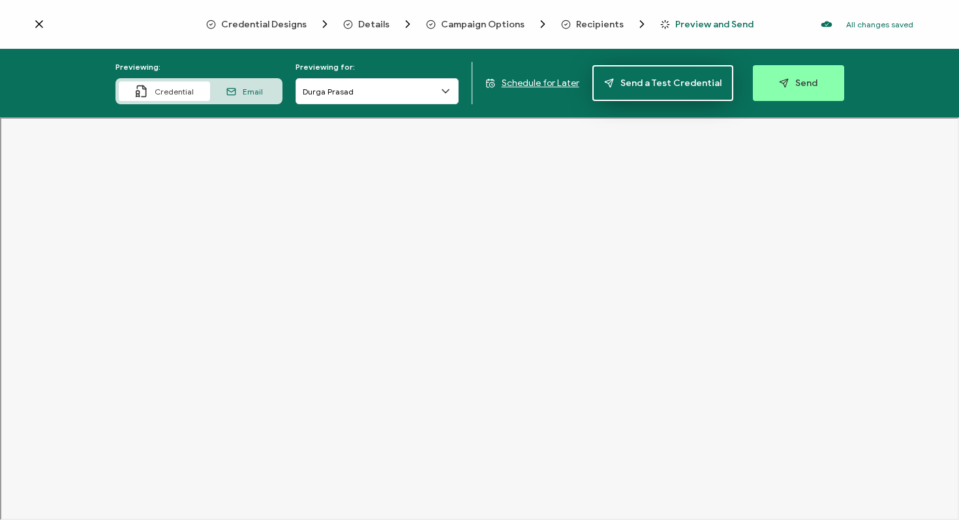
click at [650, 82] on span "Send a Test Credential" at bounding box center [662, 83] width 117 height 10
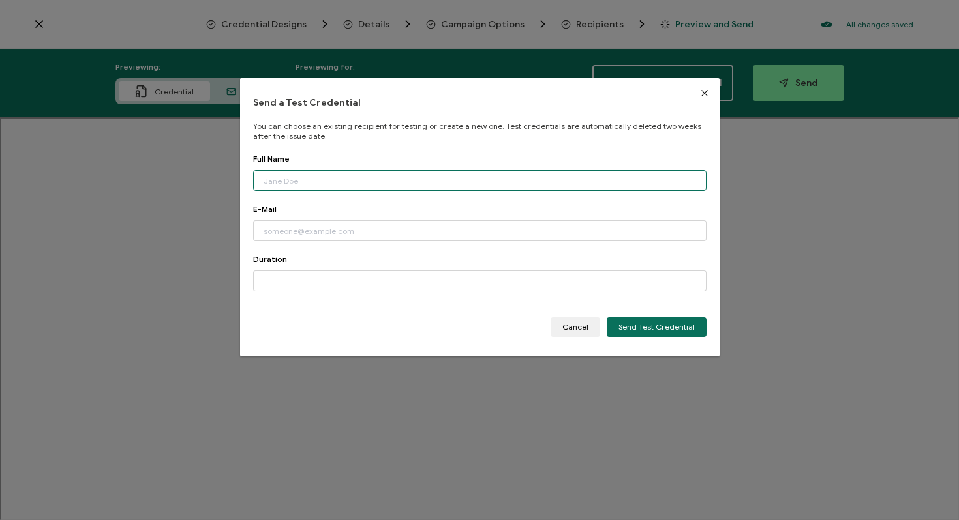
click at [312, 174] on input "dialog" at bounding box center [479, 180] width 453 height 21
click at [882, 158] on div "Send a Test Credential You can choose an existing recipient for testing or crea…" at bounding box center [479, 260] width 959 height 520
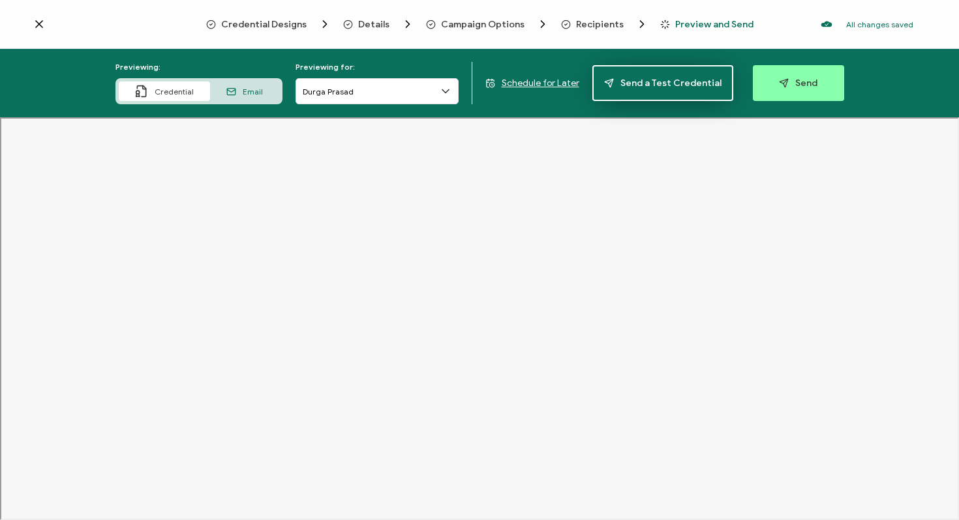
click at [640, 92] on button "Send a Test Credential" at bounding box center [662, 83] width 141 height 36
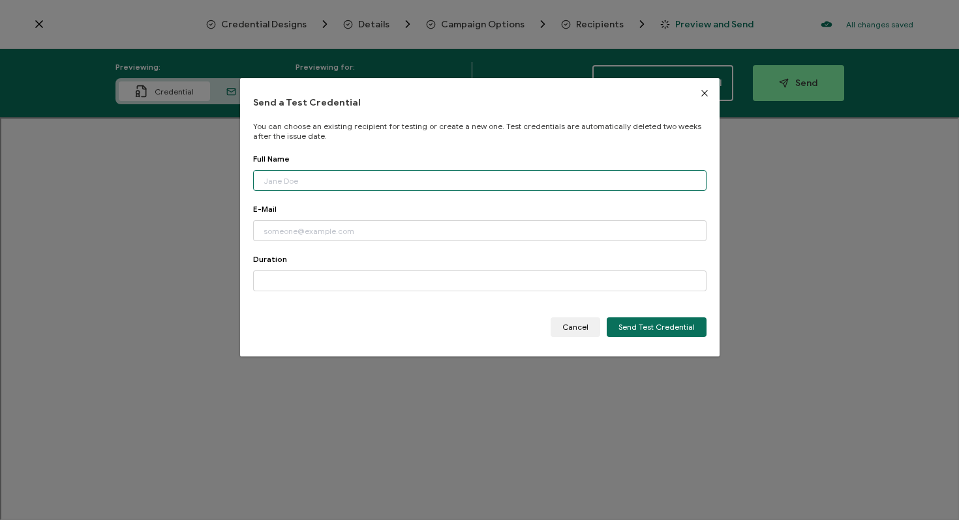
click at [323, 173] on input "dialog" at bounding box center [479, 180] width 453 height 21
type input "Durga Prasad"
click at [283, 230] on input "dialog" at bounding box center [479, 230] width 453 height 21
type input "[EMAIL_ADDRESS][DOMAIN_NAME]"
type input "2"
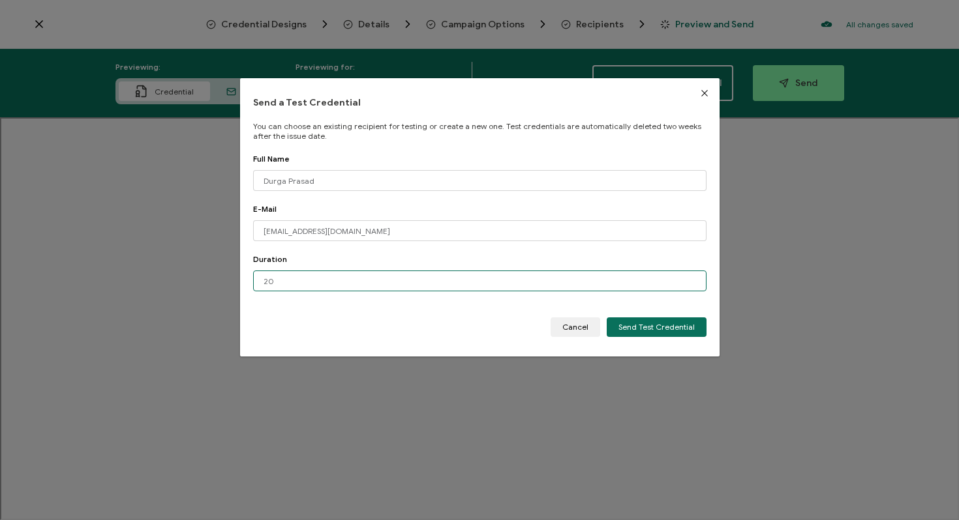
type input "2"
type input "19-05-2025"
click at [640, 327] on span "Send Test Credential" at bounding box center [656, 327] width 76 height 8
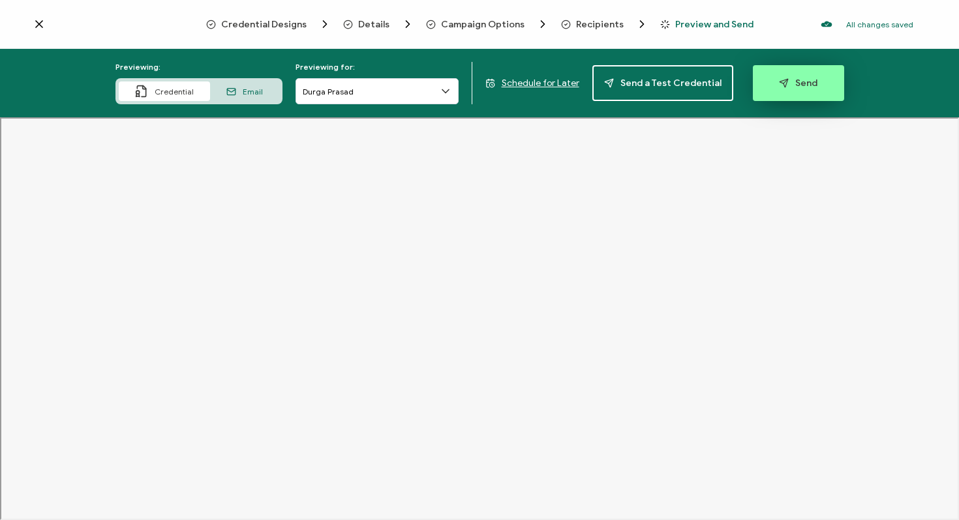
click at [783, 91] on button "Send" at bounding box center [798, 83] width 91 height 36
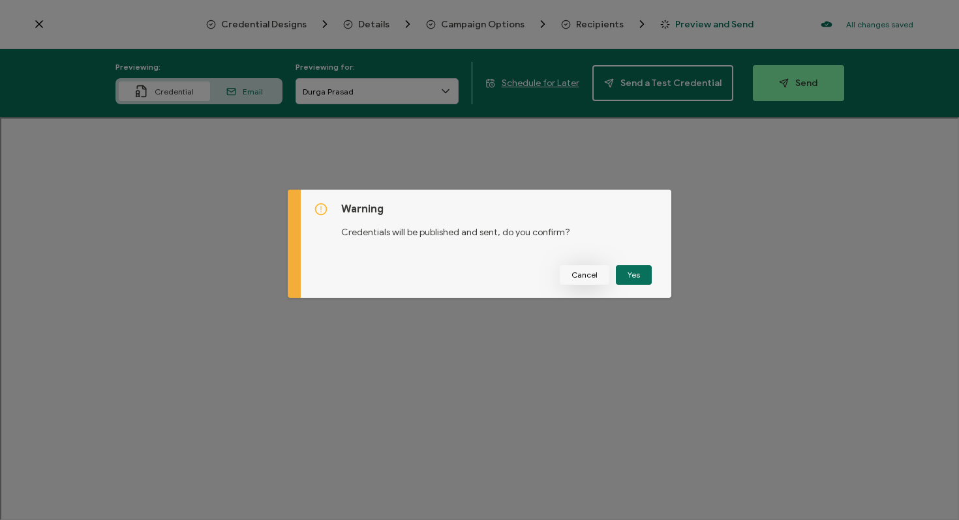
click at [573, 274] on span "Cancel" at bounding box center [584, 275] width 26 height 8
